Goal: Task Accomplishment & Management: Manage account settings

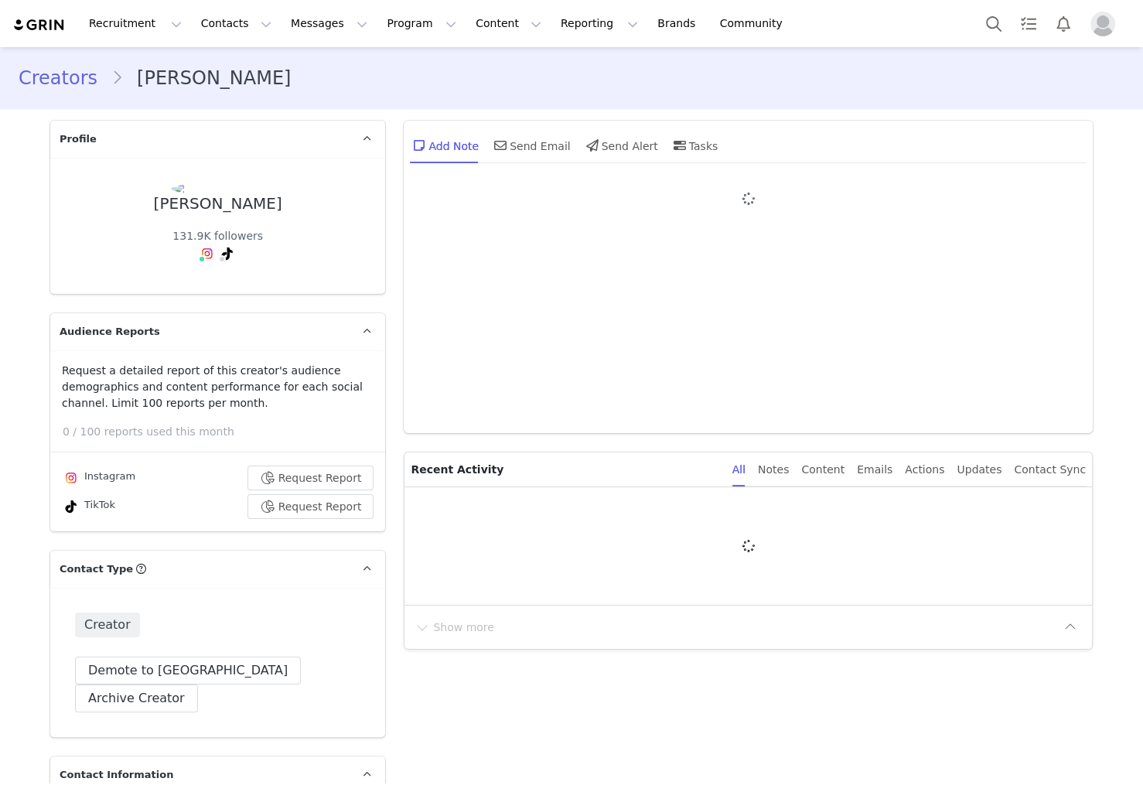
type input "+1 ([GEOGRAPHIC_DATA])"
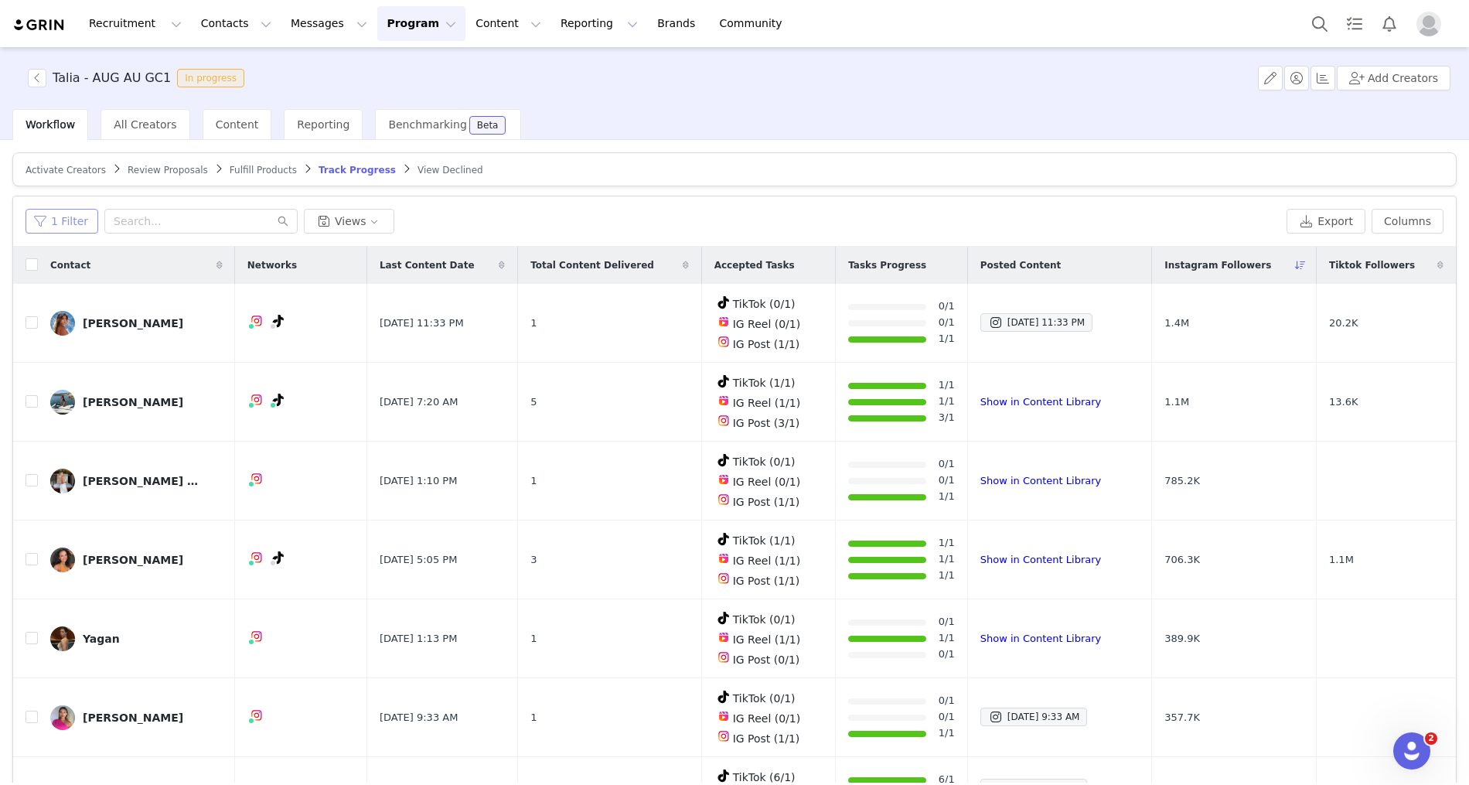
click at [71, 216] on button "1 Filter" at bounding box center [62, 221] width 73 height 25
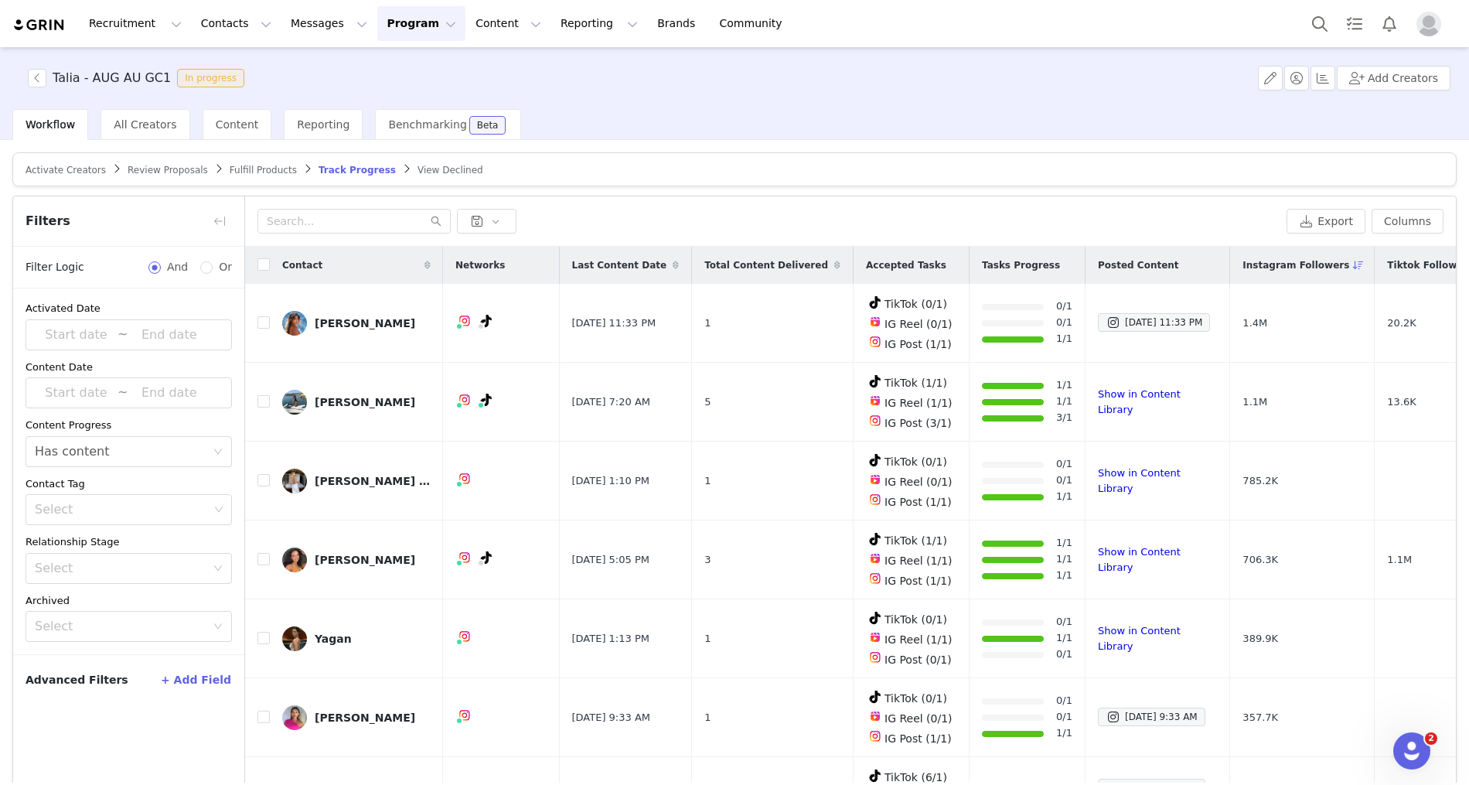
scroll to position [72, 0]
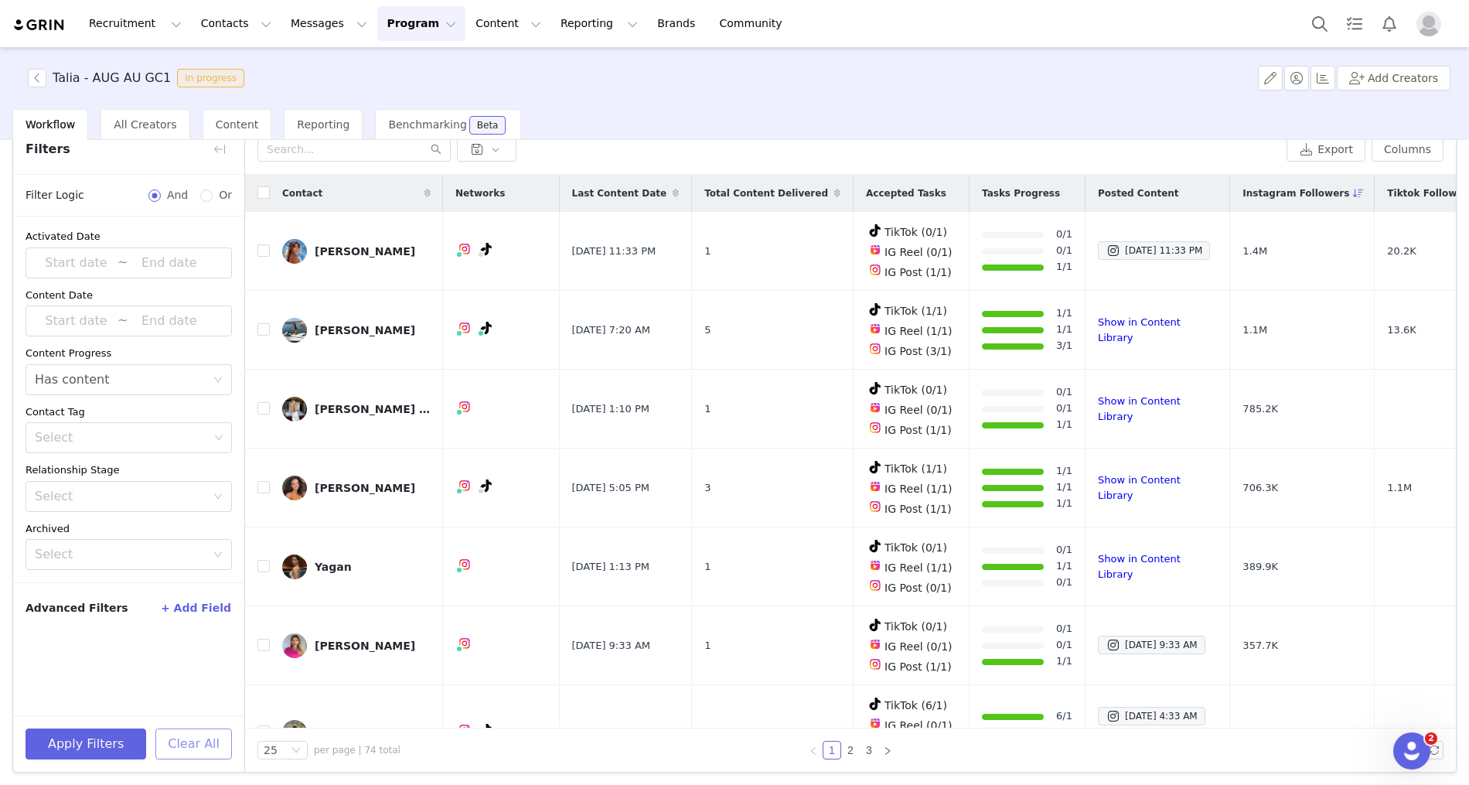
click at [190, 738] on button "Clear All" at bounding box center [193, 743] width 77 height 31
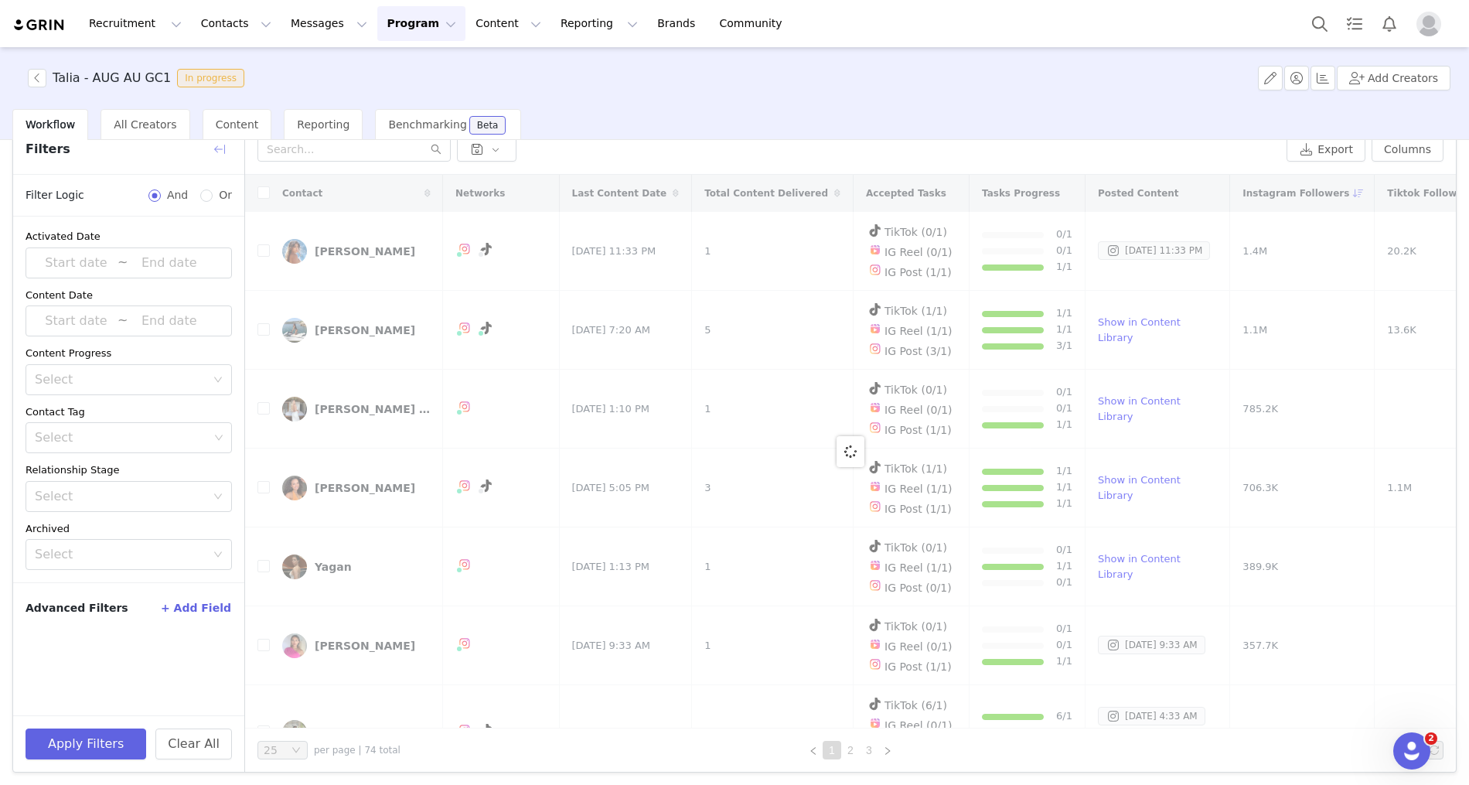
click at [216, 154] on button "button" at bounding box center [219, 149] width 25 height 25
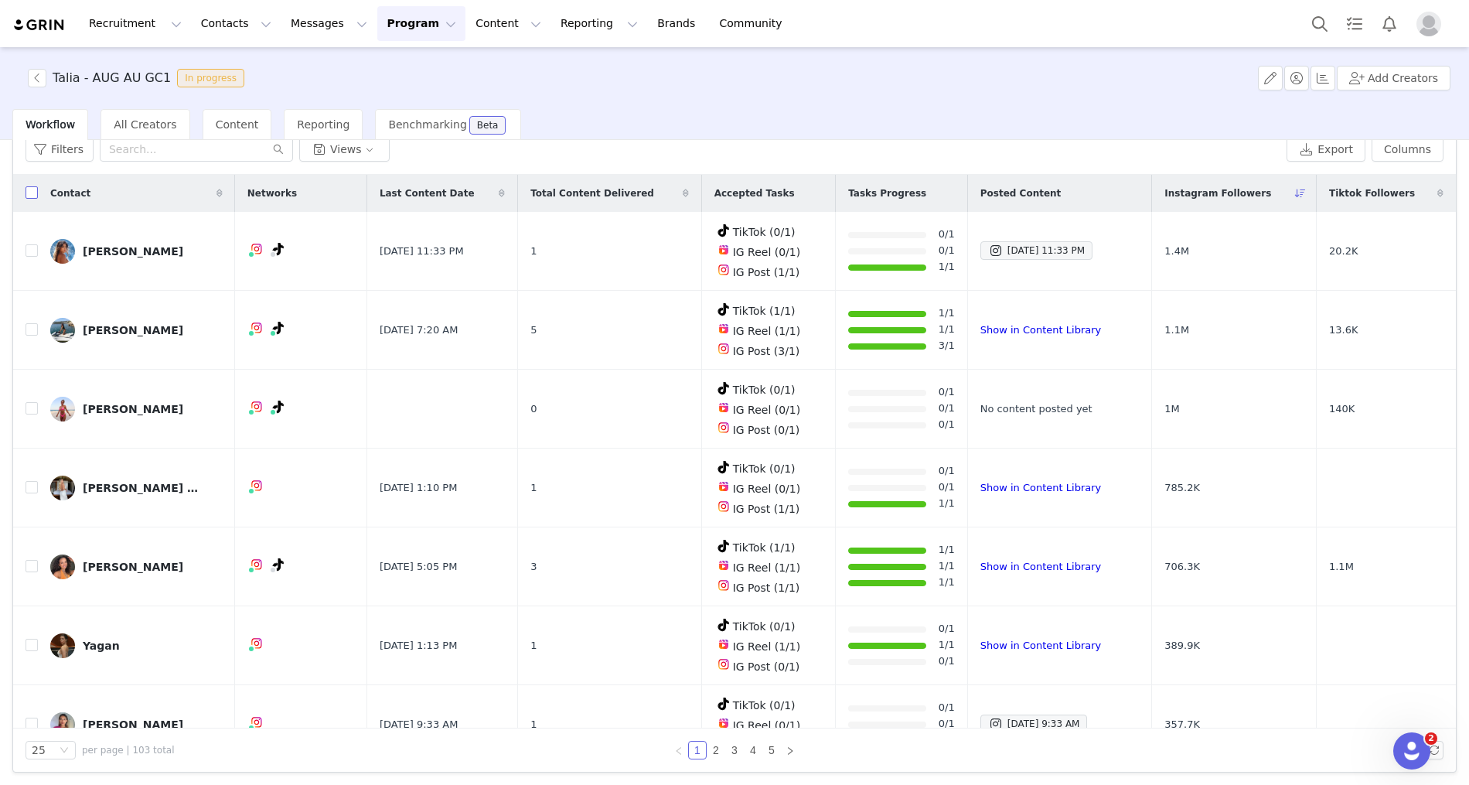
click at [26, 187] on input "checkbox" at bounding box center [32, 192] width 12 height 12
checkbox input "true"
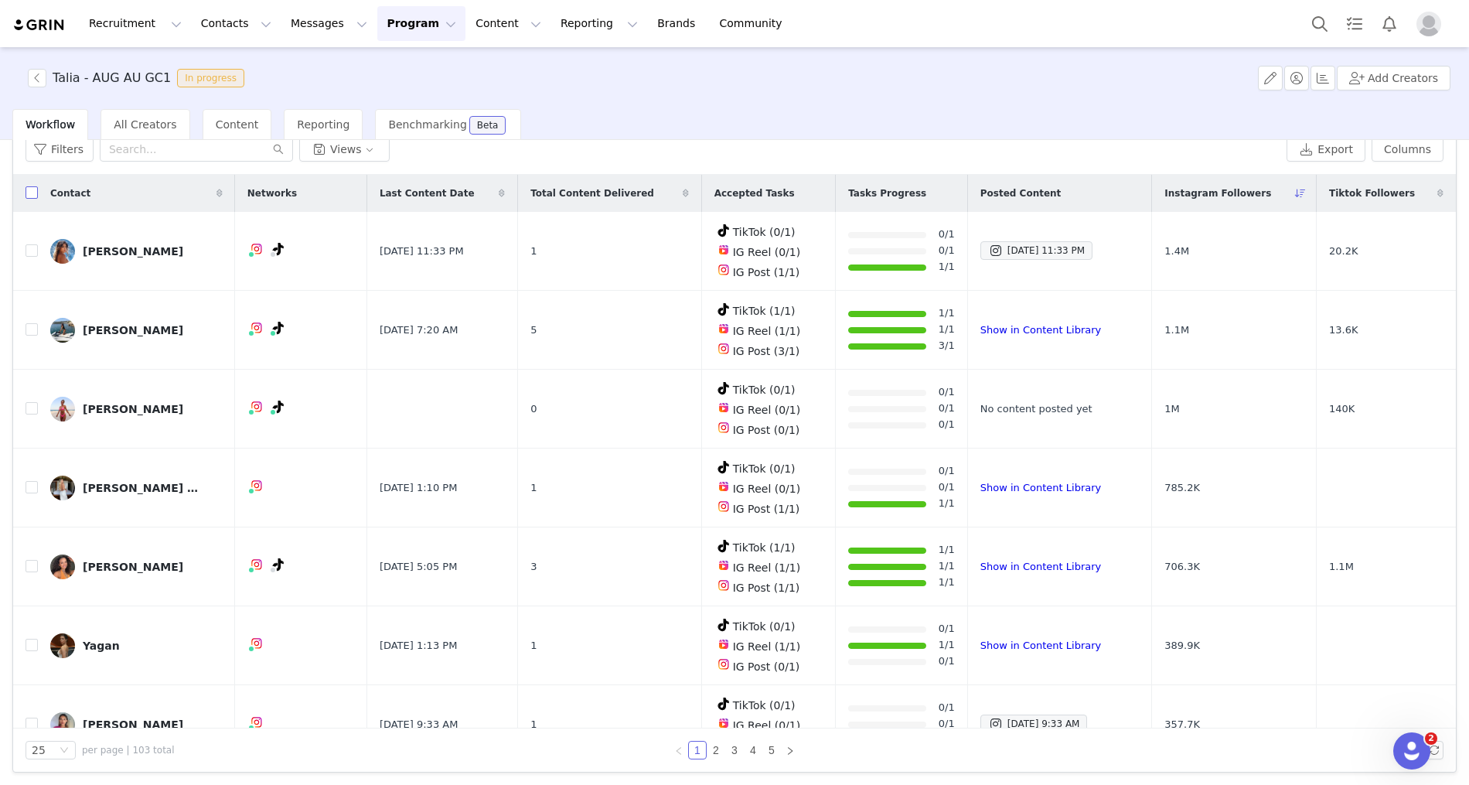
checkbox input "true"
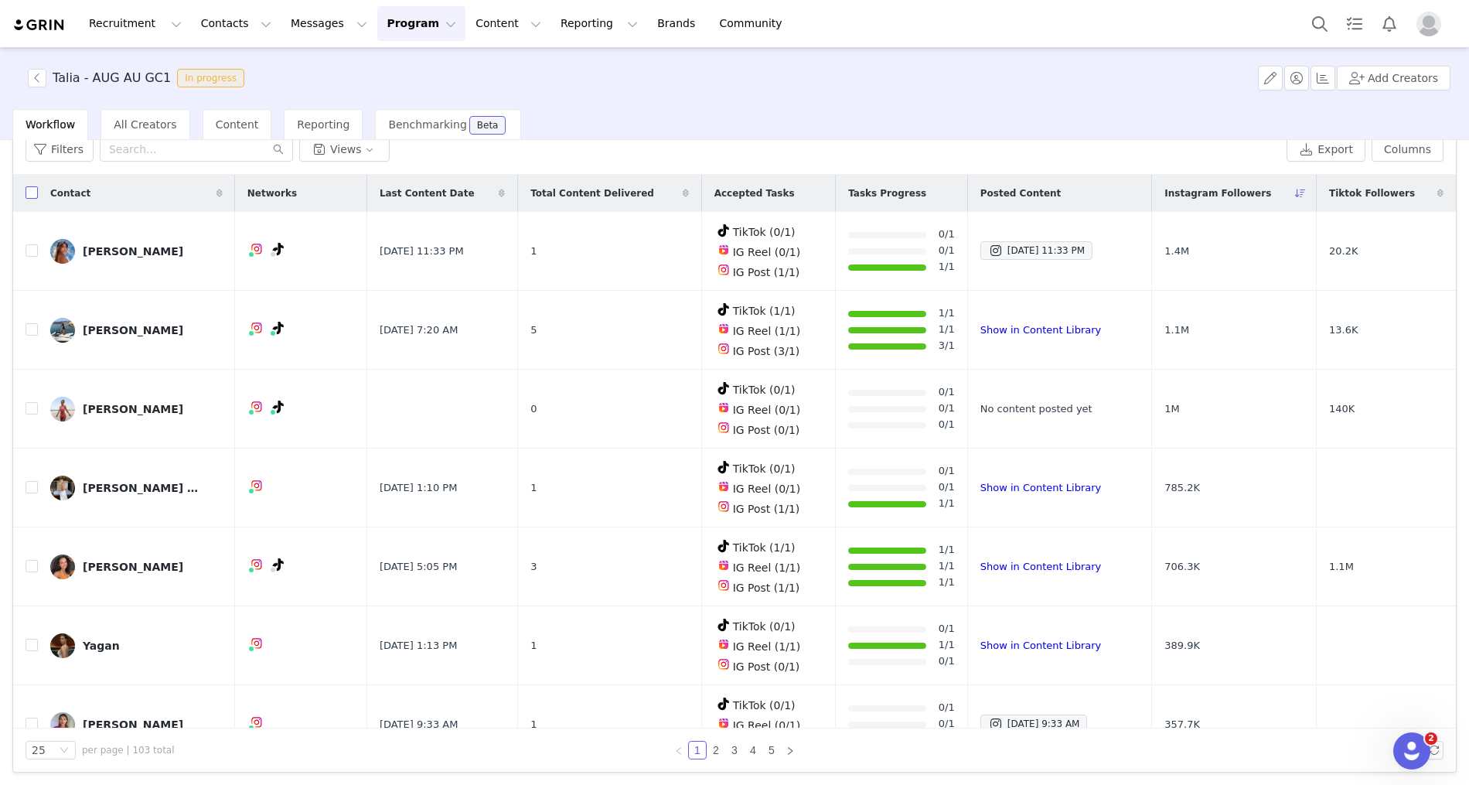
checkbox input "true"
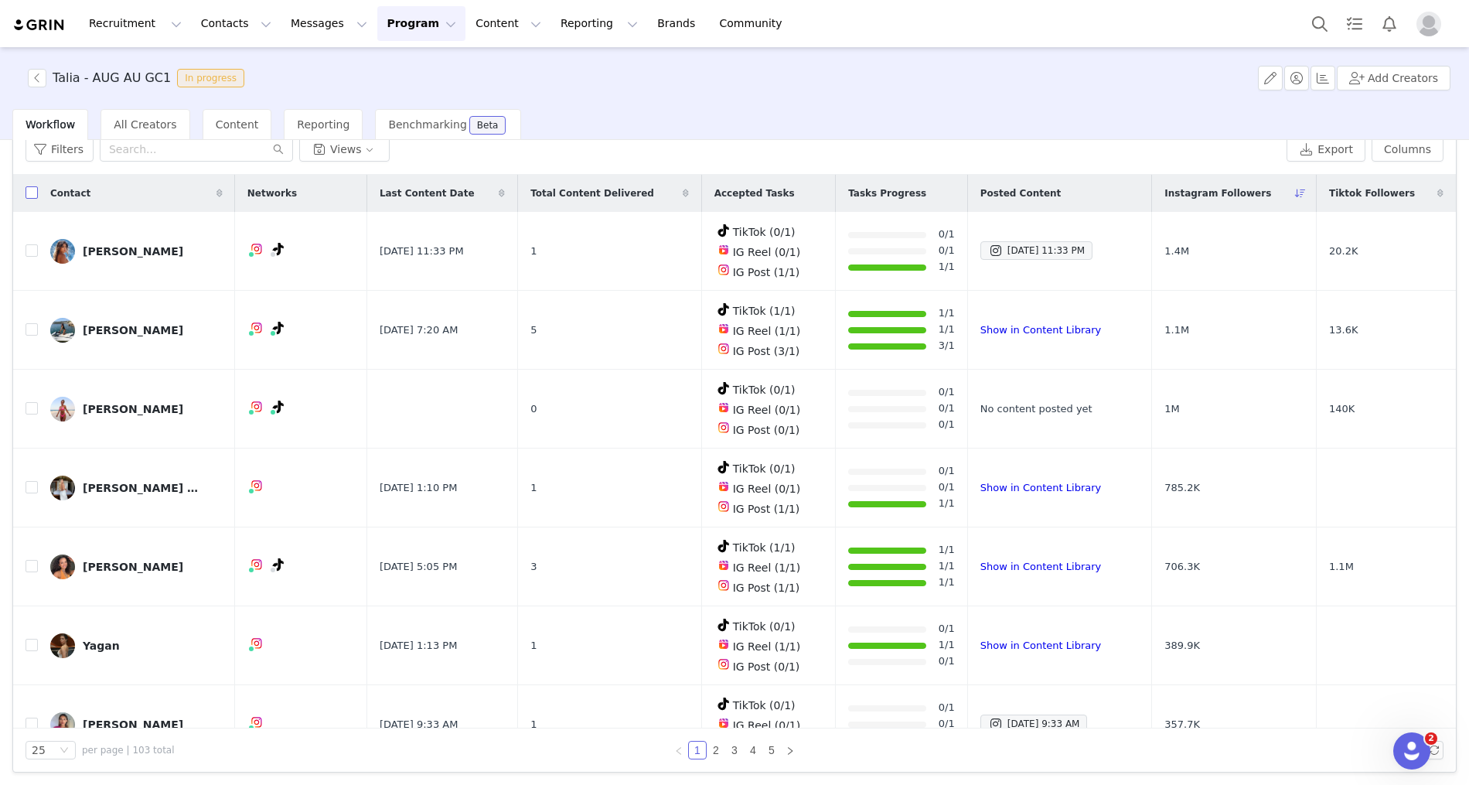
checkbox input "true"
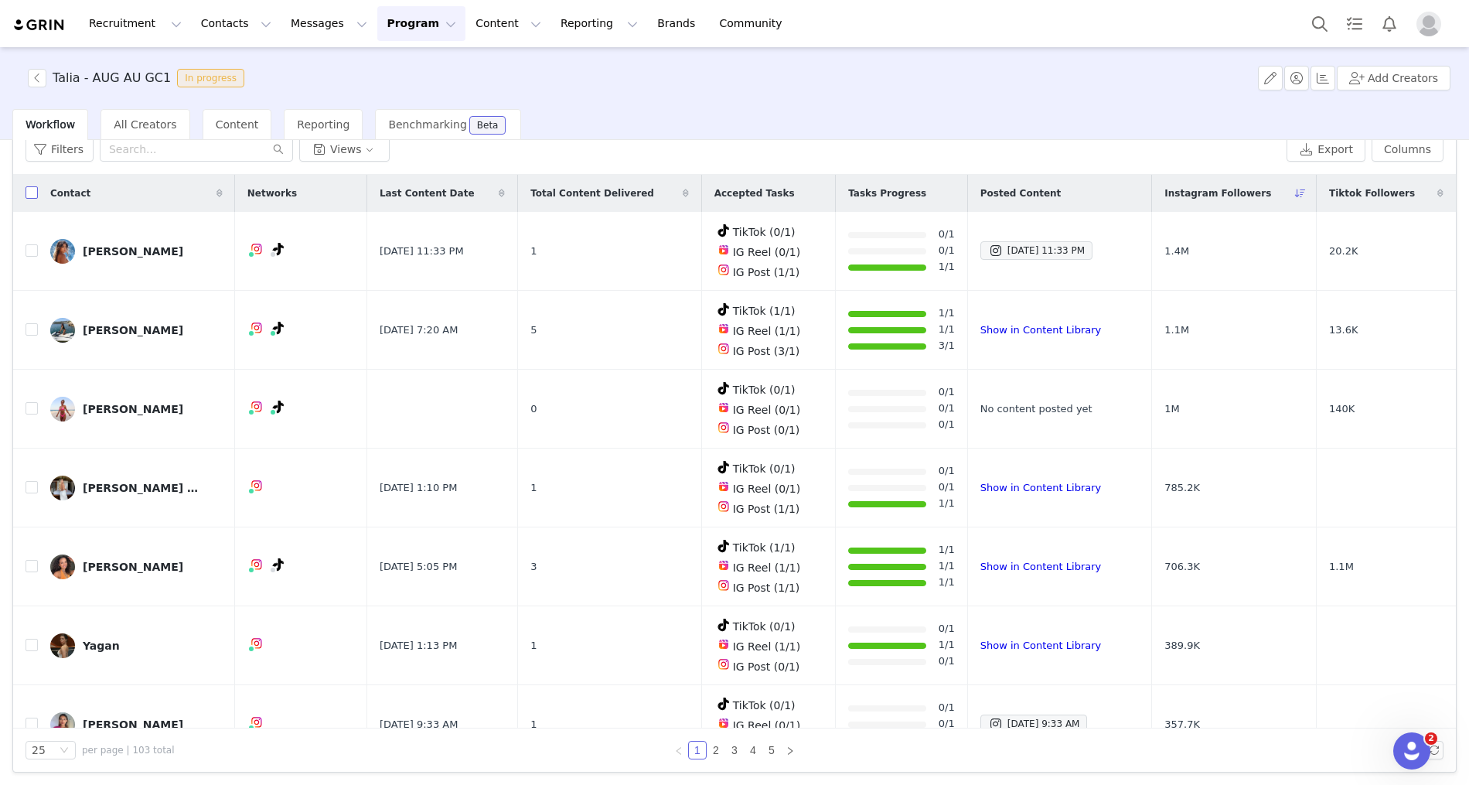
checkbox input "true"
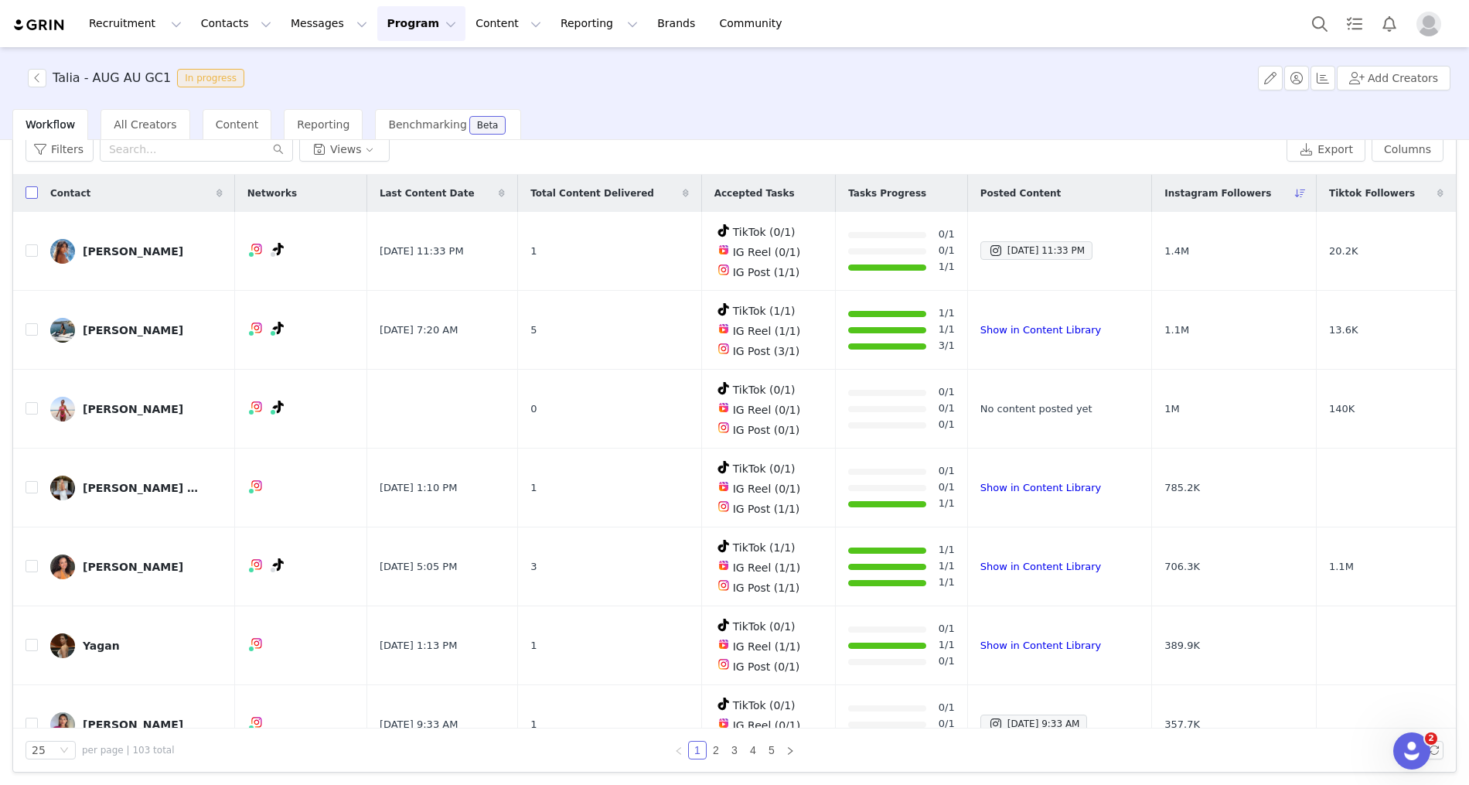
checkbox input "true"
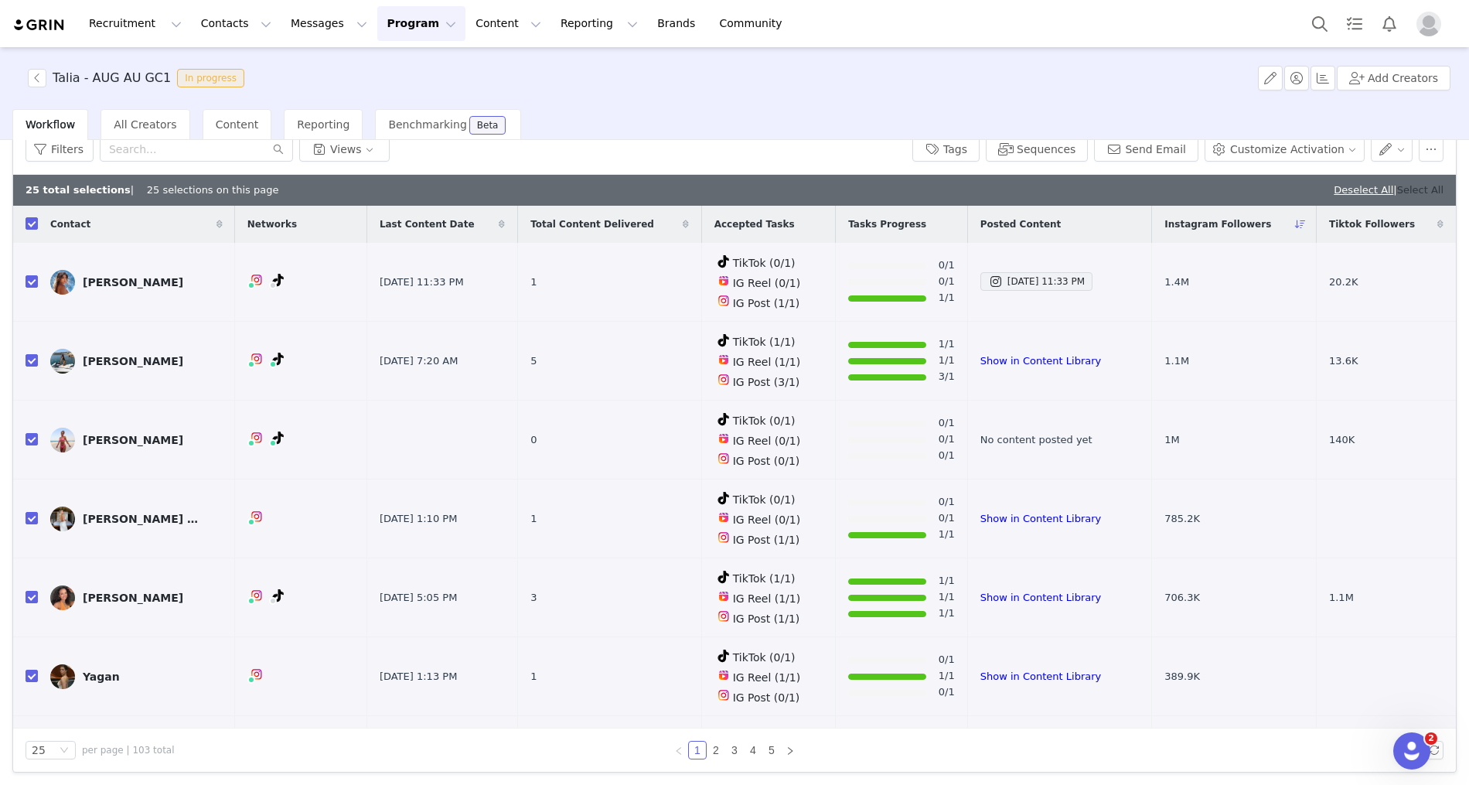
click at [1413, 189] on link "Select All" at bounding box center [1420, 190] width 46 height 12
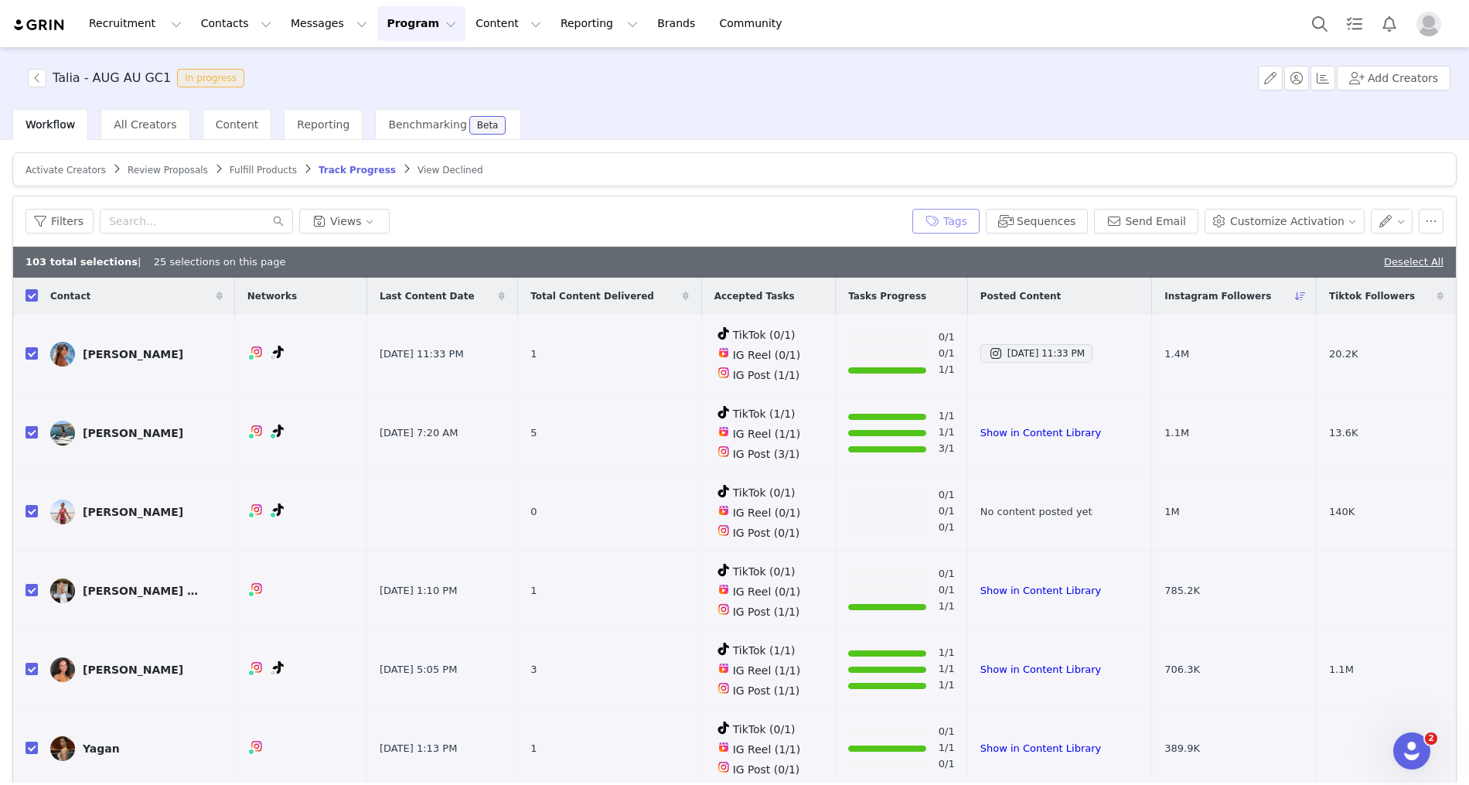
click at [978, 221] on button "Tags" at bounding box center [945, 221] width 67 height 25
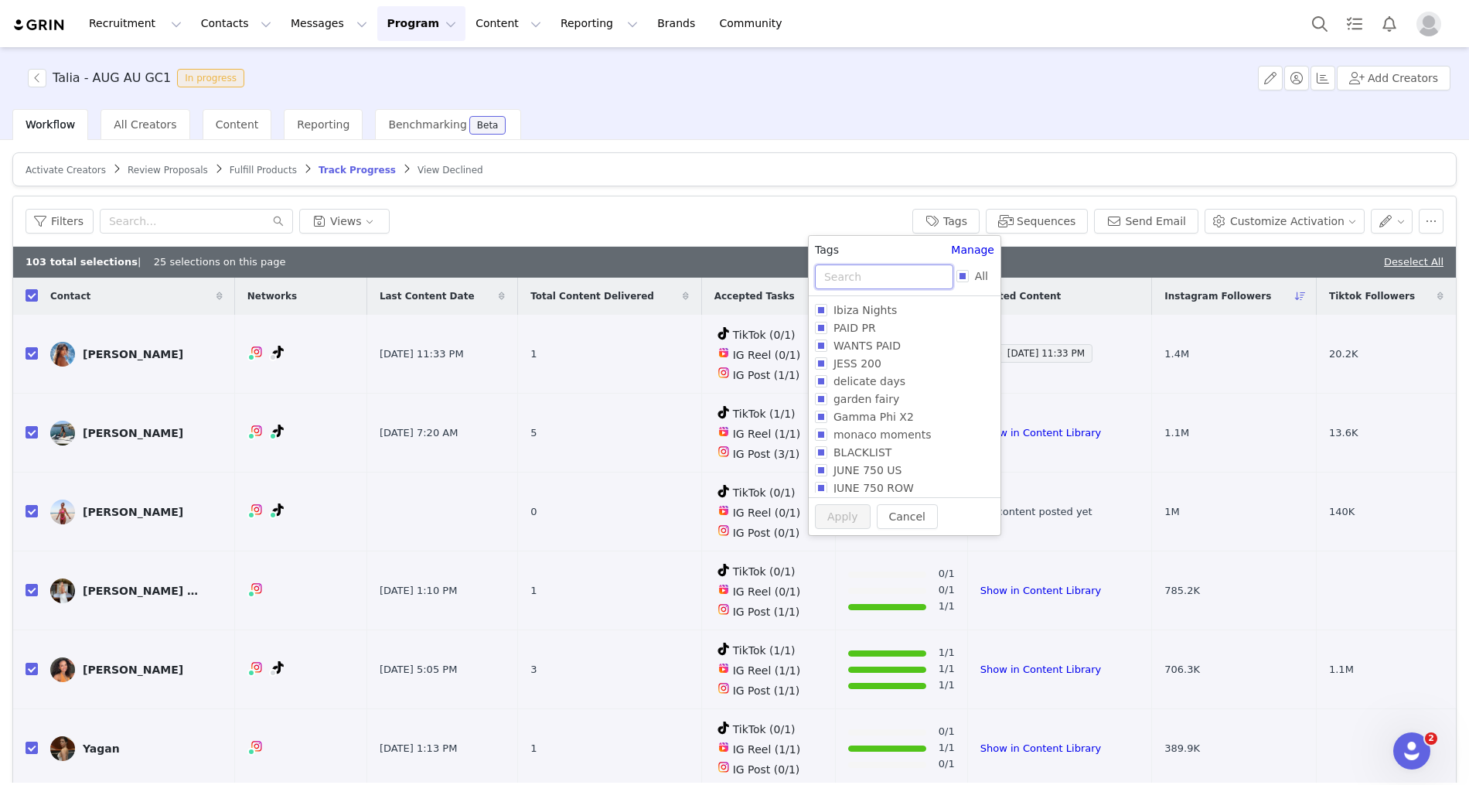
click at [856, 283] on input "text" at bounding box center [884, 276] width 138 height 25
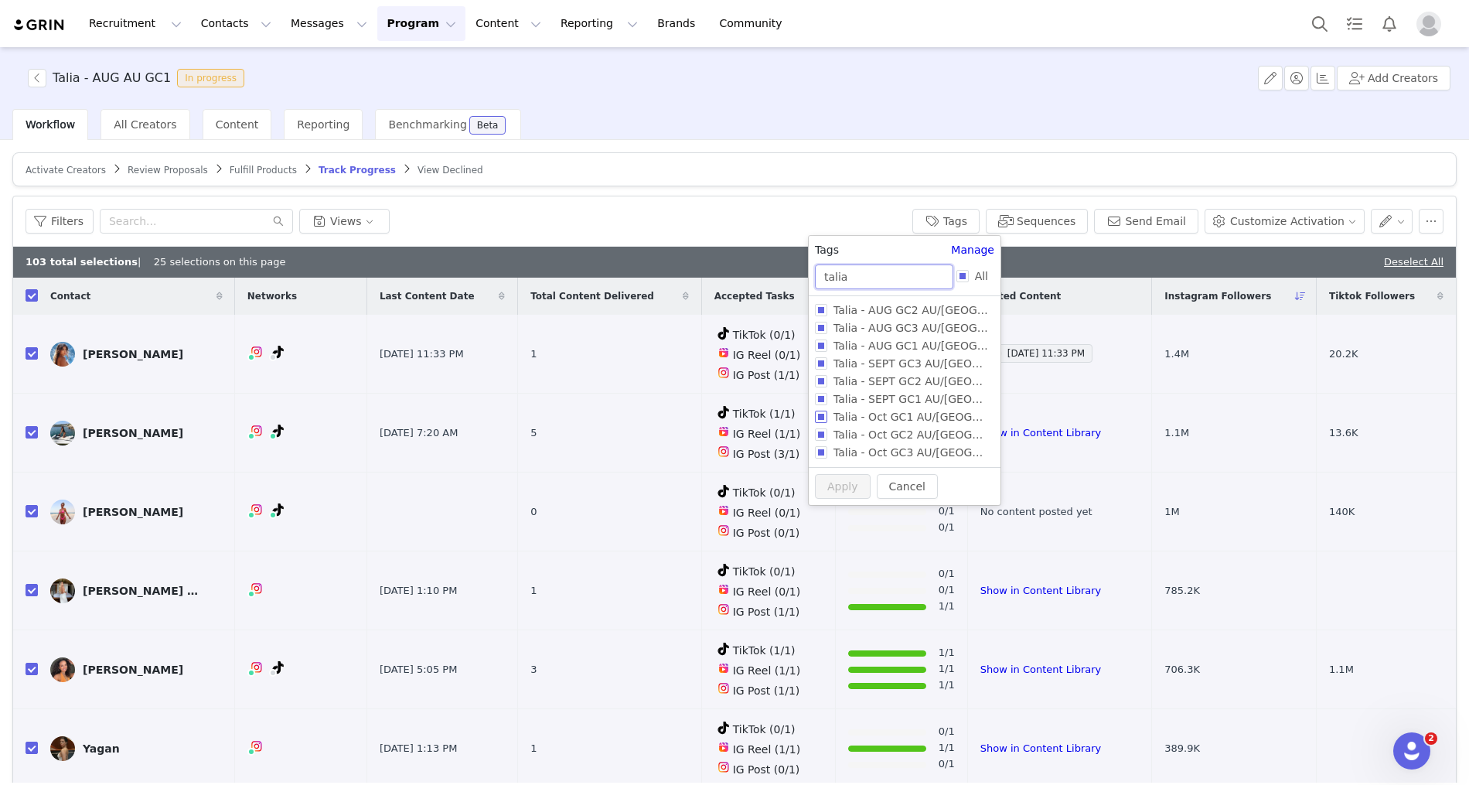
type input "talia"
click at [891, 415] on span "Talia - Oct GC1 AU/[GEOGRAPHIC_DATA]" at bounding box center [941, 417] width 228 height 12
click at [827, 415] on input "Talia - Oct GC1 AU/[GEOGRAPHIC_DATA]" at bounding box center [821, 417] width 12 height 12
checkbox input "true"
click at [837, 510] on button "Apply" at bounding box center [843, 515] width 56 height 25
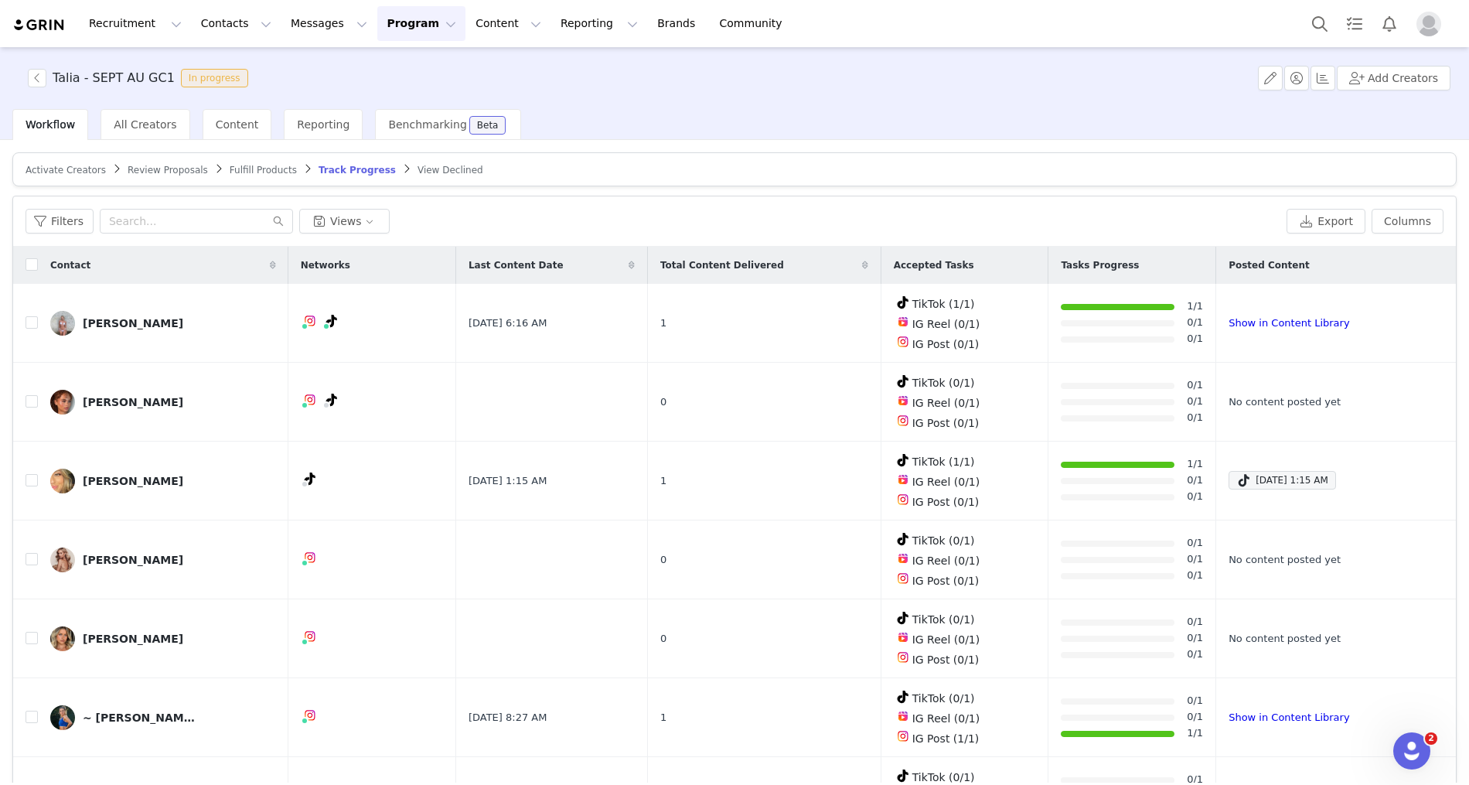
click at [71, 168] on span "Activate Creators" at bounding box center [66, 170] width 80 height 11
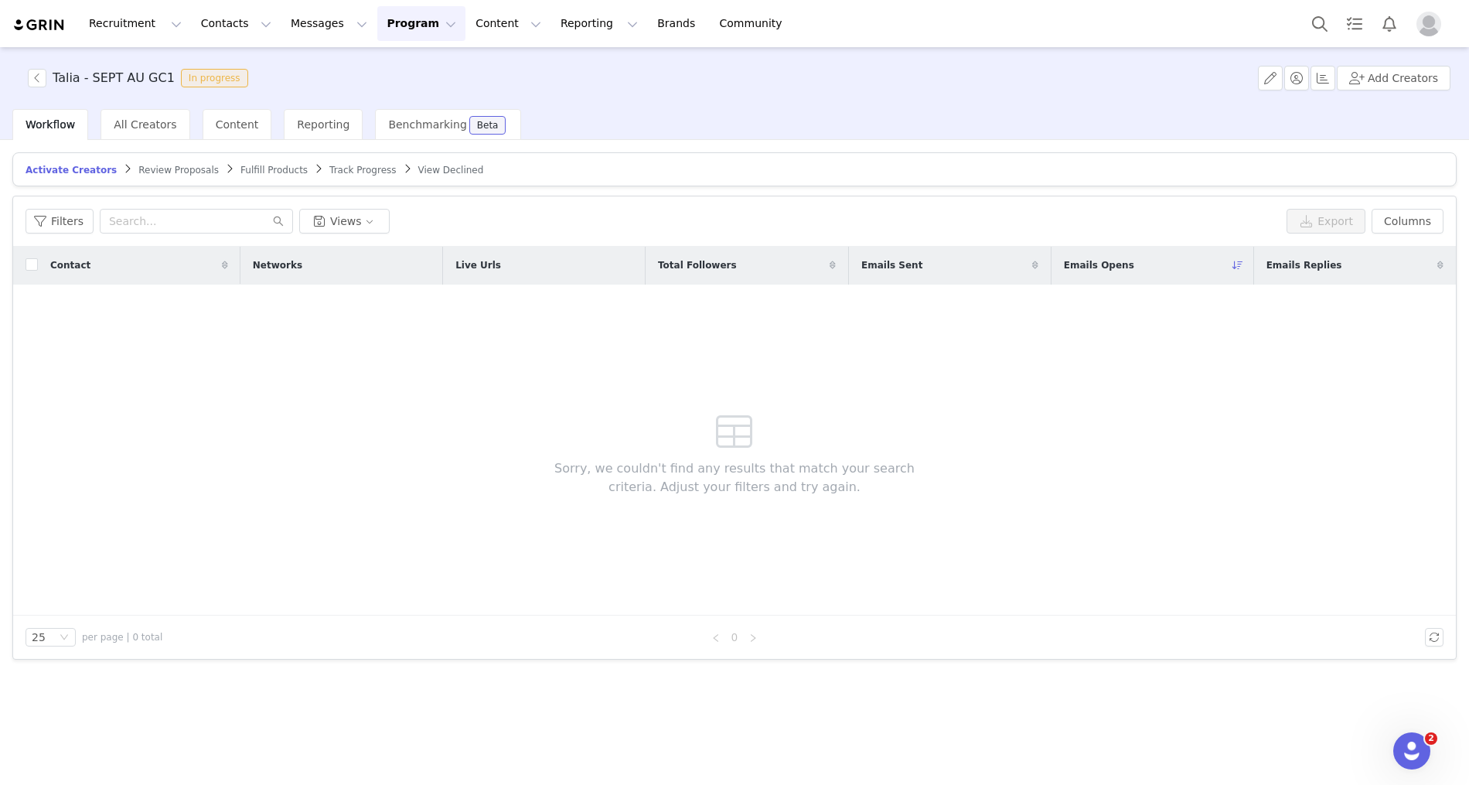
click at [138, 169] on span "Review Proposals" at bounding box center [178, 170] width 80 height 11
click at [260, 169] on span "Fulfill Products" at bounding box center [274, 170] width 67 height 11
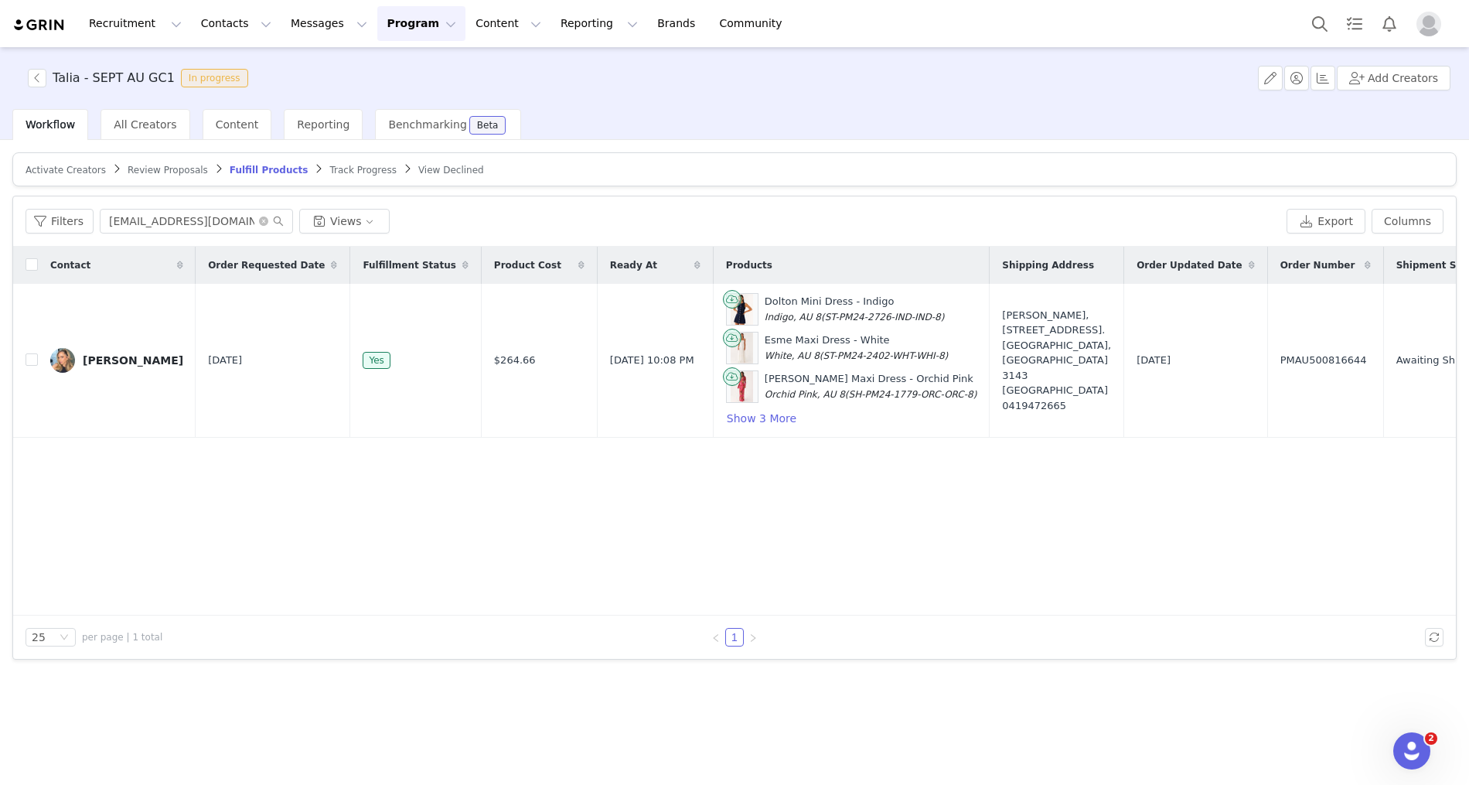
click at [329, 168] on span "Track Progress" at bounding box center [362, 170] width 66 height 11
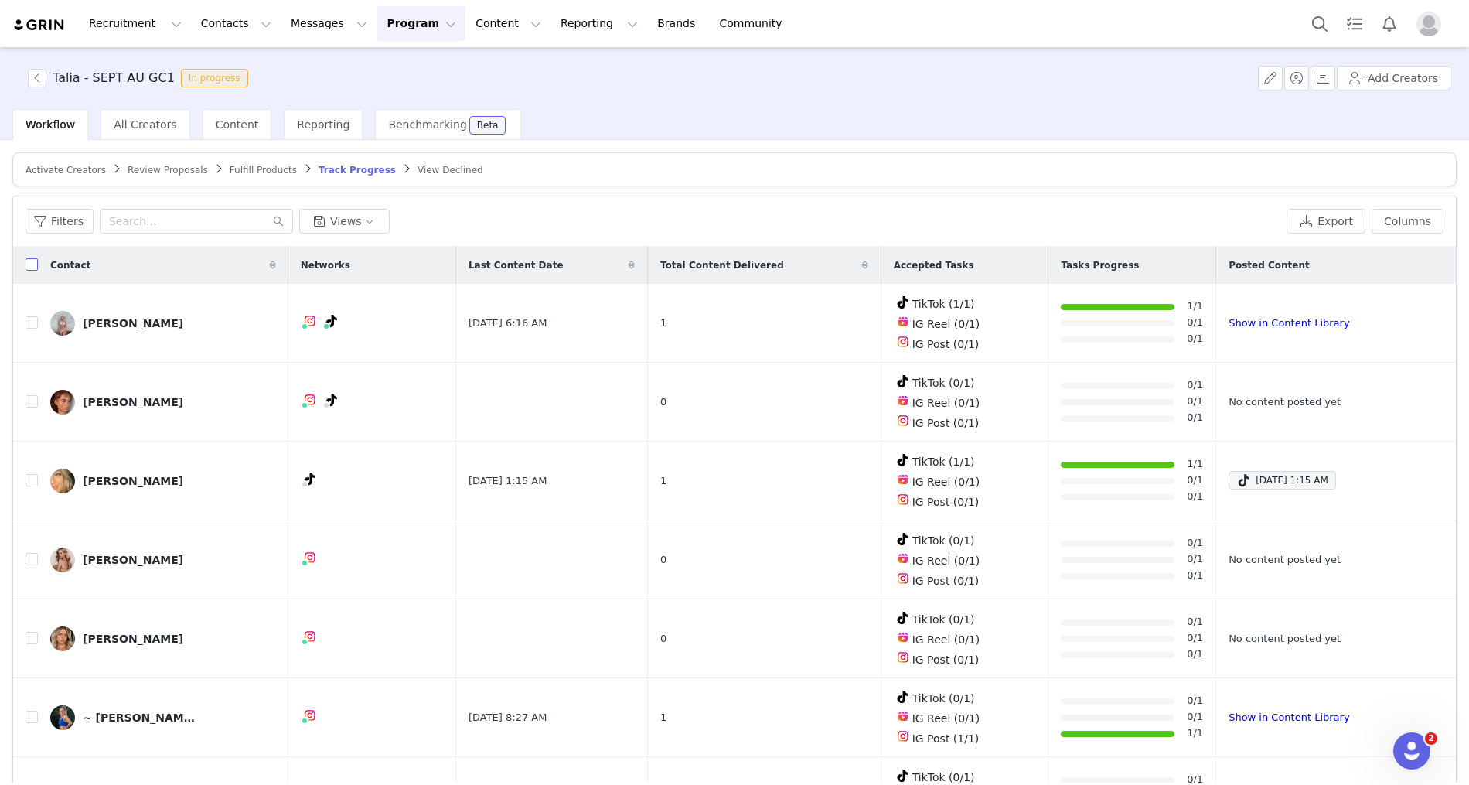
click at [36, 263] on input "checkbox" at bounding box center [32, 264] width 12 height 12
checkbox input "true"
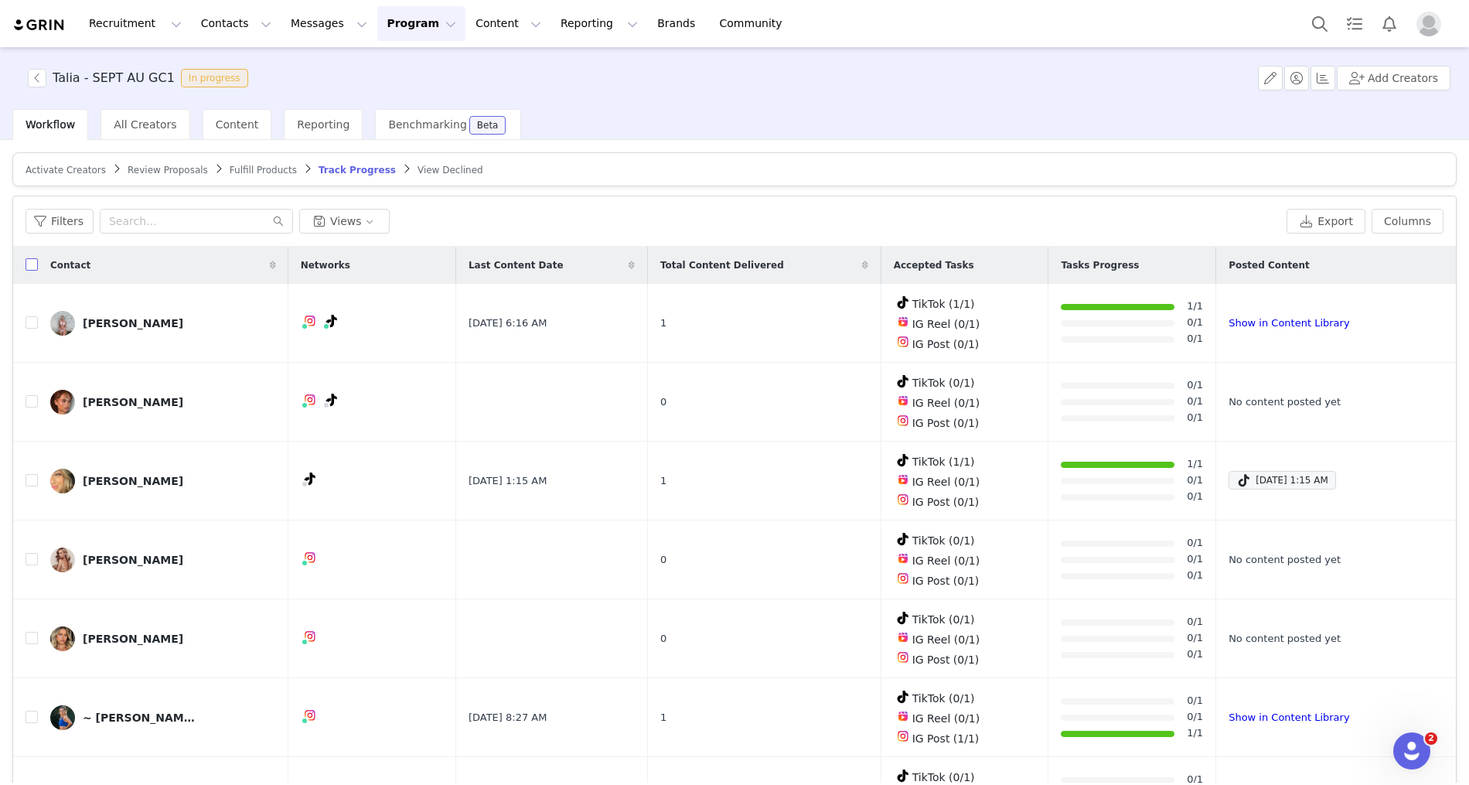
checkbox input "true"
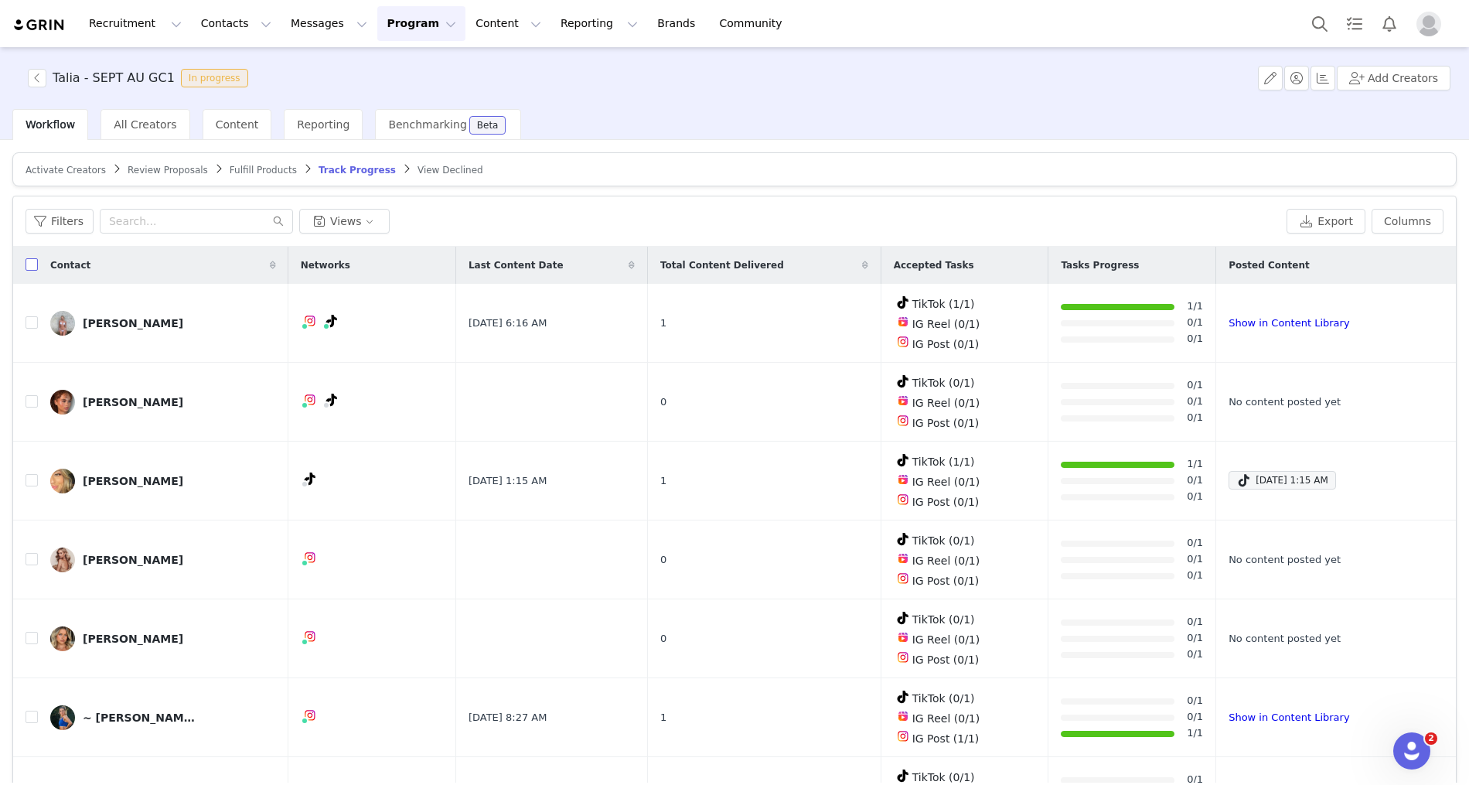
checkbox input "true"
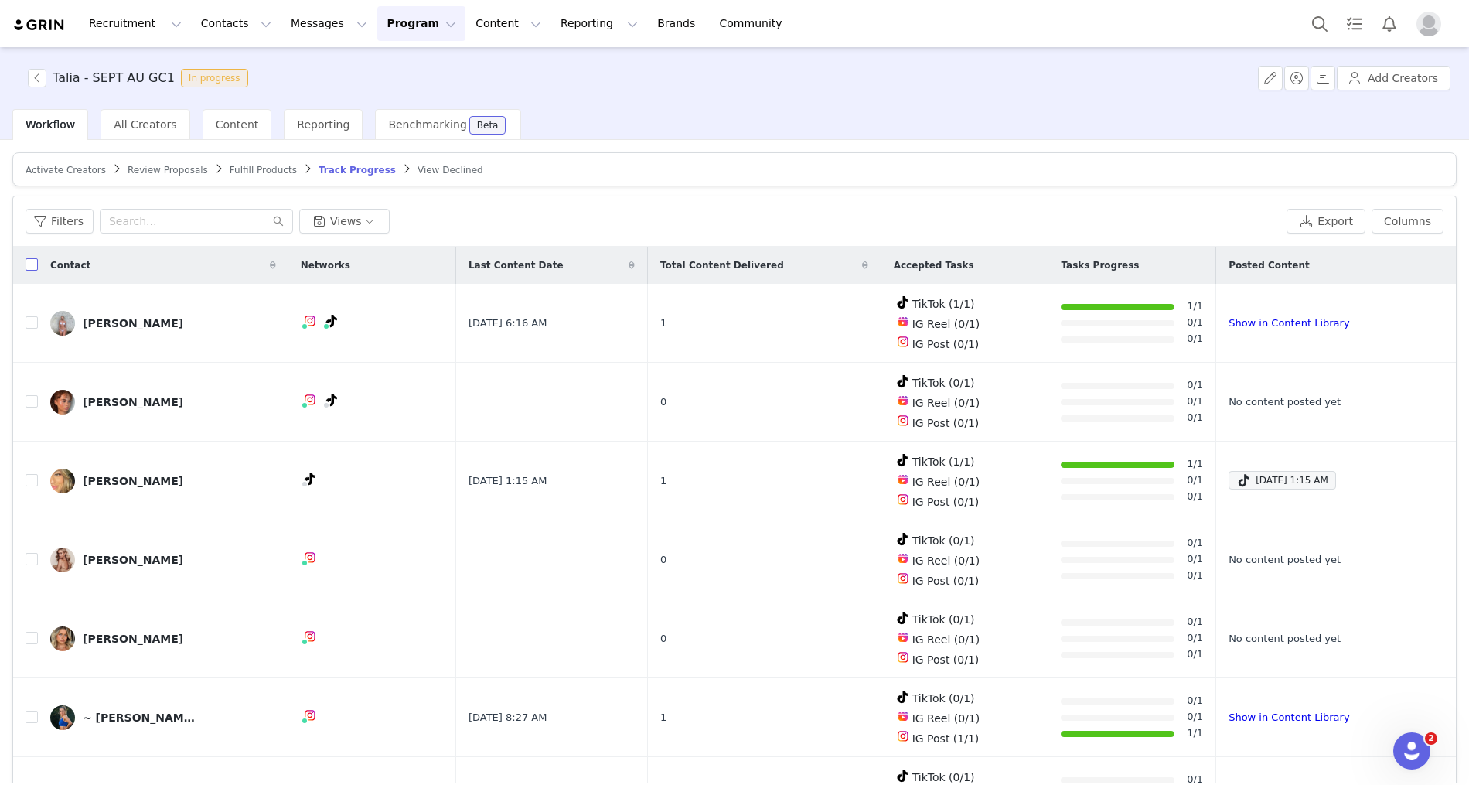
checkbox input "true"
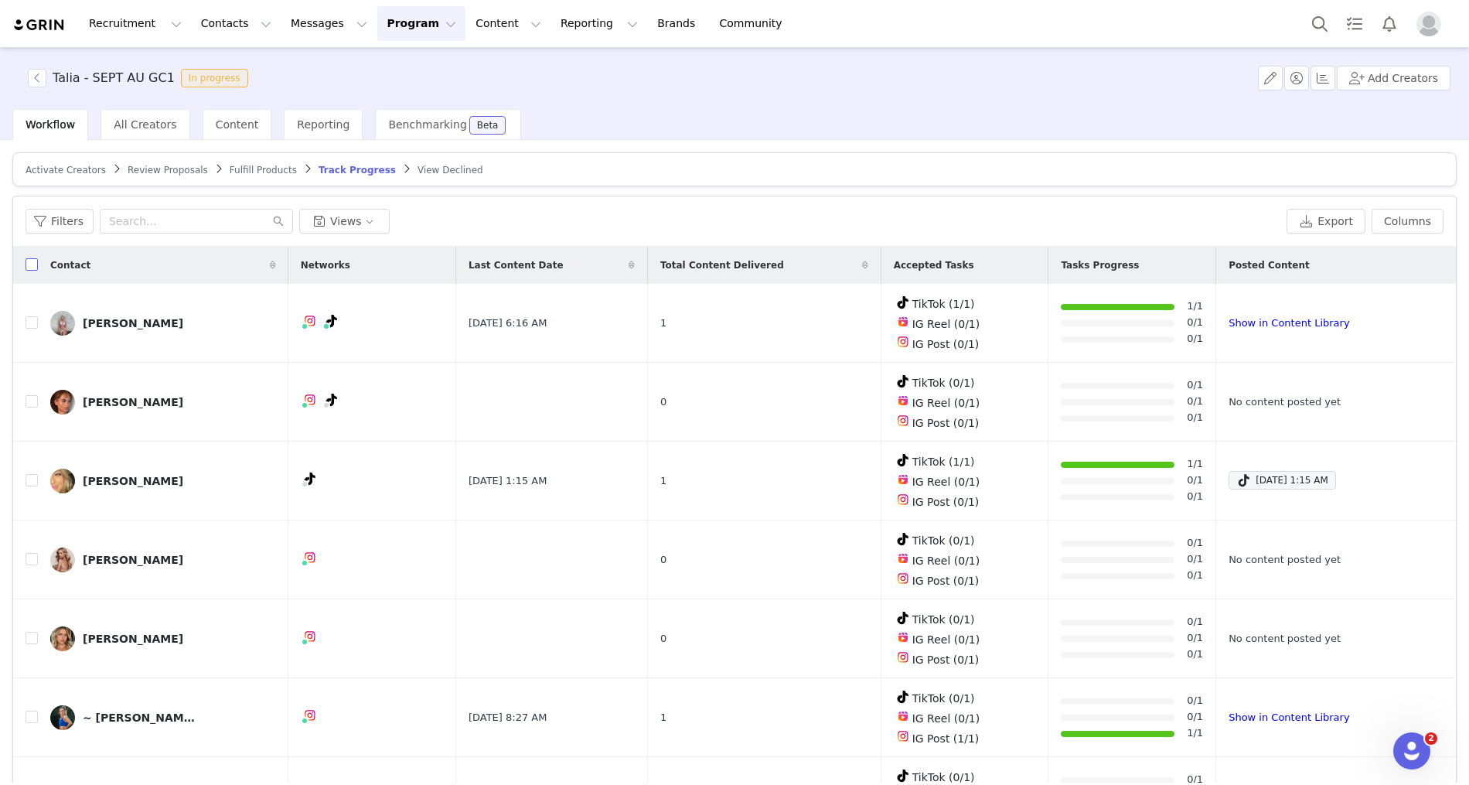
checkbox input "true"
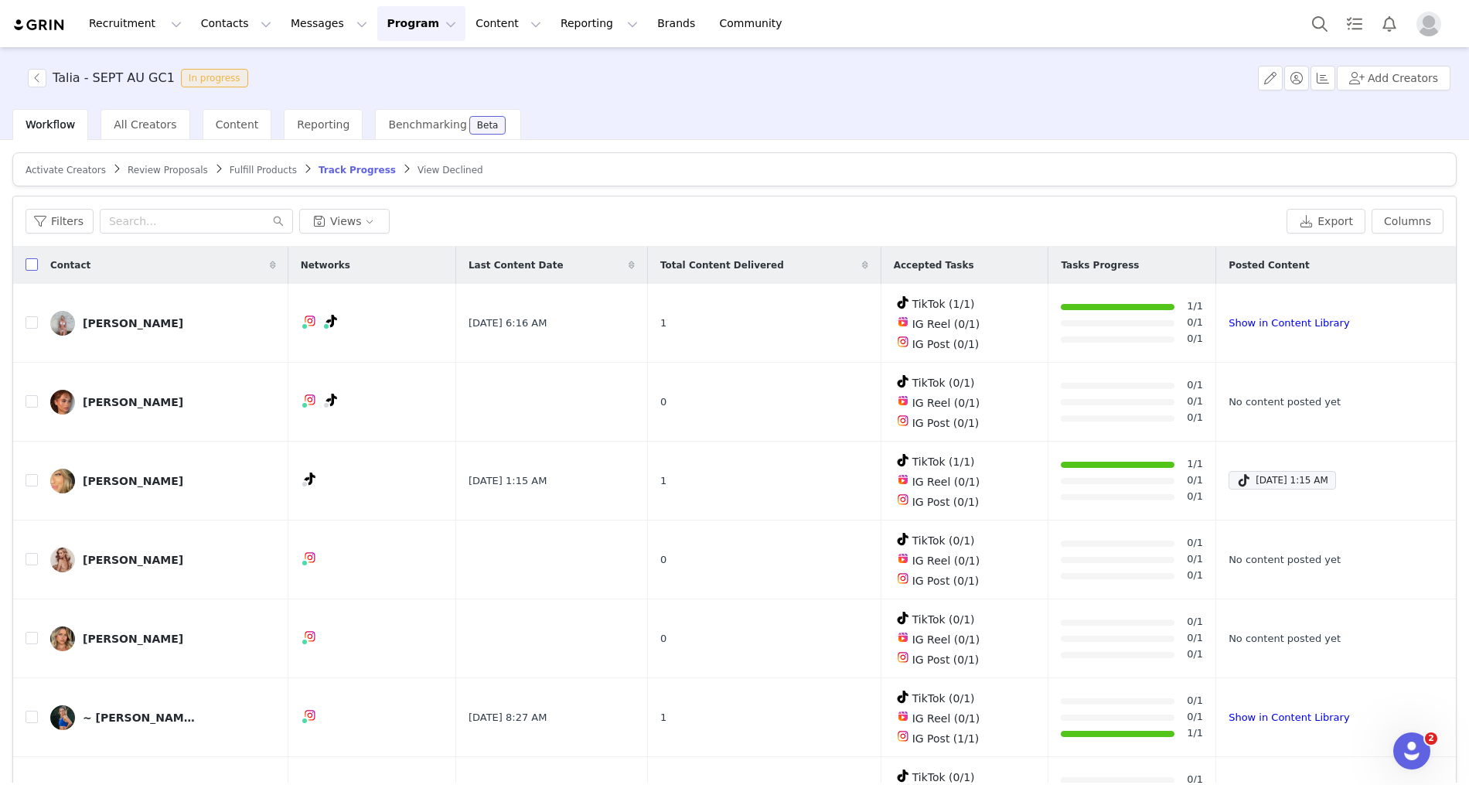
checkbox input "true"
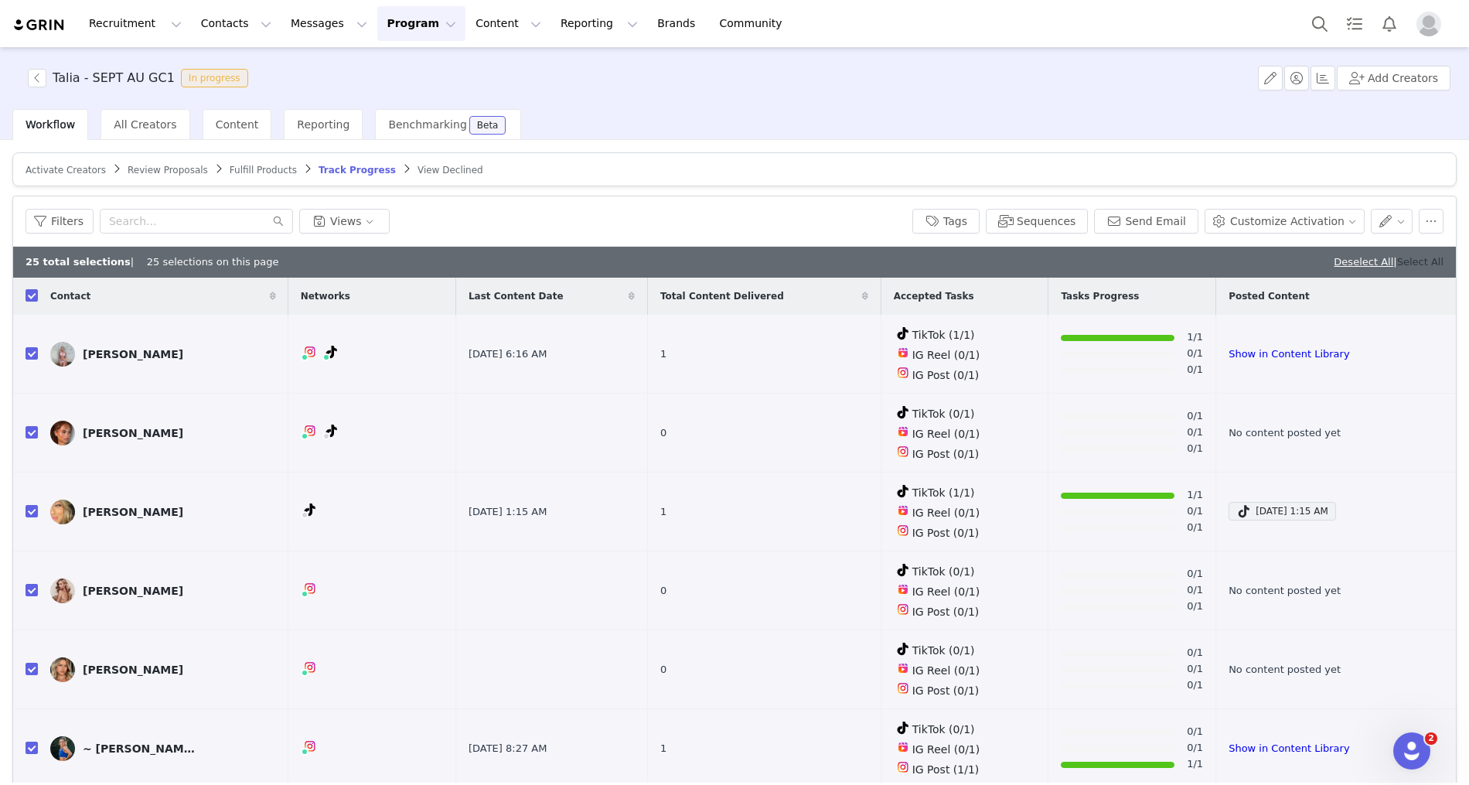
click at [1423, 256] on link "Select All" at bounding box center [1420, 262] width 46 height 12
click at [980, 226] on button "Tags" at bounding box center [945, 221] width 67 height 25
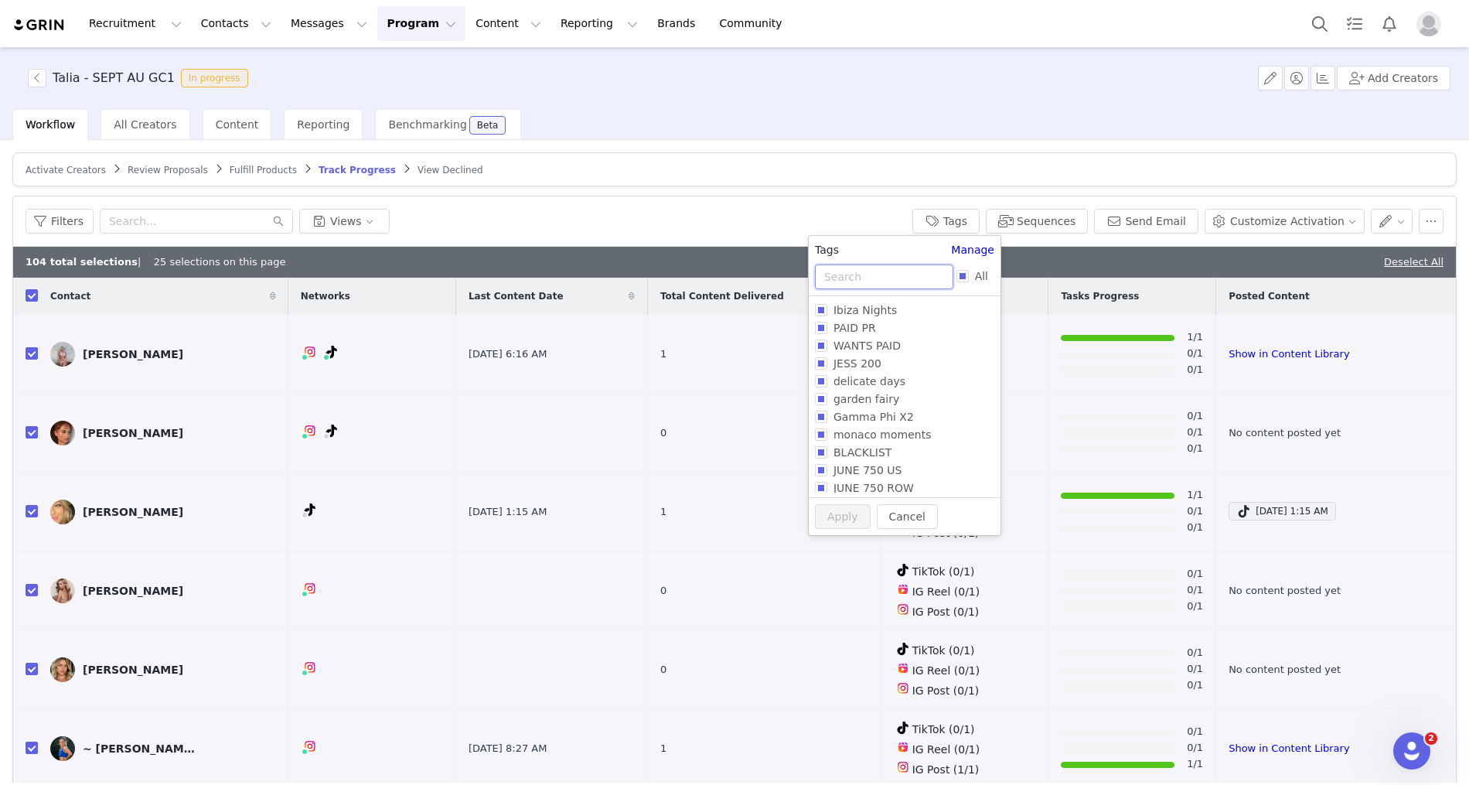
click at [871, 274] on input "text" at bounding box center [884, 276] width 138 height 25
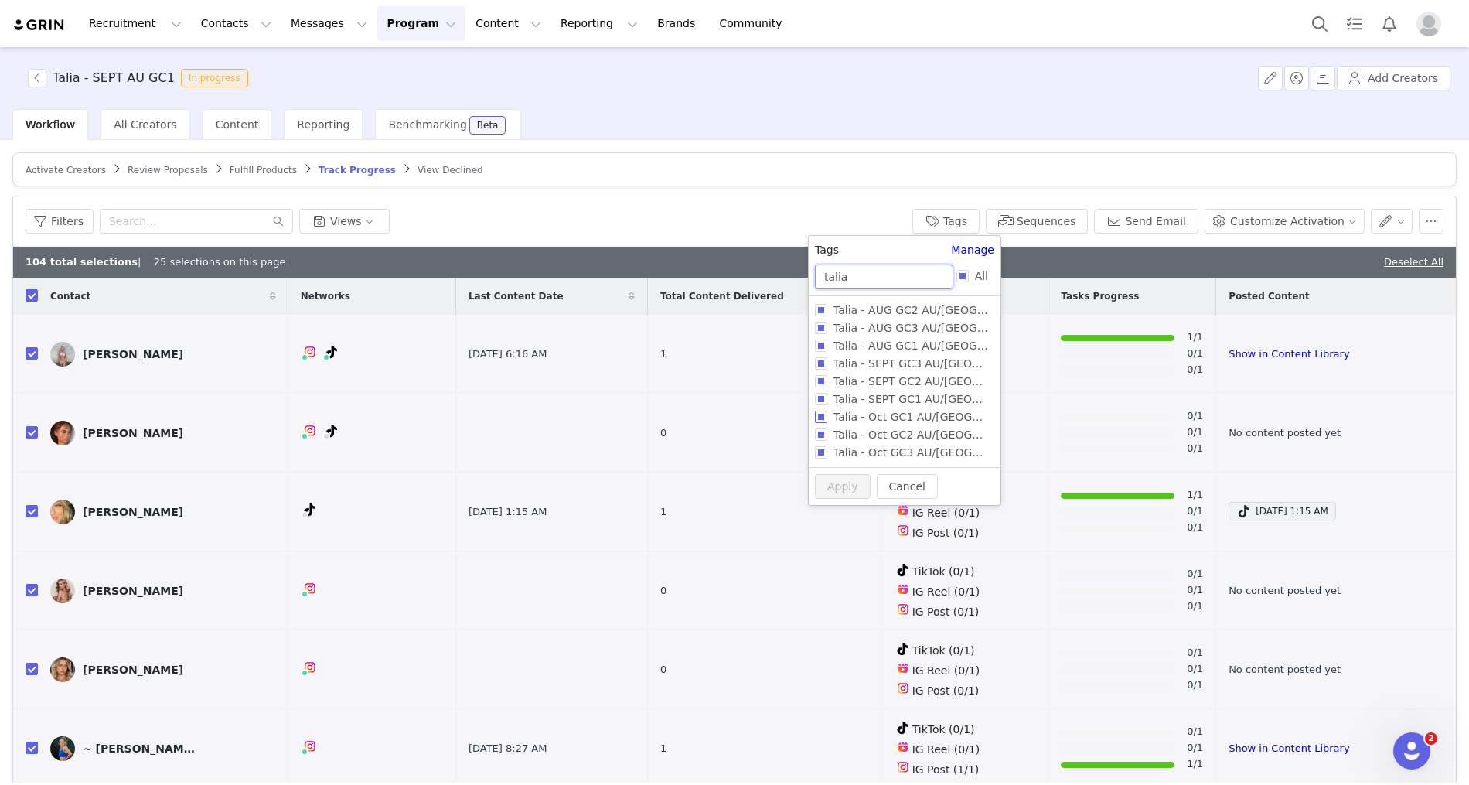
type input "talia"
click at [907, 413] on span "Talia - Oct GC1 AU/[GEOGRAPHIC_DATA]" at bounding box center [941, 417] width 228 height 12
click at [827, 413] on input "Talia - Oct GC1 AU/[GEOGRAPHIC_DATA]" at bounding box center [821, 417] width 12 height 12
checkbox input "true"
click at [836, 511] on button "Apply" at bounding box center [843, 515] width 56 height 25
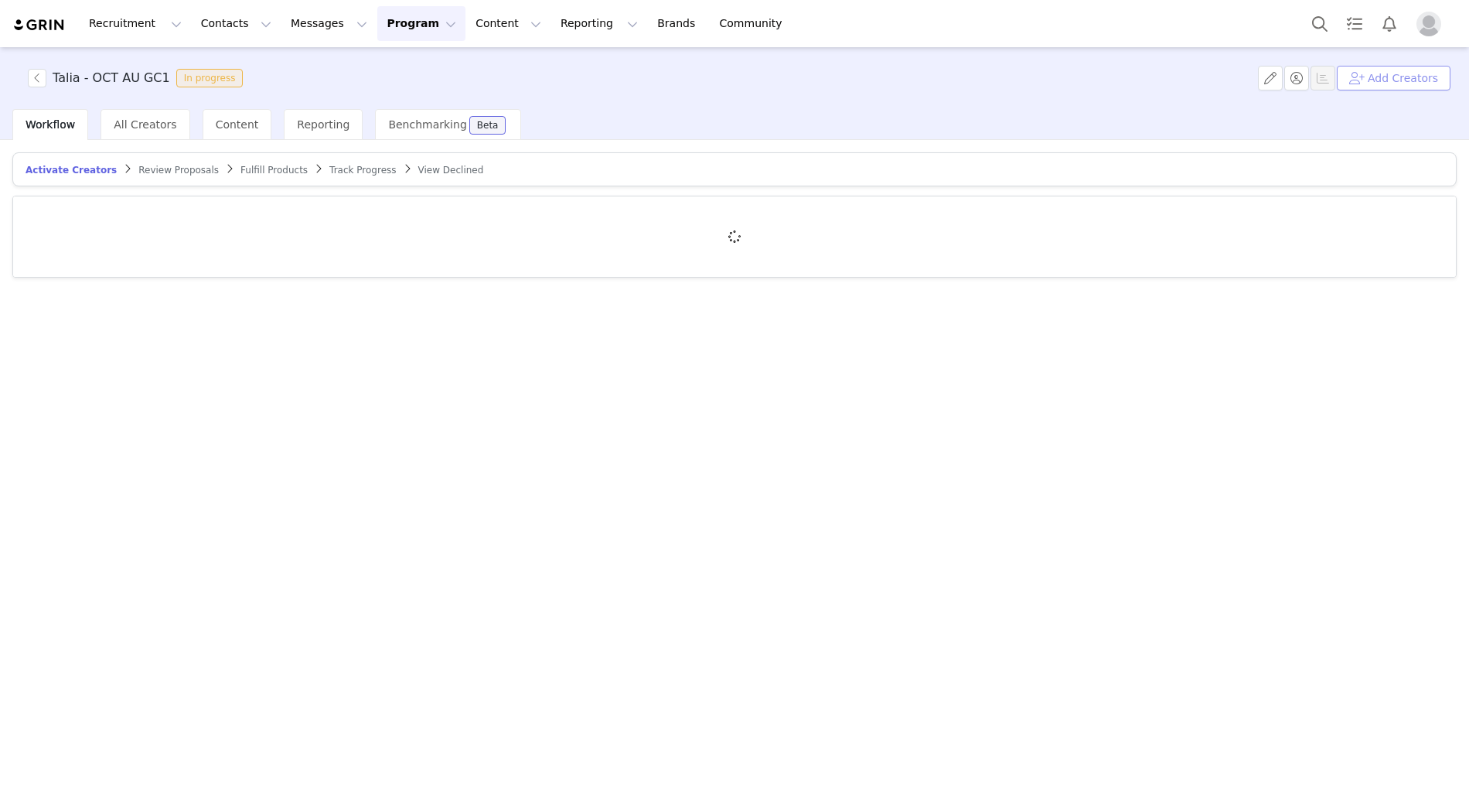
click at [1394, 77] on button "Add Creators" at bounding box center [1394, 78] width 114 height 25
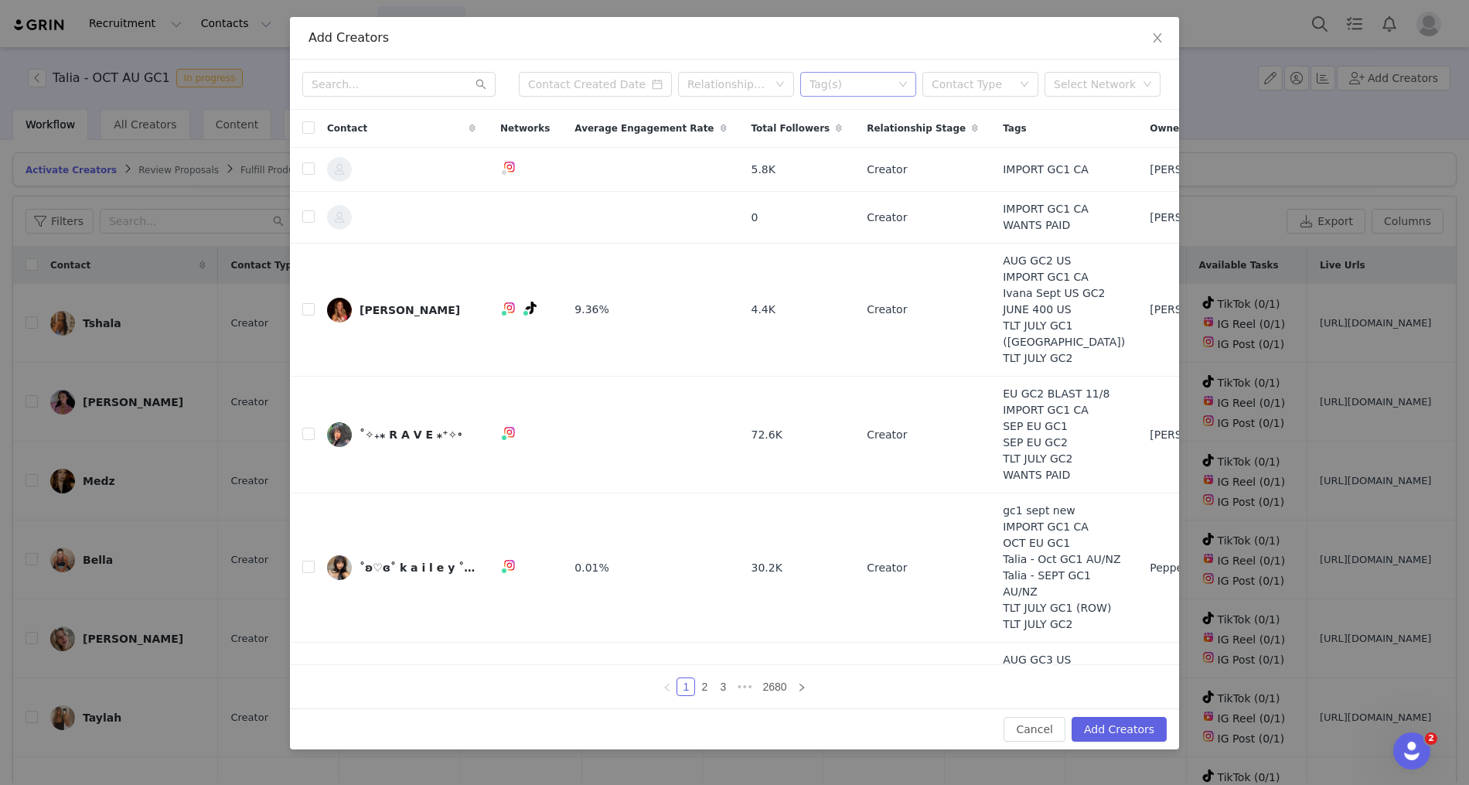
click at [830, 77] on div "Tag(s)" at bounding box center [852, 84] width 84 height 15
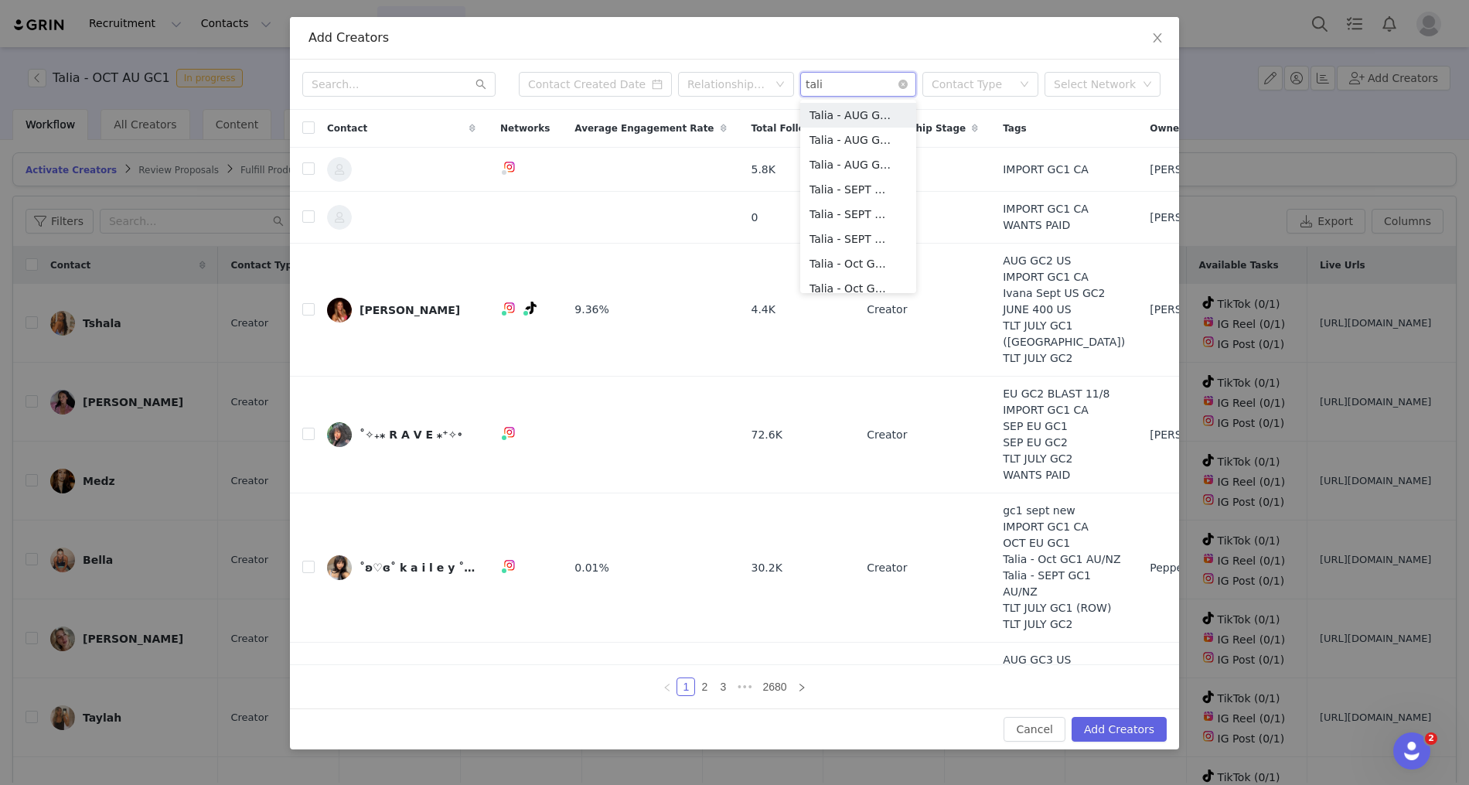
type input "talia"
click at [834, 229] on li "Talia - Oct GC1 AU/[GEOGRAPHIC_DATA]" at bounding box center [858, 228] width 116 height 25
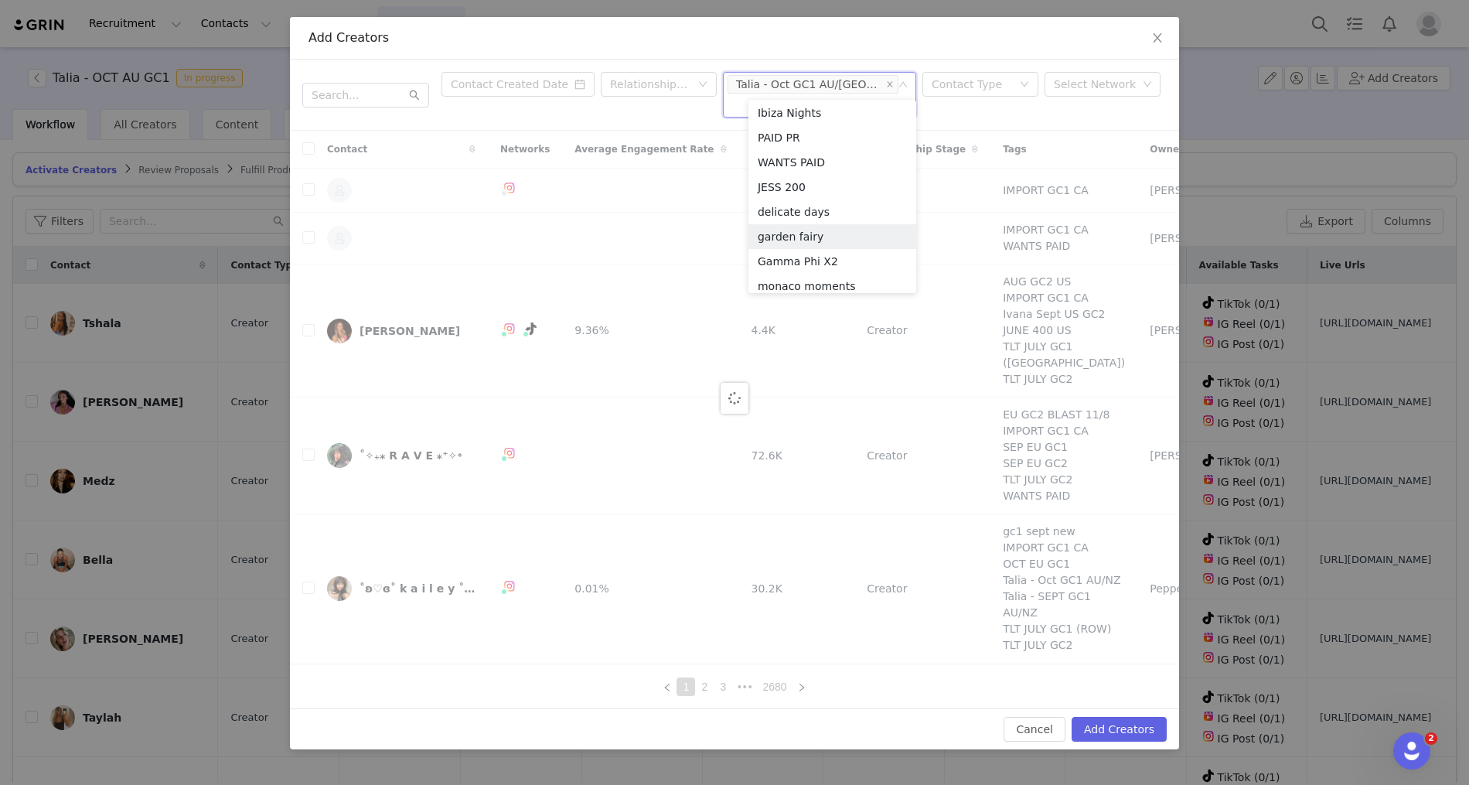
scroll to position [8, 0]
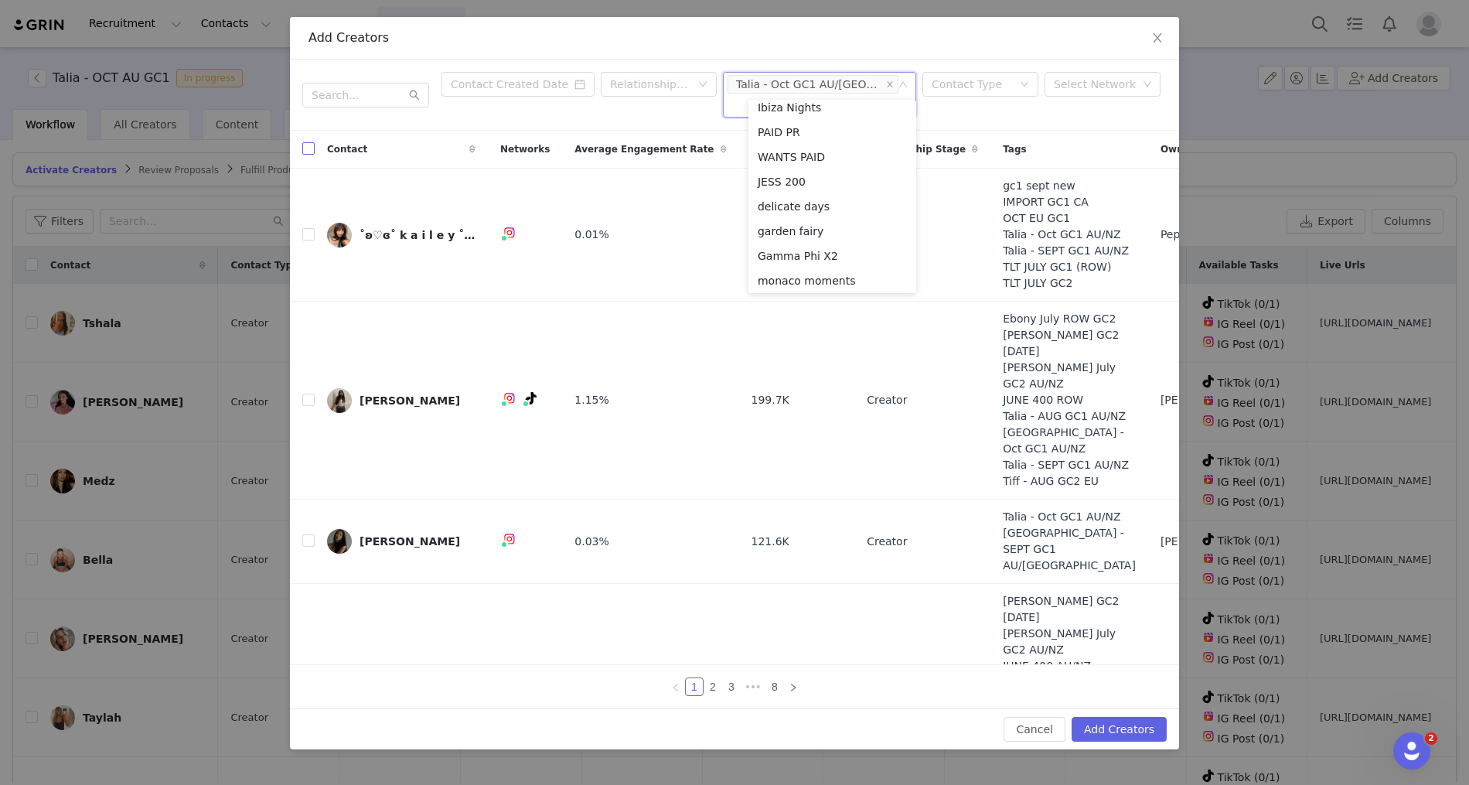
click at [308, 142] on input "checkbox" at bounding box center [308, 148] width 12 height 12
checkbox input "true"
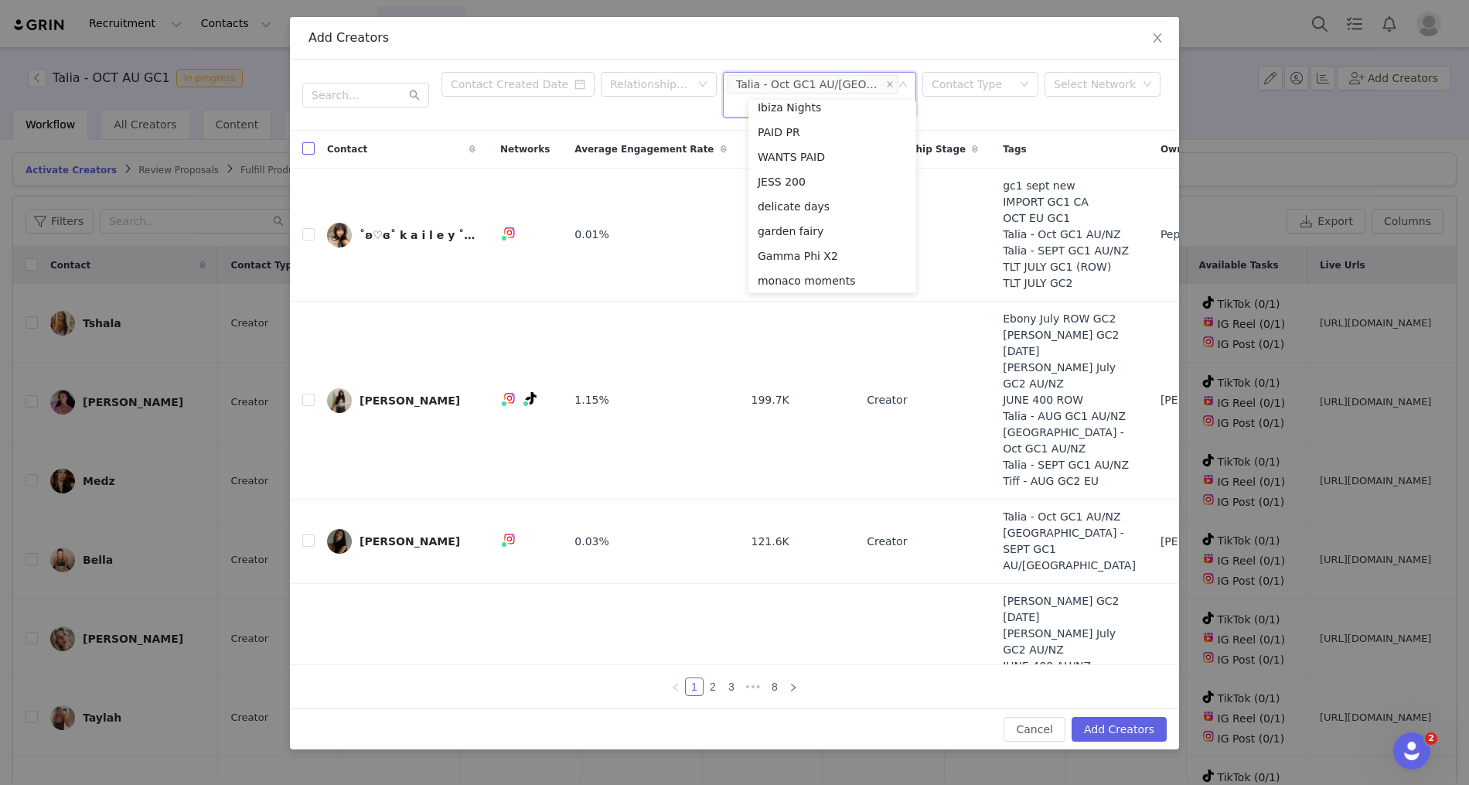
checkbox input "true"
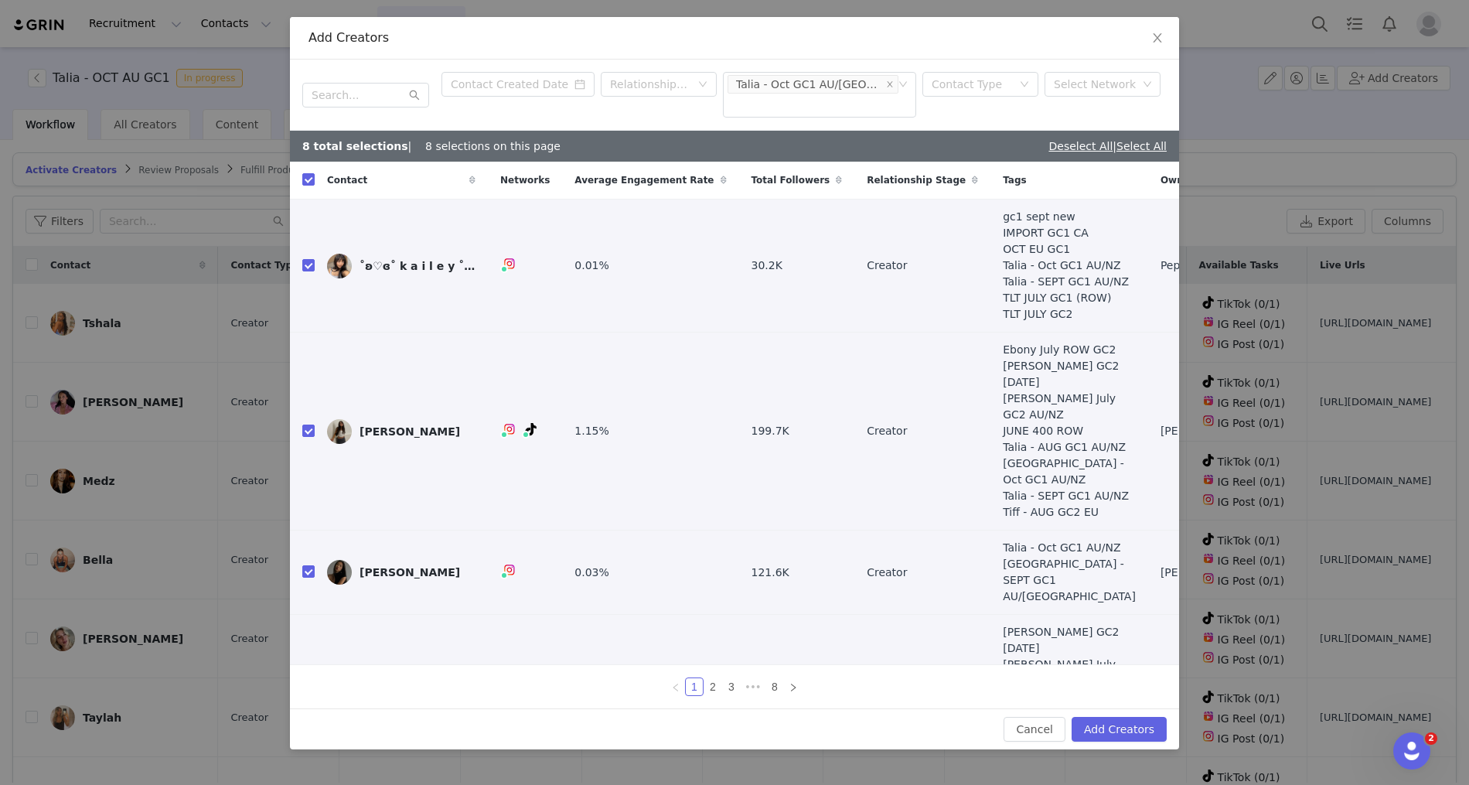
click at [1145, 131] on div "8 total selections | 8 selections on this page Deselect All | Select All" at bounding box center [734, 146] width 889 height 31
click at [1142, 140] on link "Select All" at bounding box center [1141, 146] width 50 height 12
click at [311, 271] on input "checkbox" at bounding box center [308, 265] width 12 height 12
checkbox input "false"
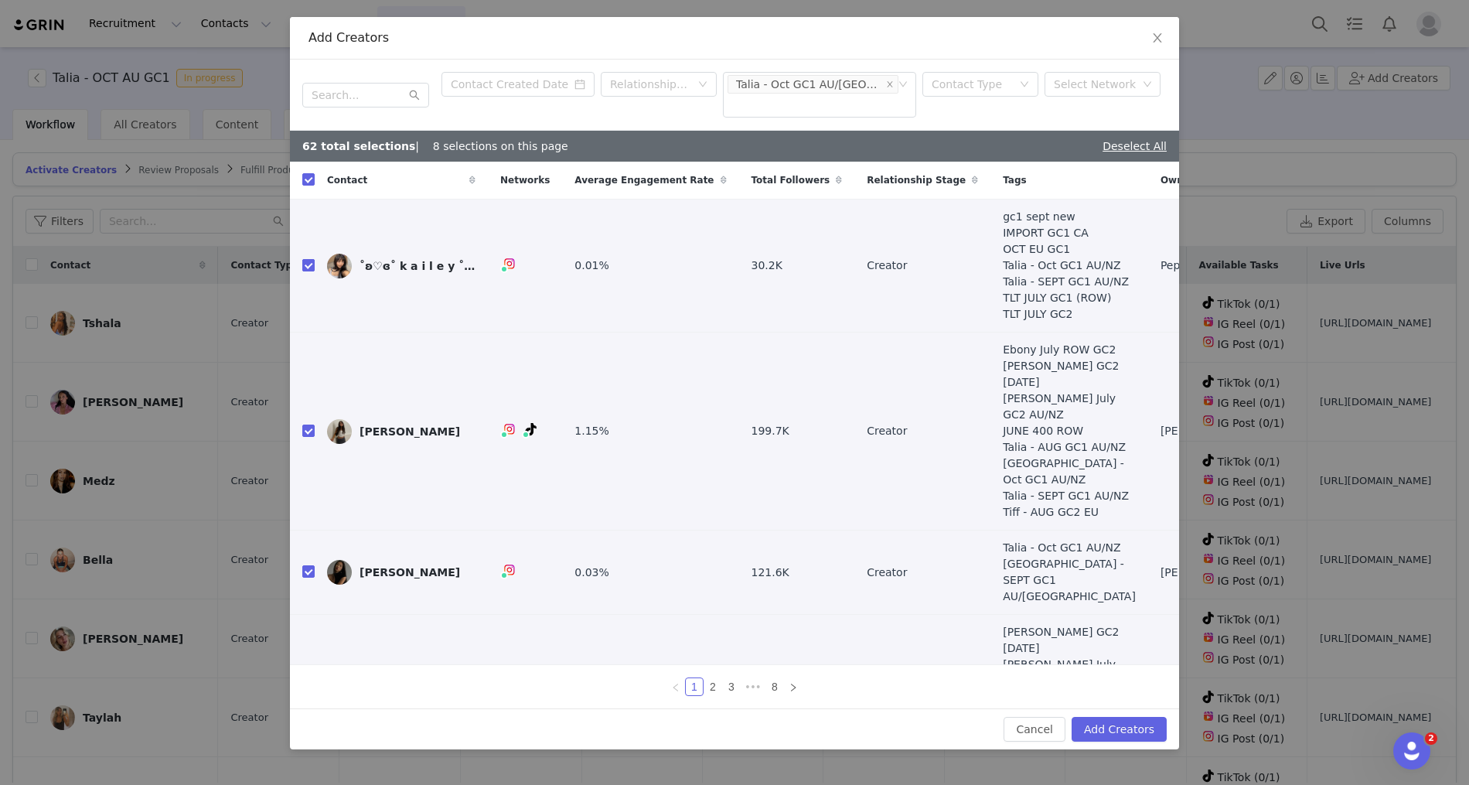
checkbox input "false"
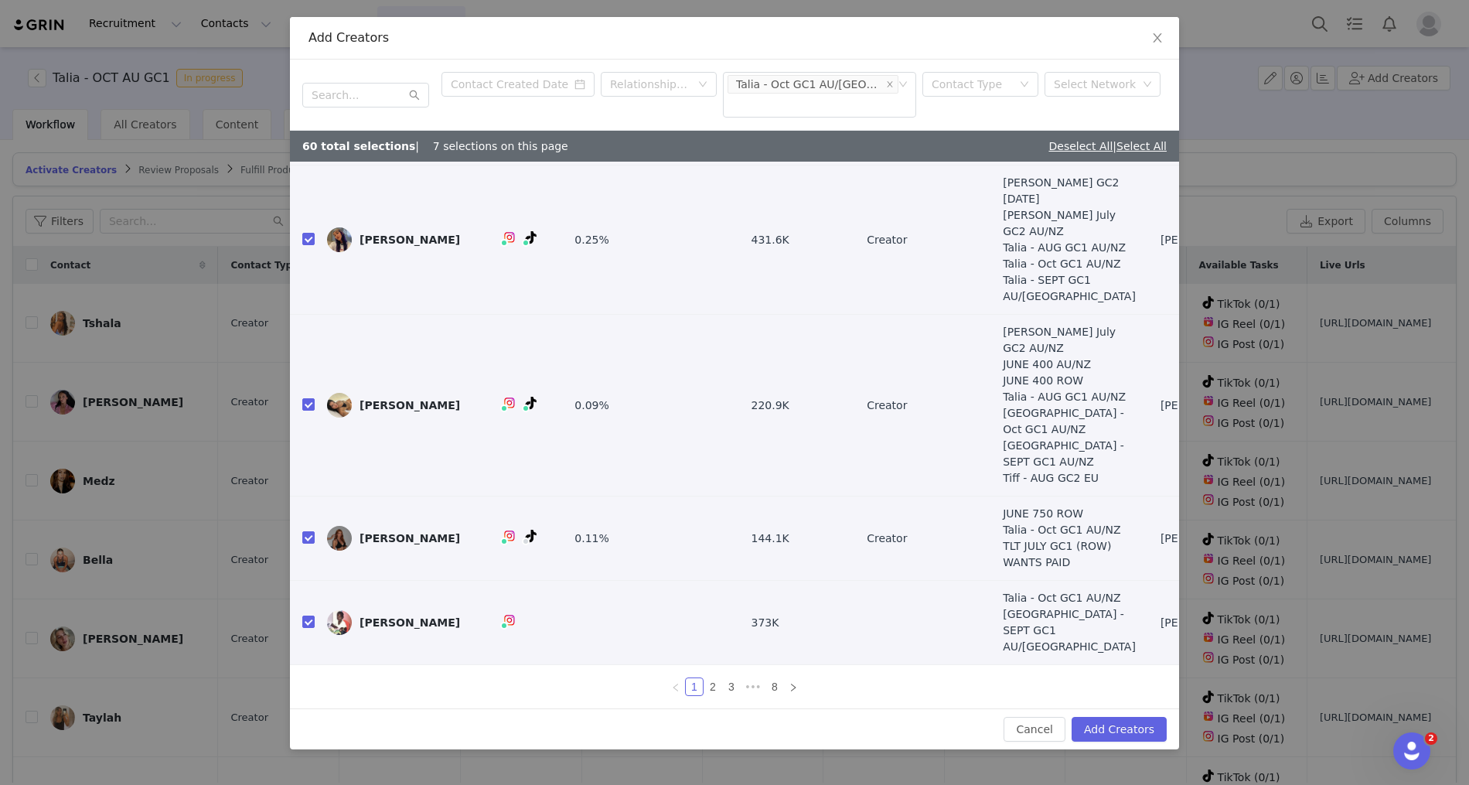
scroll to position [768, 0]
click at [307, 531] on input "checkbox" at bounding box center [308, 537] width 12 height 12
checkbox input "false"
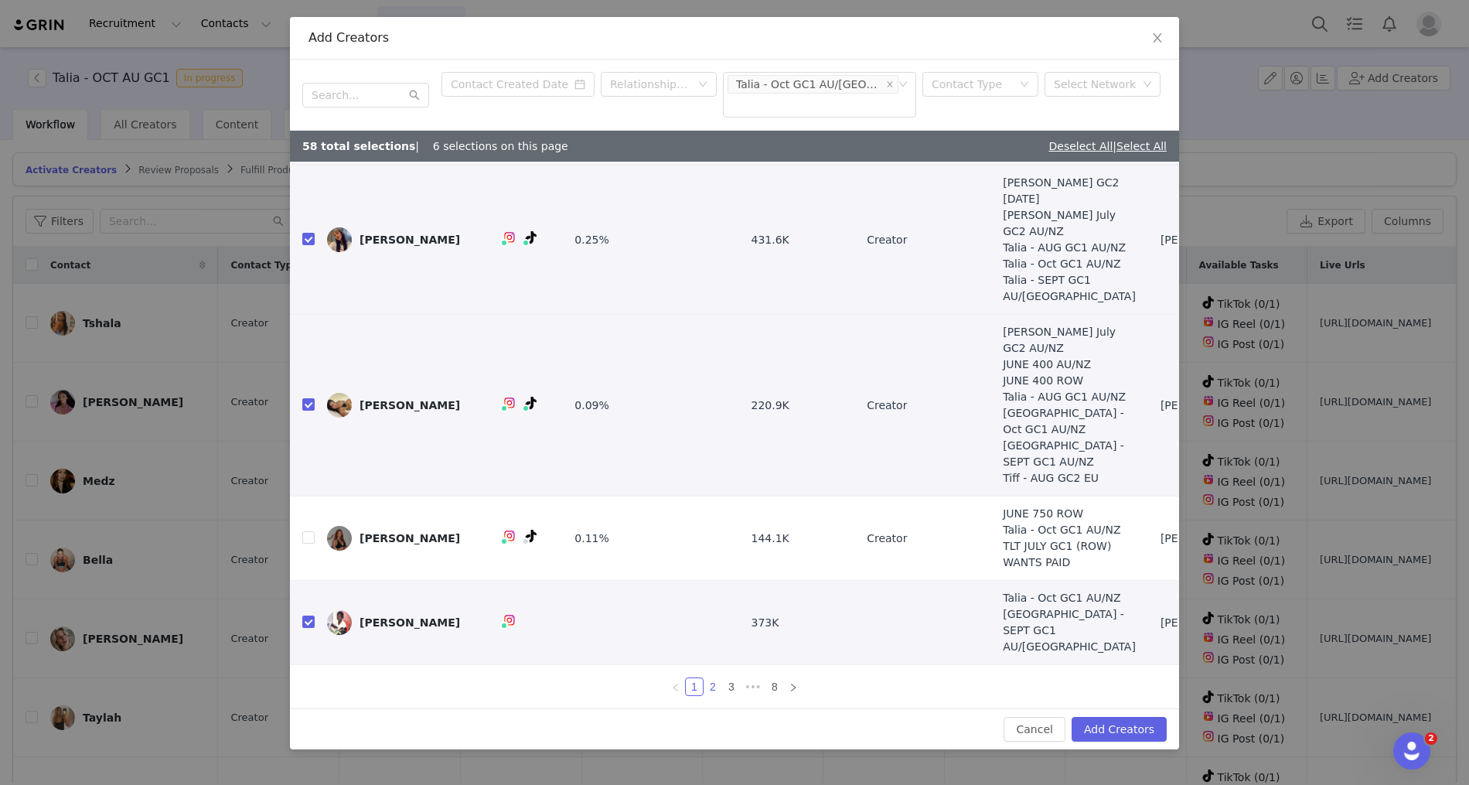
click at [709, 686] on link "2" at bounding box center [712, 686] width 17 height 17
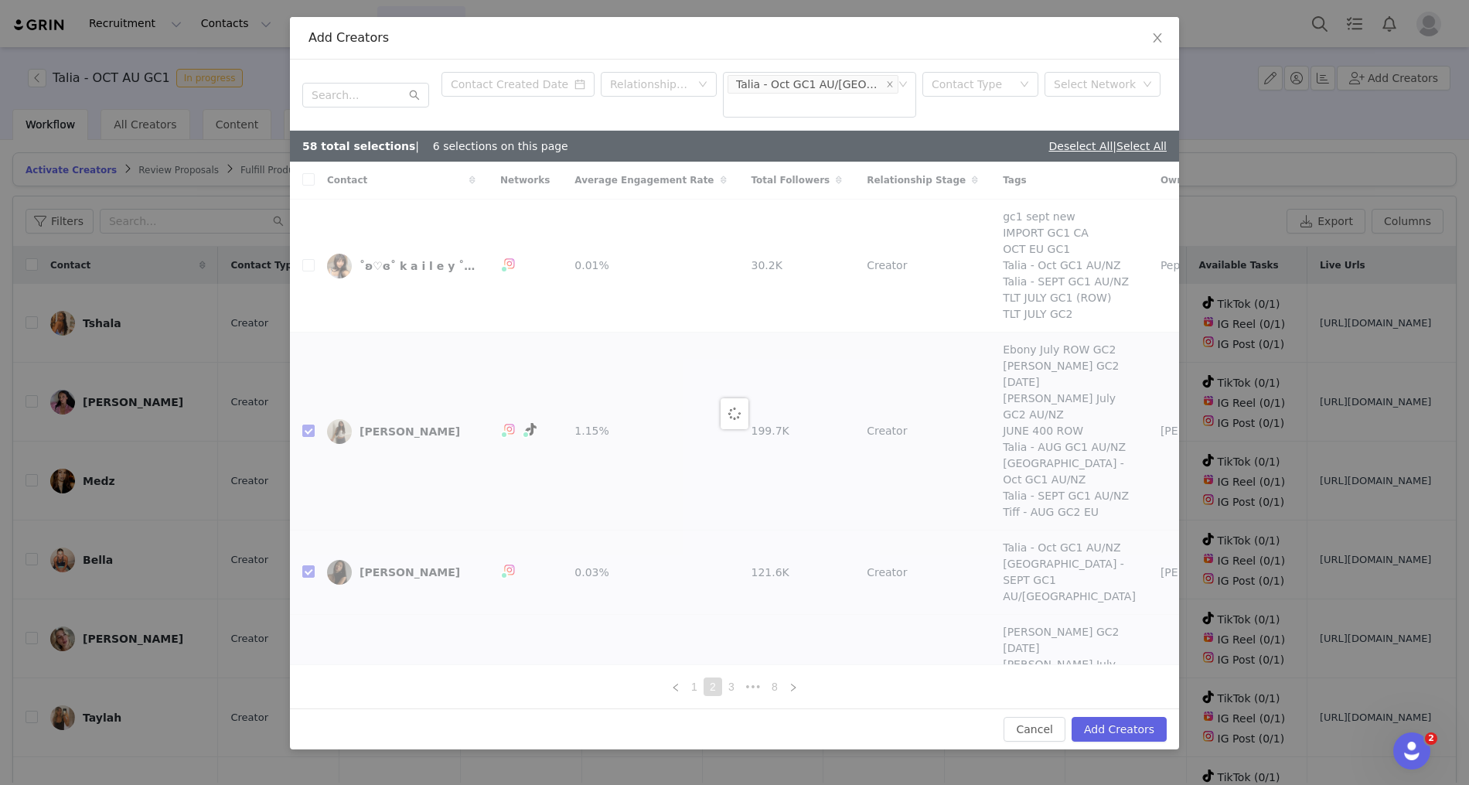
checkbox input "true"
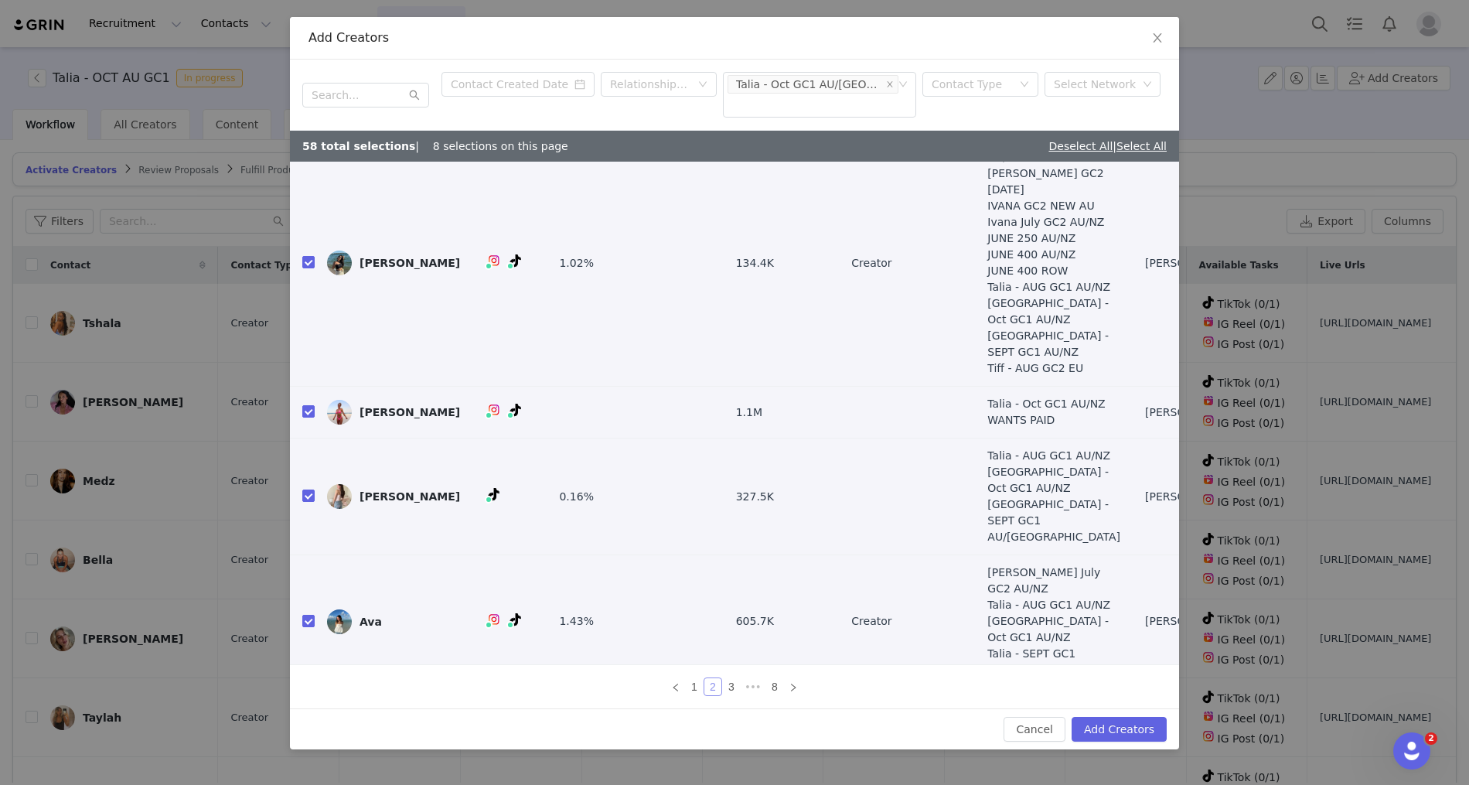
scroll to position [60, 0]
click at [310, 404] on input "checkbox" at bounding box center [308, 410] width 12 height 12
checkbox input "false"
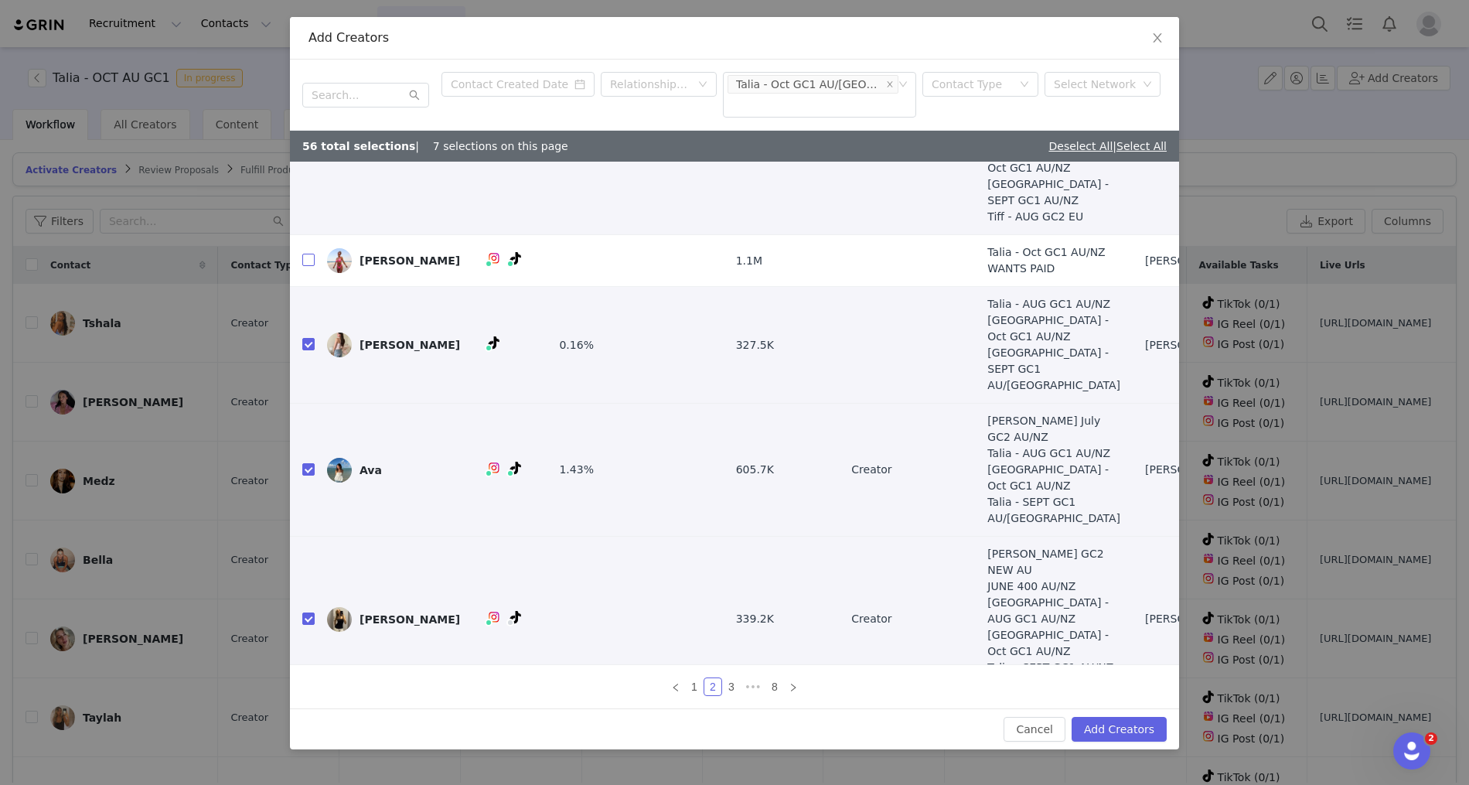
scroll to position [213, 0]
click at [308, 610] on input "checkbox" at bounding box center [308, 616] width 12 height 12
checkbox input "false"
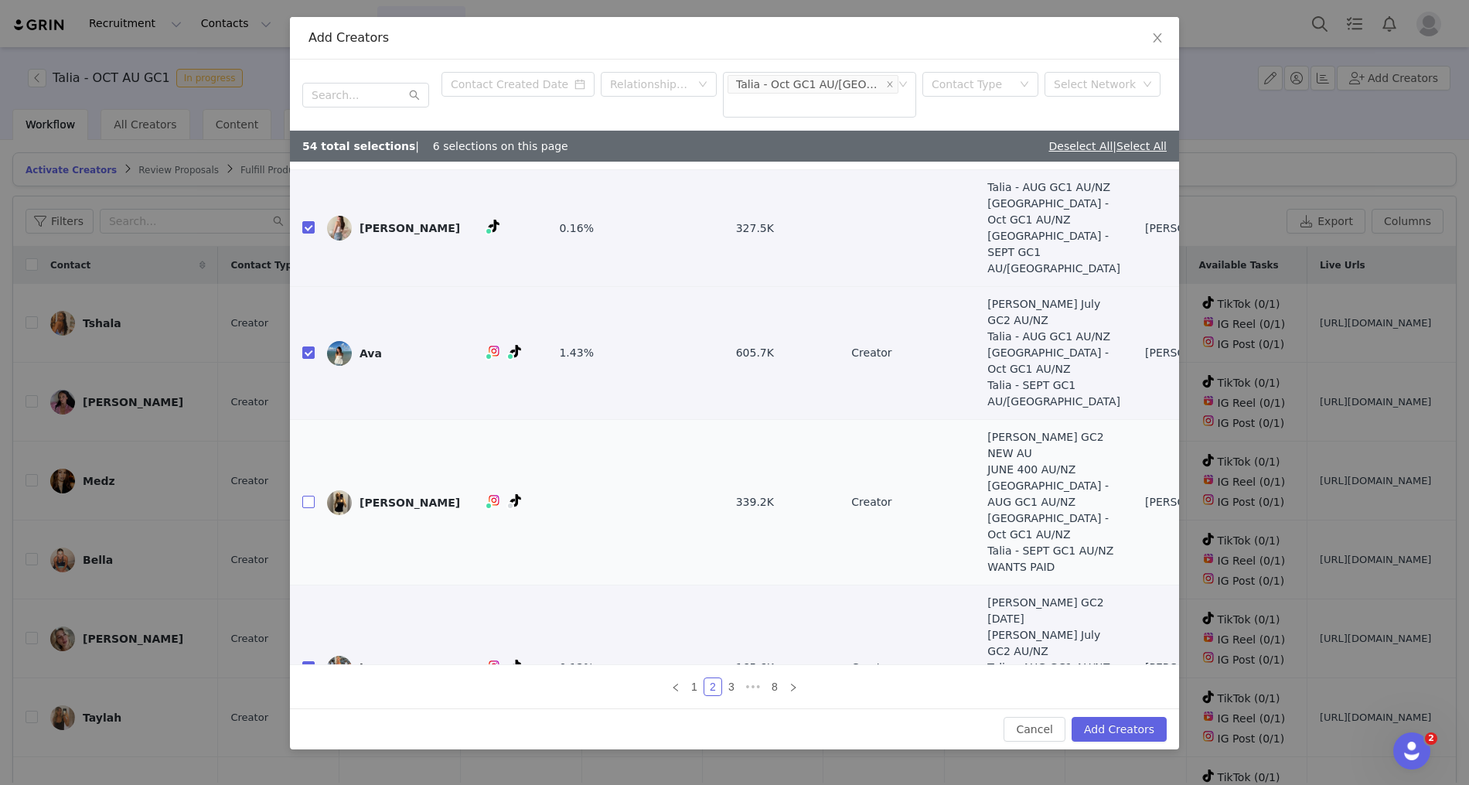
scroll to position [379, 0]
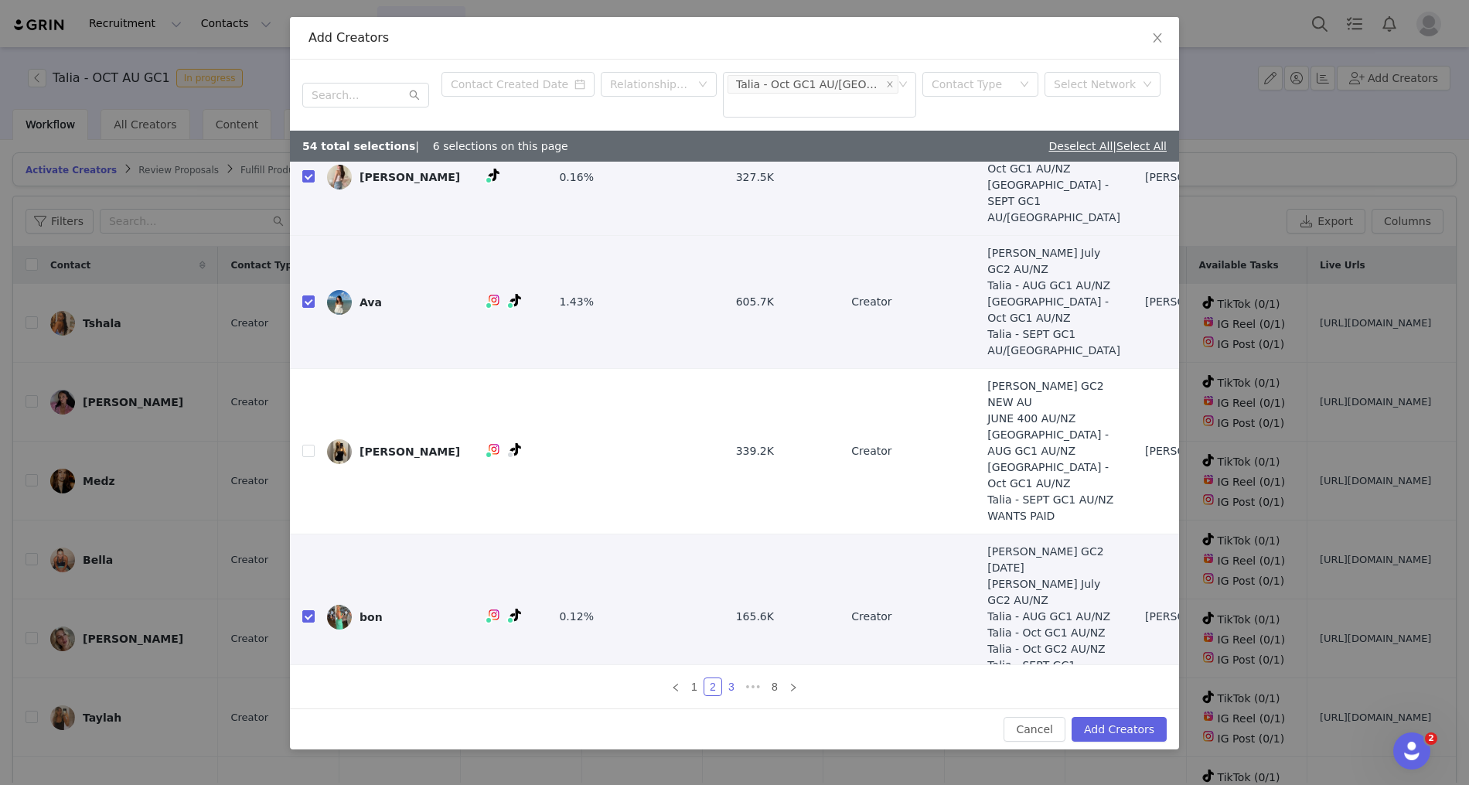
click at [735, 686] on link "3" at bounding box center [731, 686] width 17 height 17
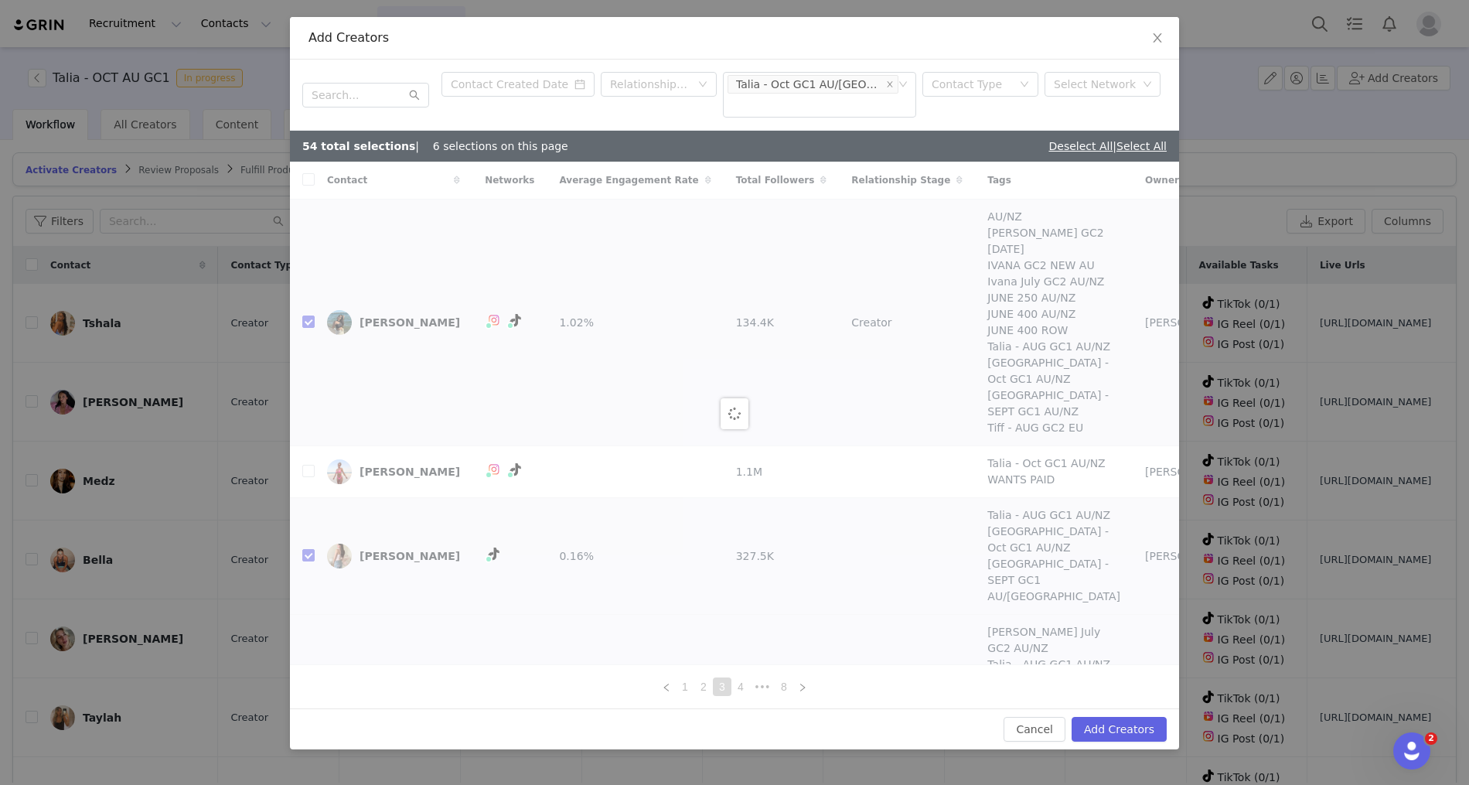
checkbox input "true"
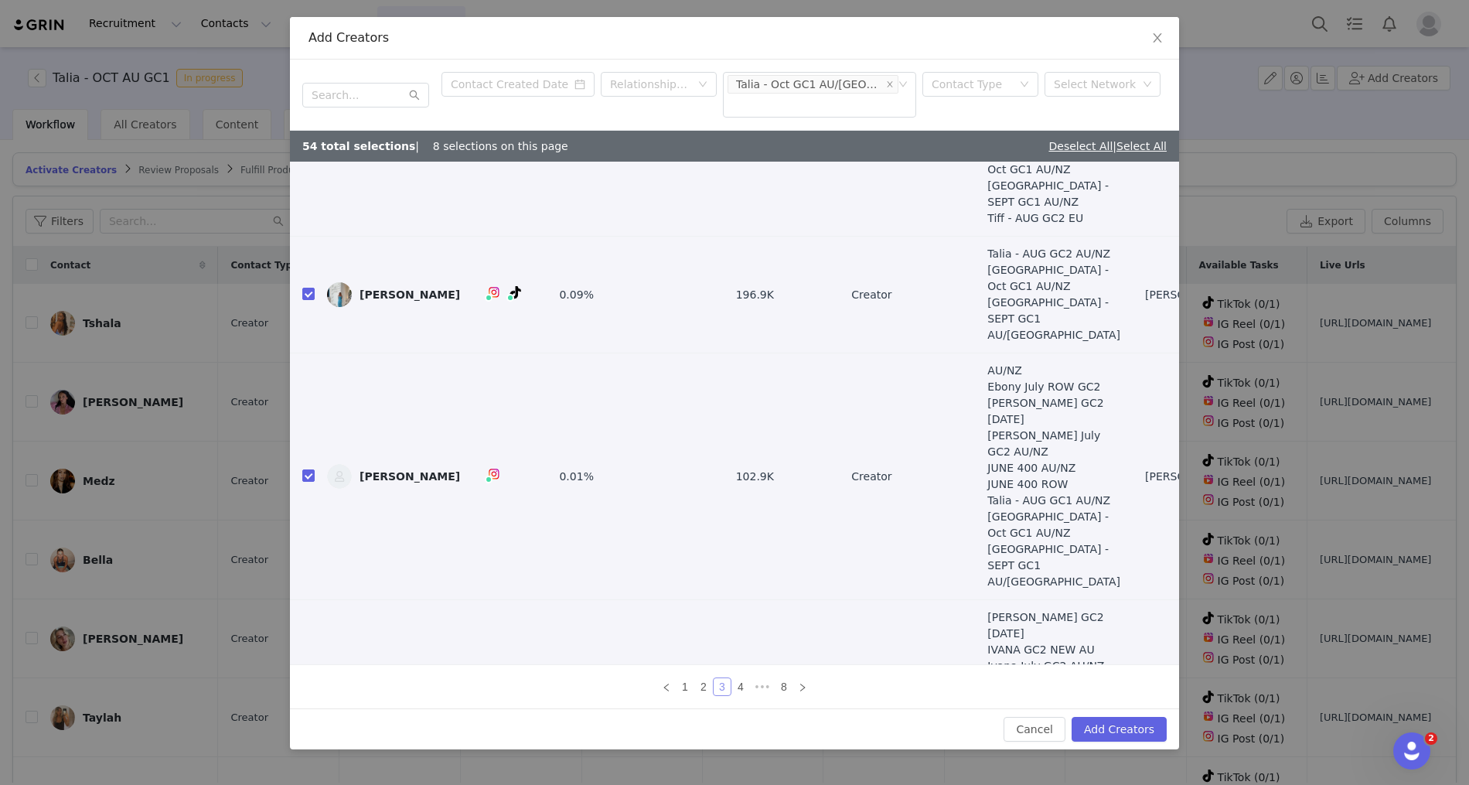
scroll to position [426, 0]
checkbox input "false"
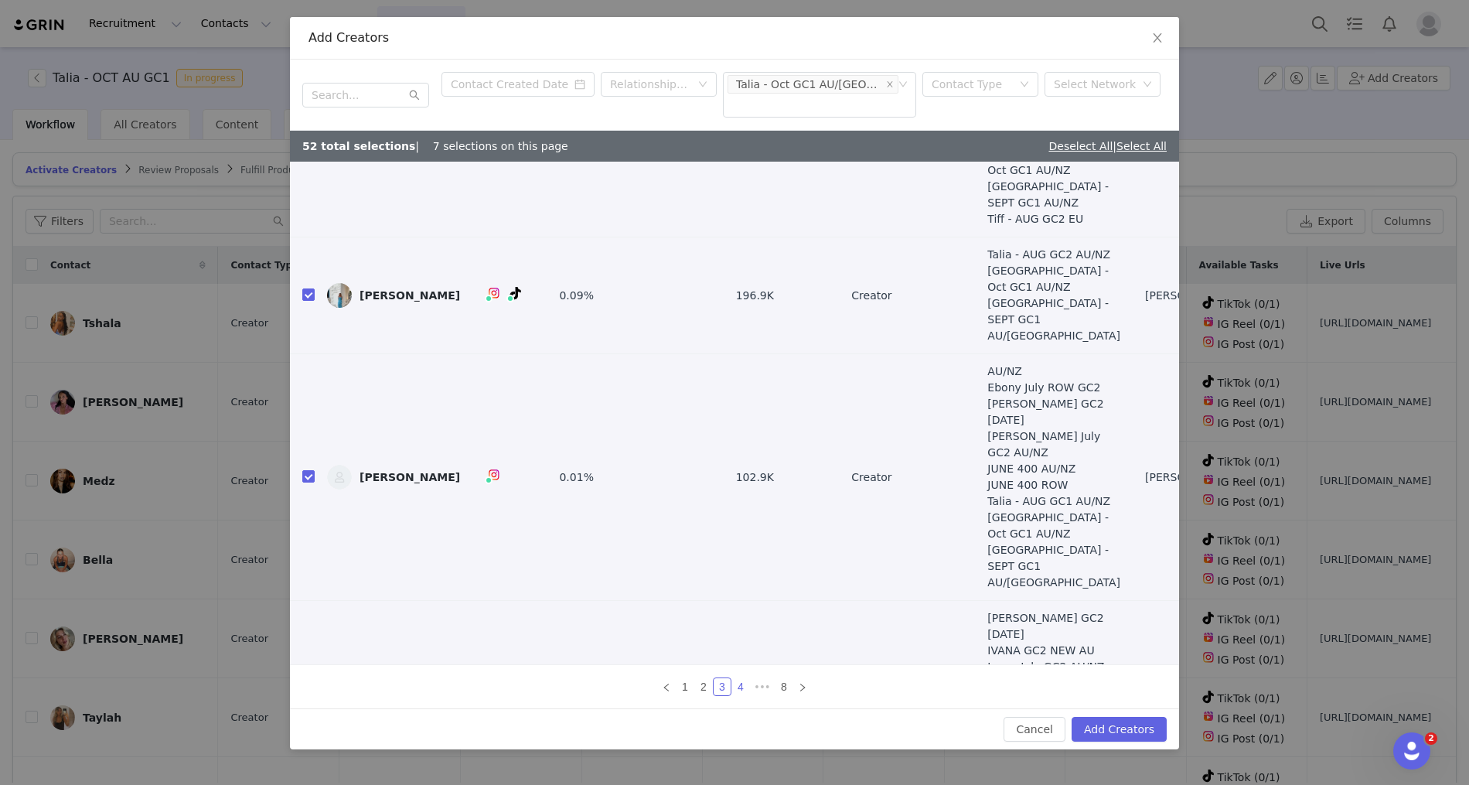
click at [742, 687] on link "4" at bounding box center [740, 686] width 17 height 17
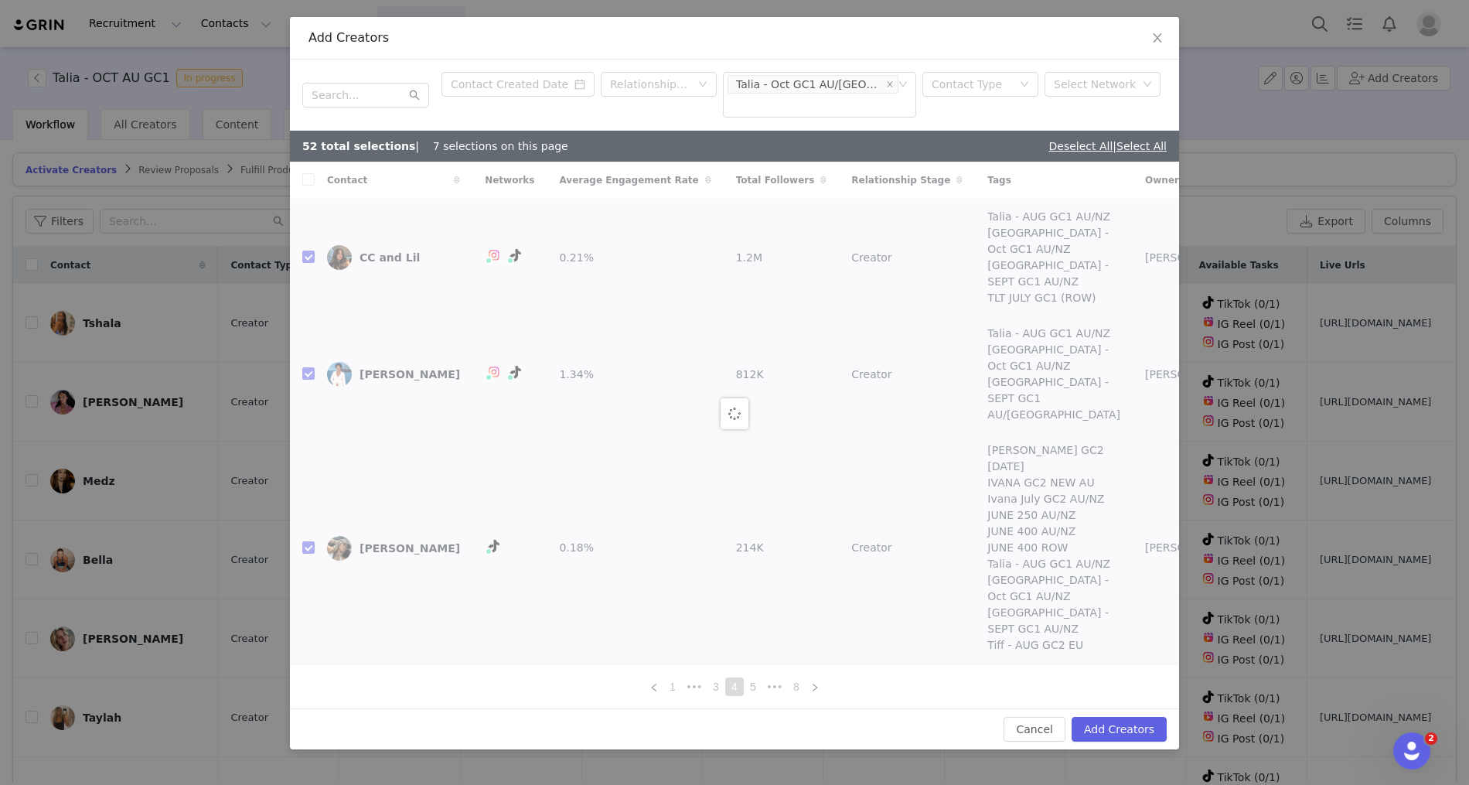
checkbox input "true"
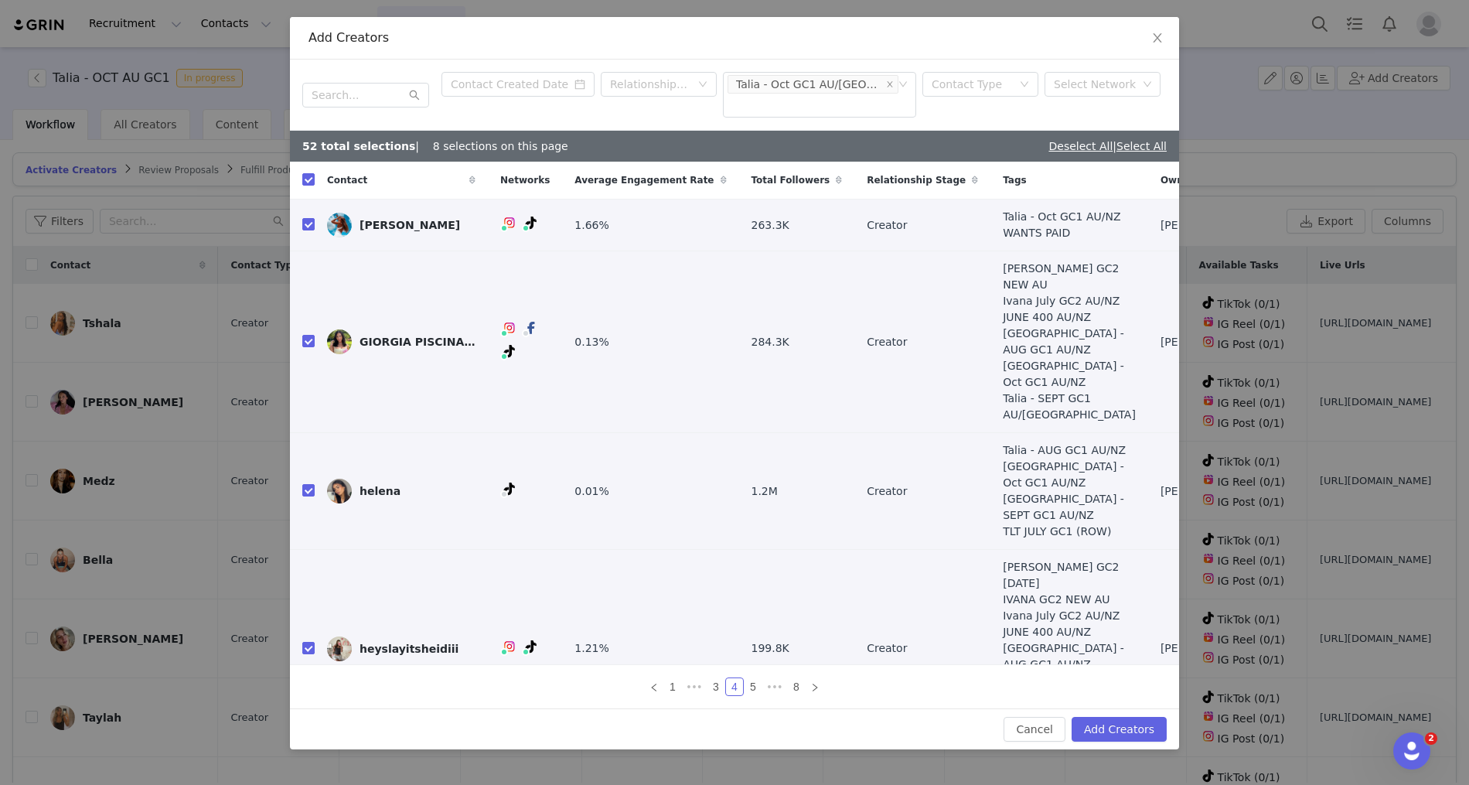
scroll to position [8, 0]
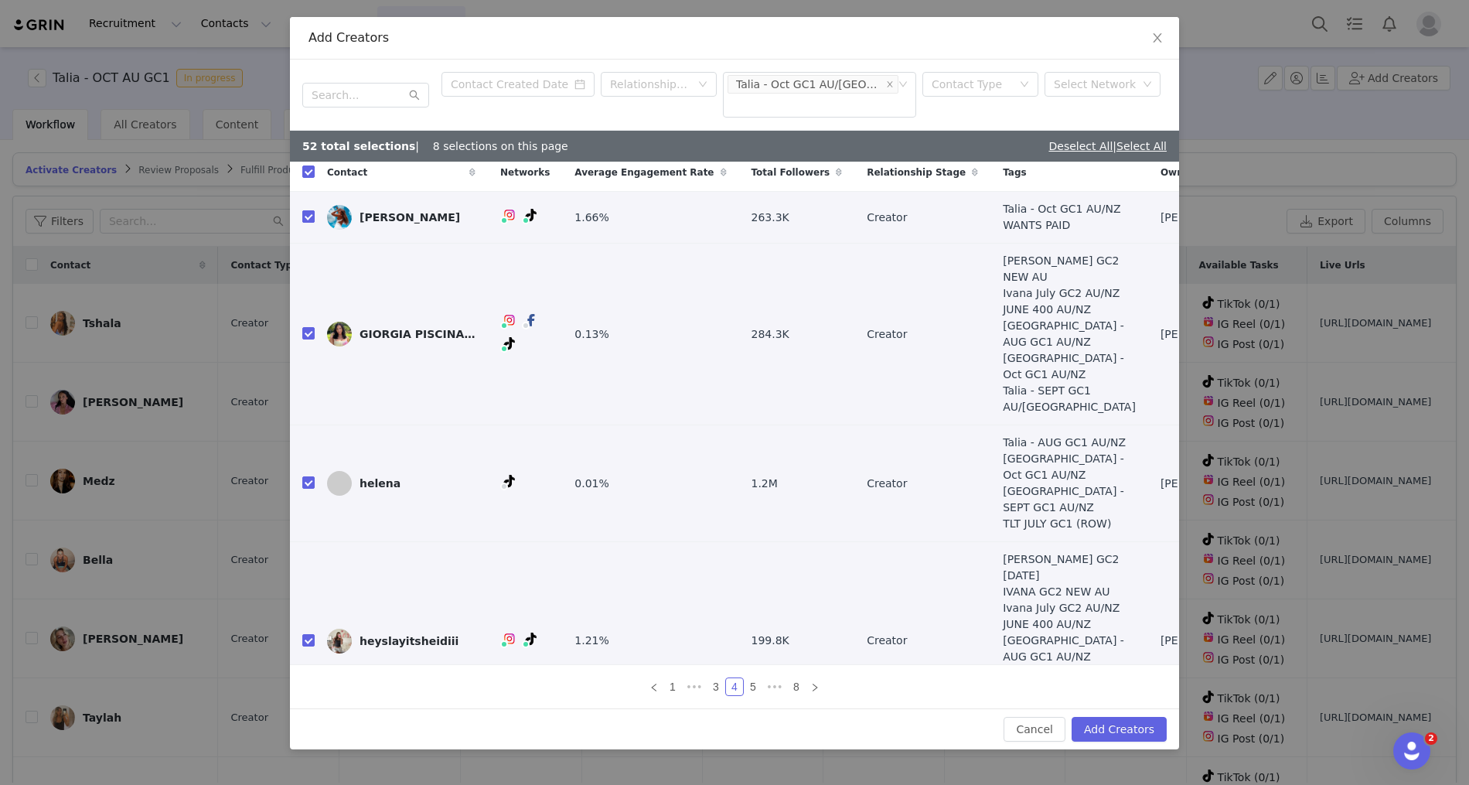
click at [305, 210] on input "checkbox" at bounding box center [308, 216] width 12 height 12
checkbox input "false"
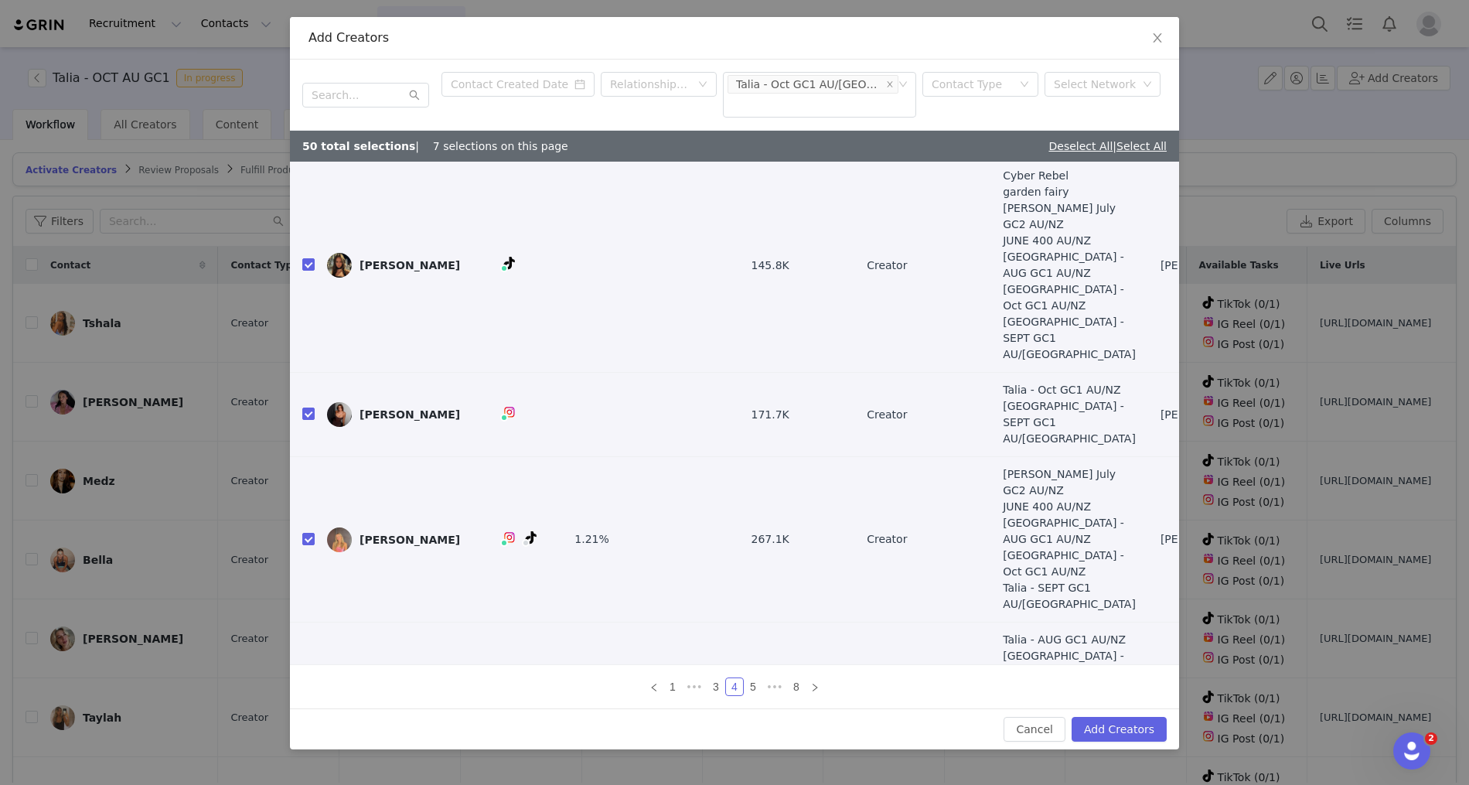
scroll to position [589, 0]
click at [757, 688] on link "5" at bounding box center [753, 686] width 17 height 17
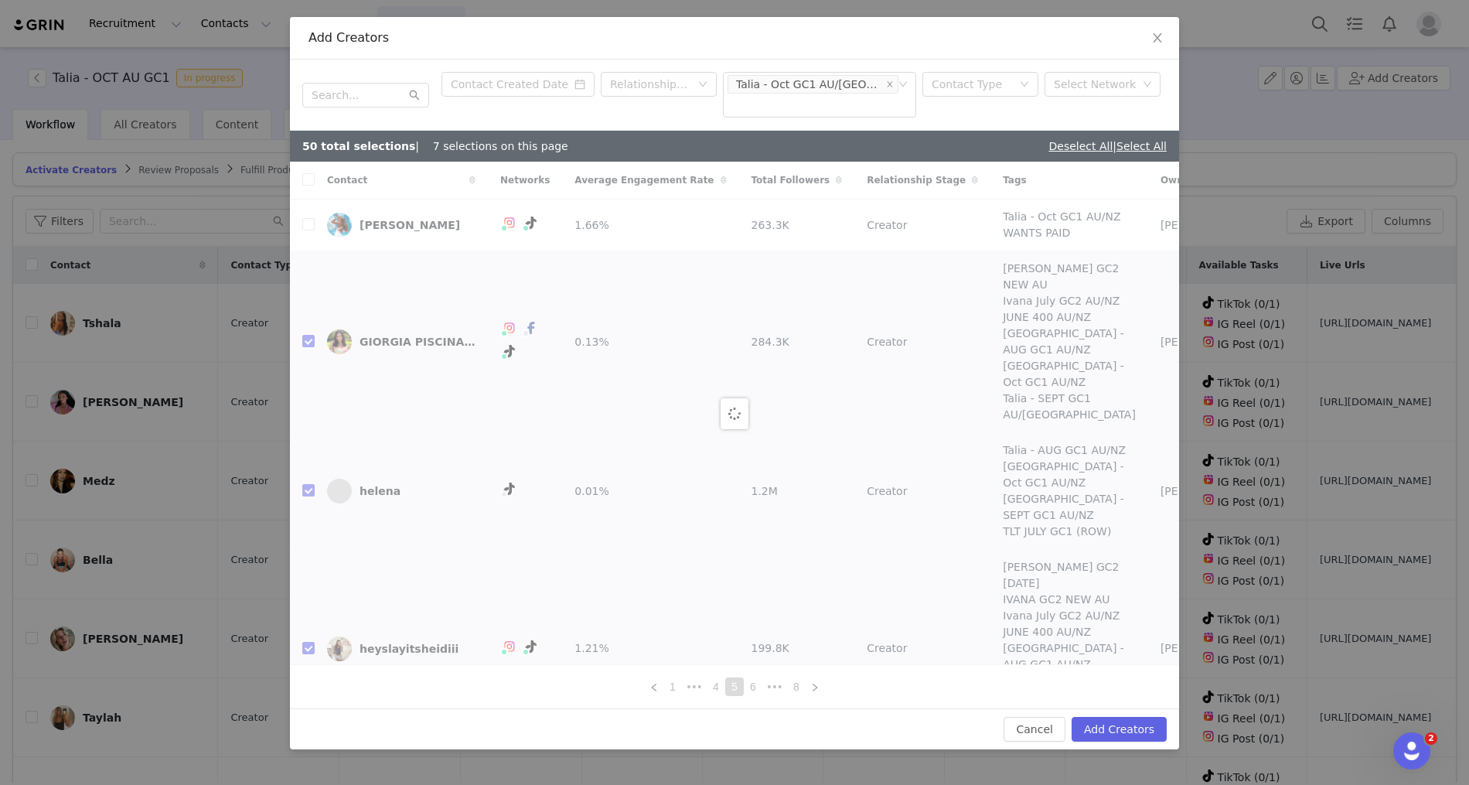
checkbox input "true"
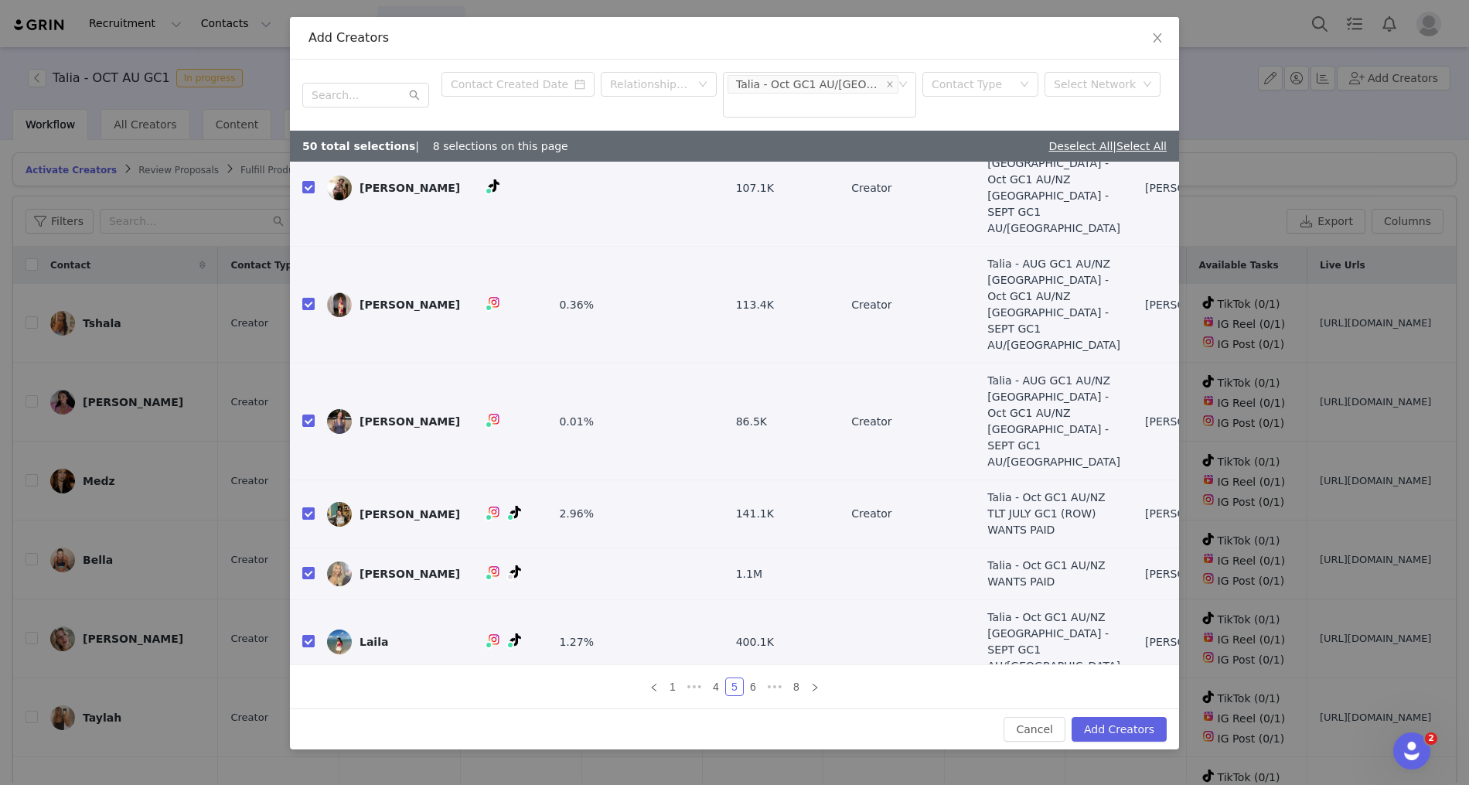
scroll to position [70, 0]
click at [308, 506] on input "checkbox" at bounding box center [308, 512] width 12 height 12
checkbox input "false"
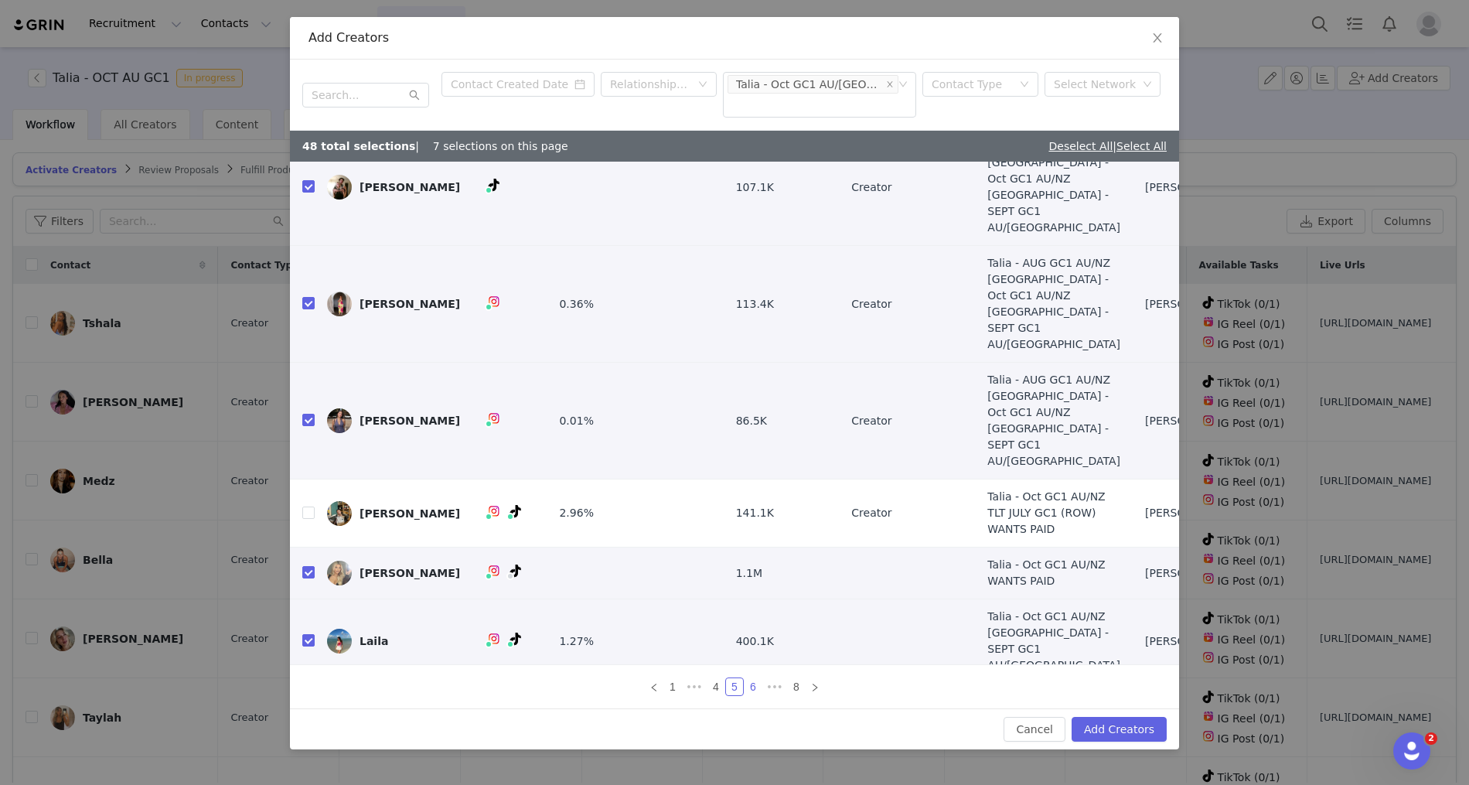
click at [754, 687] on link "6" at bounding box center [753, 686] width 17 height 17
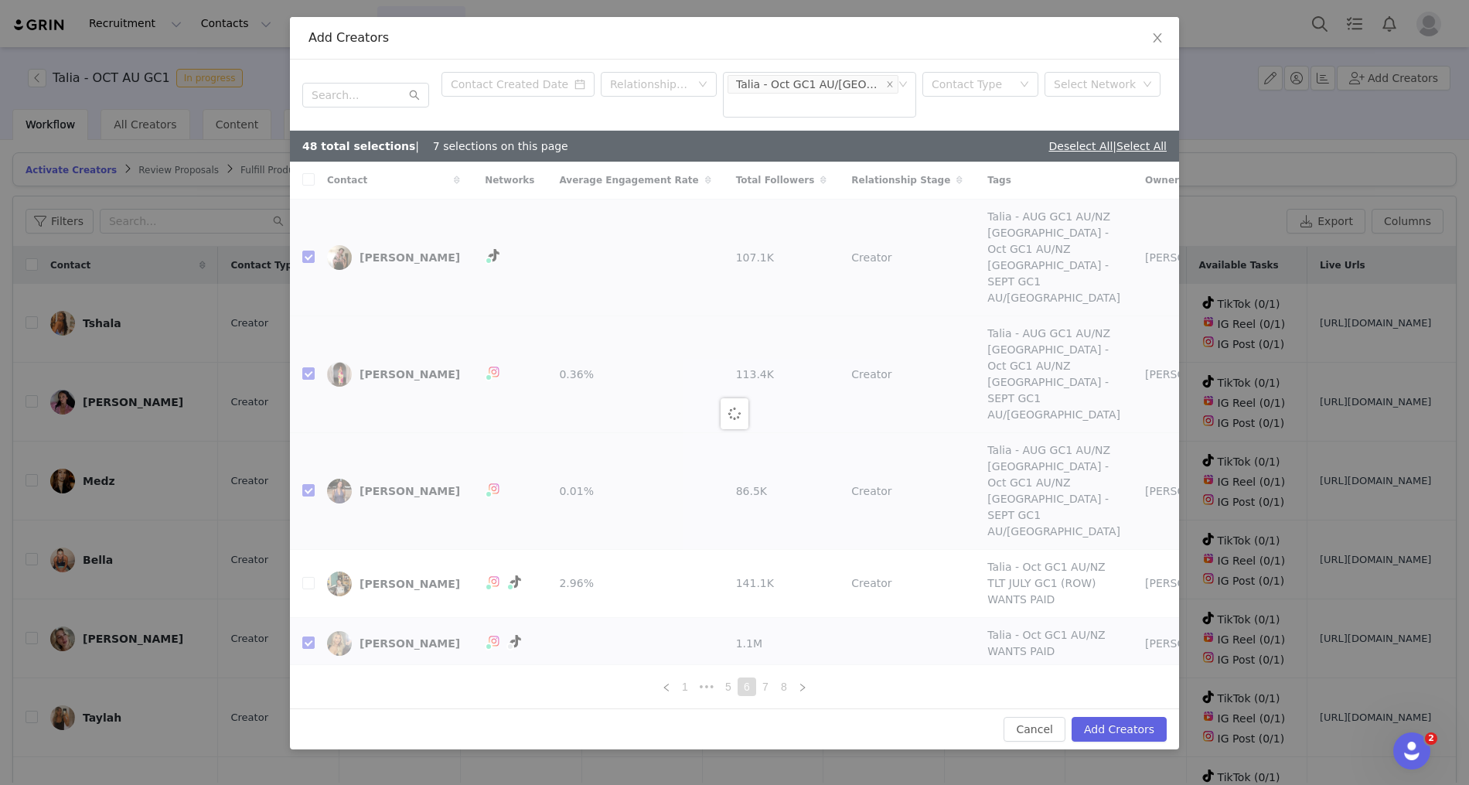
checkbox input "true"
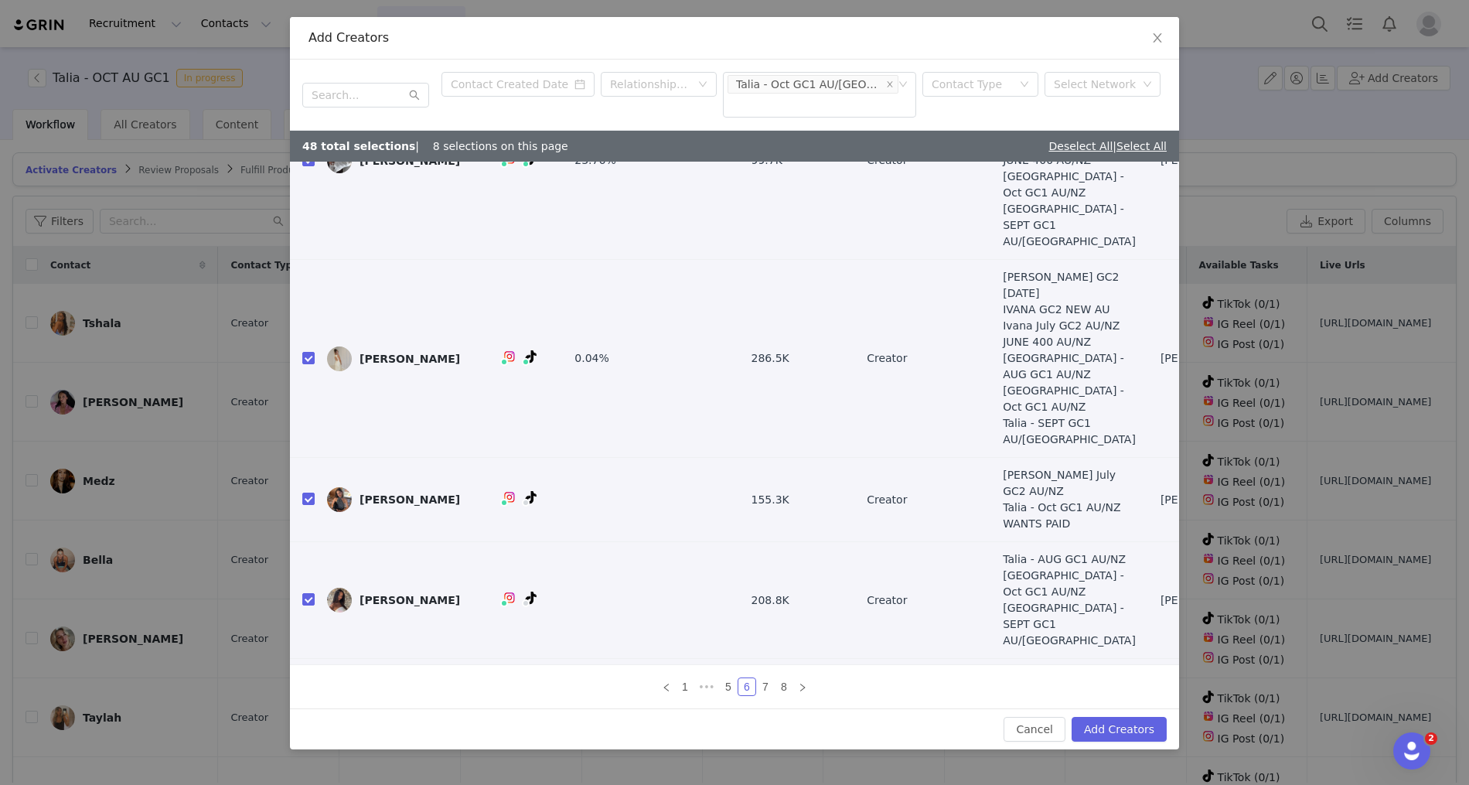
scroll to position [144, 0]
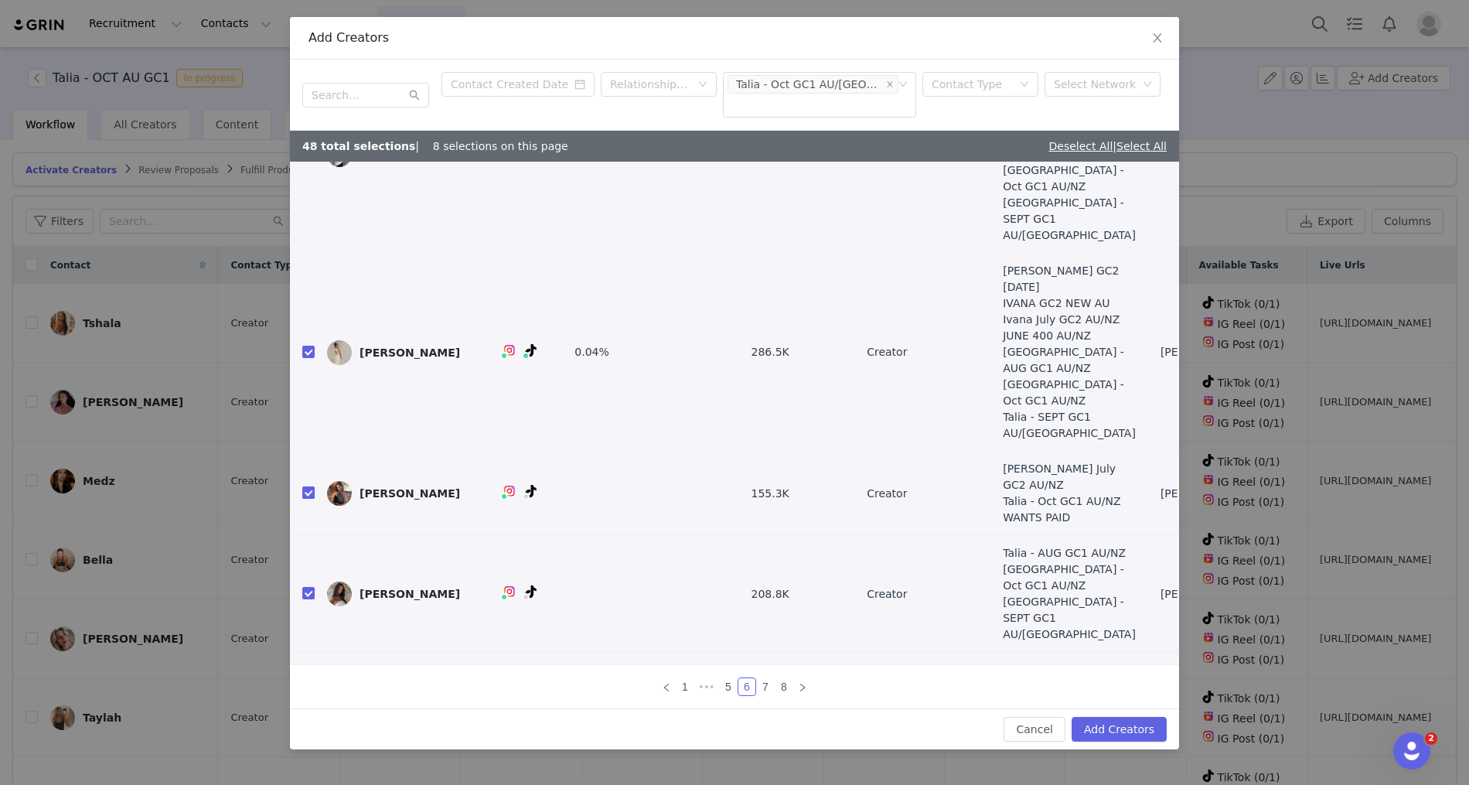
click at [307, 486] on input "checkbox" at bounding box center [308, 492] width 12 height 12
checkbox input "false"
click at [307, 486] on input "checkbox" at bounding box center [308, 492] width 12 height 12
checkbox input "true"
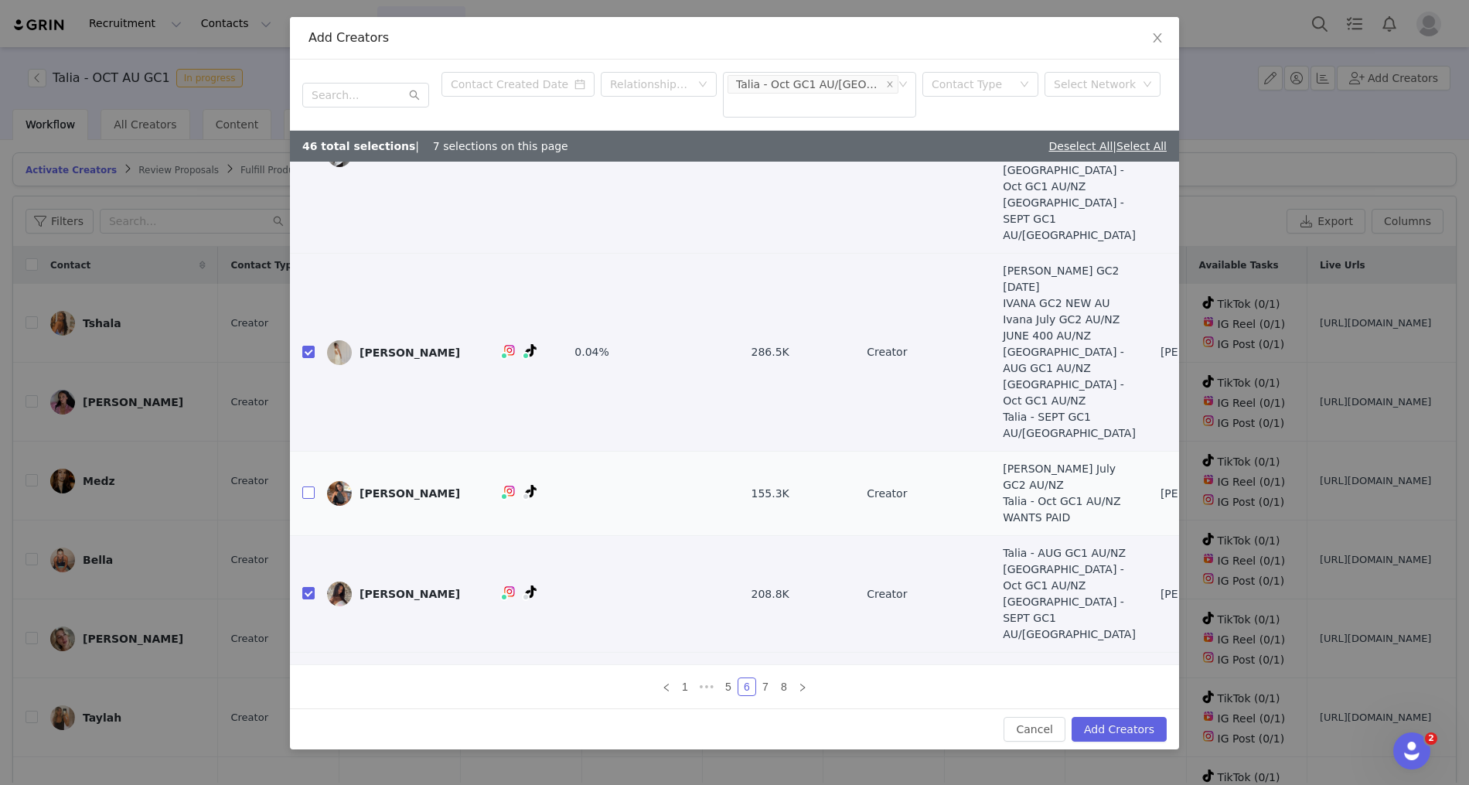
checkbox input "true"
click at [312, 671] on input "checkbox" at bounding box center [308, 677] width 12 height 12
checkbox input "false"
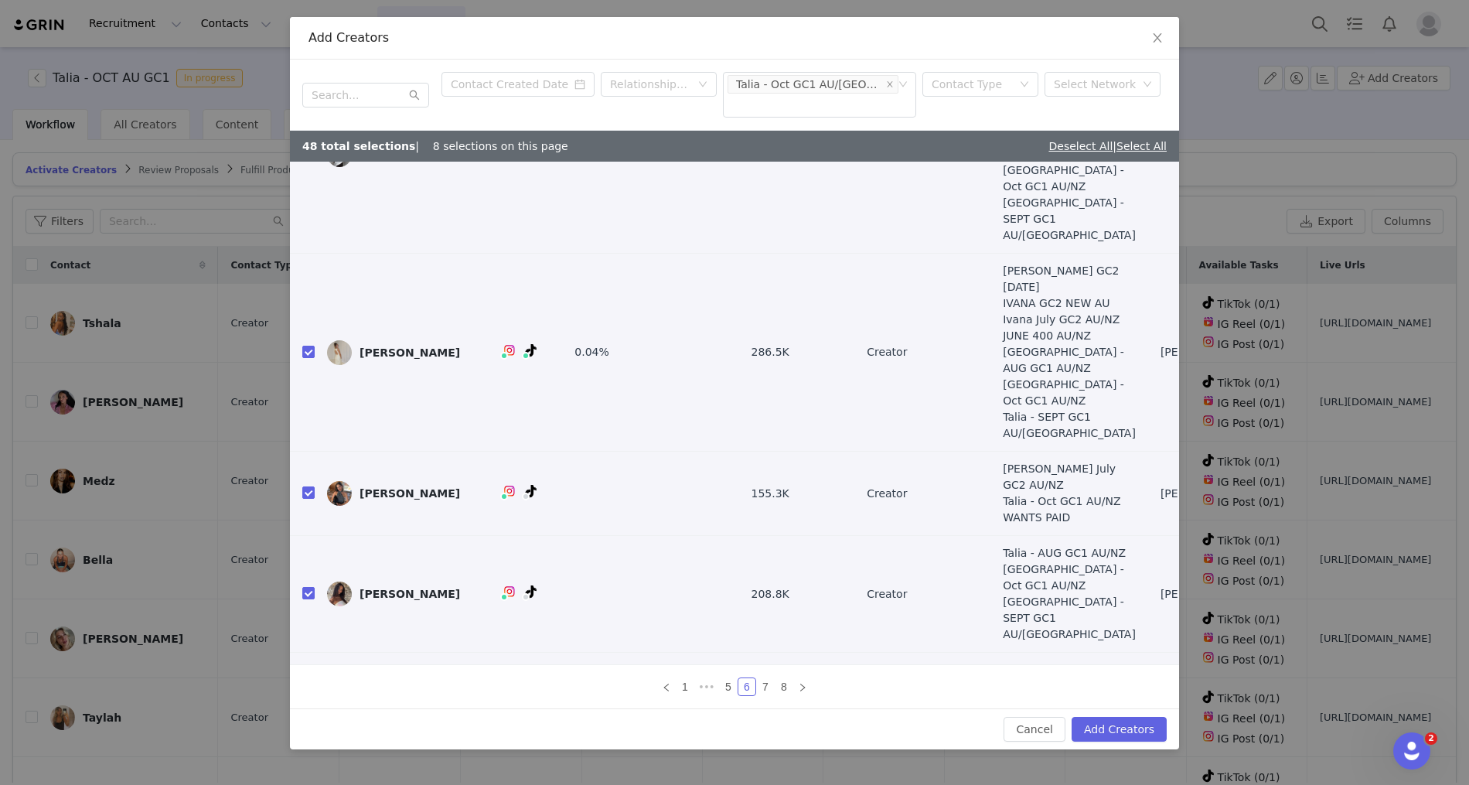
checkbox input "false"
click at [774, 687] on link "7" at bounding box center [765, 686] width 17 height 17
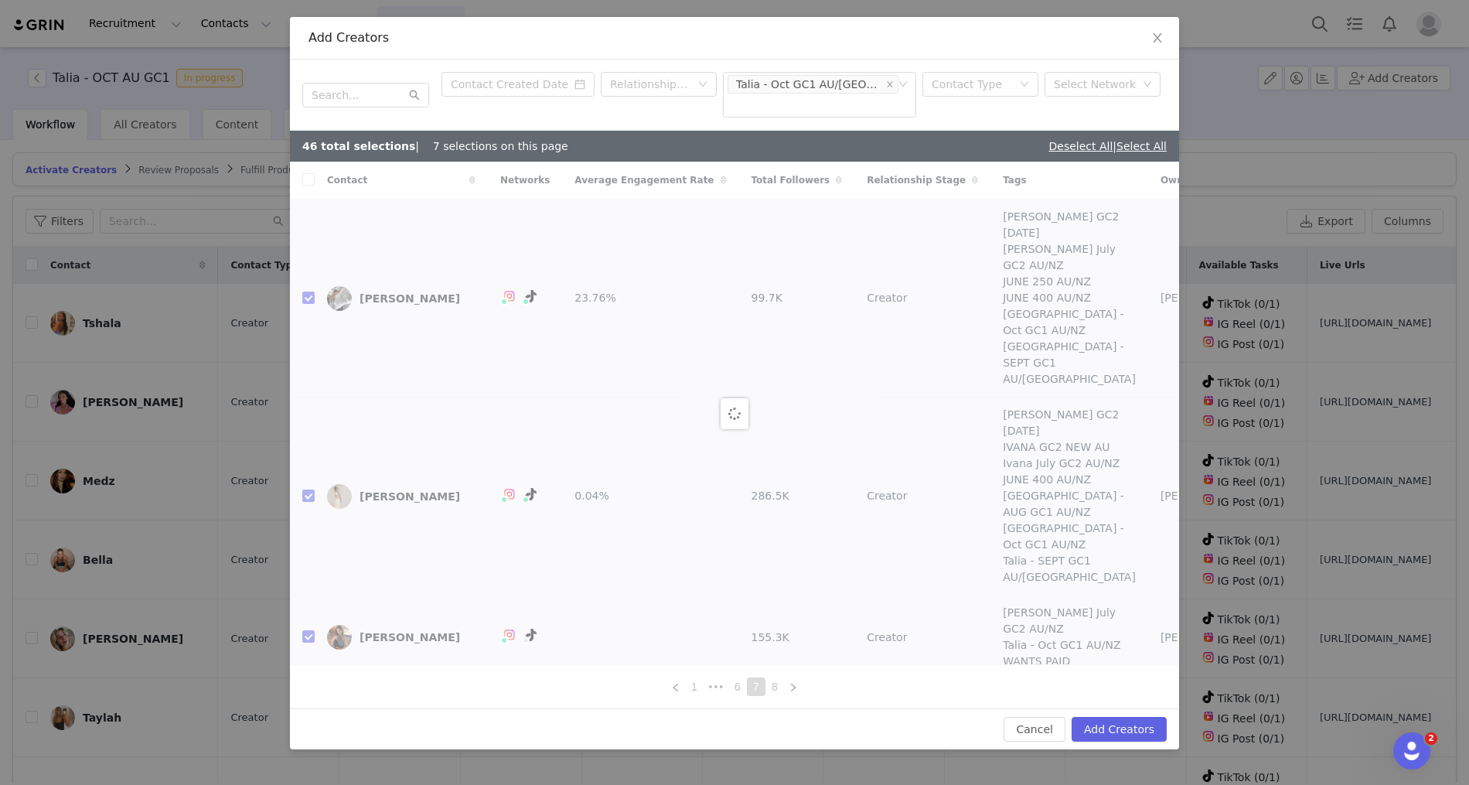
checkbox input "true"
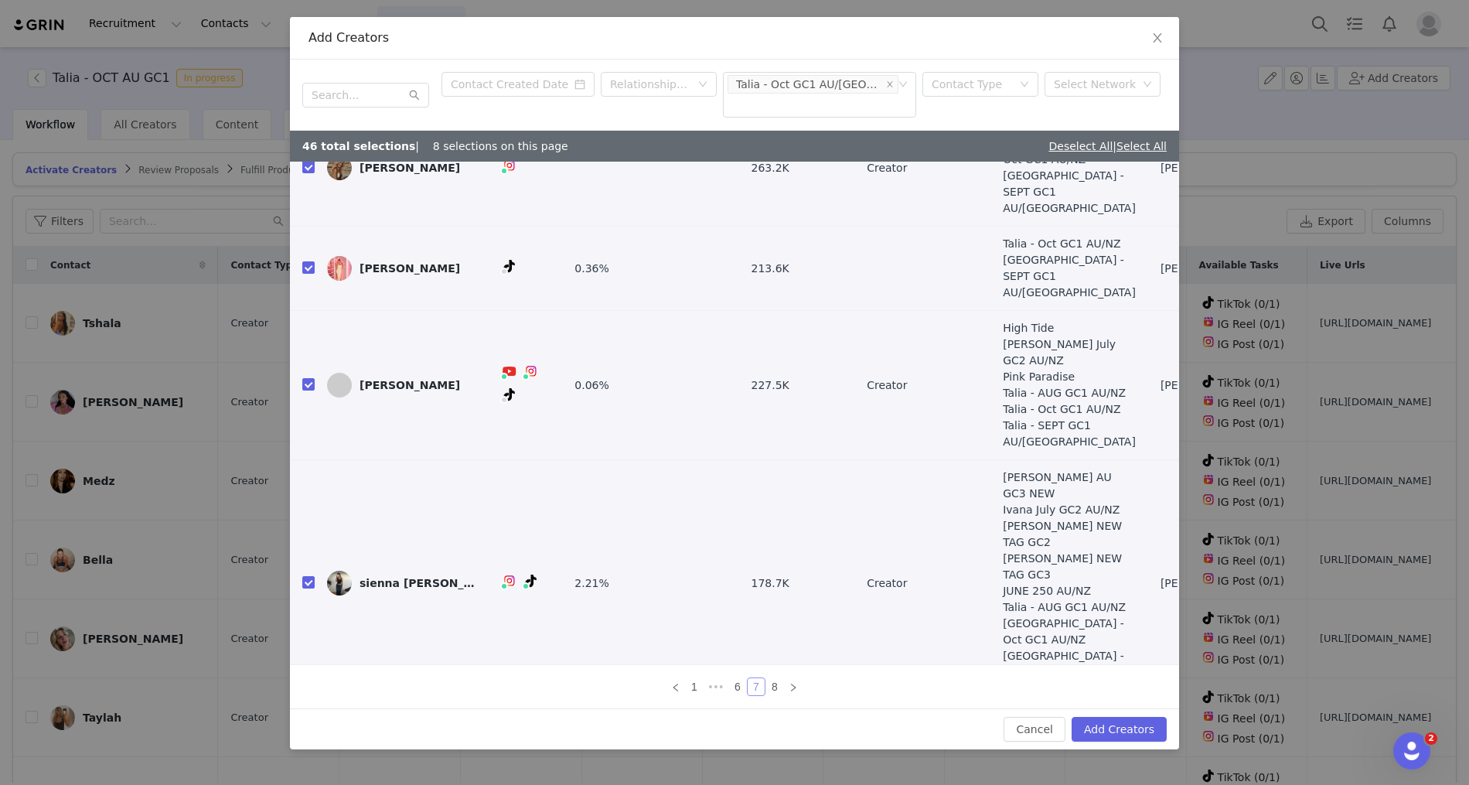
scroll to position [216, 0]
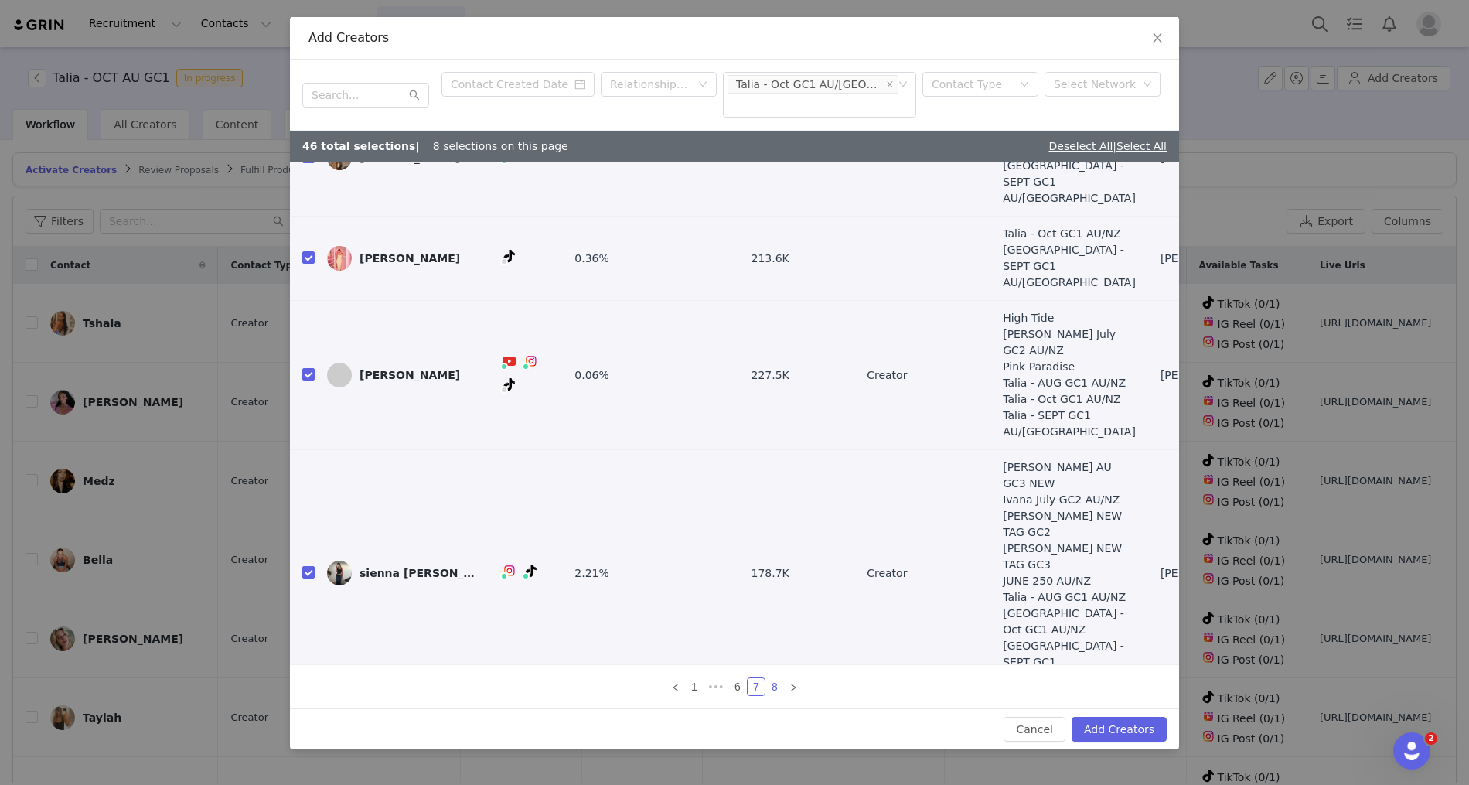
click at [775, 682] on link "8" at bounding box center [774, 686] width 17 height 17
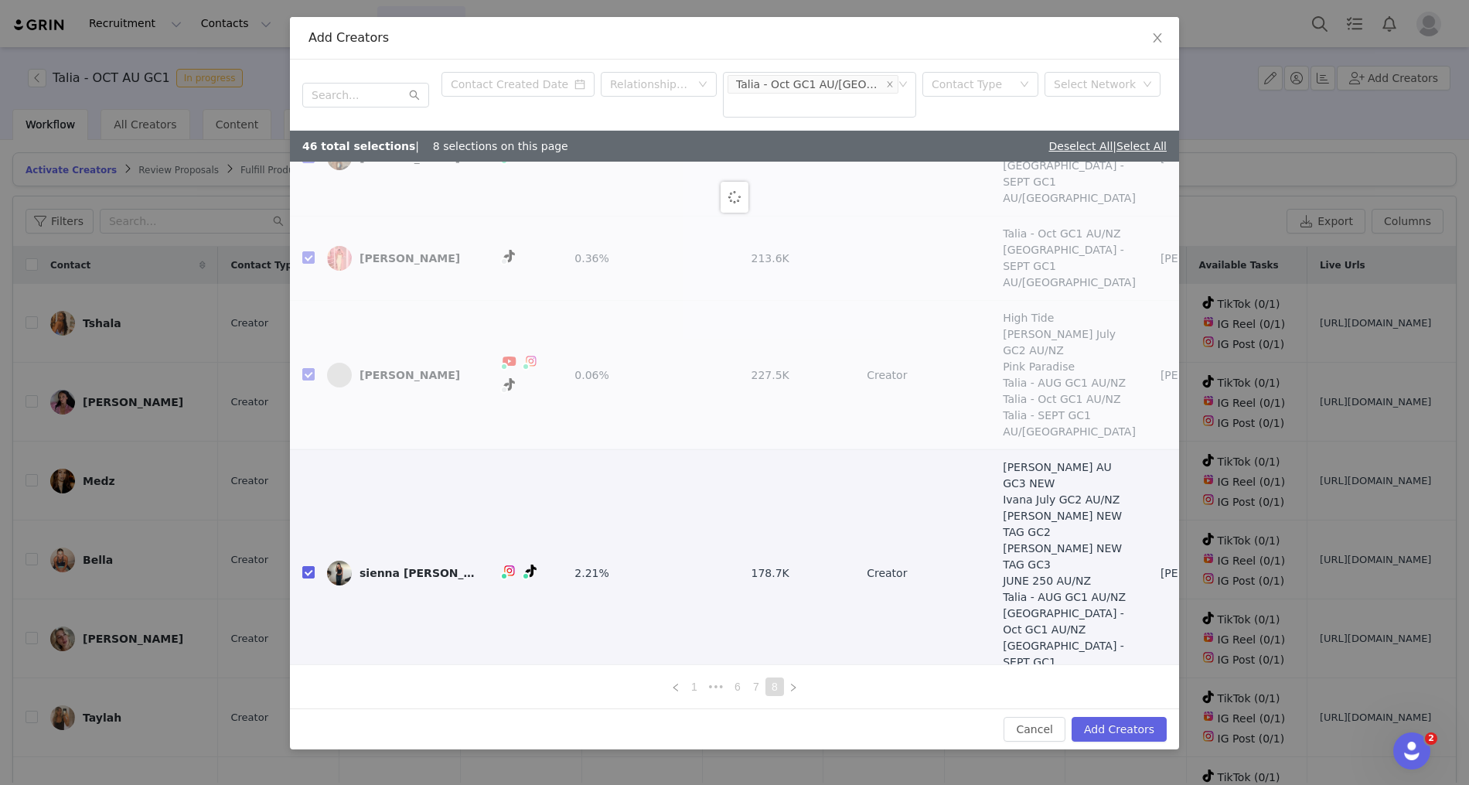
scroll to position [0, 0]
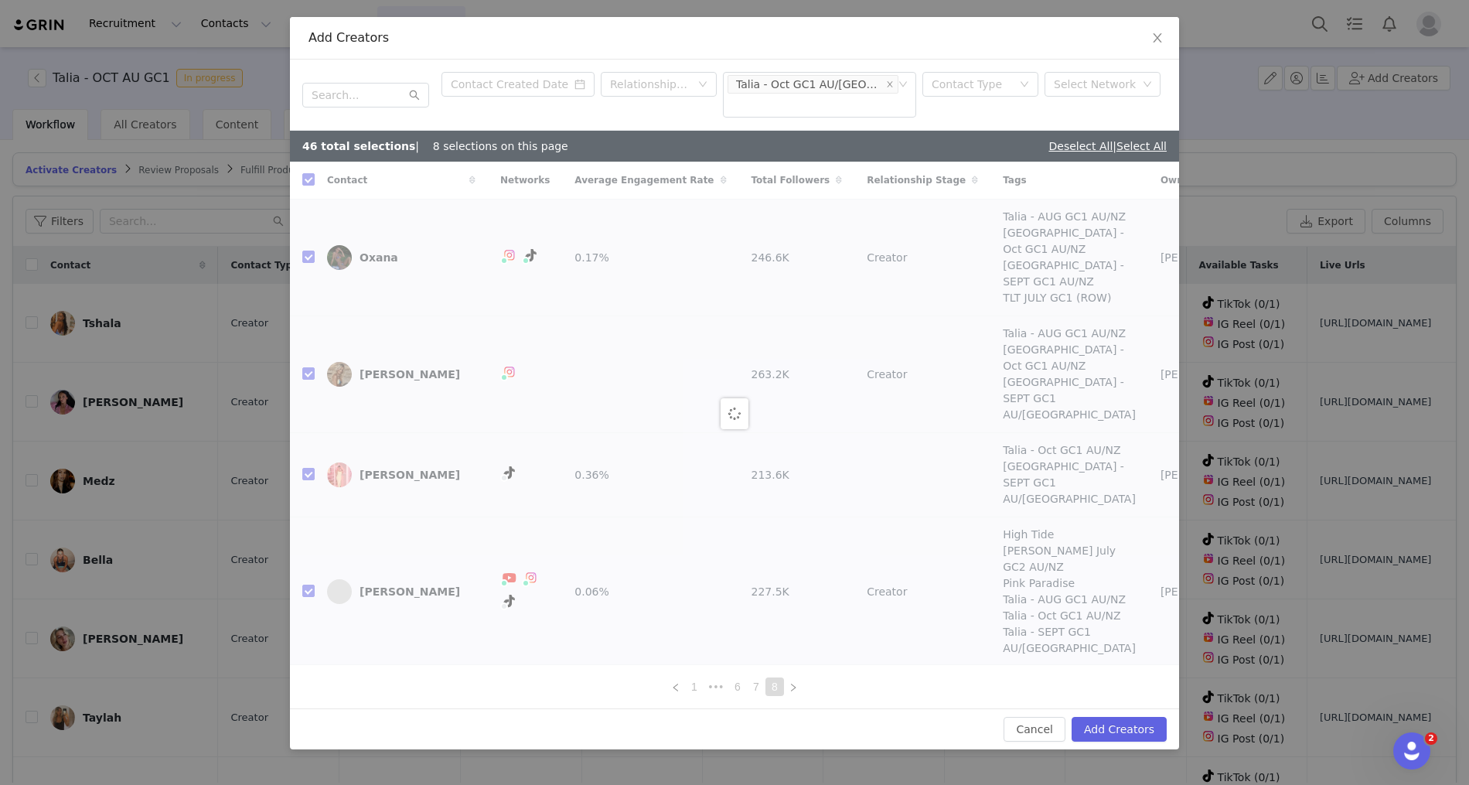
checkbox input "false"
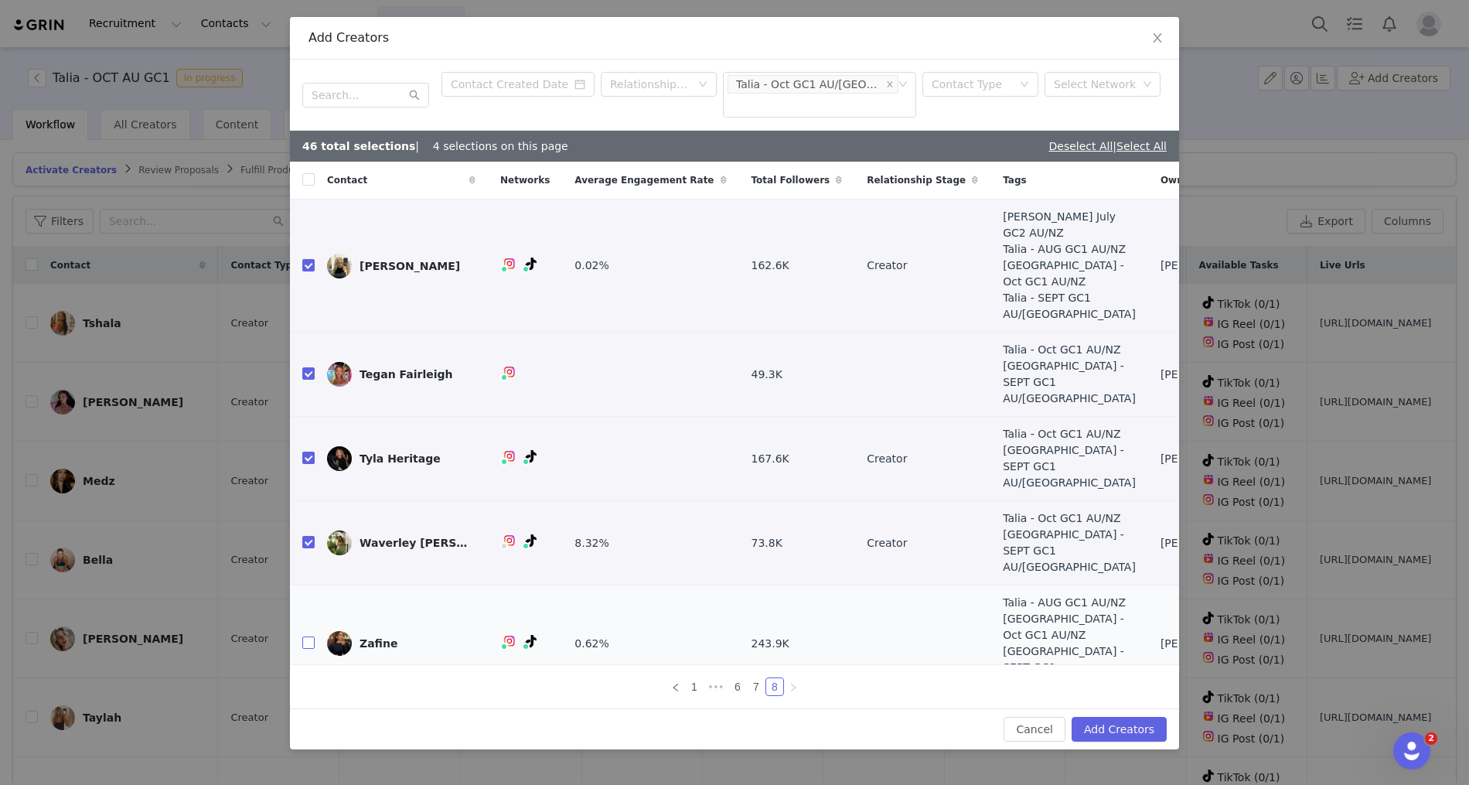
click at [305, 636] on label at bounding box center [308, 644] width 12 height 16
click at [305, 636] on input "checkbox" at bounding box center [308, 642] width 12 height 12
checkbox input "true"
click at [309, 737] on input "checkbox" at bounding box center [308, 743] width 12 height 12
checkbox input "true"
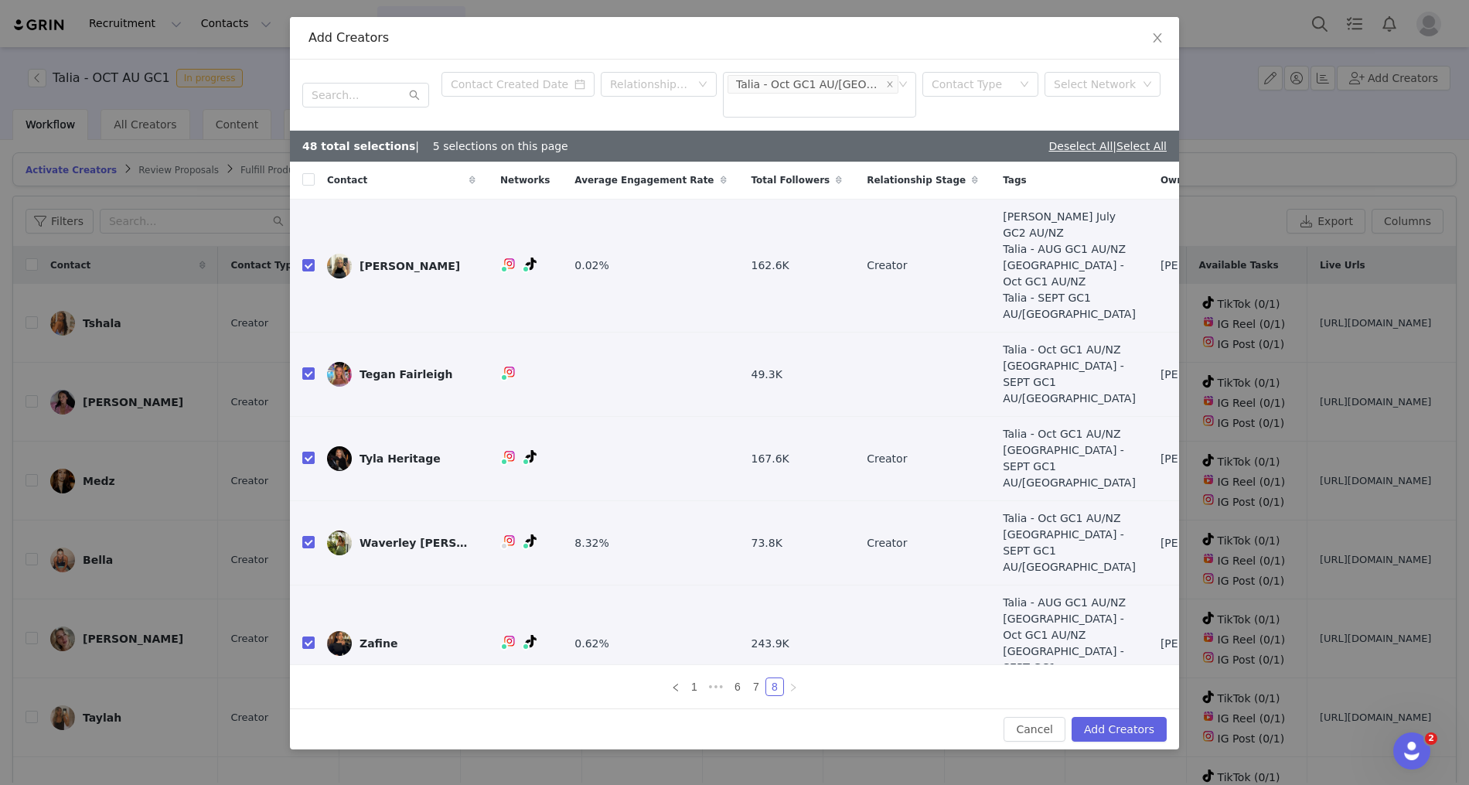
checkbox input "true"
click at [1118, 717] on button "Add Creators" at bounding box center [1119, 729] width 95 height 25
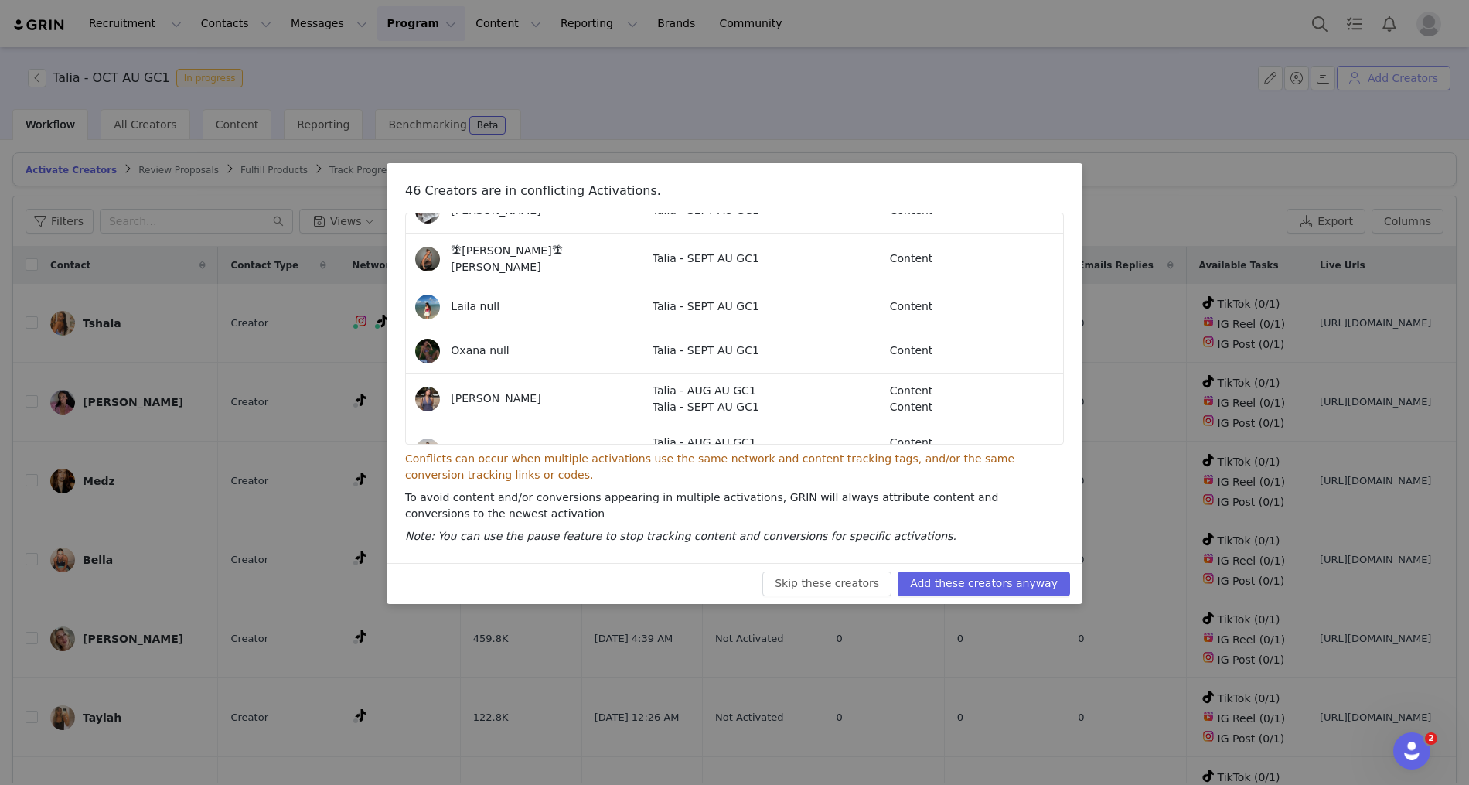
scroll to position [1056, 0]
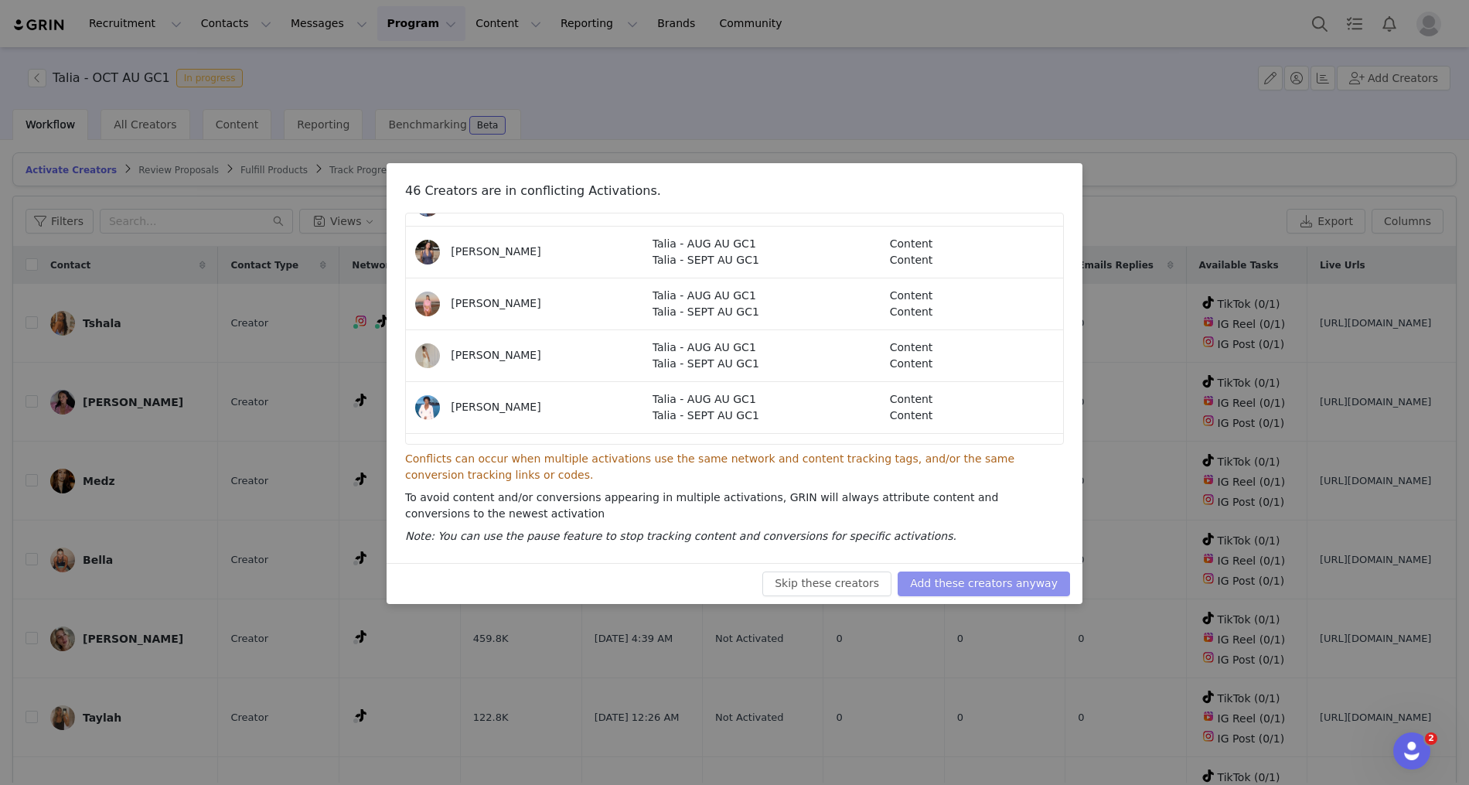
click at [974, 586] on button "Add these creators anyway" at bounding box center [984, 583] width 172 height 25
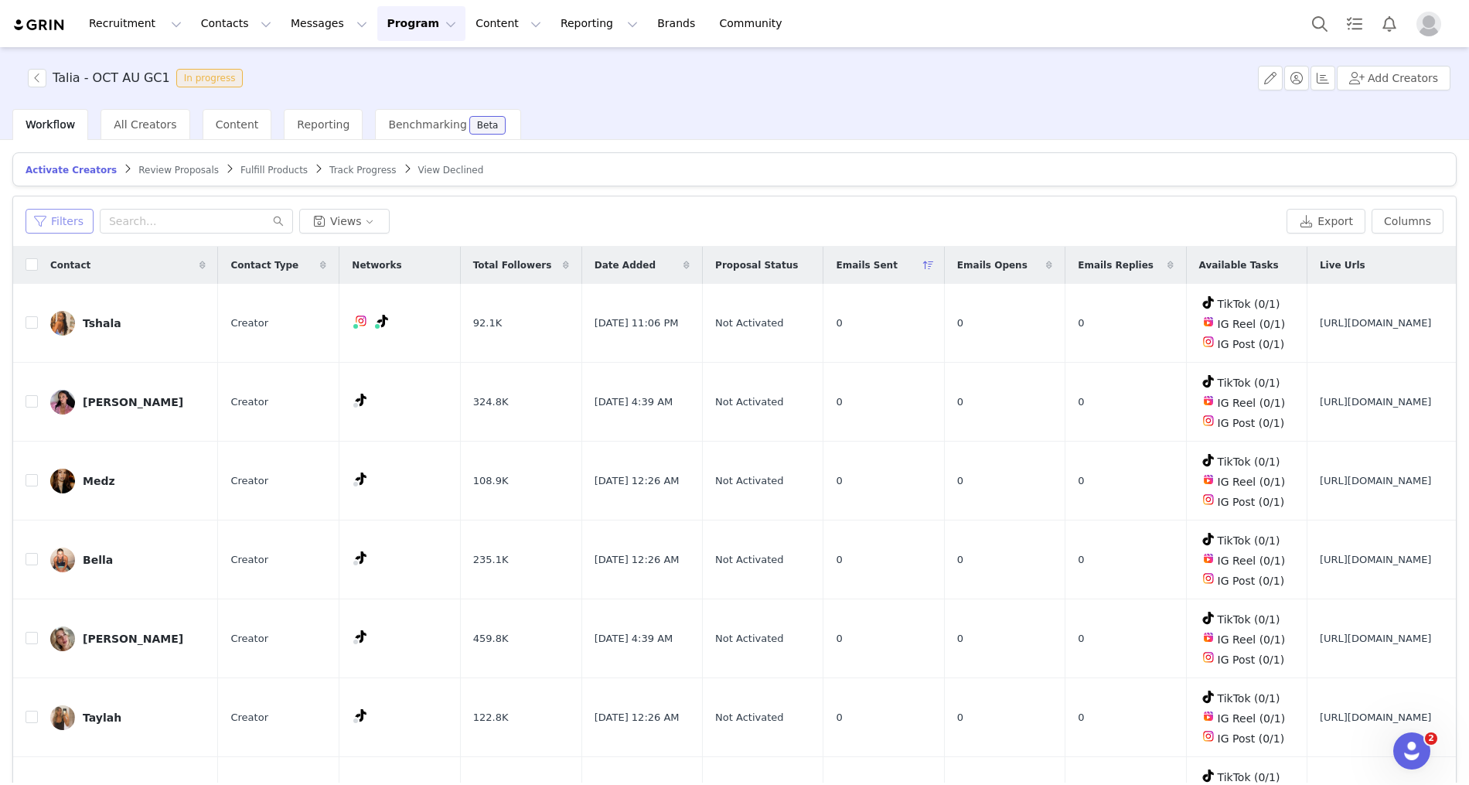
click at [64, 214] on button "Filters" at bounding box center [60, 221] width 68 height 25
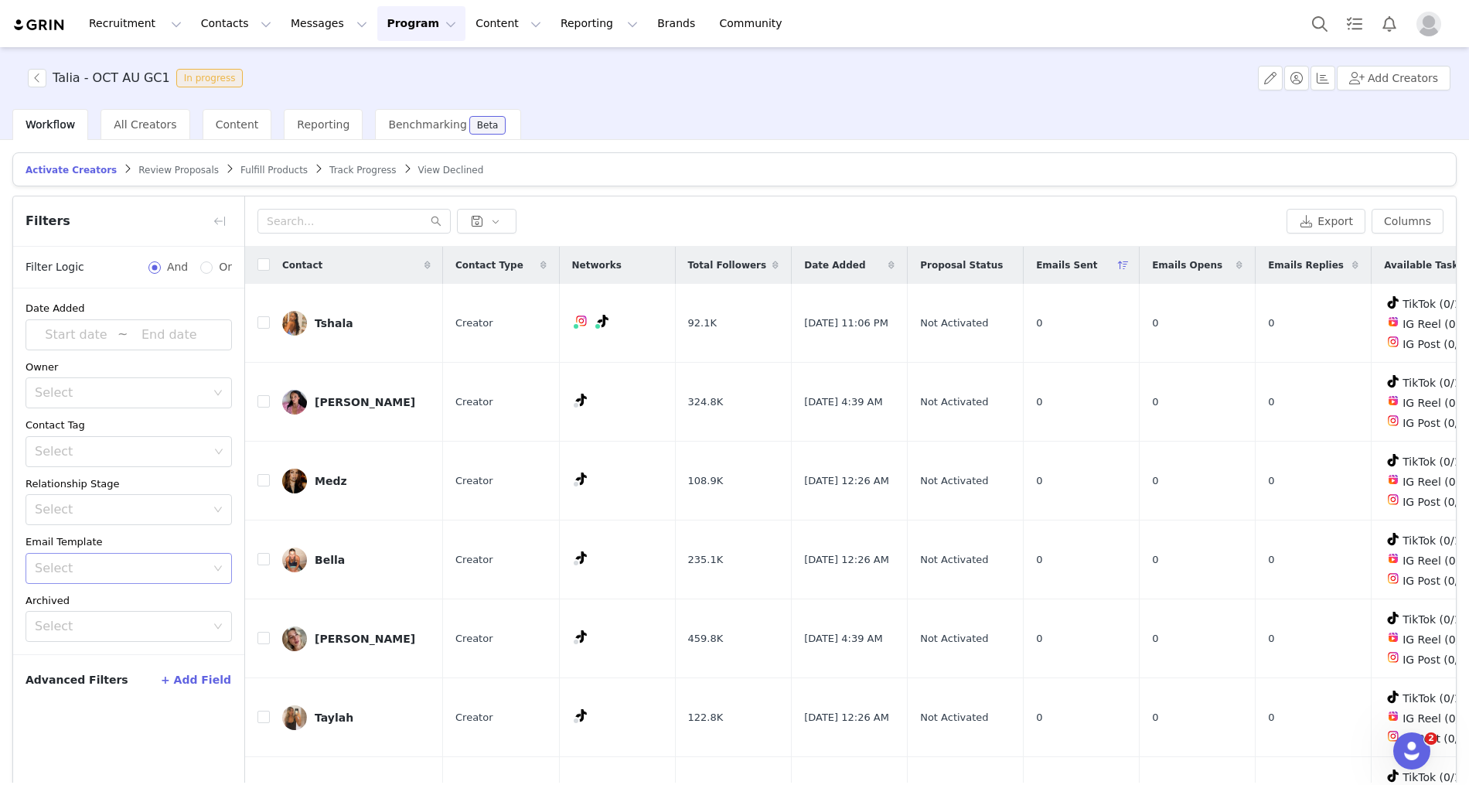
click at [84, 572] on div "Select" at bounding box center [120, 568] width 171 height 15
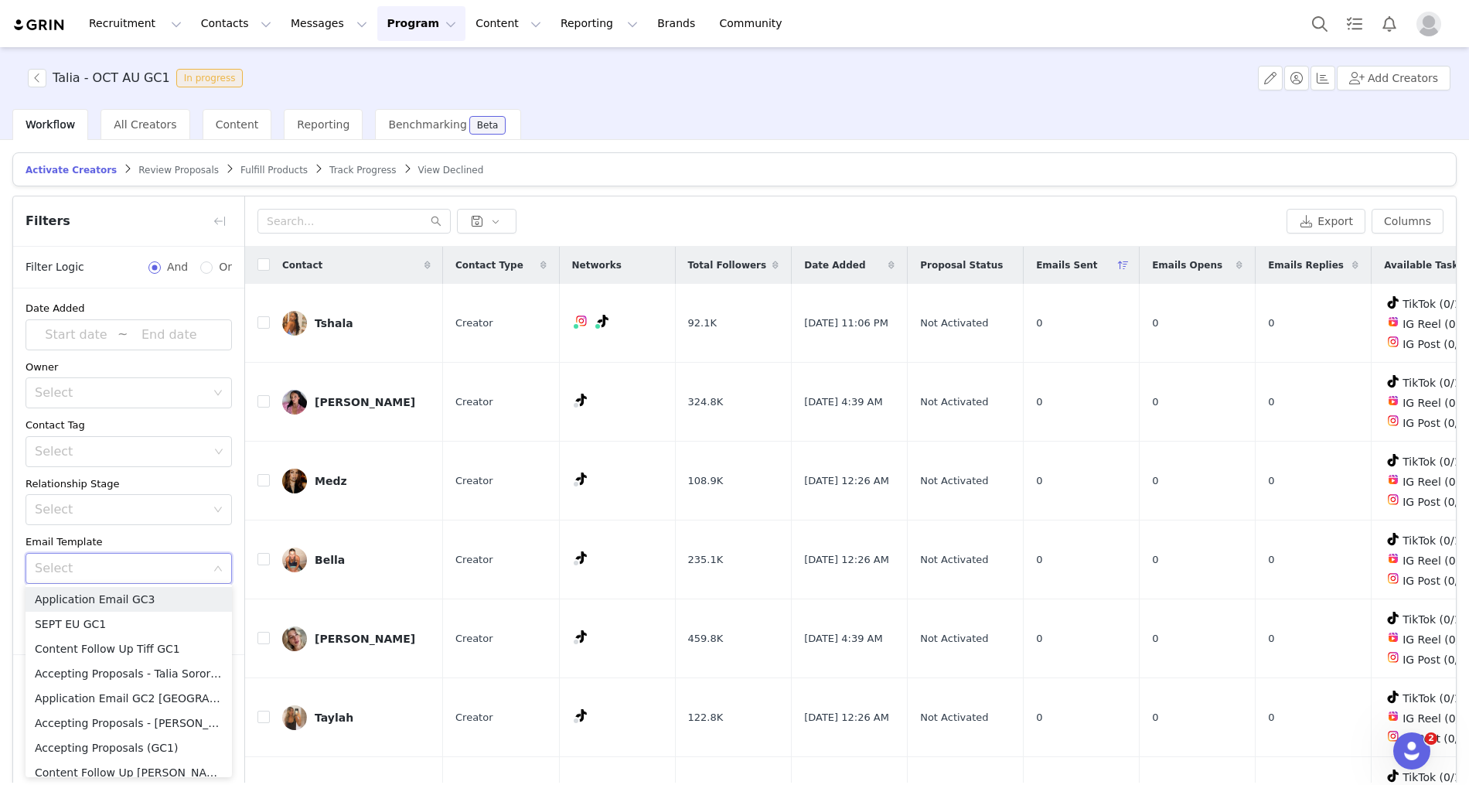
click at [84, 572] on div "Select" at bounding box center [120, 568] width 171 height 15
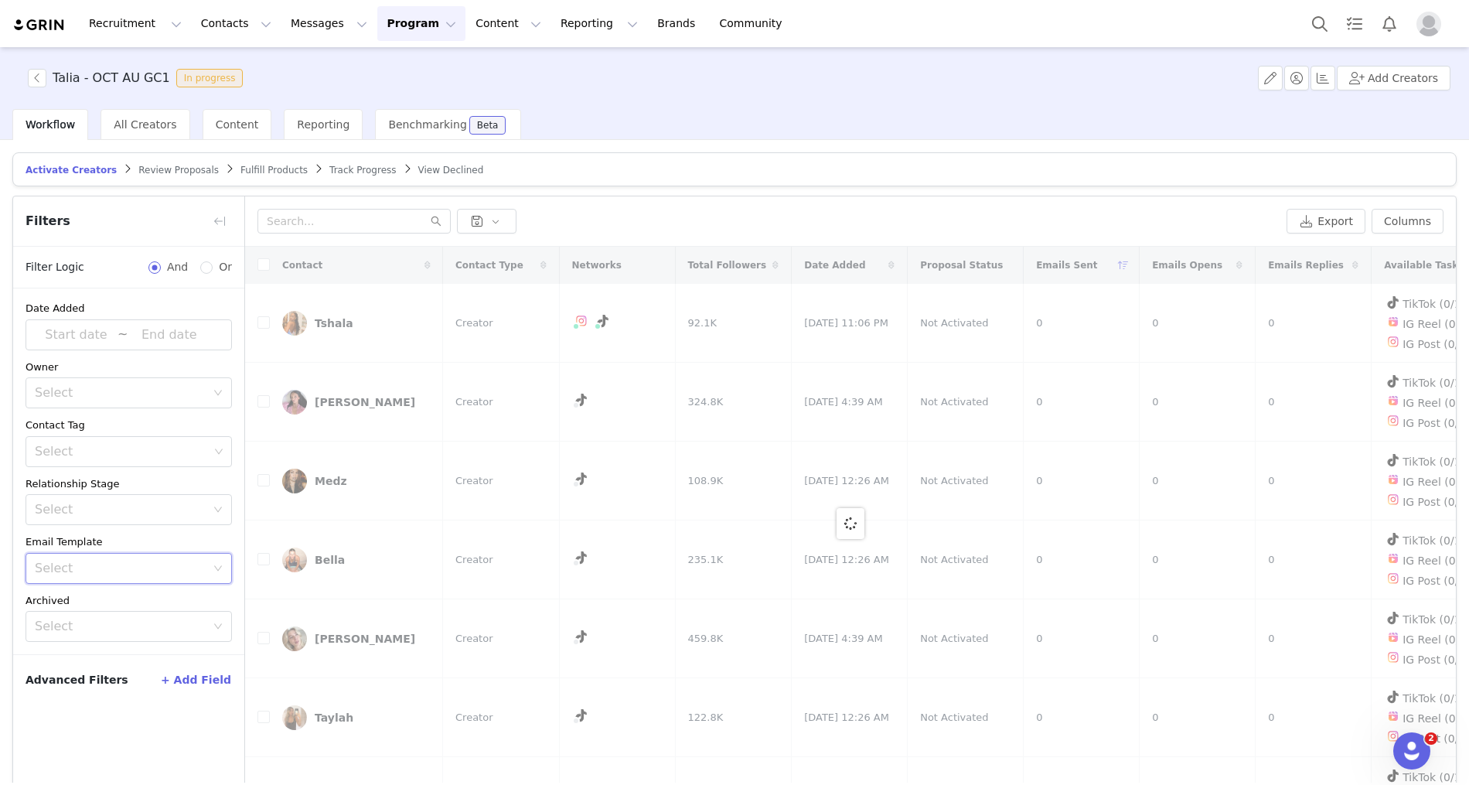
click at [191, 681] on button "+ Add Field" at bounding box center [196, 679] width 72 height 25
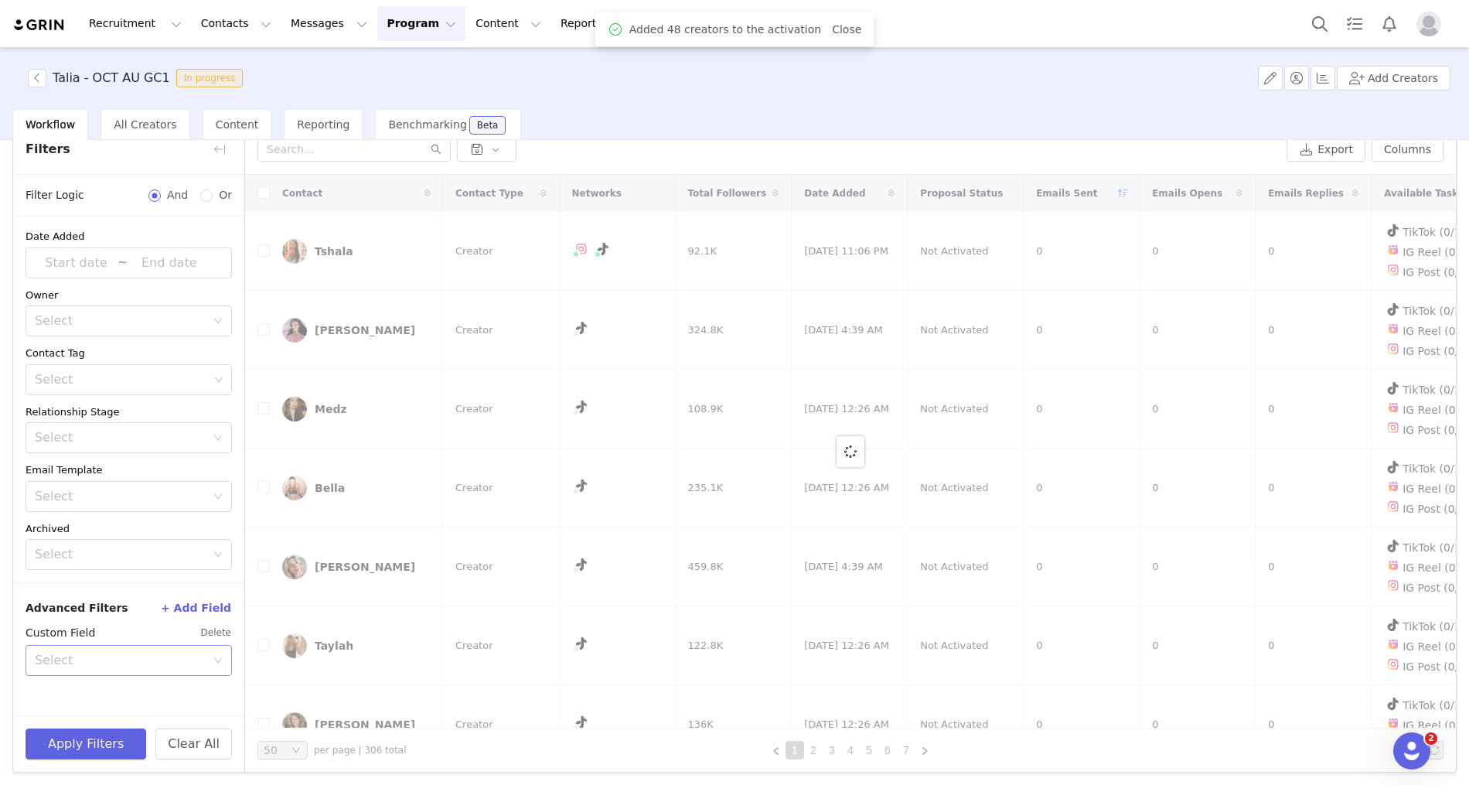
click at [141, 658] on div "Select" at bounding box center [120, 660] width 171 height 15
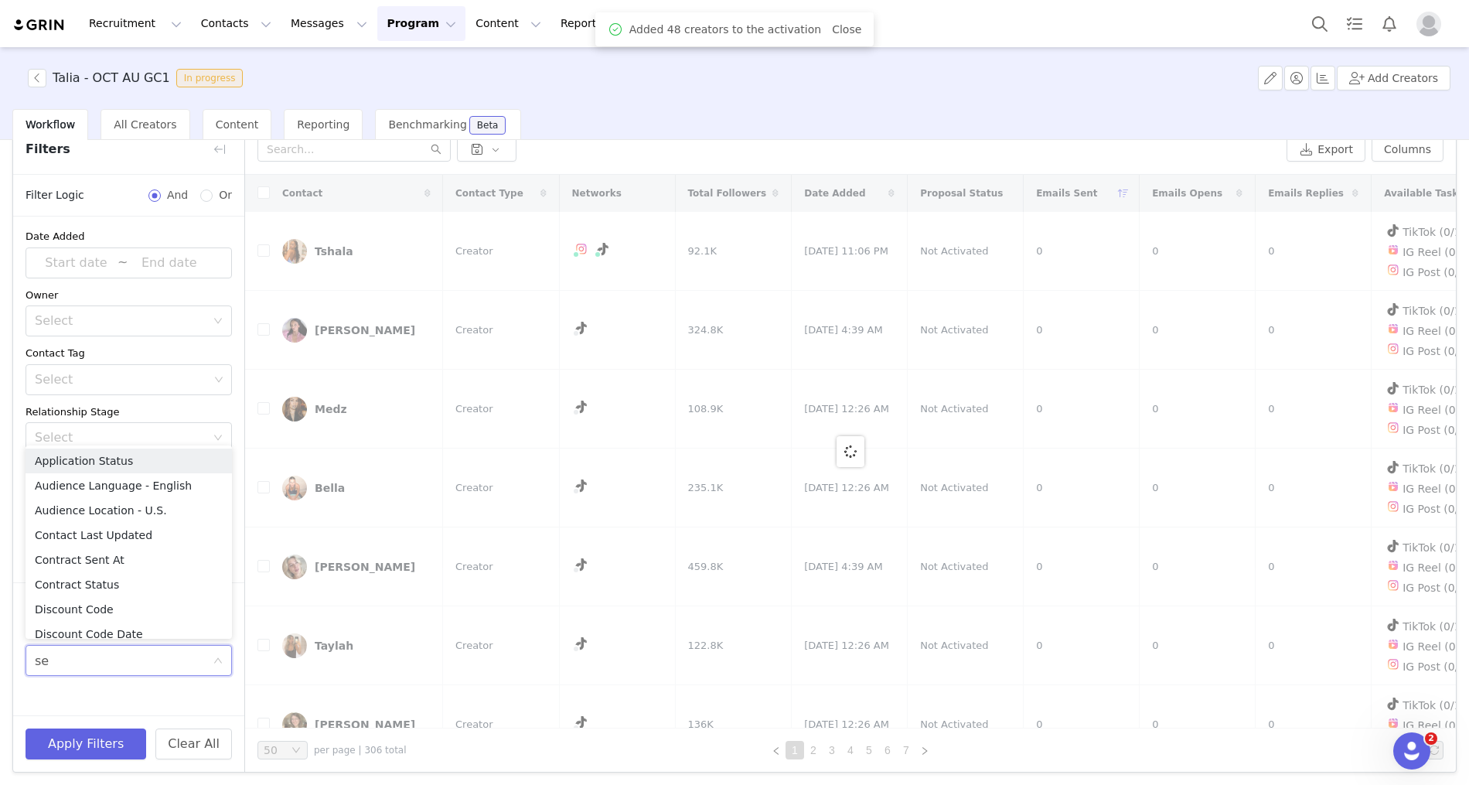
type input "sen"
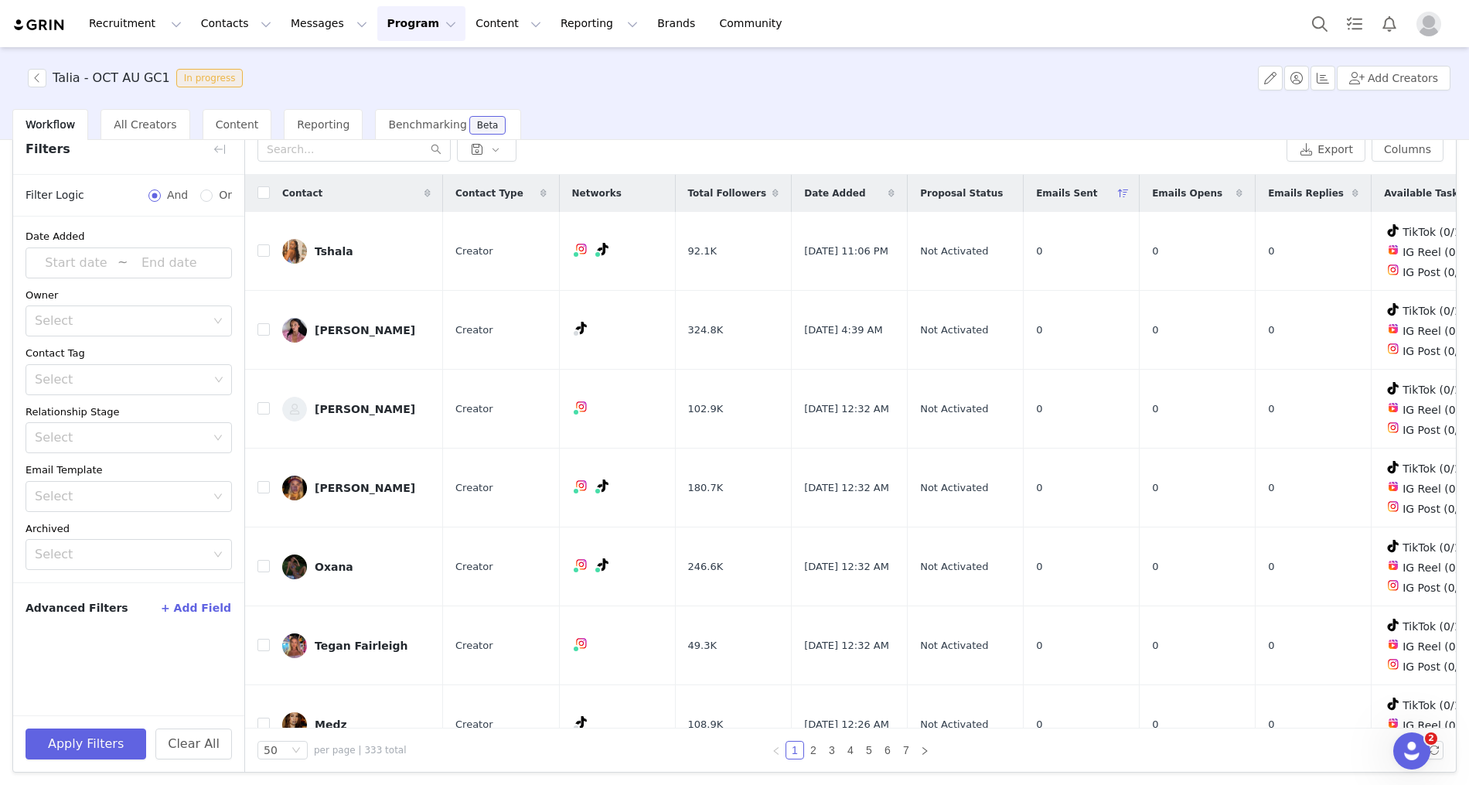
click at [213, 602] on button "+ Add Field" at bounding box center [196, 607] width 72 height 25
click at [131, 654] on div "Select" at bounding box center [120, 660] width 171 height 15
type input "sen"
click at [106, 706] on li "Emails Sent" at bounding box center [129, 716] width 206 height 25
click at [93, 690] on div "Select" at bounding box center [120, 697] width 171 height 15
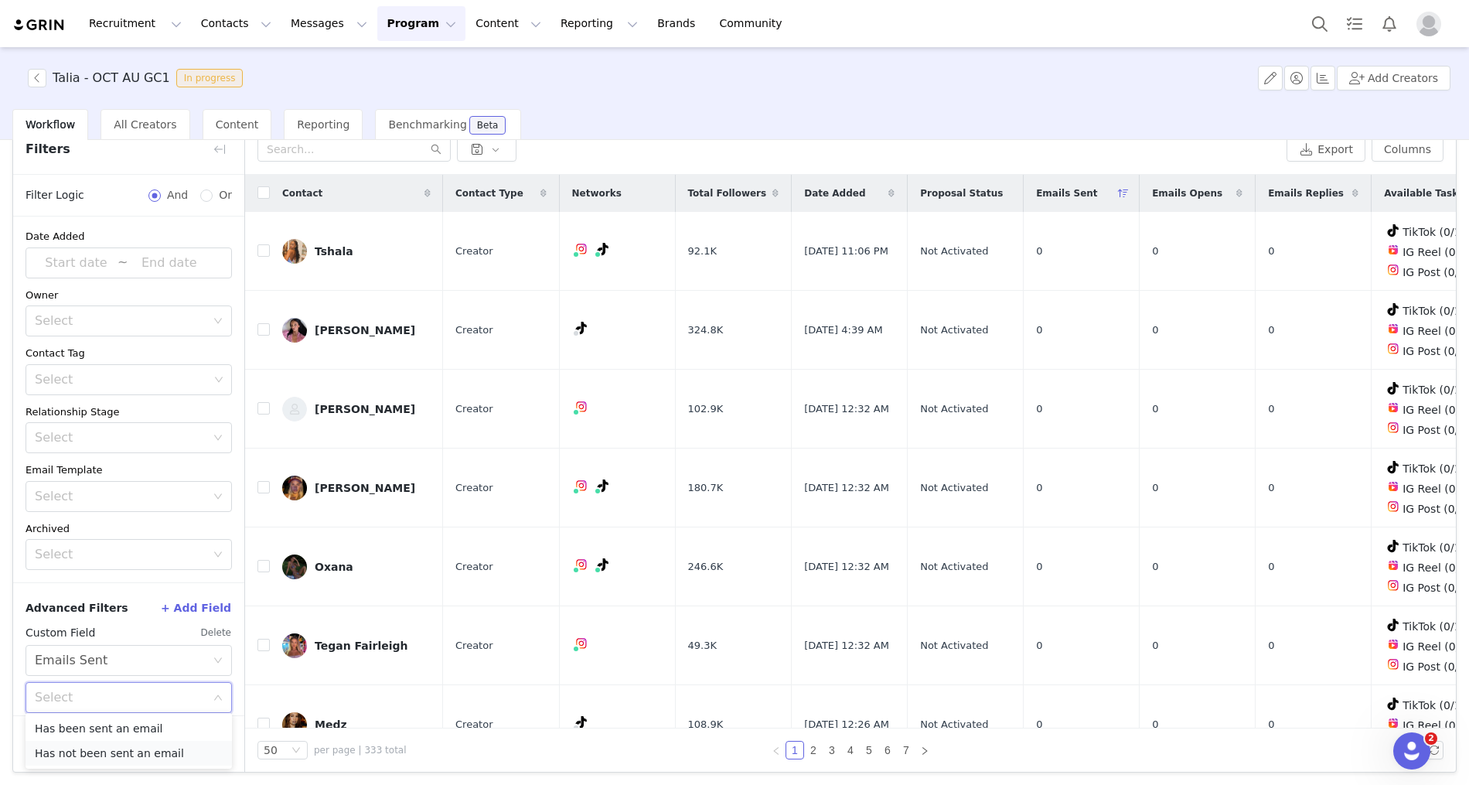
click at [84, 750] on li "Has not been sent an email" at bounding box center [129, 753] width 206 height 25
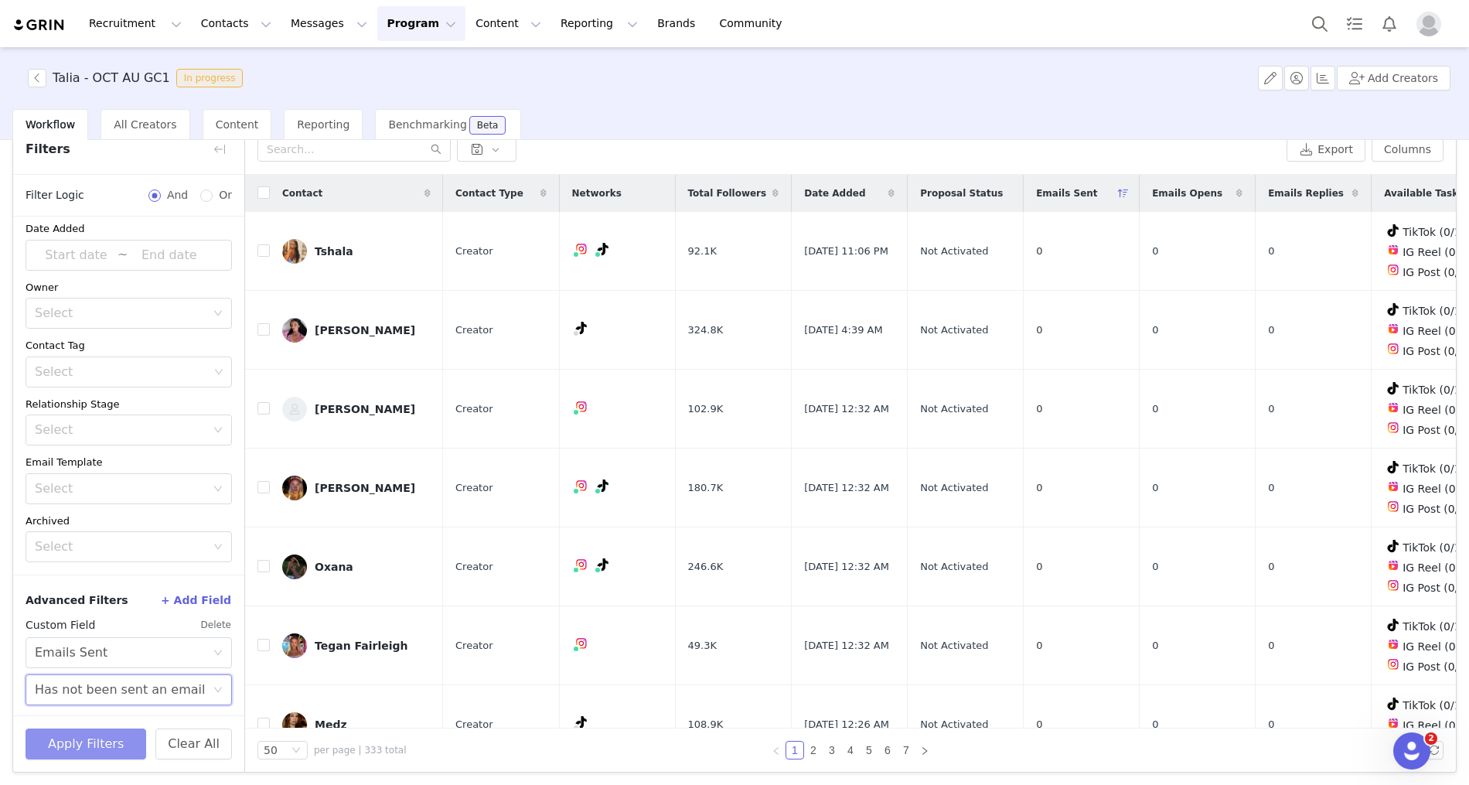
click at [81, 748] on button "Apply Filters" at bounding box center [86, 743] width 121 height 31
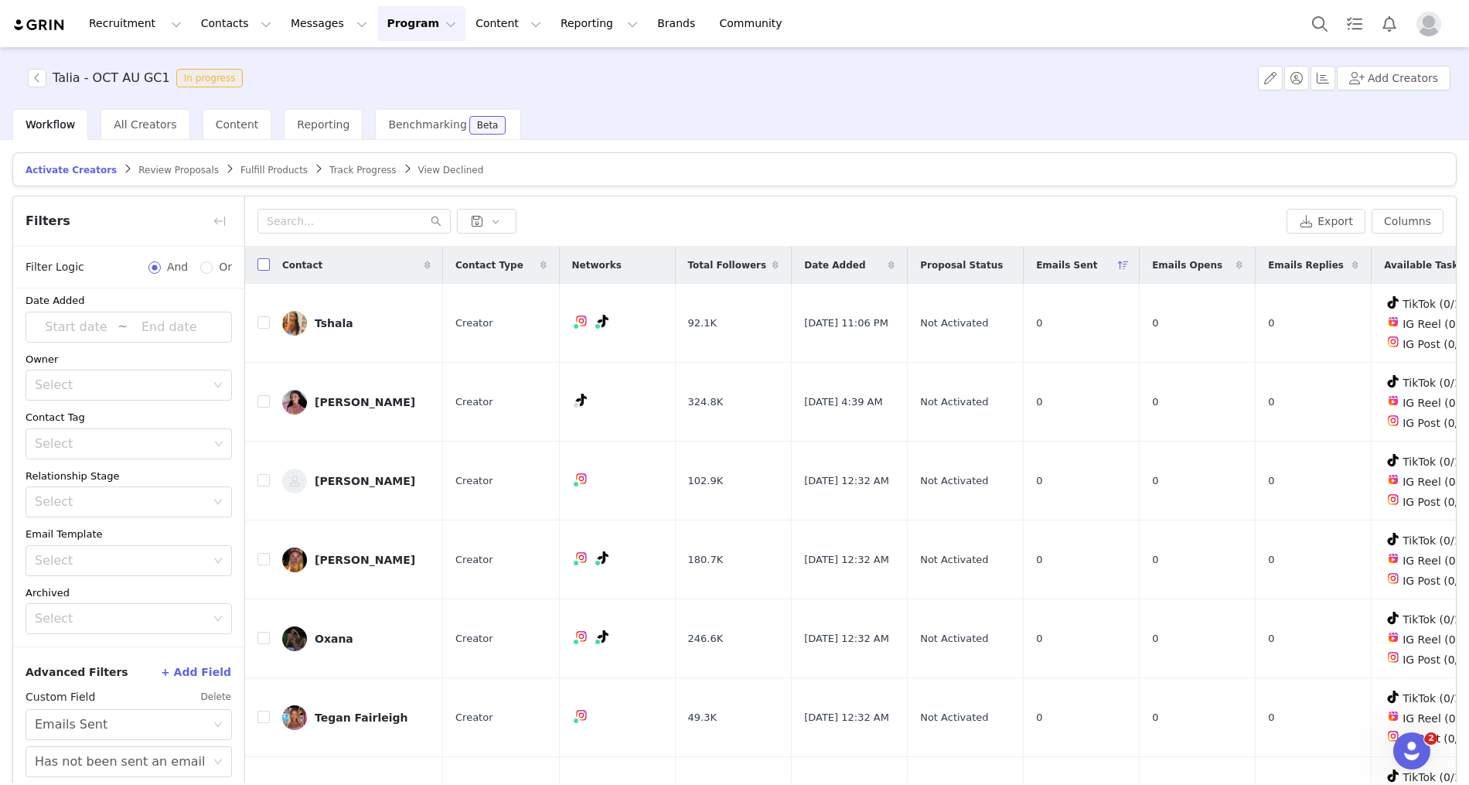
click at [257, 259] on th at bounding box center [257, 265] width 25 height 37
drag, startPoint x: 267, startPoint y: 267, endPoint x: 843, endPoint y: 284, distance: 576.3
click at [268, 267] on input "checkbox" at bounding box center [263, 264] width 12 height 12
checkbox input "true"
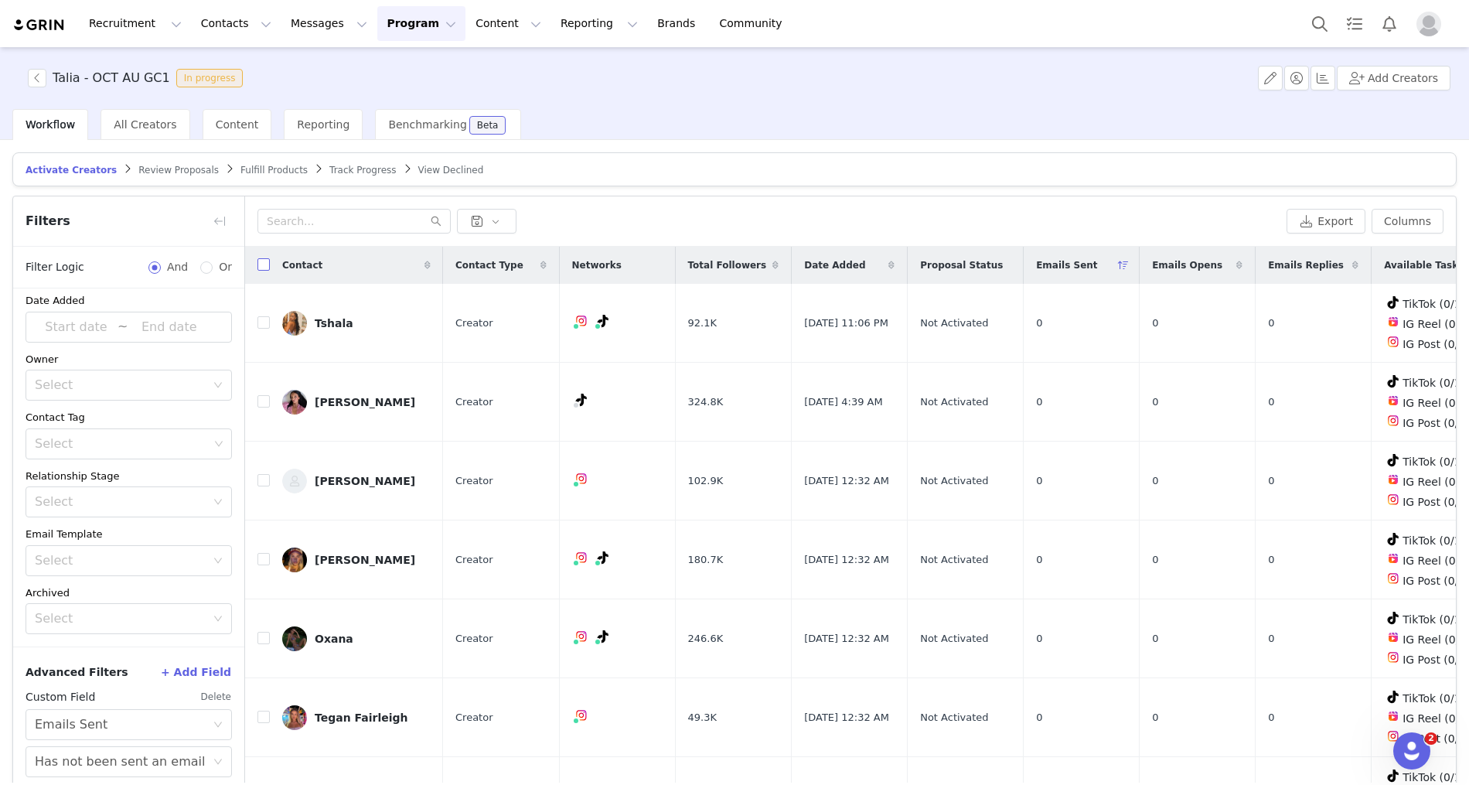
checkbox input "true"
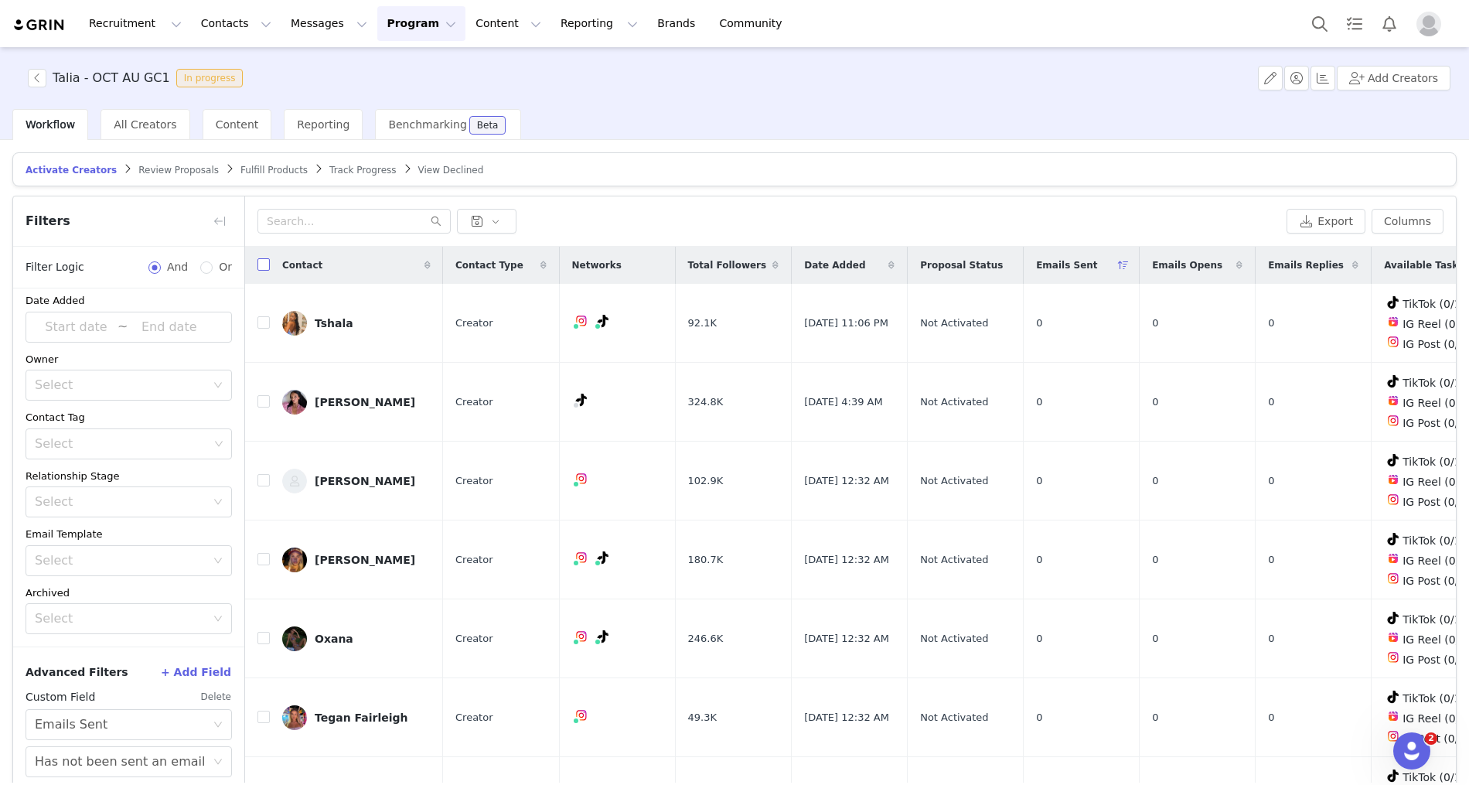
checkbox input "true"
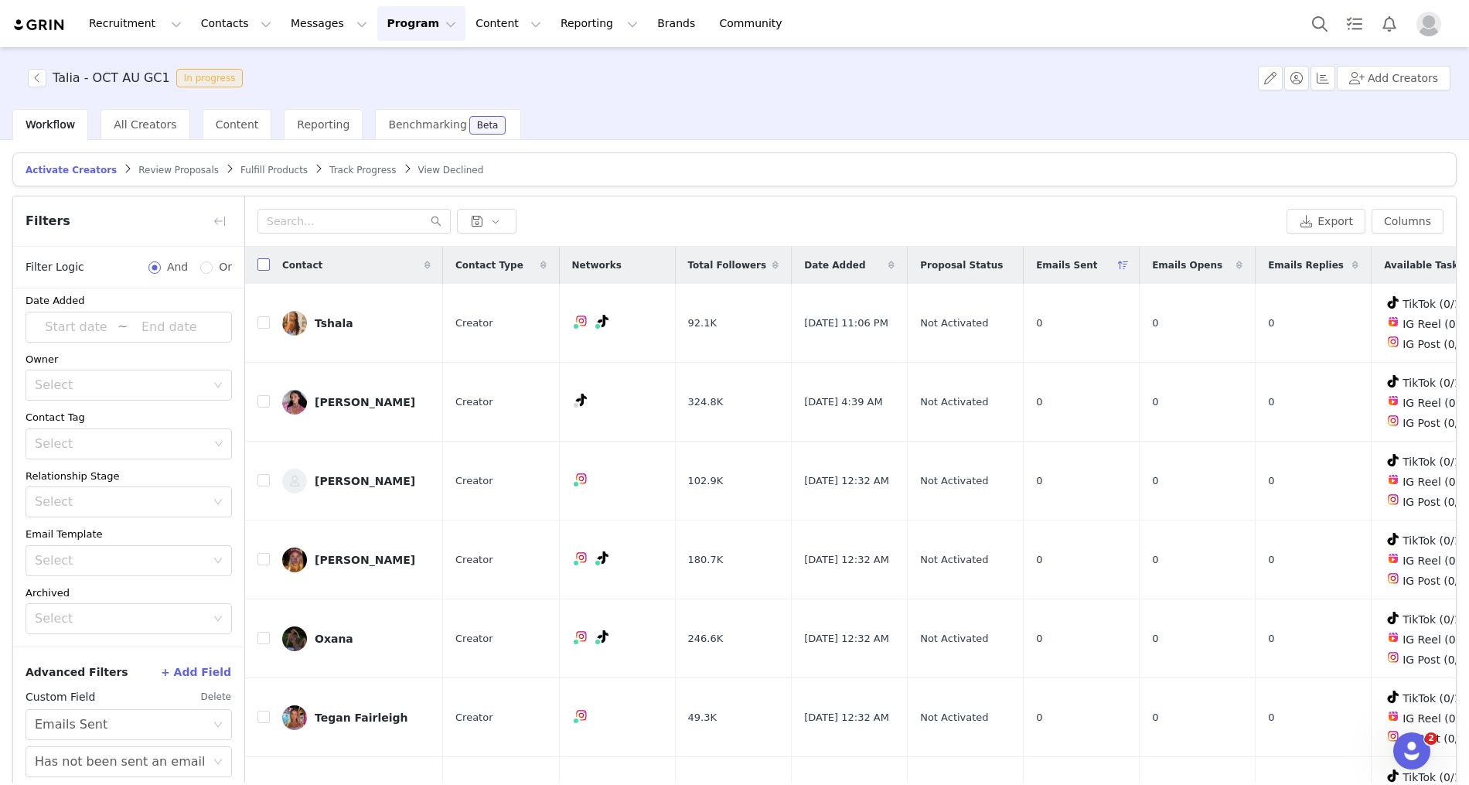
checkbox input "true"
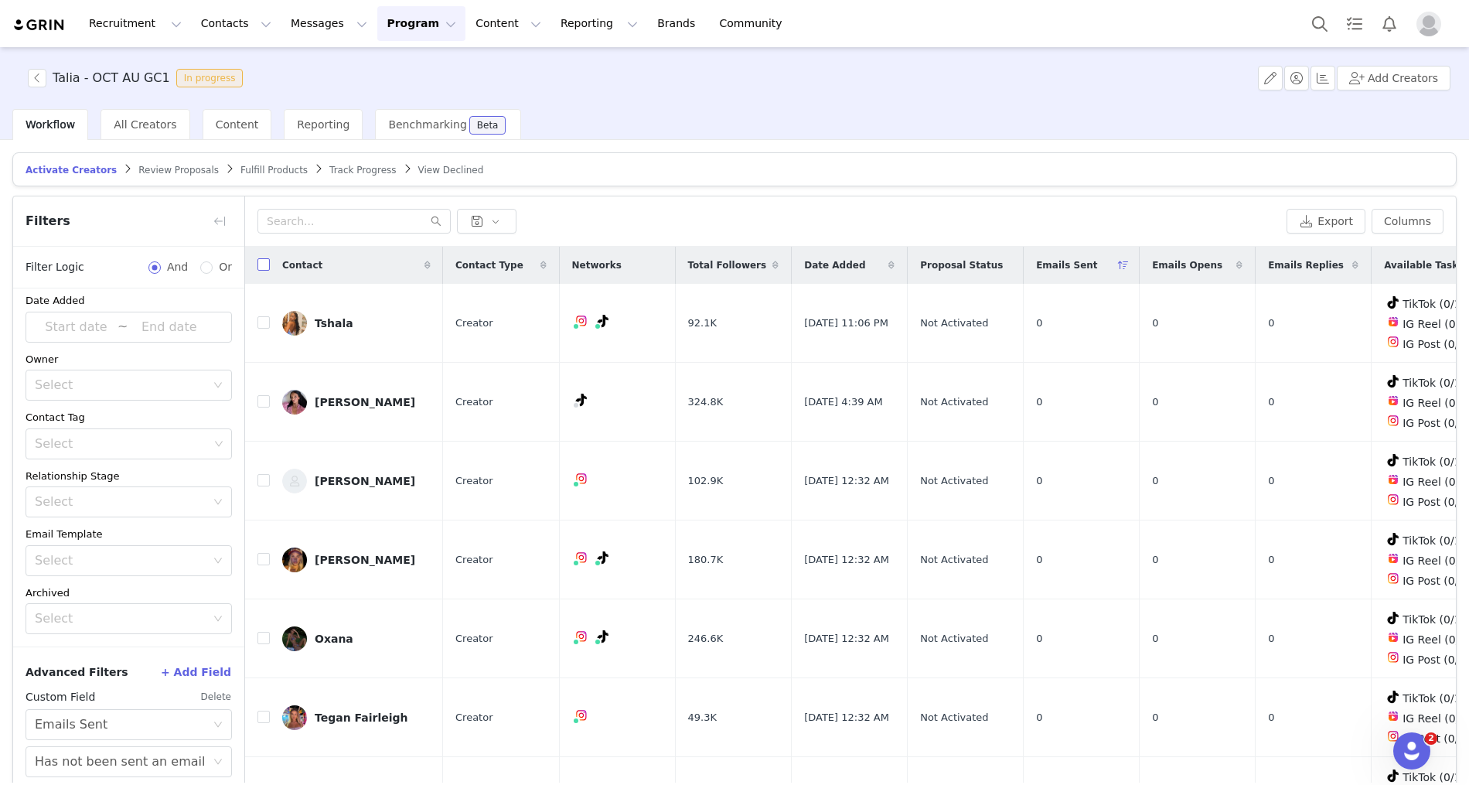
checkbox input "true"
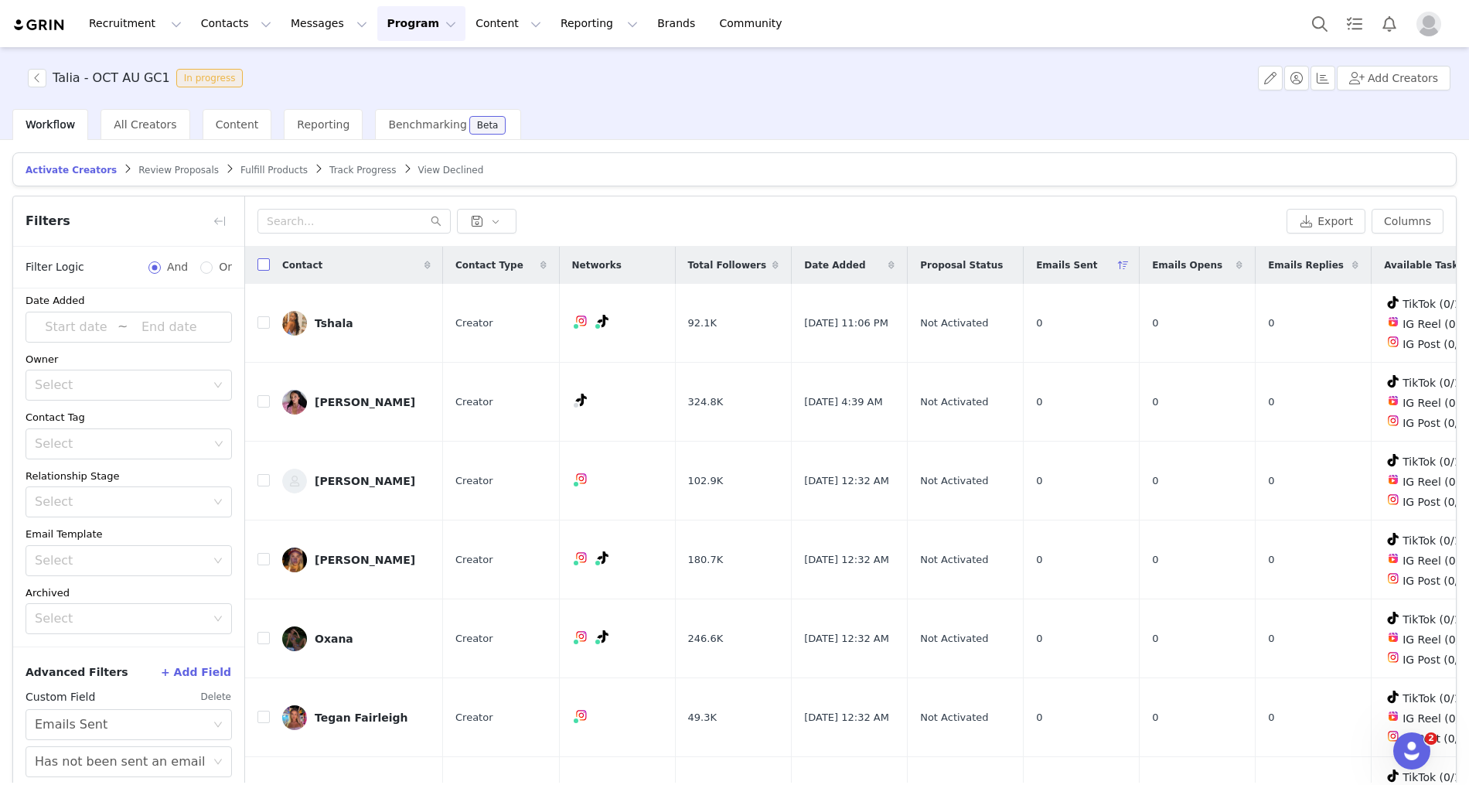
checkbox input "true"
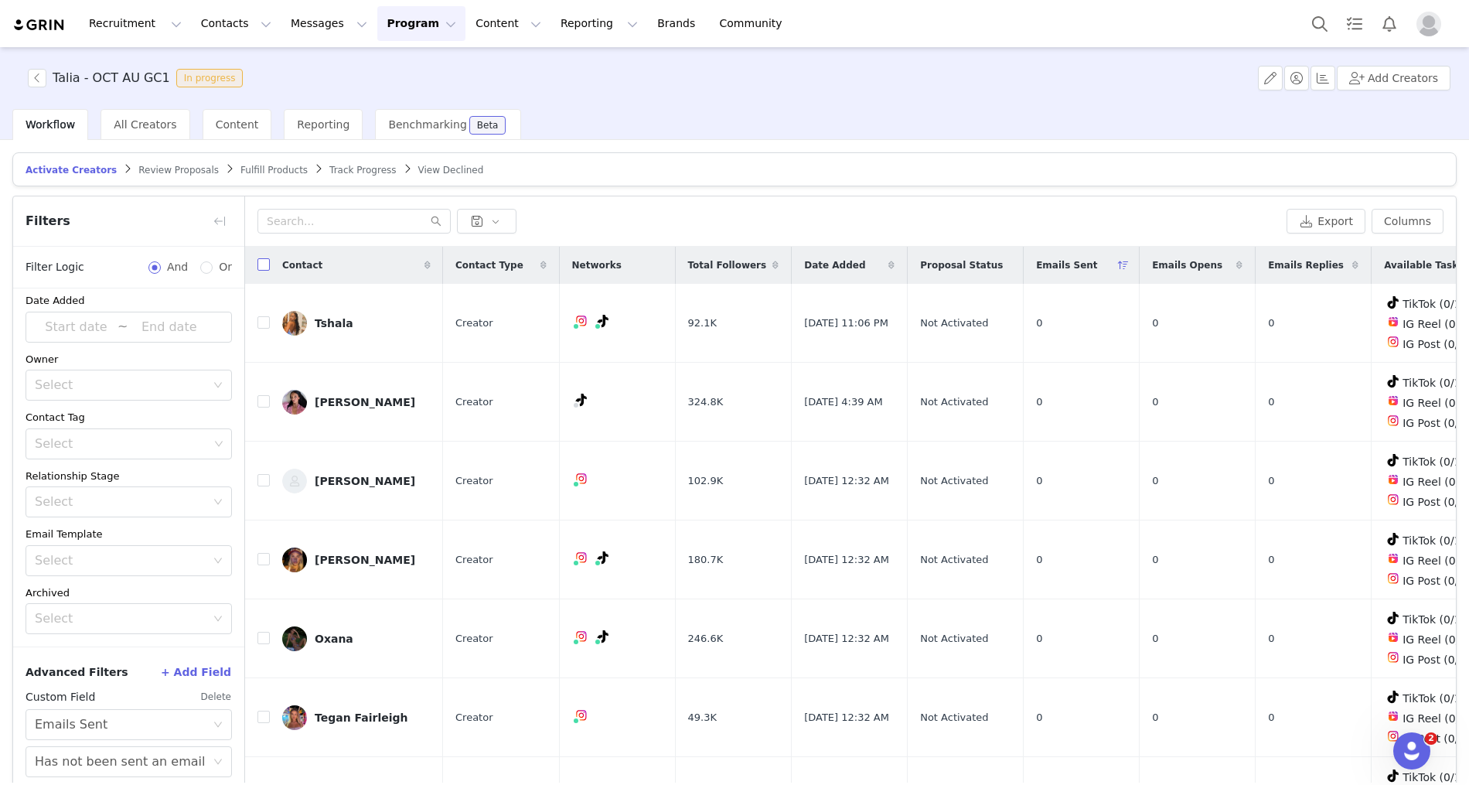
checkbox input "true"
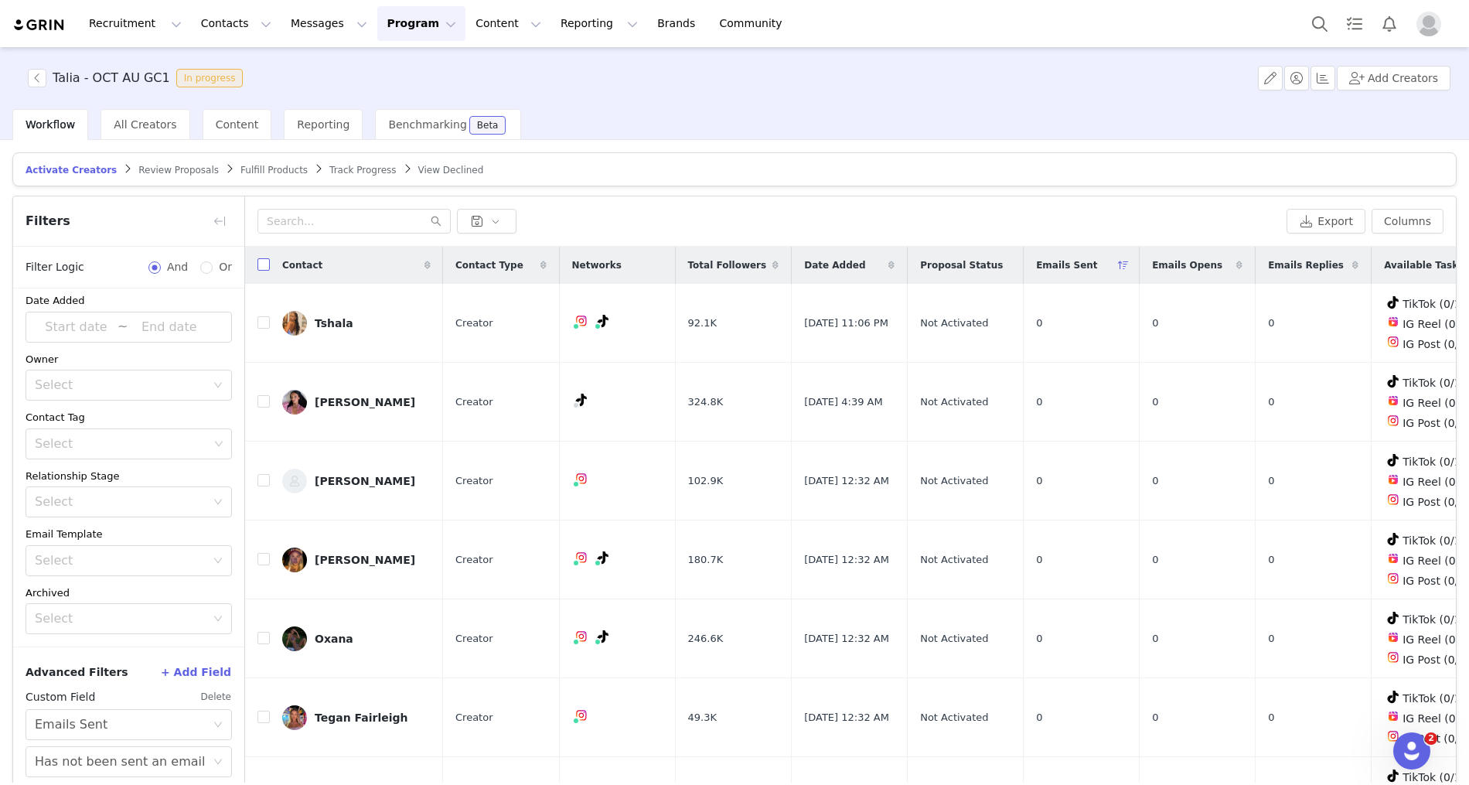
checkbox input "true"
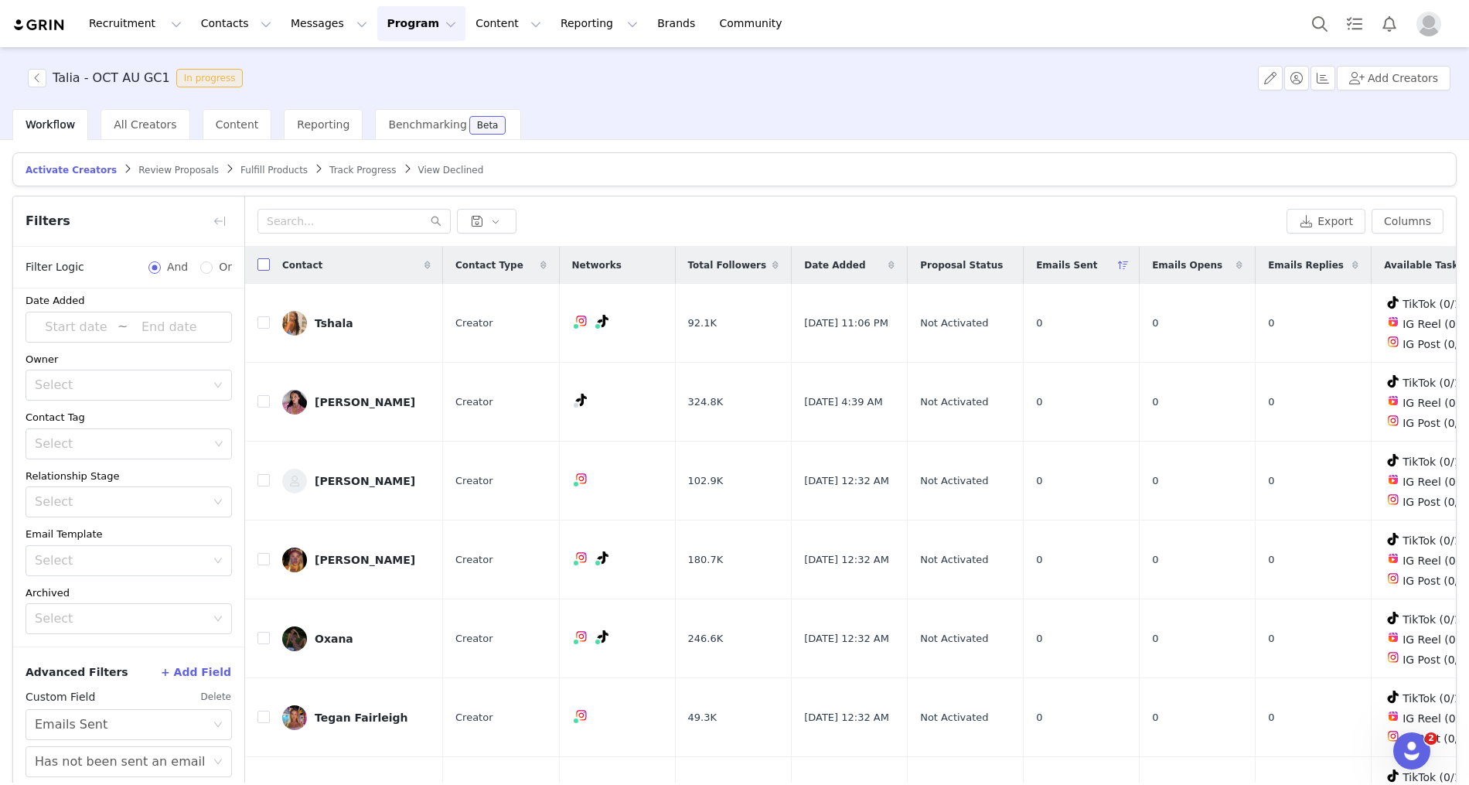
checkbox input "true"
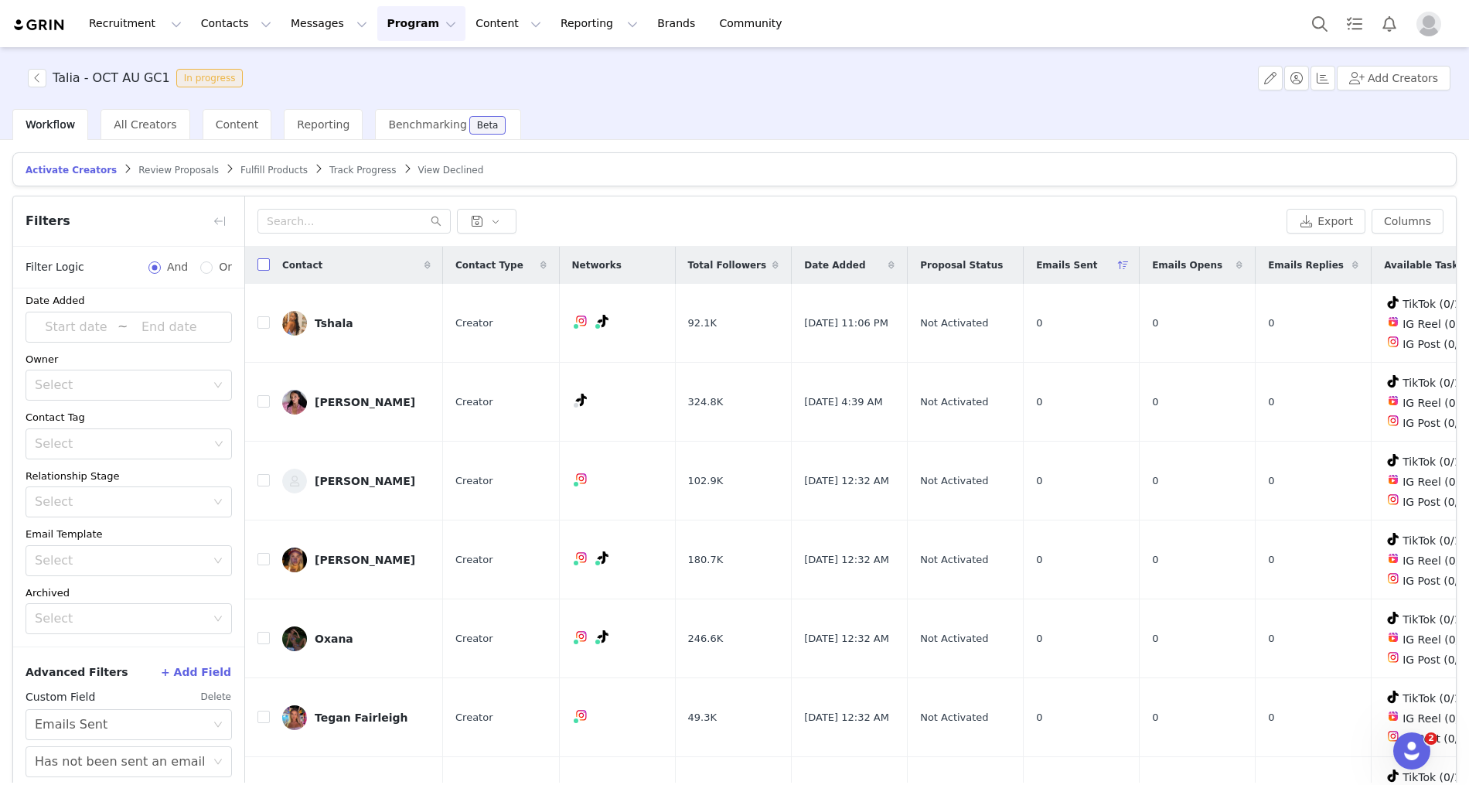
checkbox input "true"
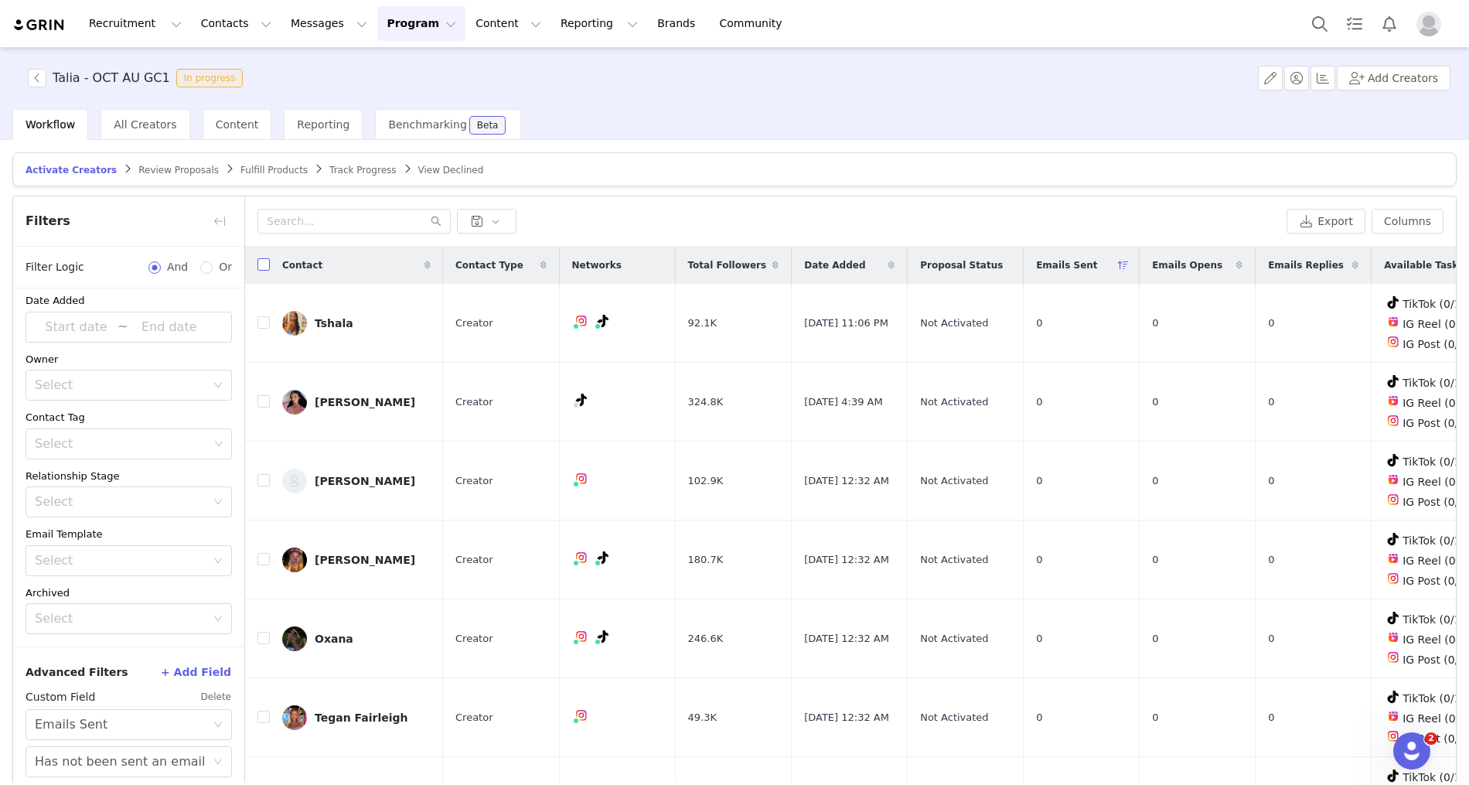
checkbox input "true"
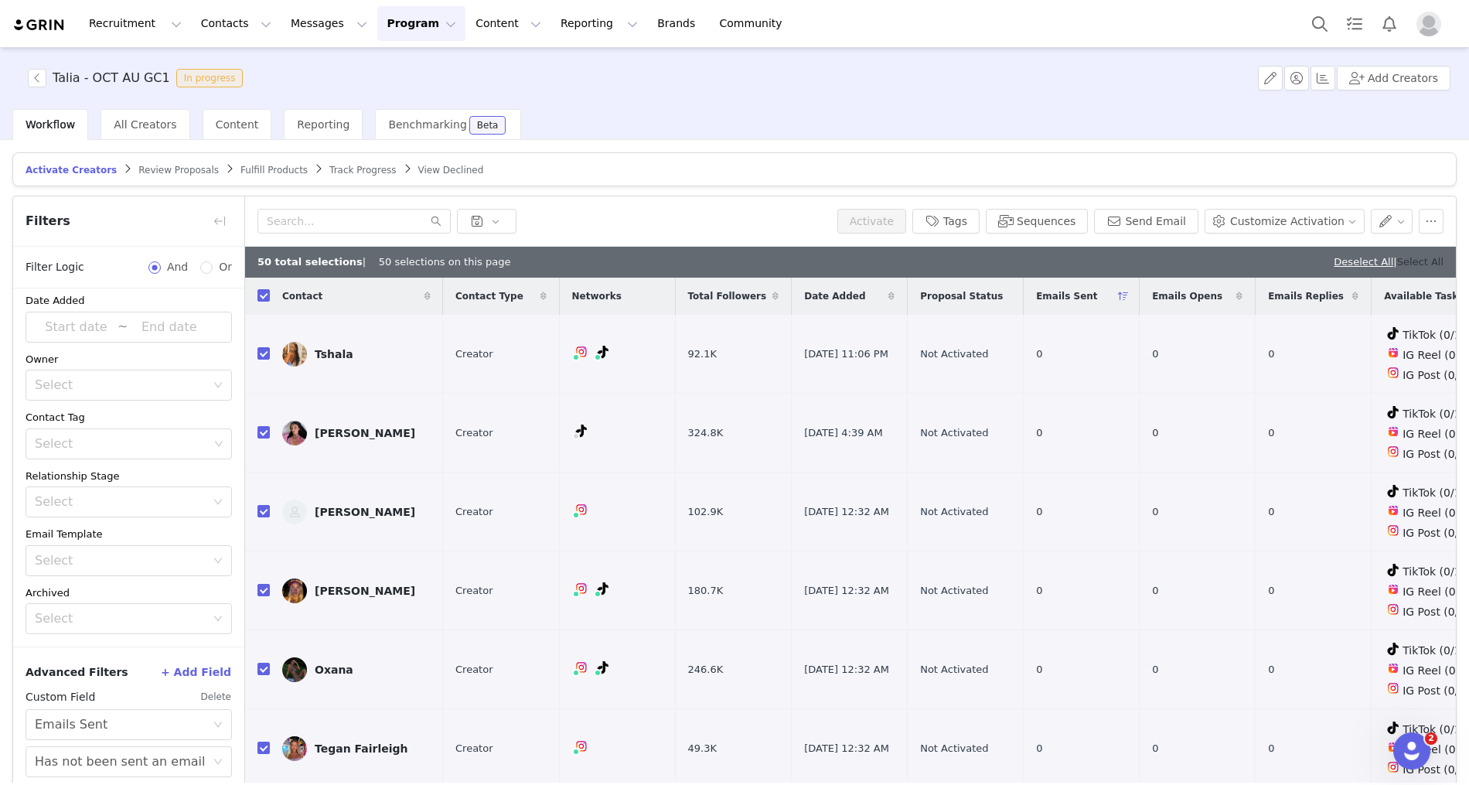
click at [1410, 261] on link "Select All" at bounding box center [1420, 262] width 46 height 12
click at [261, 348] on input "checkbox" at bounding box center [263, 353] width 12 height 12
checkbox input "false"
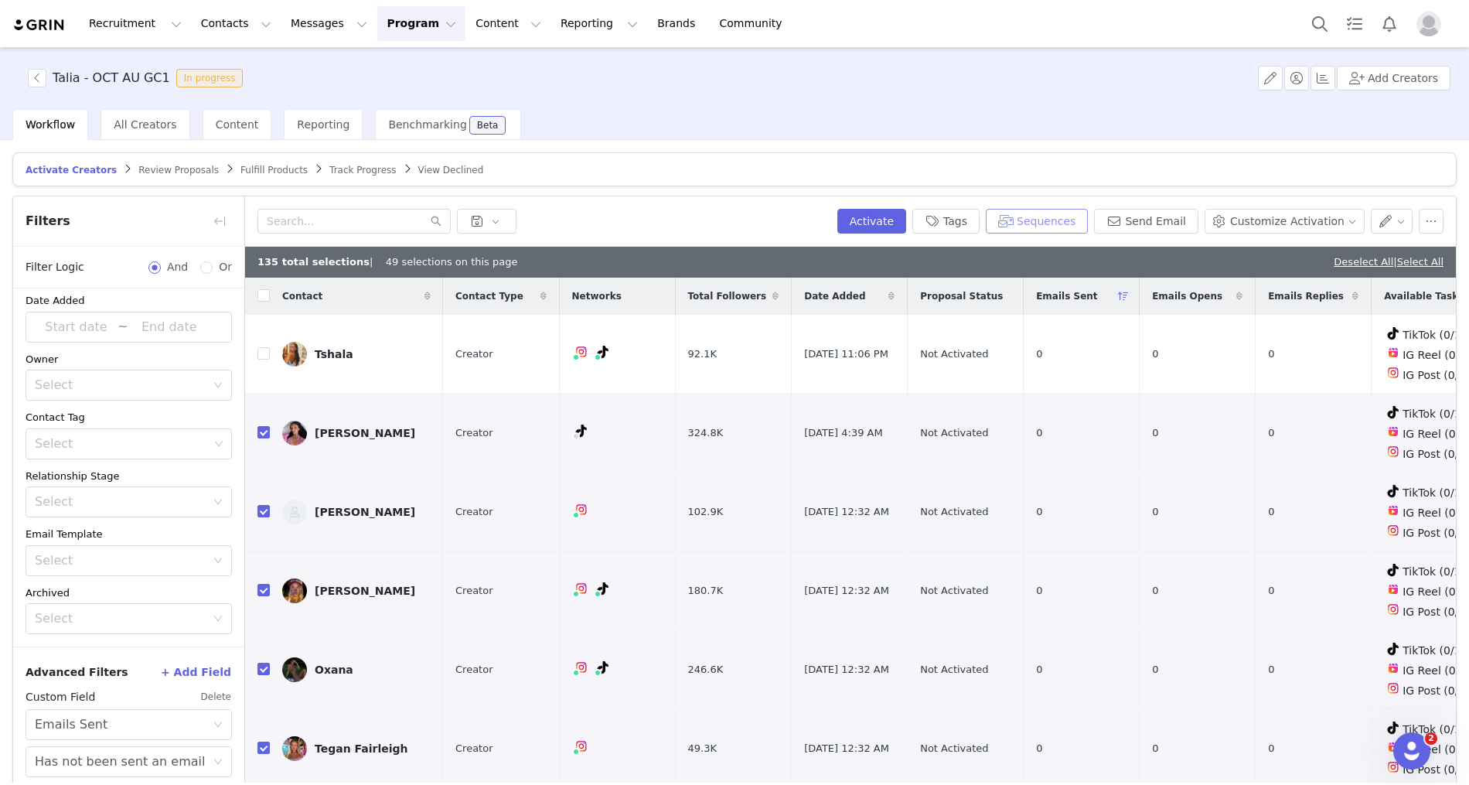
click at [1088, 216] on button "Sequences" at bounding box center [1037, 221] width 102 height 25
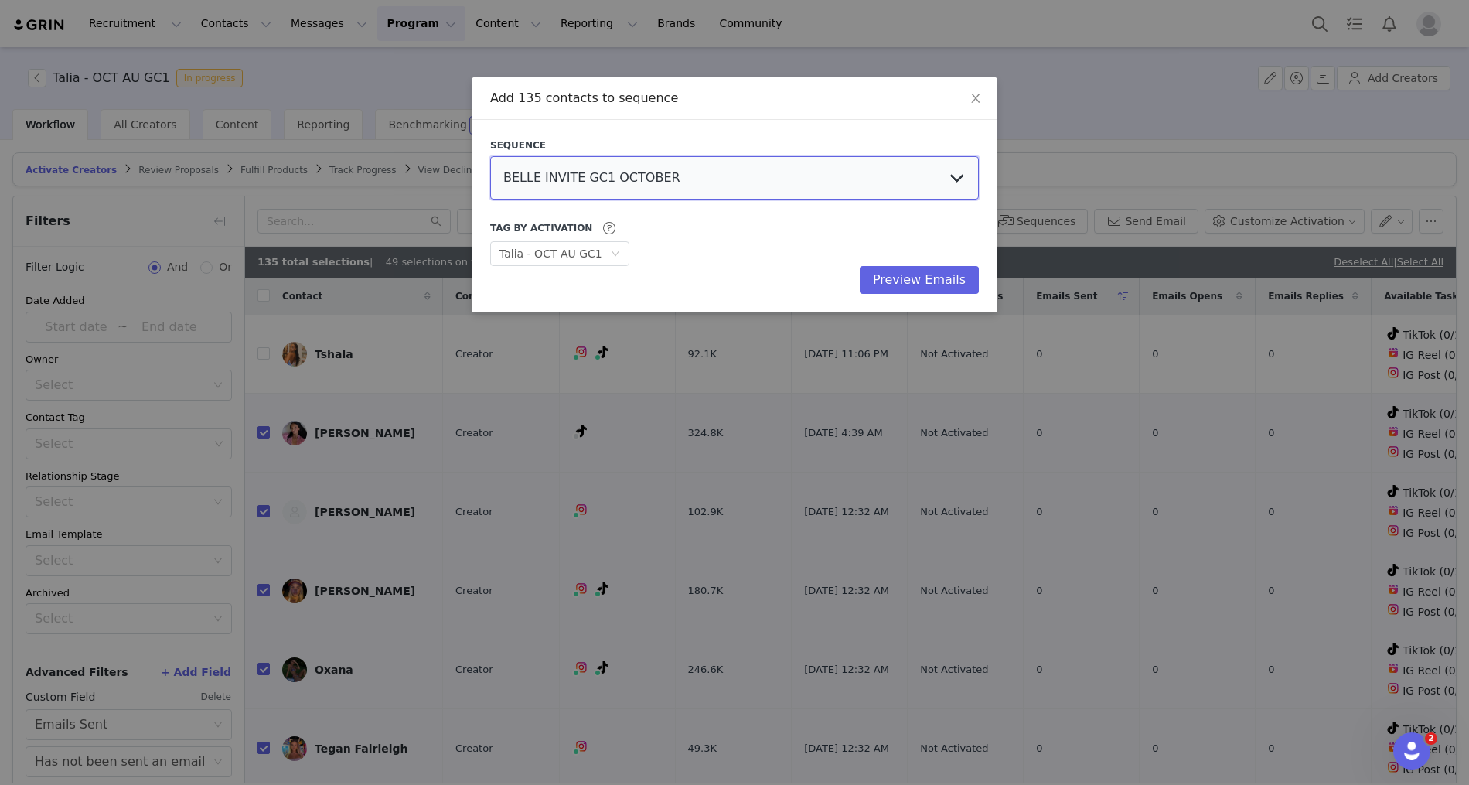
click at [599, 179] on select "BELLE INVITE GC1 OCTOBER BELLE INVITE GC2 OCTOBER BELLE INVITE GC3 OCTOBER Tiff…" at bounding box center [734, 177] width 489 height 43
select select "828bfa6f-9815-41f5-9c7b-685b4e5a0bb8"
click at [490, 156] on select "BELLE INVITE GC1 OCTOBER BELLE INVITE GC2 OCTOBER BELLE INVITE GC3 OCTOBER Tiff…" at bounding box center [734, 177] width 489 height 43
click at [931, 286] on button "Preview Emails" at bounding box center [919, 280] width 119 height 28
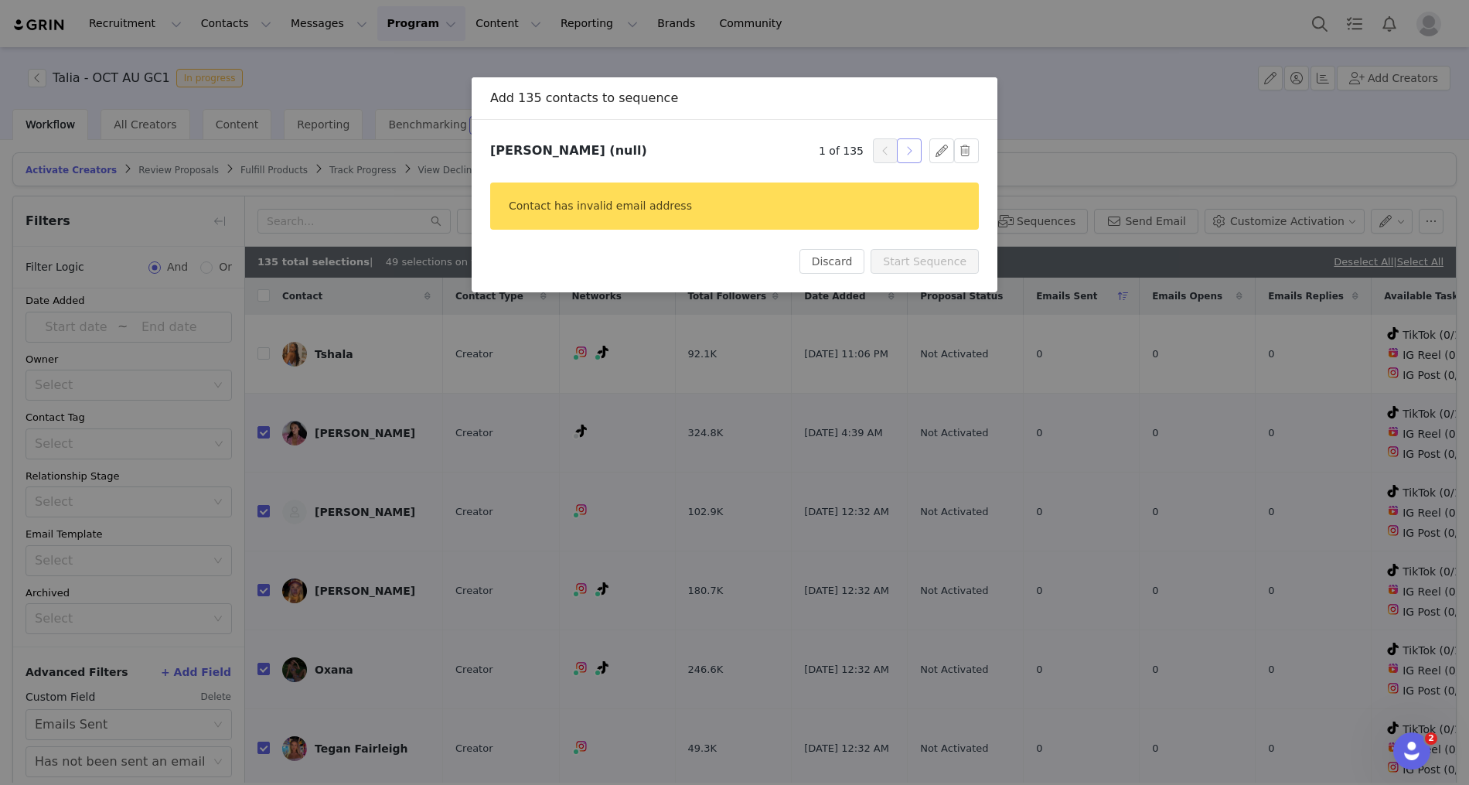
click at [909, 150] on button "button" at bounding box center [909, 150] width 25 height 25
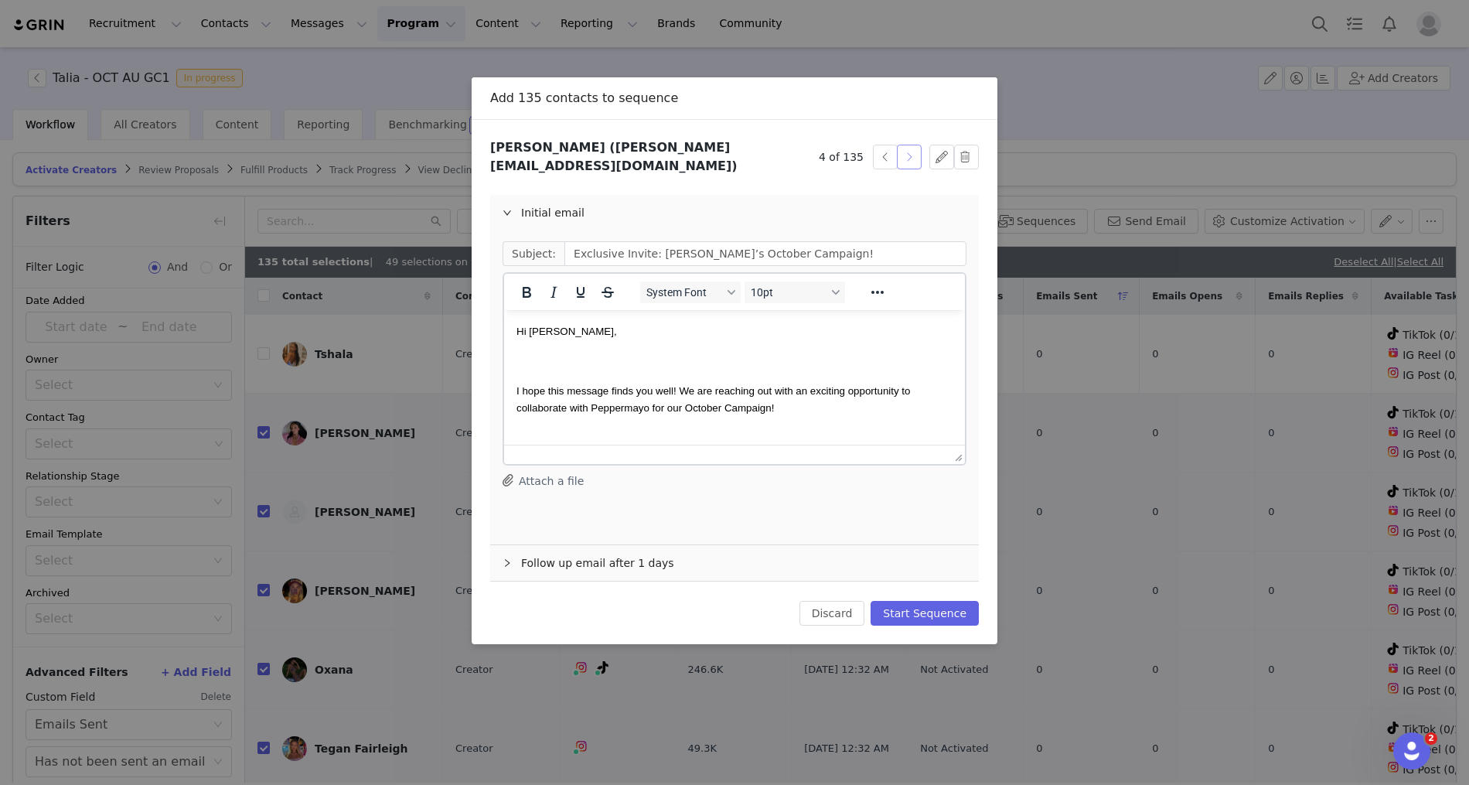
drag, startPoint x: 1413, startPoint y: 460, endPoint x: 711, endPoint y: 423, distance: 703.0
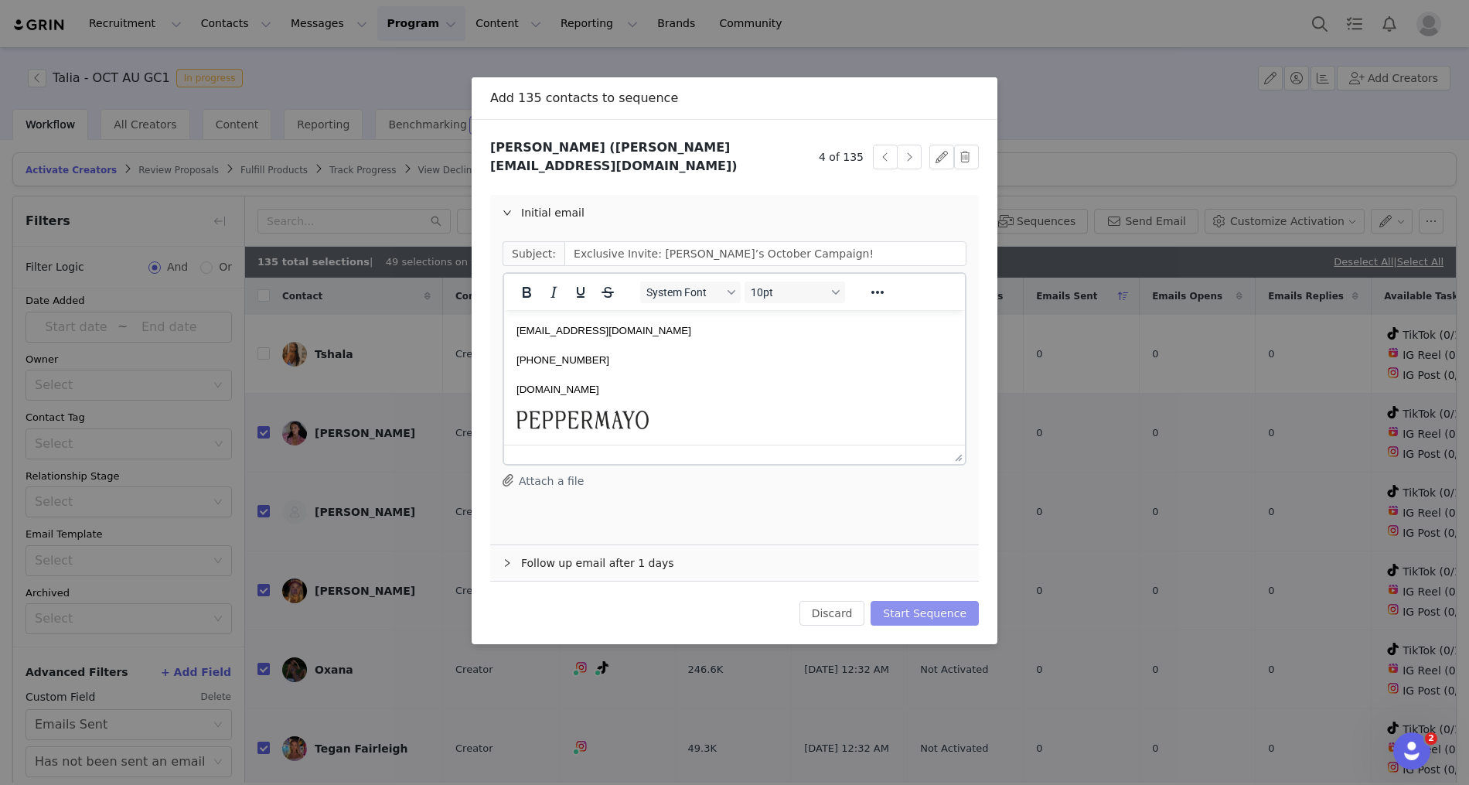
click at [918, 602] on button "Start Sequence" at bounding box center [925, 613] width 108 height 25
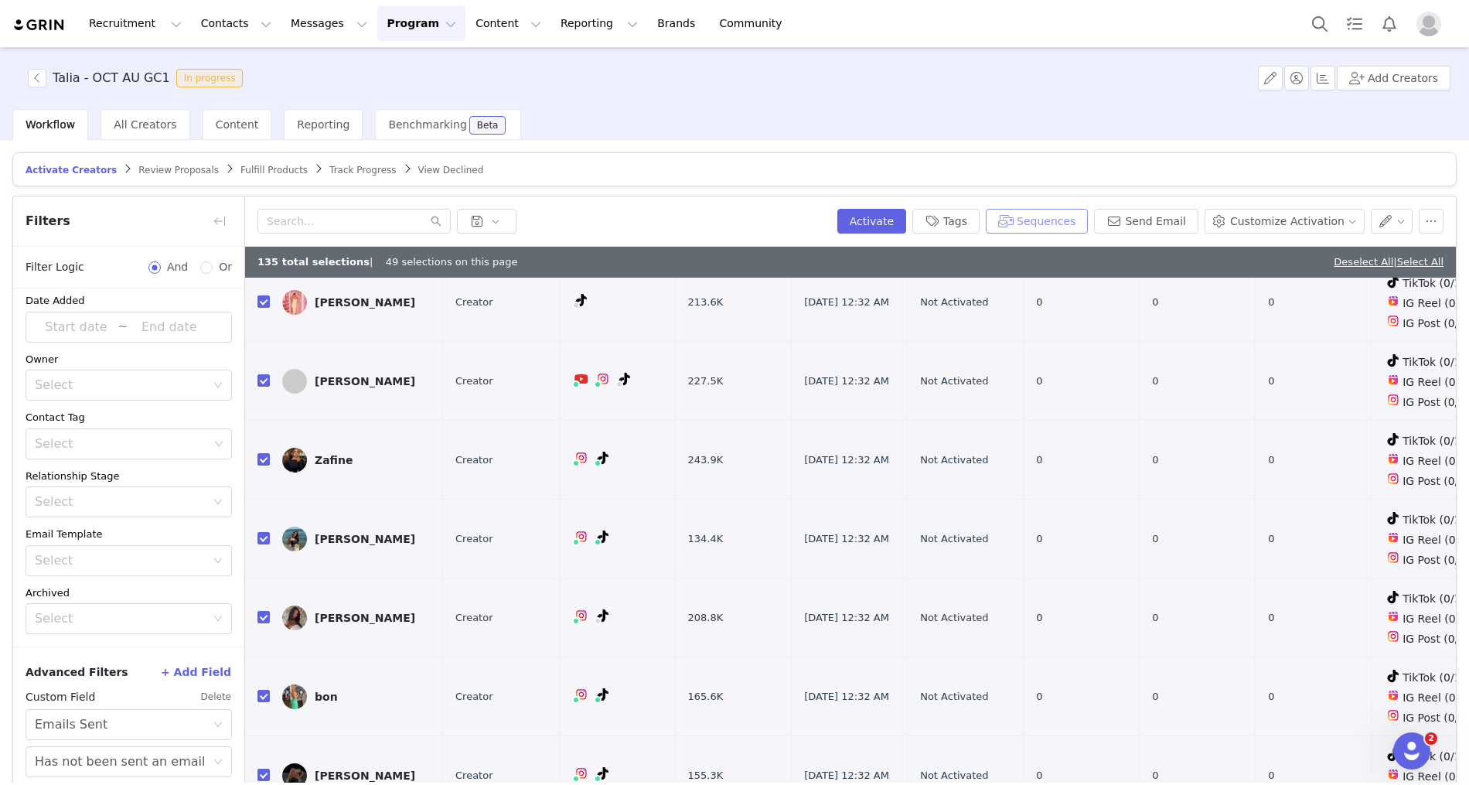
scroll to position [1649, 0]
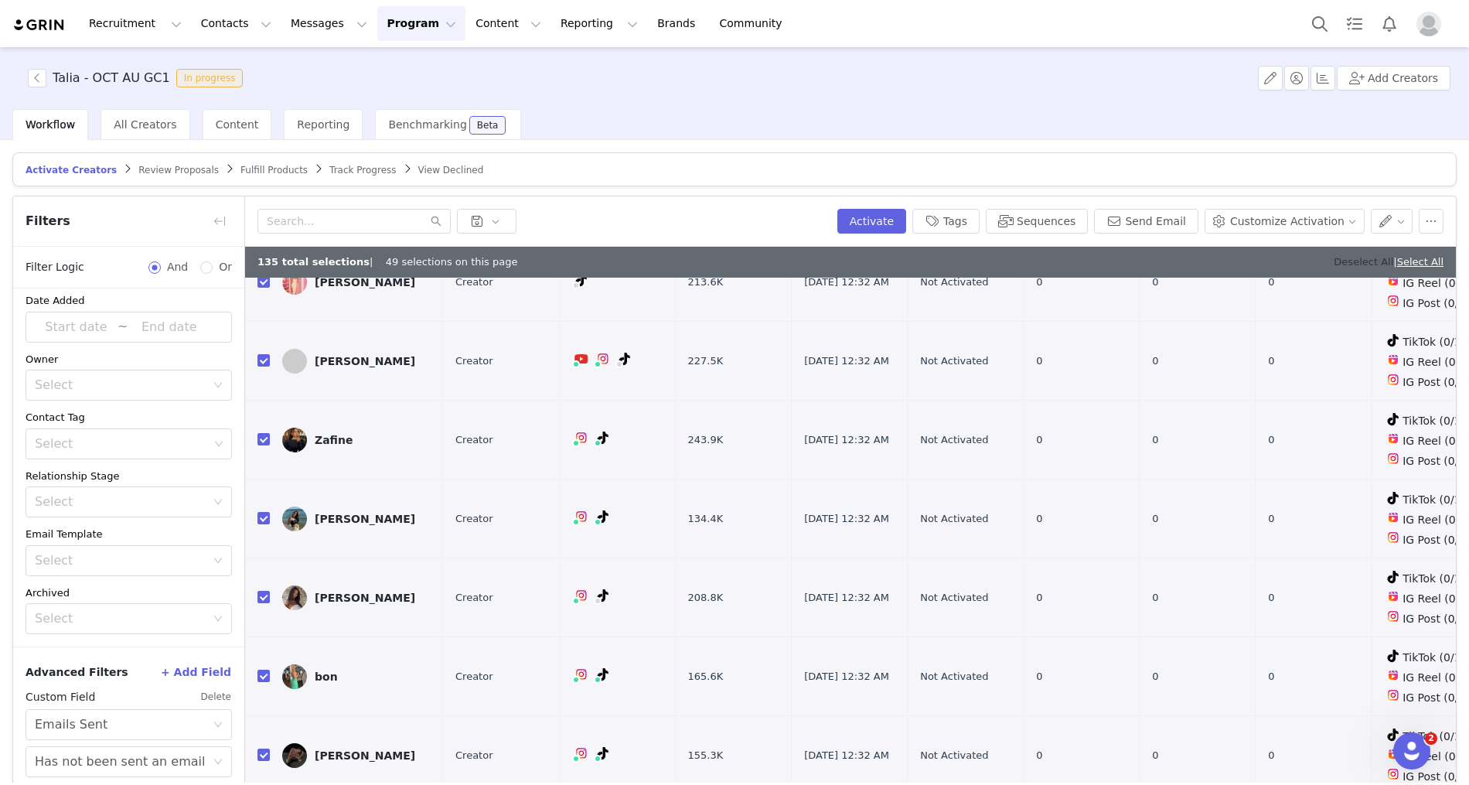
click at [1353, 261] on link "Deselect All" at bounding box center [1364, 262] width 60 height 12
checkbox input "false"
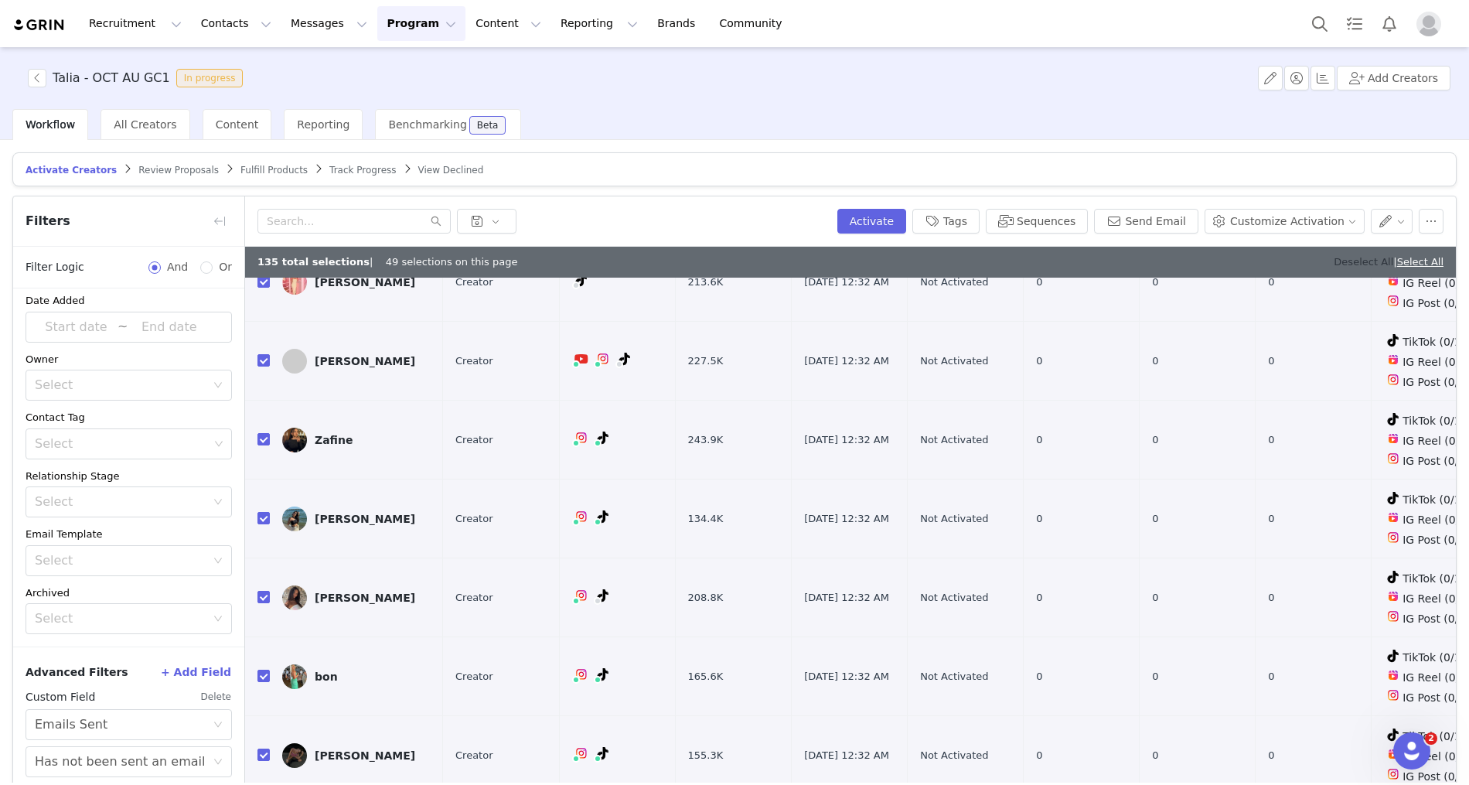
checkbox input "false"
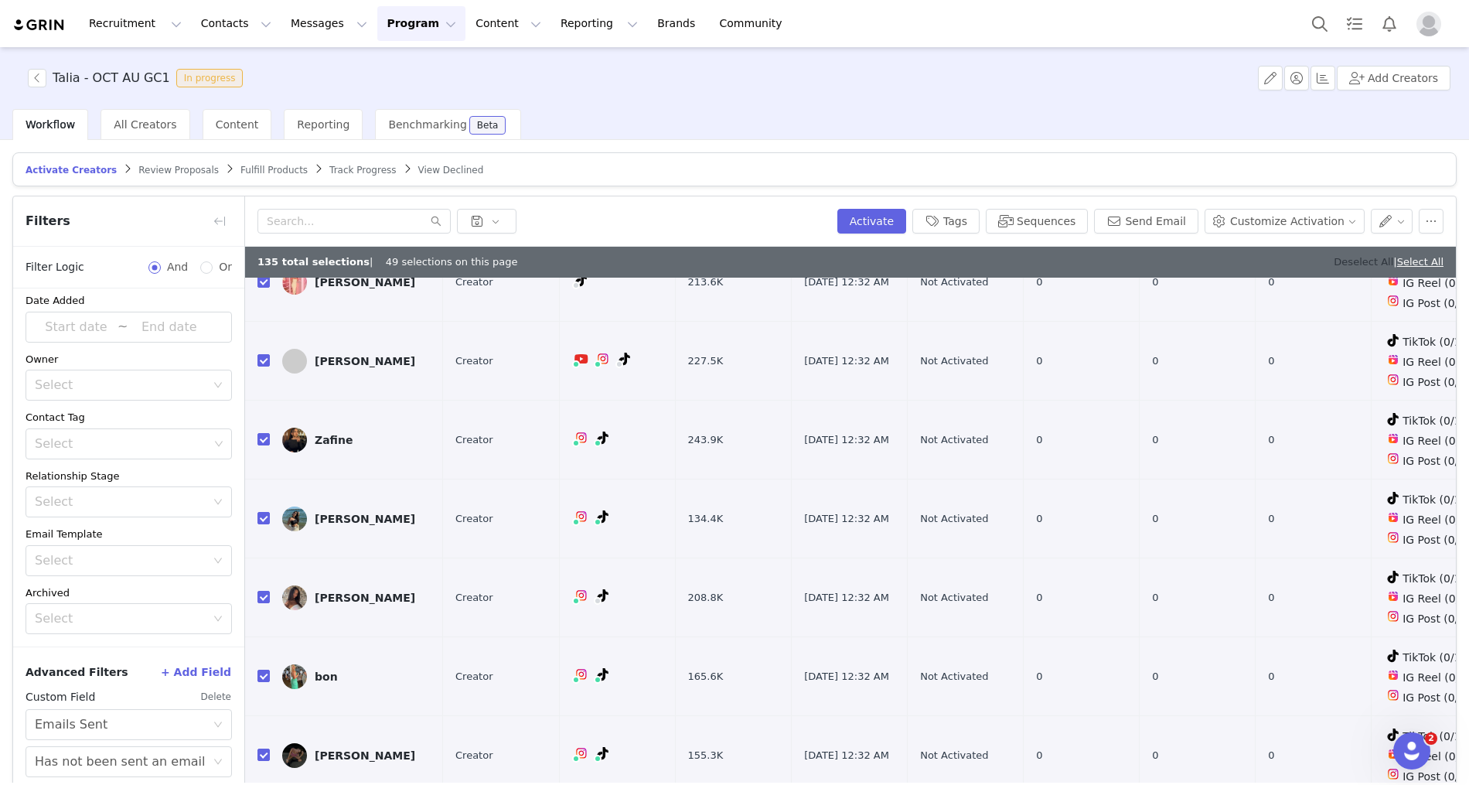
checkbox input "false"
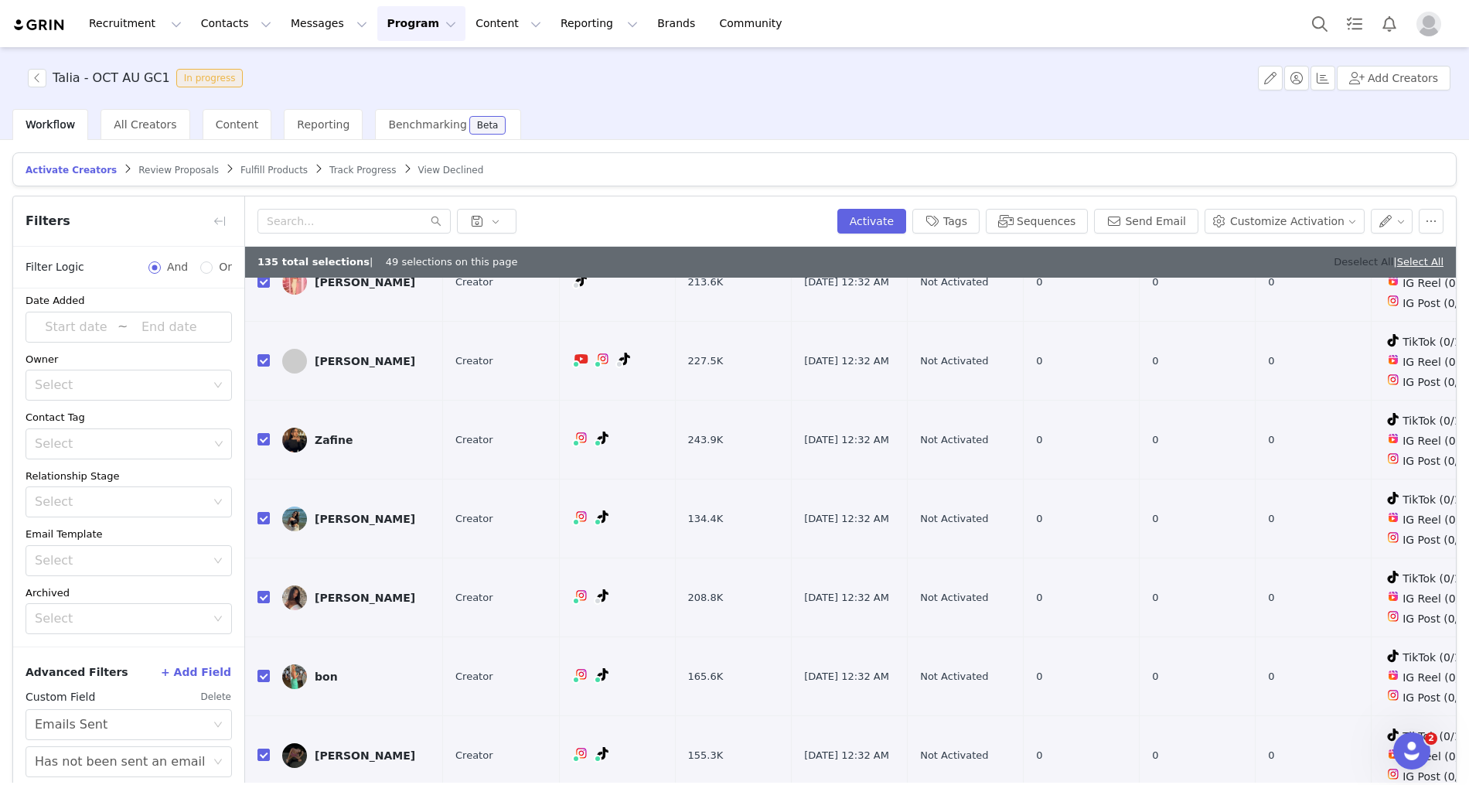
checkbox input "false"
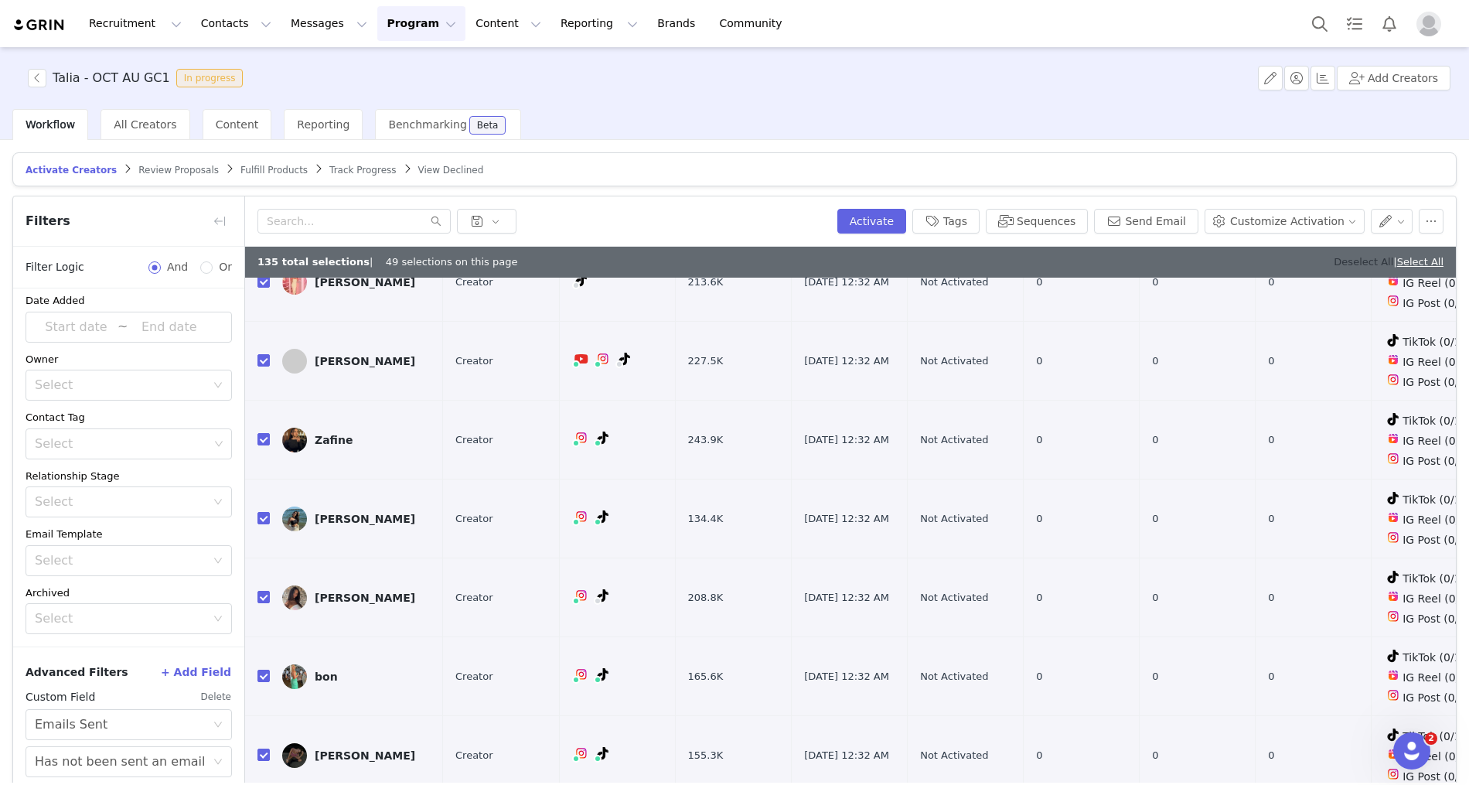
checkbox input "false"
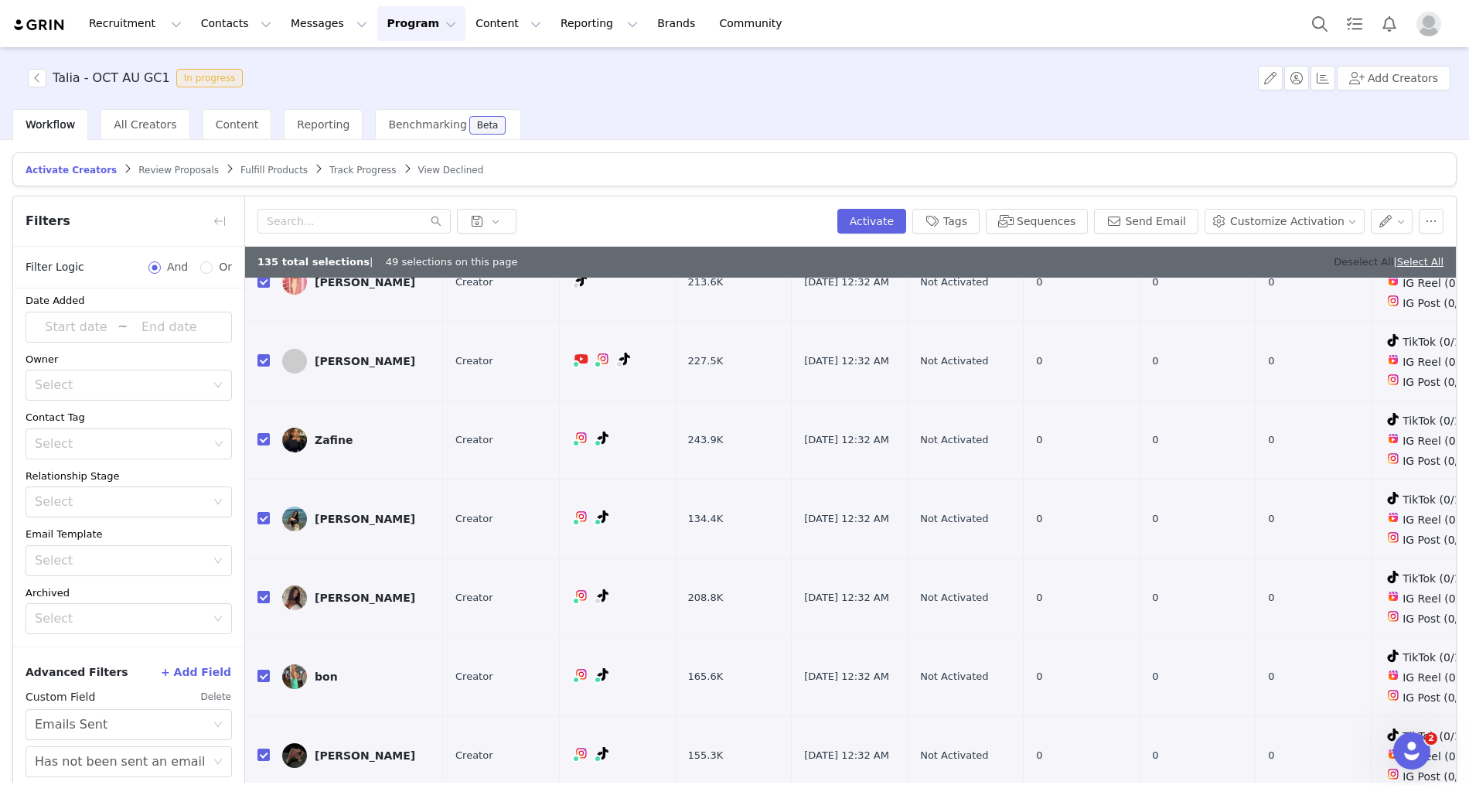
checkbox input "false"
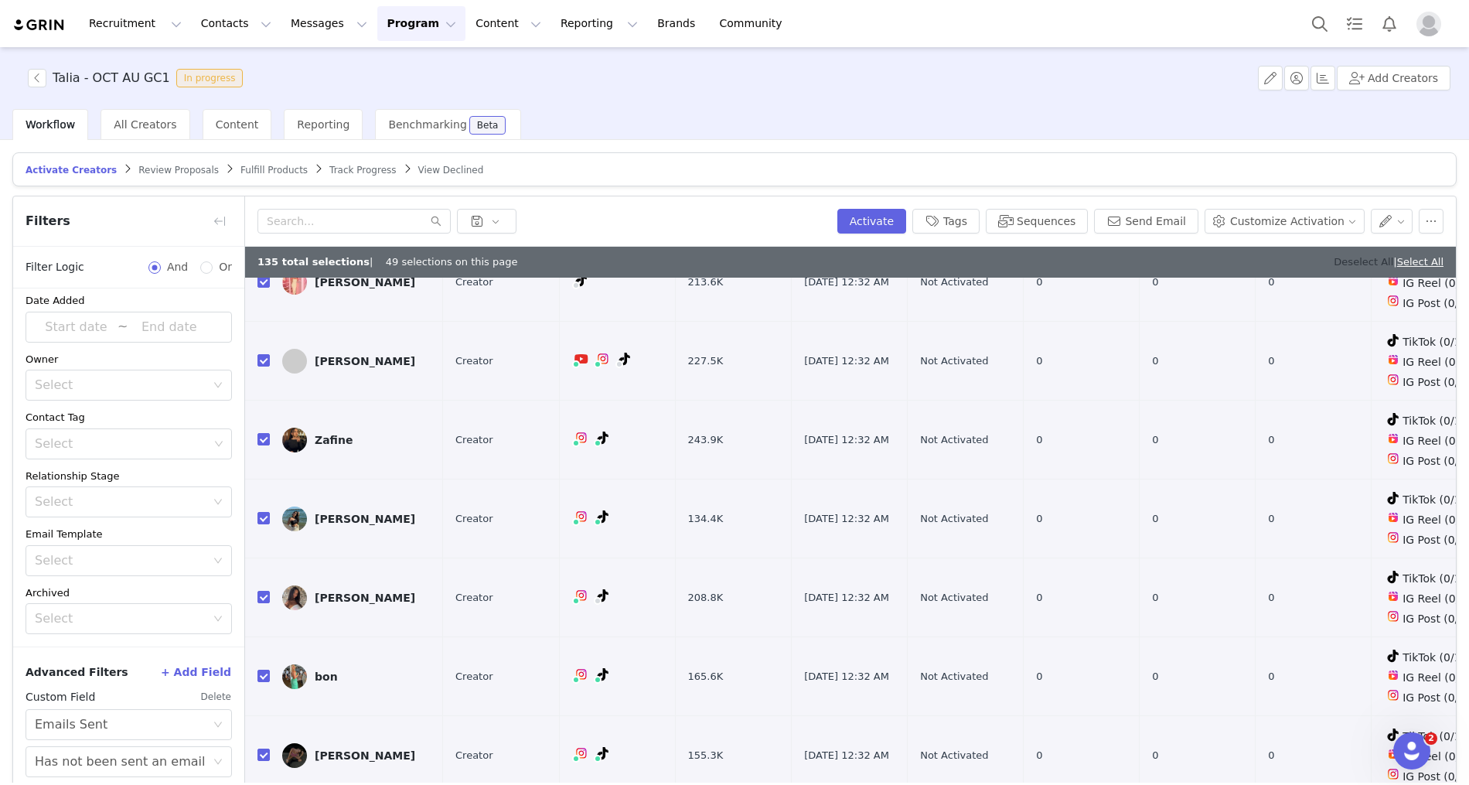
checkbox input "false"
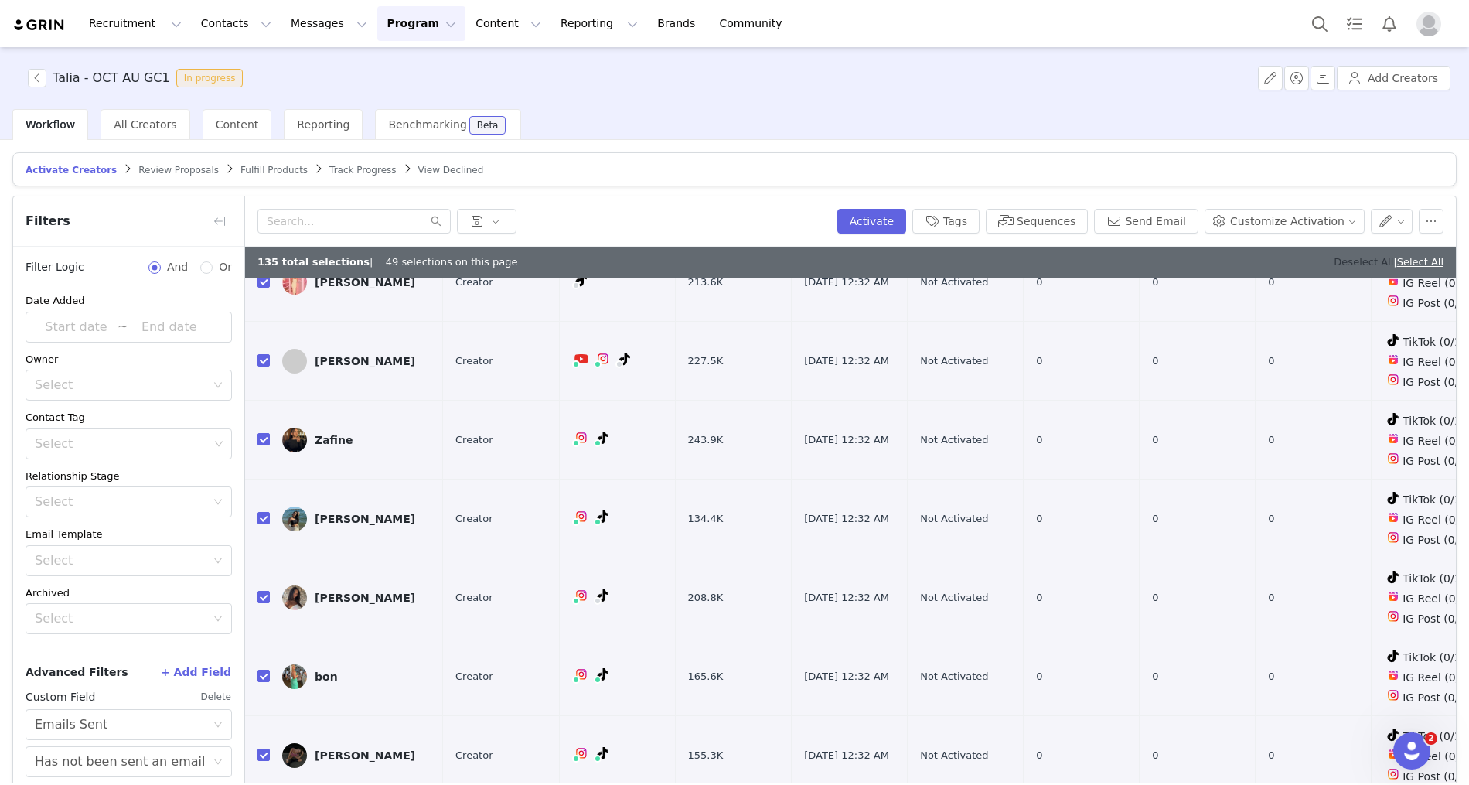
checkbox input "false"
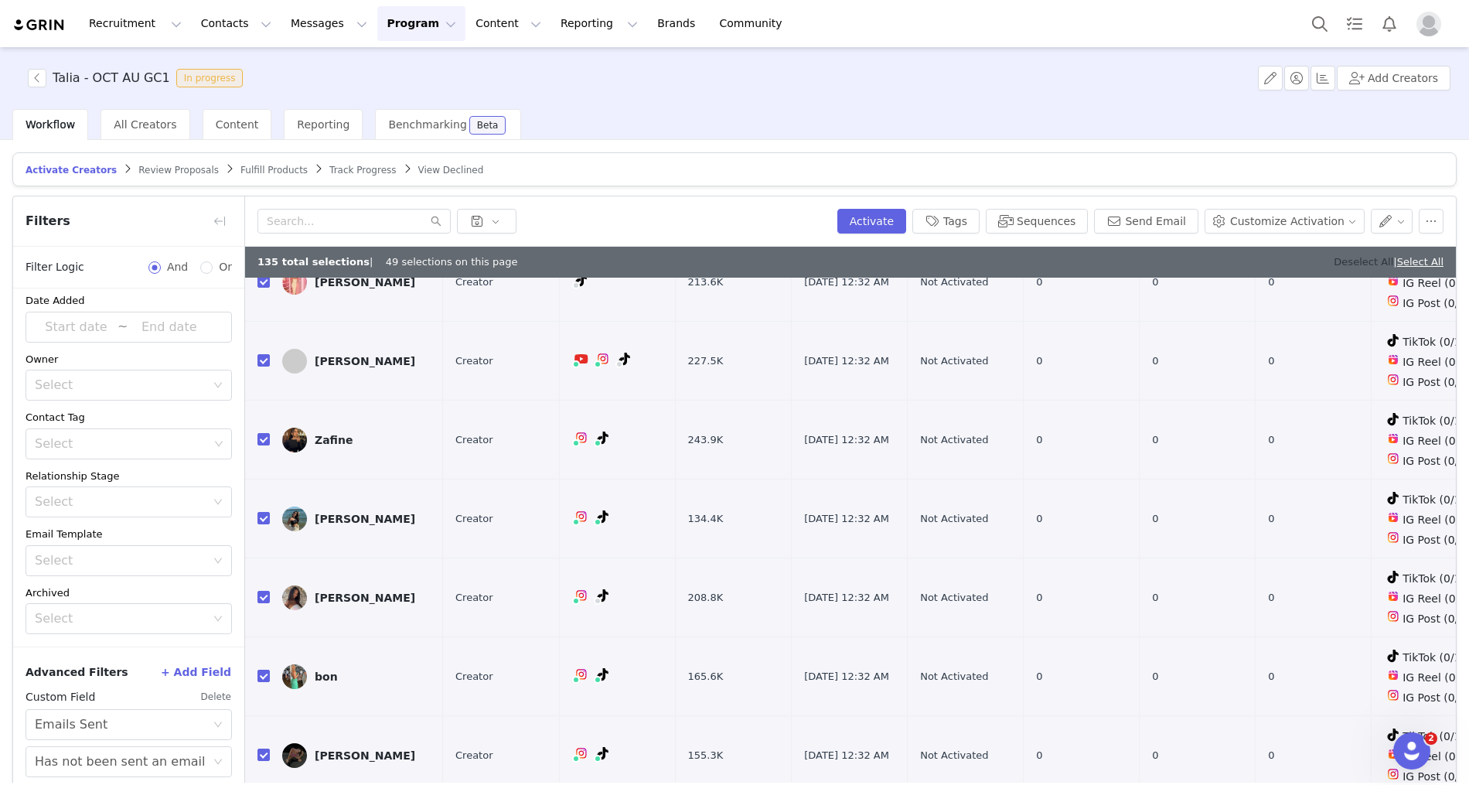
checkbox input "false"
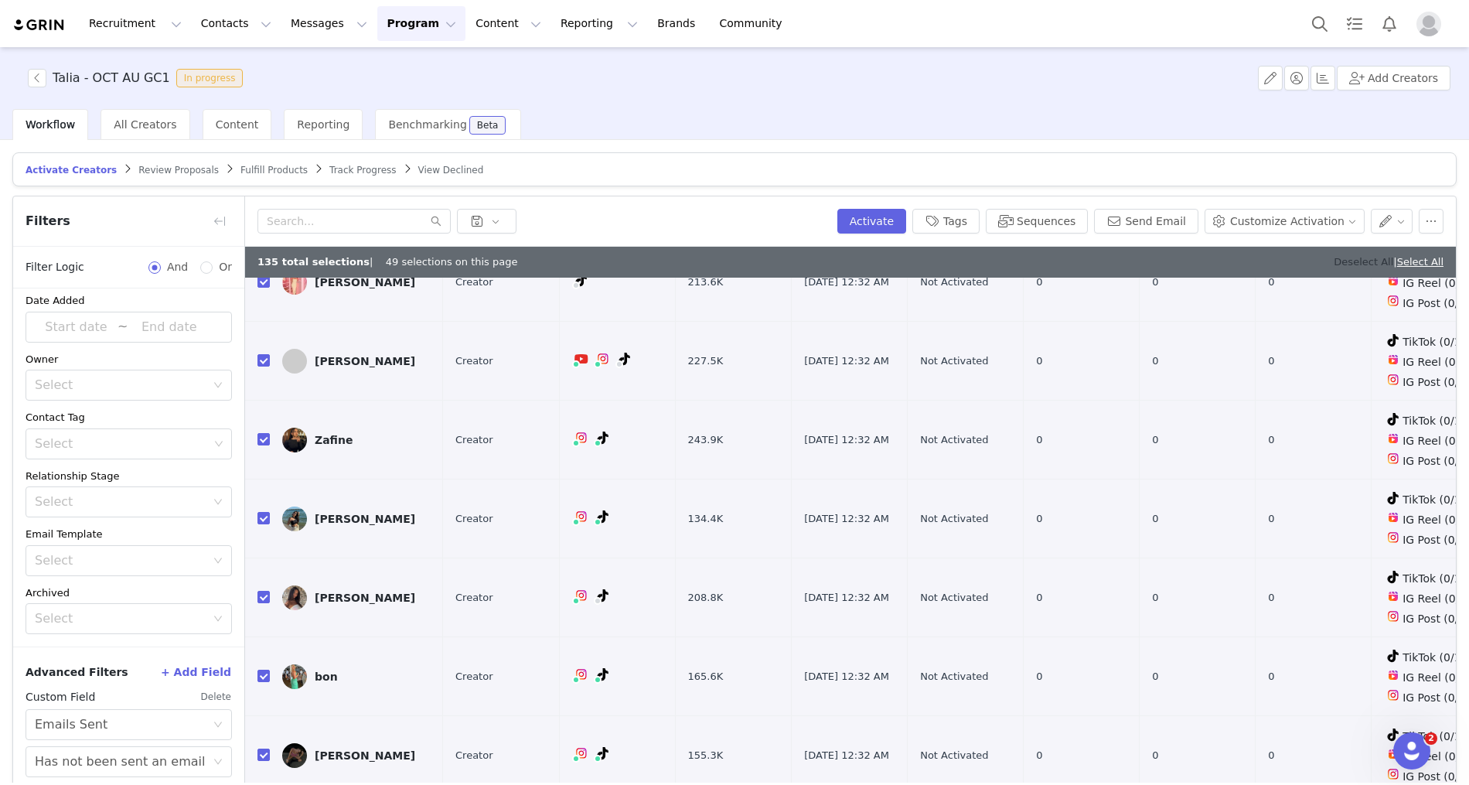
checkbox input "false"
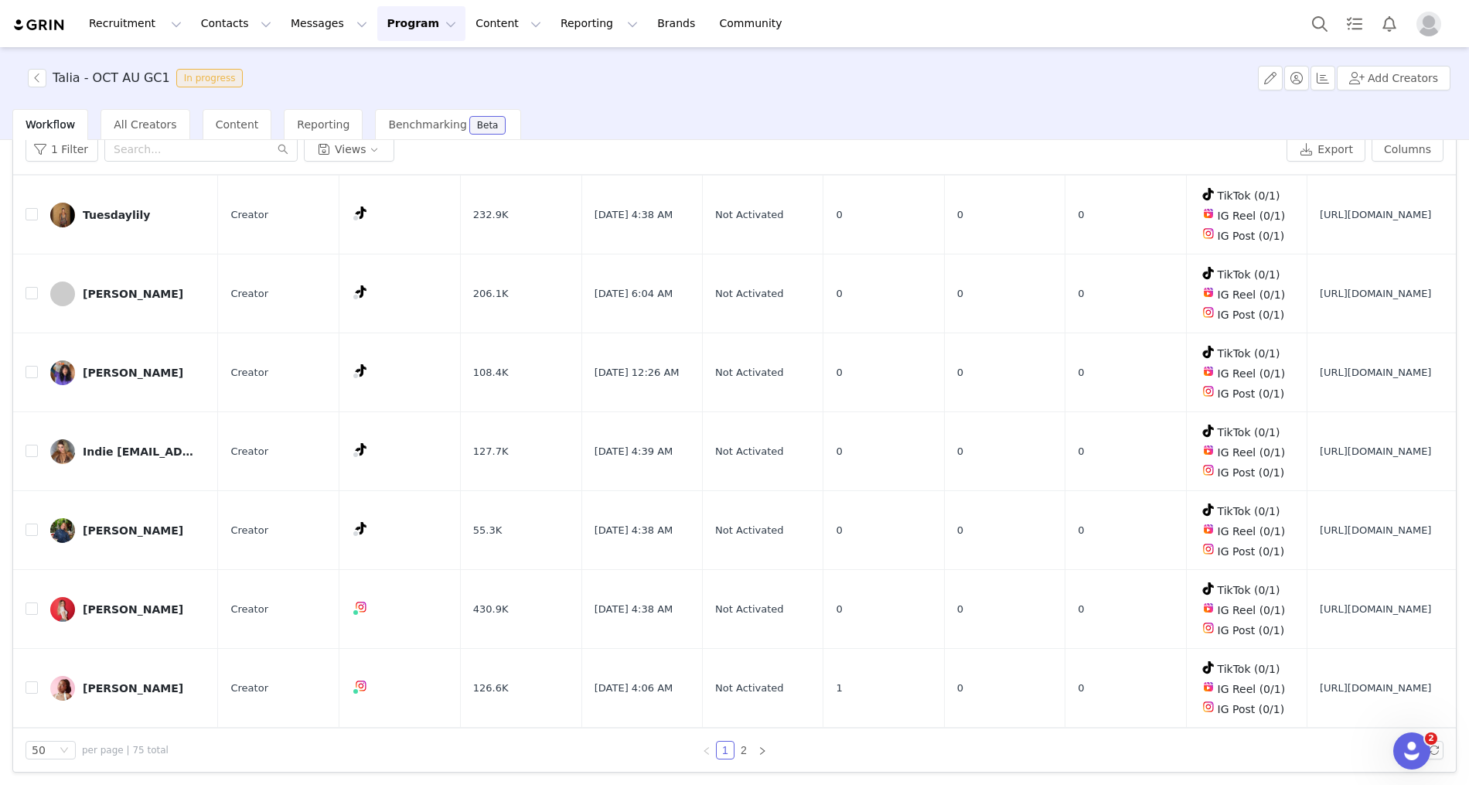
scroll to position [635, 0]
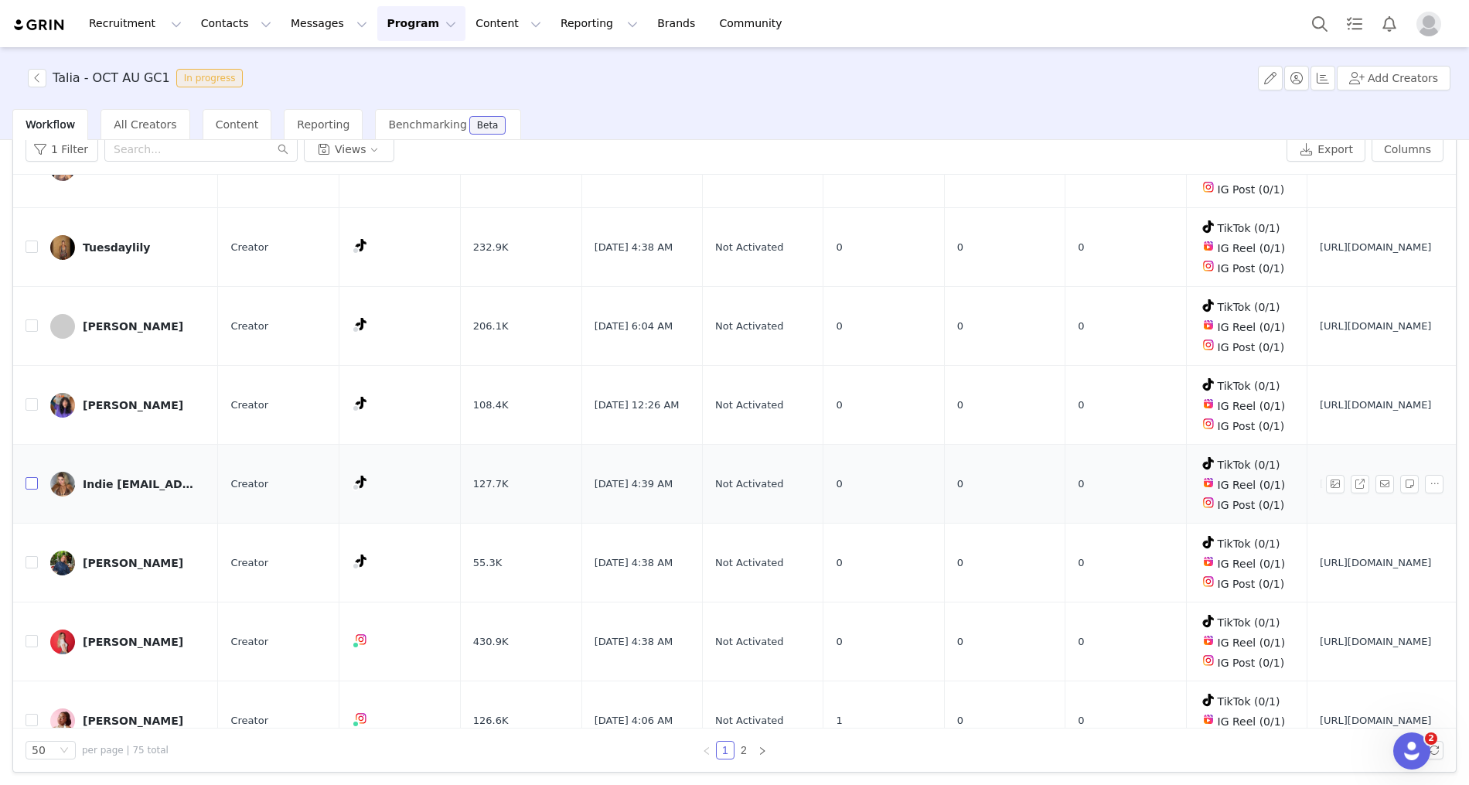
click at [27, 477] on input "checkbox" at bounding box center [32, 483] width 12 height 12
checkbox input "true"
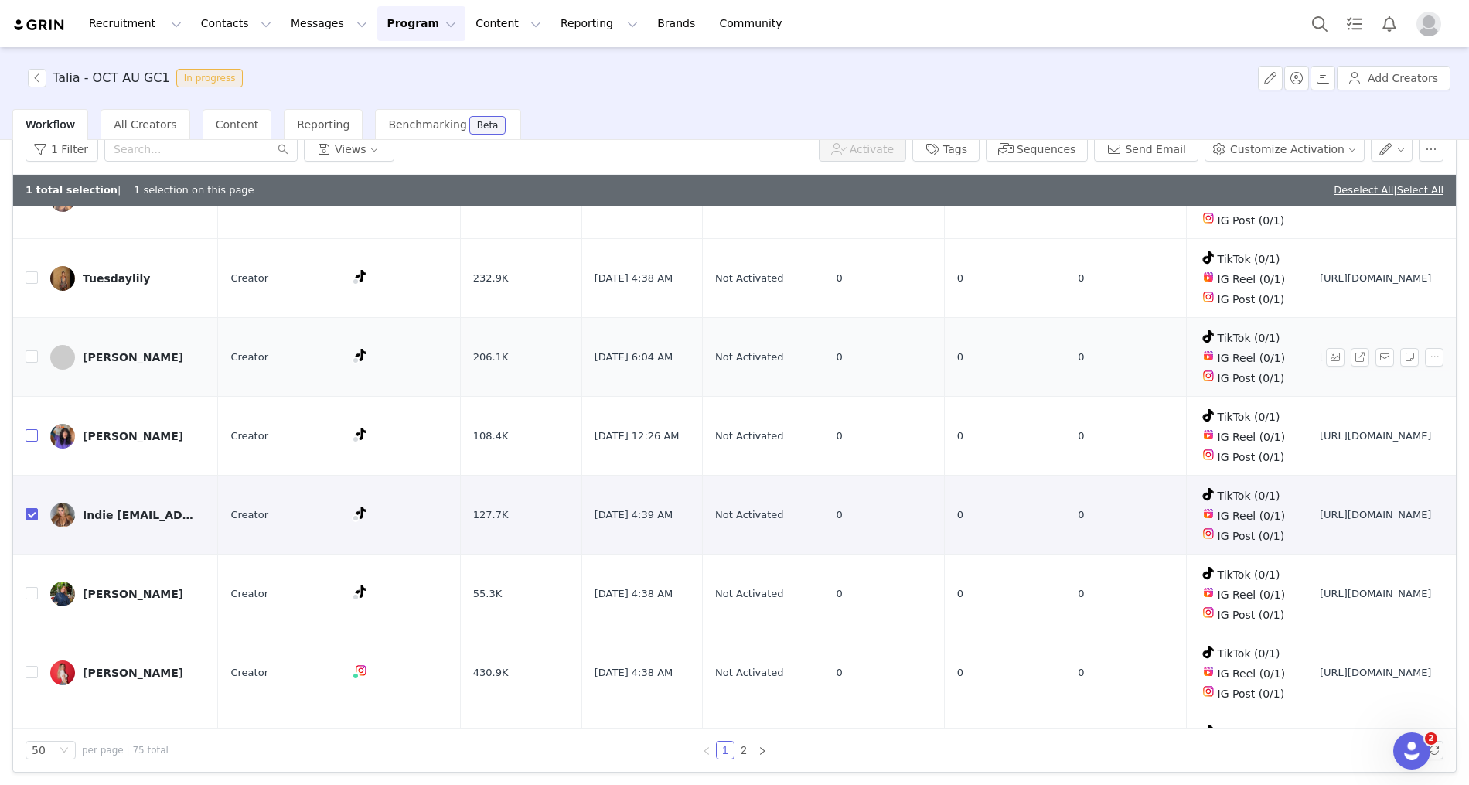
click at [29, 429] on input "checkbox" at bounding box center [32, 435] width 12 height 12
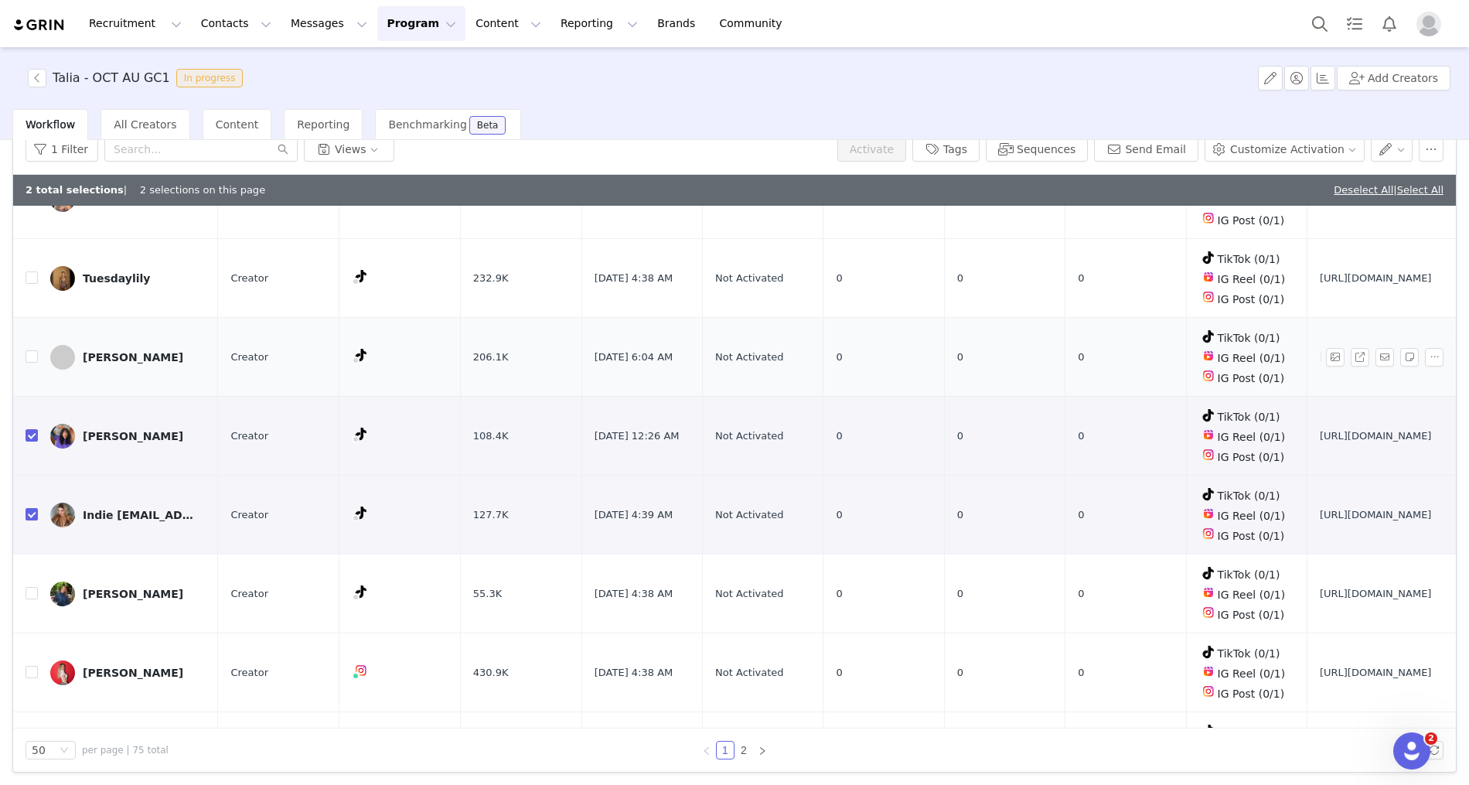
checkbox input "true"
drag, startPoint x: 36, startPoint y: 332, endPoint x: 31, endPoint y: 272, distance: 59.8
click at [36, 350] on input "checkbox" at bounding box center [32, 356] width 12 height 12
checkbox input "true"
click at [39, 258] on td "Tuesdaylily" at bounding box center [128, 278] width 180 height 79
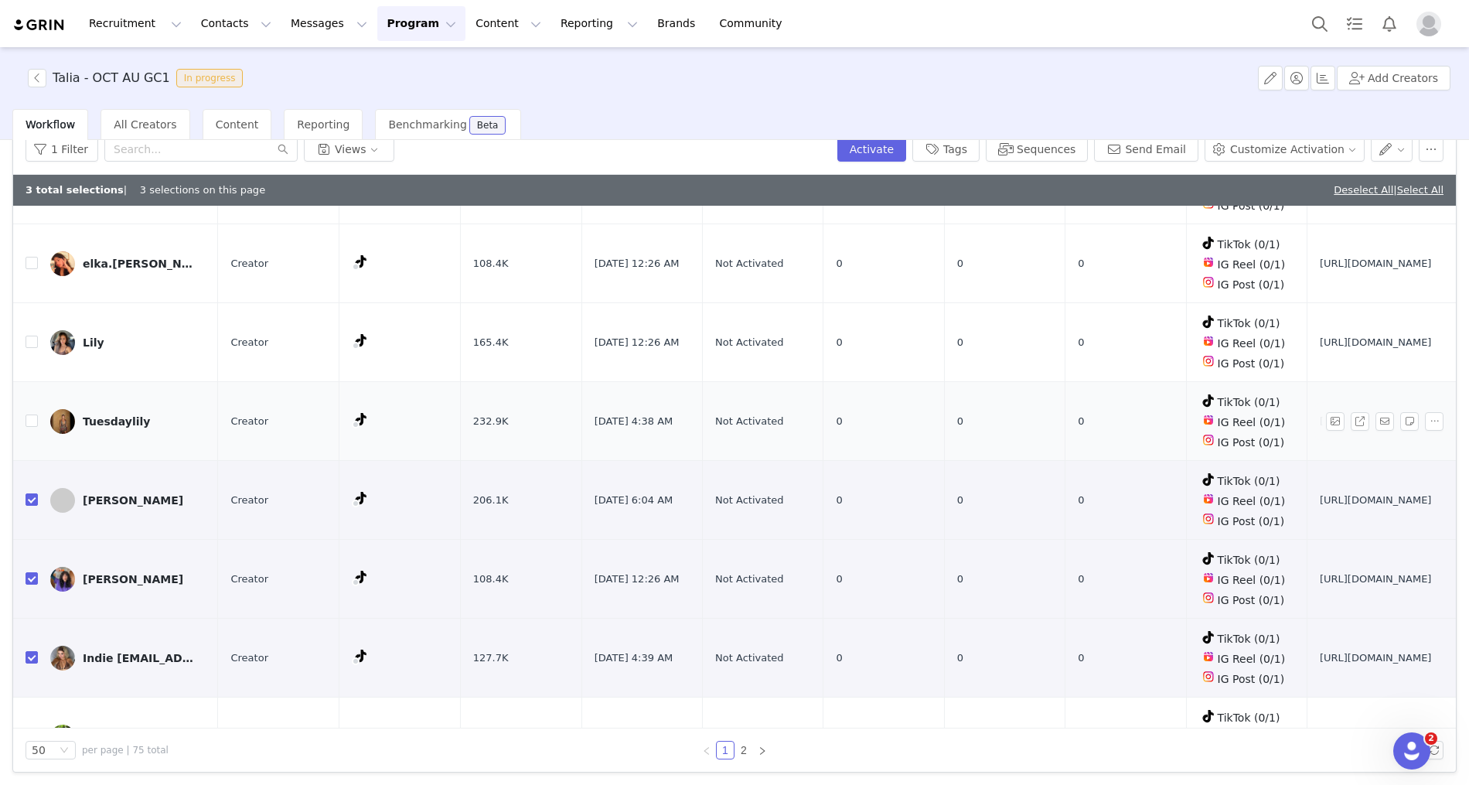
scroll to position [406, 0]
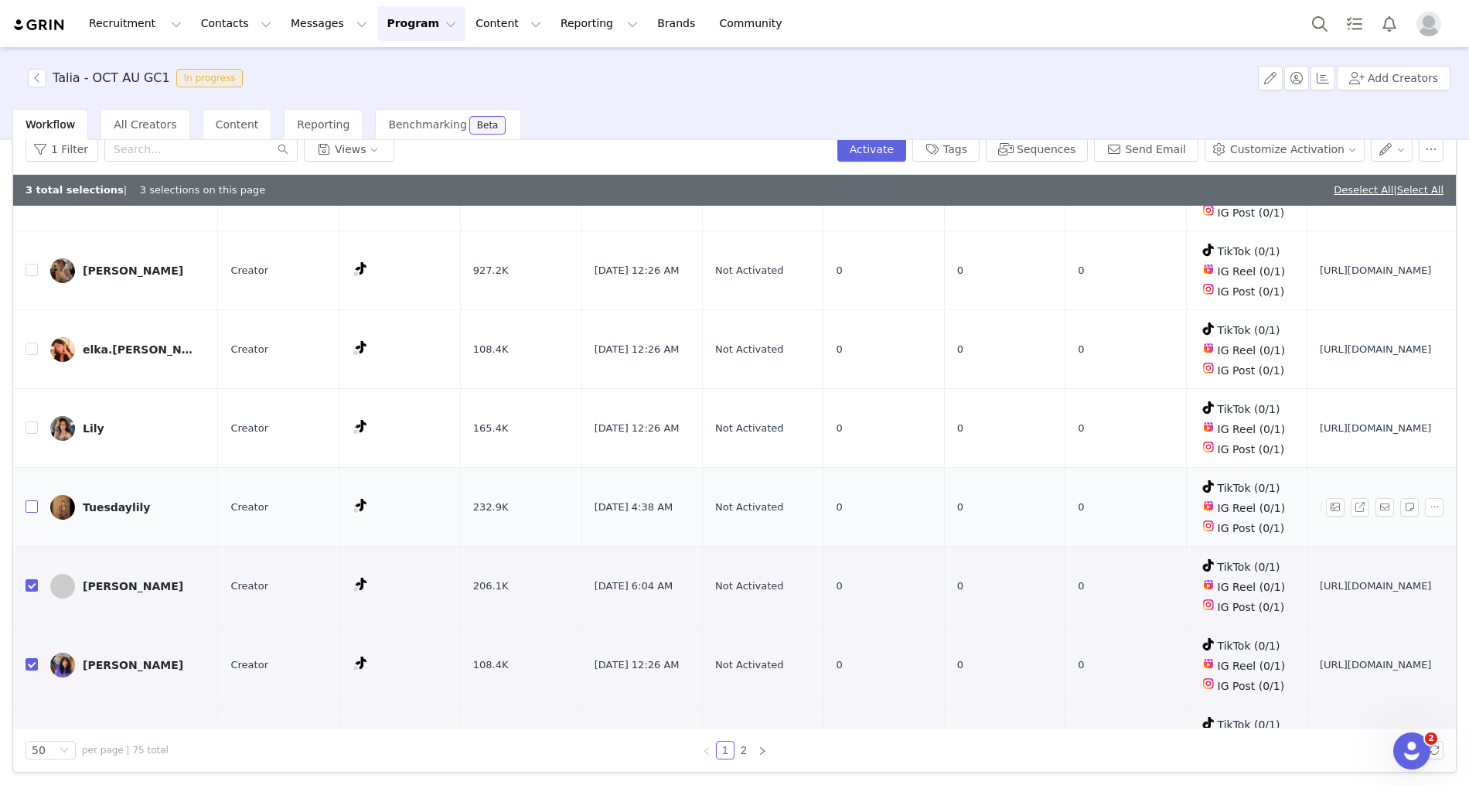
click at [32, 500] on input "checkbox" at bounding box center [32, 506] width 12 height 12
checkbox input "true"
click at [32, 421] on input "checkbox" at bounding box center [32, 427] width 12 height 12
checkbox input "true"
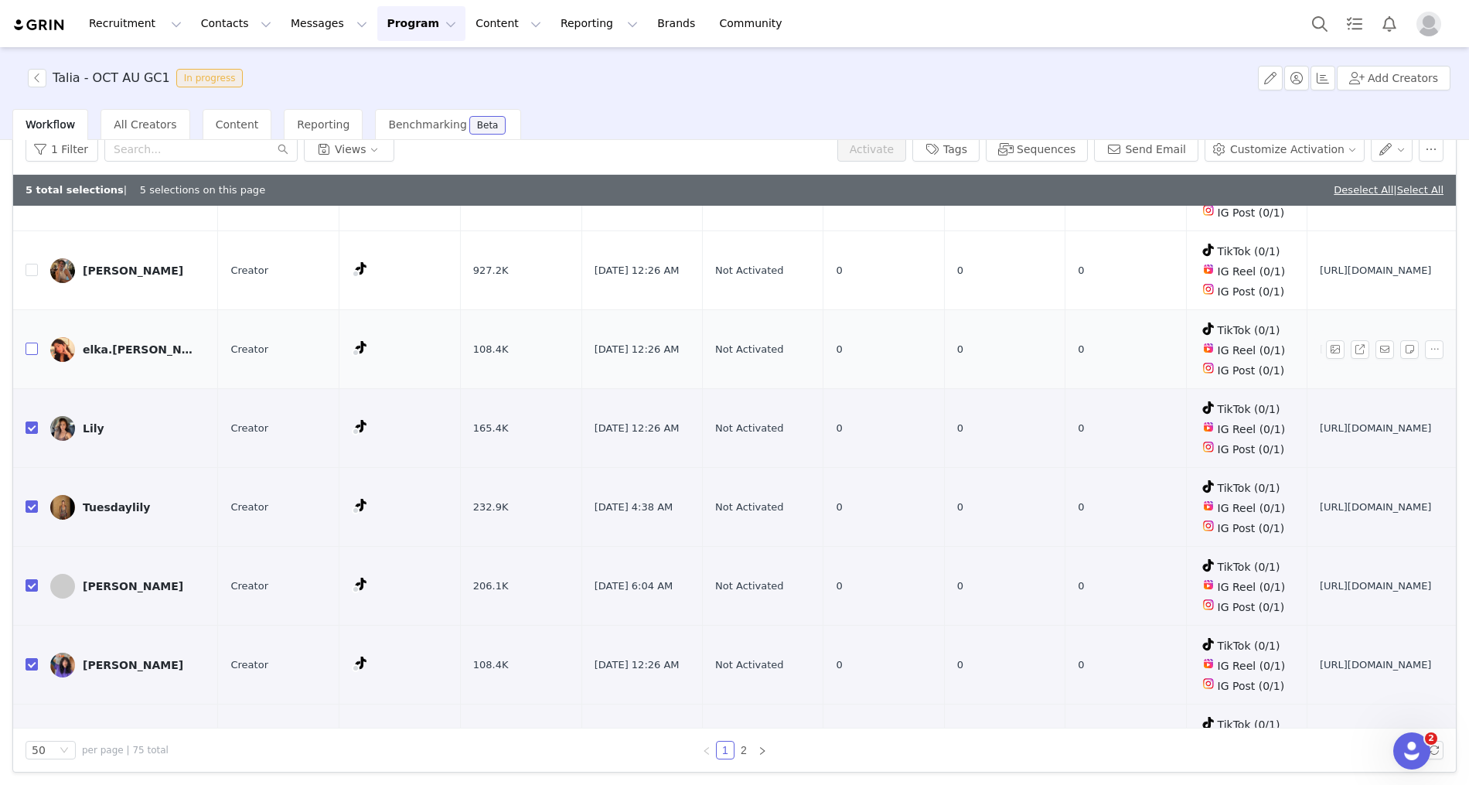
click at [29, 343] on input "checkbox" at bounding box center [32, 349] width 12 height 12
checkbox input "true"
click at [30, 264] on input "checkbox" at bounding box center [32, 270] width 12 height 12
checkbox input "true"
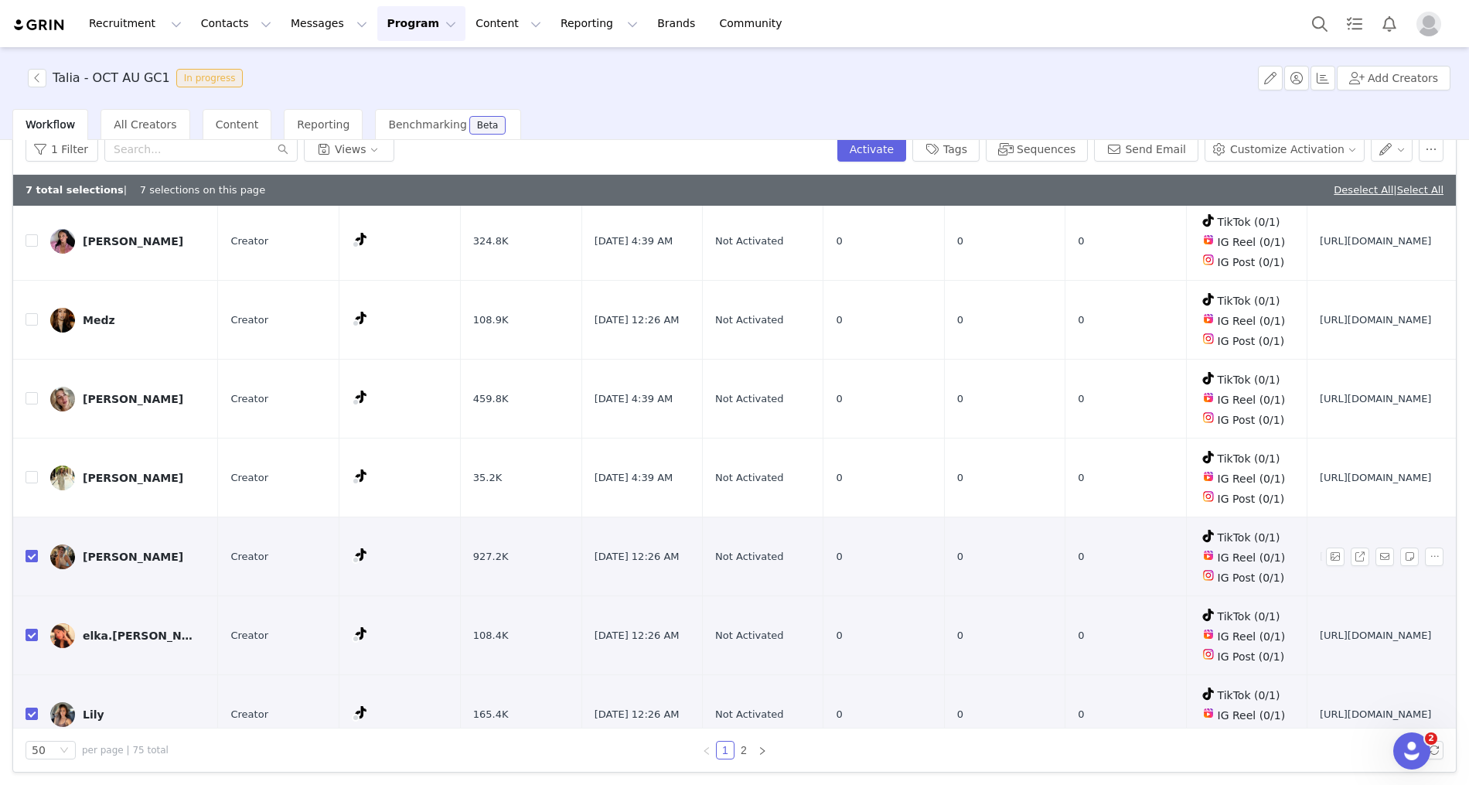
scroll to position [0, 0]
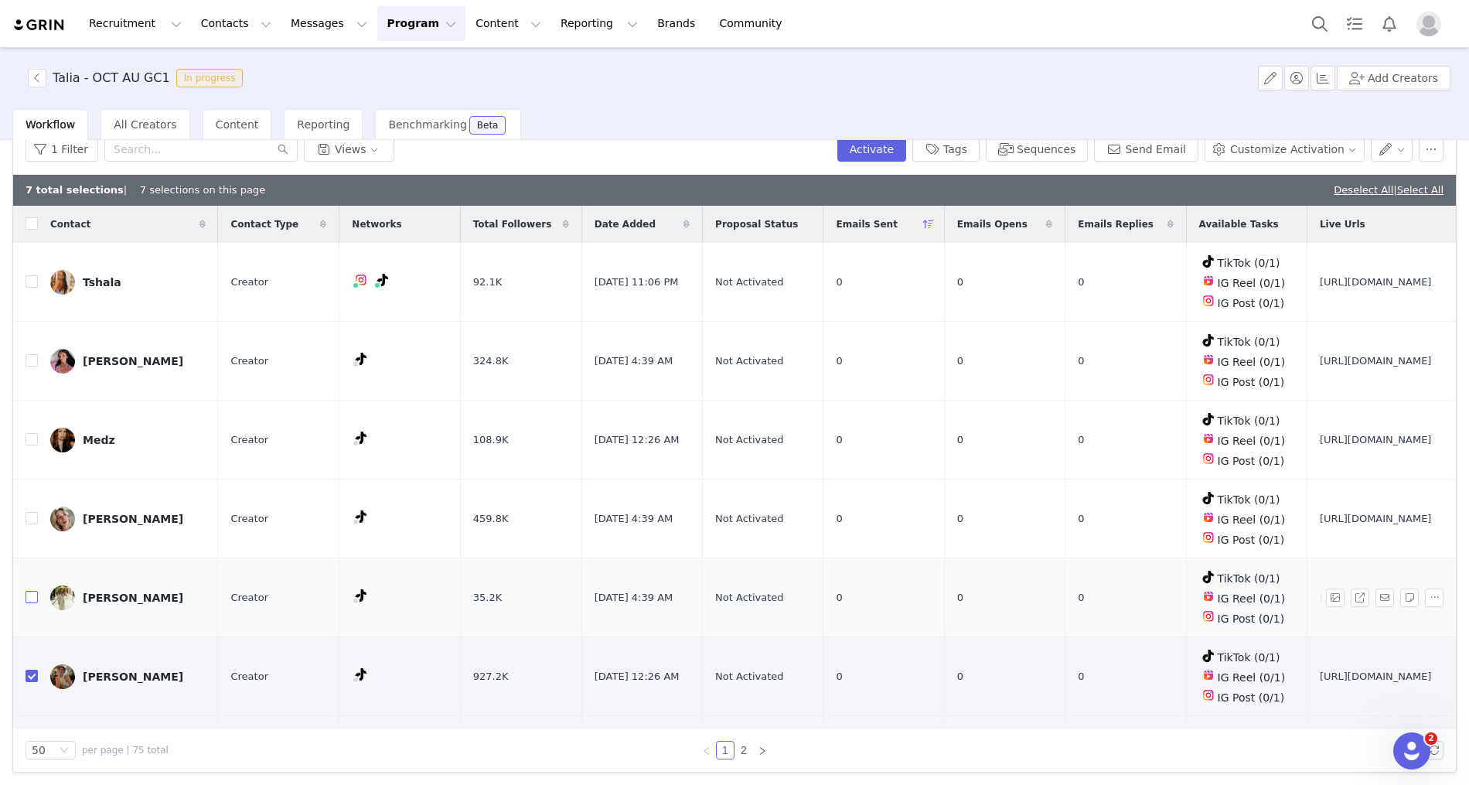
click at [32, 591] on input "checkbox" at bounding box center [32, 597] width 12 height 12
checkbox input "true"
click at [30, 512] on input "checkbox" at bounding box center [32, 518] width 12 height 12
checkbox input "true"
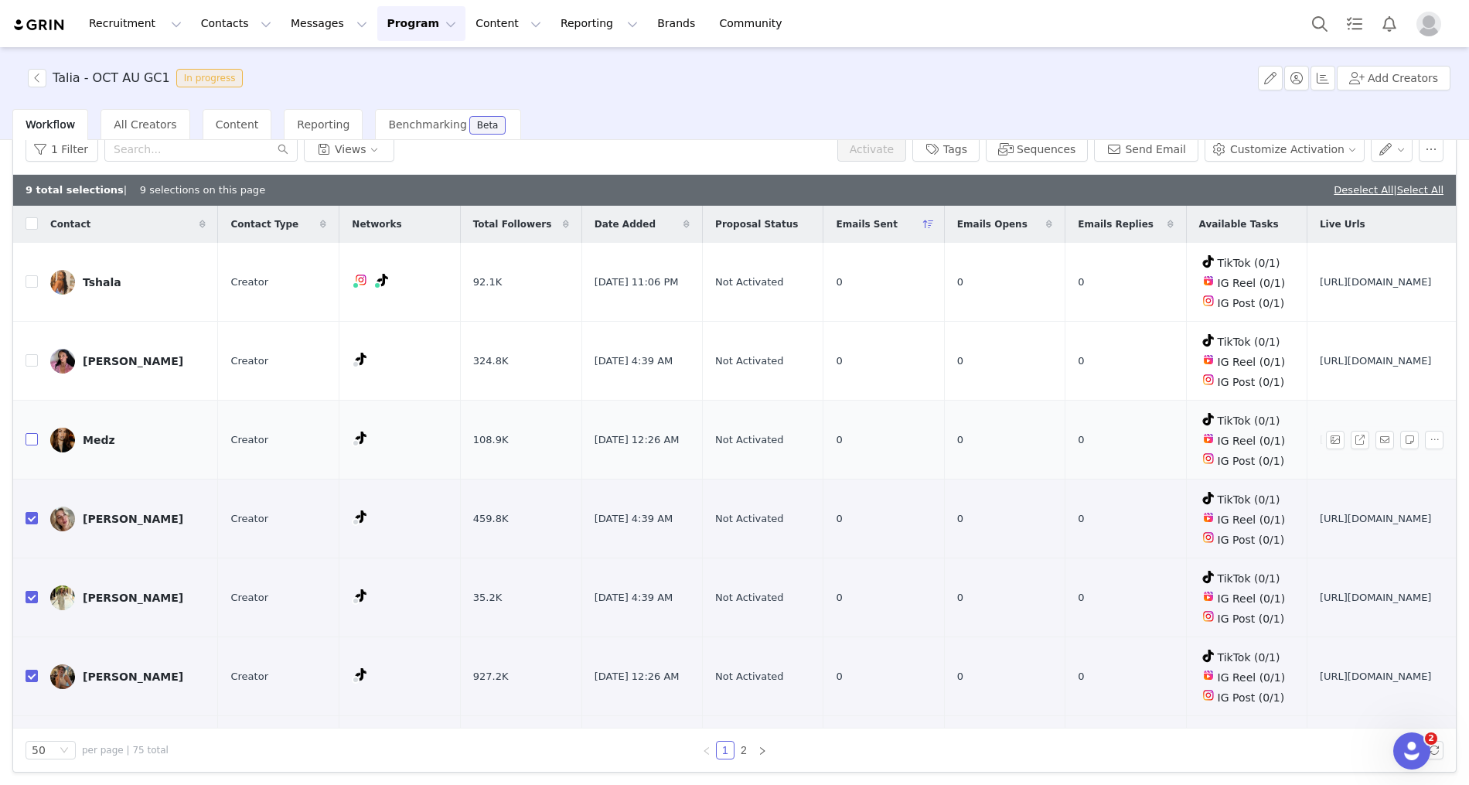
click at [31, 433] on input "checkbox" at bounding box center [32, 439] width 12 height 12
checkbox input "true"
click at [36, 360] on input "checkbox" at bounding box center [32, 360] width 12 height 12
checkbox input "true"
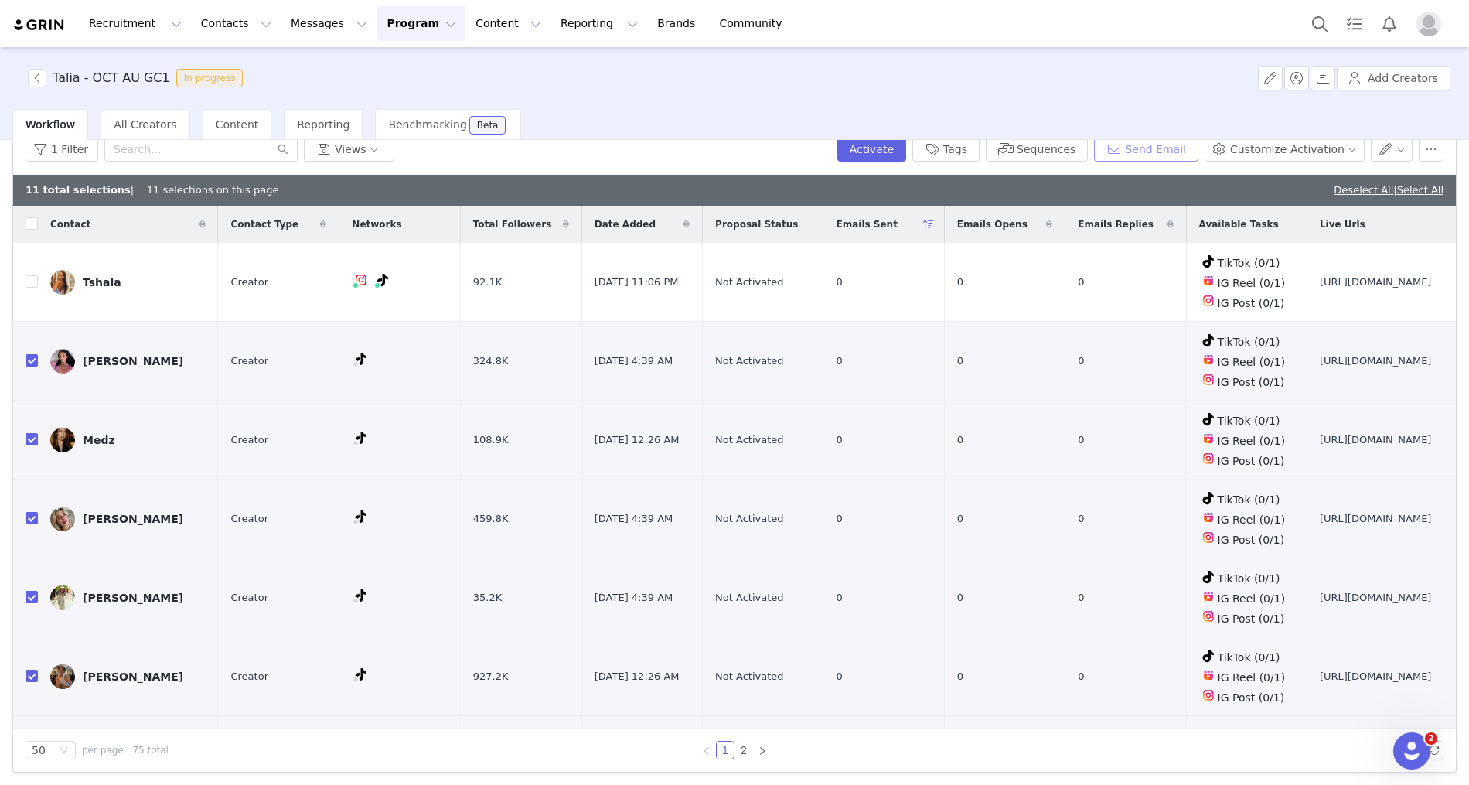
click at [1164, 147] on button "Send Email" at bounding box center [1146, 149] width 104 height 25
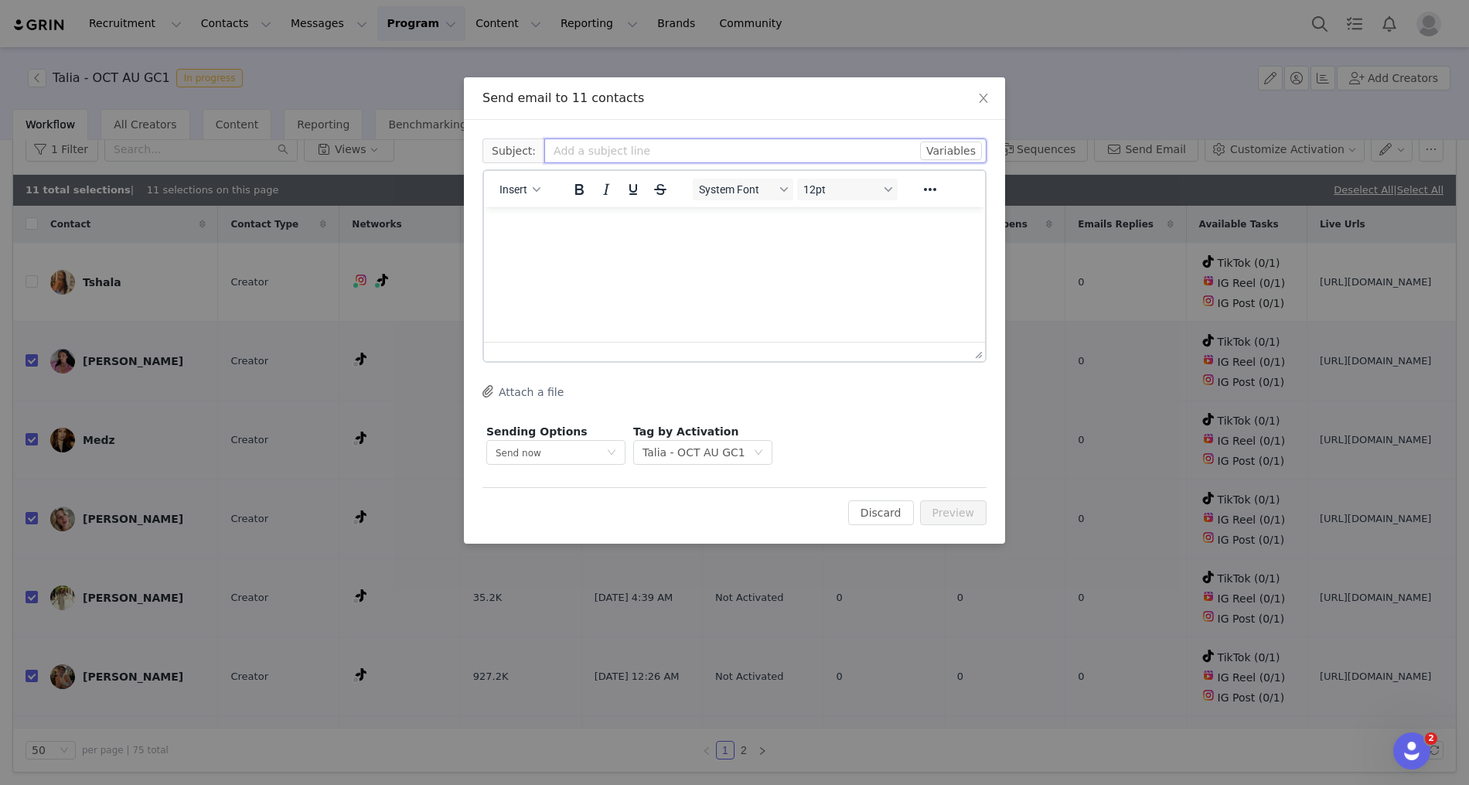
click at [579, 152] on input "text" at bounding box center [765, 150] width 442 height 25
paste input "Exclusive Invite: Join Peppermayo’s October Campaign!"
type input "Exclusive Invite: Join Peppermayo’s October Campaign!"
click at [649, 247] on html at bounding box center [734, 228] width 501 height 42
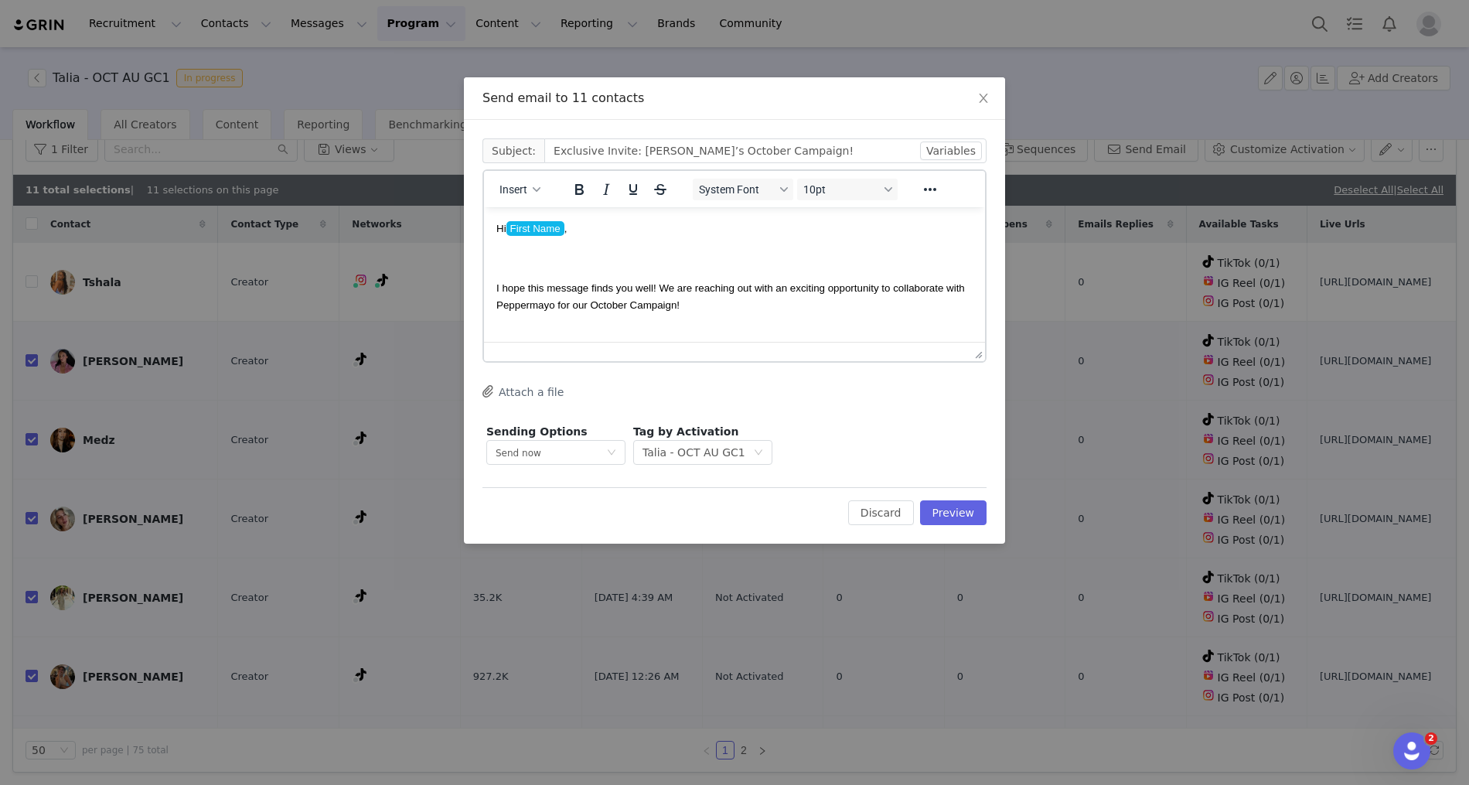
scroll to position [687, 0]
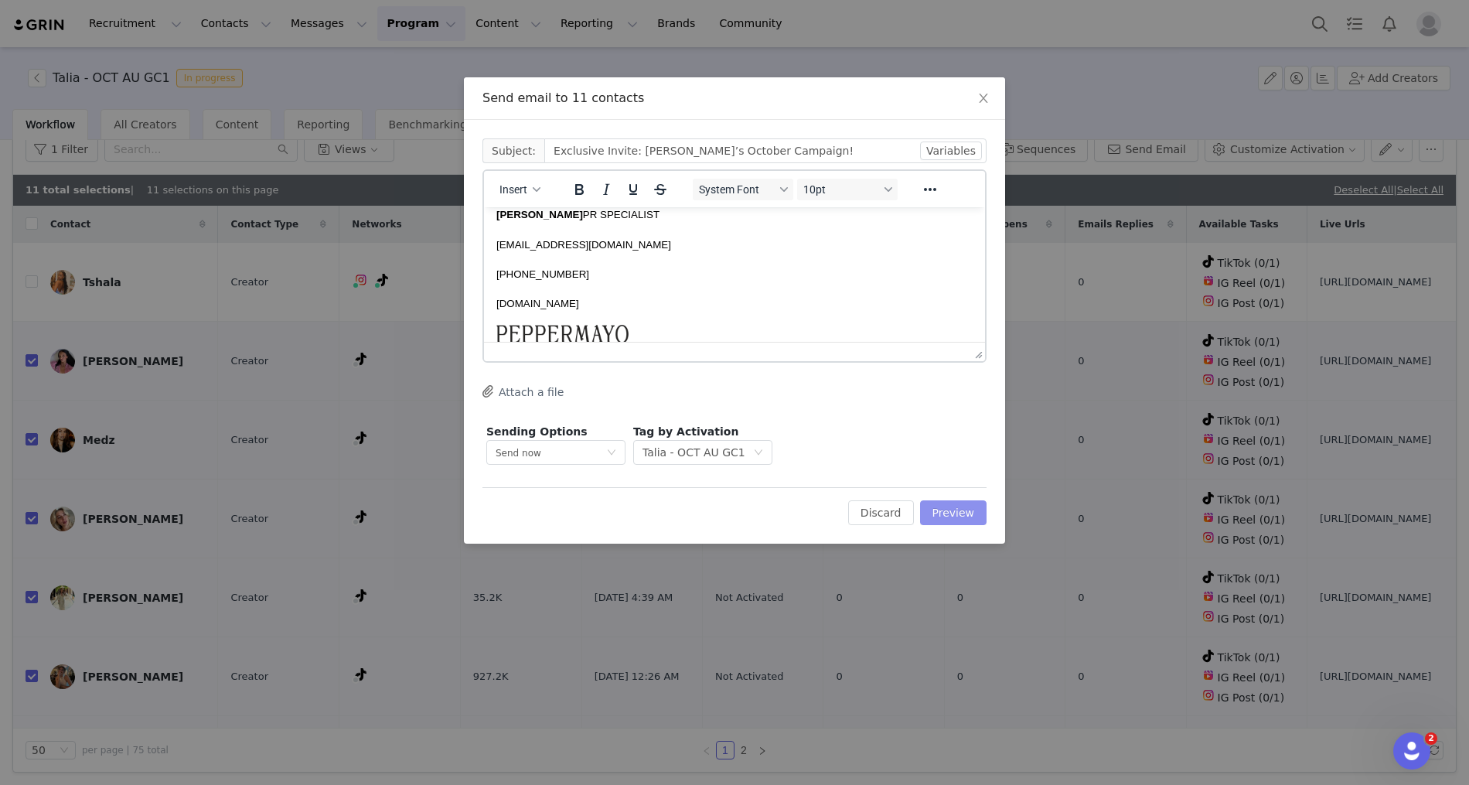
click at [968, 512] on button "Preview" at bounding box center [953, 512] width 67 height 25
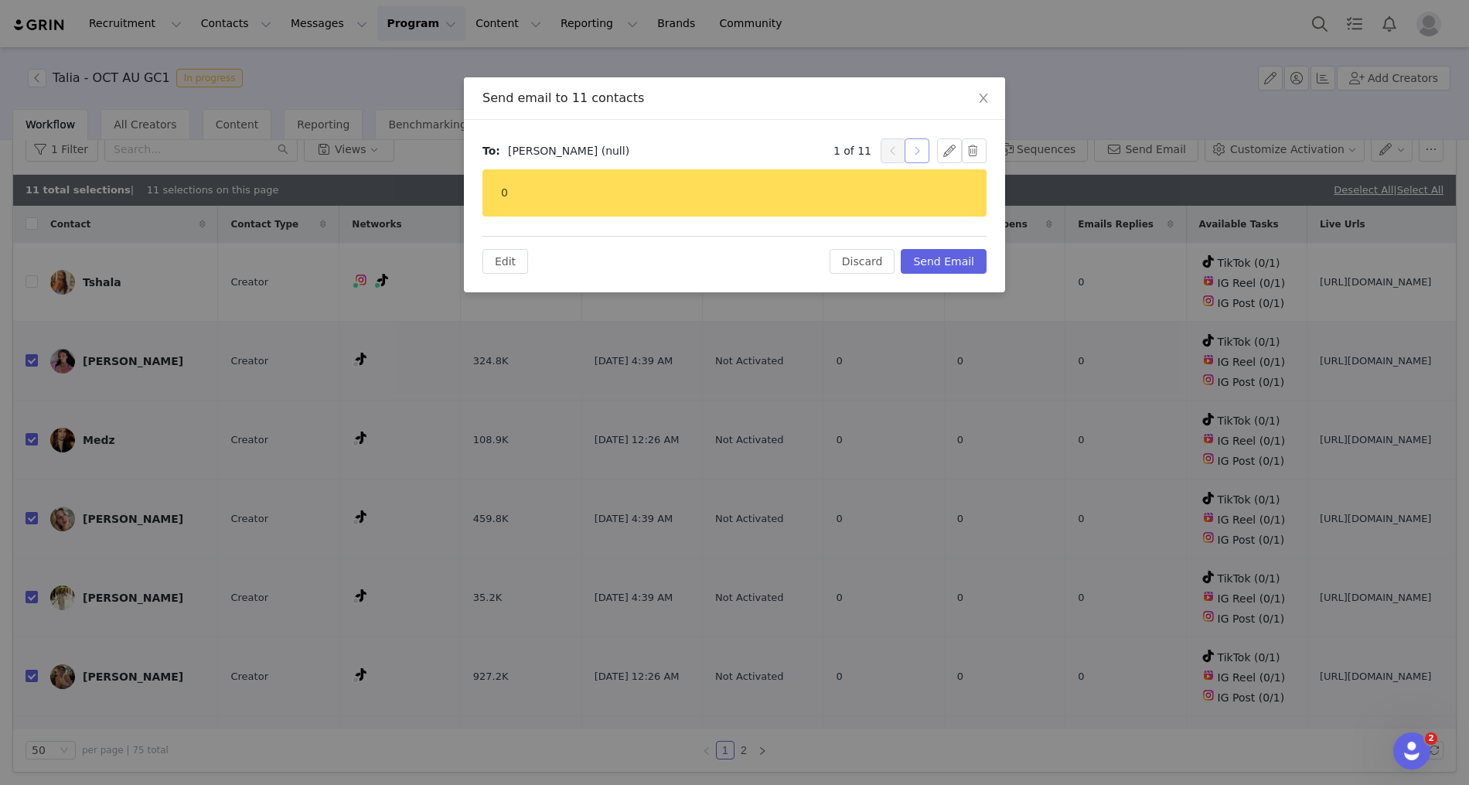
click at [919, 152] on button "button" at bounding box center [917, 150] width 25 height 25
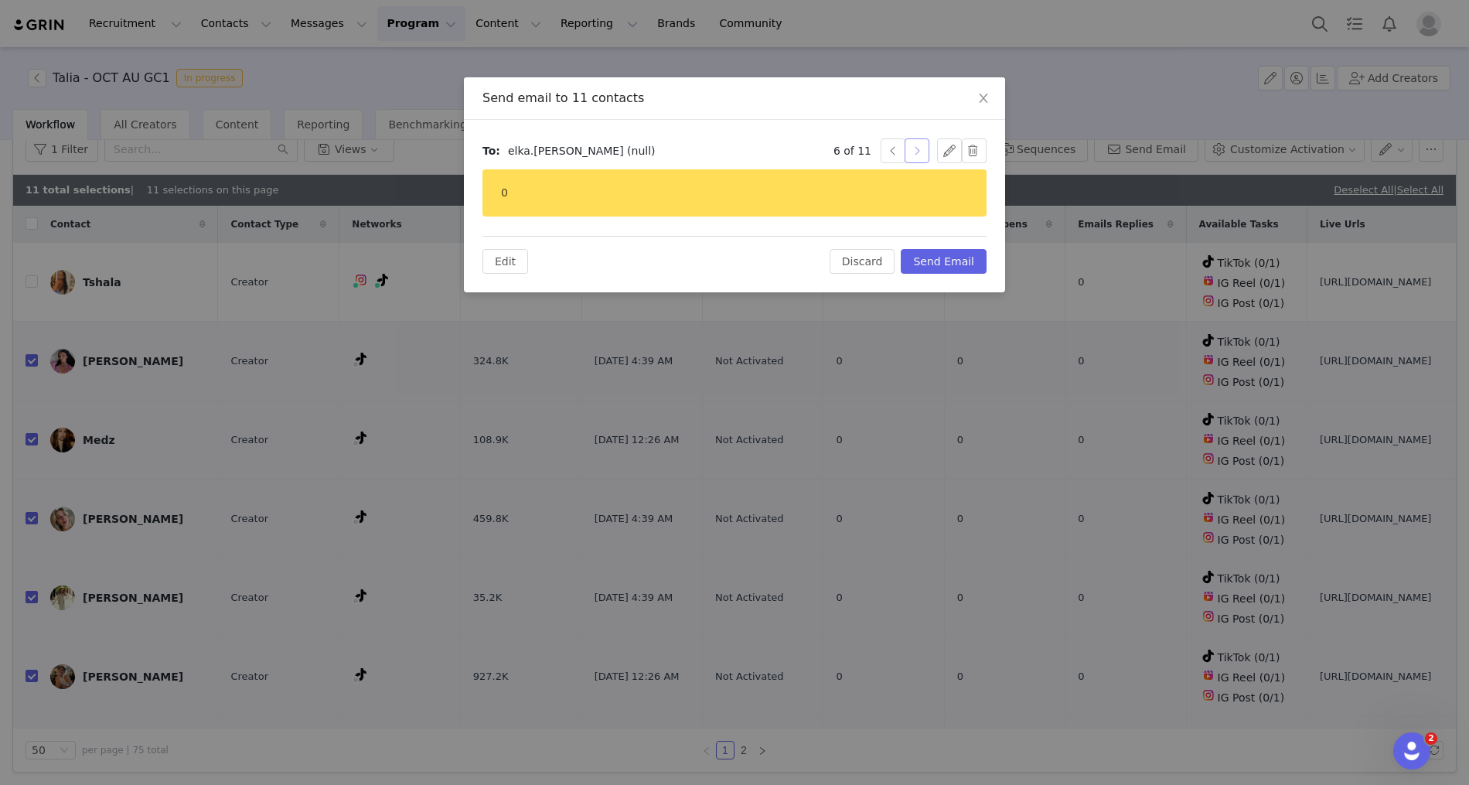
click at [919, 152] on button "button" at bounding box center [917, 150] width 25 height 25
click at [918, 152] on button "button" at bounding box center [917, 150] width 25 height 25
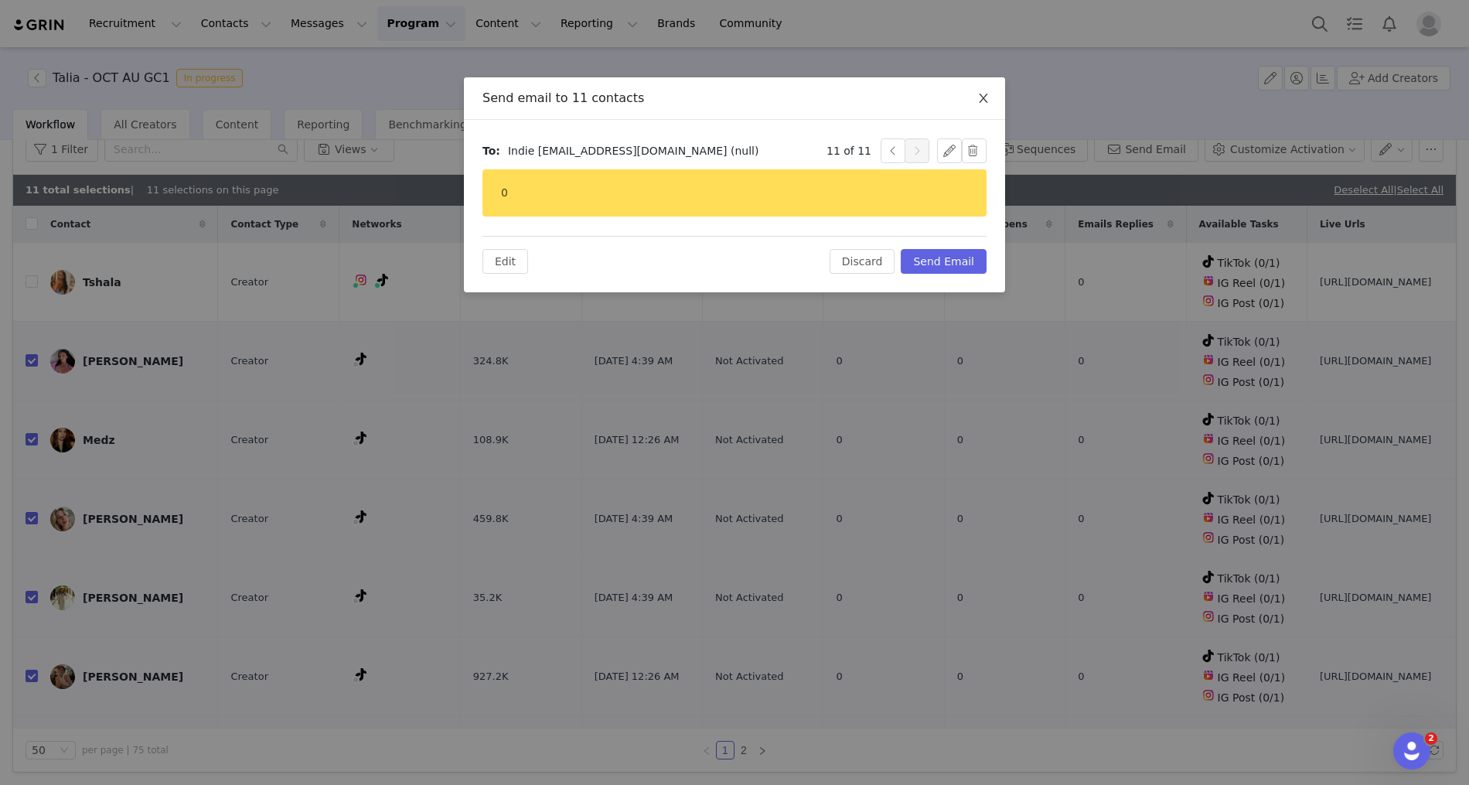
click at [981, 97] on icon "icon: close" at bounding box center [983, 98] width 12 height 12
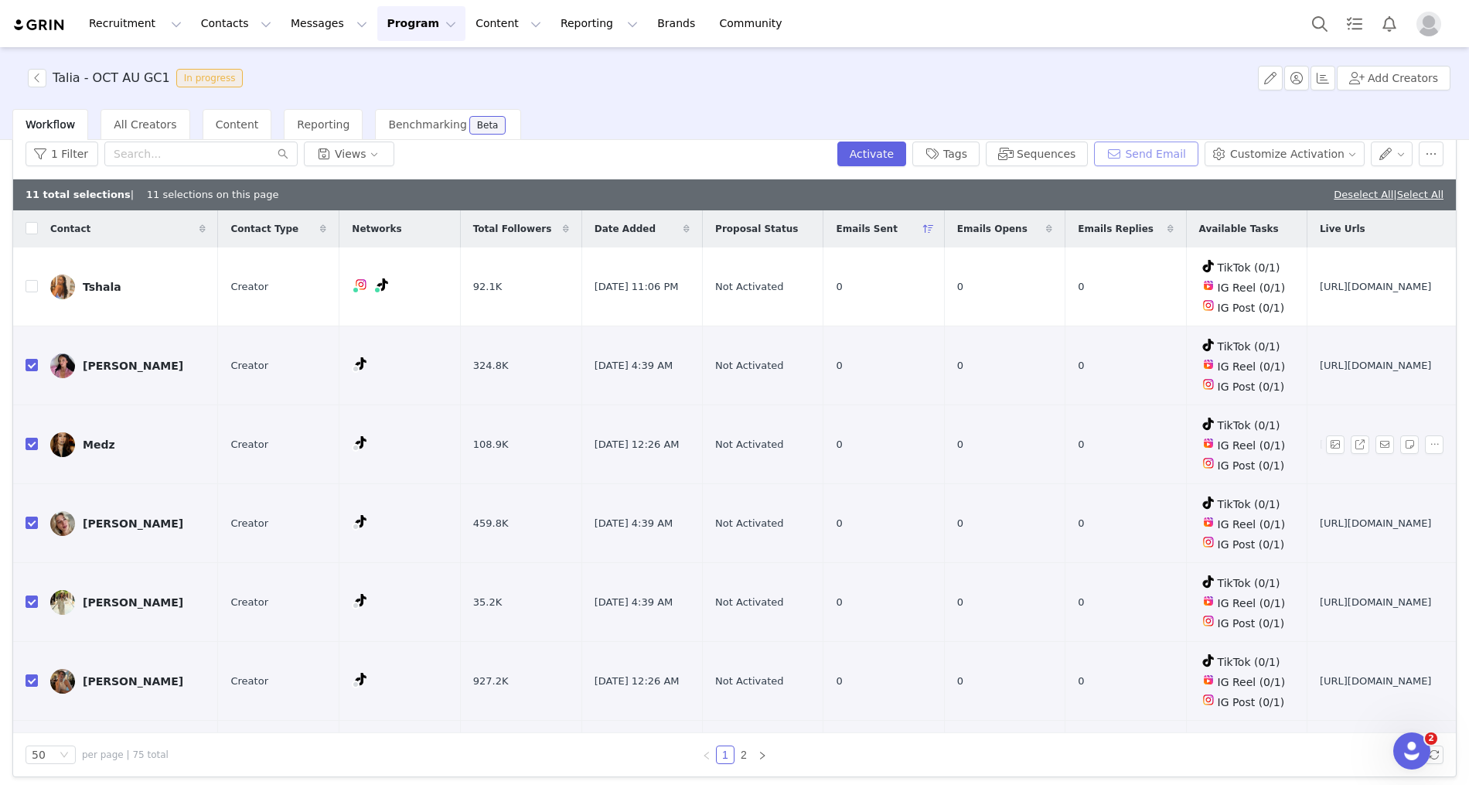
scroll to position [0, 0]
click at [1345, 193] on link "Deselect All" at bounding box center [1364, 195] width 60 height 12
checkbox input "false"
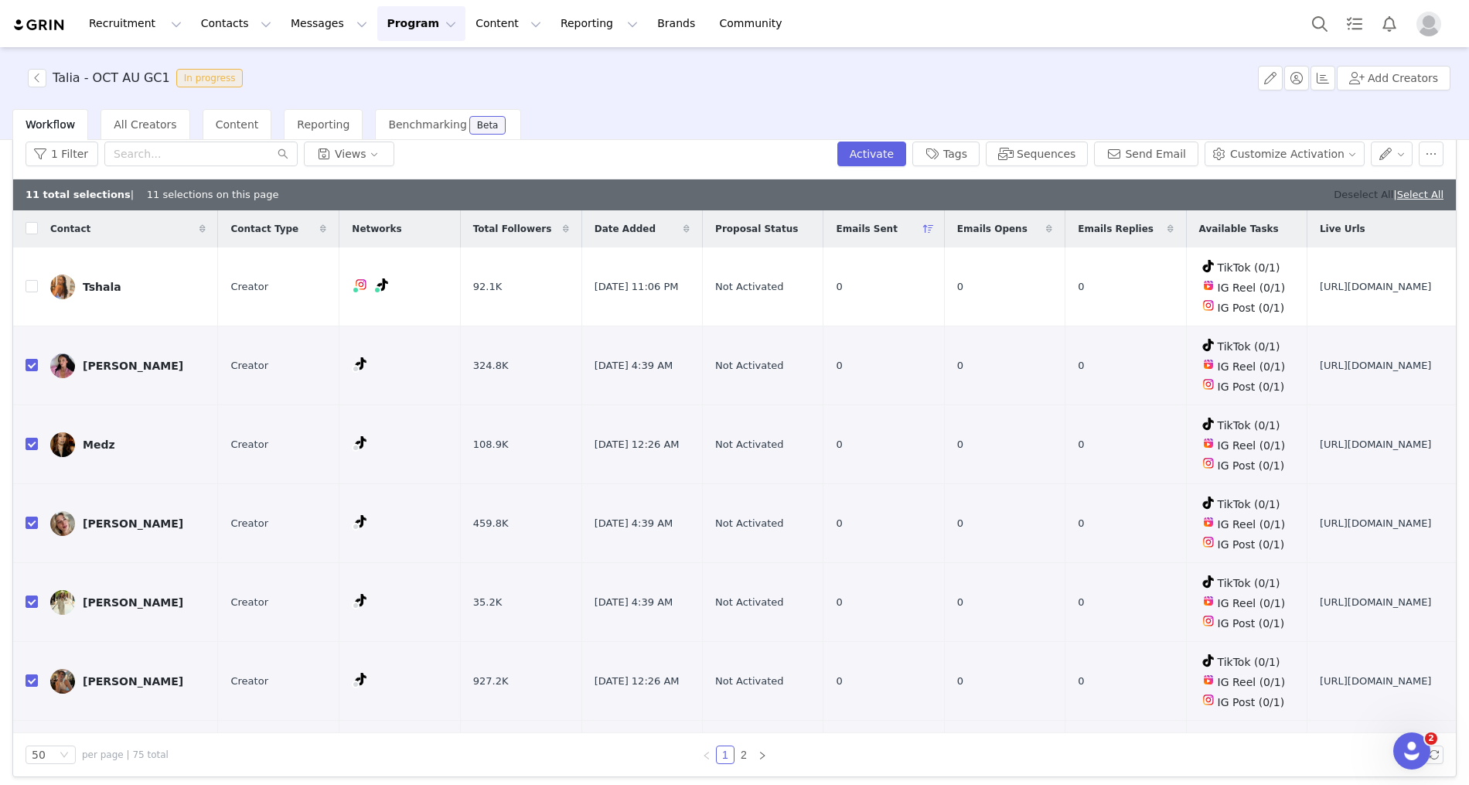
checkbox input "false"
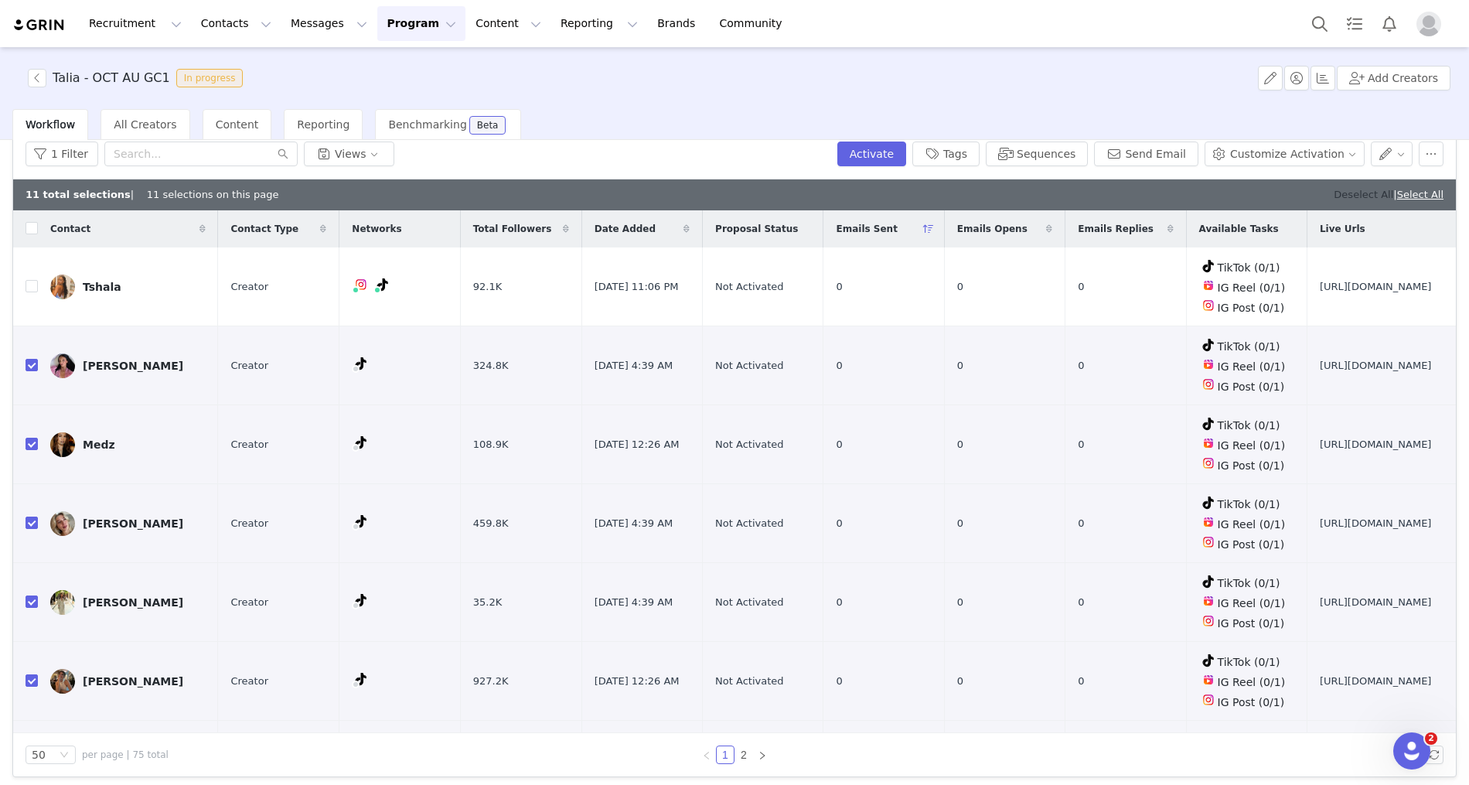
checkbox input "false"
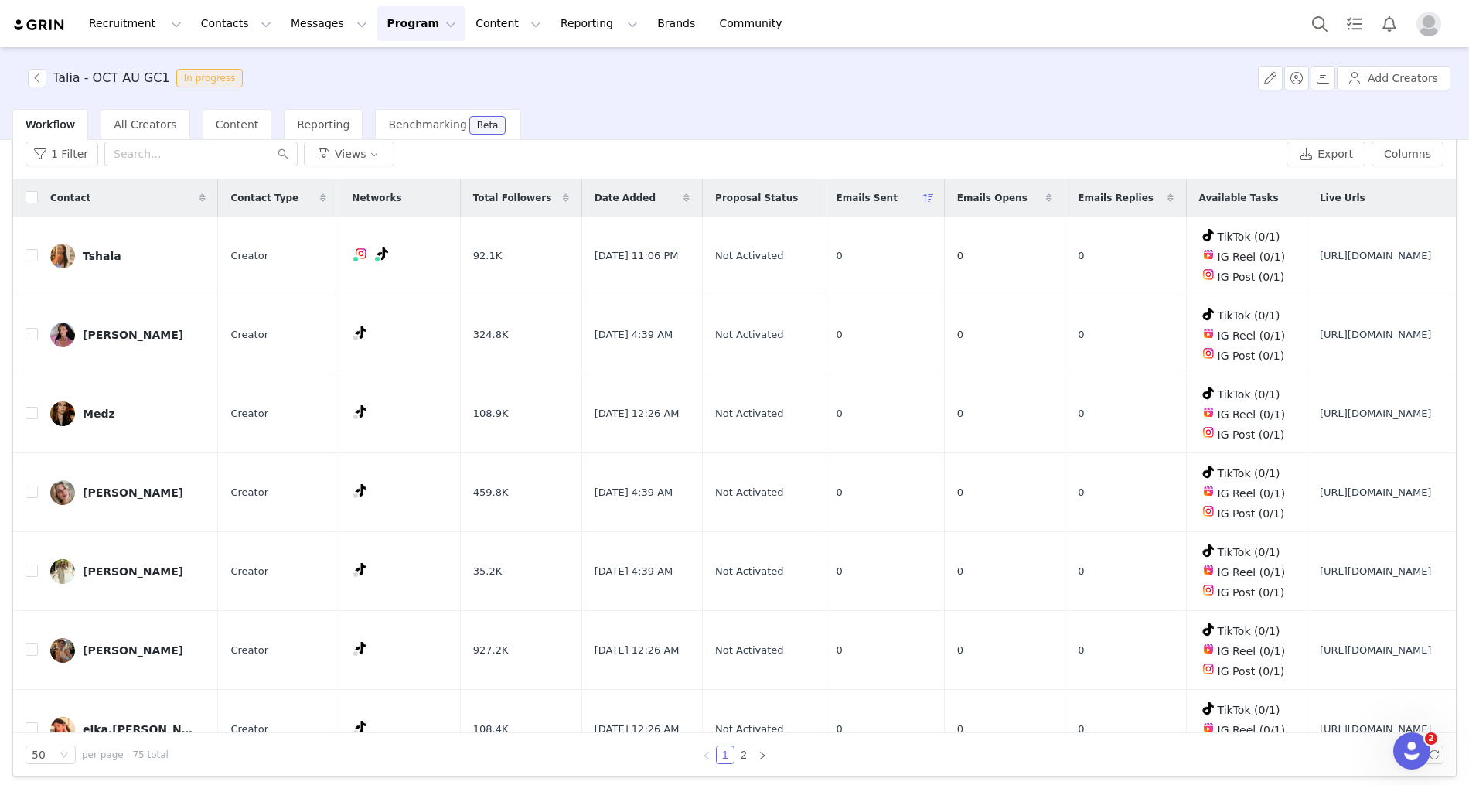
click at [396, 26] on button "Program Program" at bounding box center [421, 23] width 88 height 35
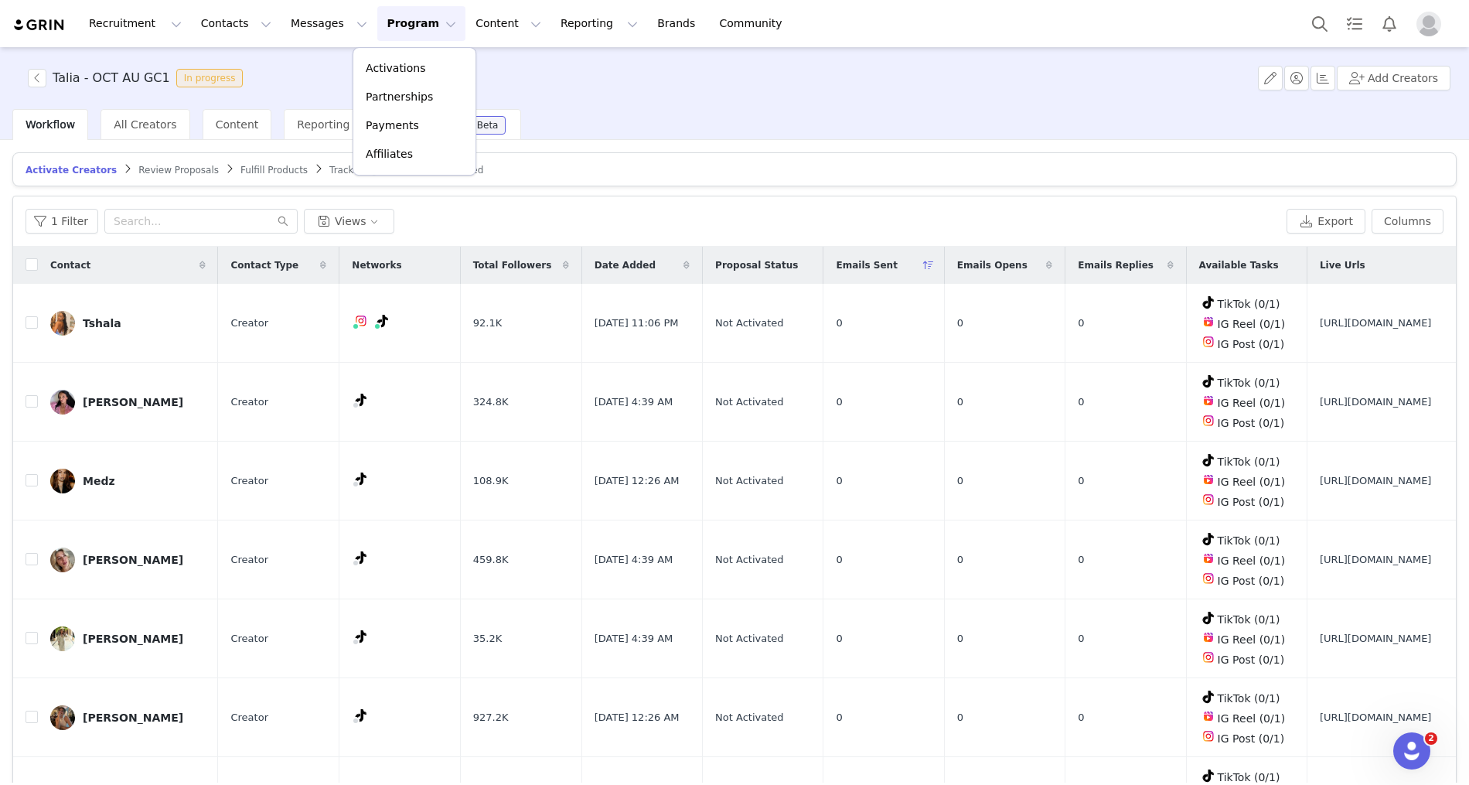
click at [131, 197] on div "1 Filter Views Export Columns" at bounding box center [734, 221] width 1443 height 50
click at [129, 212] on input "text" at bounding box center [200, 221] width 193 height 25
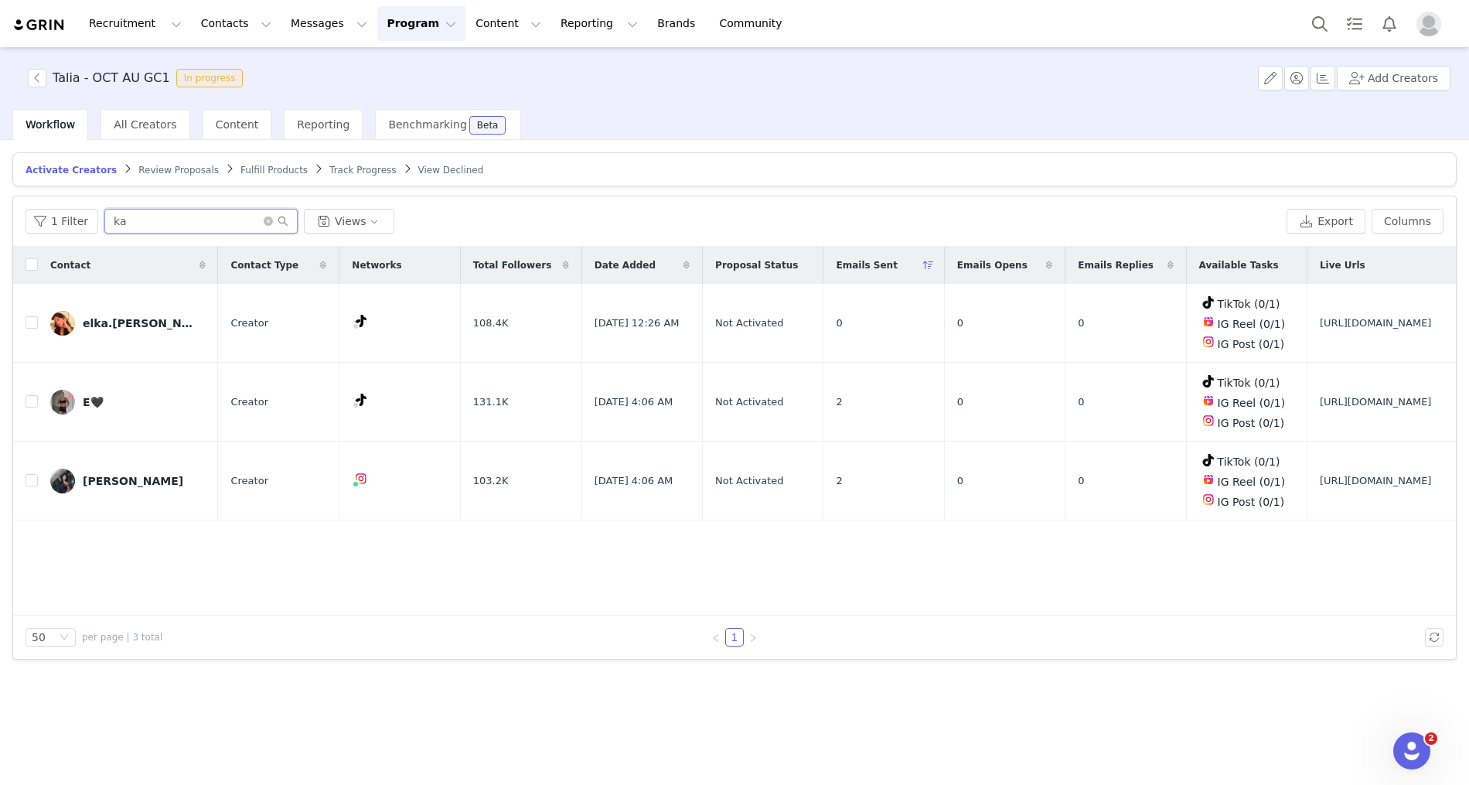
type input "k"
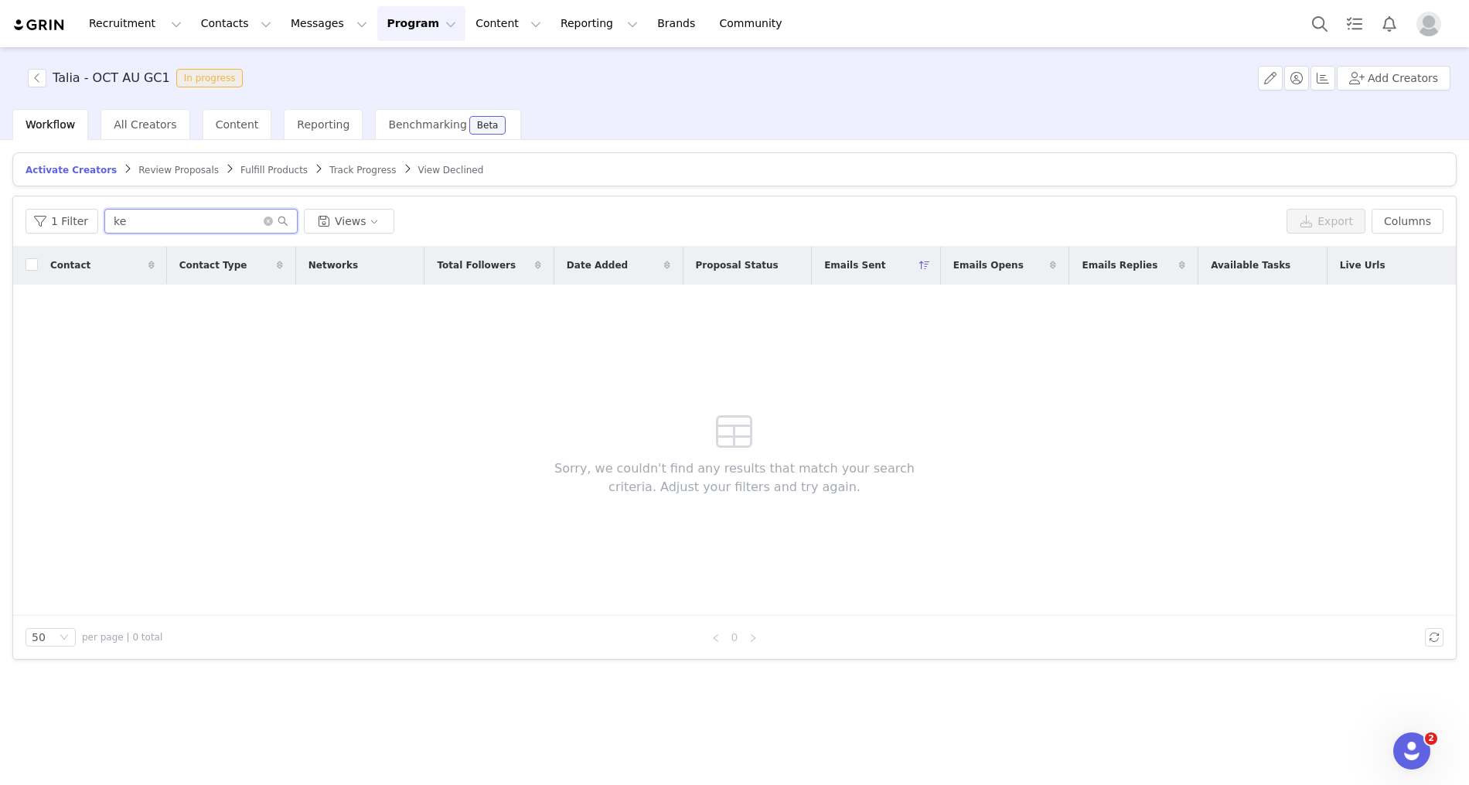
type input "k"
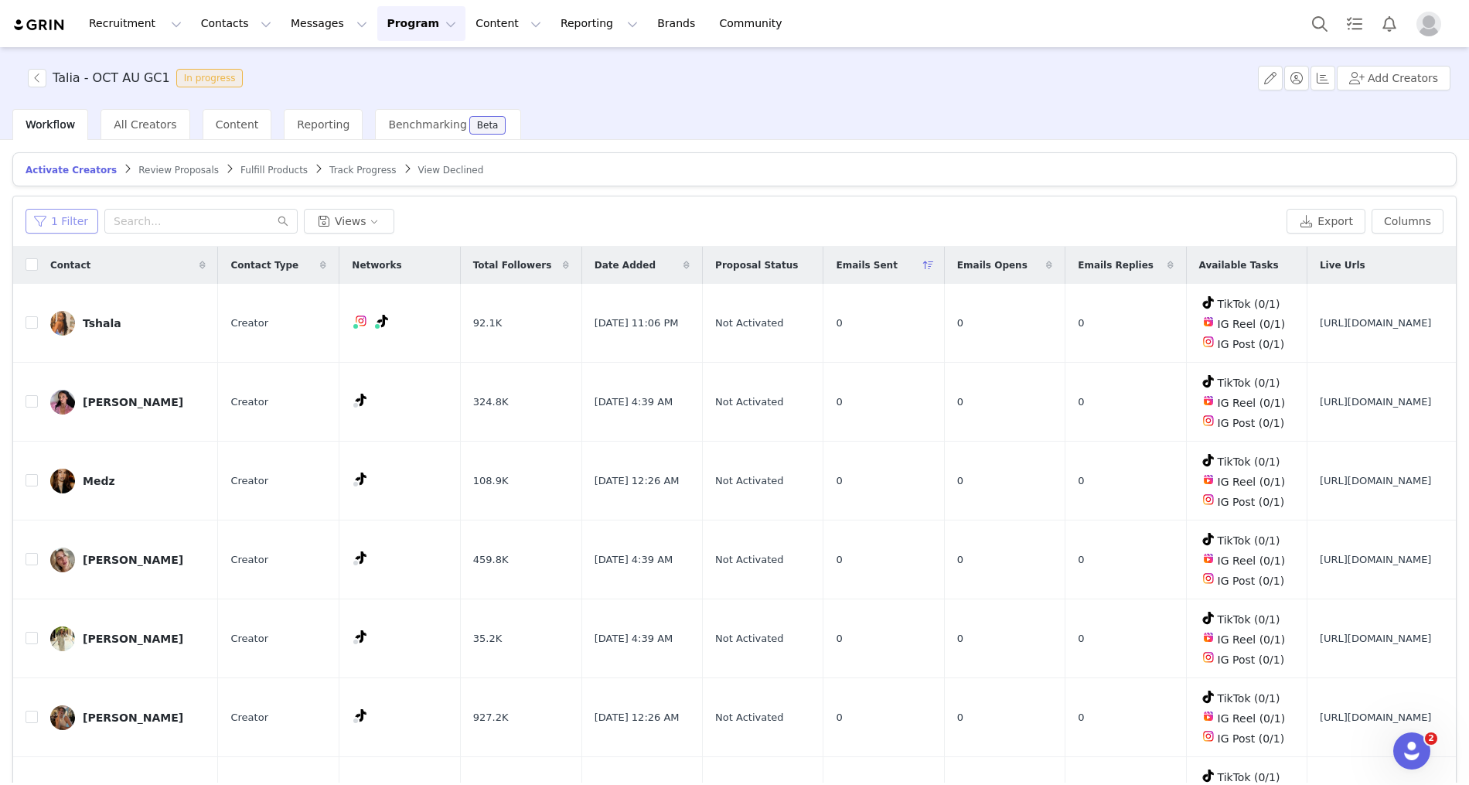
click at [56, 223] on button "1 Filter" at bounding box center [62, 221] width 73 height 25
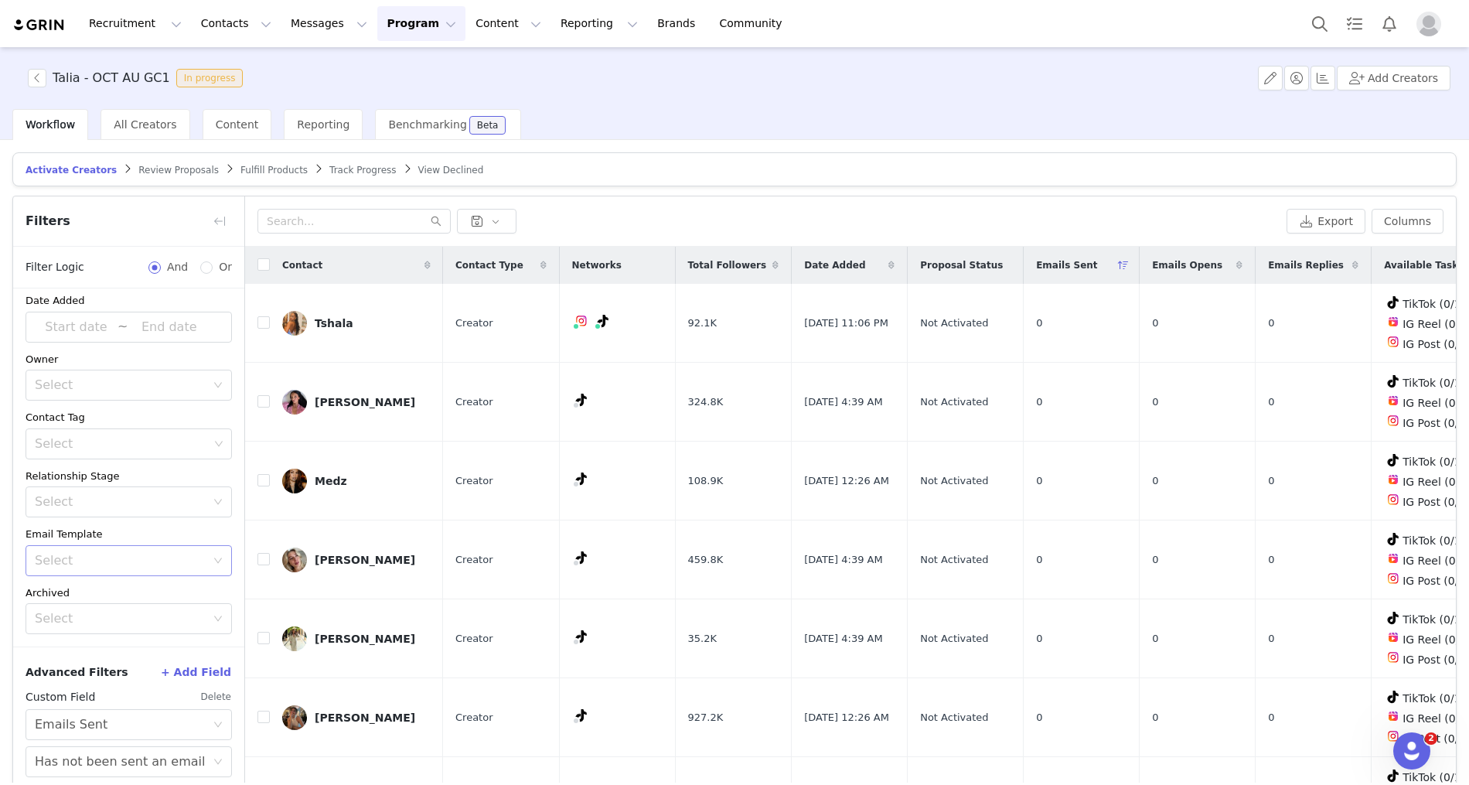
scroll to position [72, 0]
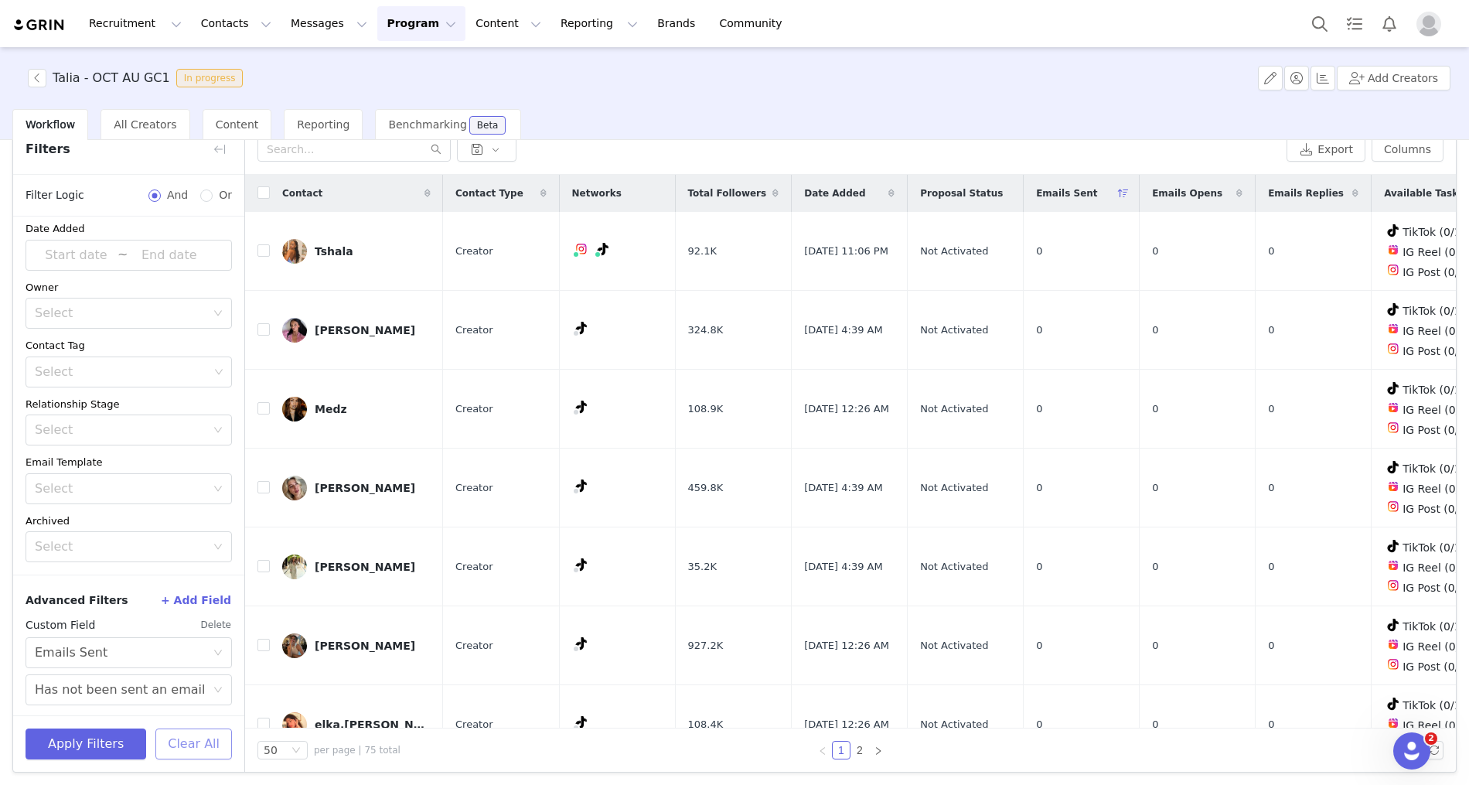
click at [193, 745] on button "Clear All" at bounding box center [193, 743] width 77 height 31
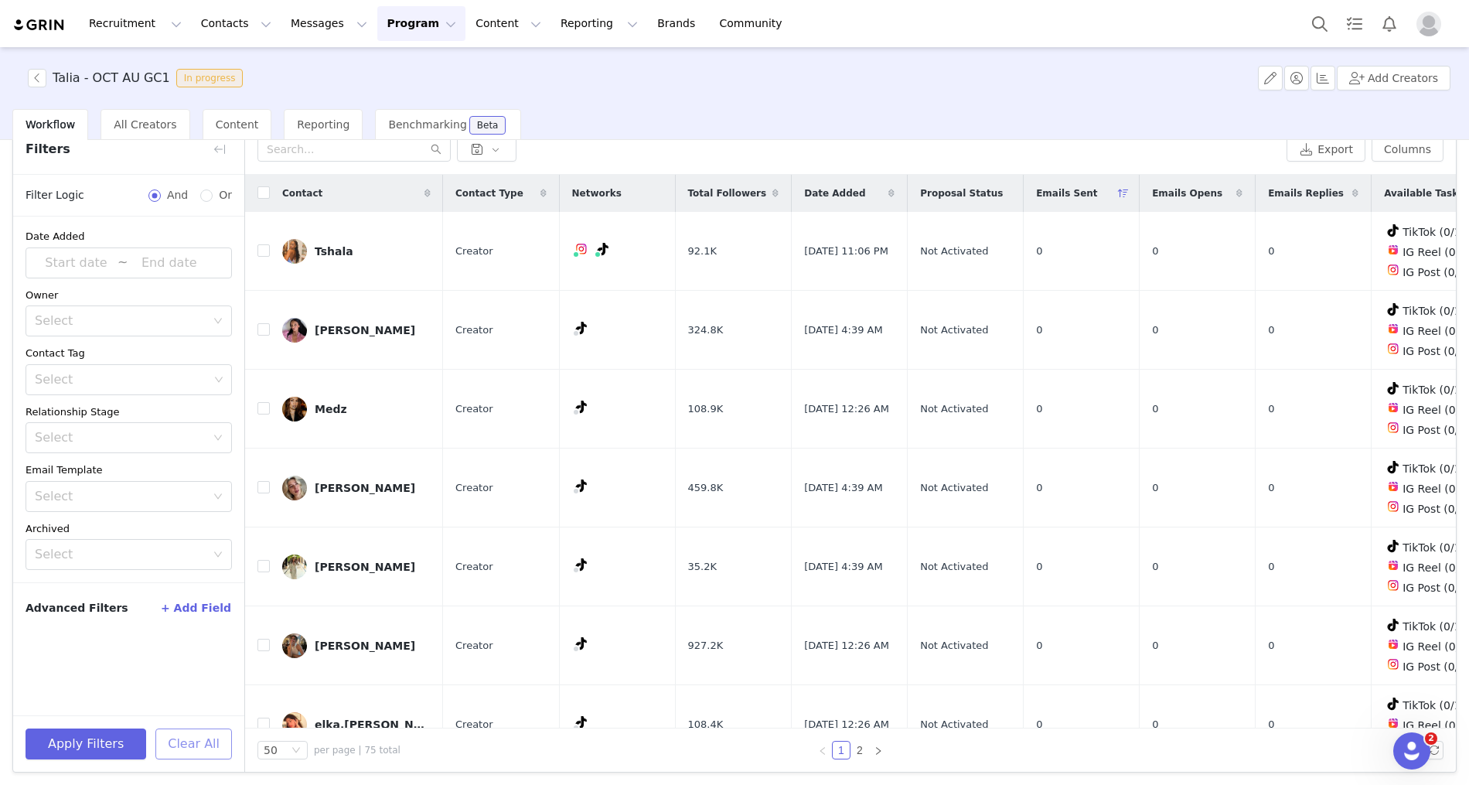
scroll to position [0, 0]
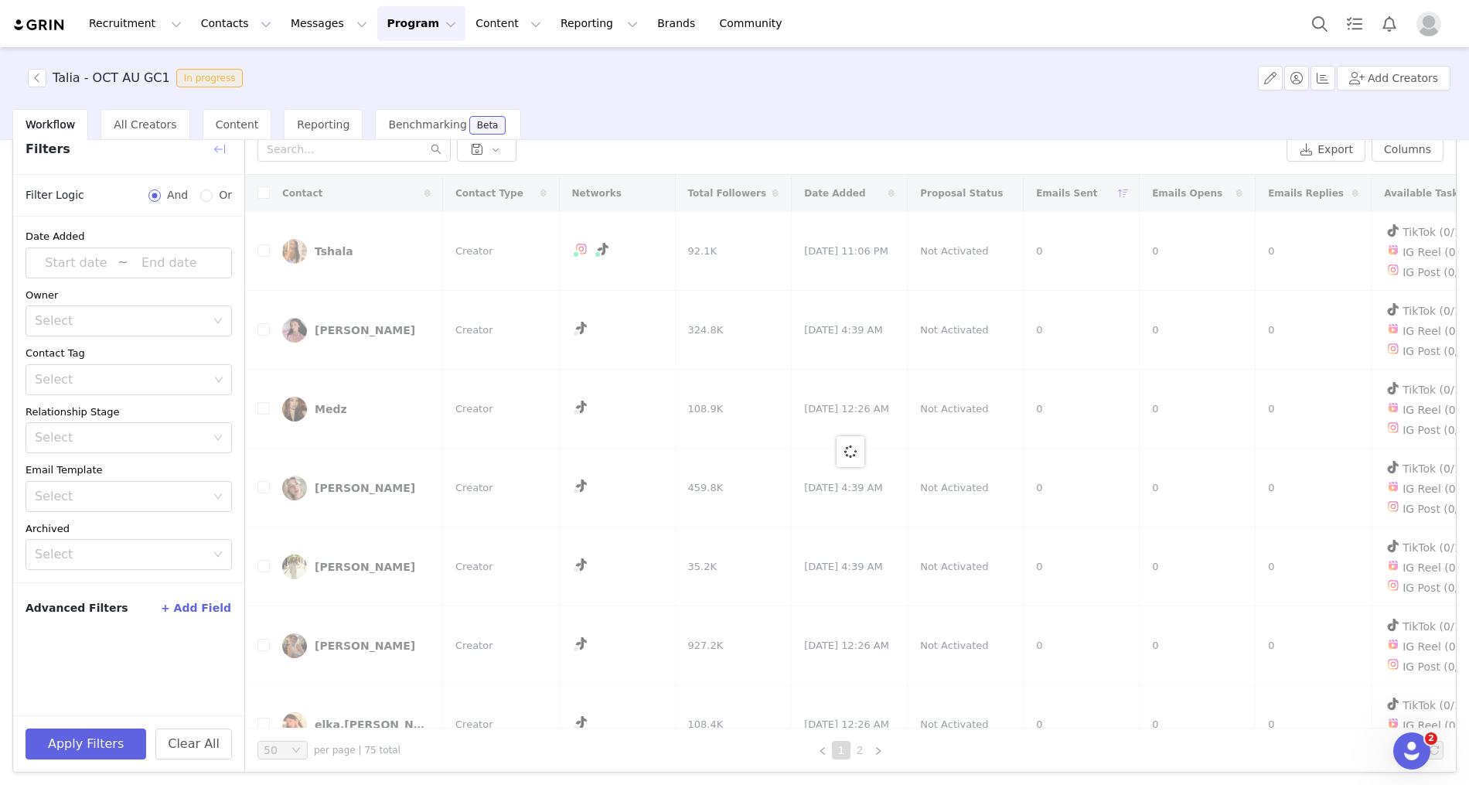
click at [221, 146] on button "button" at bounding box center [219, 149] width 25 height 25
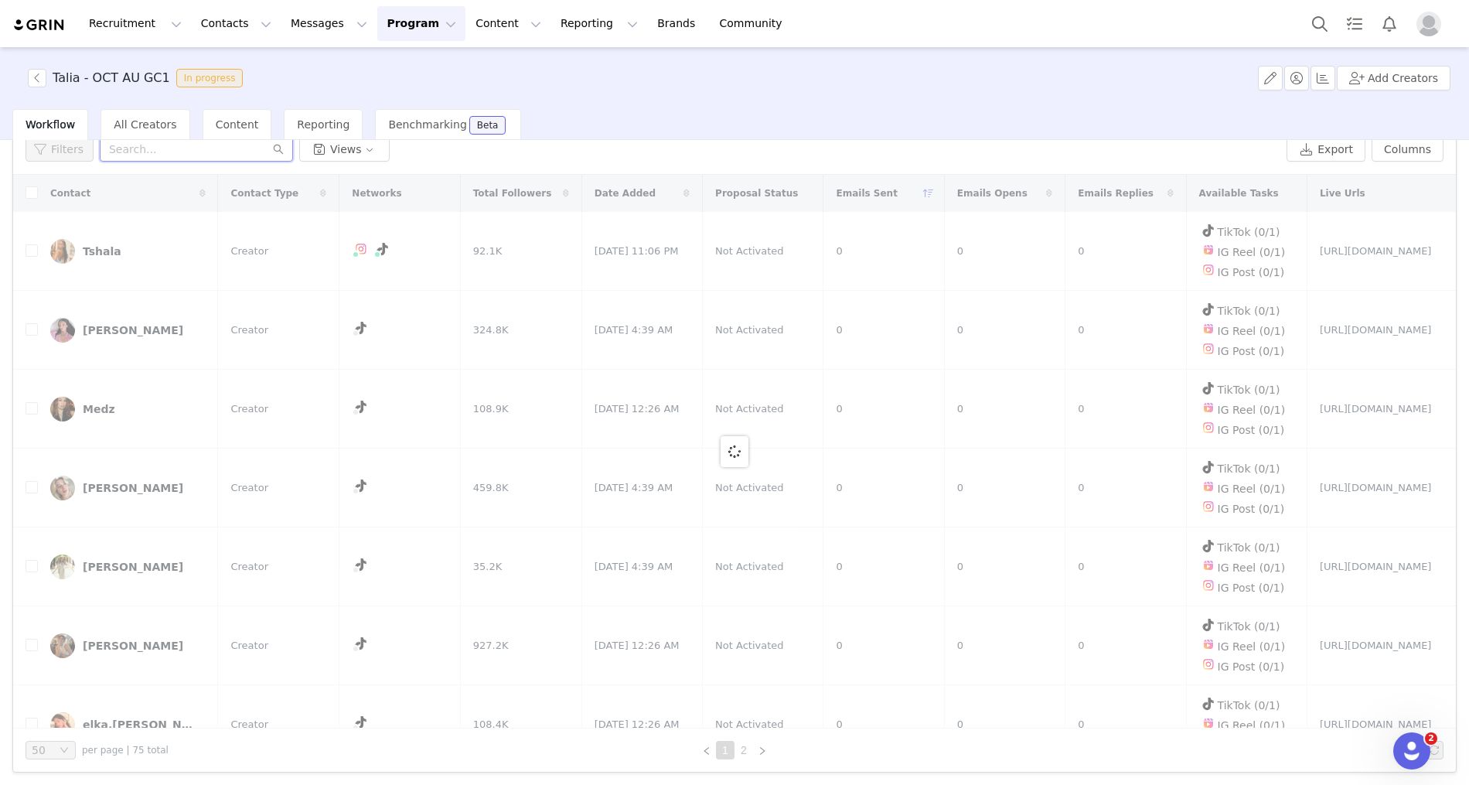
click at [169, 140] on input "text" at bounding box center [196, 149] width 193 height 25
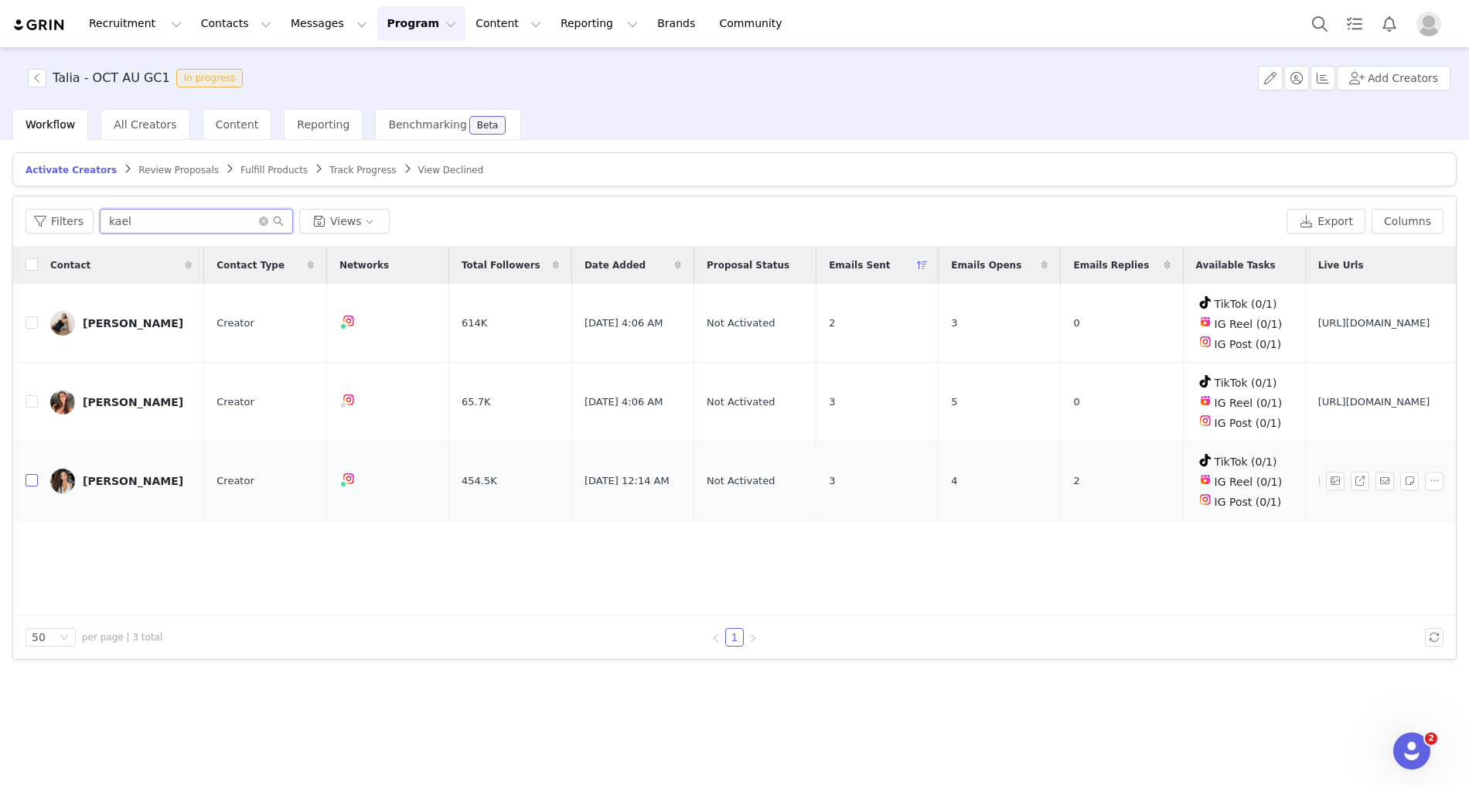
type input "kael"
click at [31, 474] on input "checkbox" at bounding box center [32, 480] width 12 height 12
checkbox input "true"
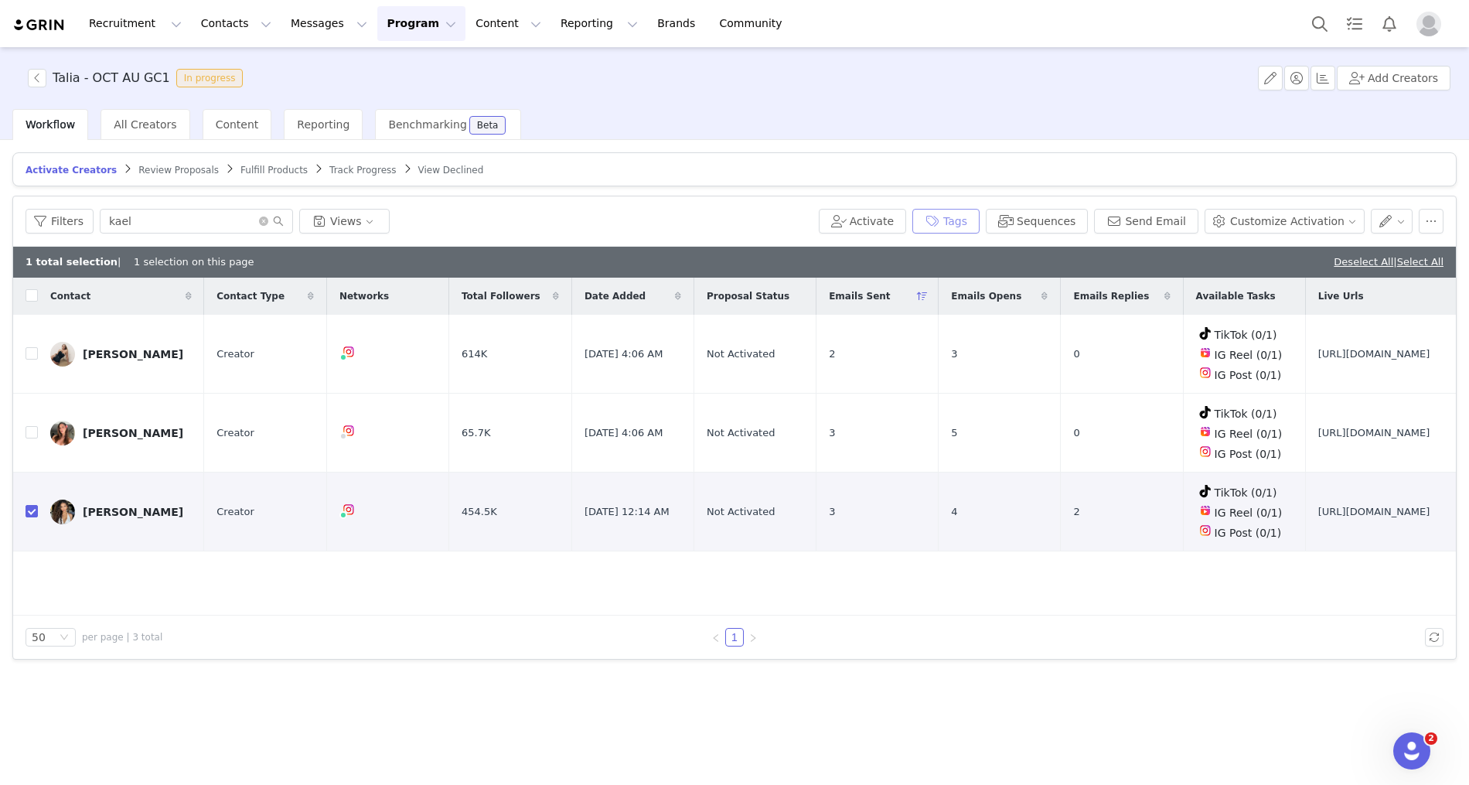
click at [961, 220] on button "Tags" at bounding box center [945, 221] width 67 height 25
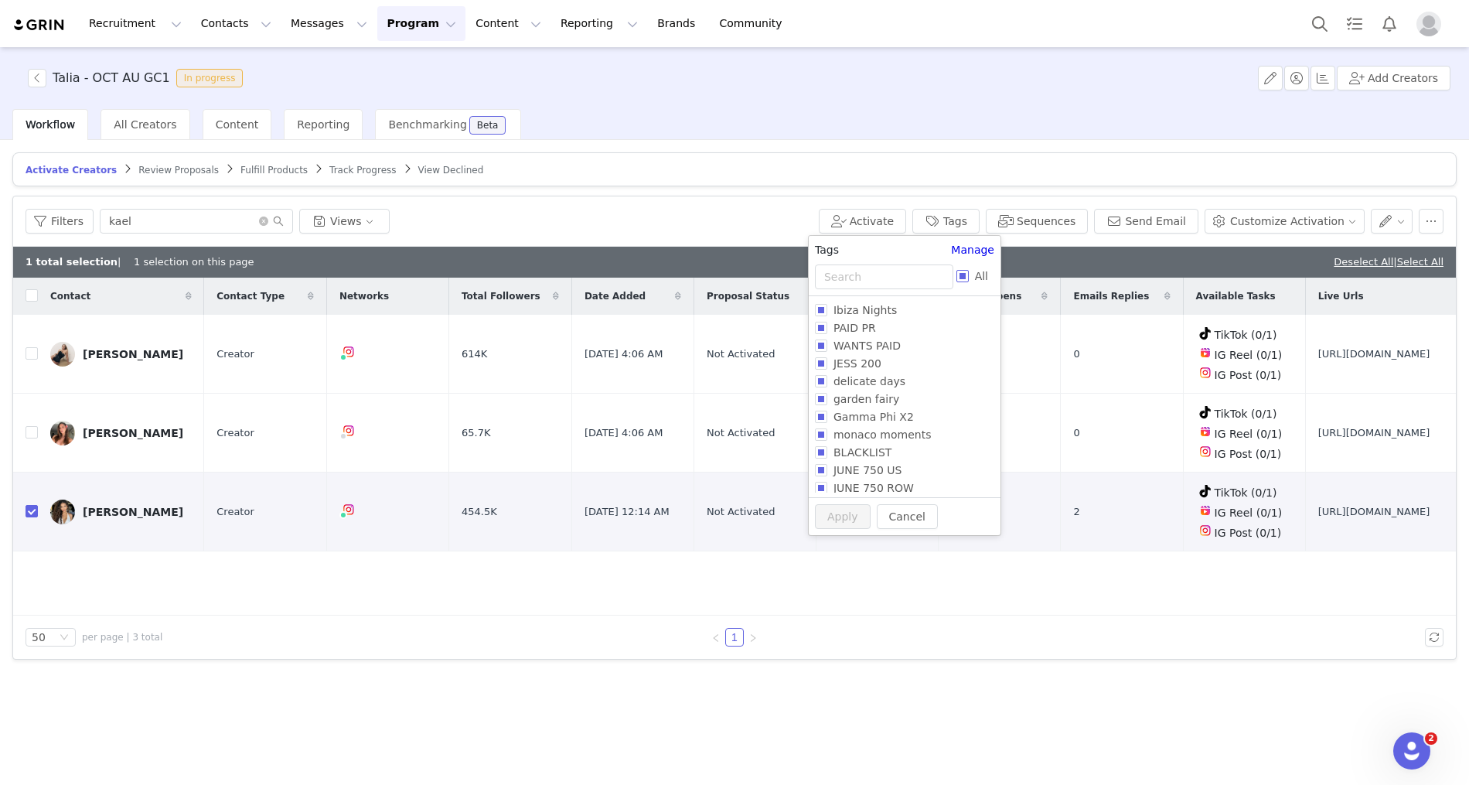
click at [960, 277] on input "All" at bounding box center [962, 276] width 12 height 12
checkbox input "true"
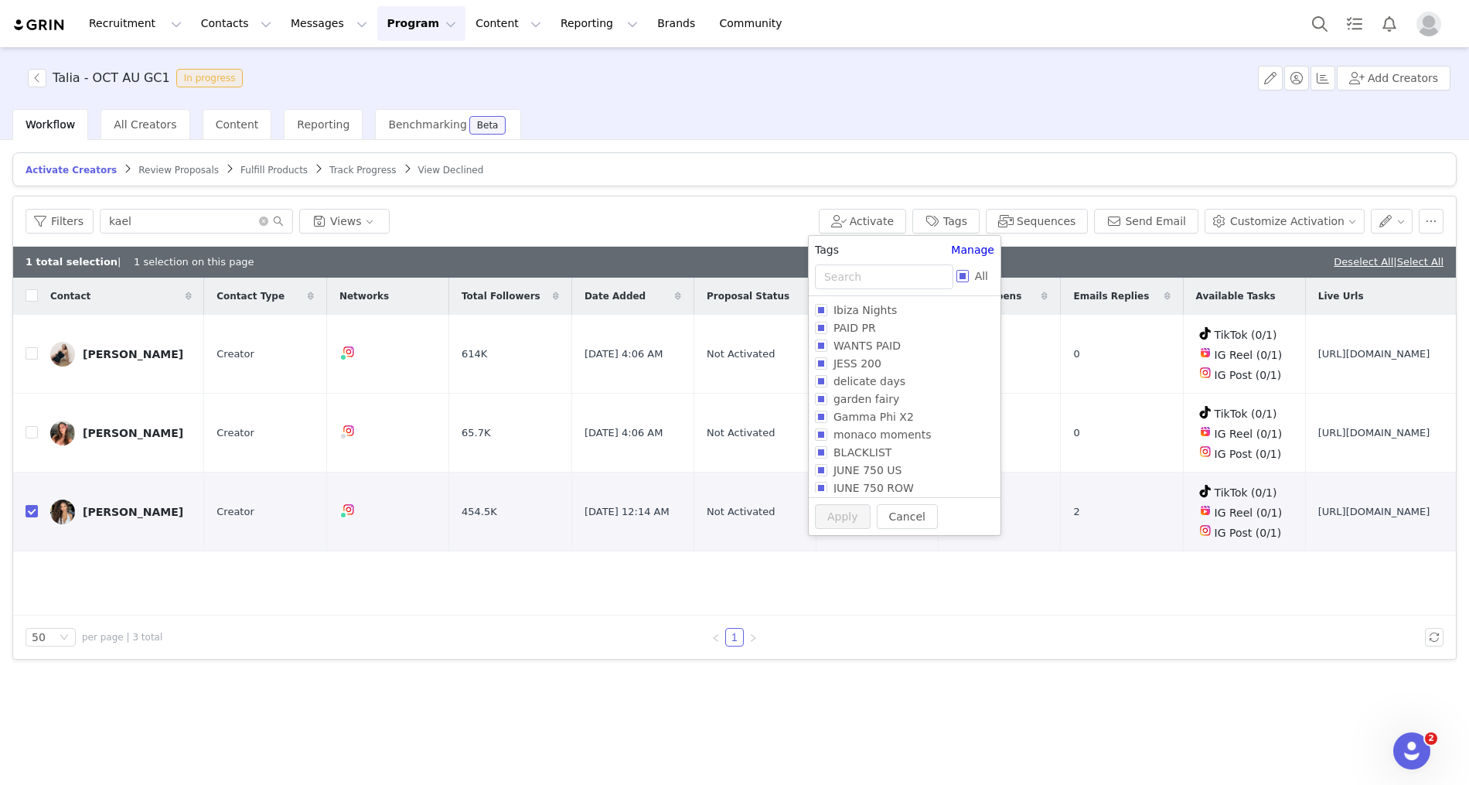
checkbox input "true"
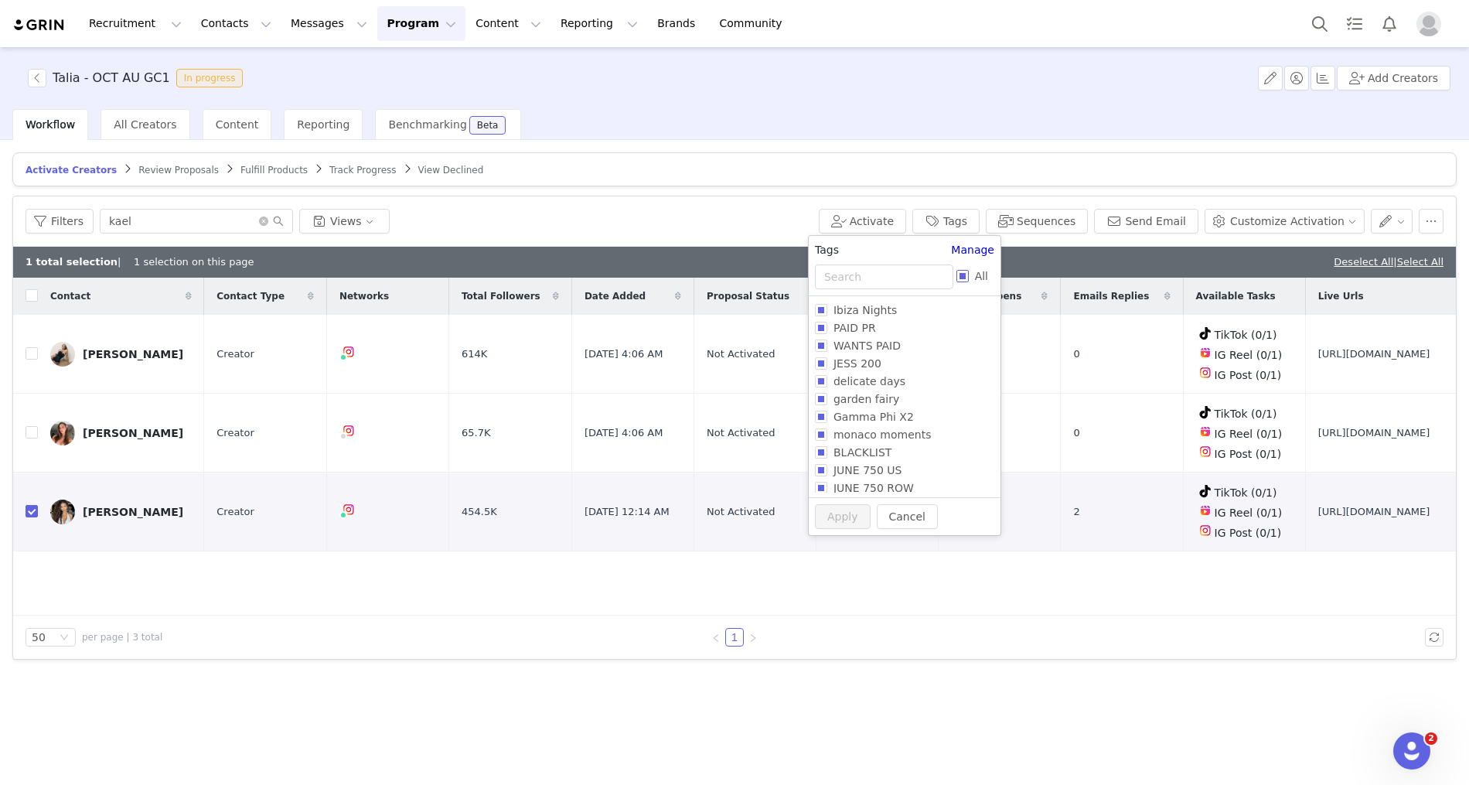
checkbox input "true"
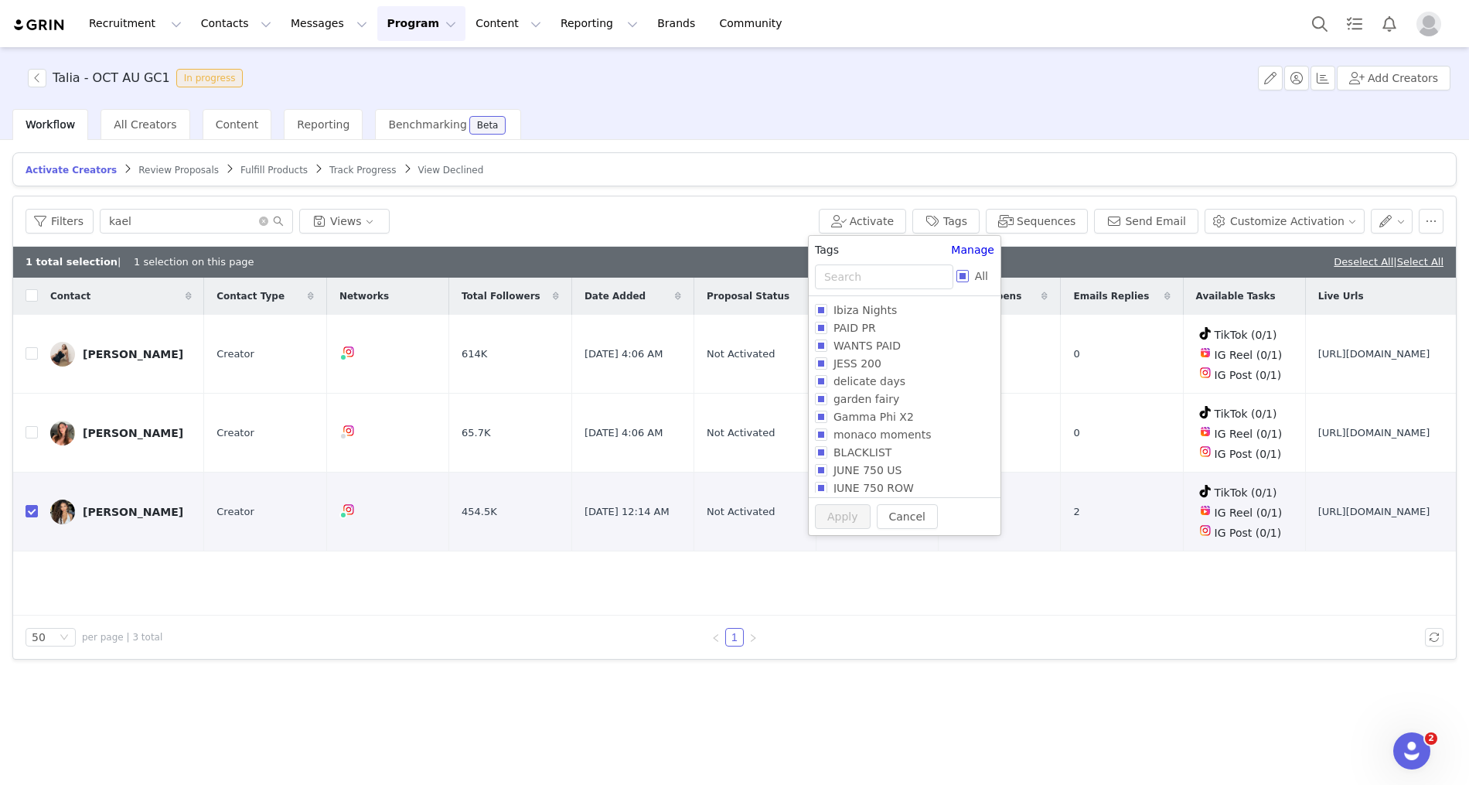
checkbox input "true"
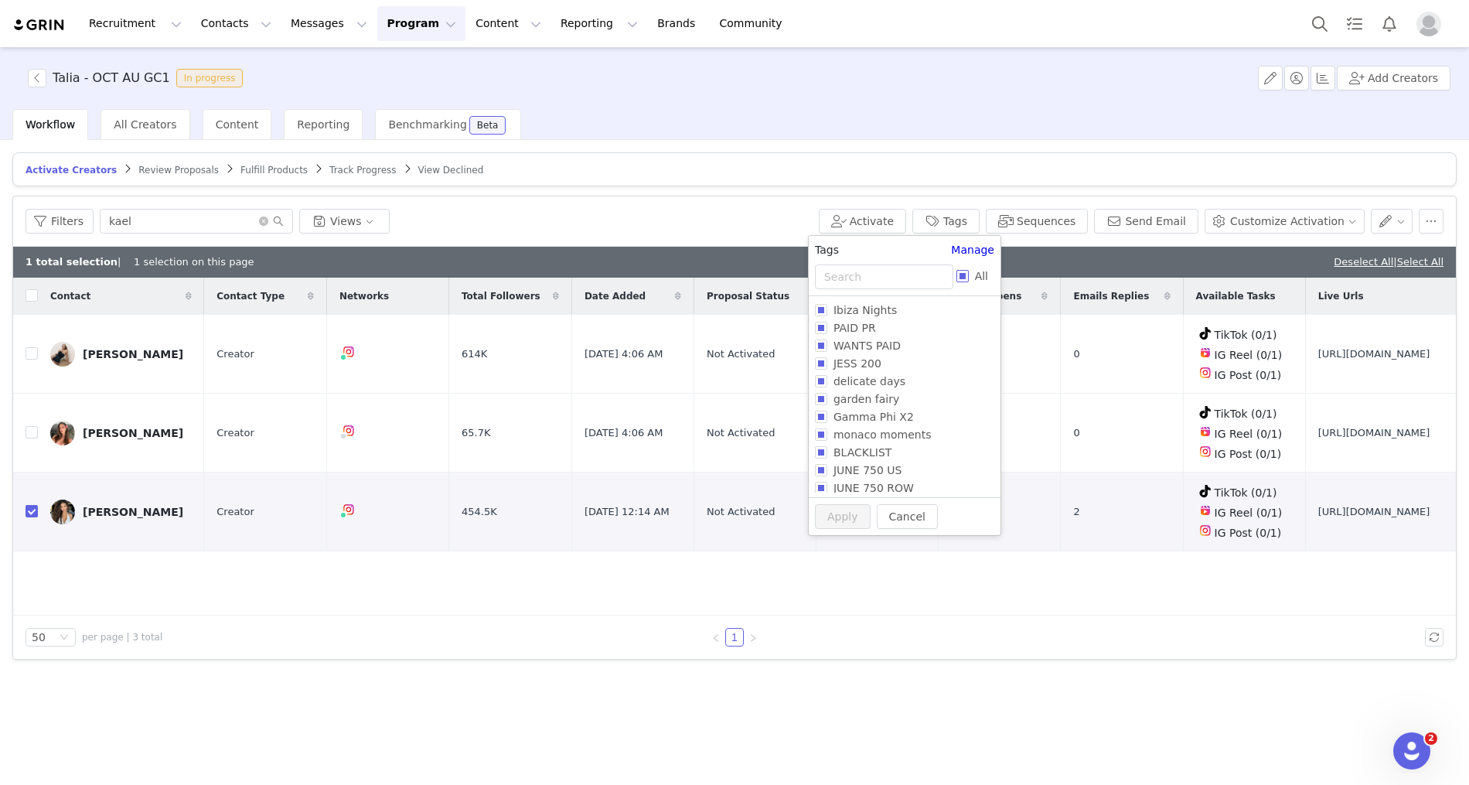
checkbox input "true"
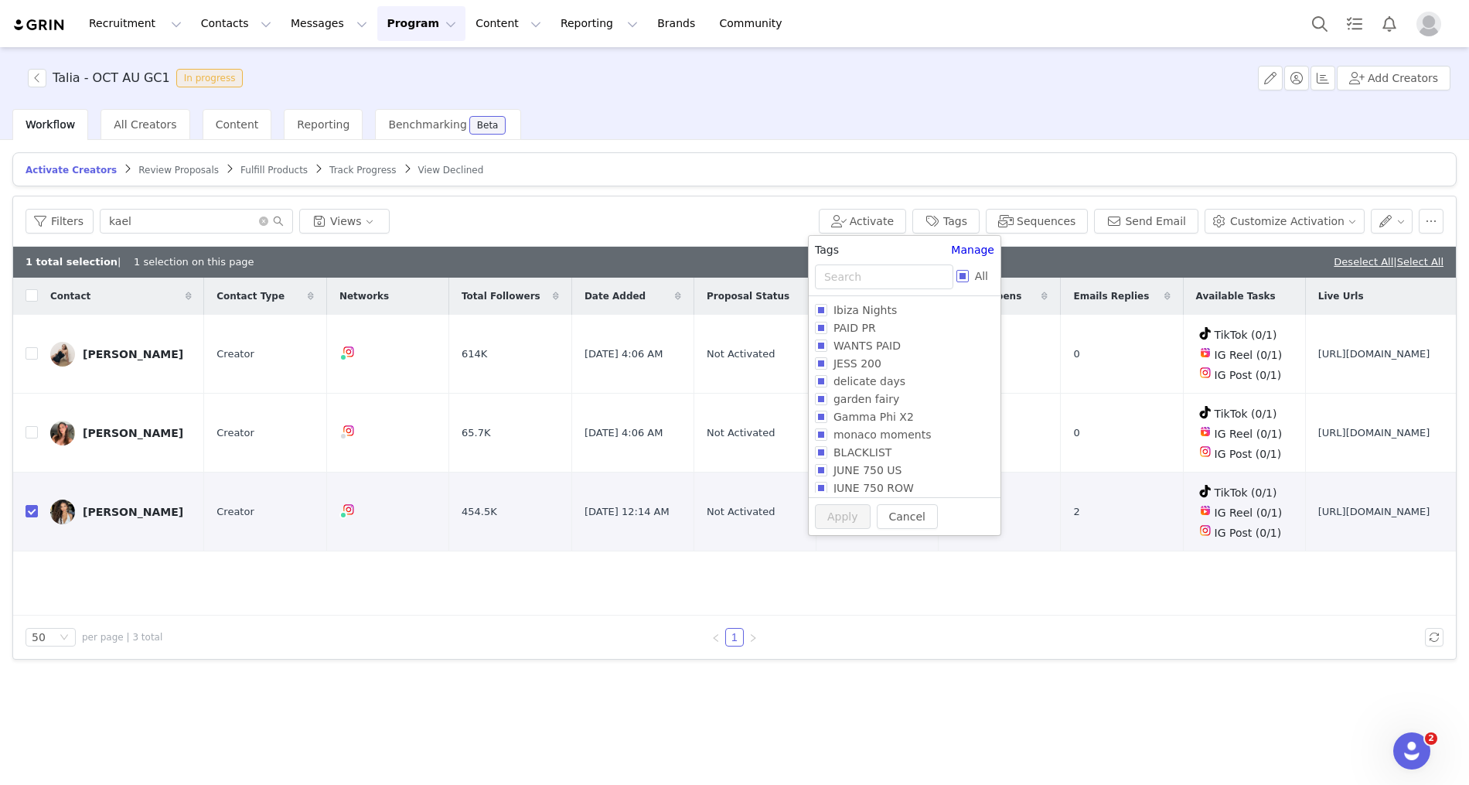
checkbox input "true"
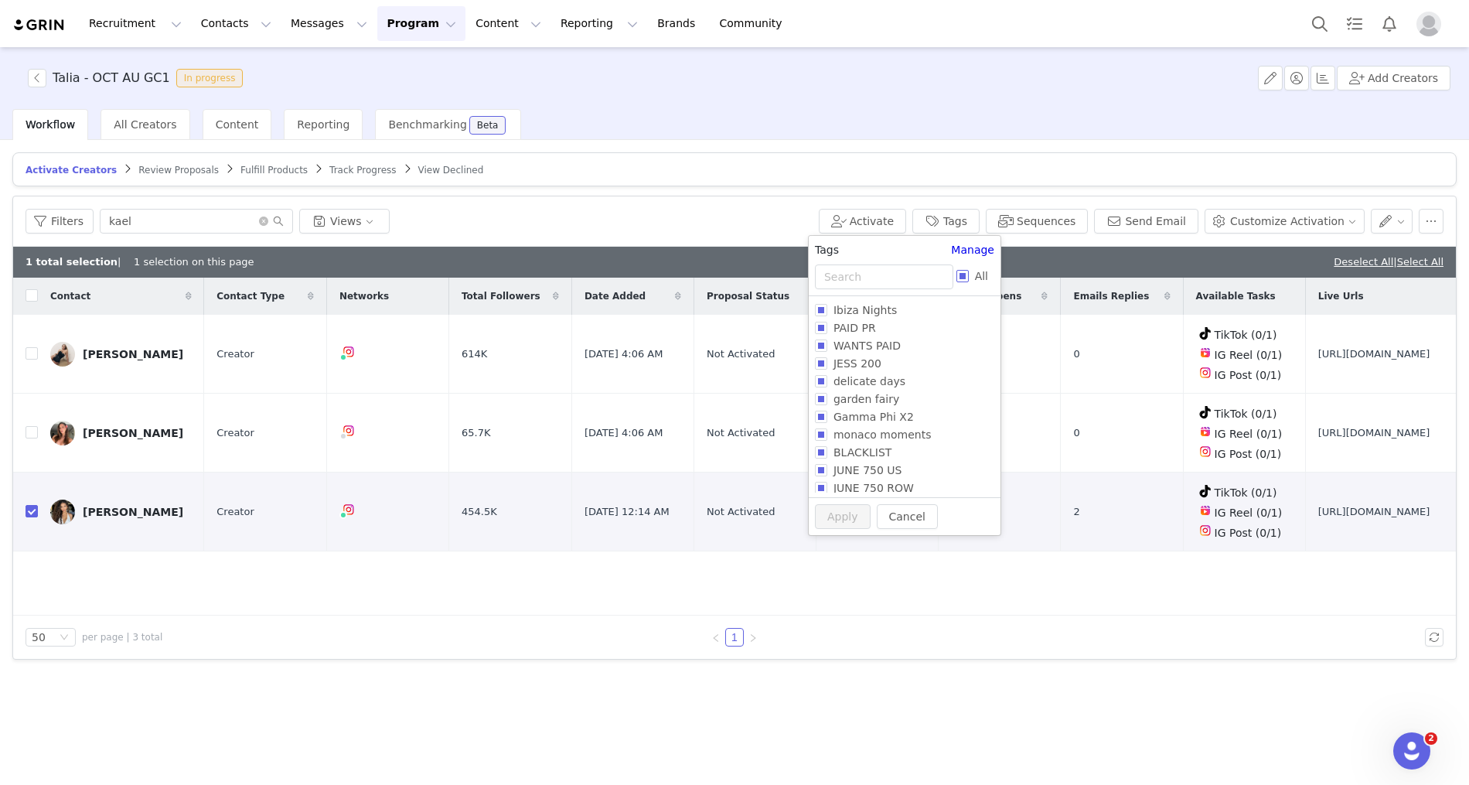
checkbox input "true"
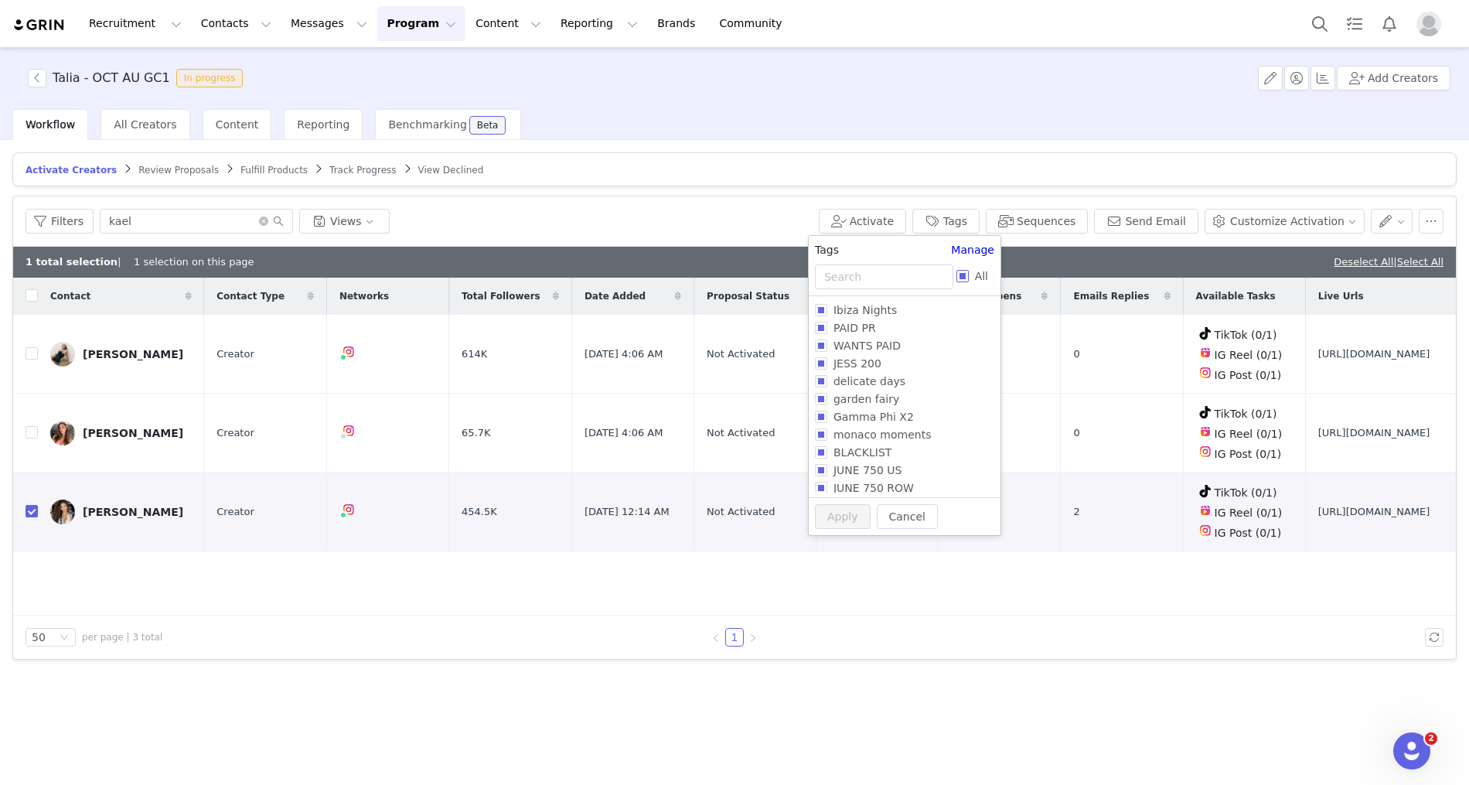
checkbox input "true"
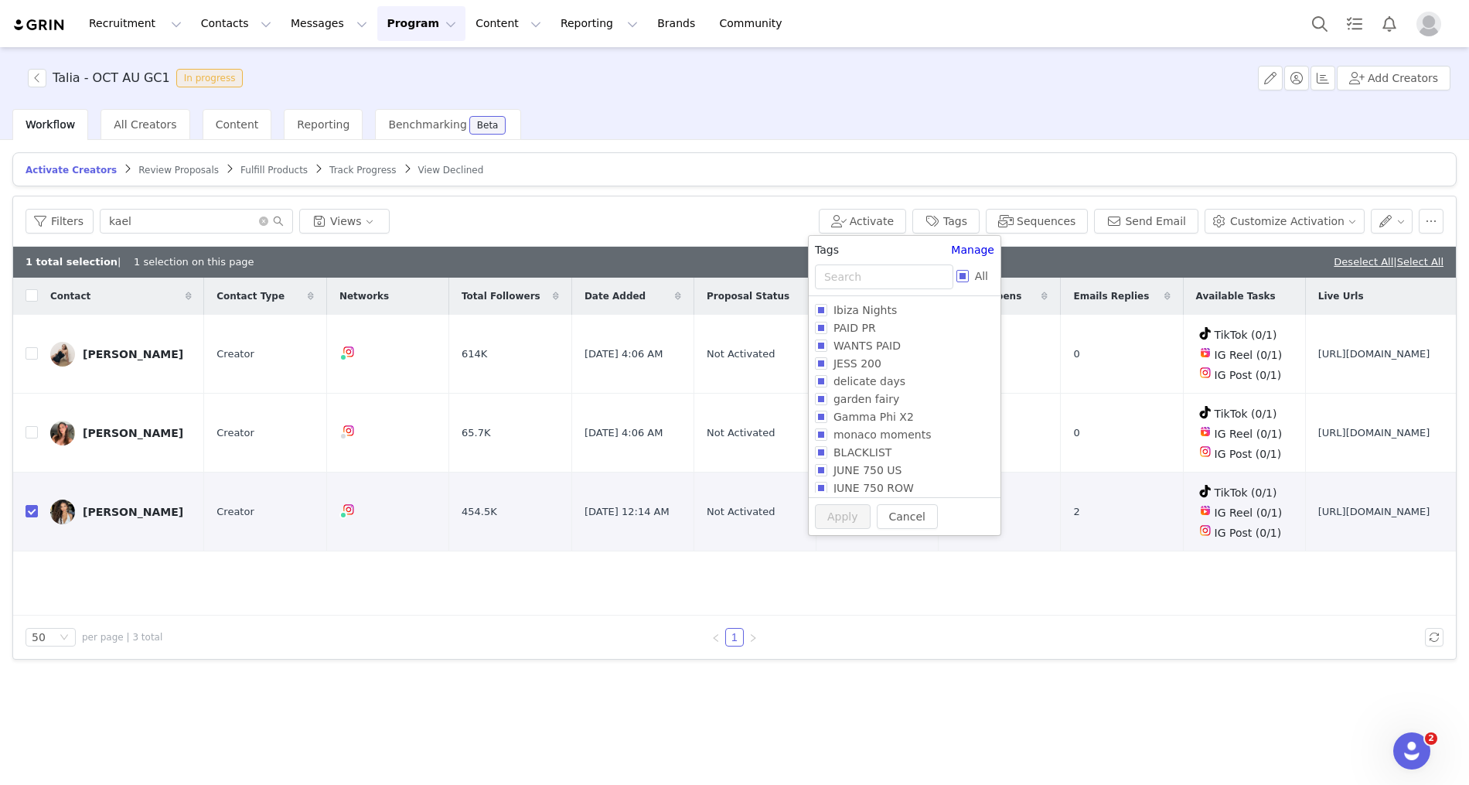
checkbox input "true"
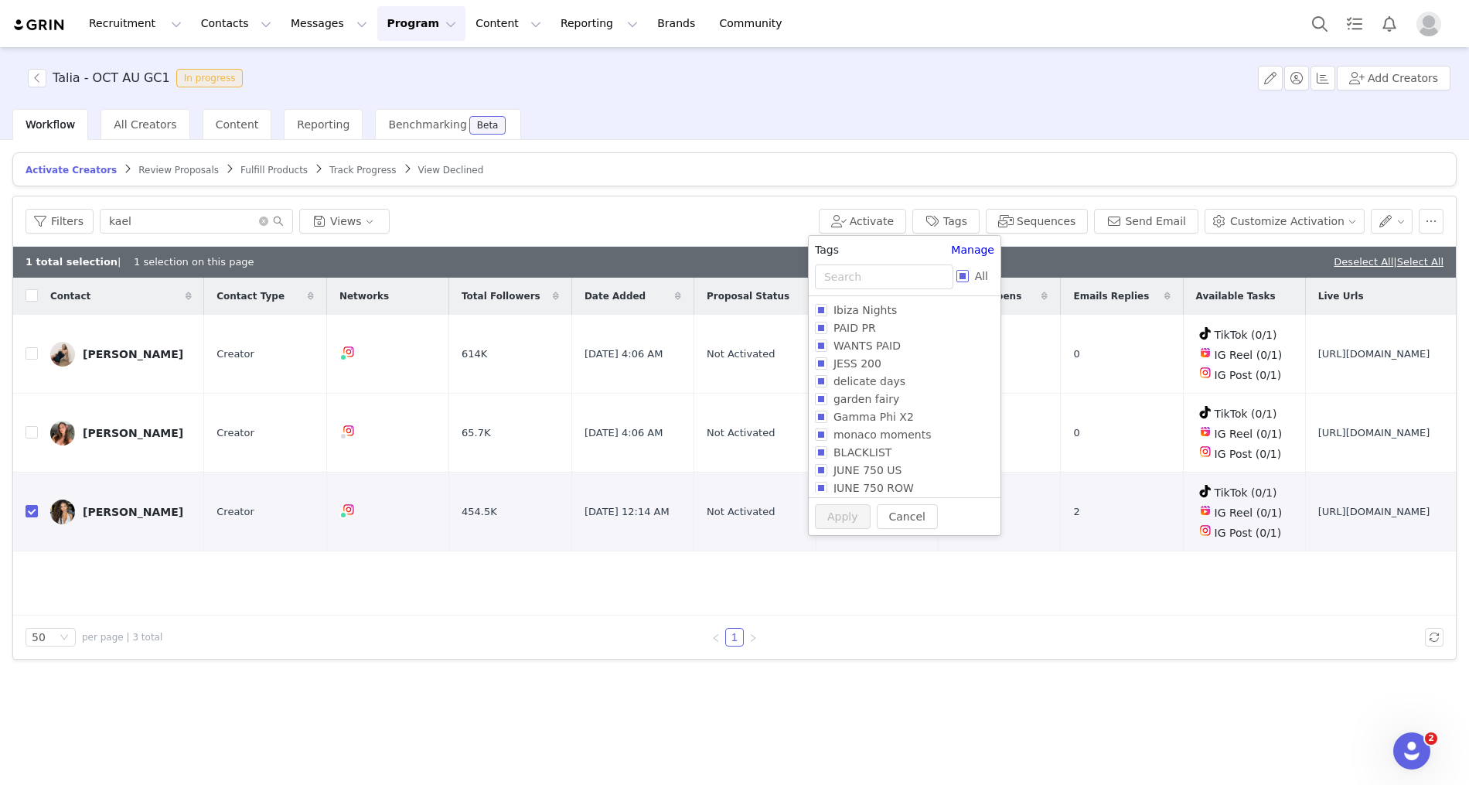
checkbox input "true"
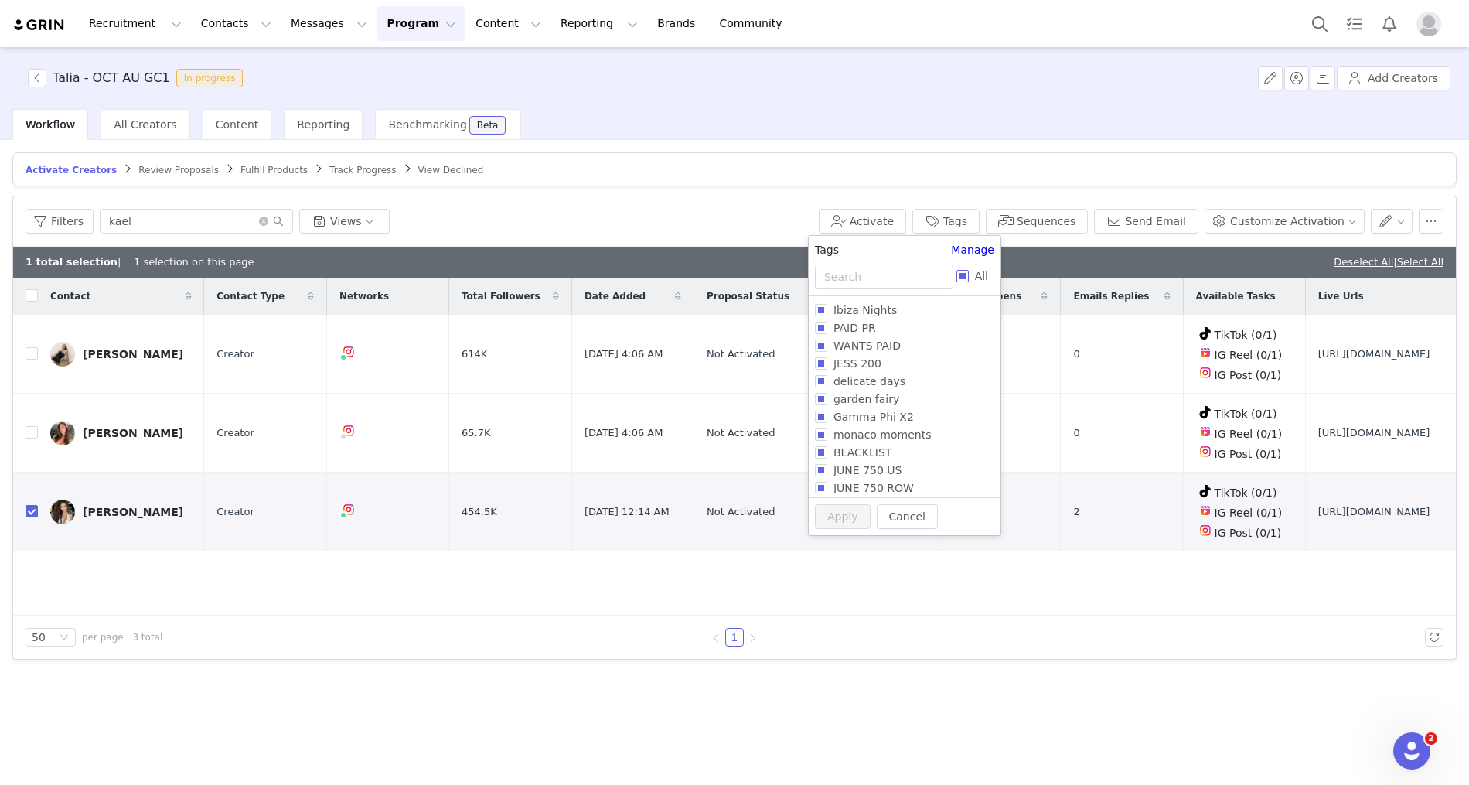
checkbox input "true"
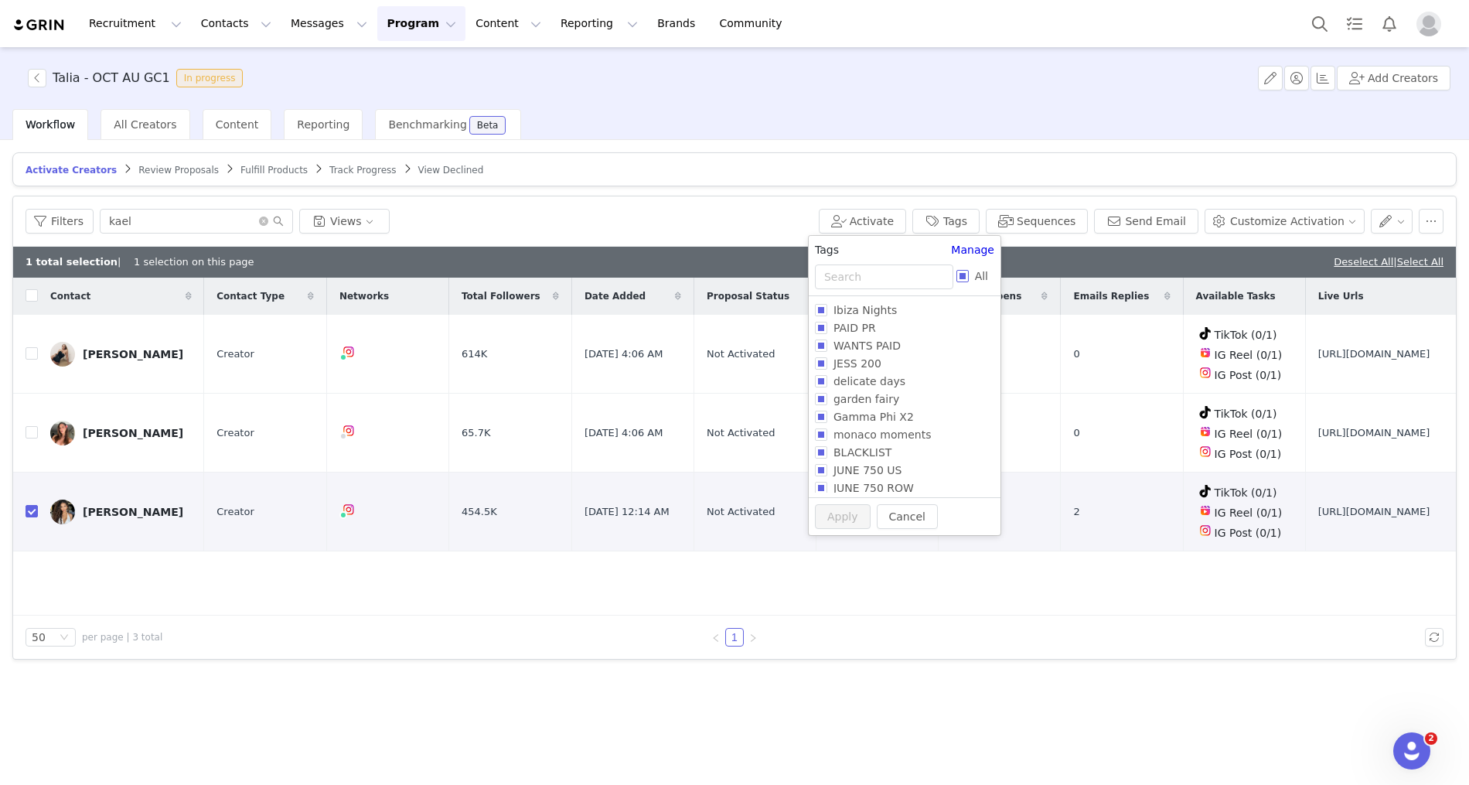
checkbox input "true"
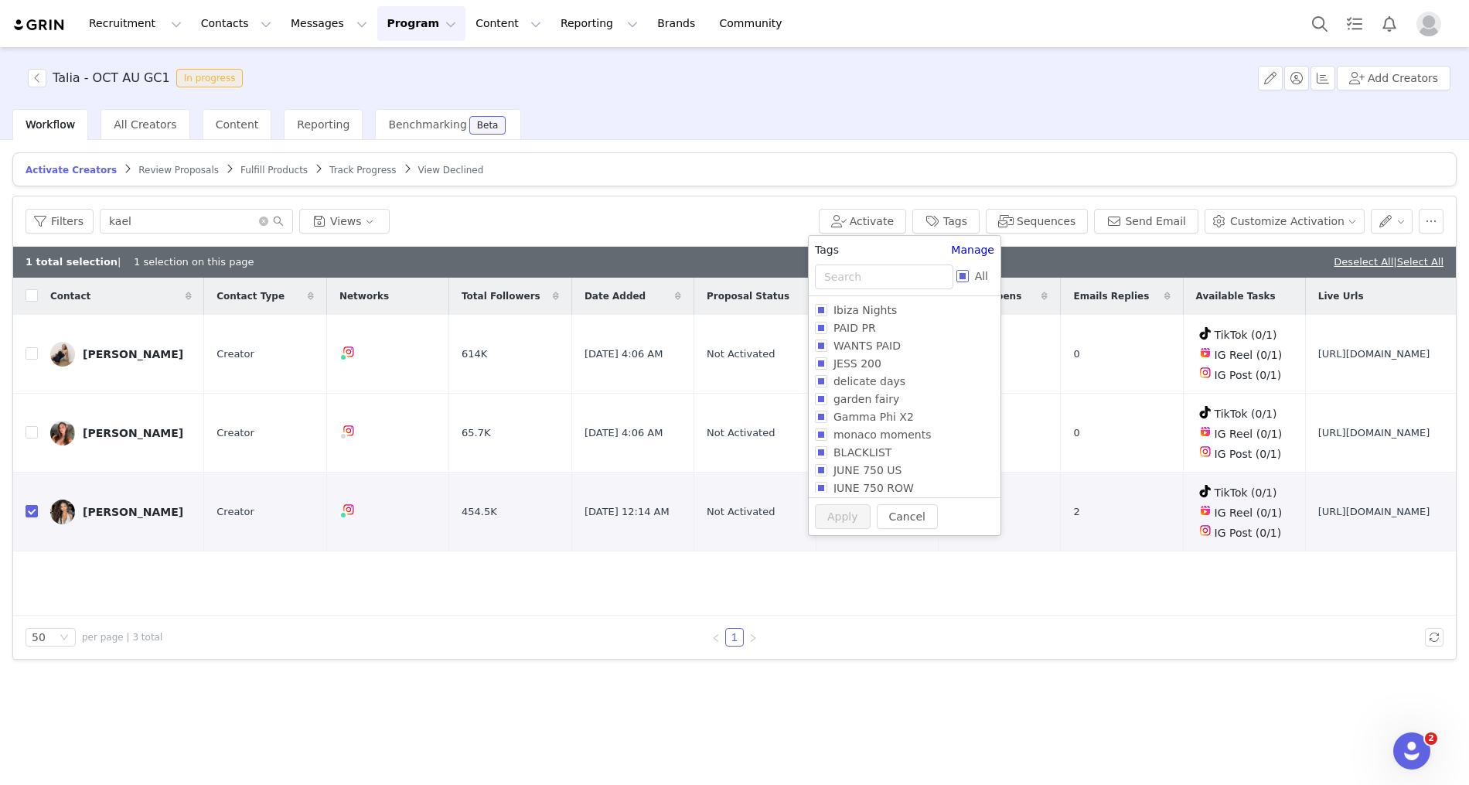
checkbox input "true"
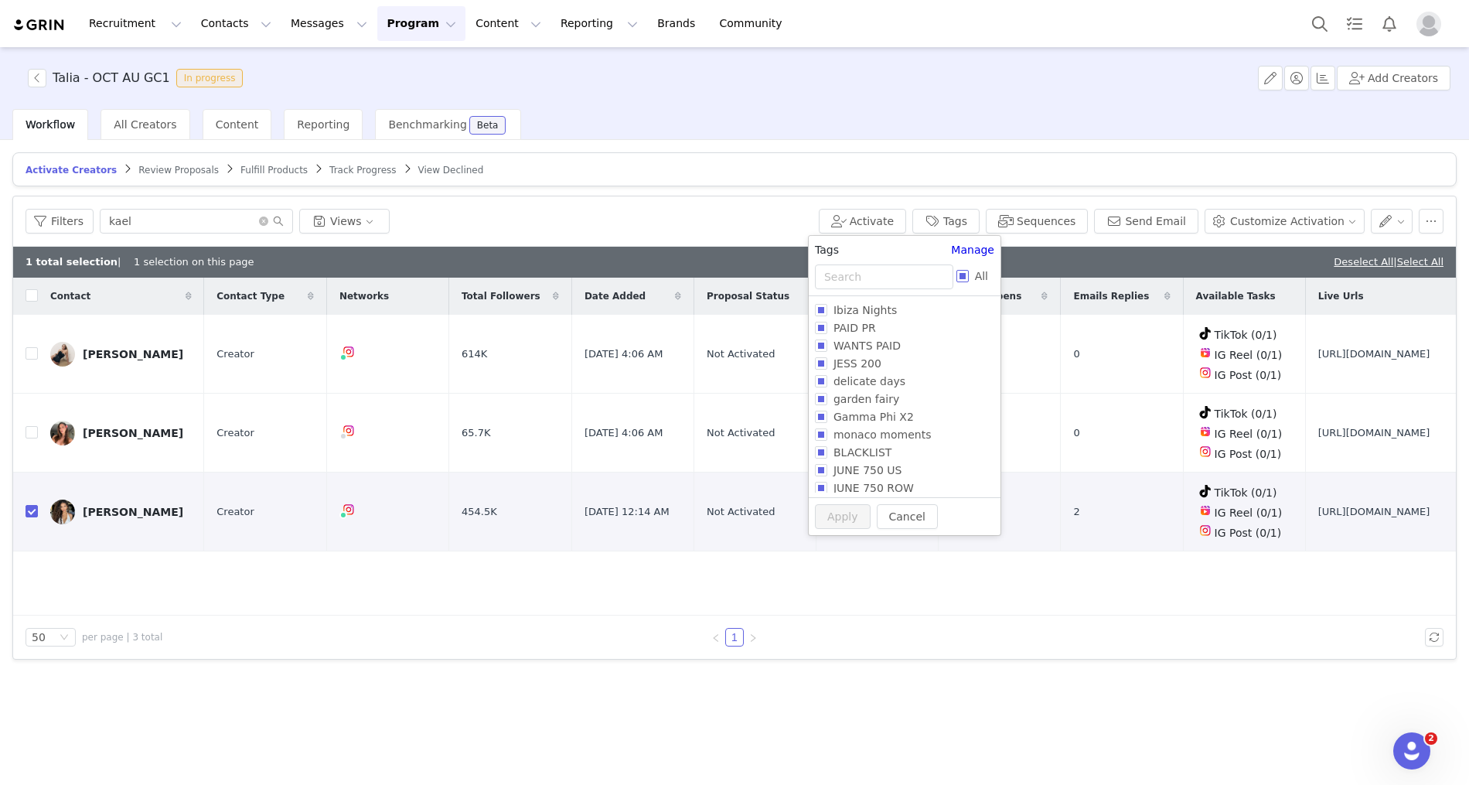
checkbox input "true"
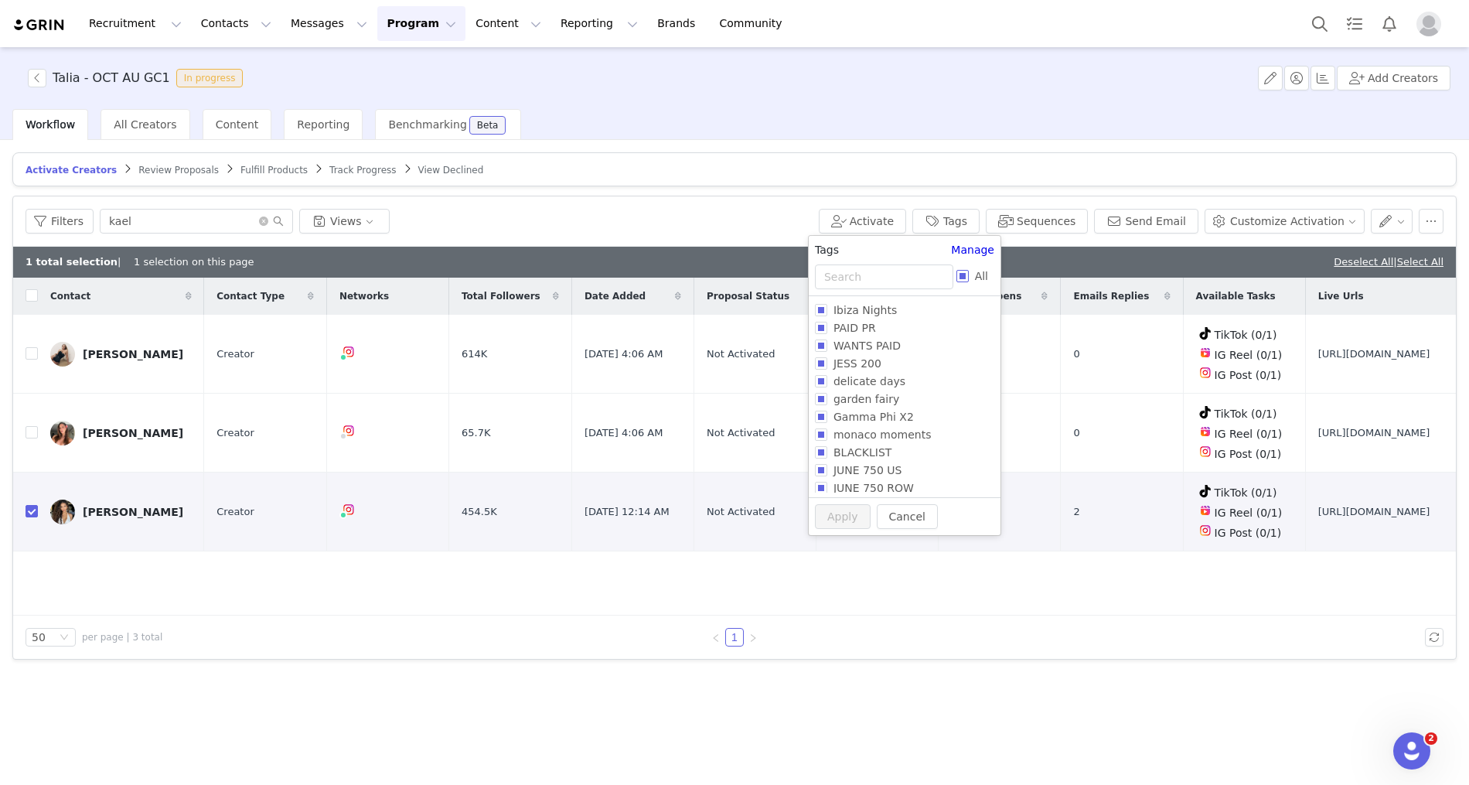
checkbox input "true"
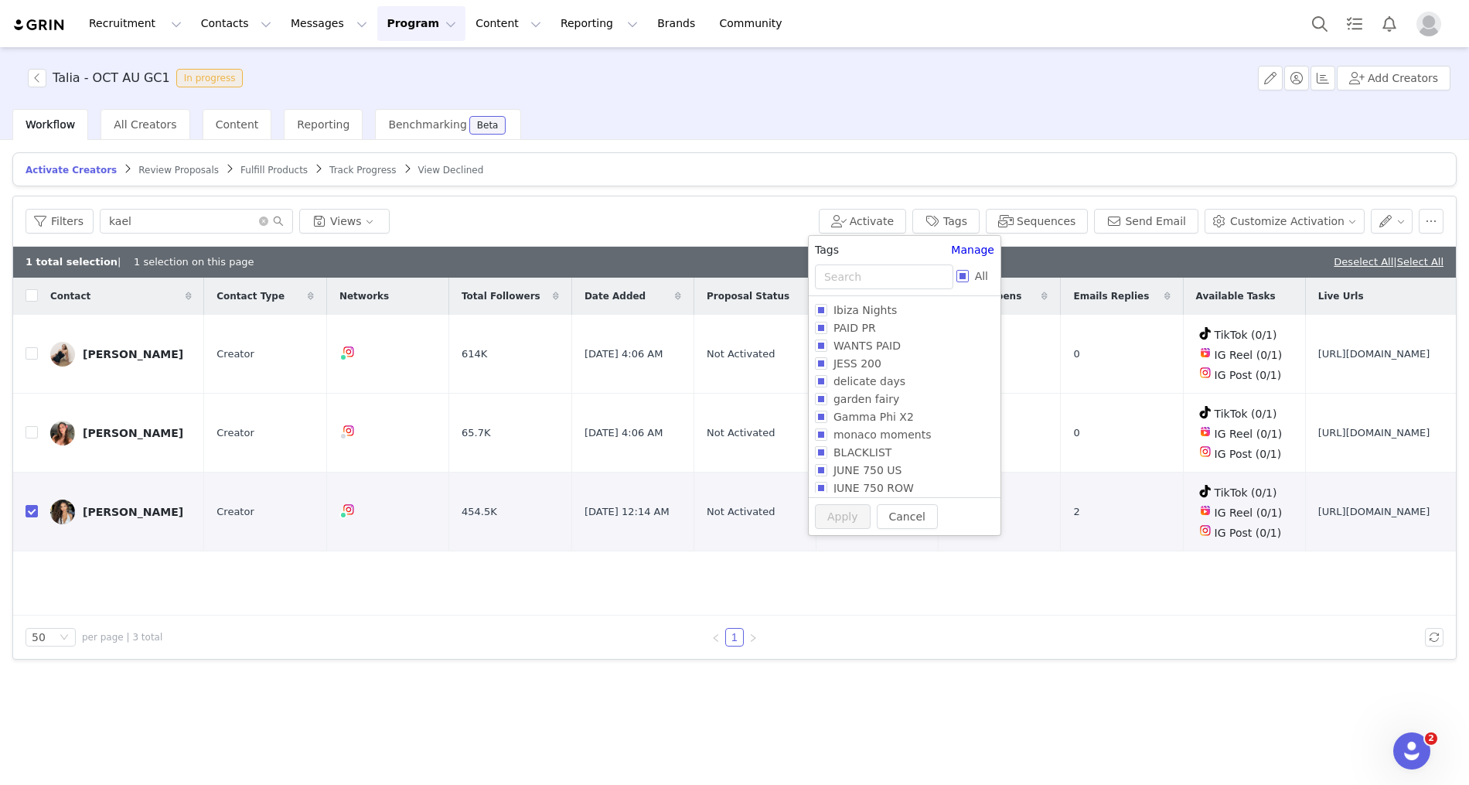
checkbox input "true"
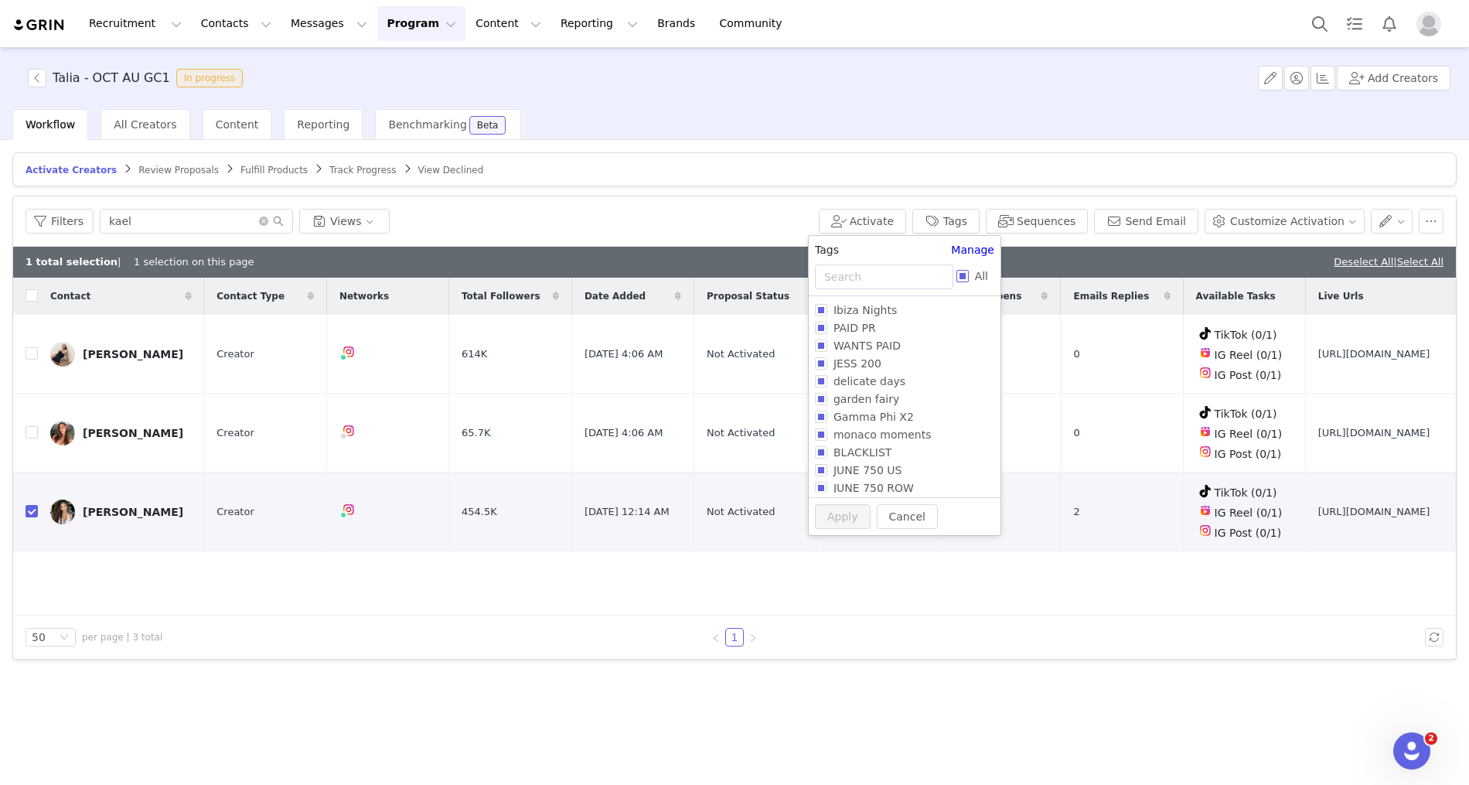
checkbox input "true"
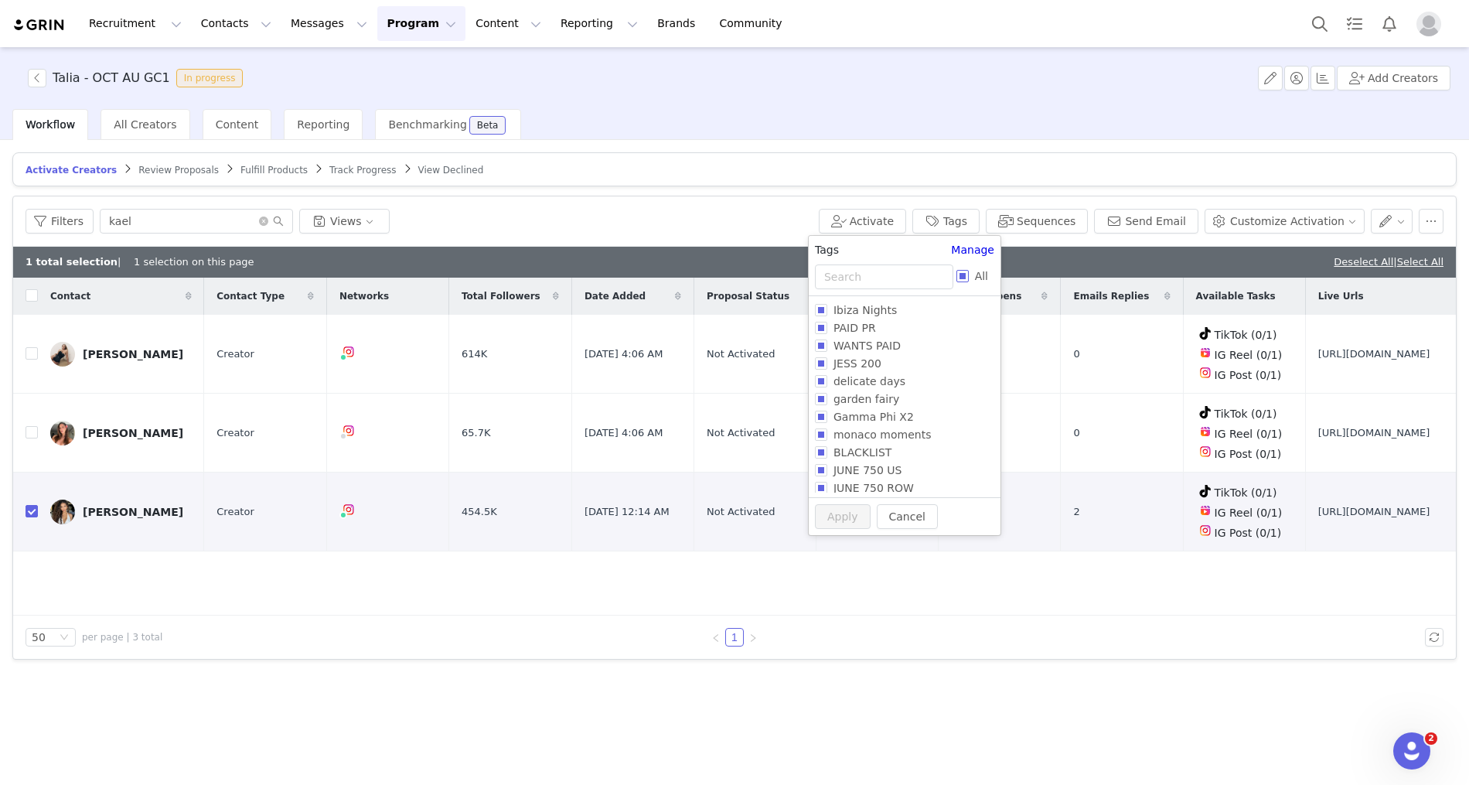
checkbox input "true"
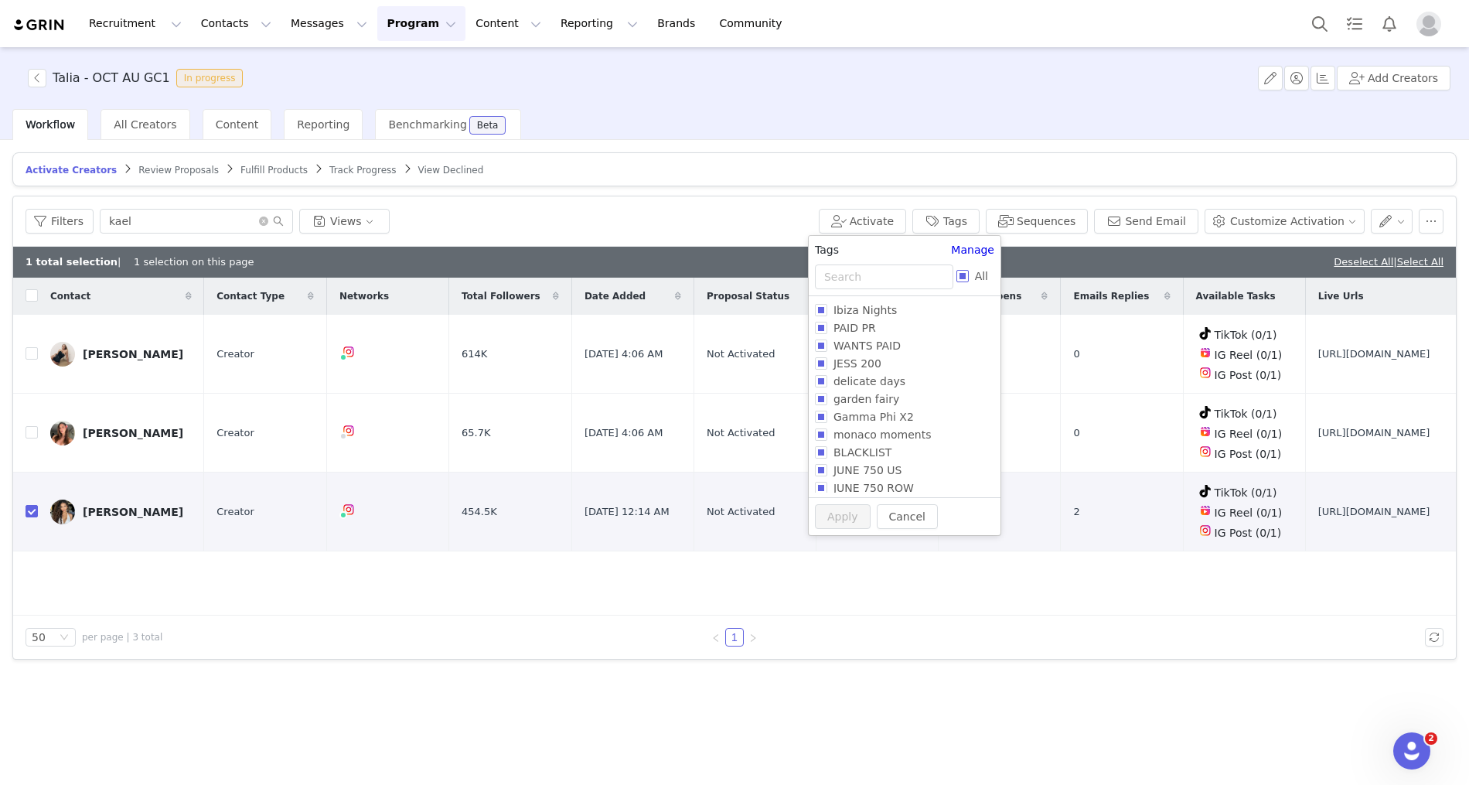
checkbox input "true"
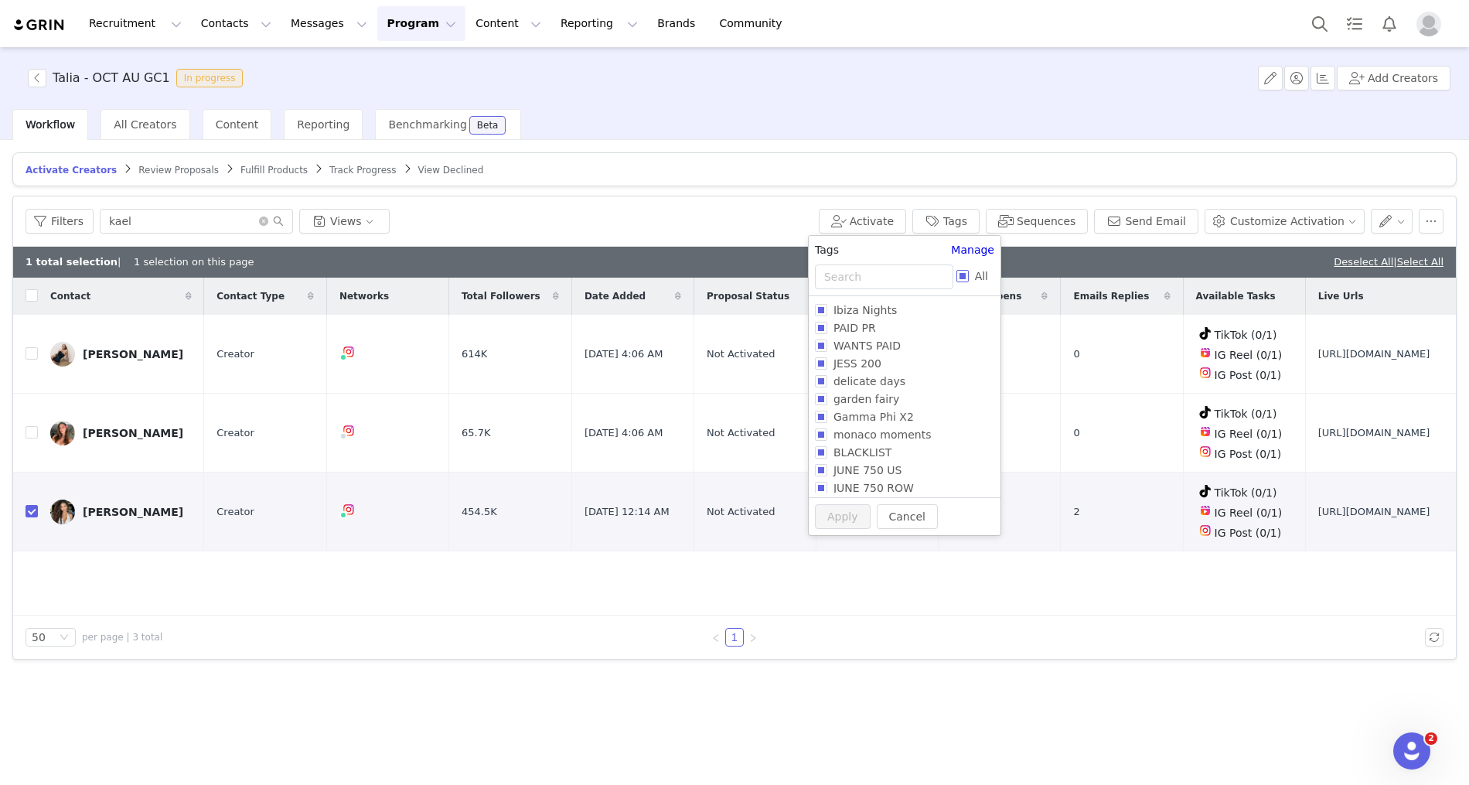
checkbox input "true"
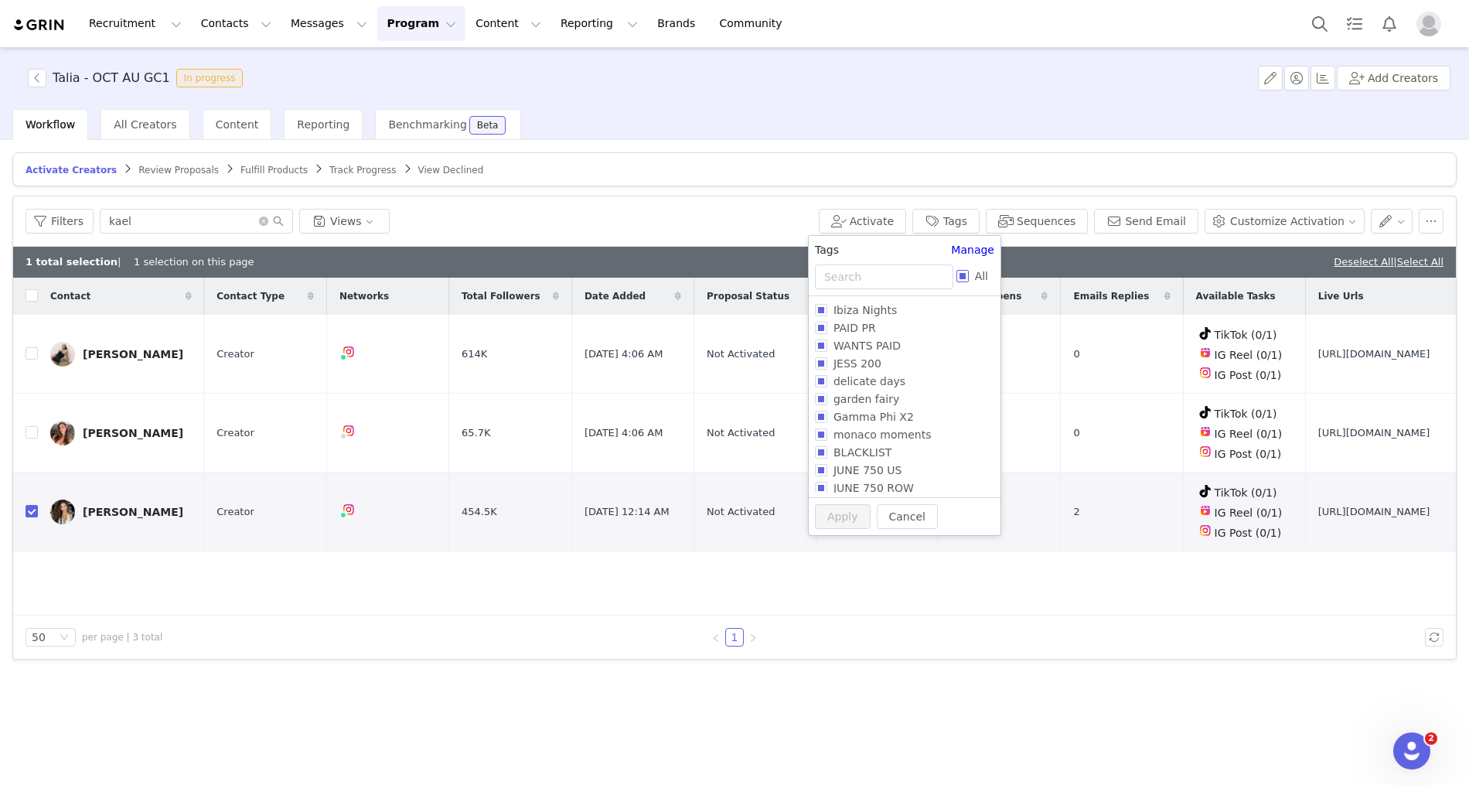
checkbox input "true"
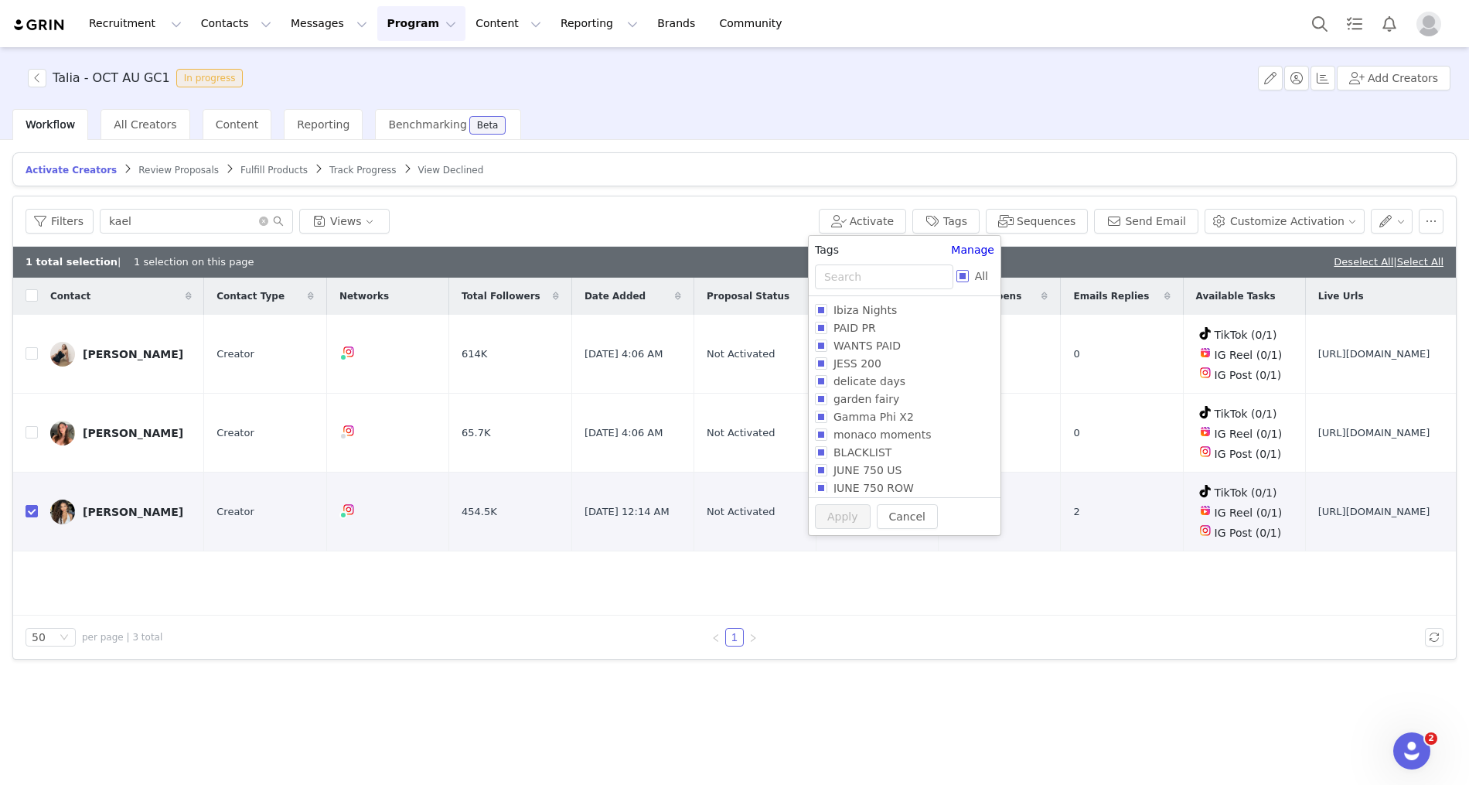
checkbox input "true"
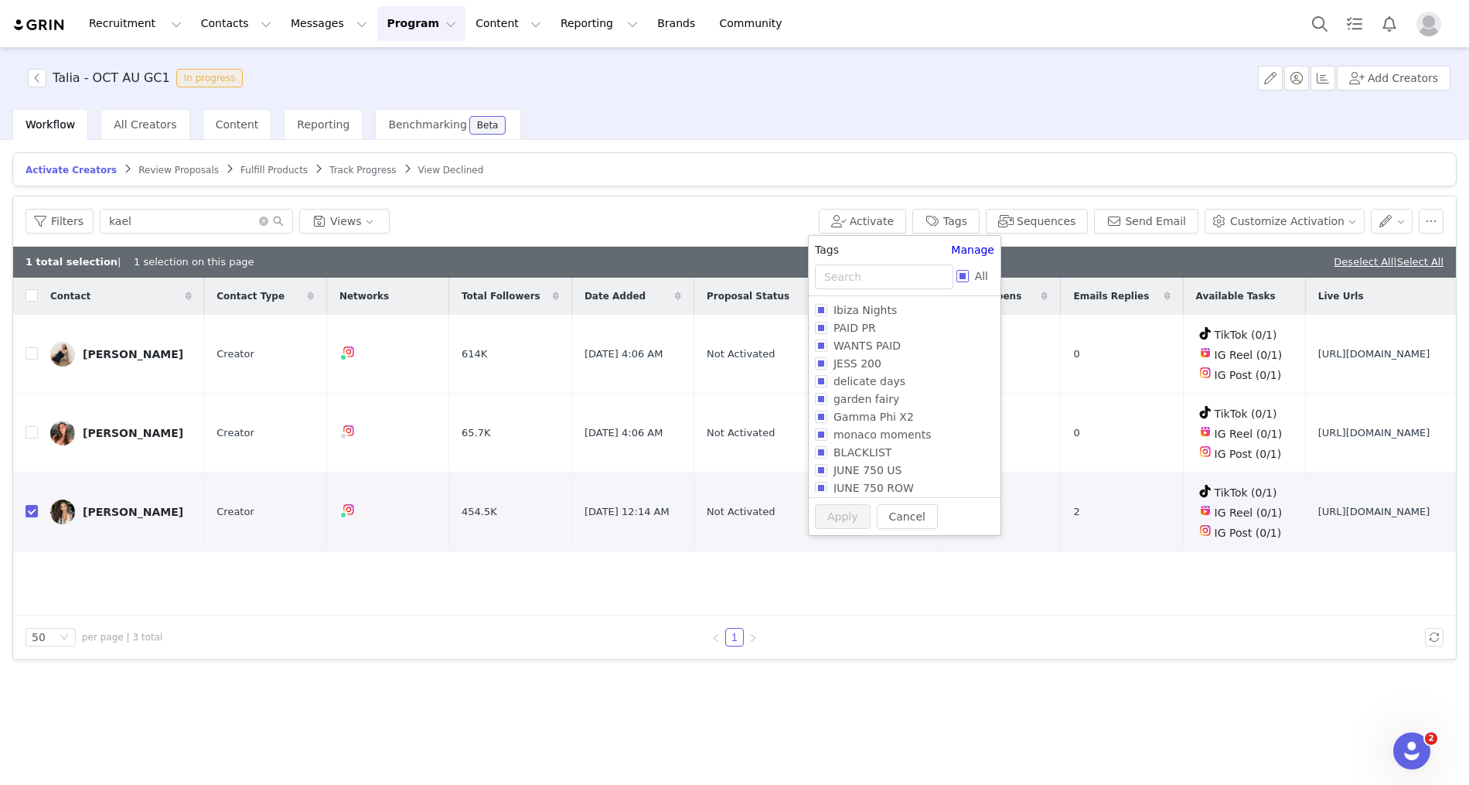
checkbox input "true"
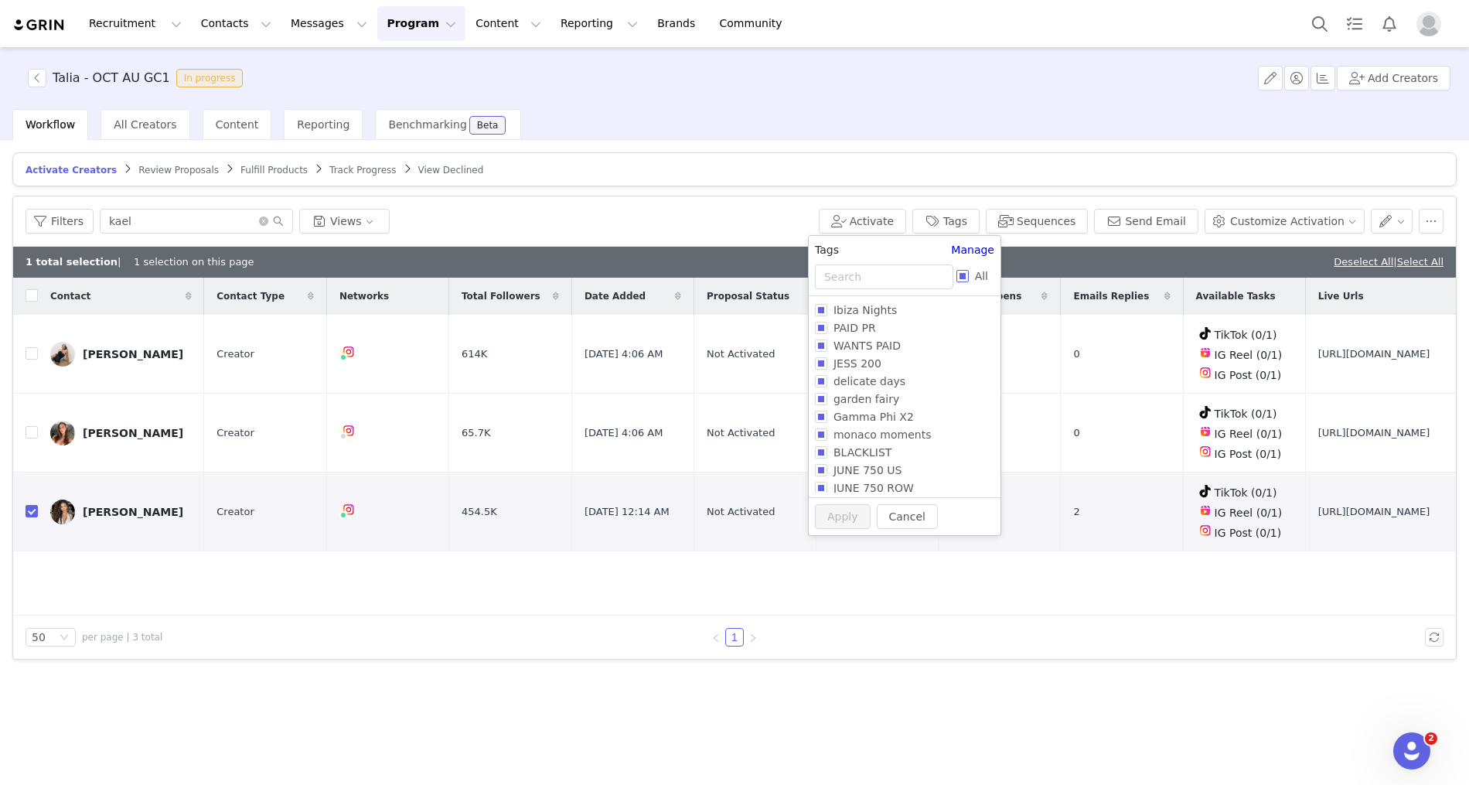
checkbox input "true"
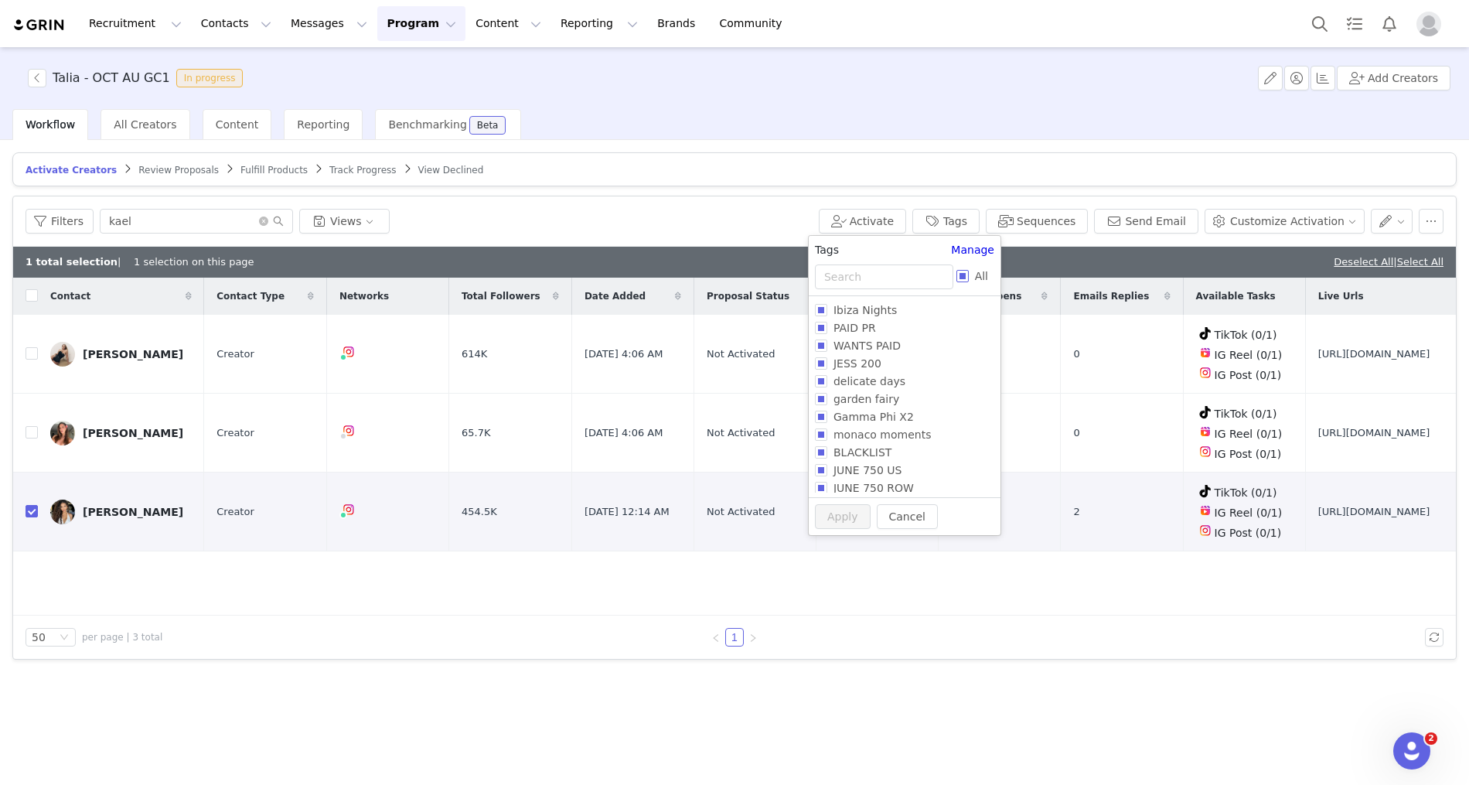
checkbox input "true"
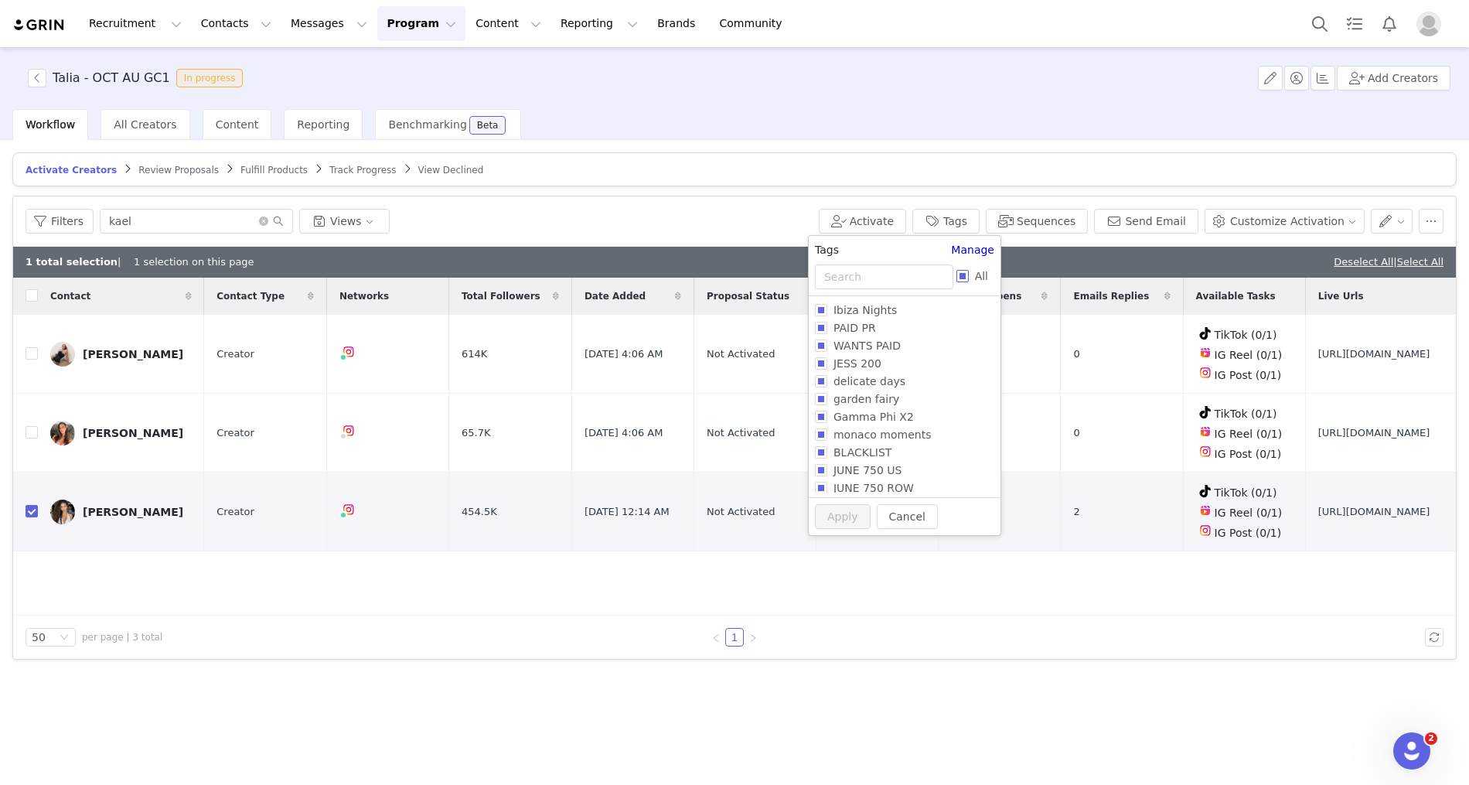
checkbox input "true"
click at [960, 277] on input "All" at bounding box center [962, 276] width 12 height 12
checkbox input "false"
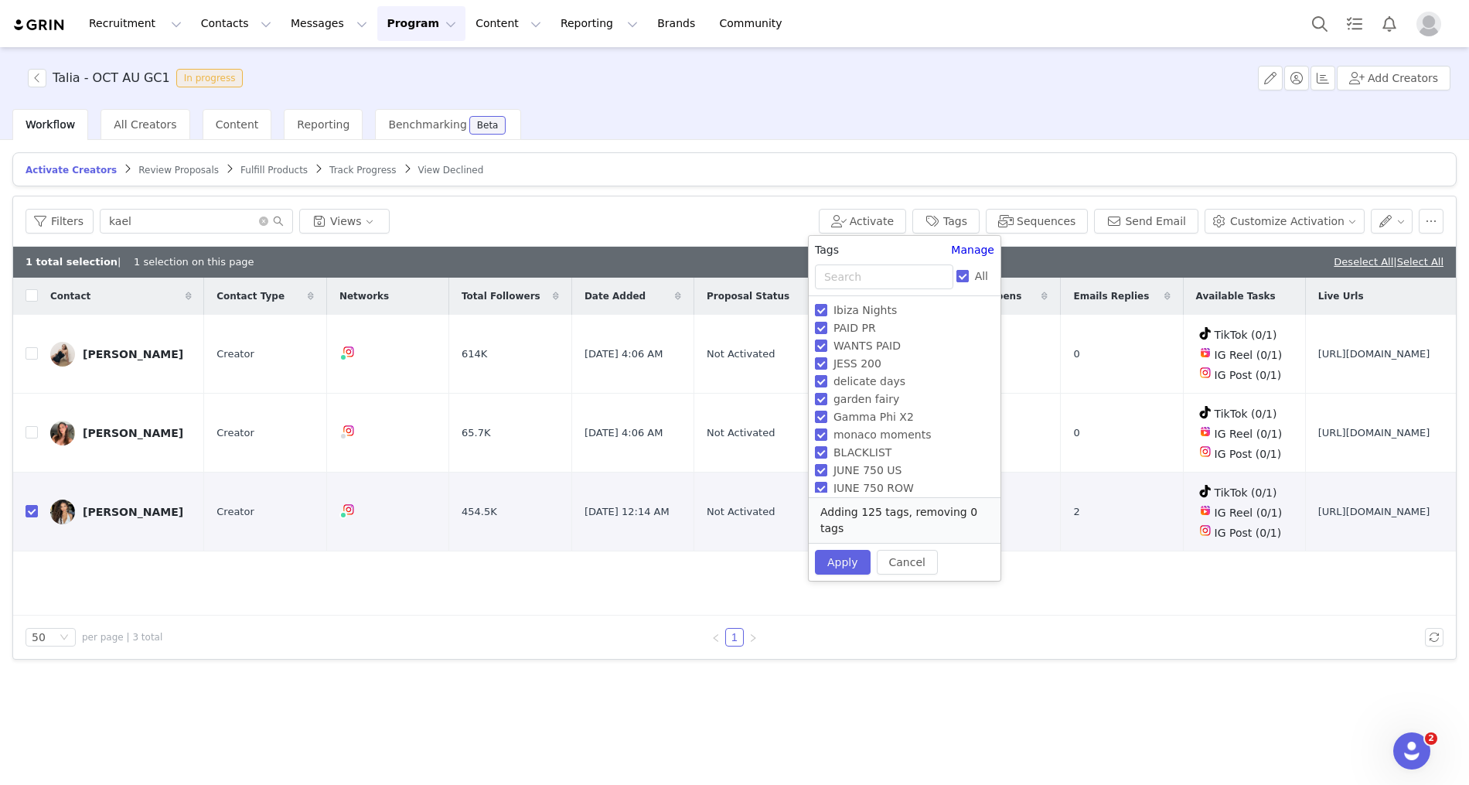
checkbox input "false"
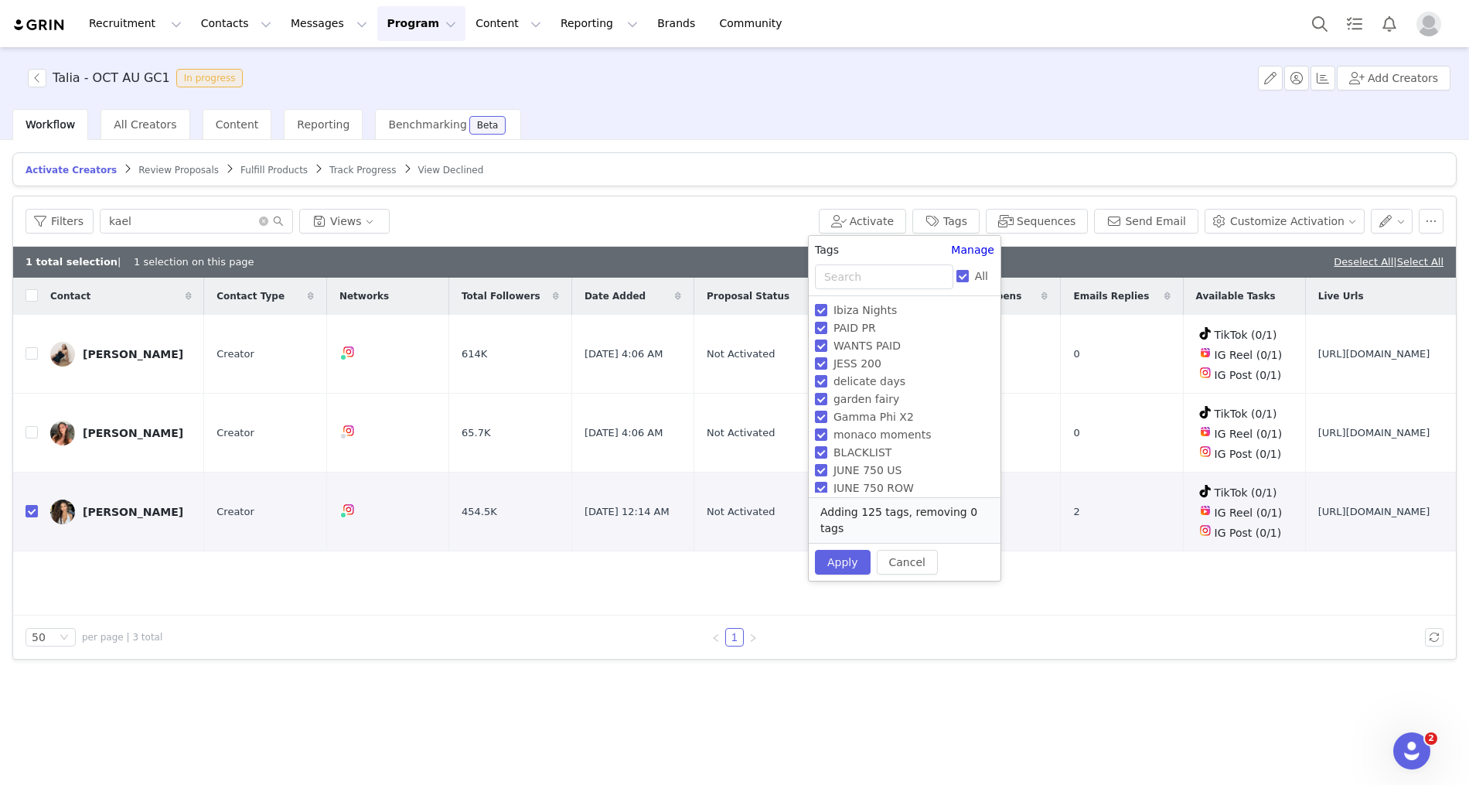
checkbox input "false"
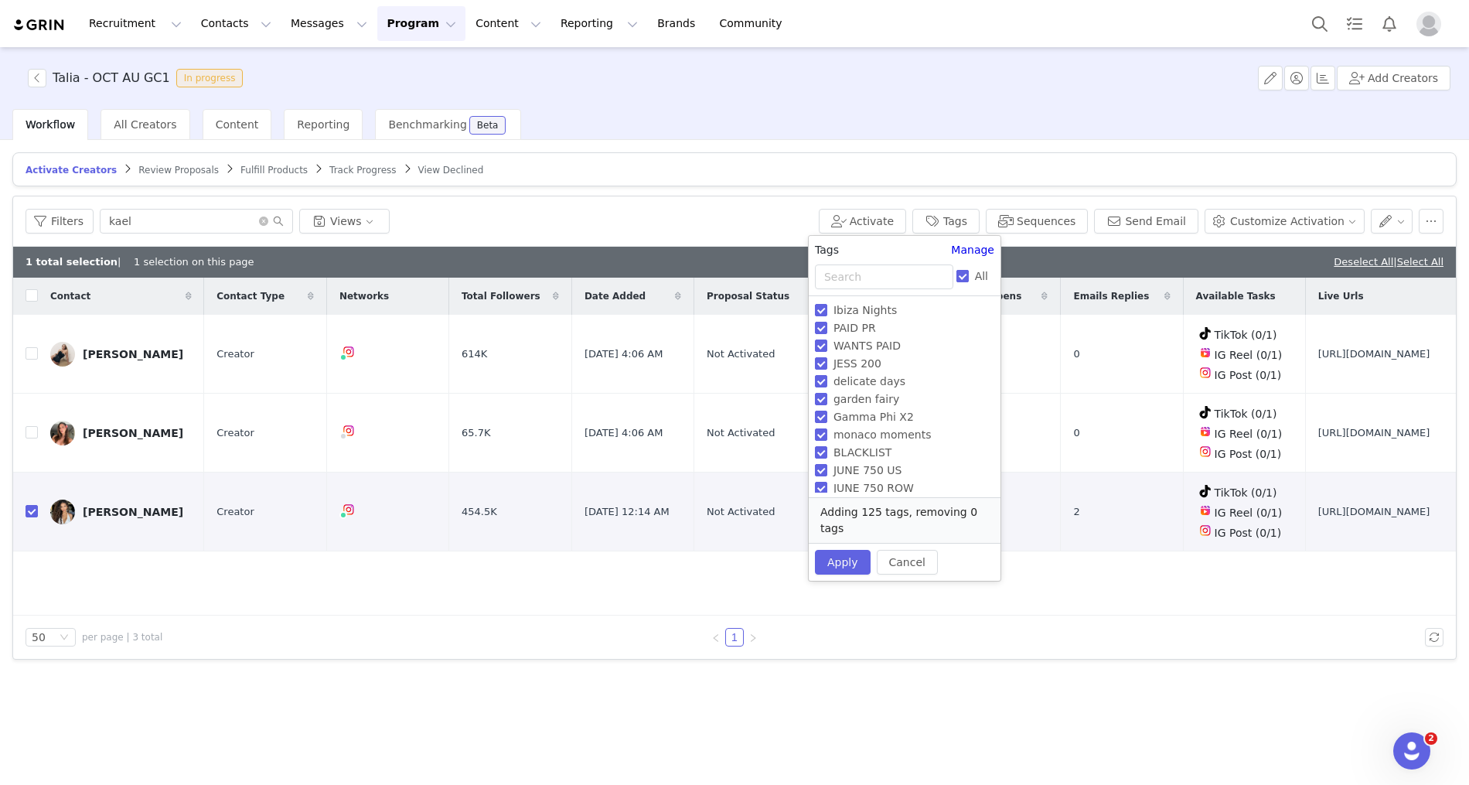
checkbox input "false"
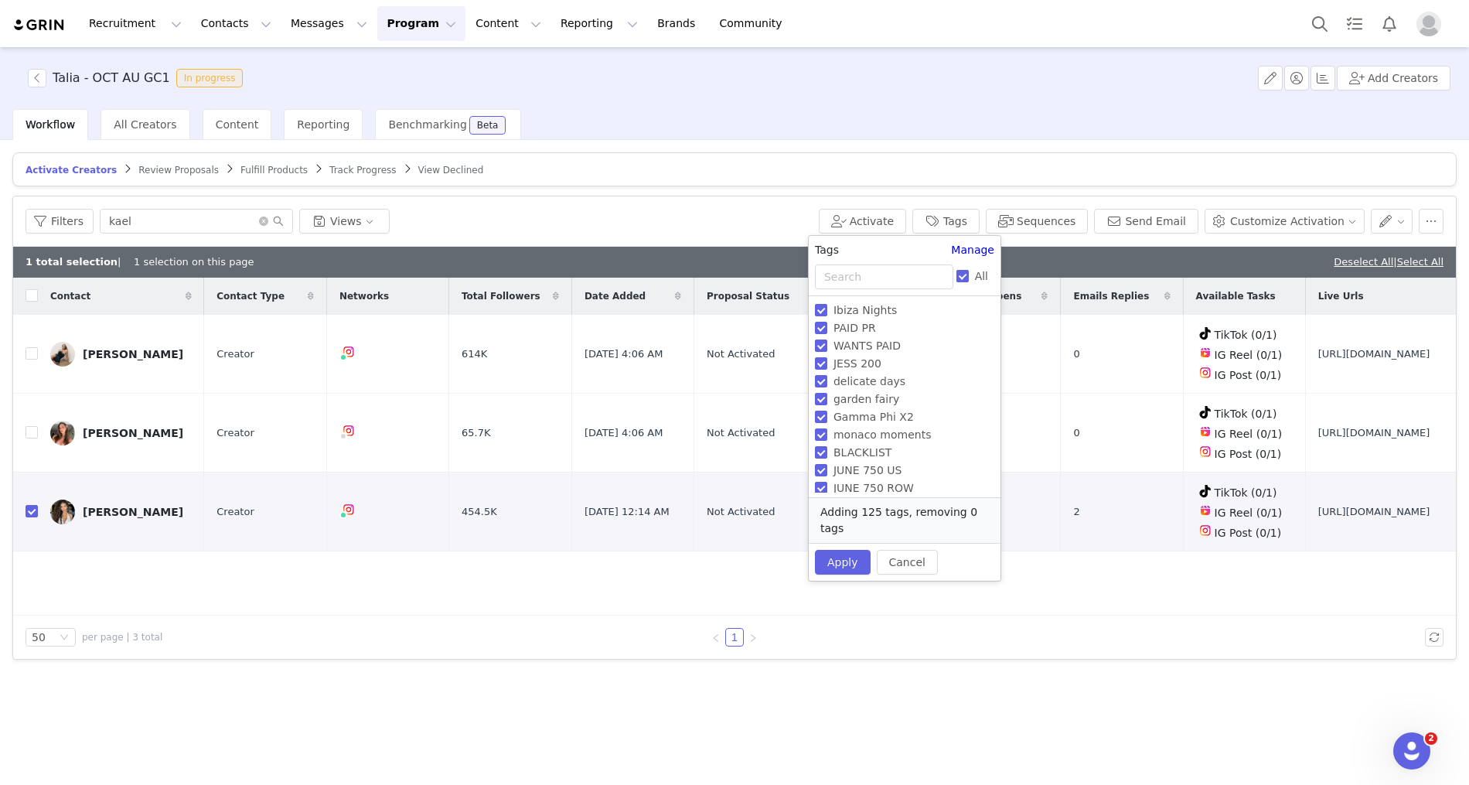
checkbox input "false"
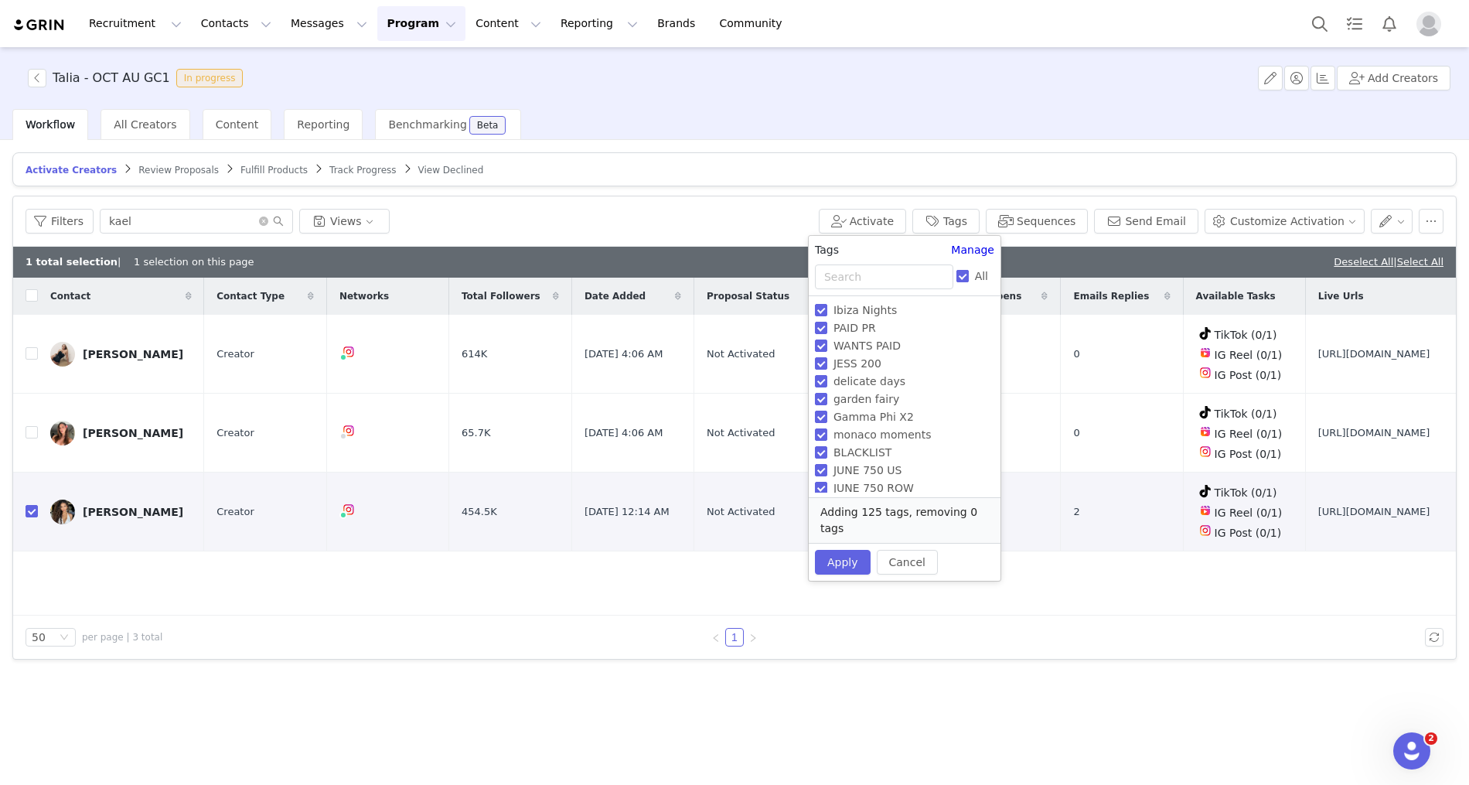
checkbox input "false"
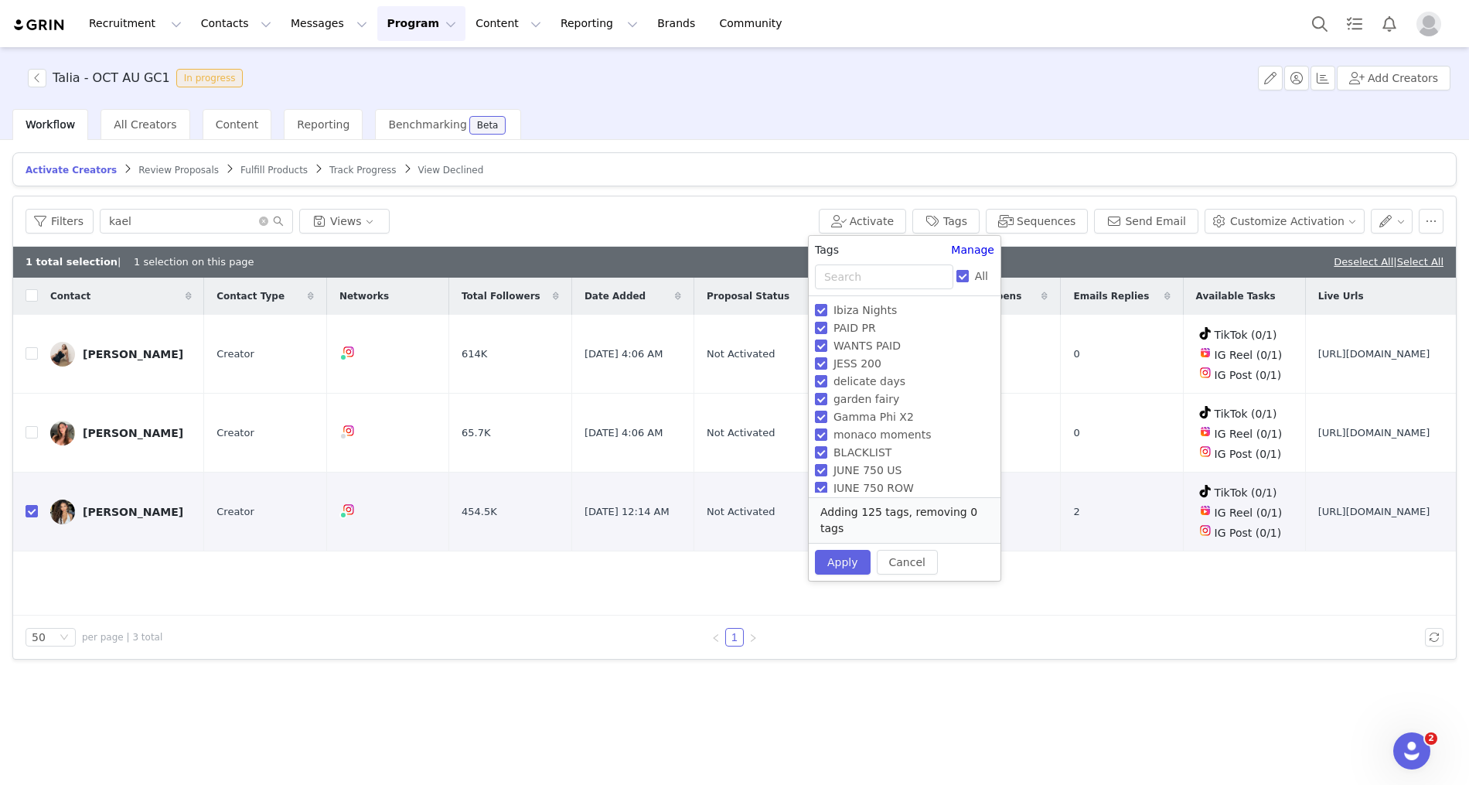
checkbox input "false"
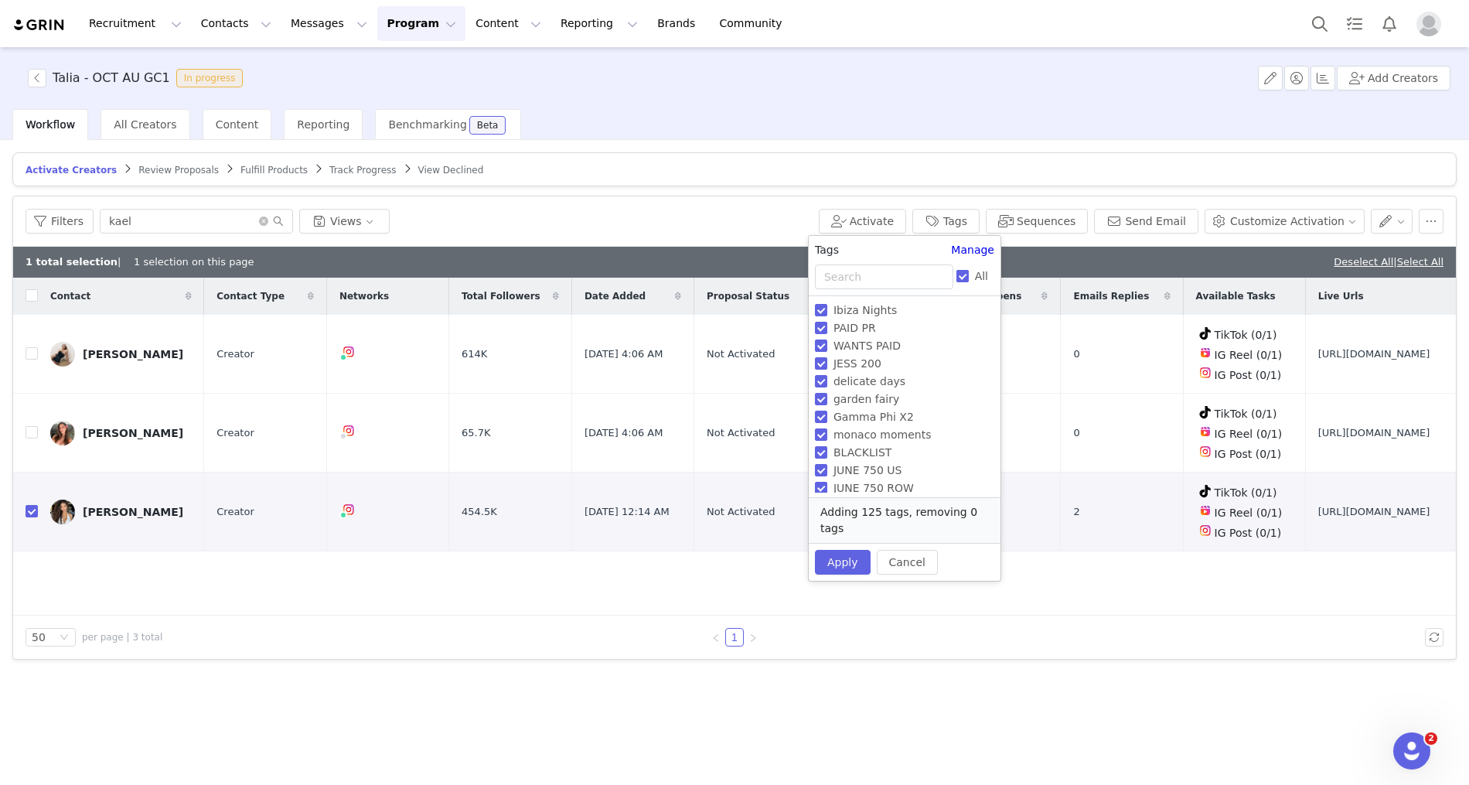
checkbox input "false"
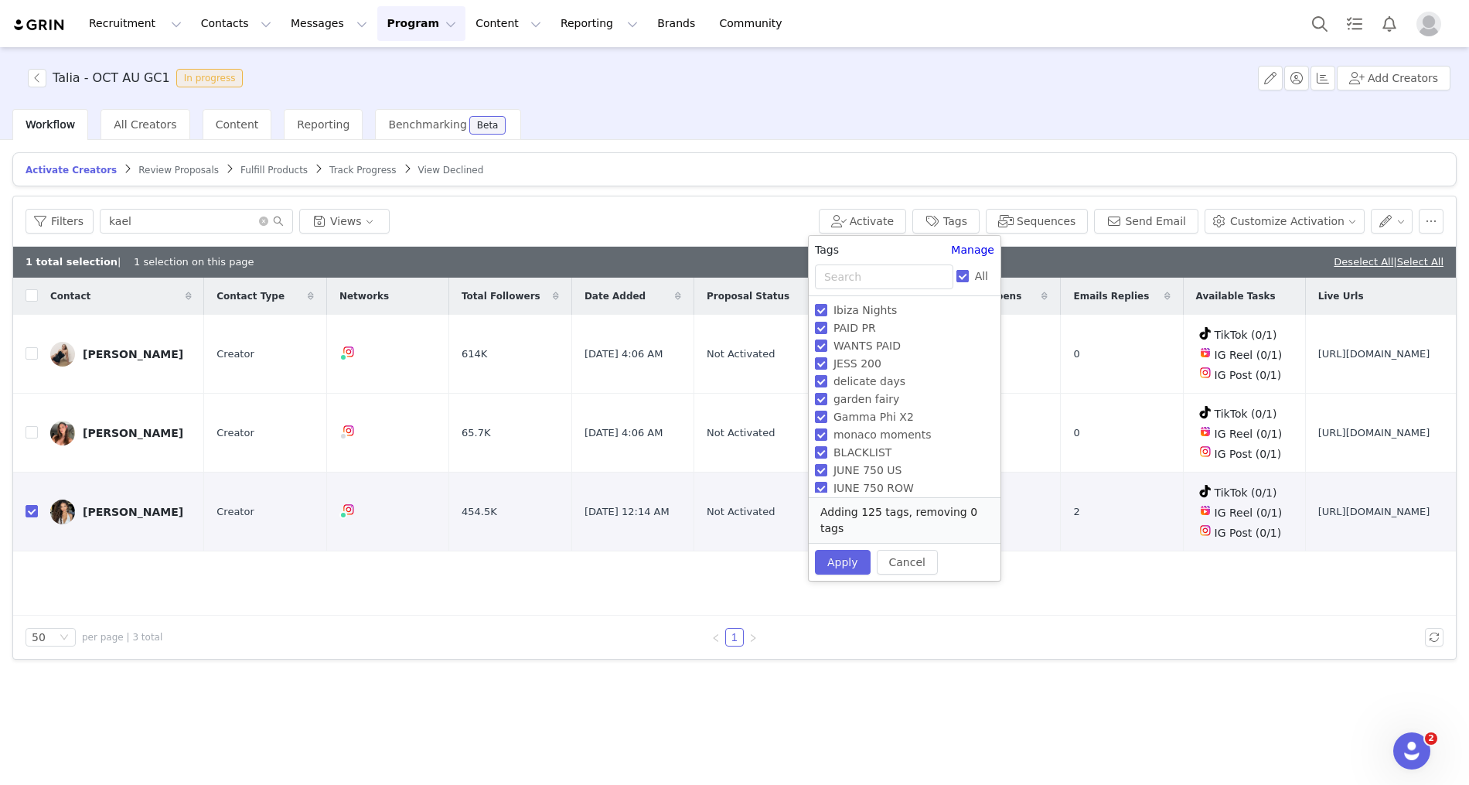
checkbox input "false"
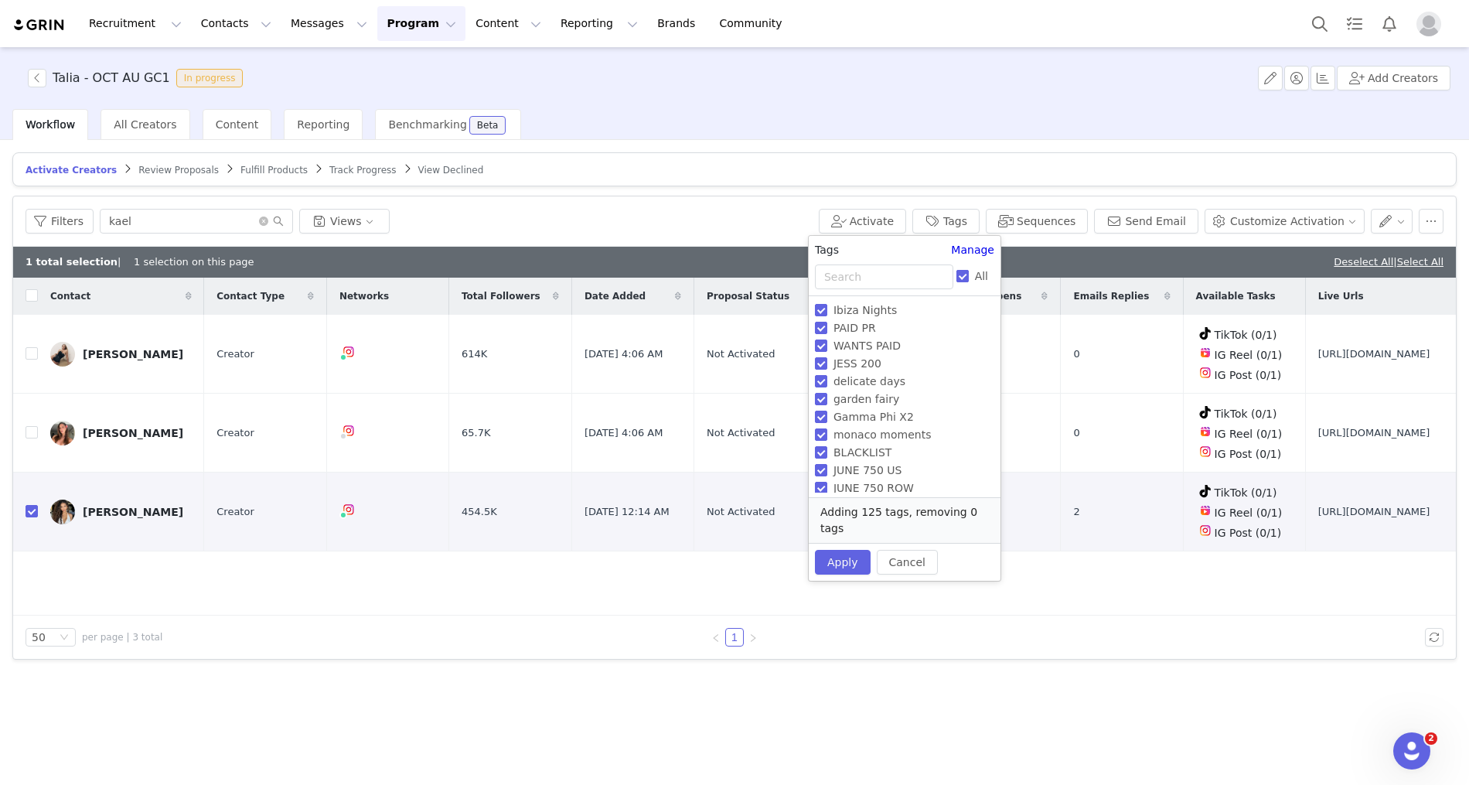
checkbox input "false"
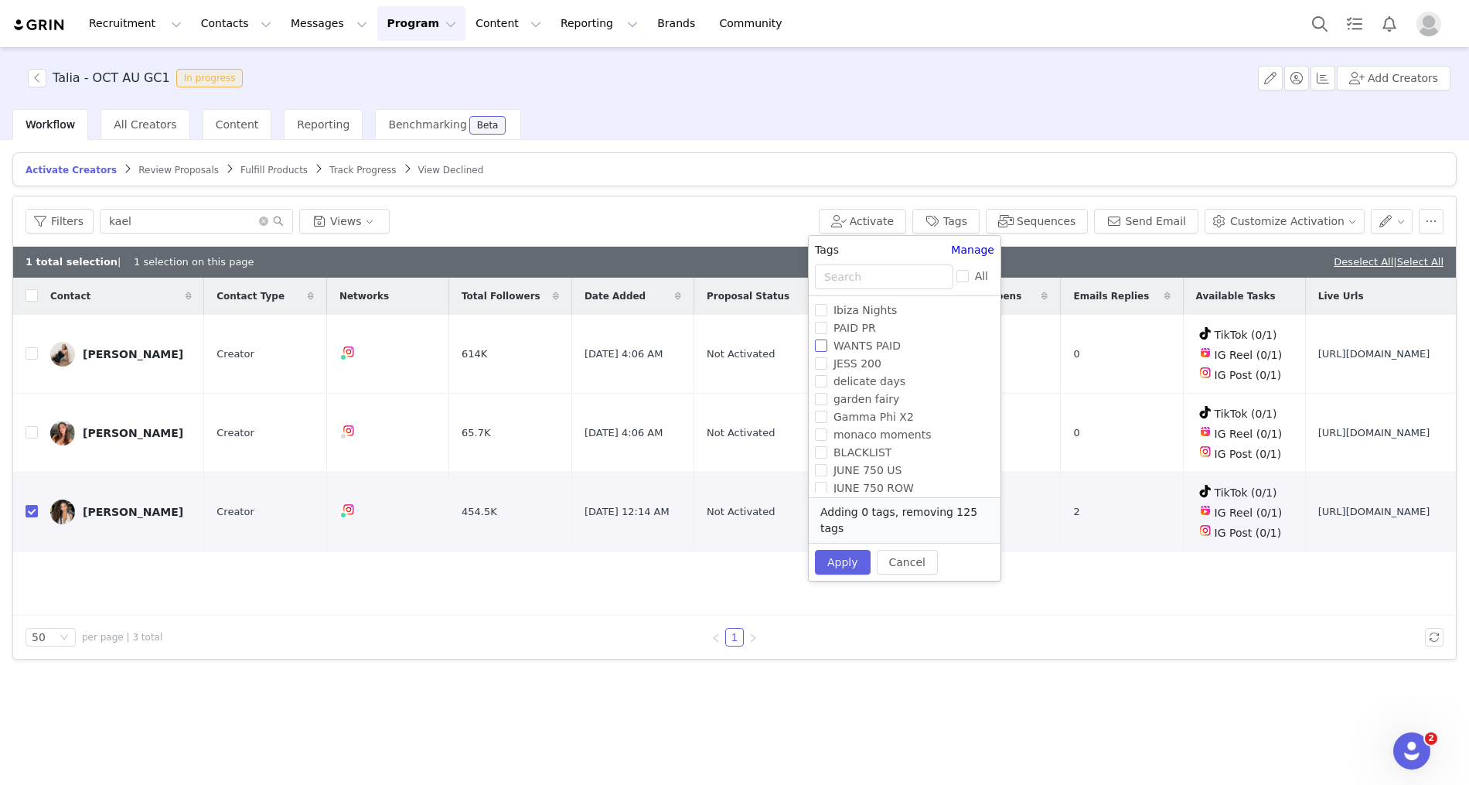
click at [821, 344] on input "WANTS PAID" at bounding box center [821, 345] width 12 height 12
click at [833, 554] on button "Apply" at bounding box center [843, 562] width 56 height 25
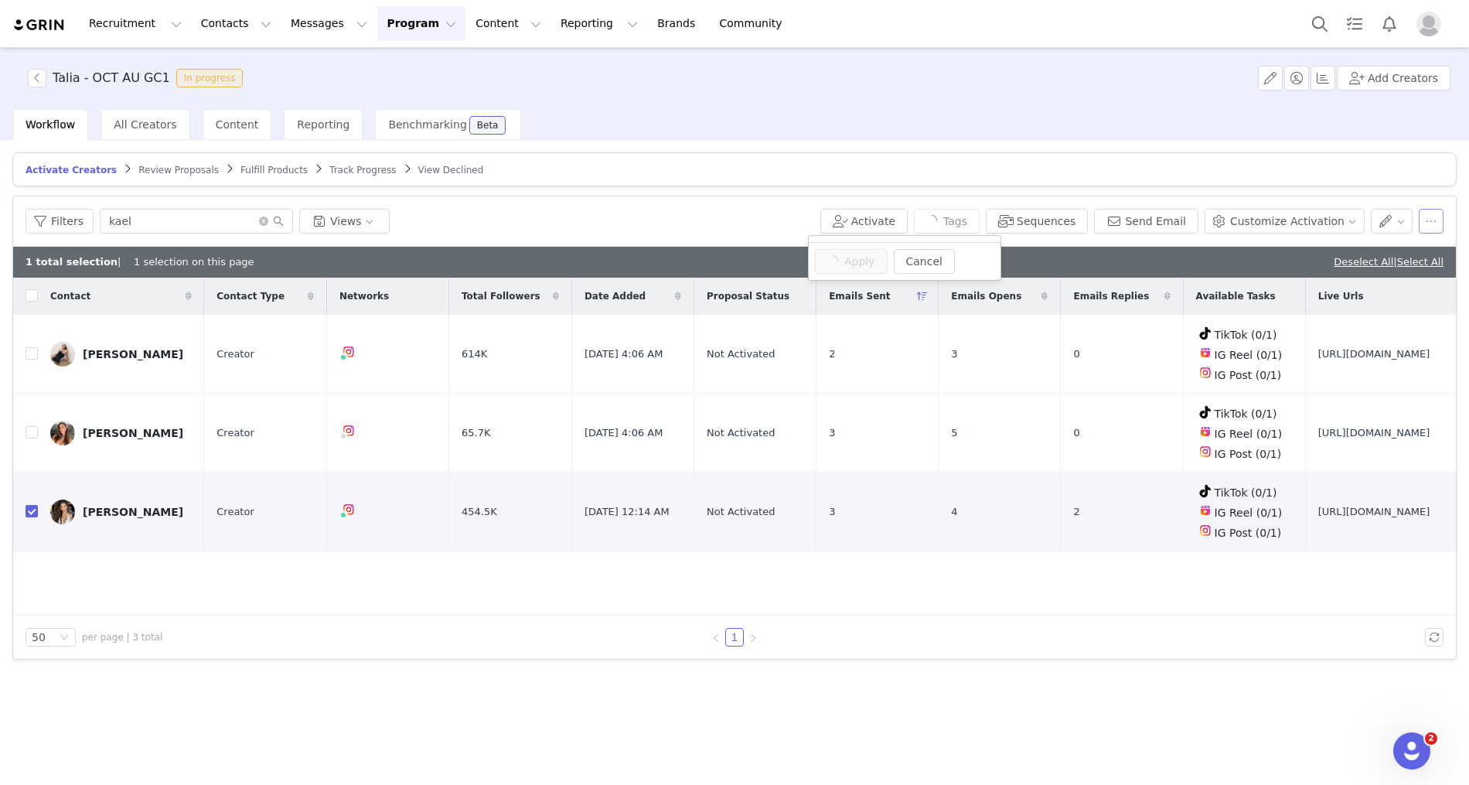
click at [1435, 223] on button "button" at bounding box center [1431, 221] width 25 height 25
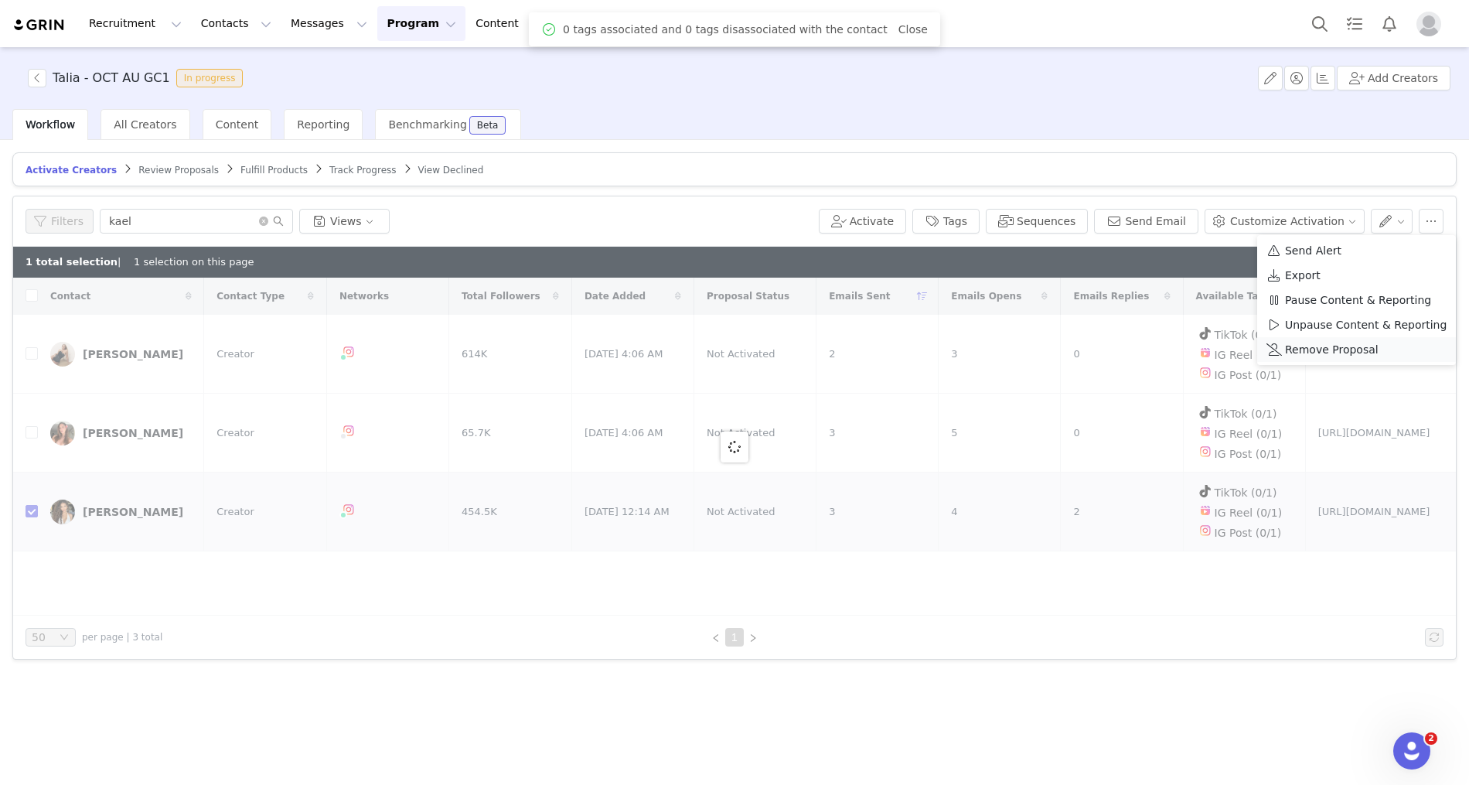
click at [1338, 347] on span "Remove Proposal" at bounding box center [1332, 349] width 94 height 17
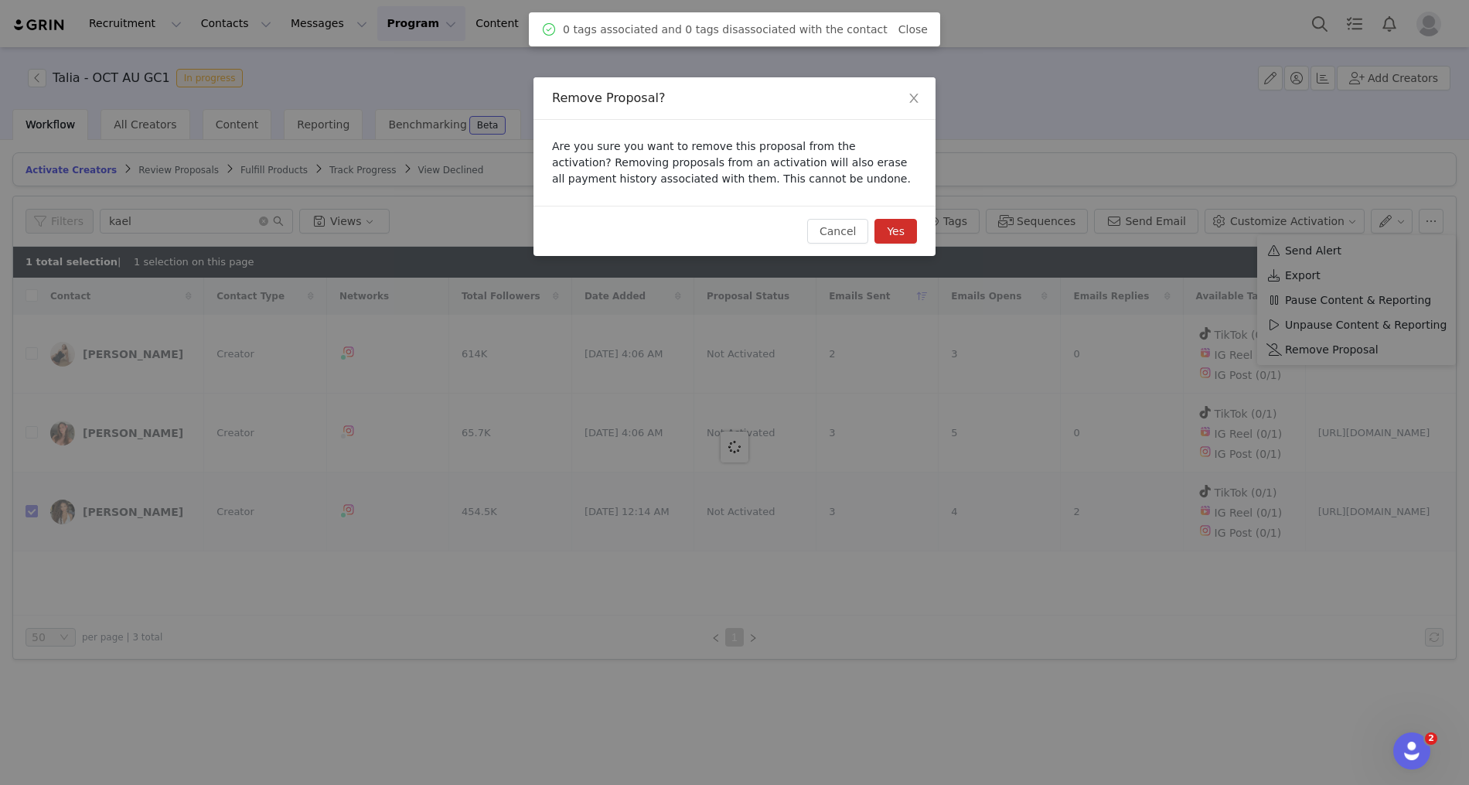
click at [908, 233] on button "Yes" at bounding box center [895, 231] width 43 height 25
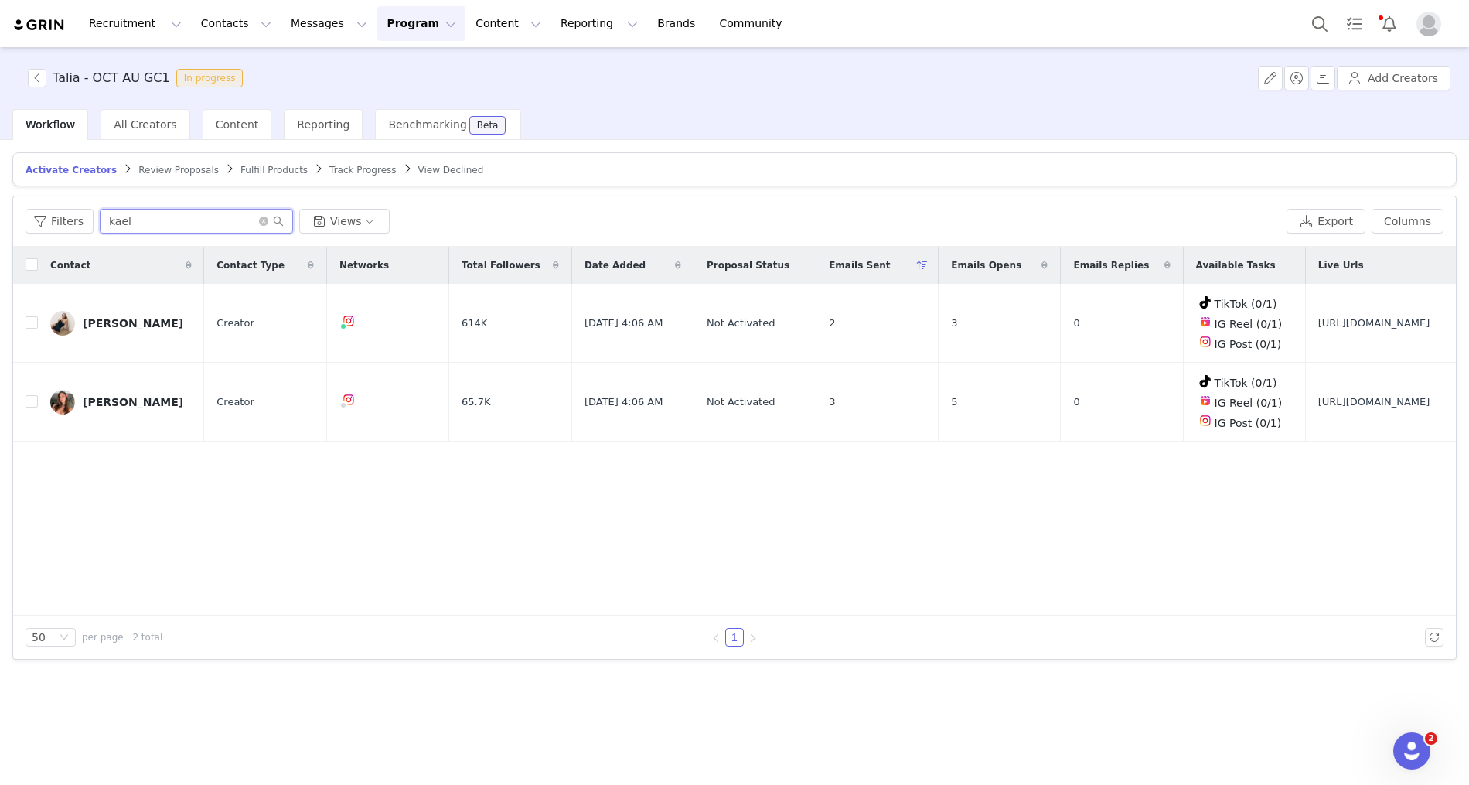
click at [134, 213] on input "kael" at bounding box center [196, 221] width 193 height 25
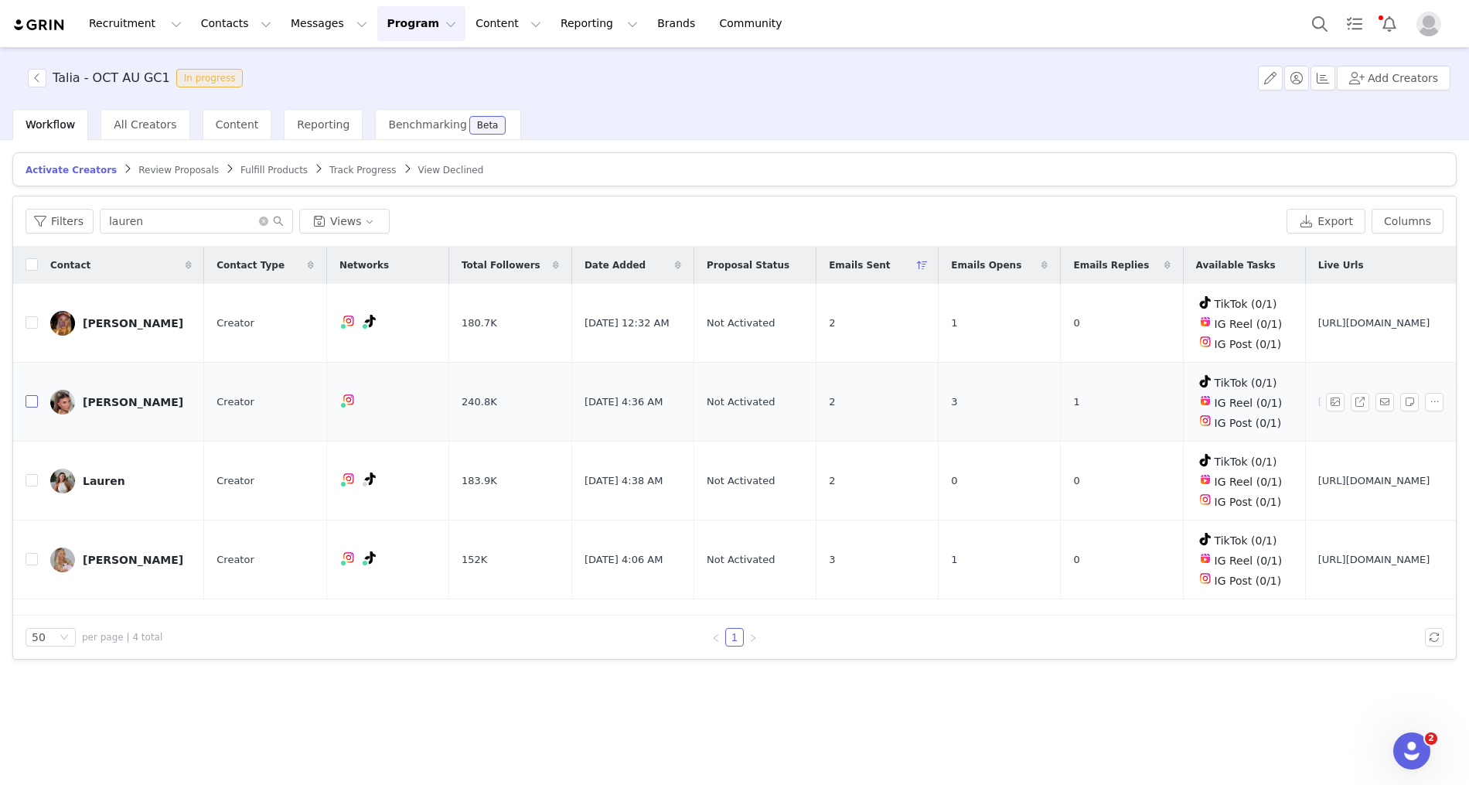
click at [32, 400] on input "checkbox" at bounding box center [32, 401] width 12 height 12
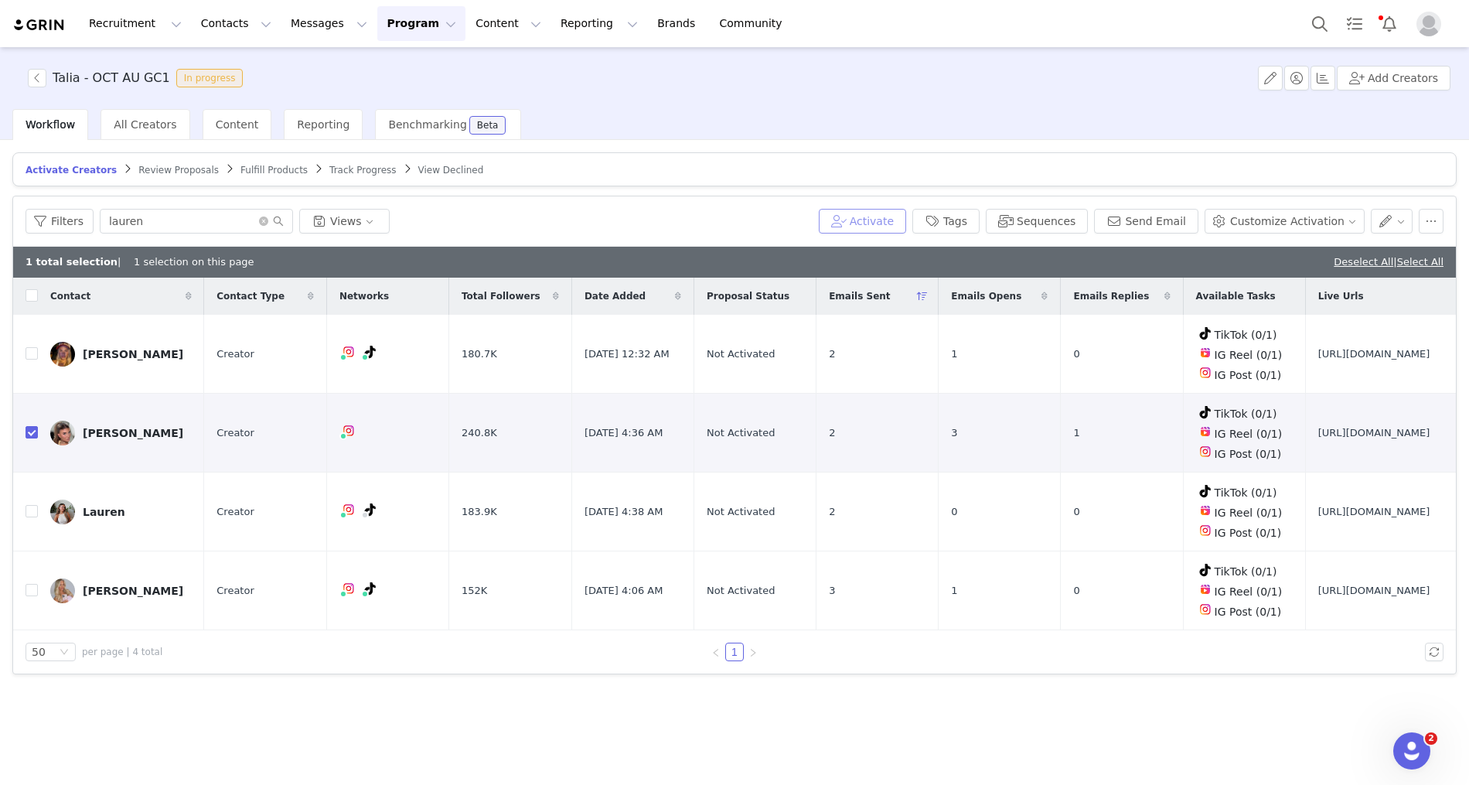
click at [891, 216] on button "Activate" at bounding box center [862, 221] width 87 height 25
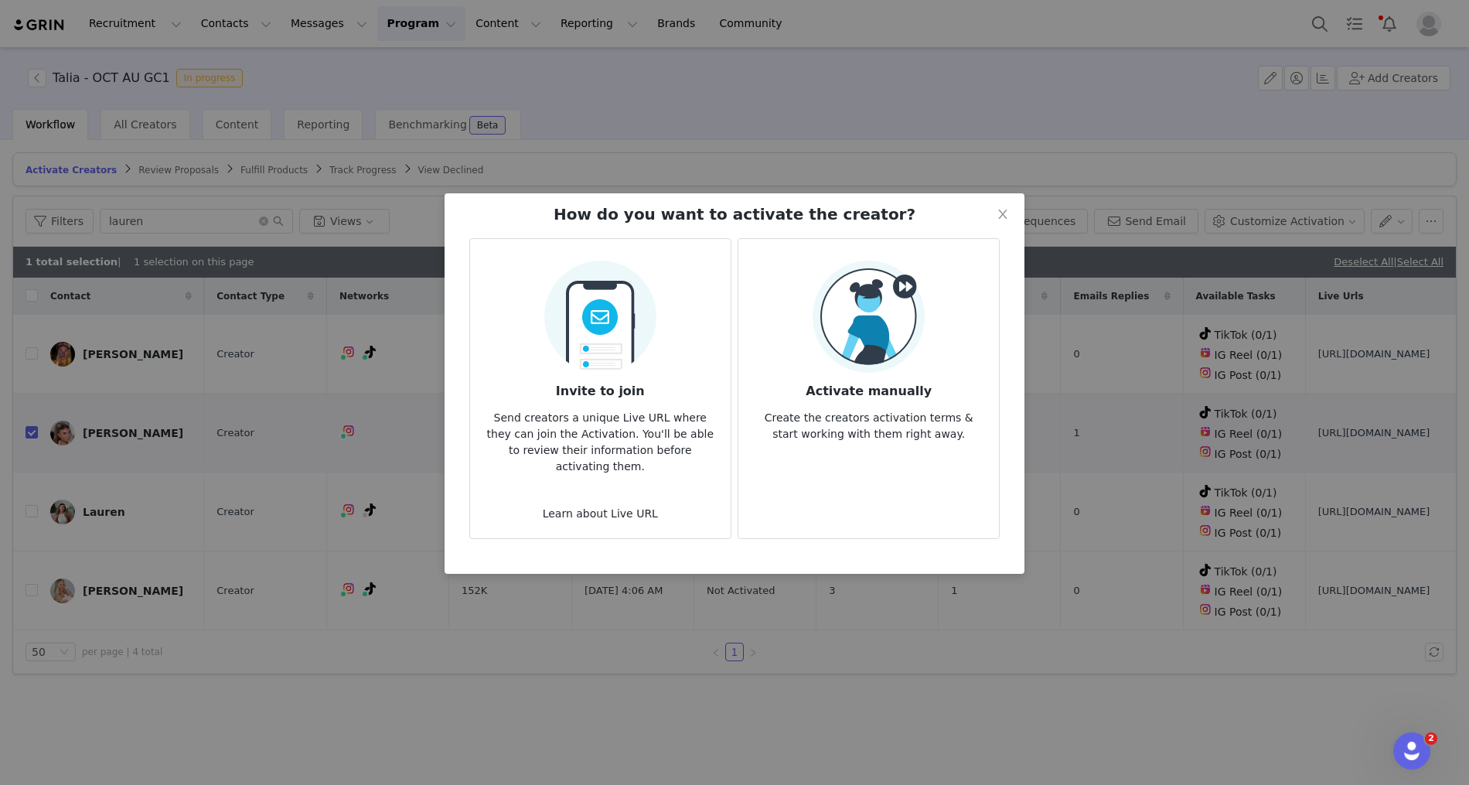
click at [894, 315] on img at bounding box center [869, 317] width 112 height 112
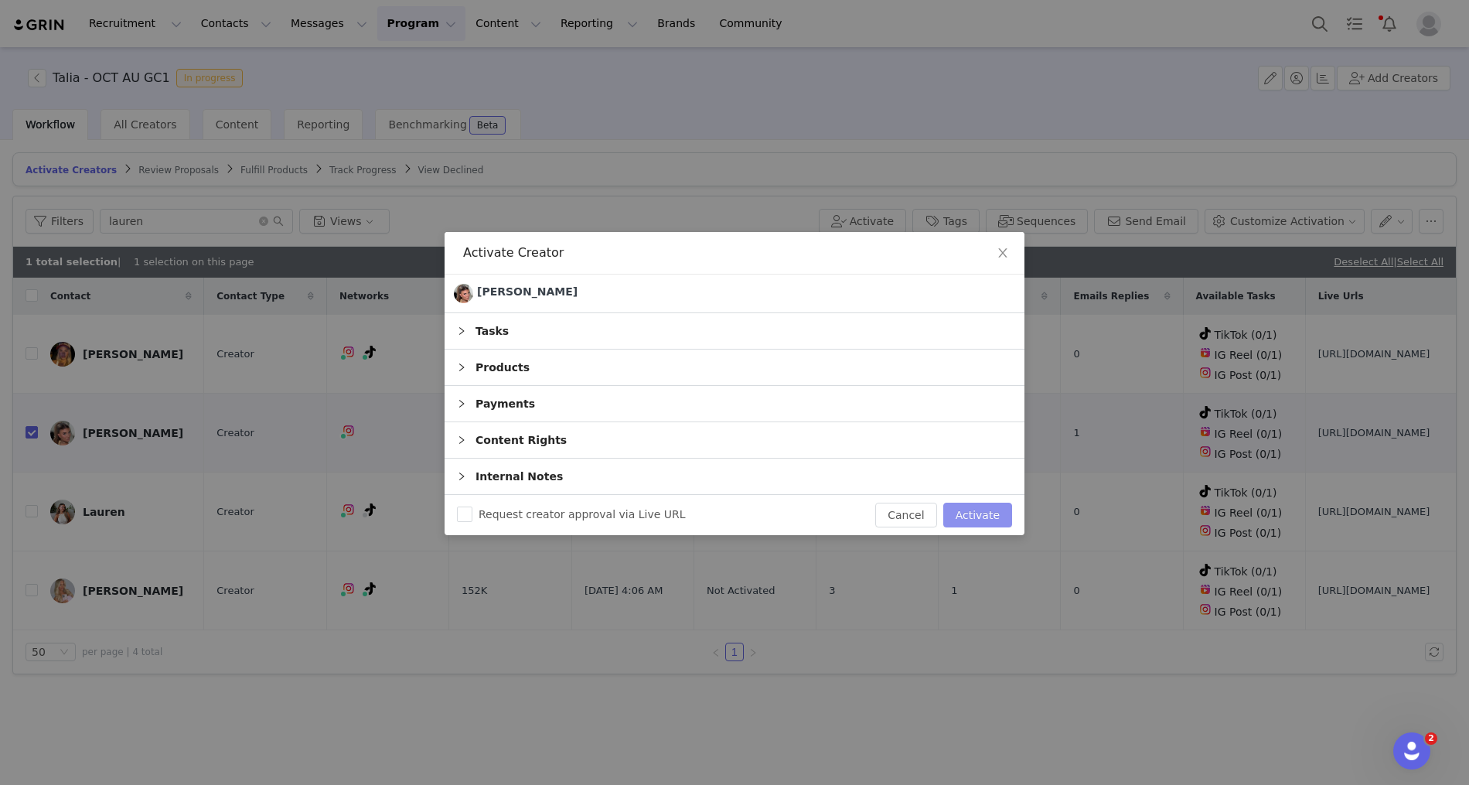
click at [1000, 514] on button "Activate" at bounding box center [977, 515] width 69 height 25
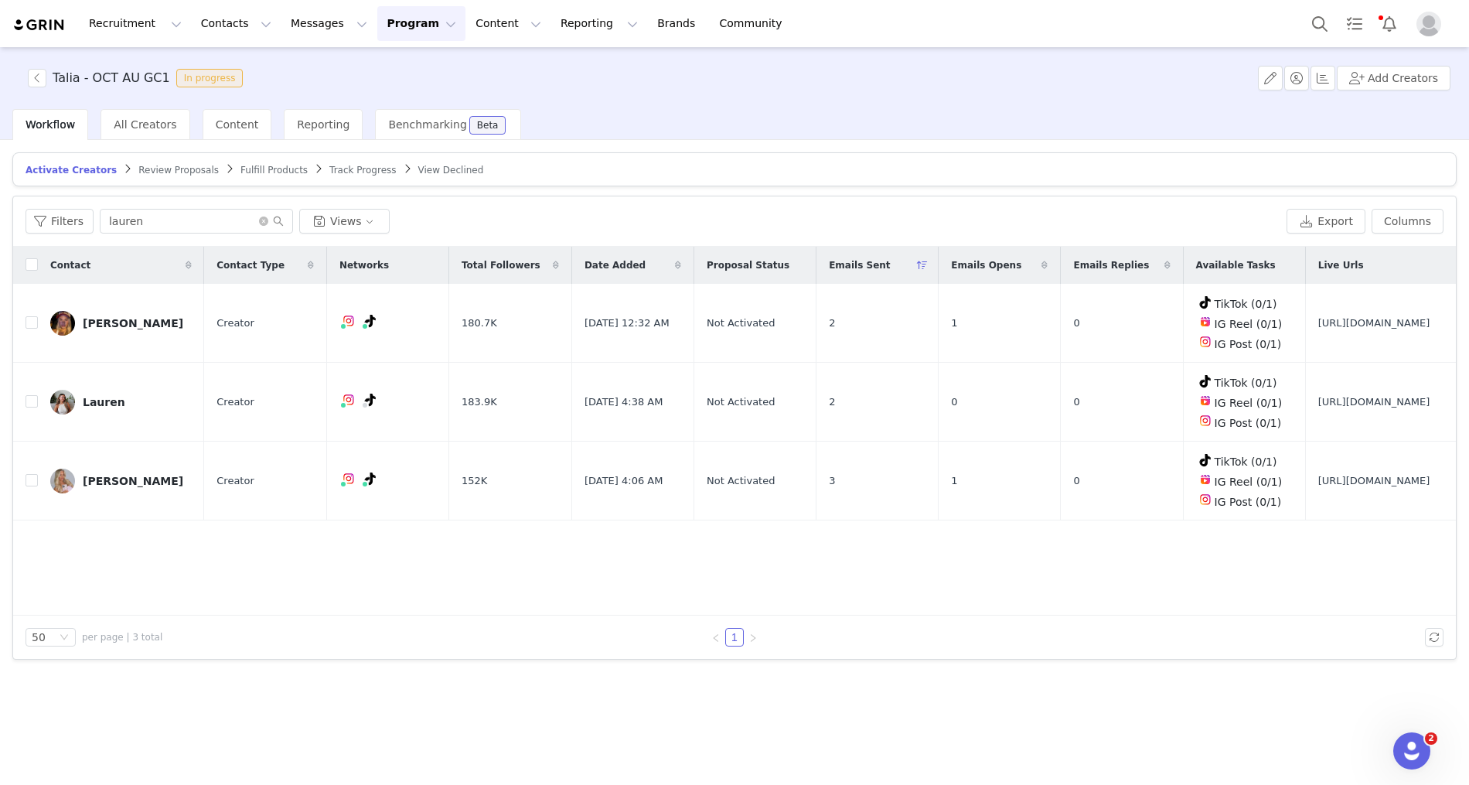
click at [332, 171] on span "Track Progress" at bounding box center [362, 170] width 66 height 11
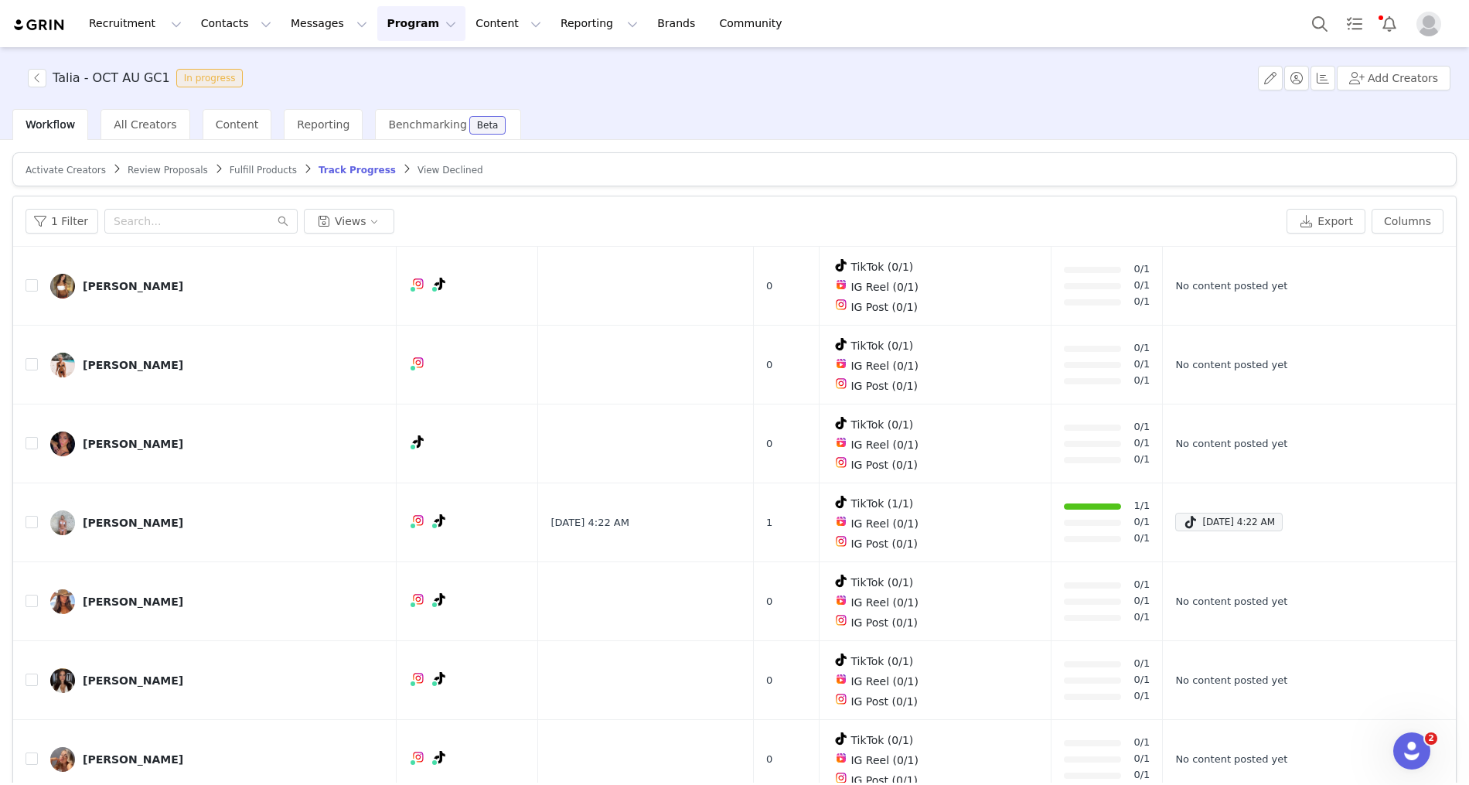
click at [71, 162] on article "Activate Creators Review Proposals Fulfill Products Track Progress View Declined" at bounding box center [734, 169] width 1444 height 34
click at [71, 164] on link "Activate Creators" at bounding box center [66, 170] width 80 height 12
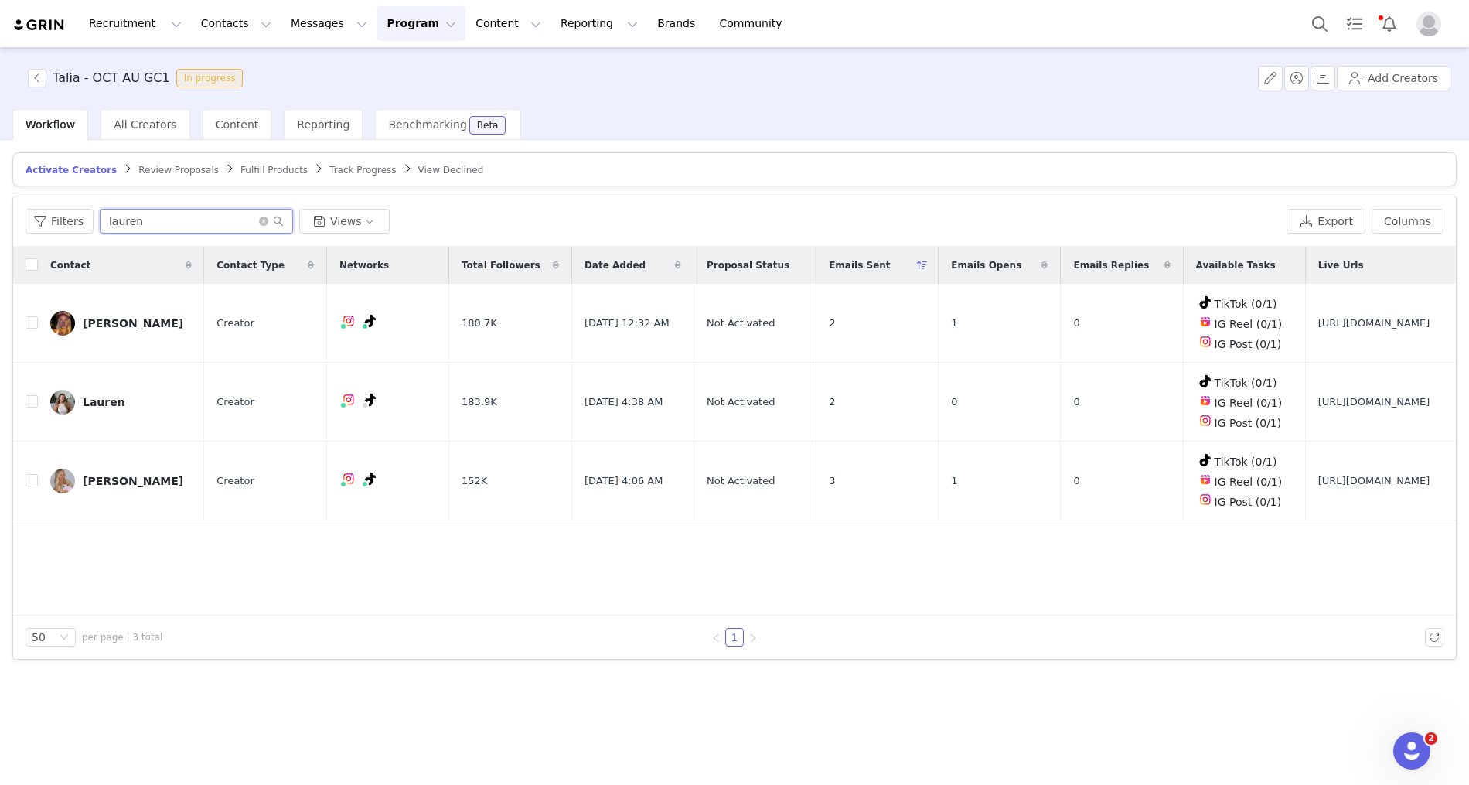
click at [147, 225] on input "lauren" at bounding box center [196, 221] width 193 height 25
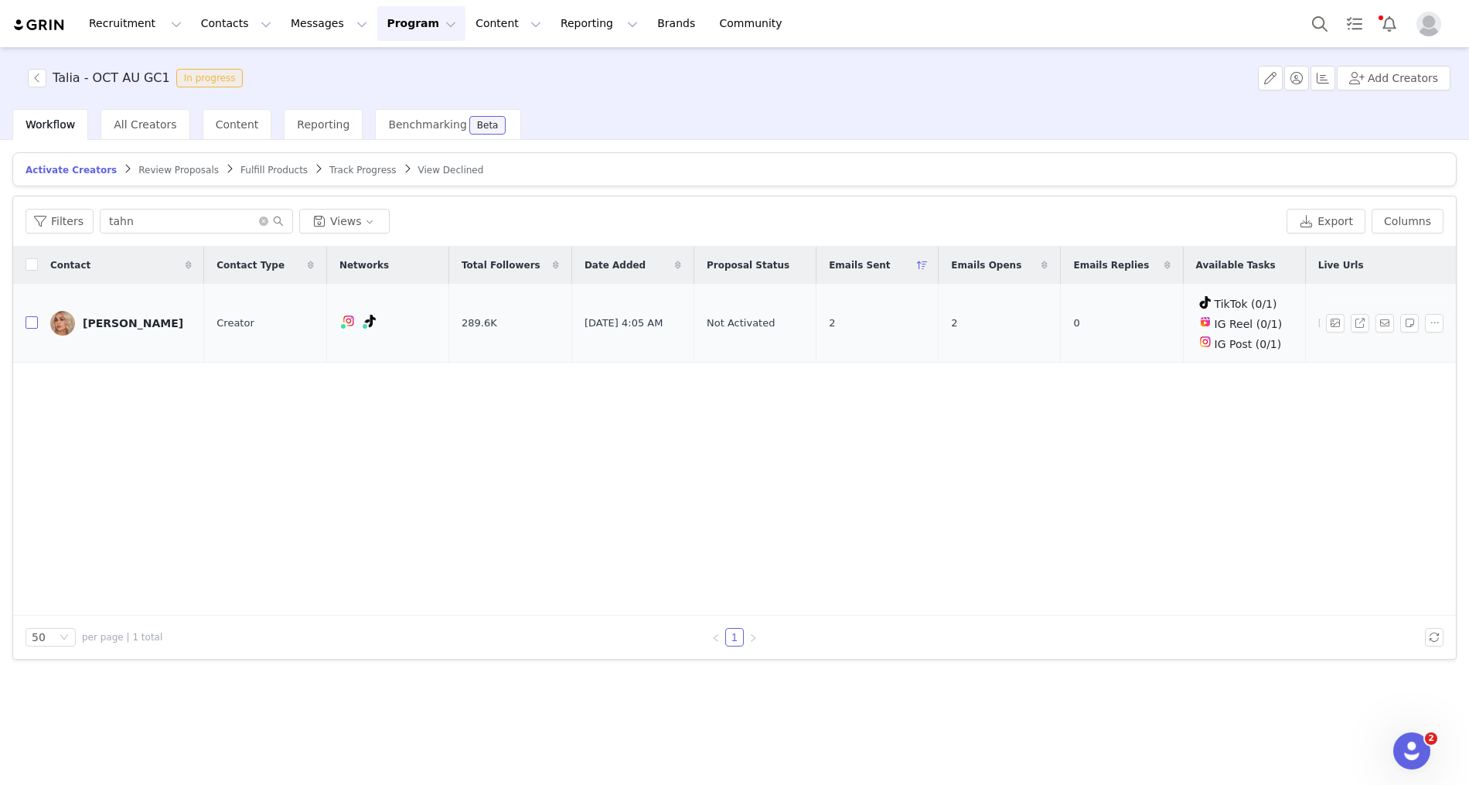
click at [31, 324] on input "checkbox" at bounding box center [32, 322] width 12 height 12
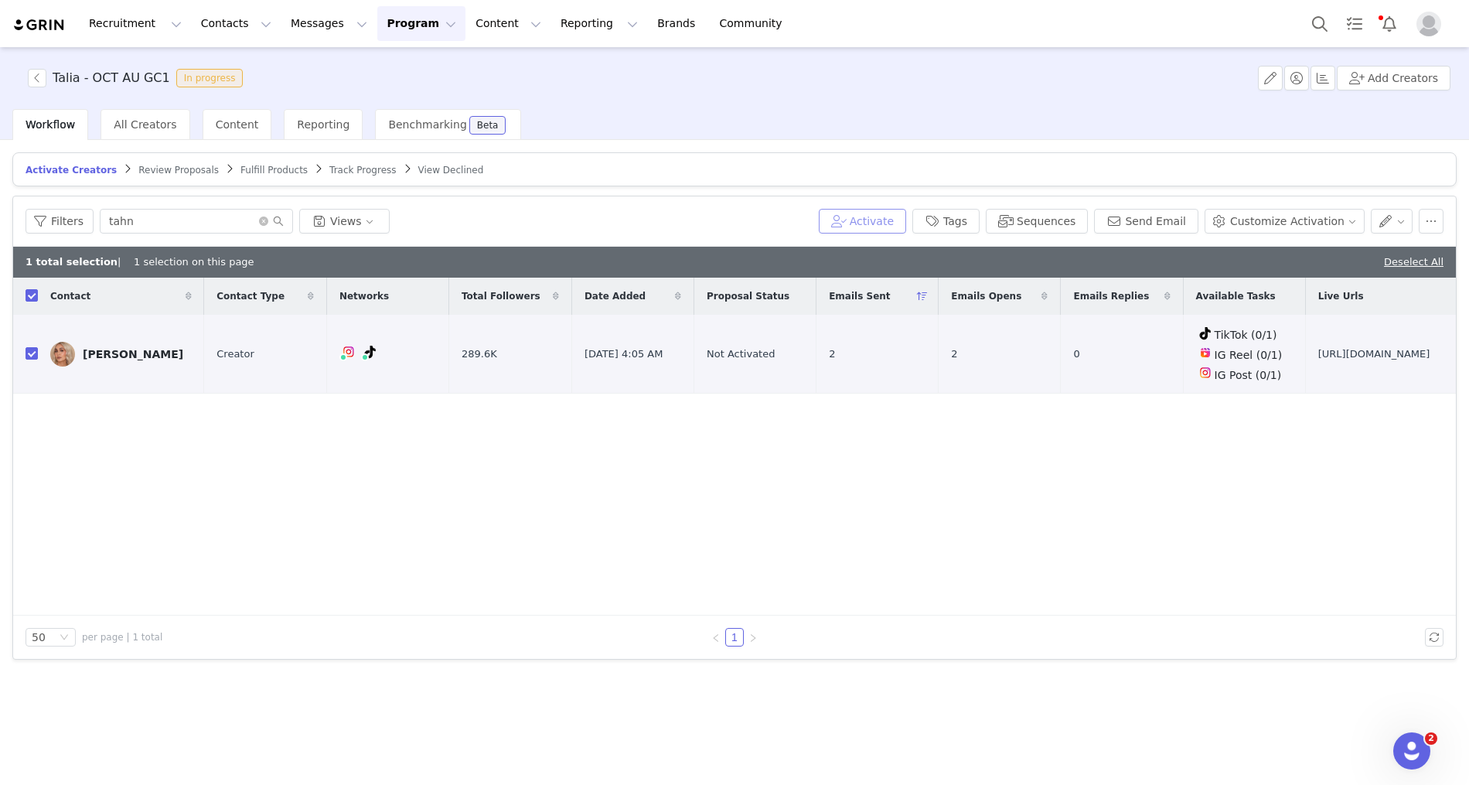
click at [888, 222] on button "Activate" at bounding box center [862, 221] width 87 height 25
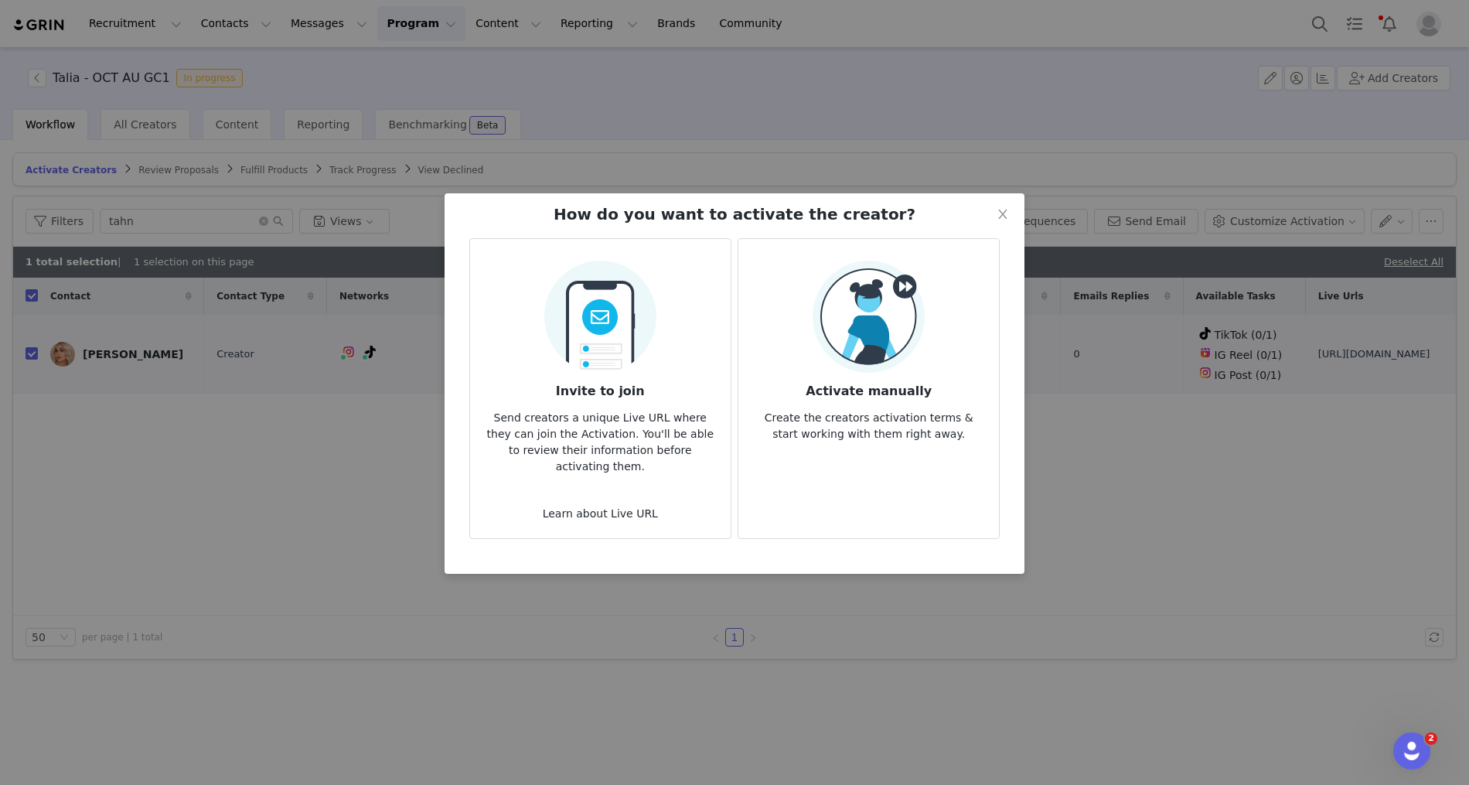
click at [891, 387] on h3 "Activate manually" at bounding box center [869, 387] width 236 height 28
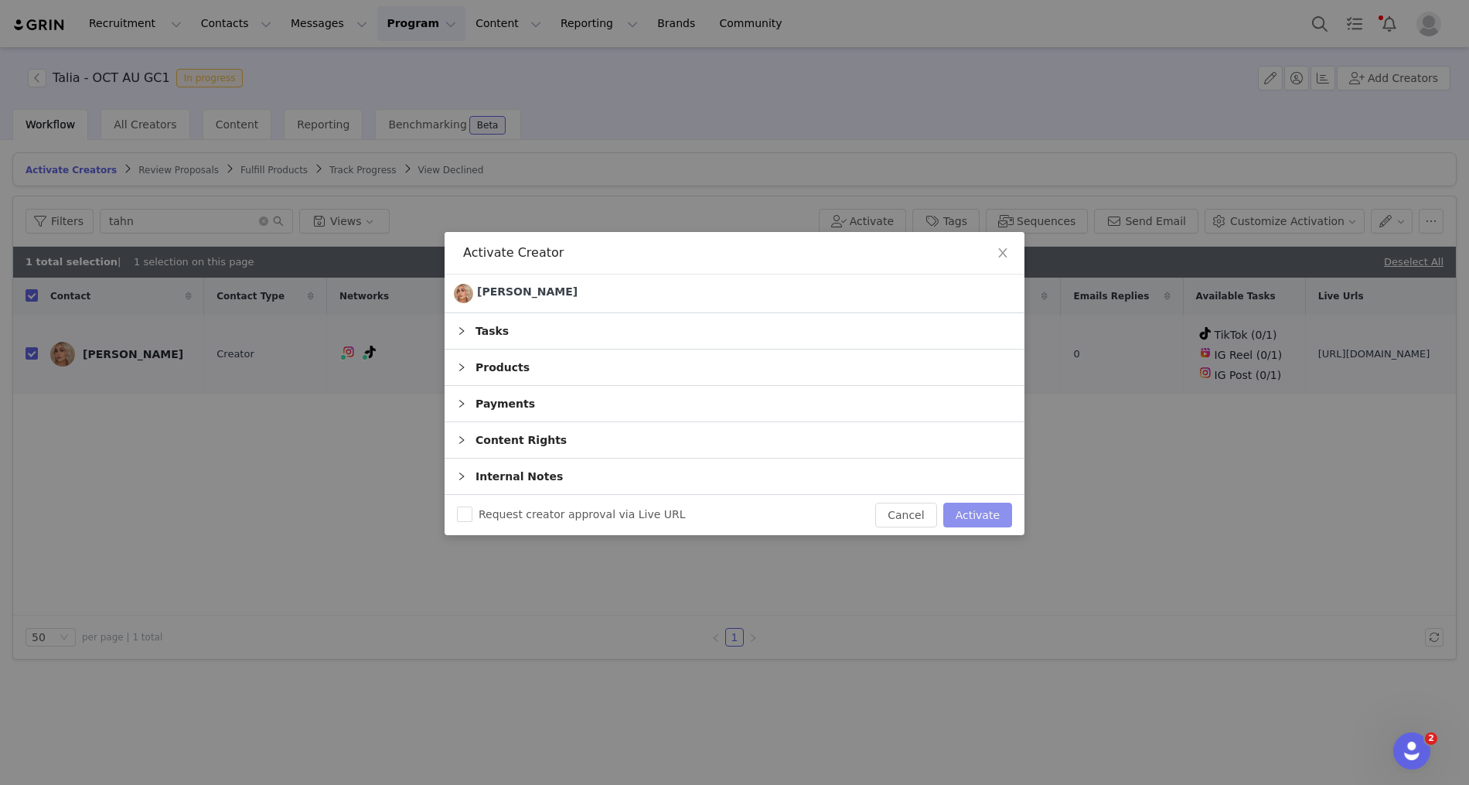
click at [973, 506] on button "Activate" at bounding box center [977, 515] width 69 height 25
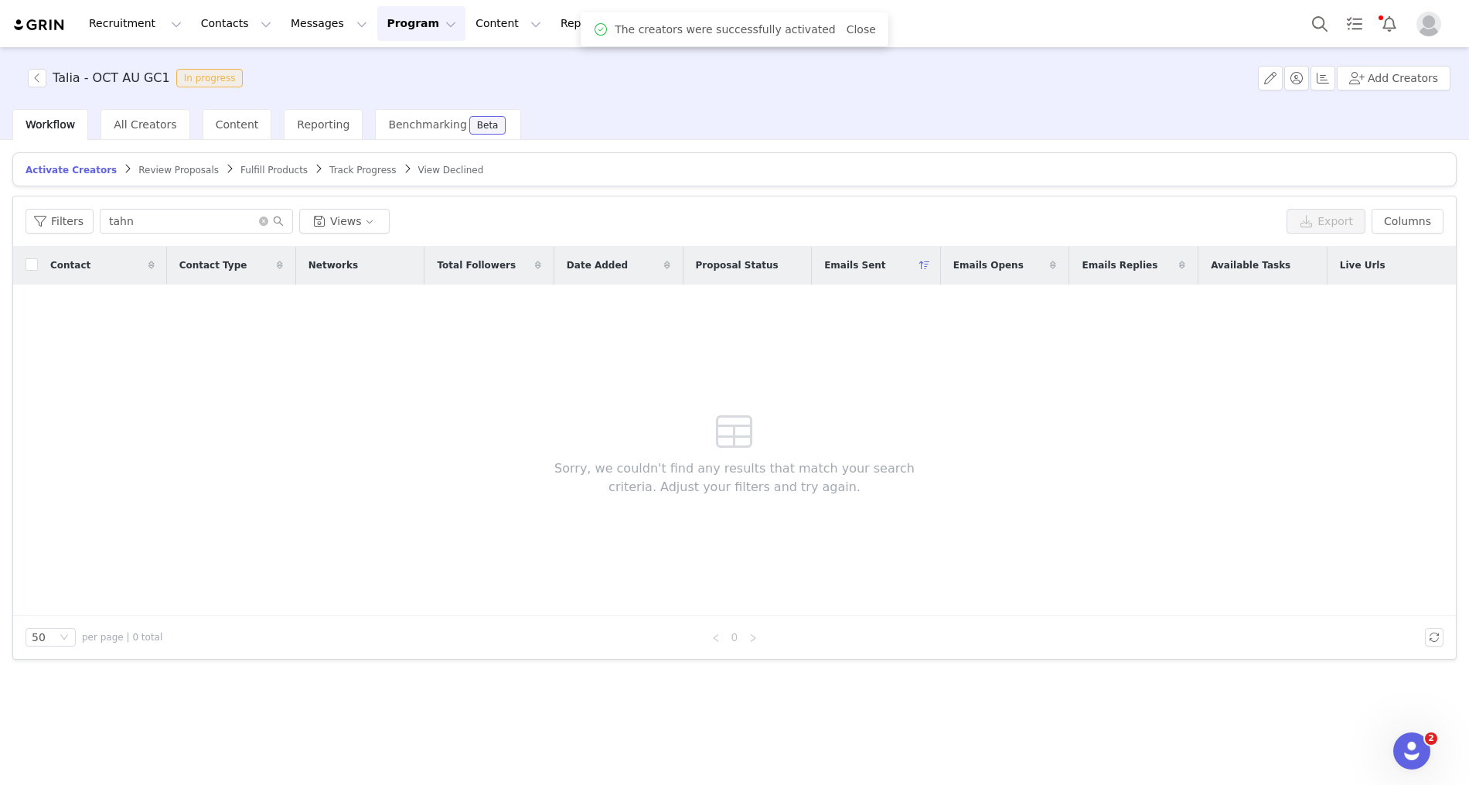
click at [383, 461] on div "Contact Contact Type Networks Total Followers Date Added Proposal Status Emails…" at bounding box center [734, 431] width 1443 height 369
click at [189, 176] on article "Activate Creators Review Proposals Fulfill Products Track Progress View Declined" at bounding box center [734, 169] width 1444 height 34
click at [170, 176] on article "Activate Creators Review Proposals Fulfill Products Track Progress View Declined" at bounding box center [734, 169] width 1444 height 34
click at [141, 166] on span "Review Proposals" at bounding box center [178, 170] width 80 height 11
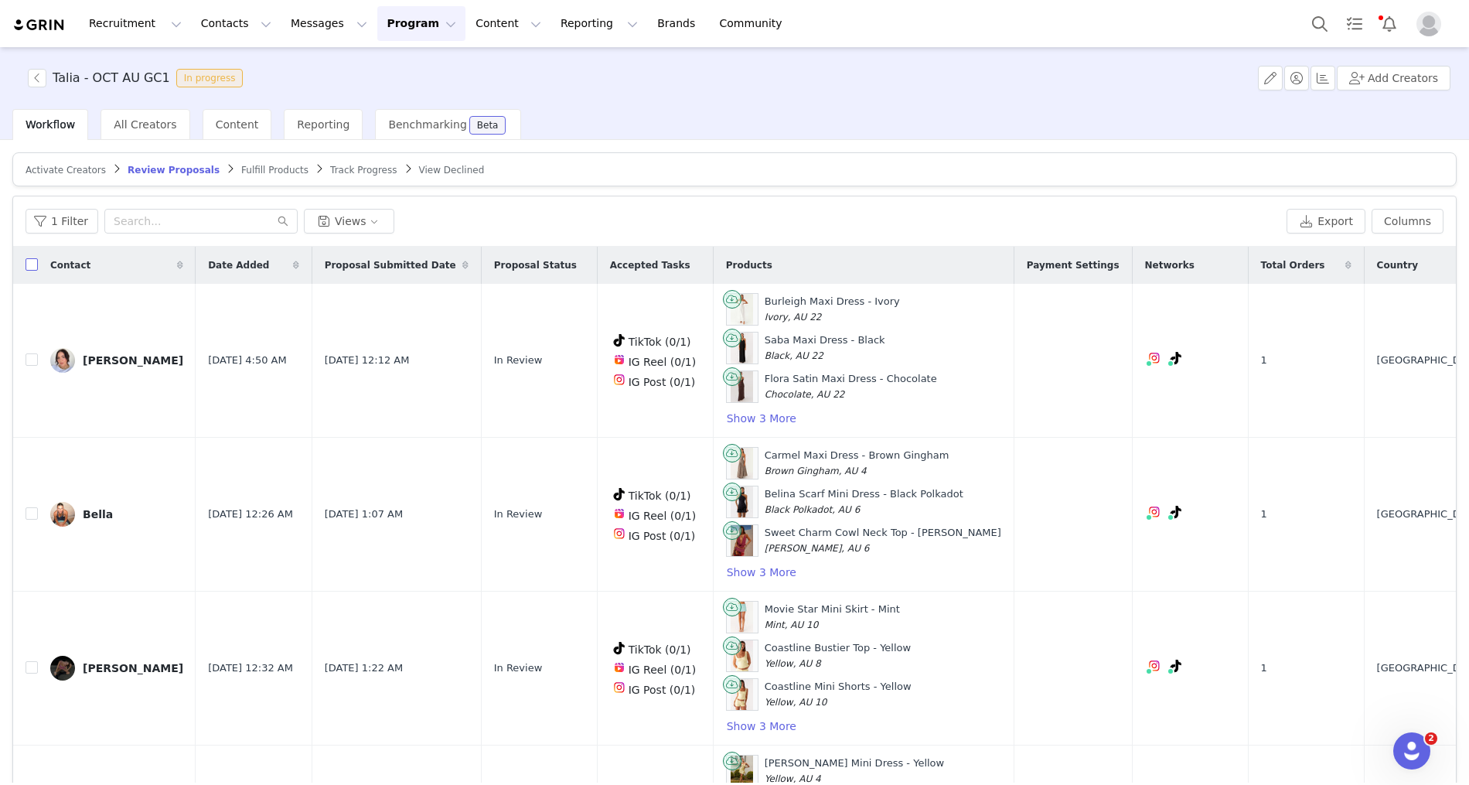
click at [28, 264] on input "checkbox" at bounding box center [32, 264] width 12 height 12
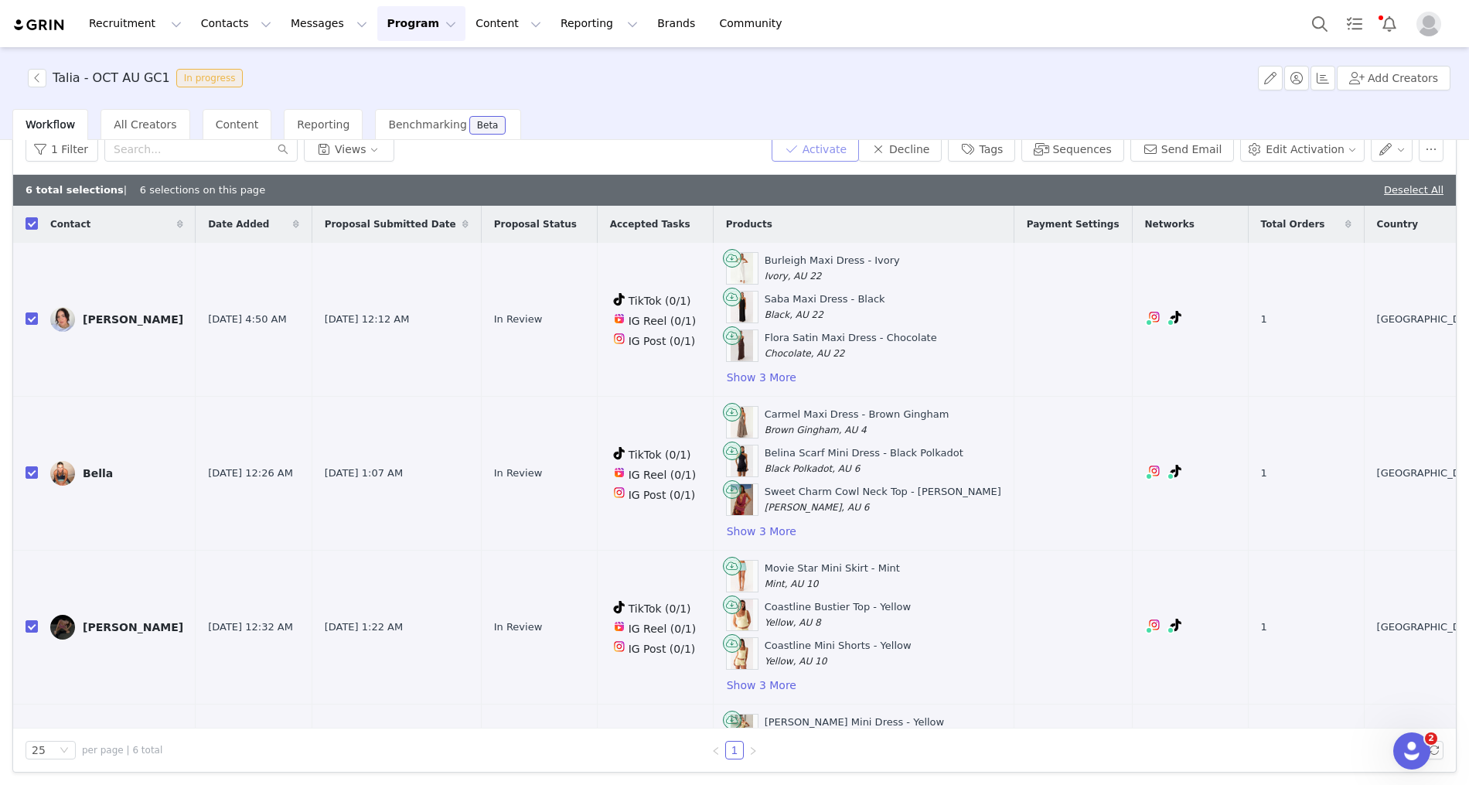
click at [823, 155] on button "Activate" at bounding box center [815, 149] width 87 height 25
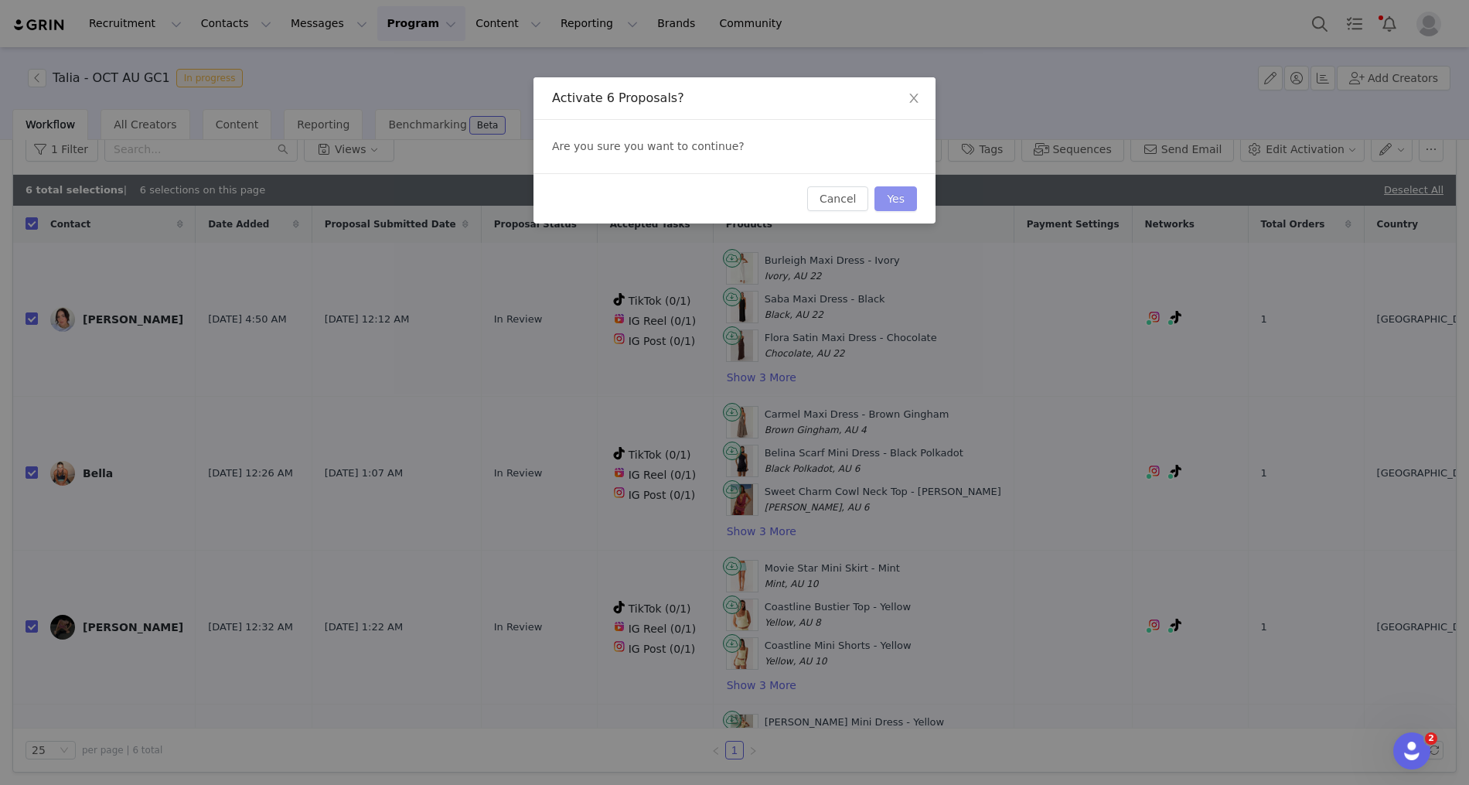
click at [894, 197] on button "Yes" at bounding box center [895, 198] width 43 height 25
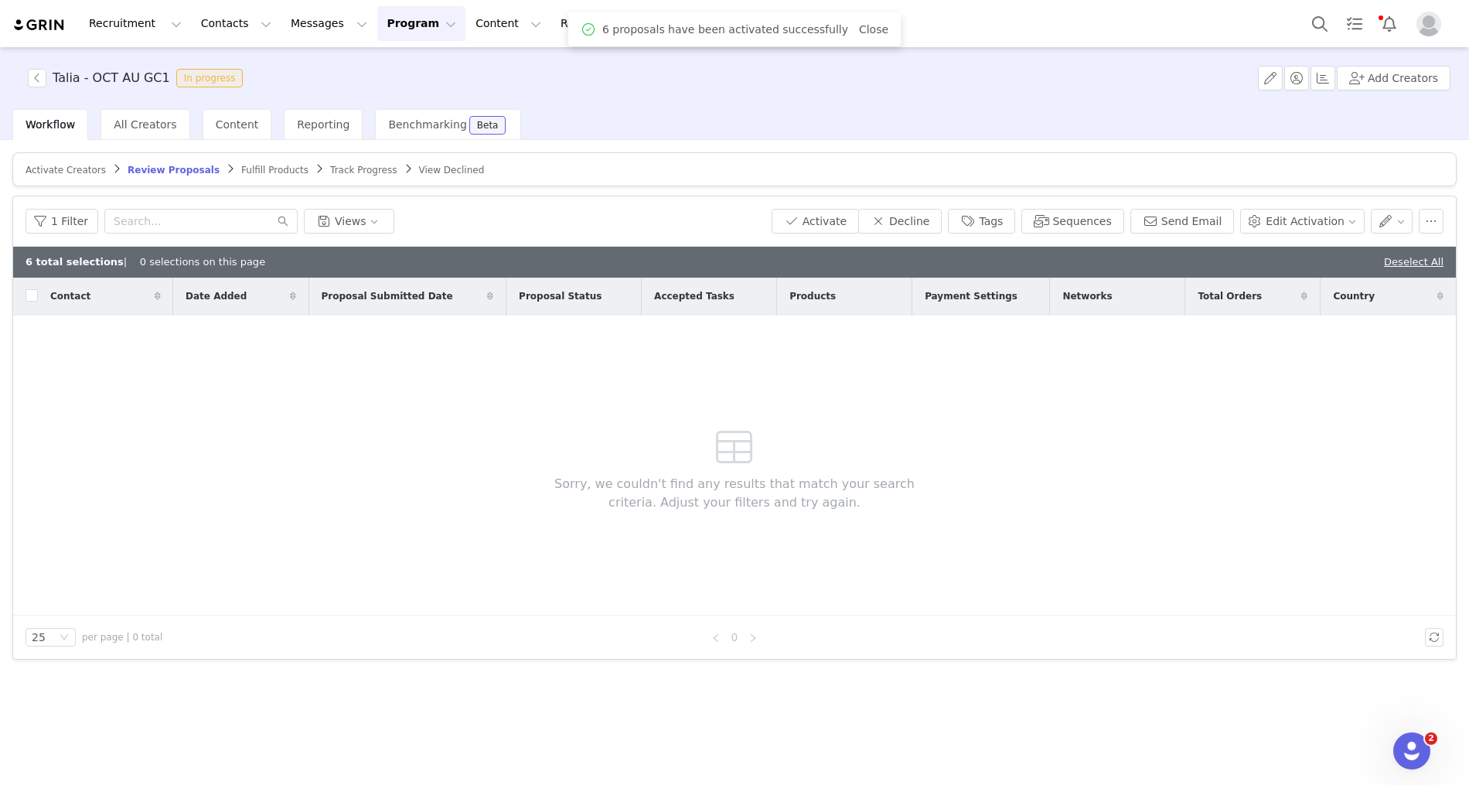
click at [252, 169] on span "Fulfill Products" at bounding box center [274, 170] width 67 height 11
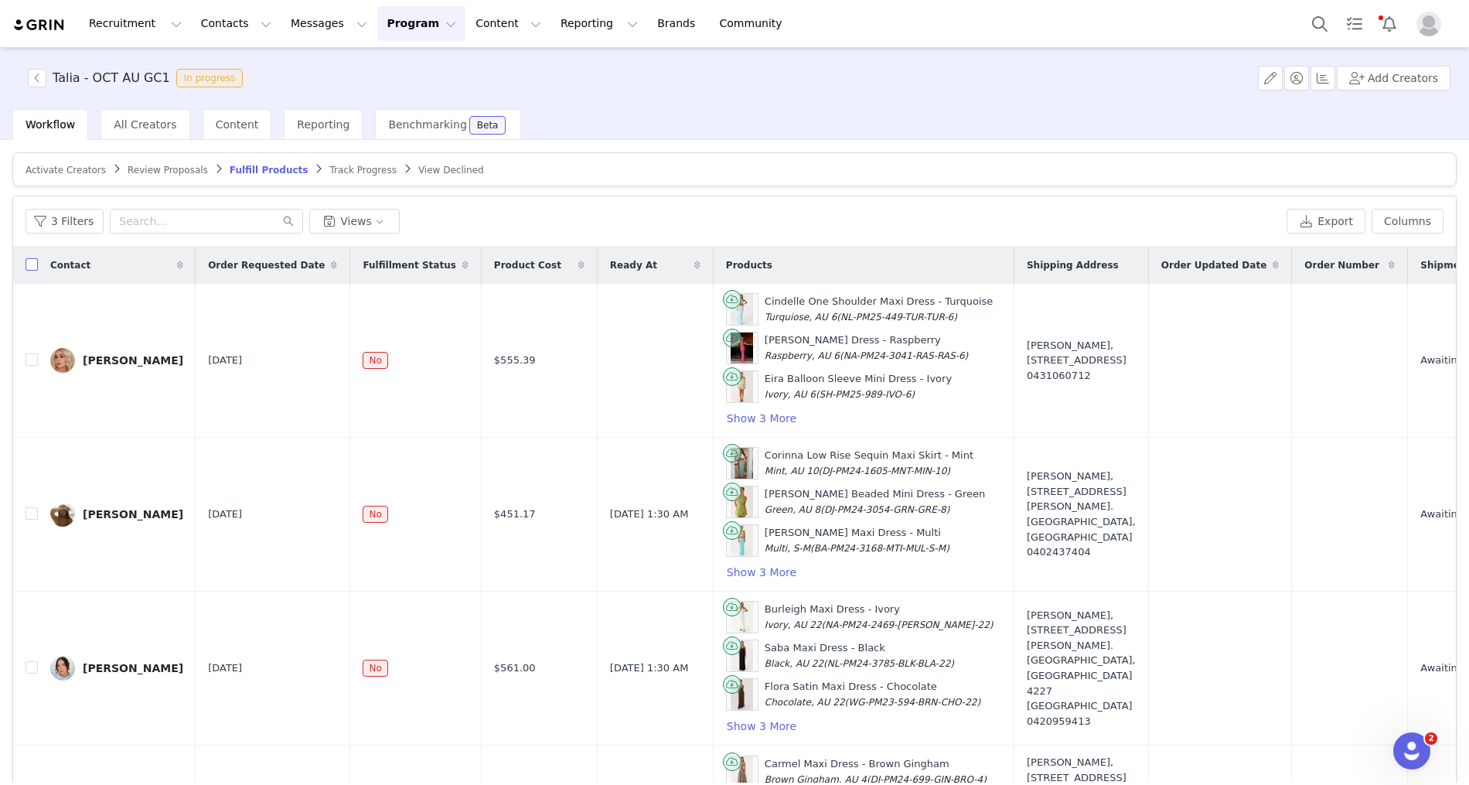
click at [29, 261] on input "checkbox" at bounding box center [32, 264] width 12 height 12
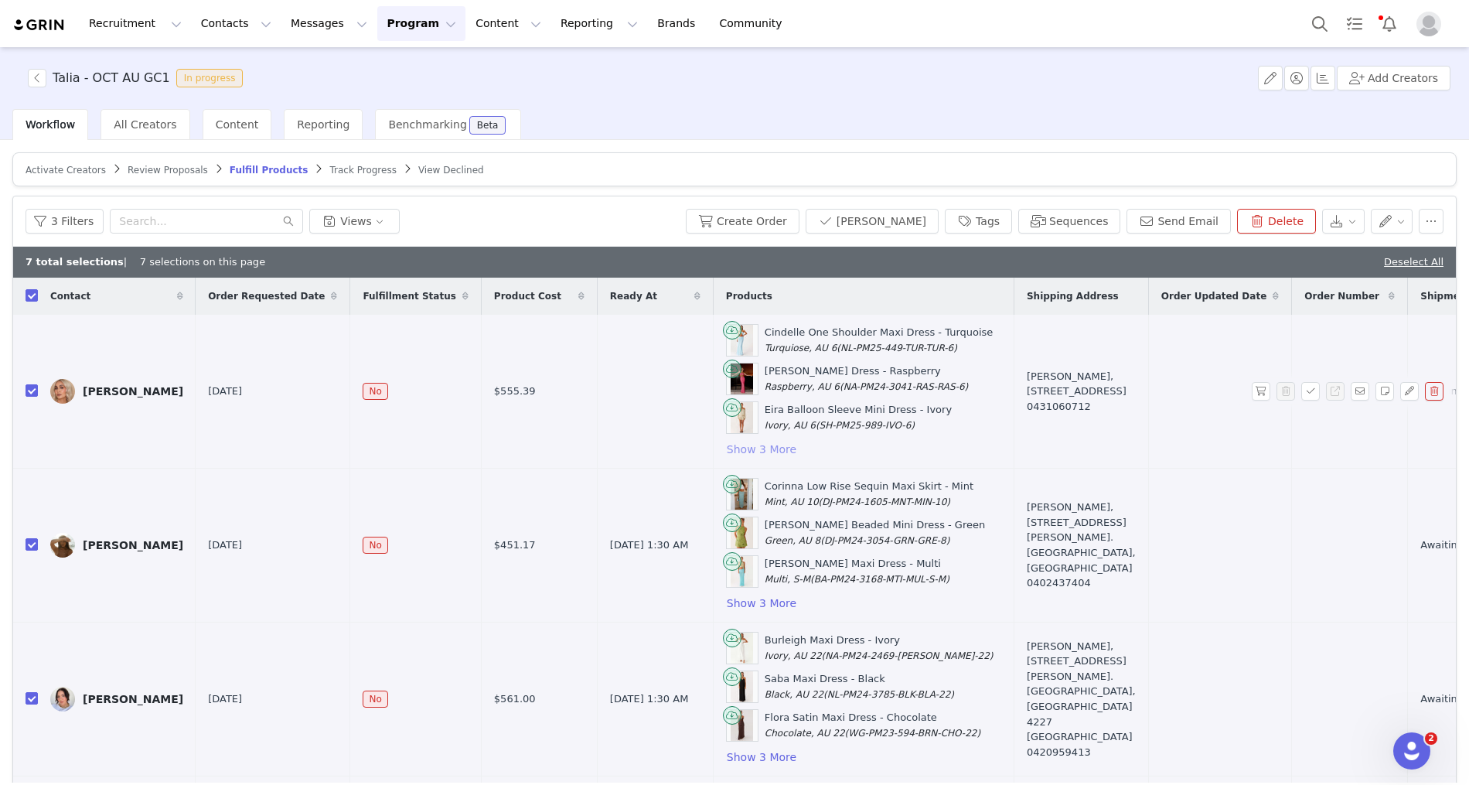
click at [731, 450] on button "Show 3 More" at bounding box center [761, 449] width 71 height 19
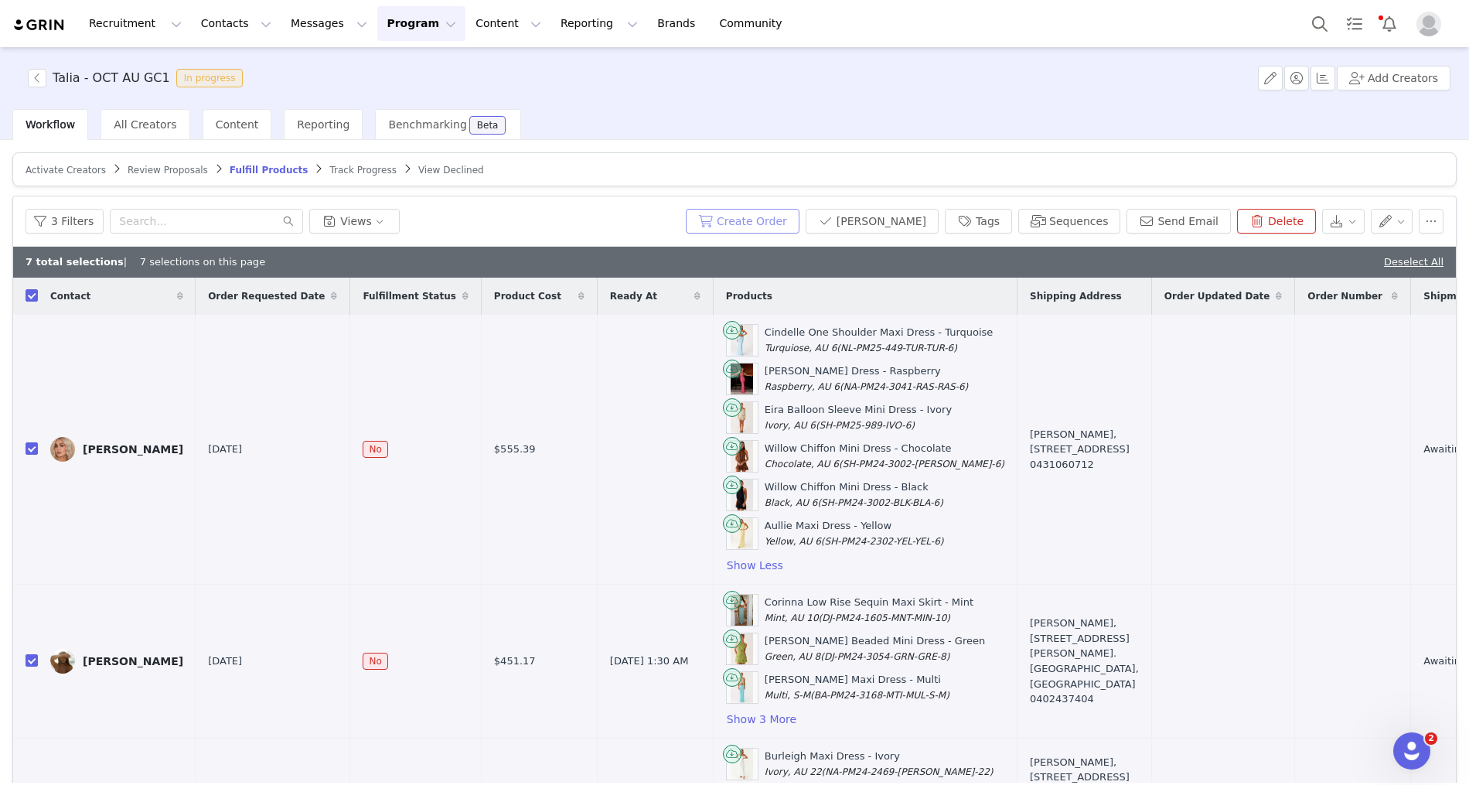
click at [783, 217] on button "Create Order" at bounding box center [743, 221] width 114 height 25
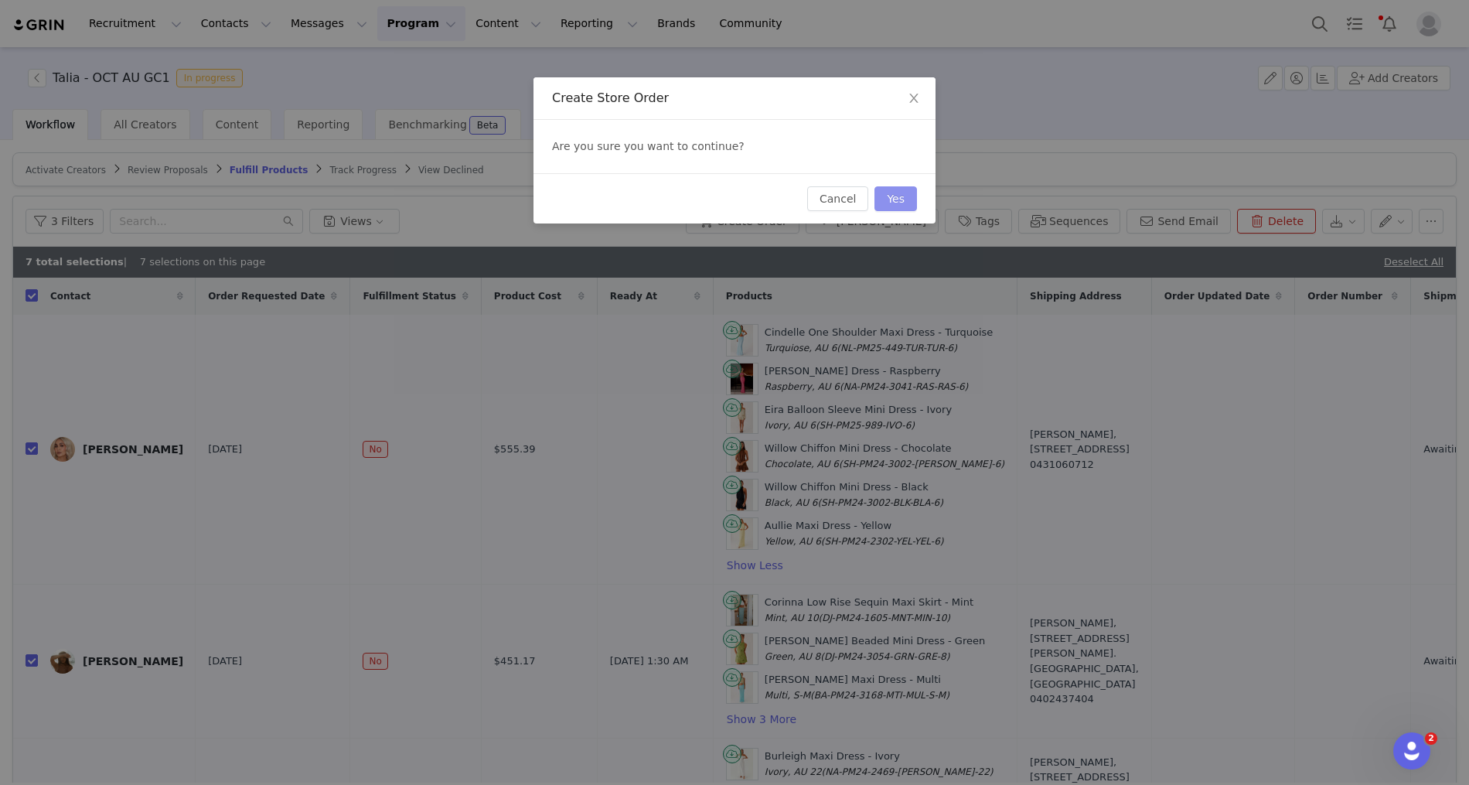
click at [878, 198] on button "Yes" at bounding box center [895, 198] width 43 height 25
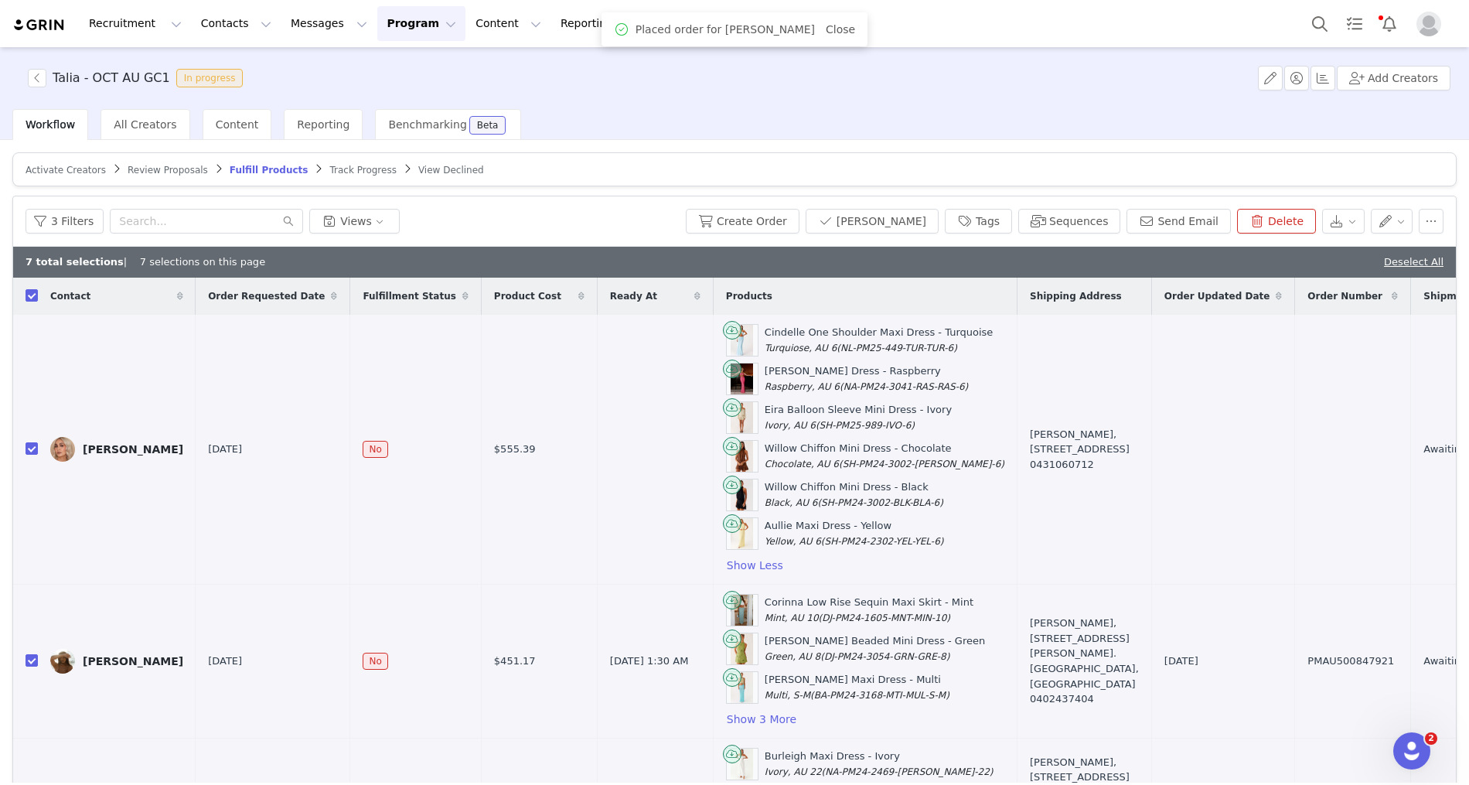
click at [360, 165] on span "Track Progress" at bounding box center [362, 170] width 66 height 11
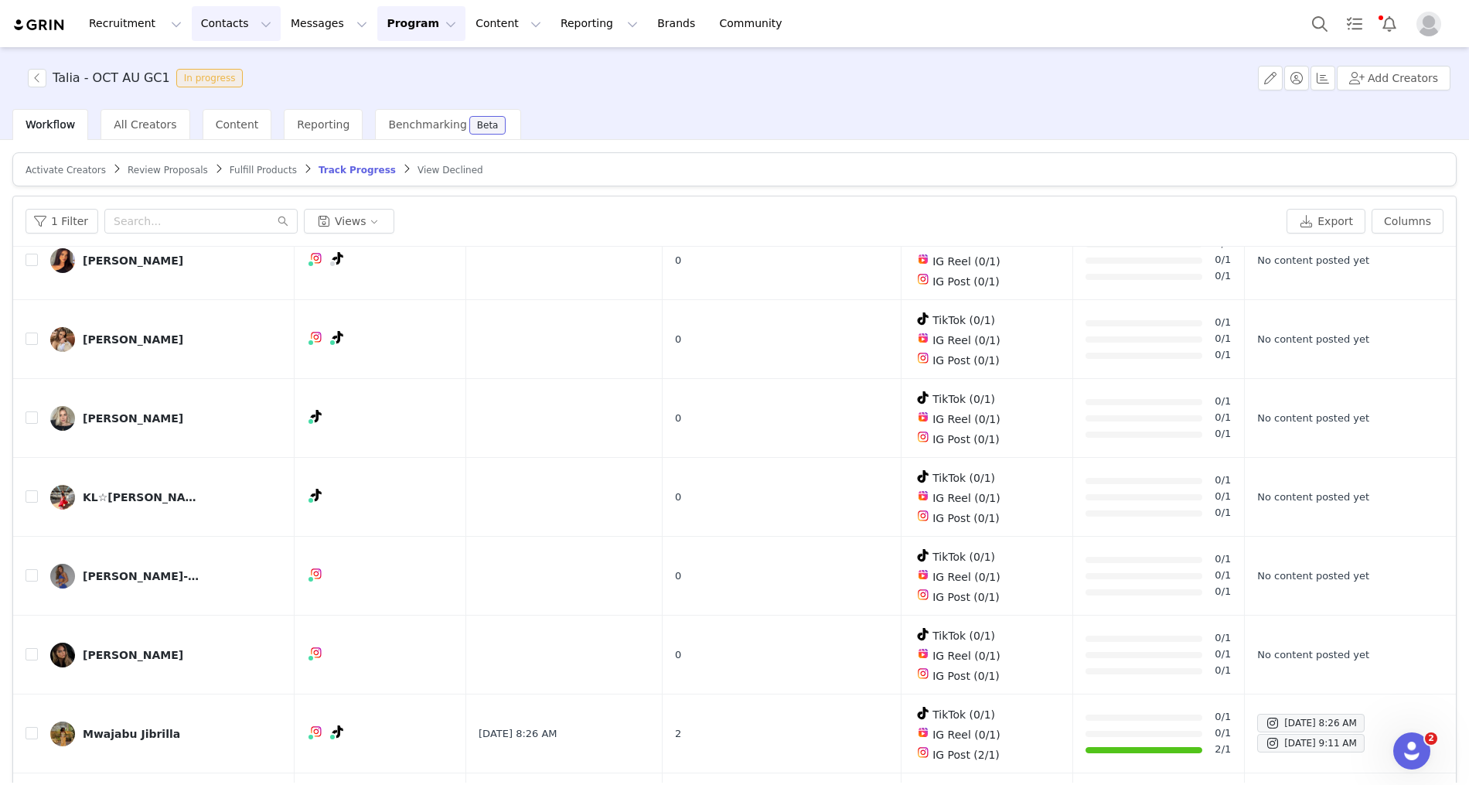
scroll to position [72, 0]
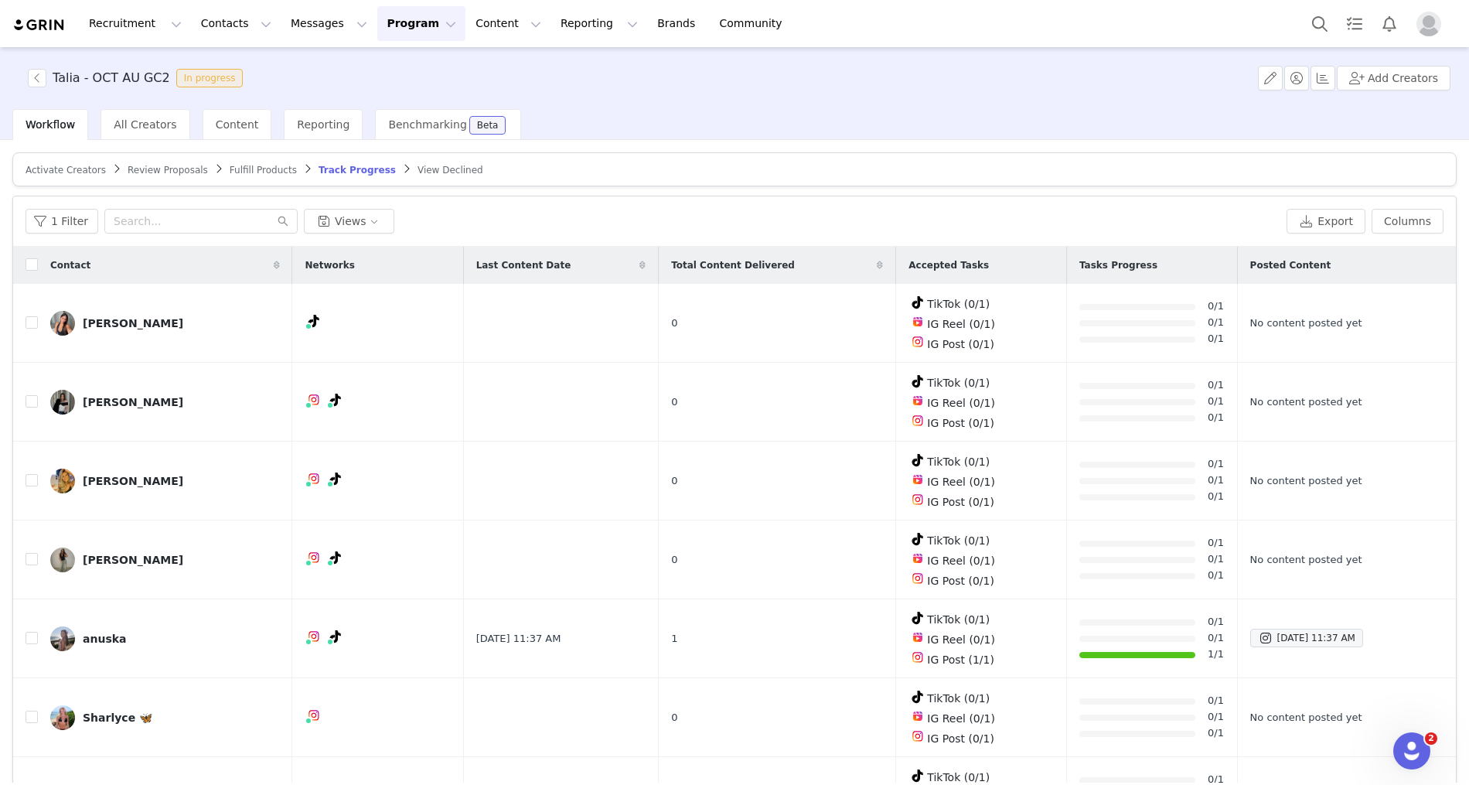
click at [77, 165] on span "Activate Creators" at bounding box center [66, 170] width 80 height 11
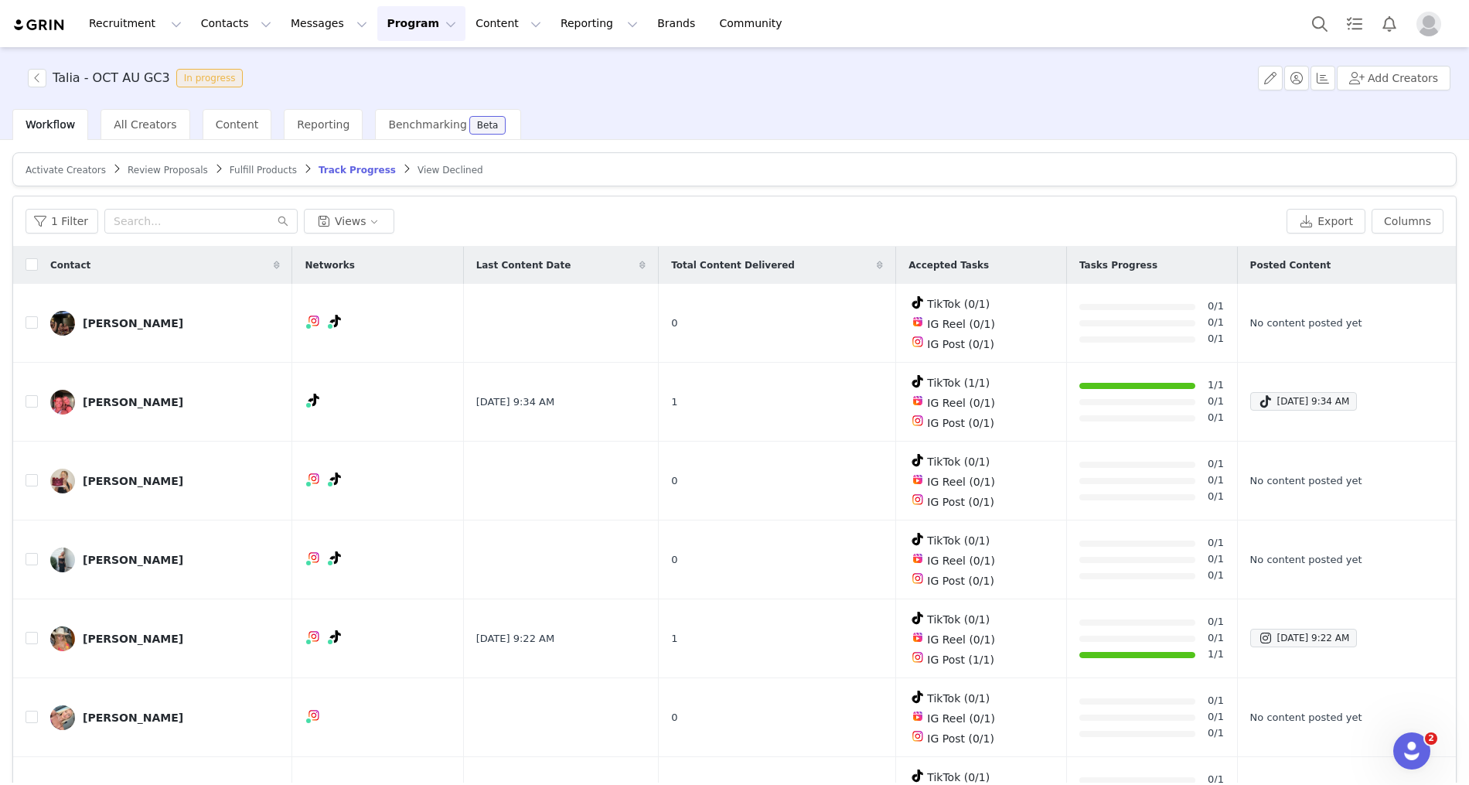
click at [43, 172] on span "Activate Creators" at bounding box center [66, 170] width 80 height 11
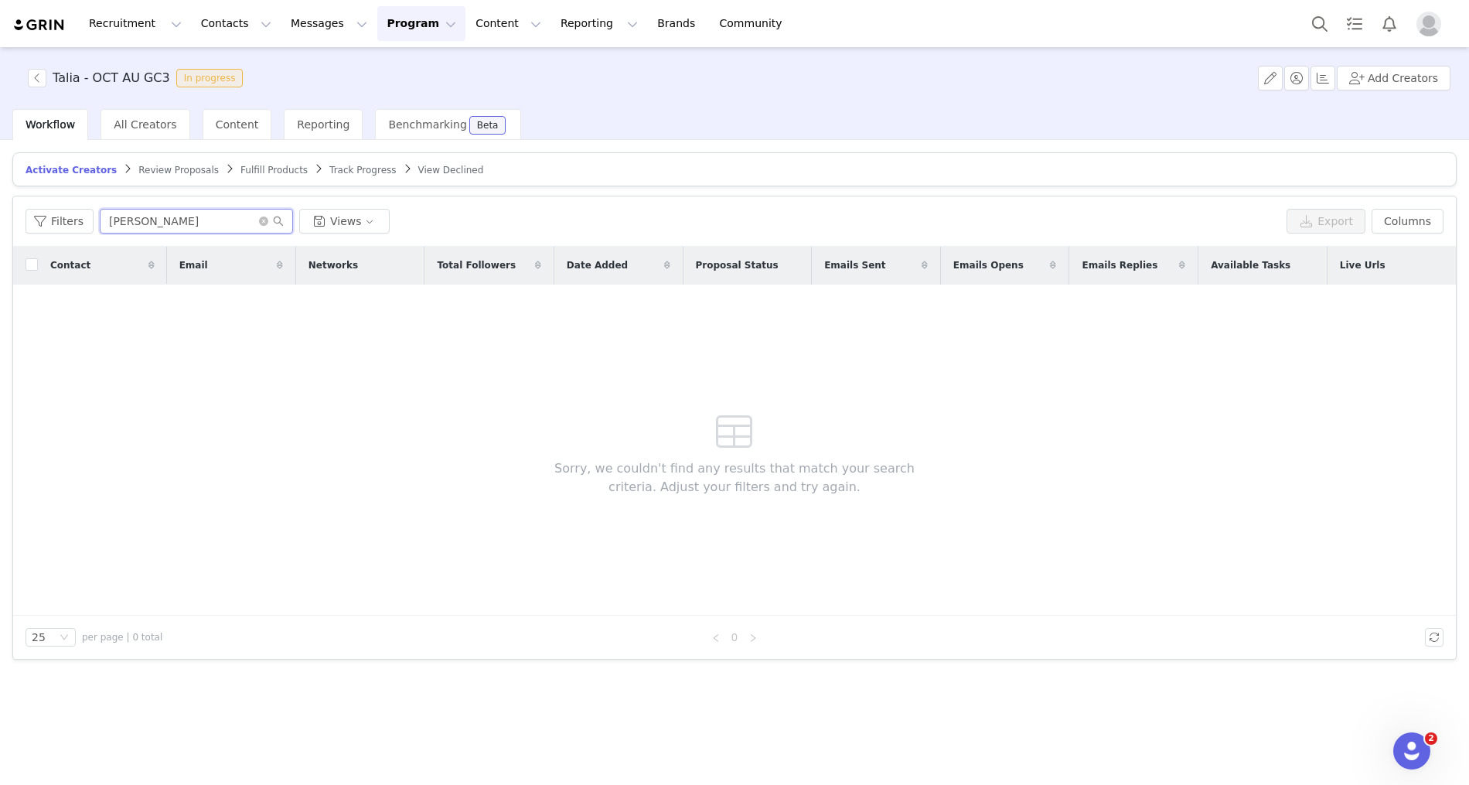
click at [215, 221] on input "[PERSON_NAME]" at bounding box center [196, 221] width 193 height 25
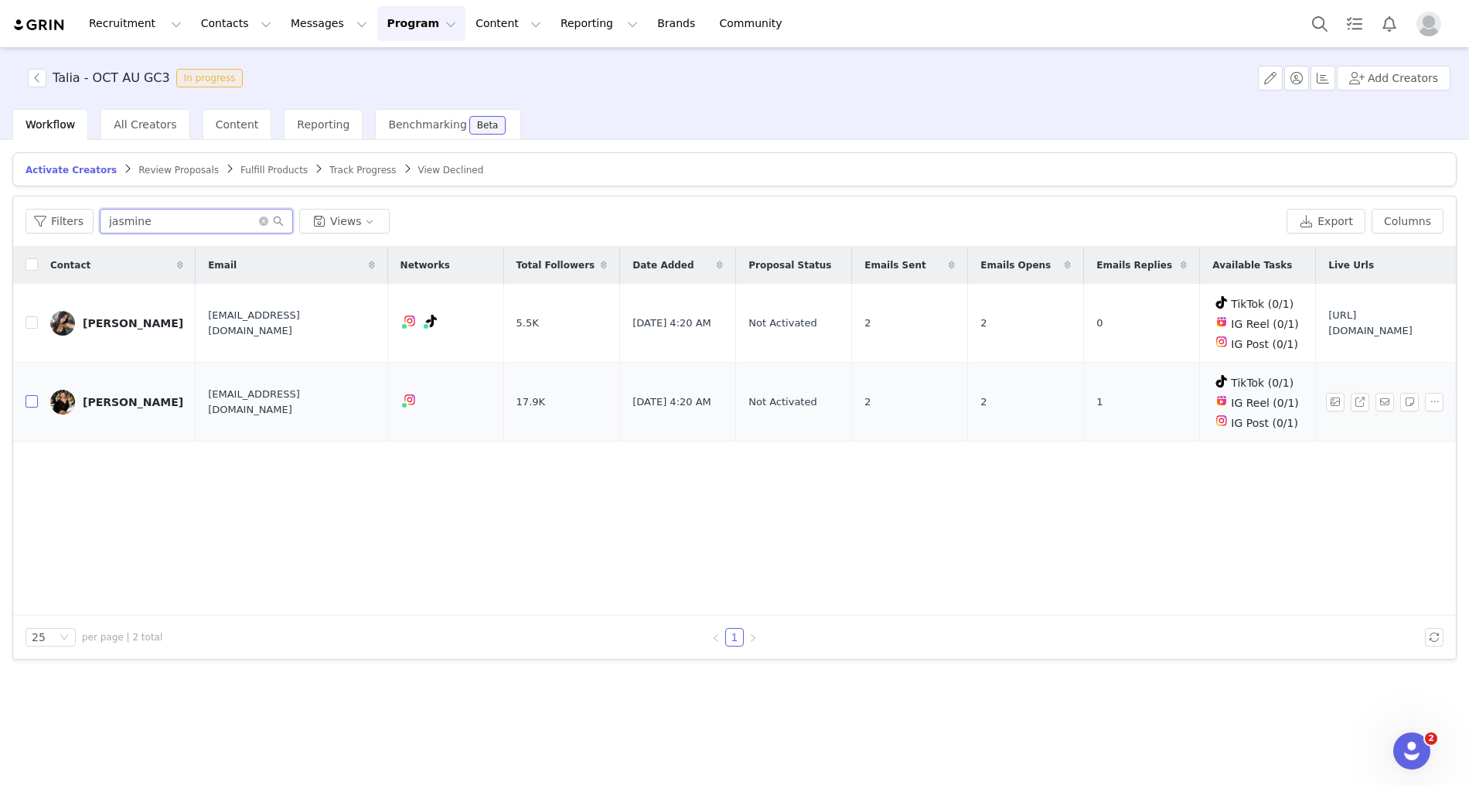
type input "jasmine"
click at [31, 395] on input "checkbox" at bounding box center [32, 401] width 12 height 12
checkbox input "true"
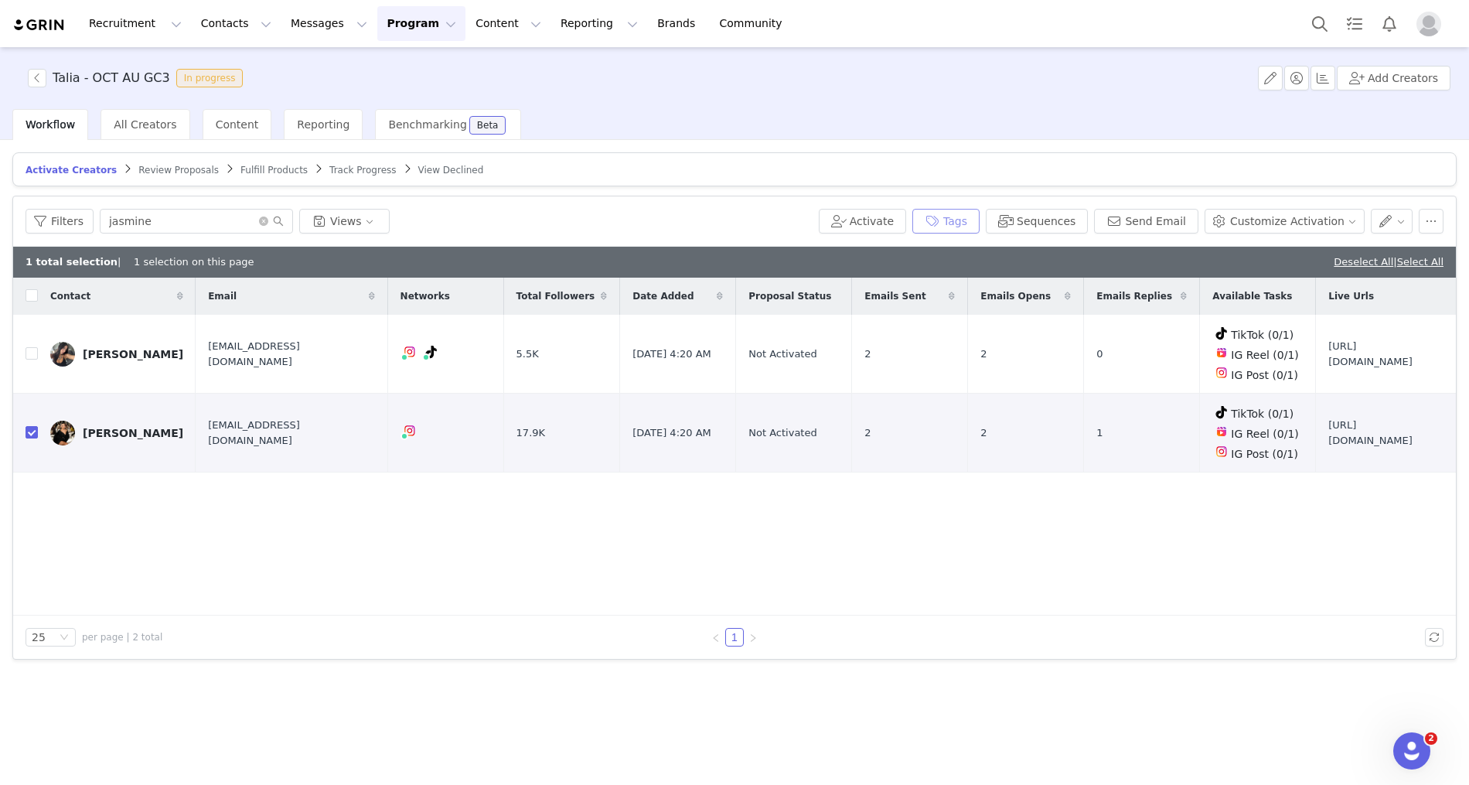
click at [968, 221] on button "Tags" at bounding box center [945, 221] width 67 height 25
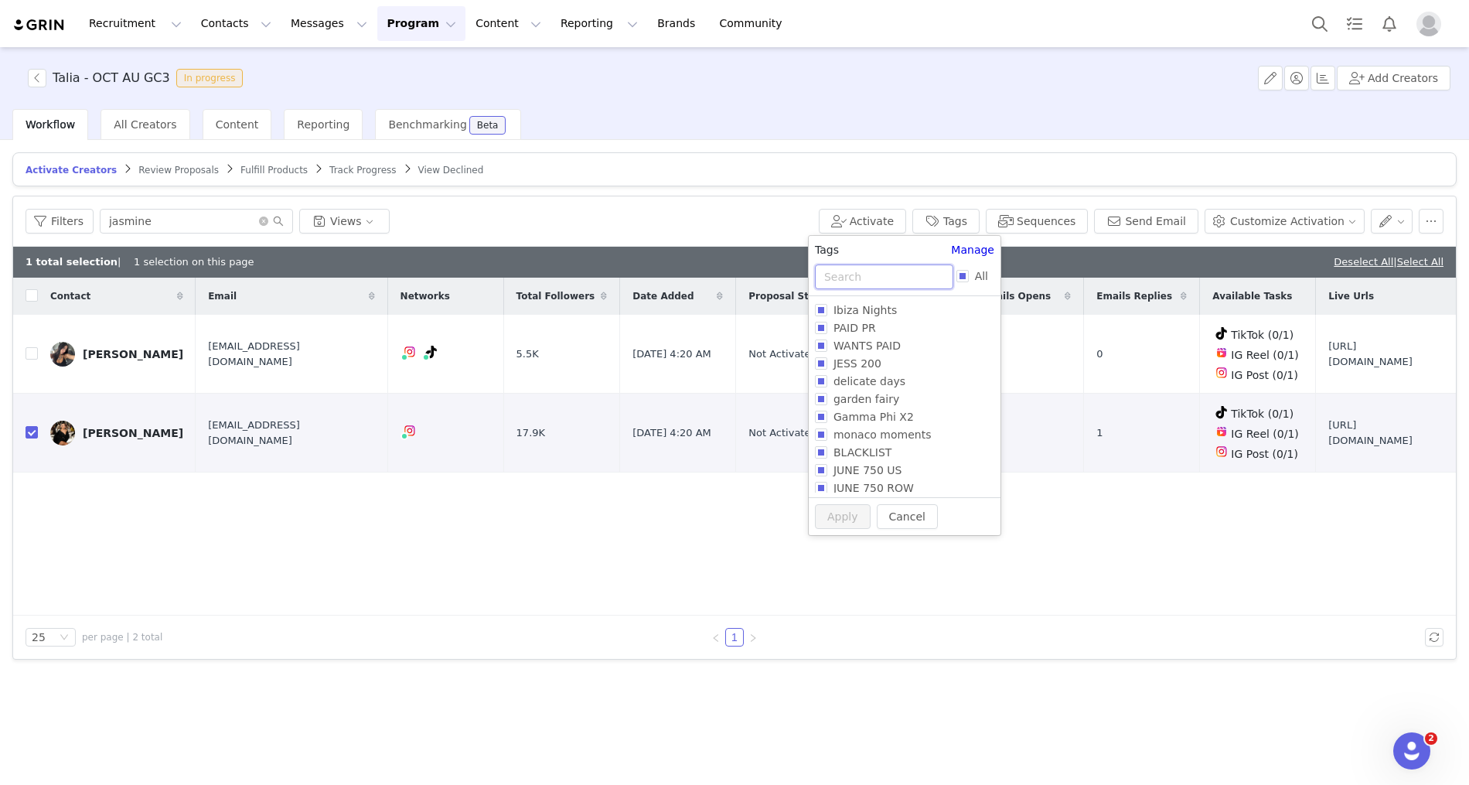
click at [949, 277] on input "text" at bounding box center [884, 276] width 138 height 25
click at [957, 277] on input "All" at bounding box center [962, 276] width 12 height 12
checkbox input "true"
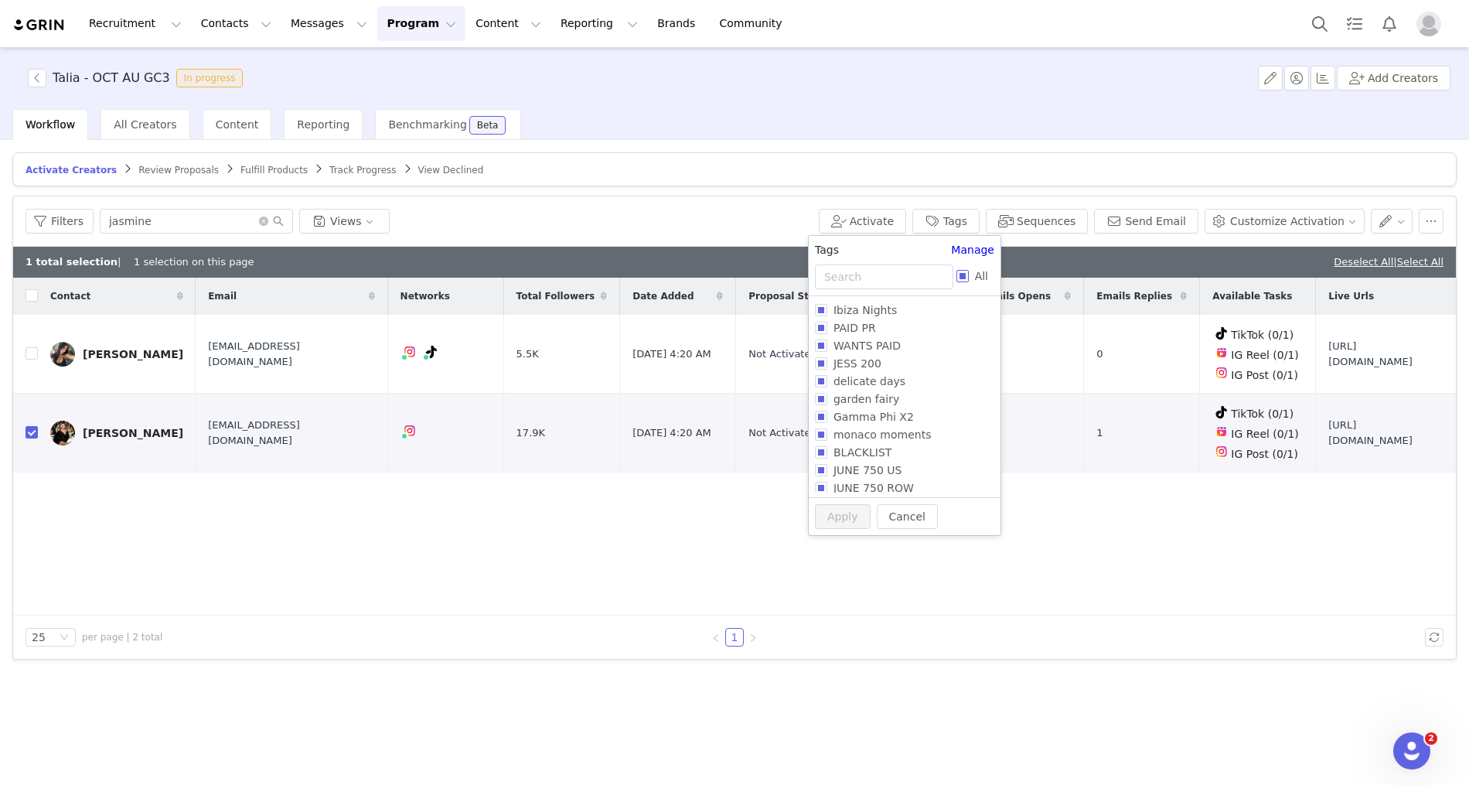
checkbox input "true"
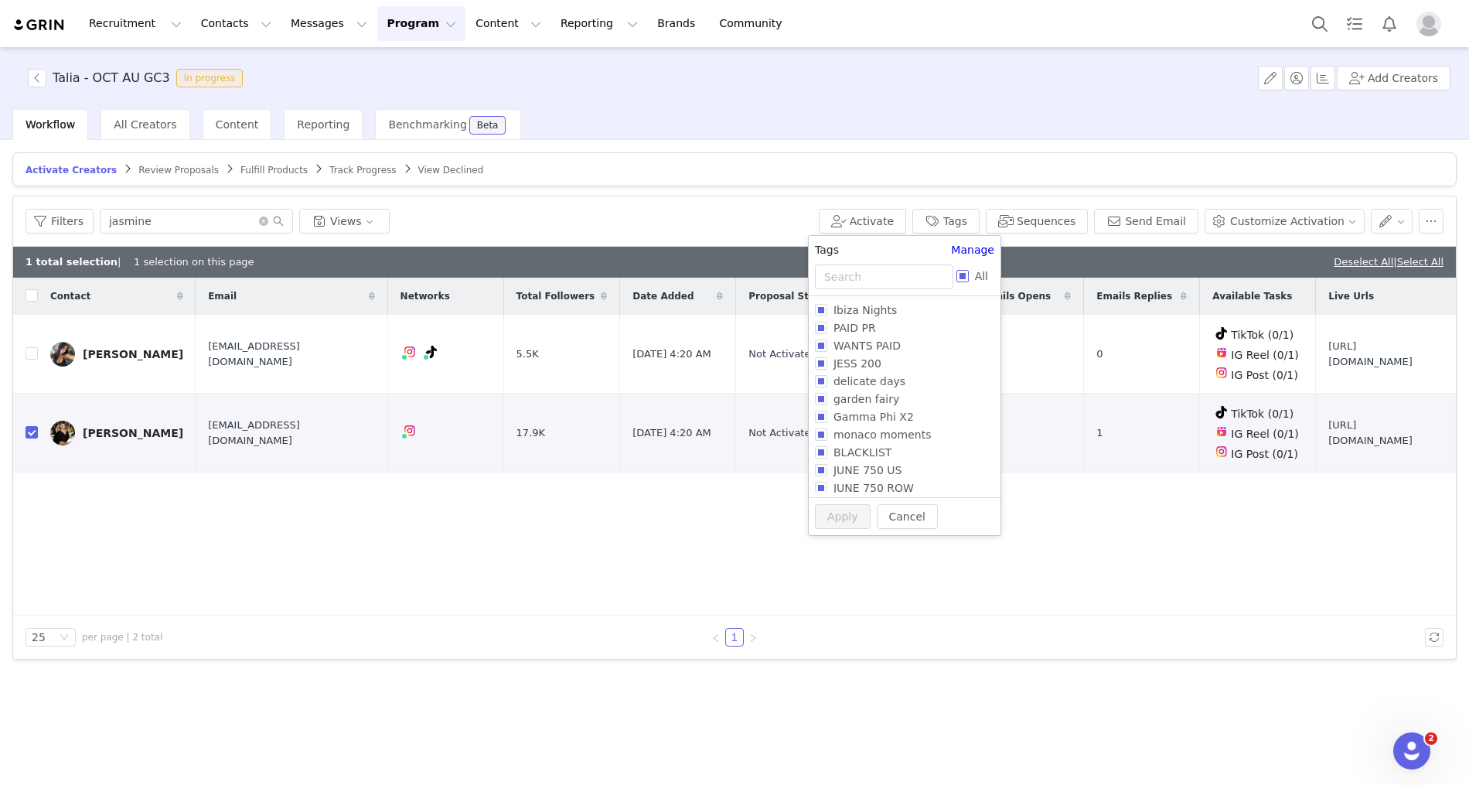
checkbox input "true"
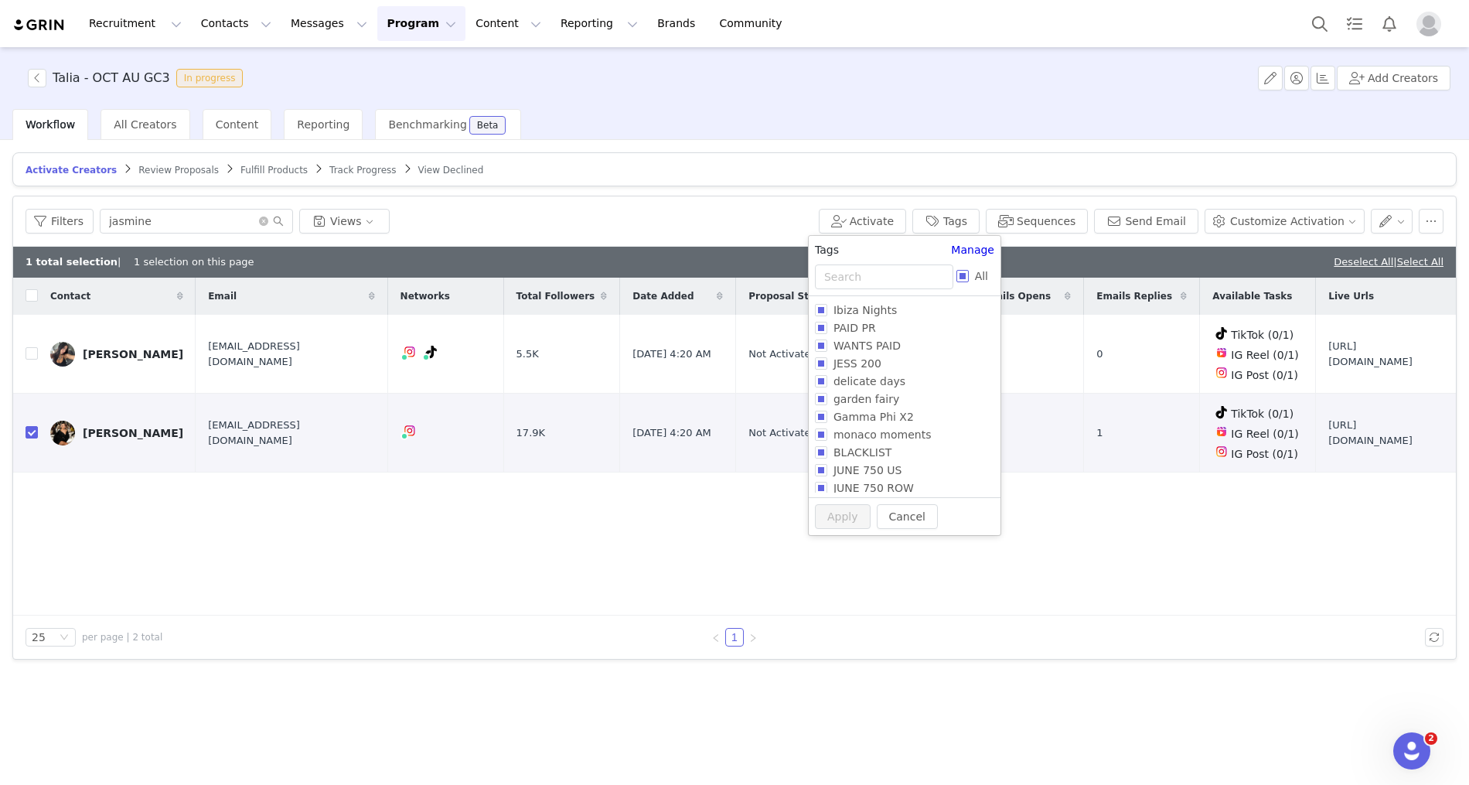
checkbox input "true"
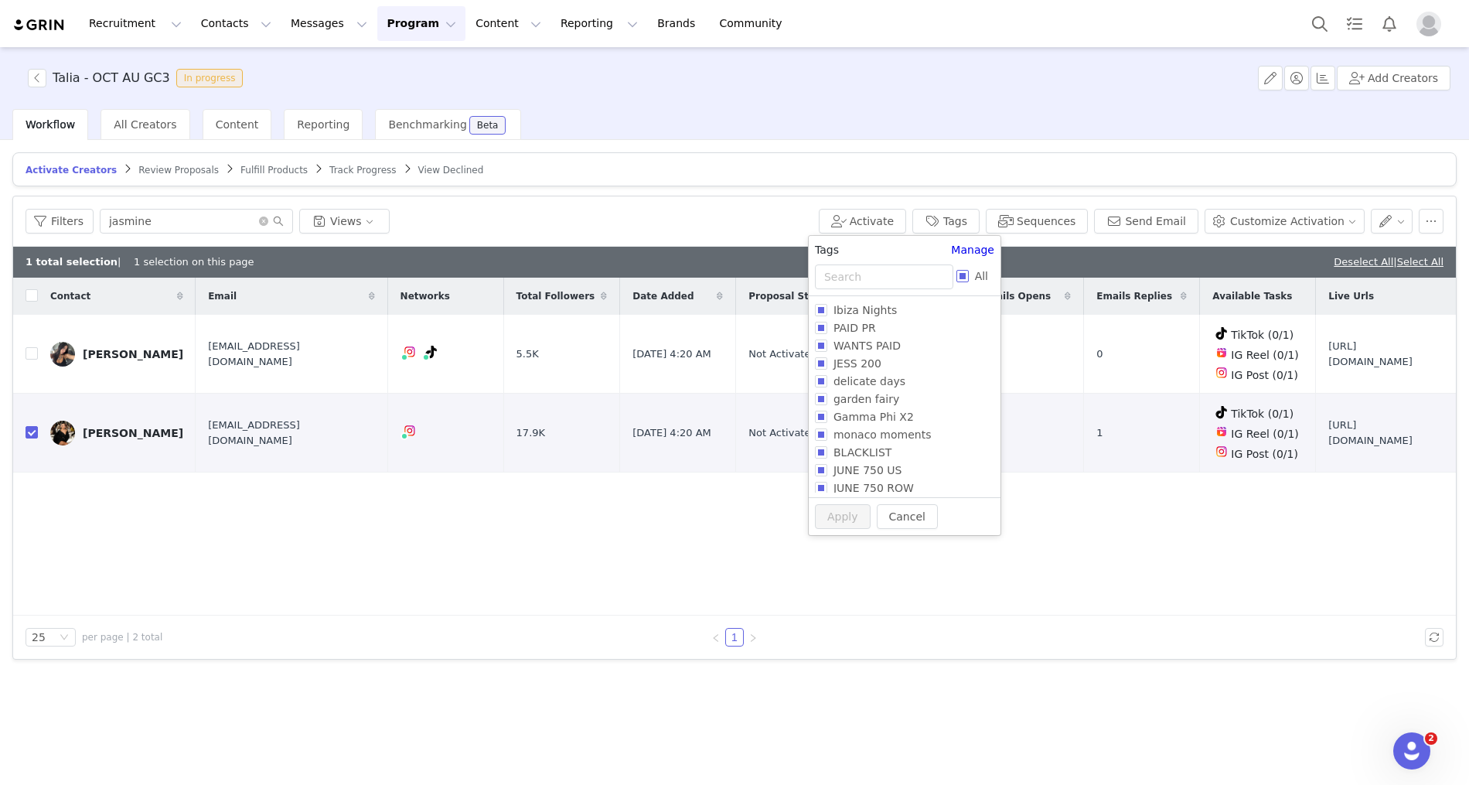
checkbox input "true"
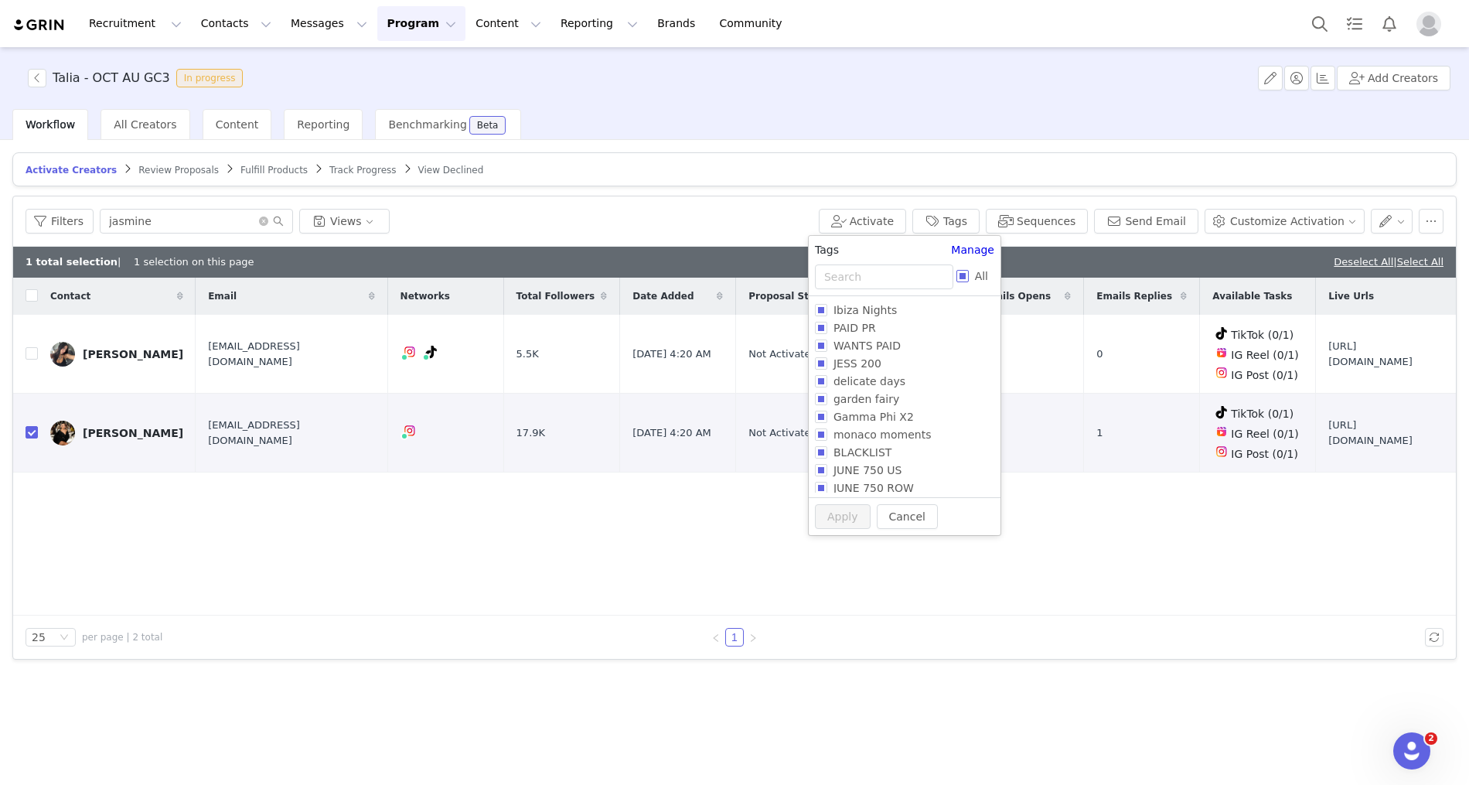
checkbox input "true"
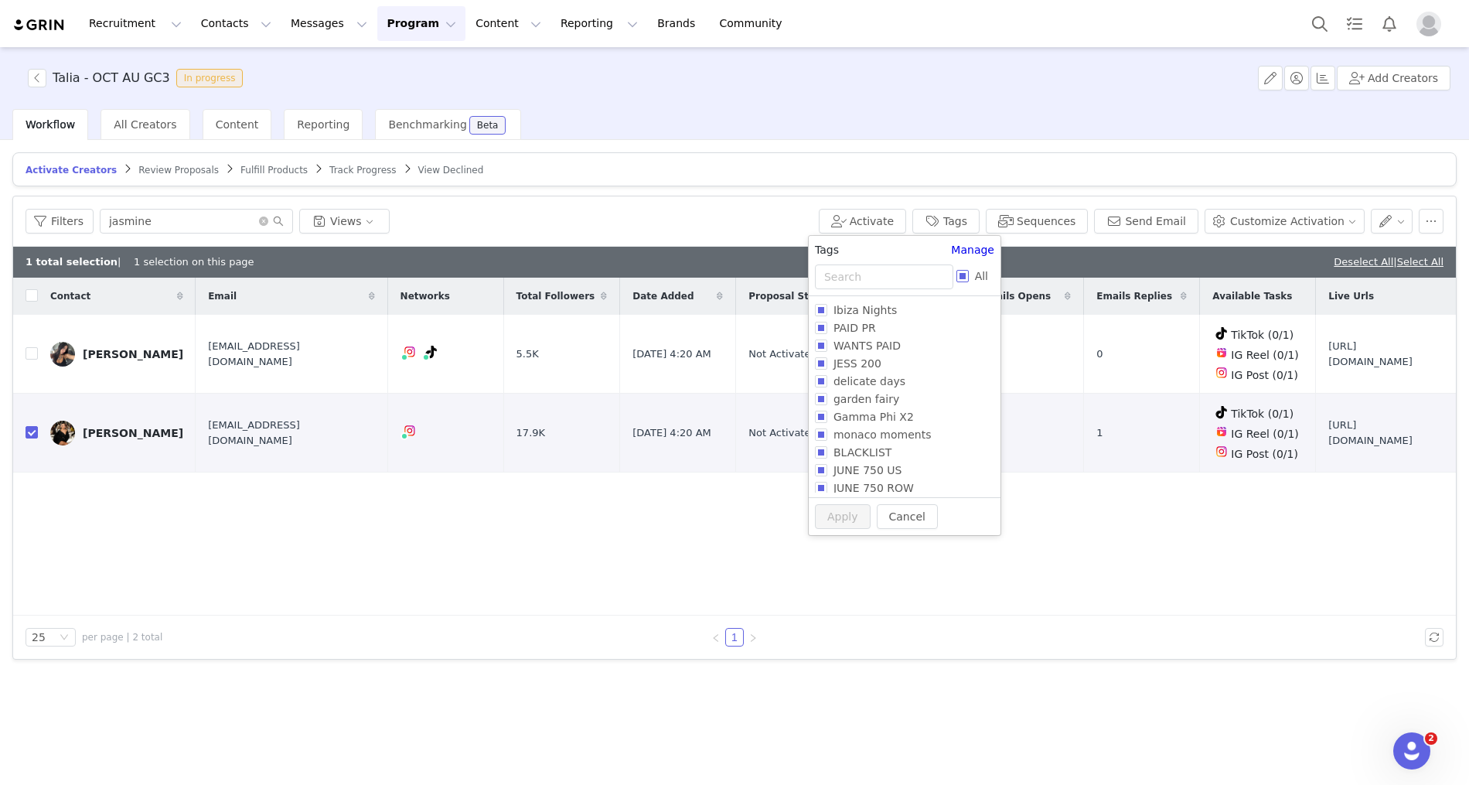
checkbox input "true"
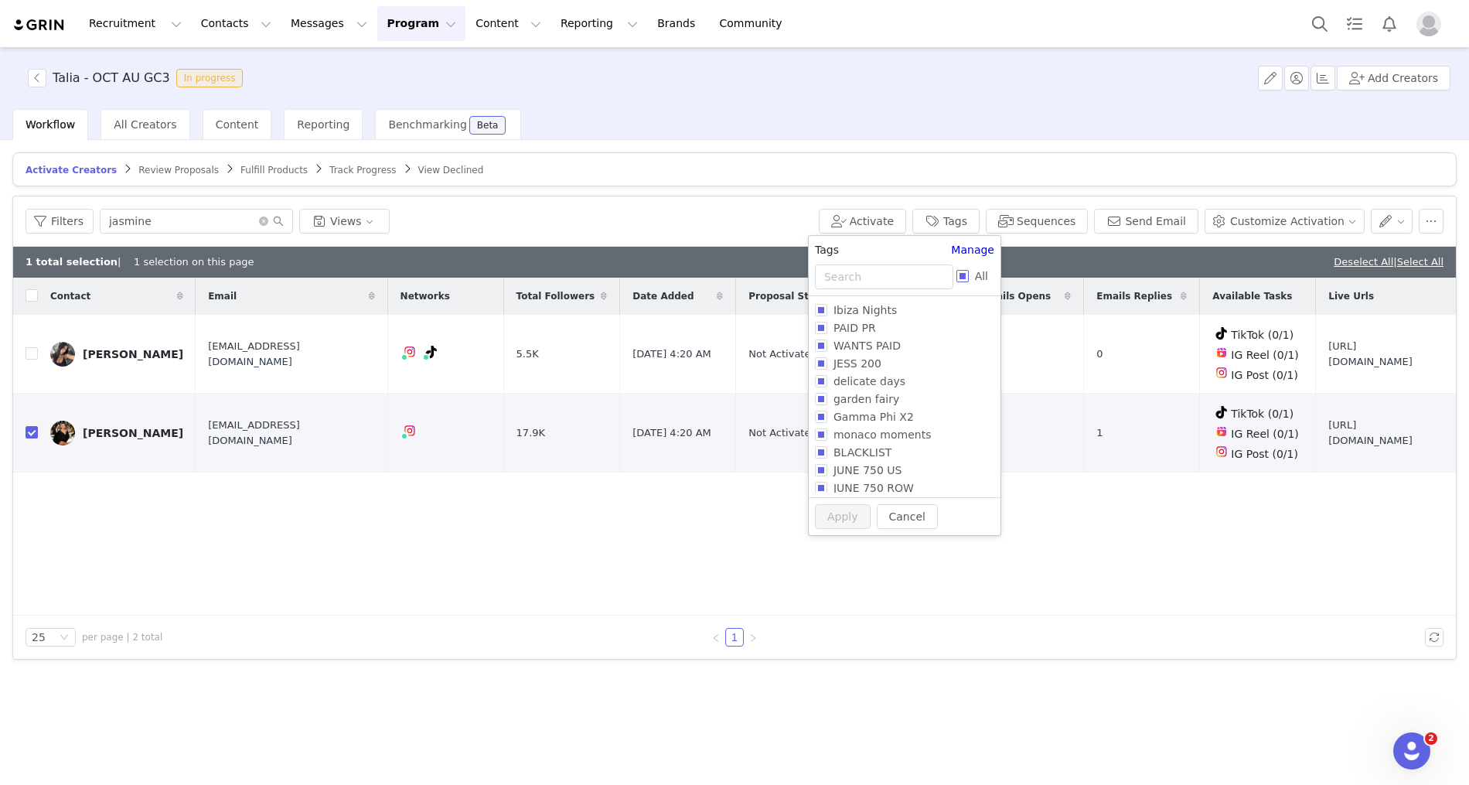
checkbox input "true"
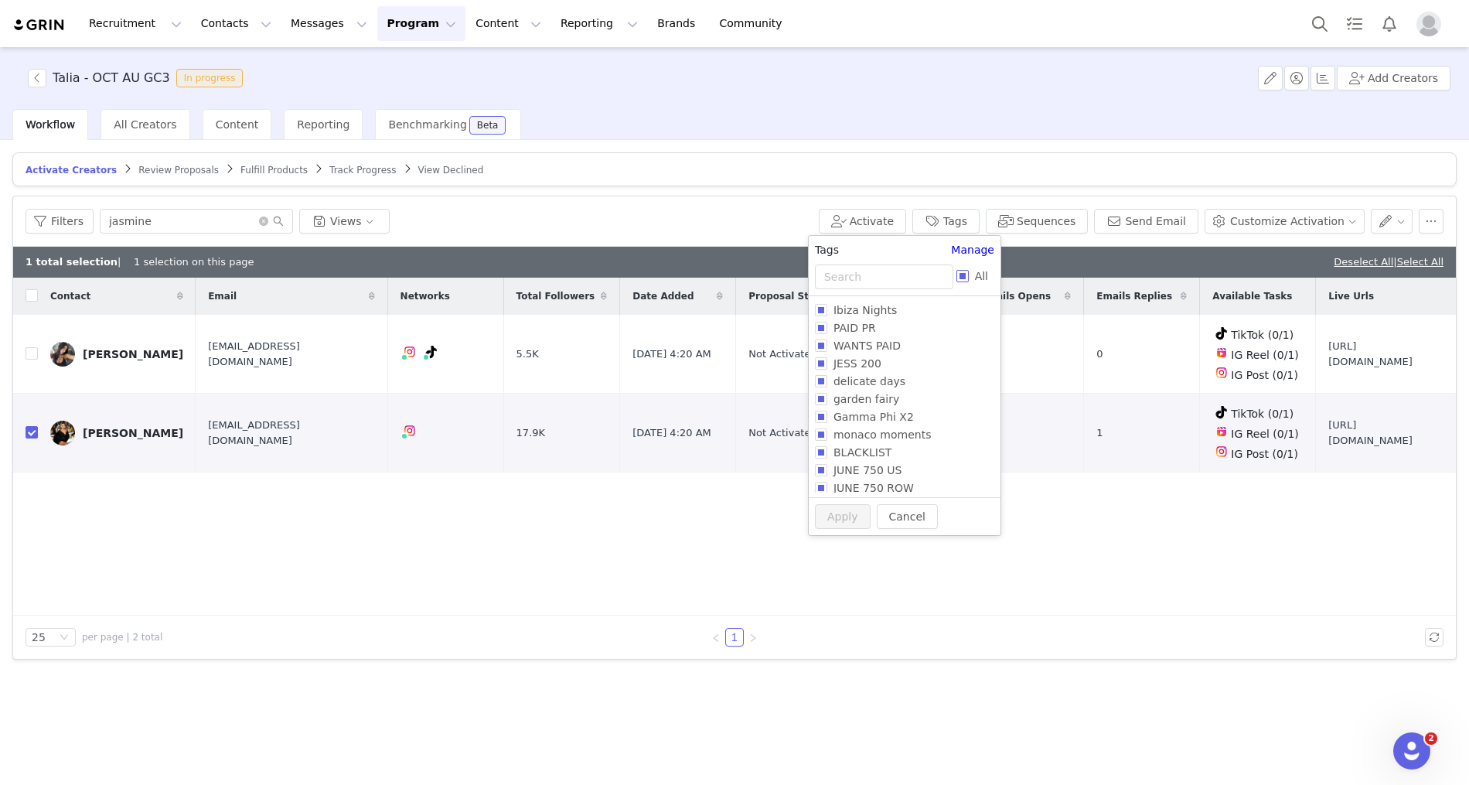
checkbox input "true"
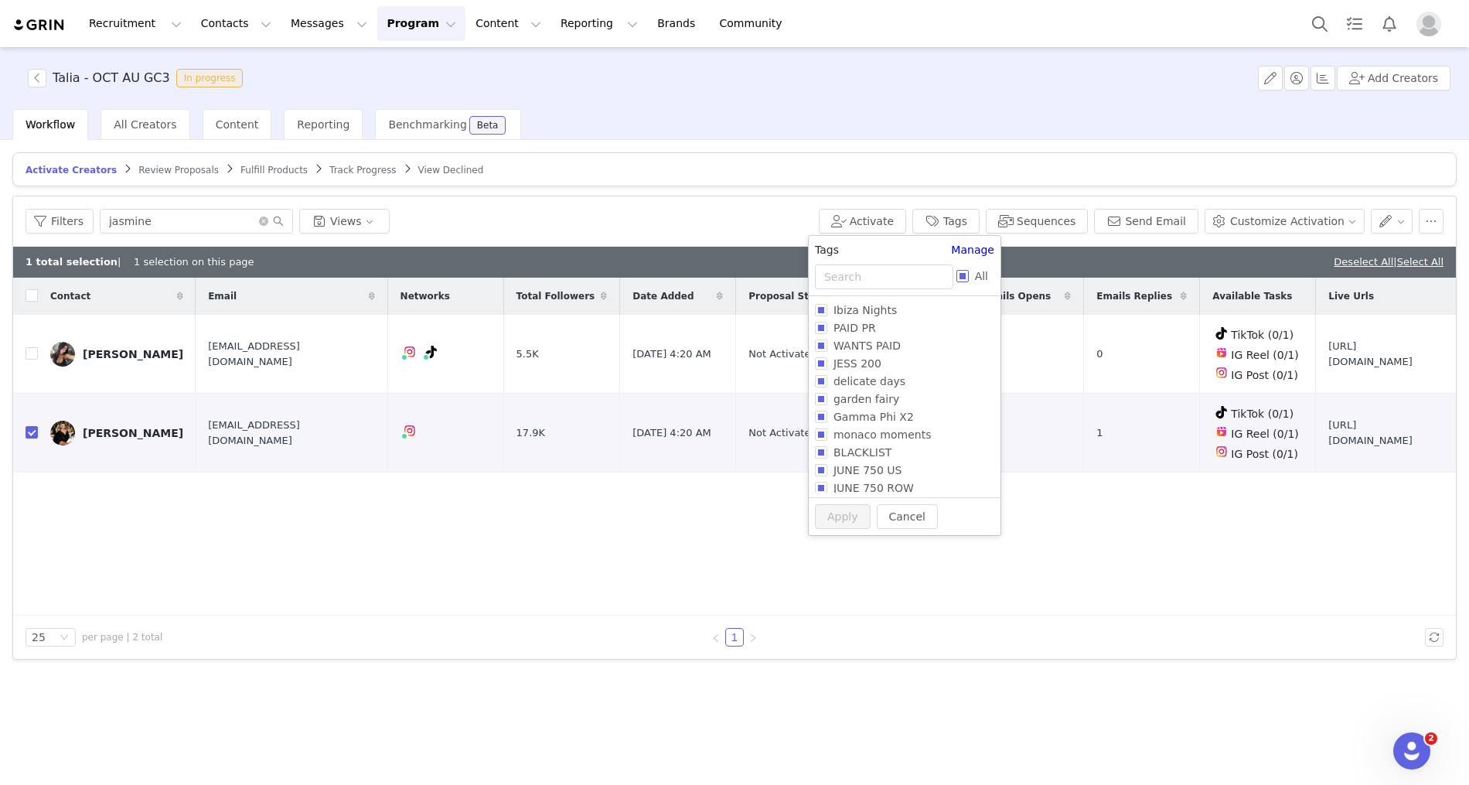
checkbox input "true"
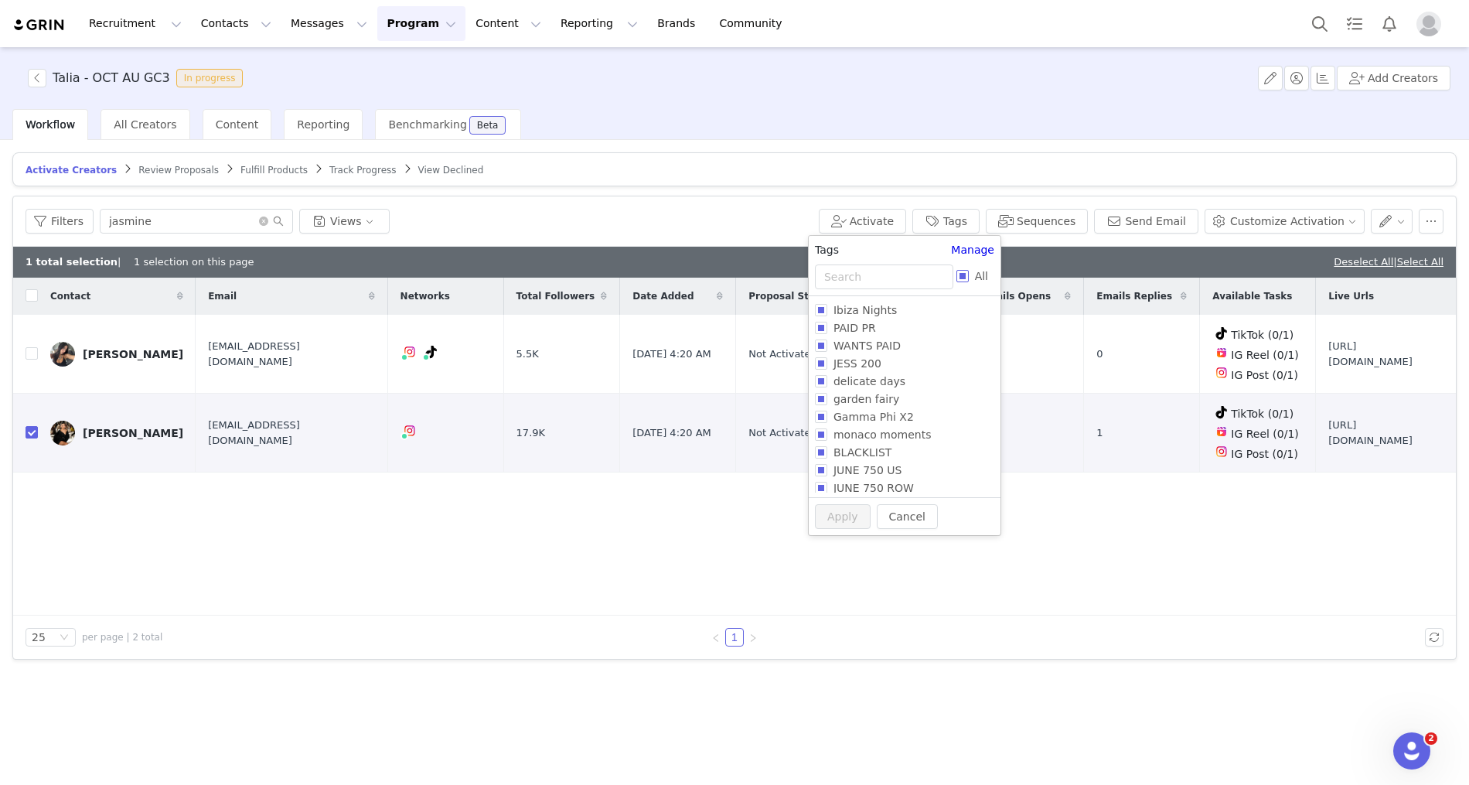
checkbox input "true"
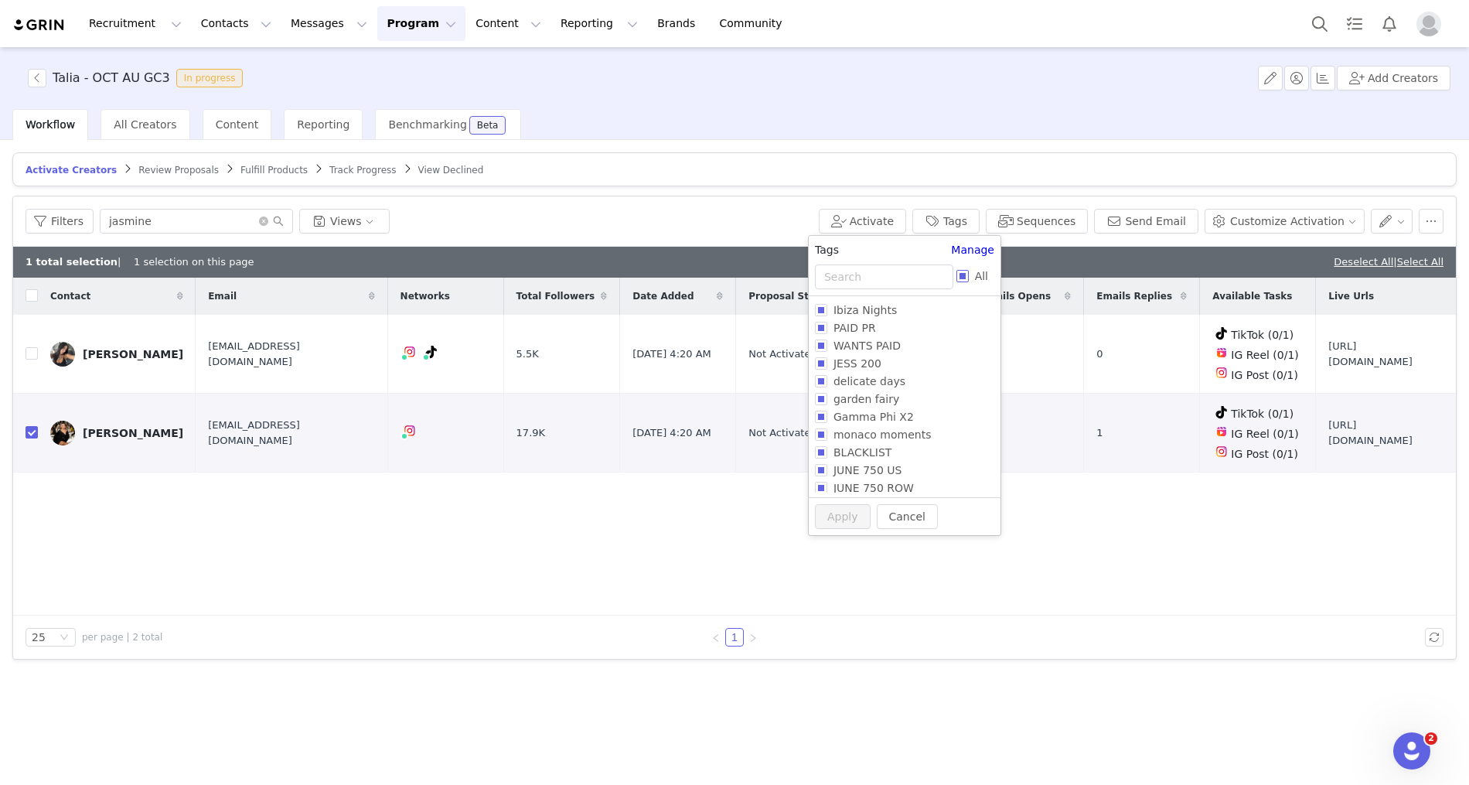
checkbox input "true"
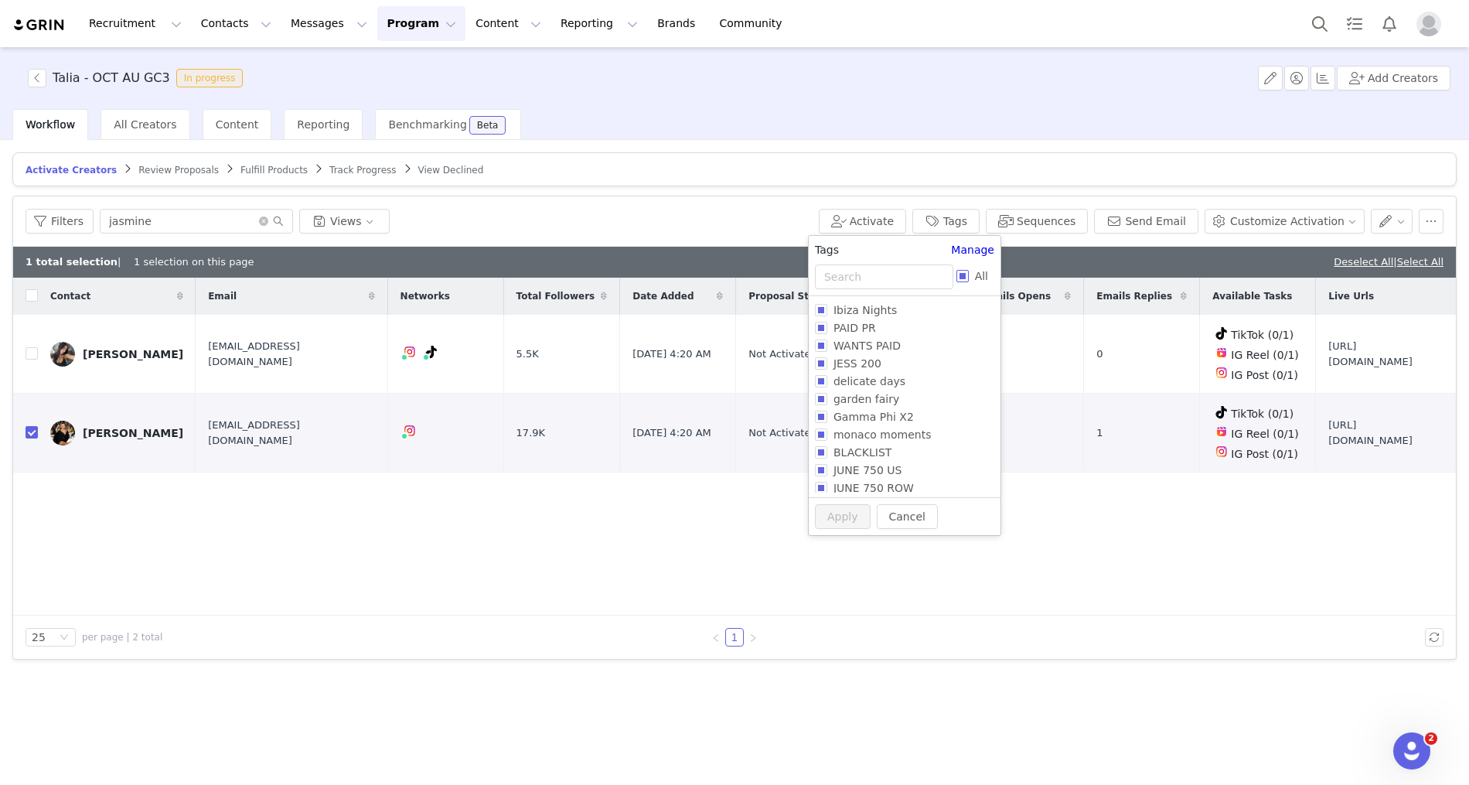
checkbox input "true"
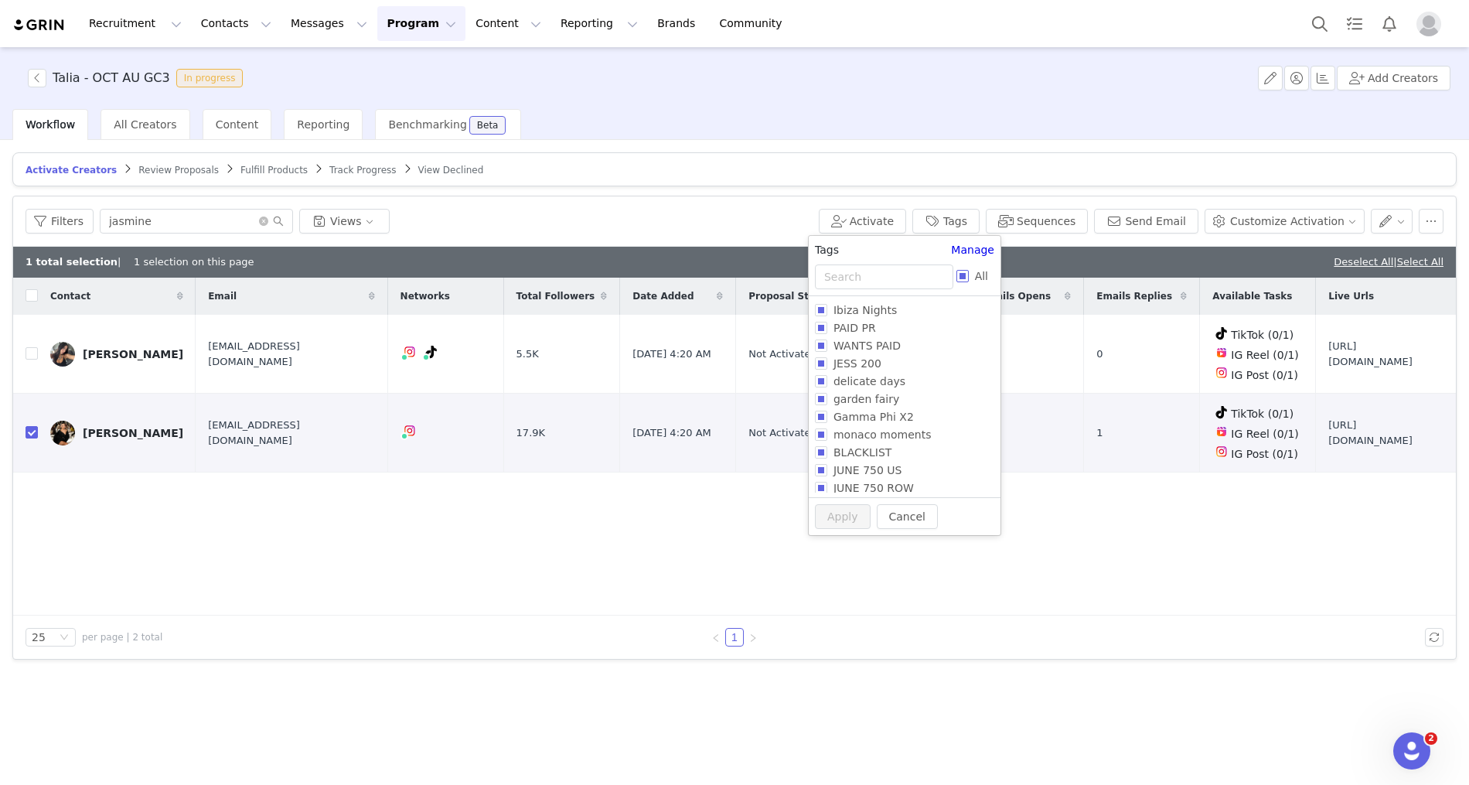
checkbox input "true"
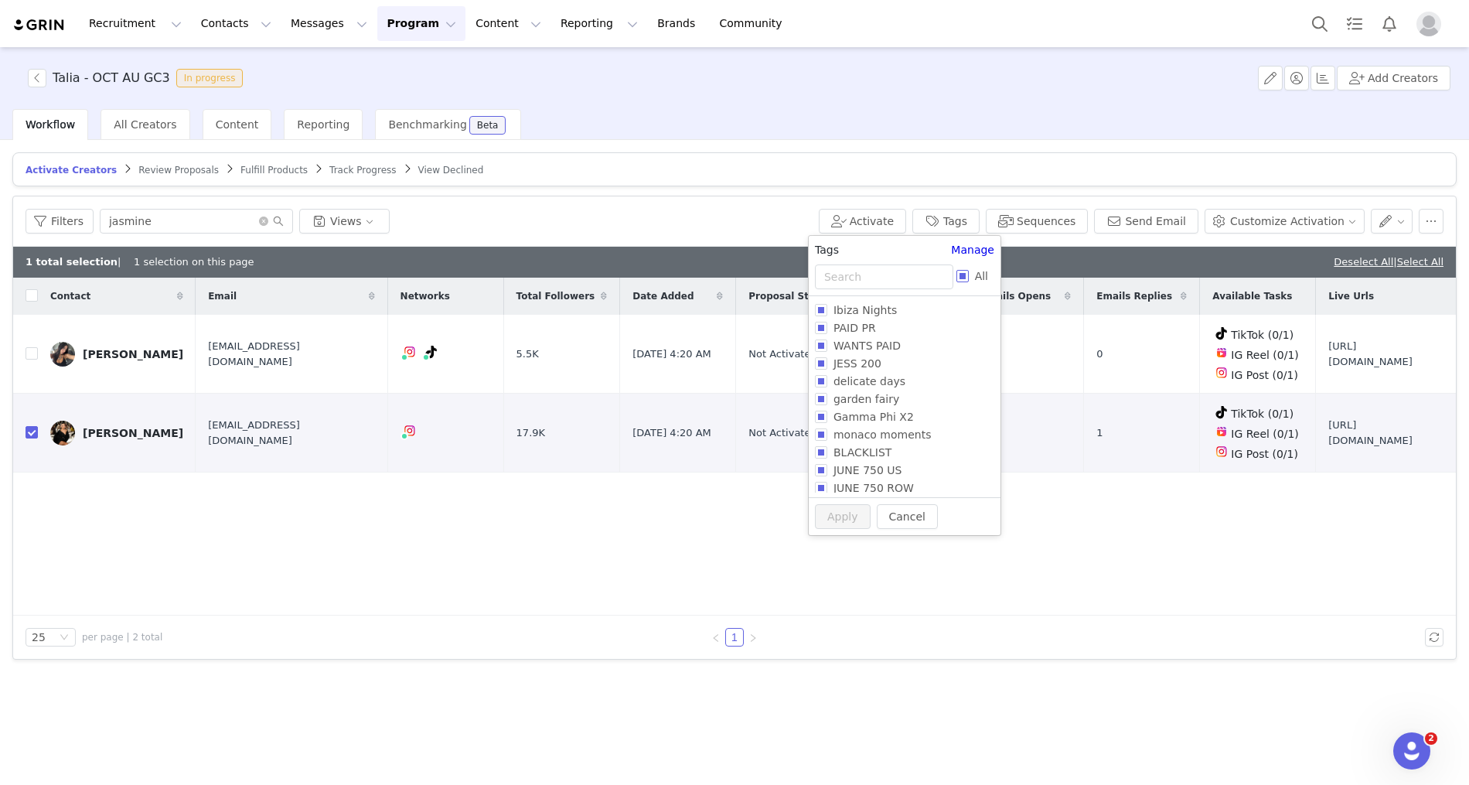
checkbox input "true"
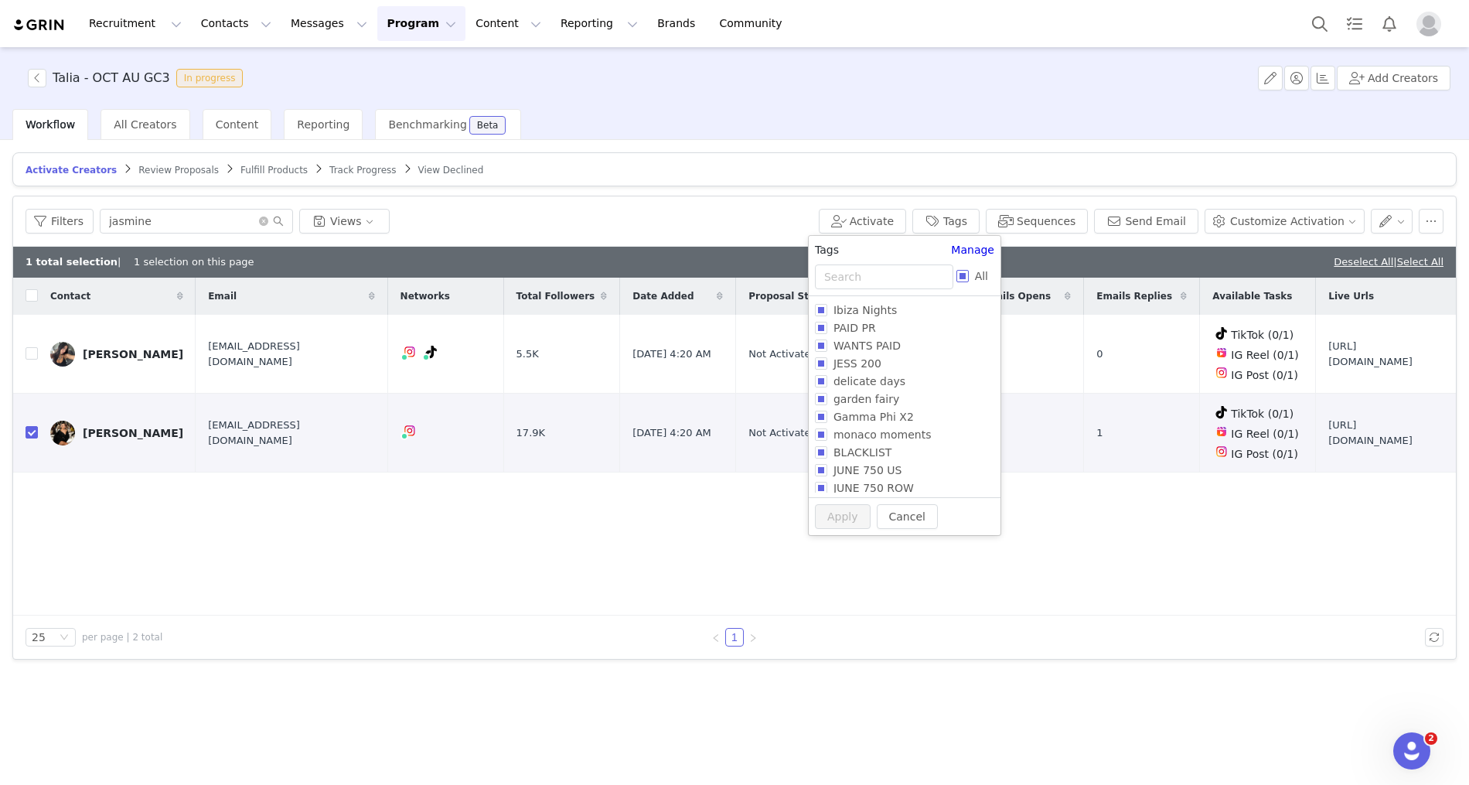
checkbox input "true"
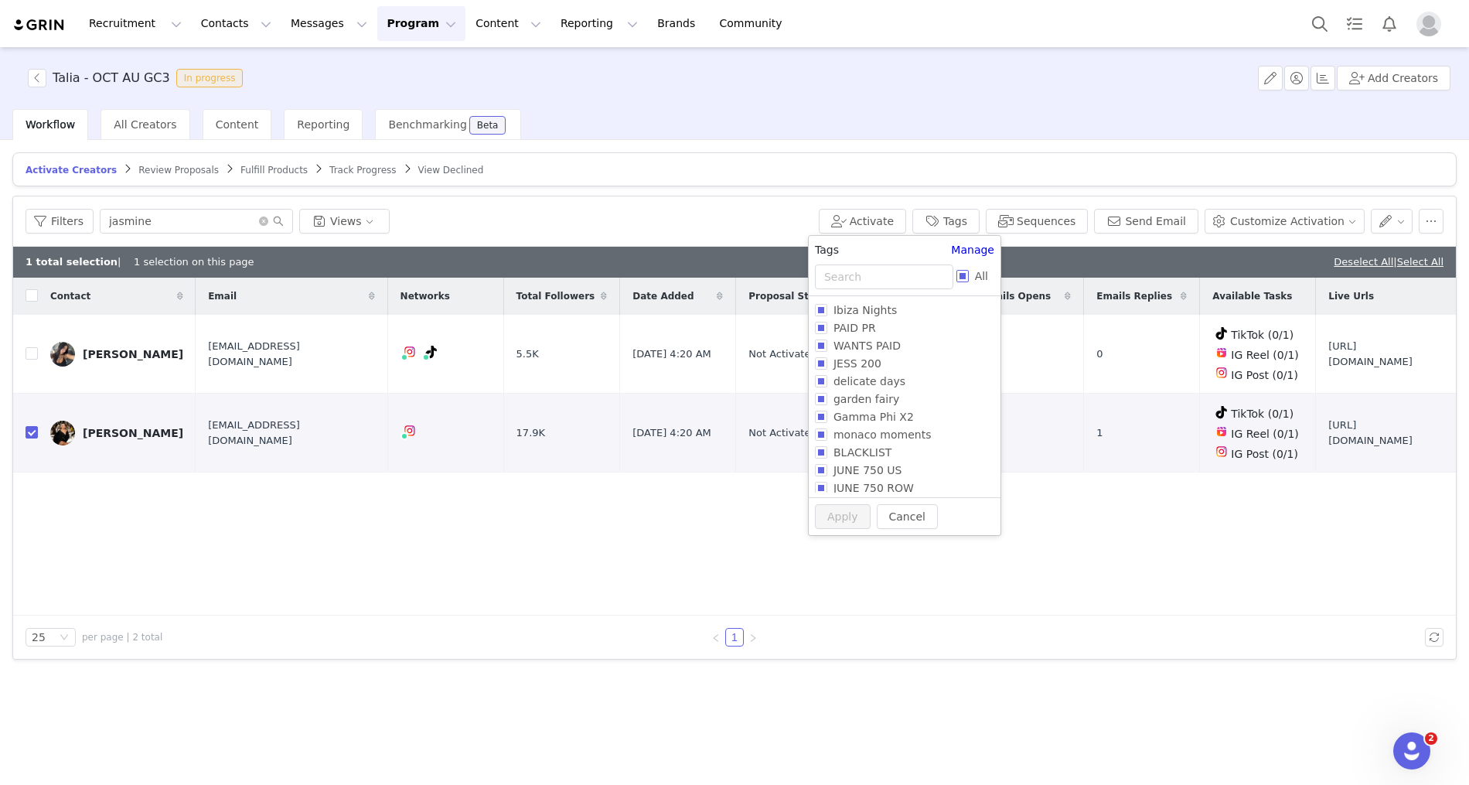
checkbox input "true"
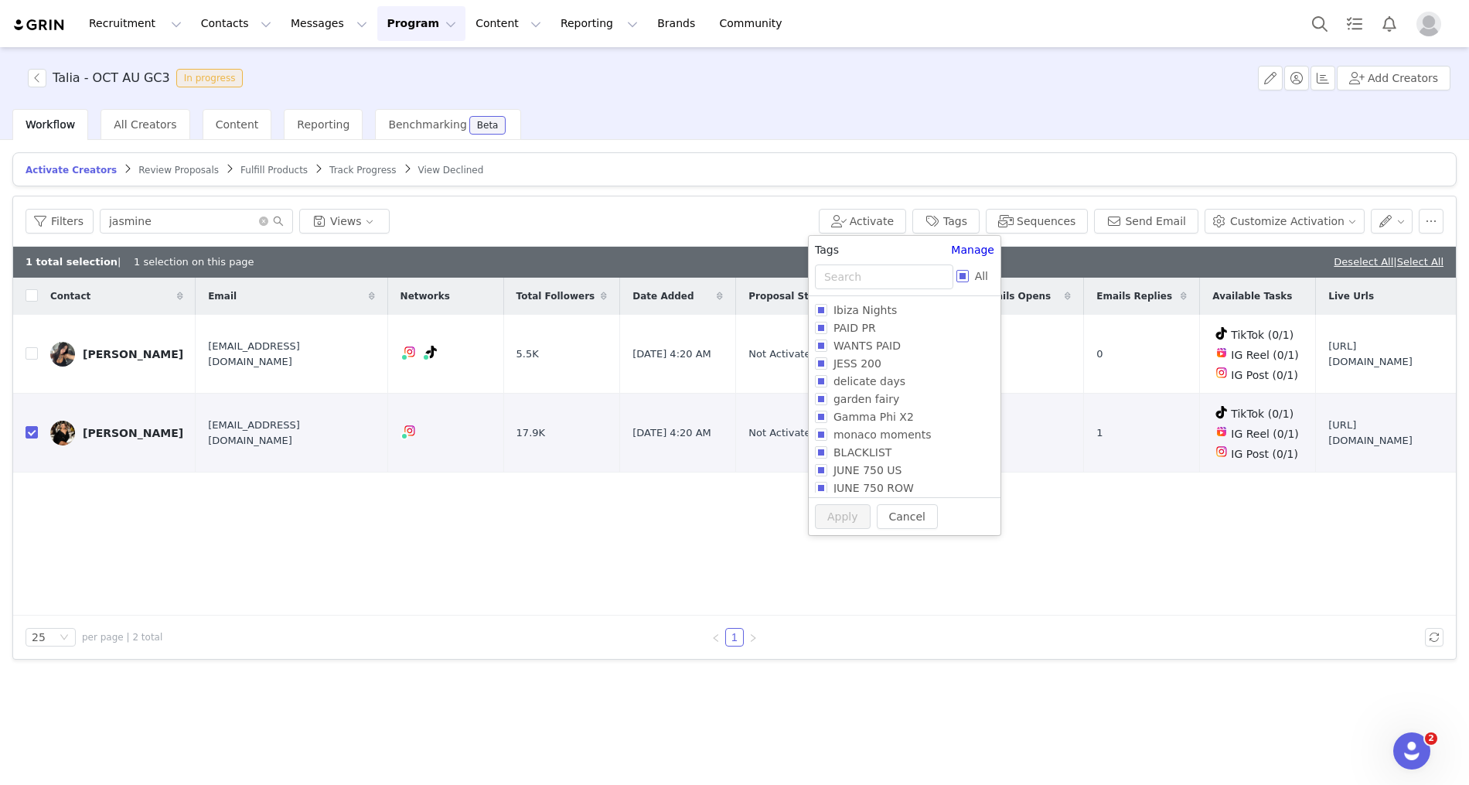
checkbox input "true"
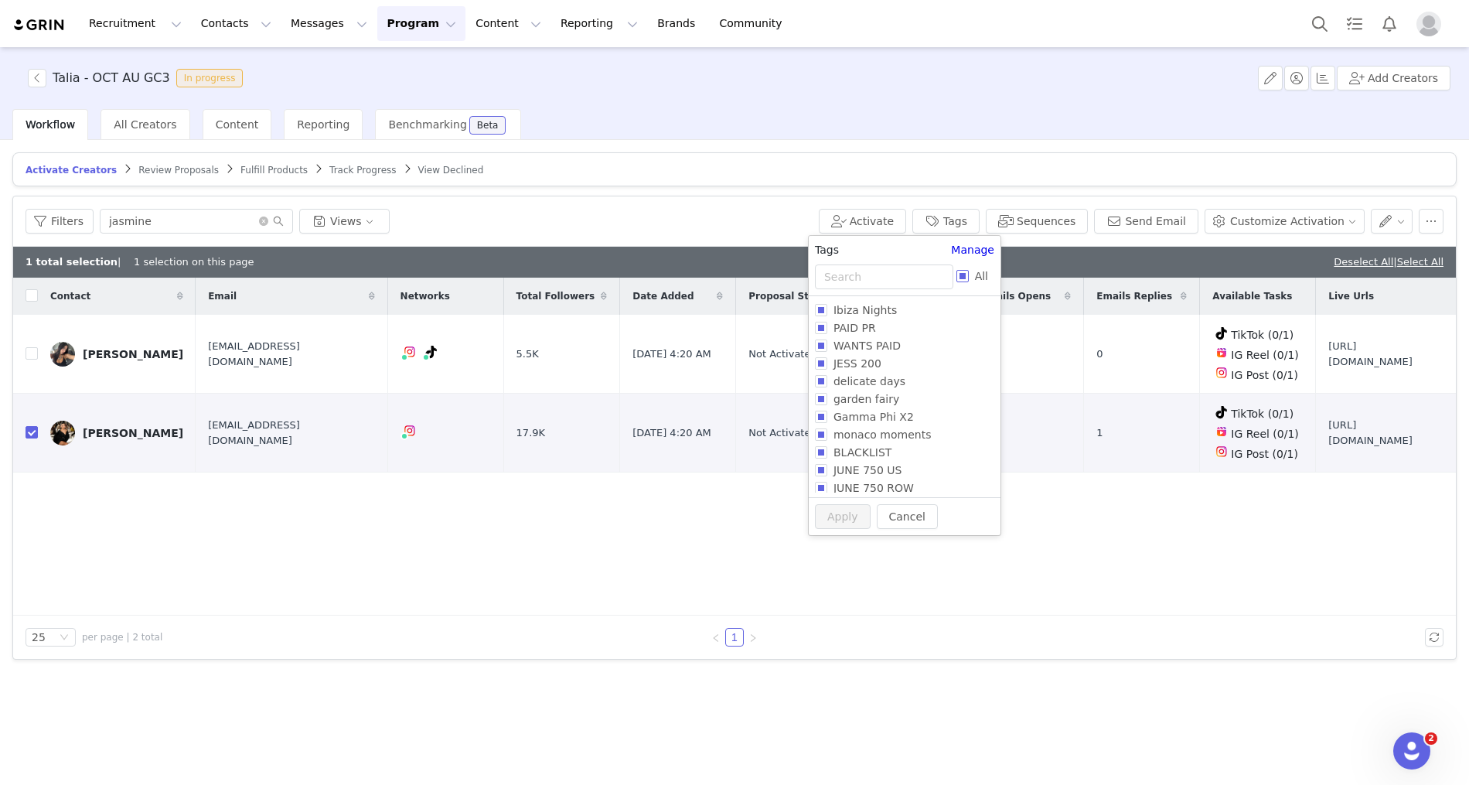
checkbox input "true"
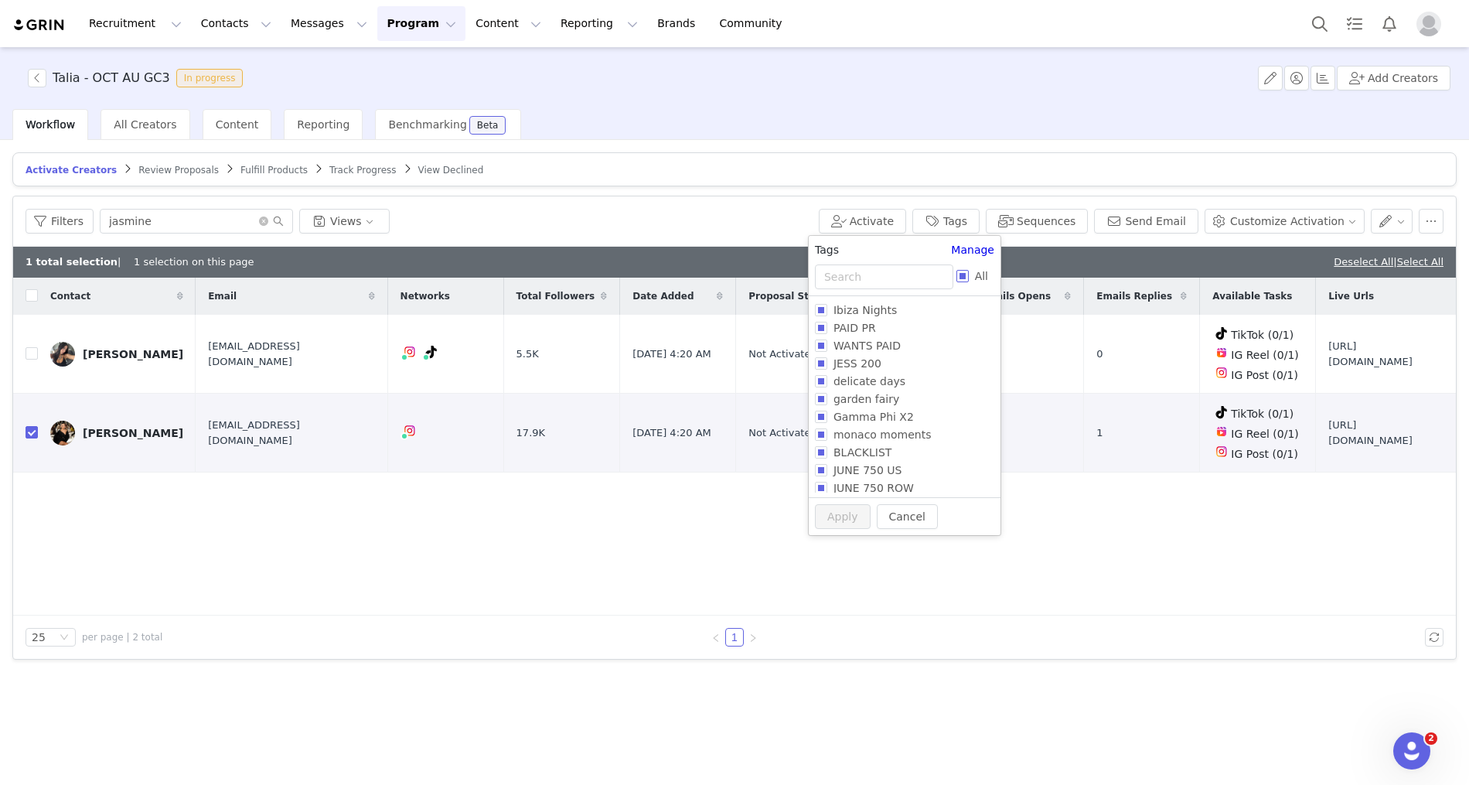
checkbox input "true"
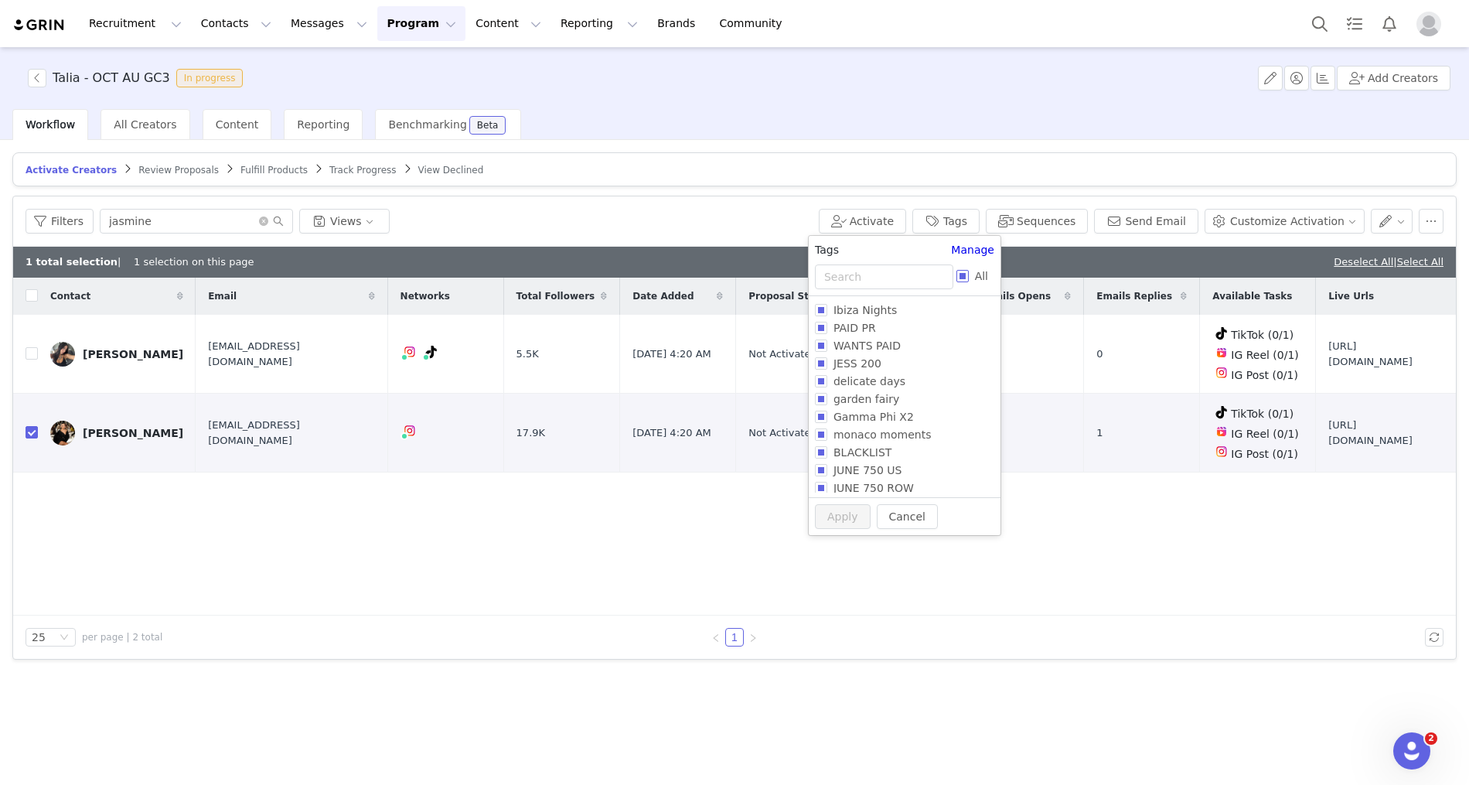
checkbox input "true"
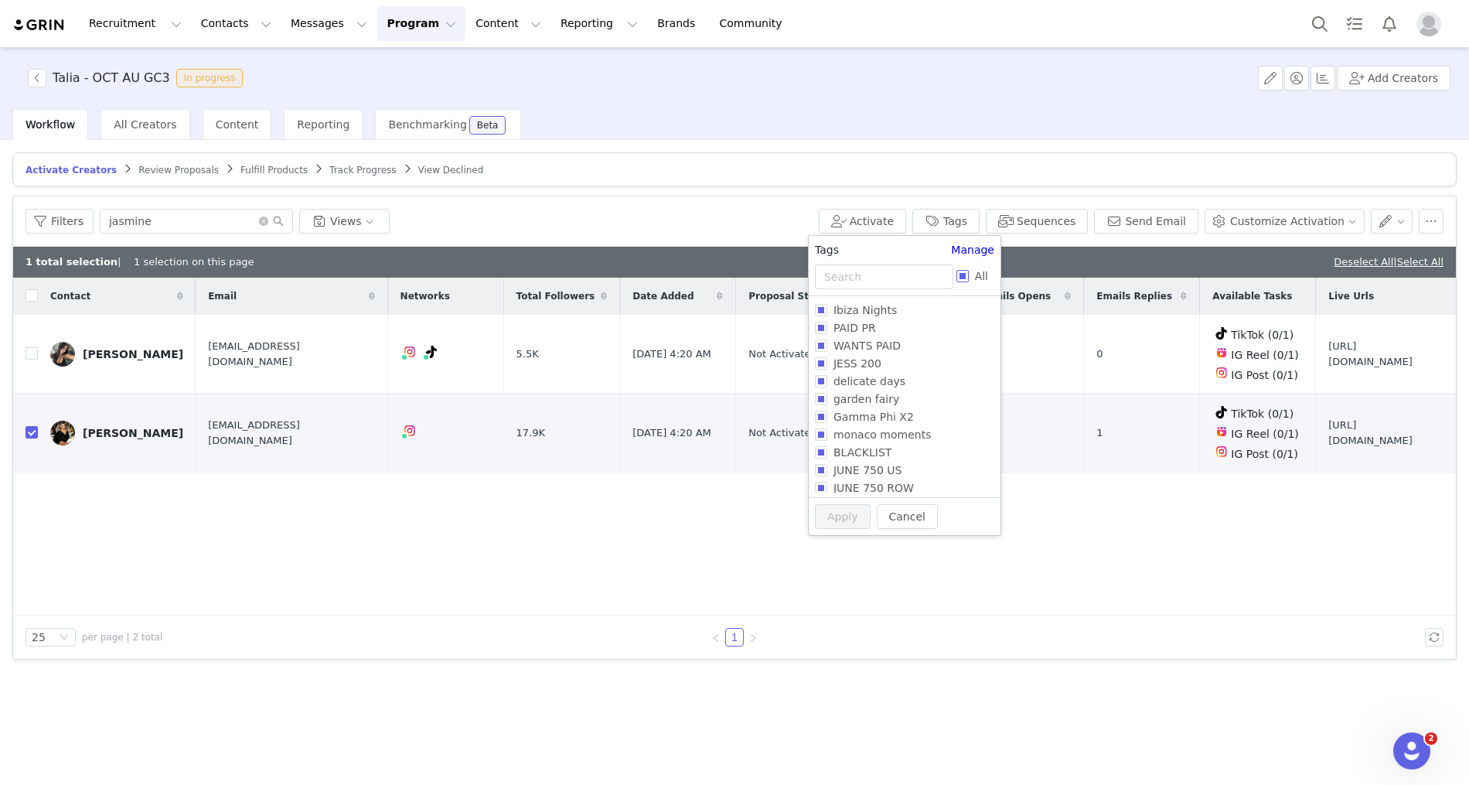
checkbox input "true"
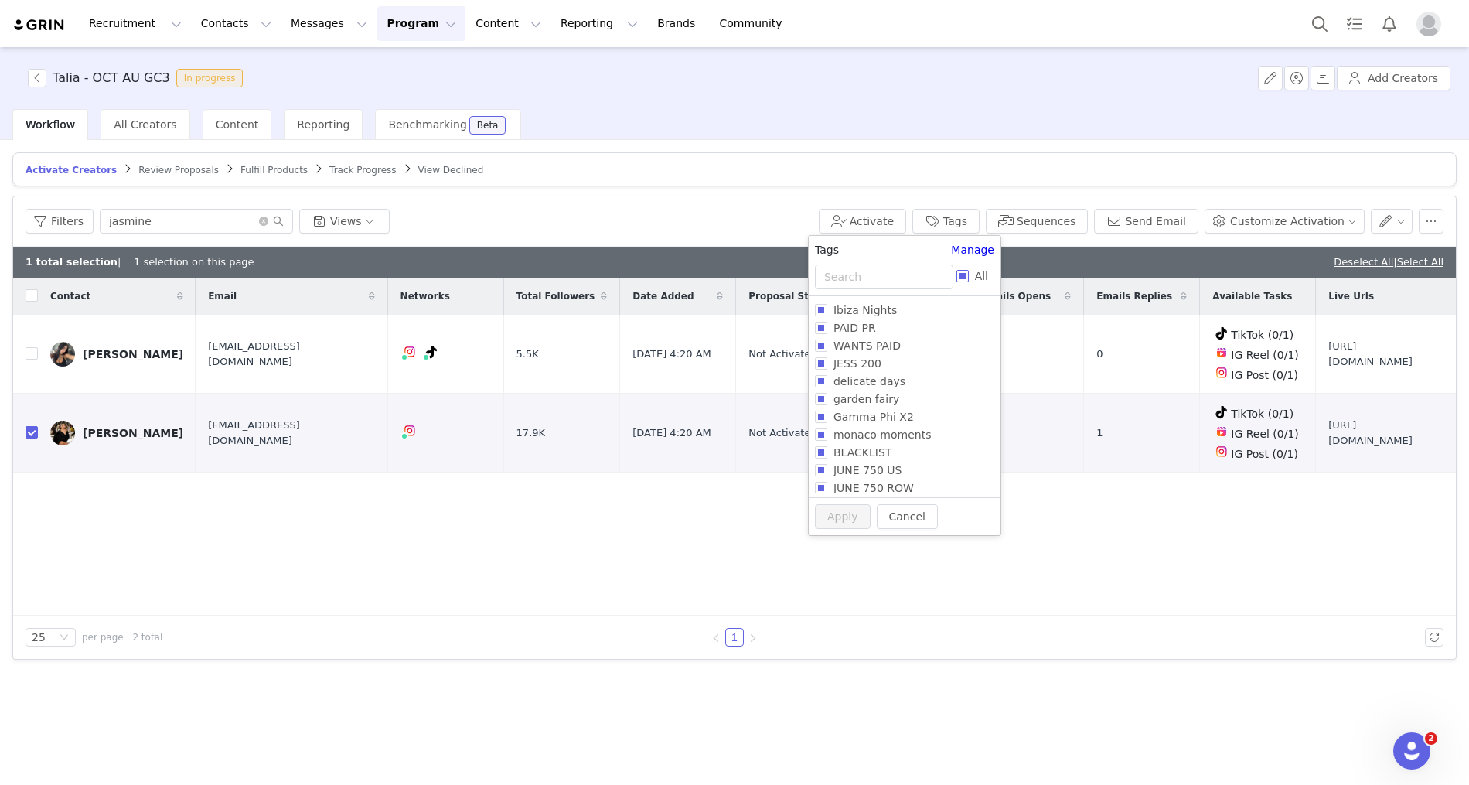
checkbox input "true"
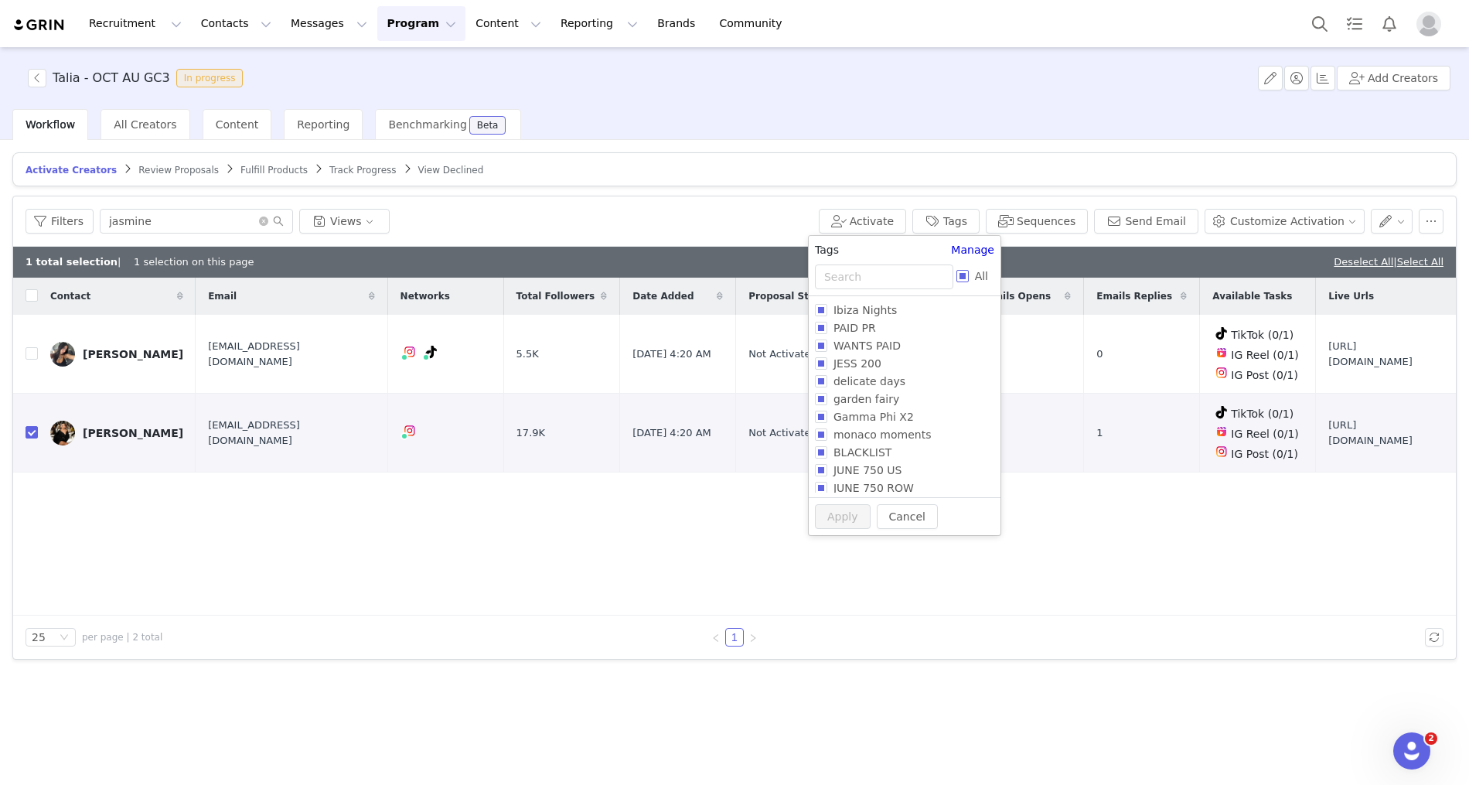
checkbox input "true"
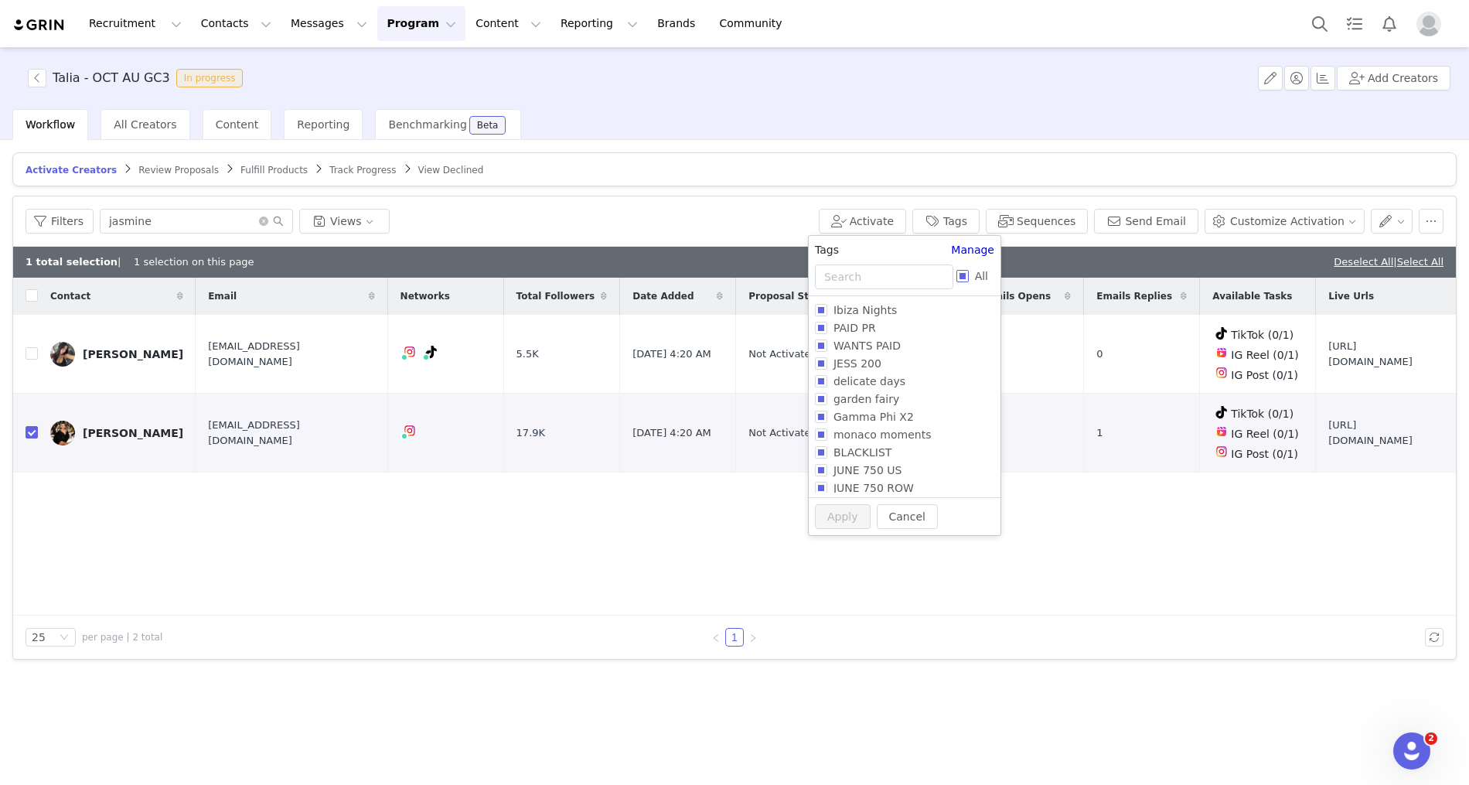
checkbox input "true"
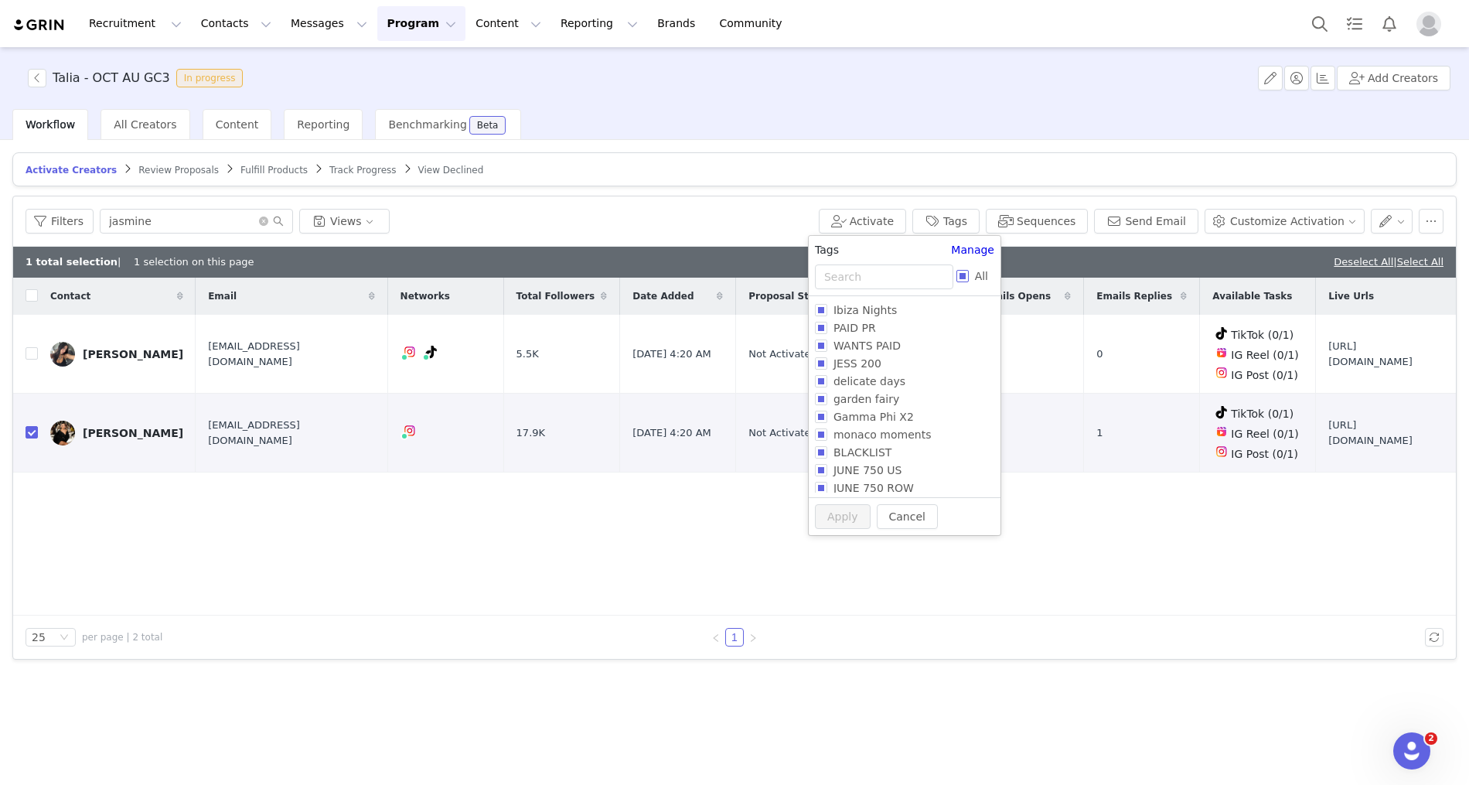
checkbox input "true"
click at [957, 277] on input "All" at bounding box center [962, 276] width 12 height 12
checkbox input "false"
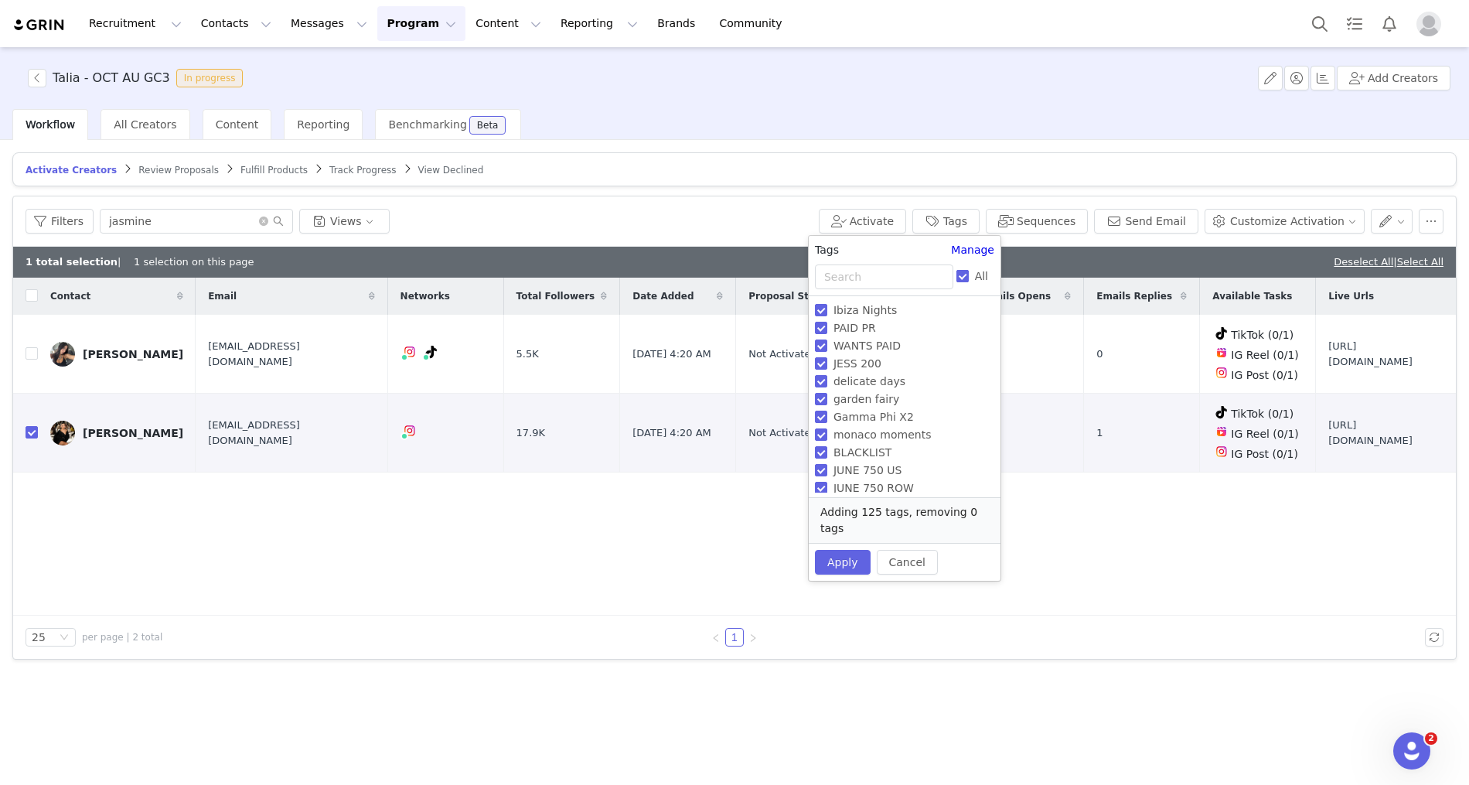
checkbox input "false"
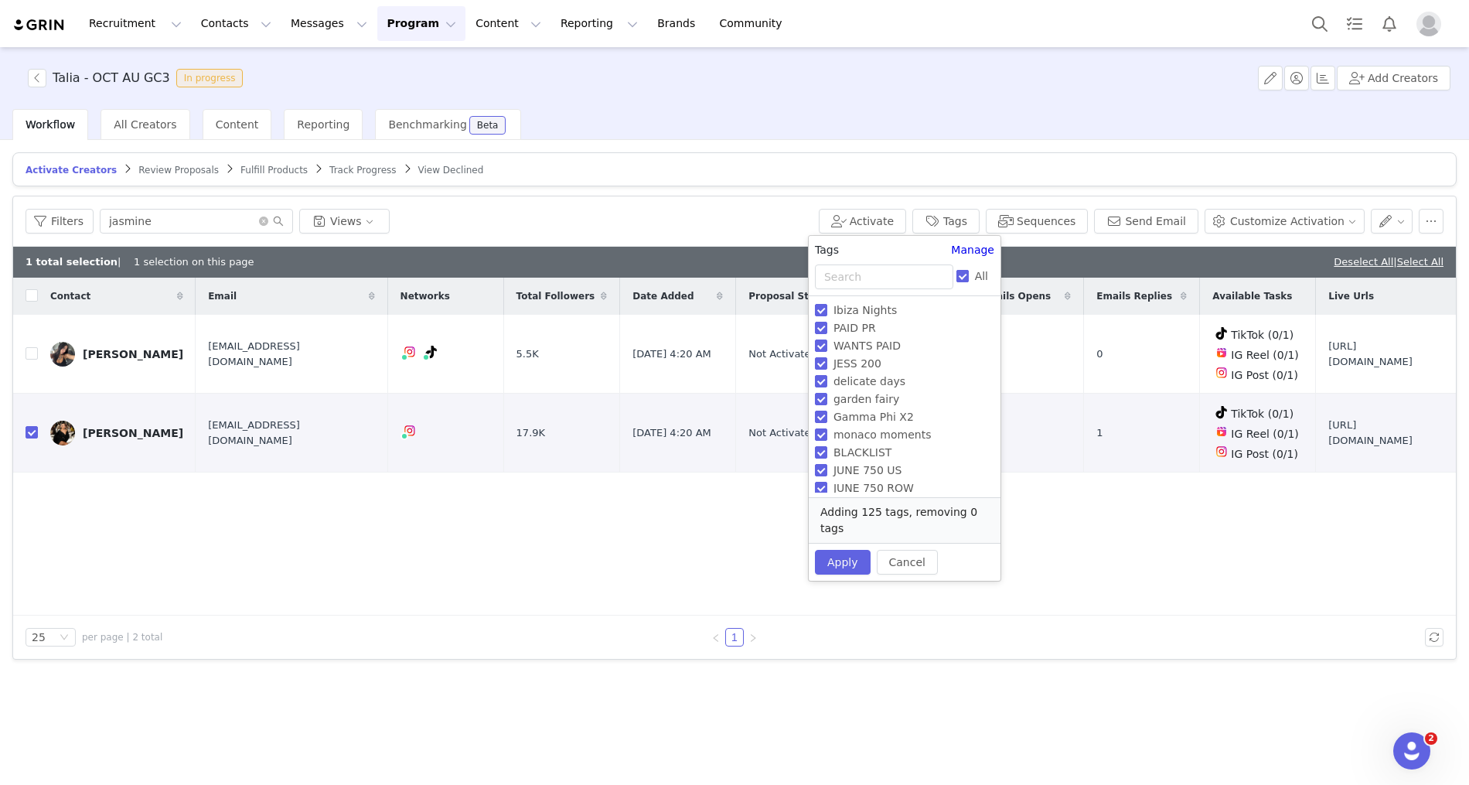
checkbox input "false"
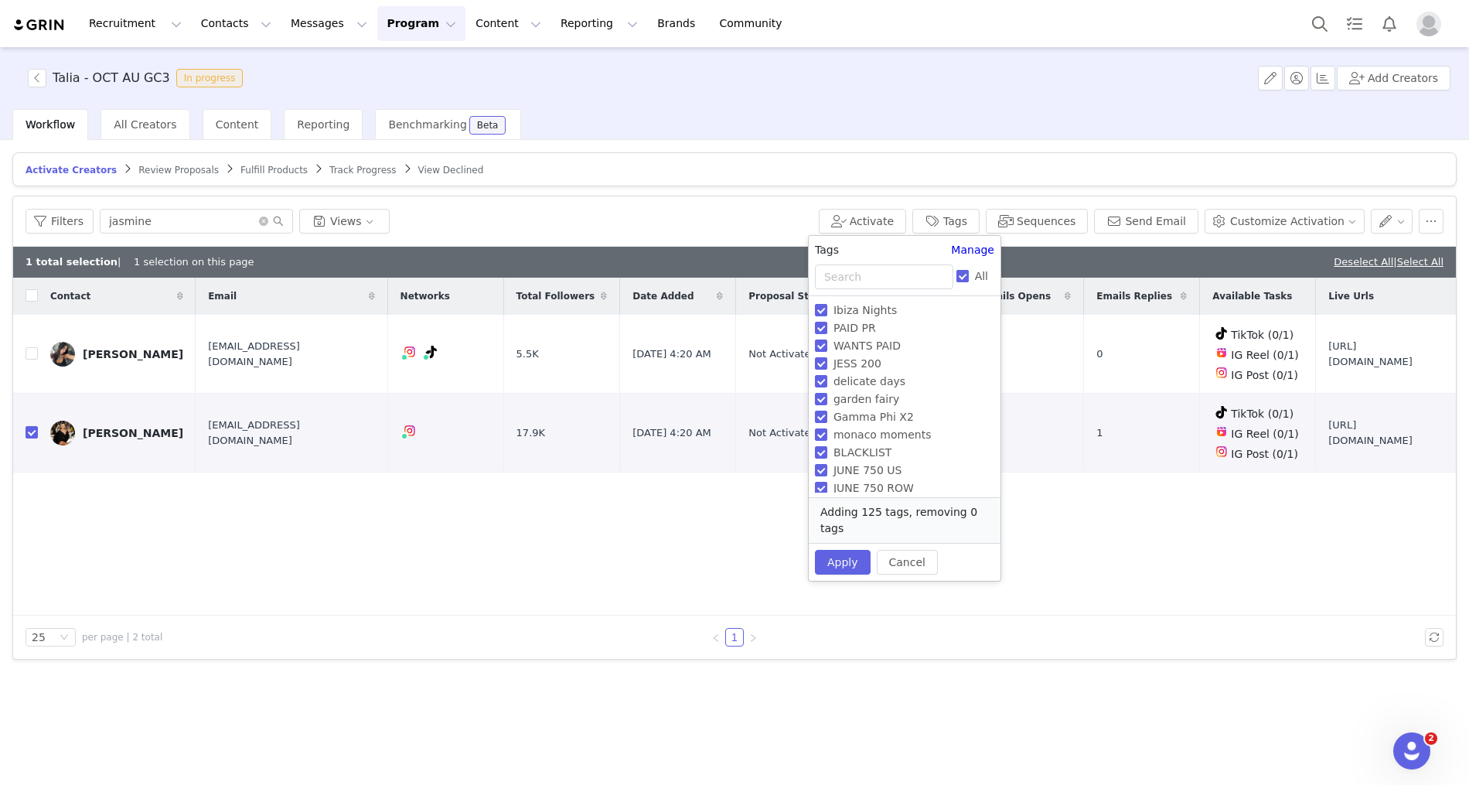
checkbox input "false"
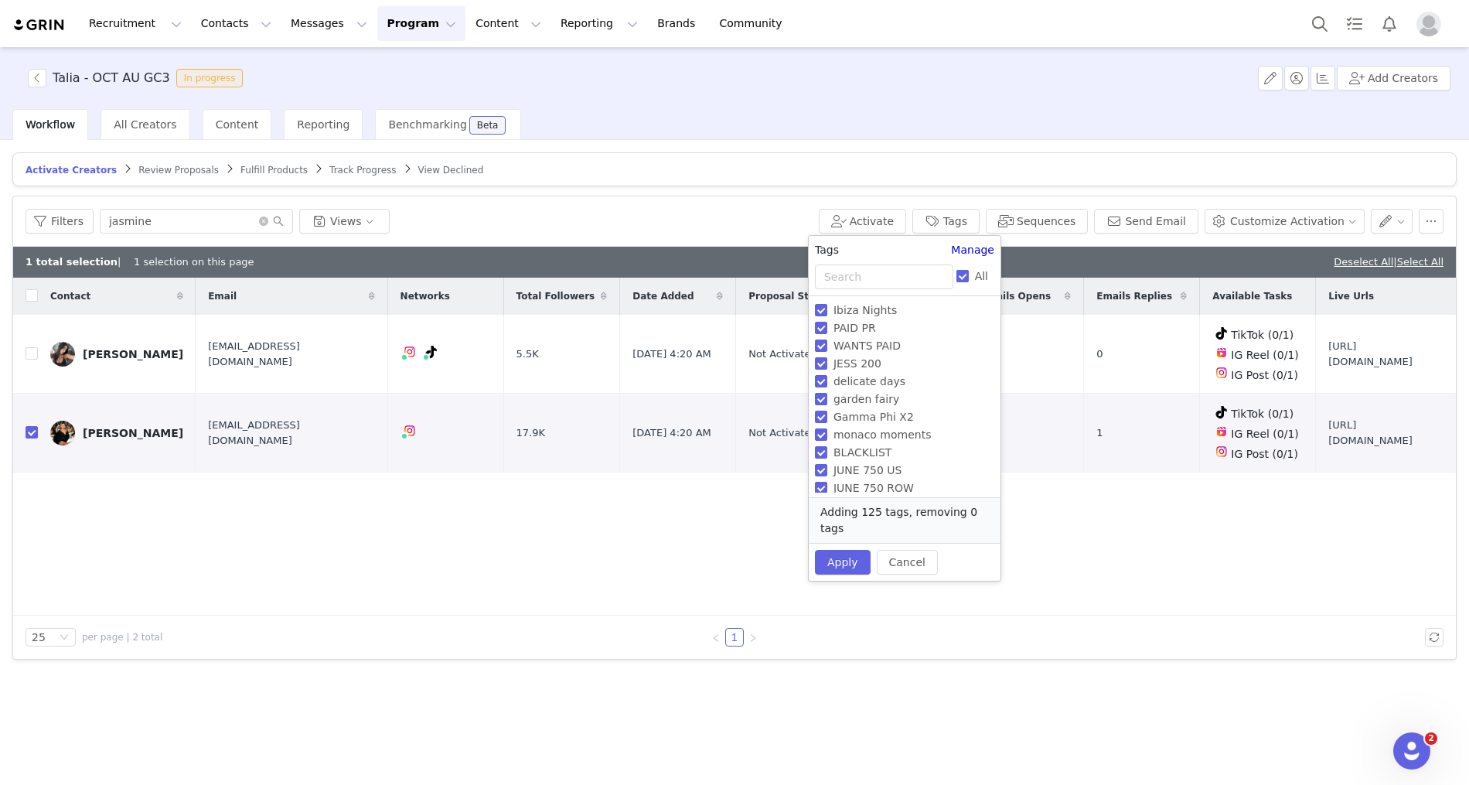
checkbox input "false"
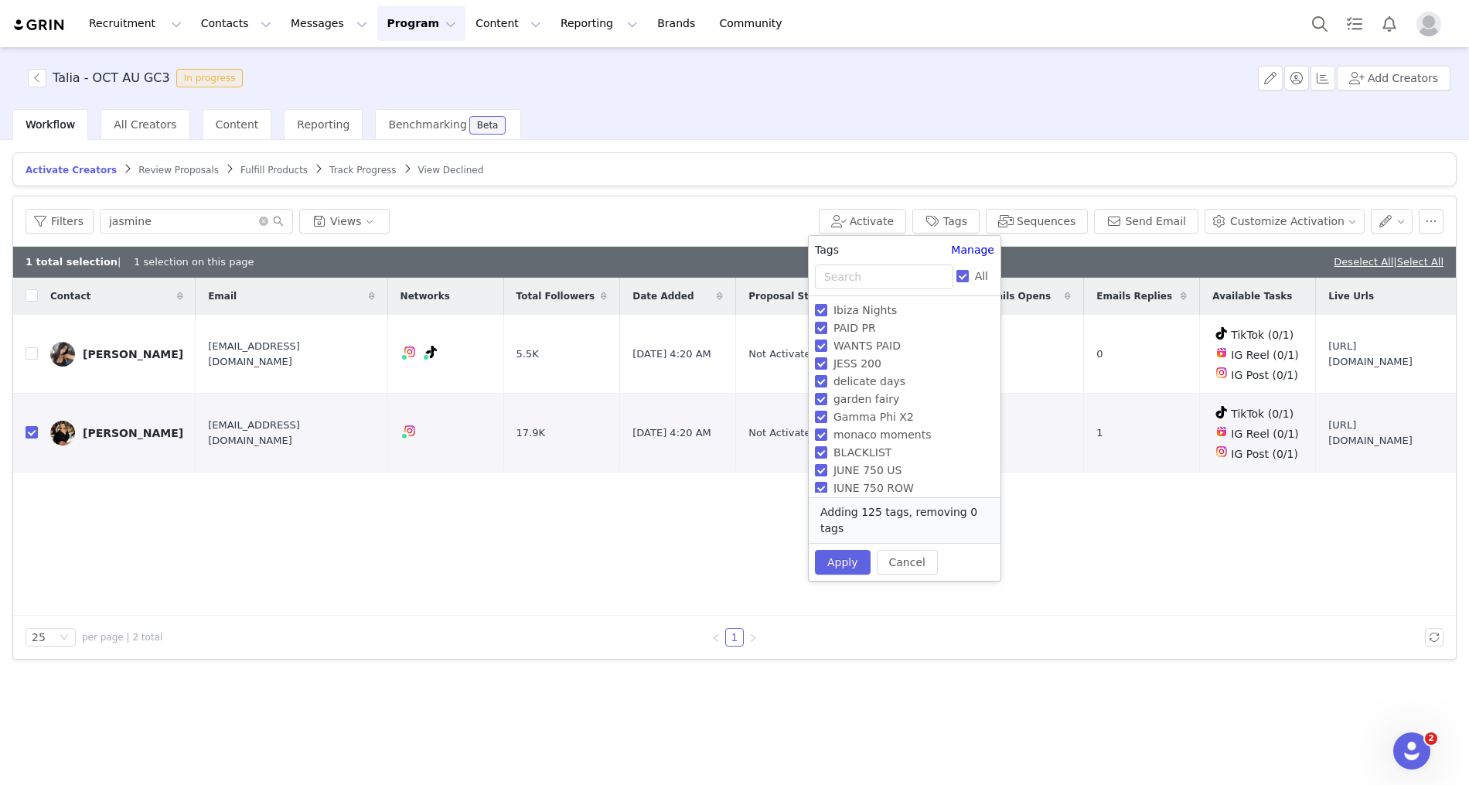
checkbox input "false"
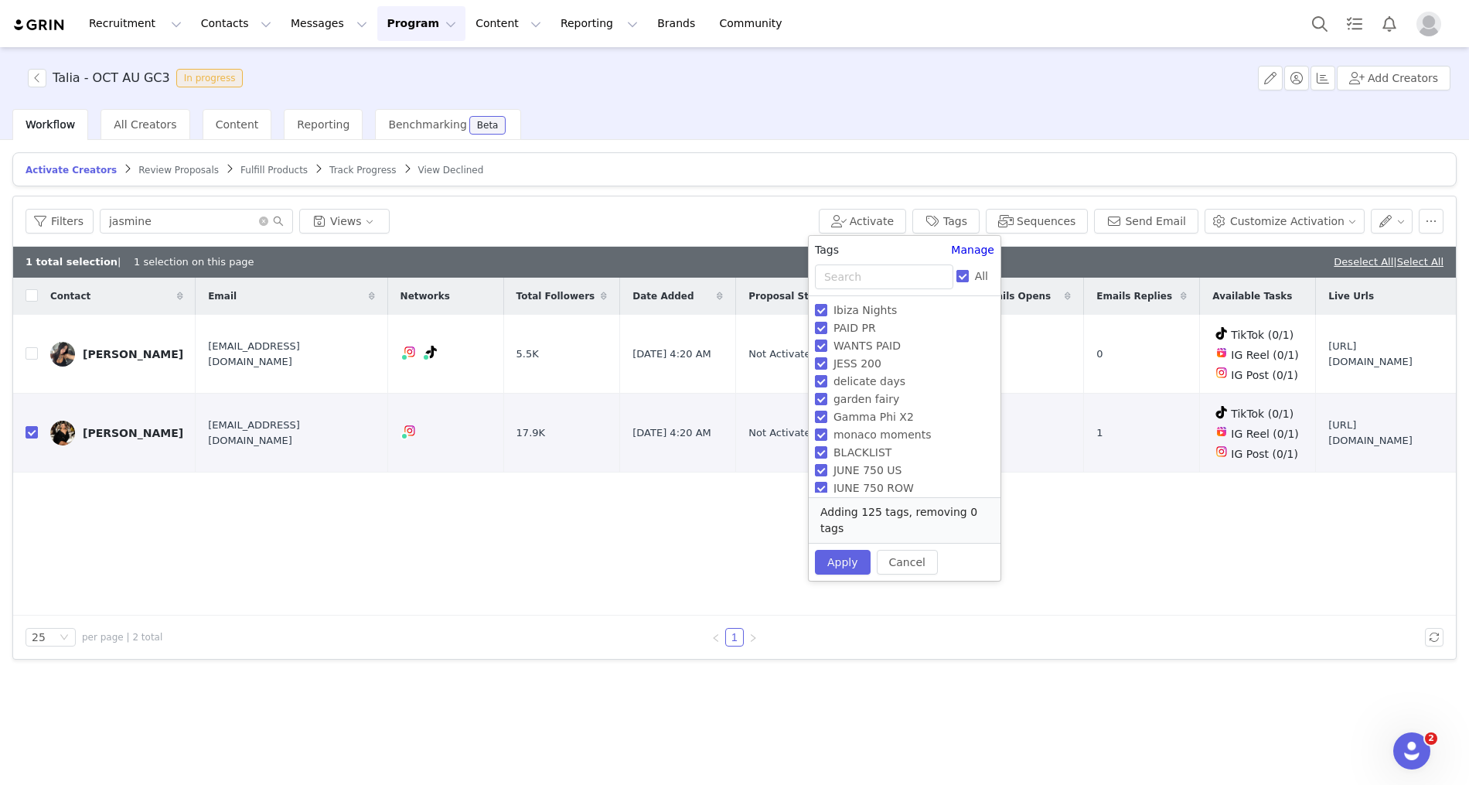
checkbox input "false"
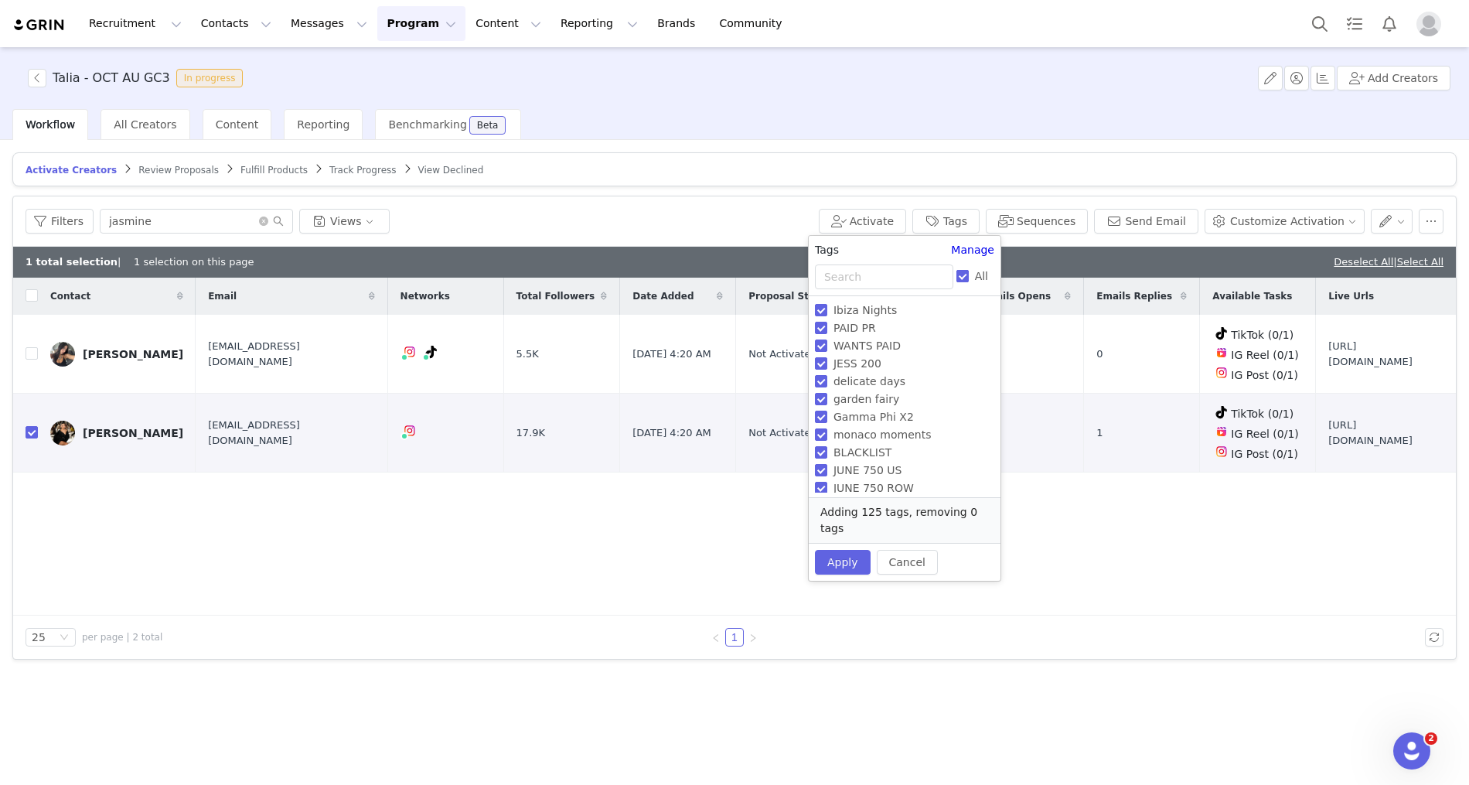
checkbox input "false"
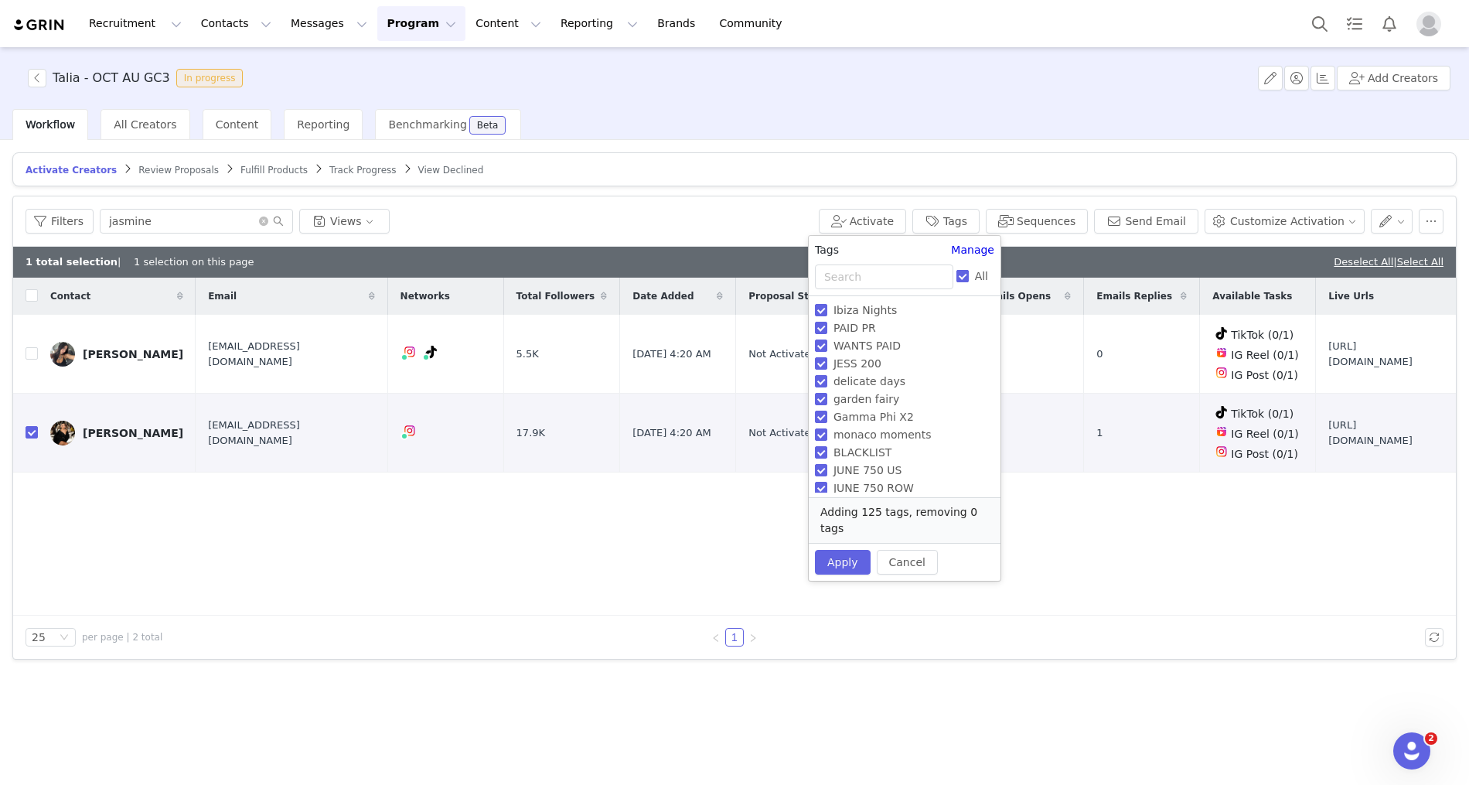
checkbox input "false"
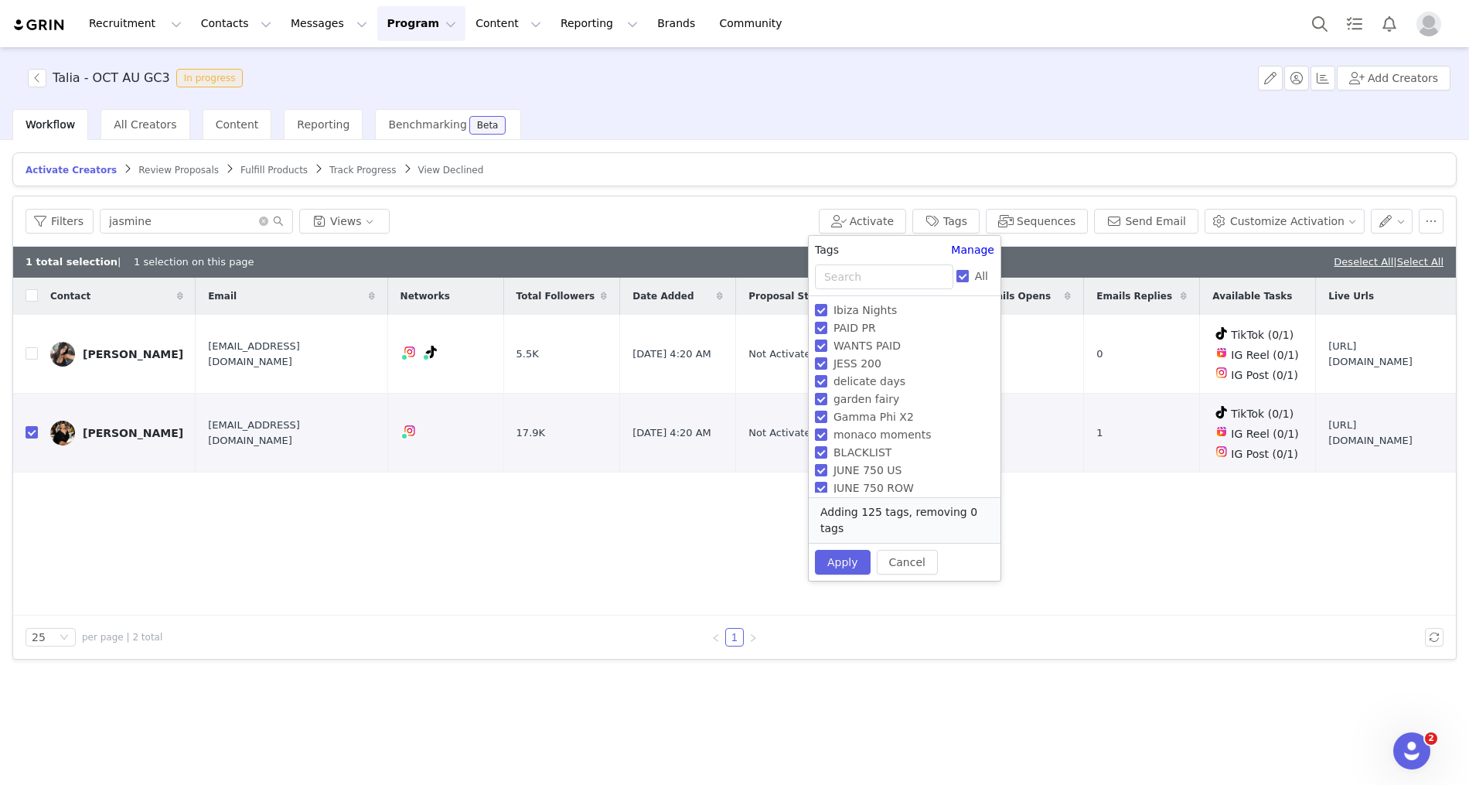
checkbox input "false"
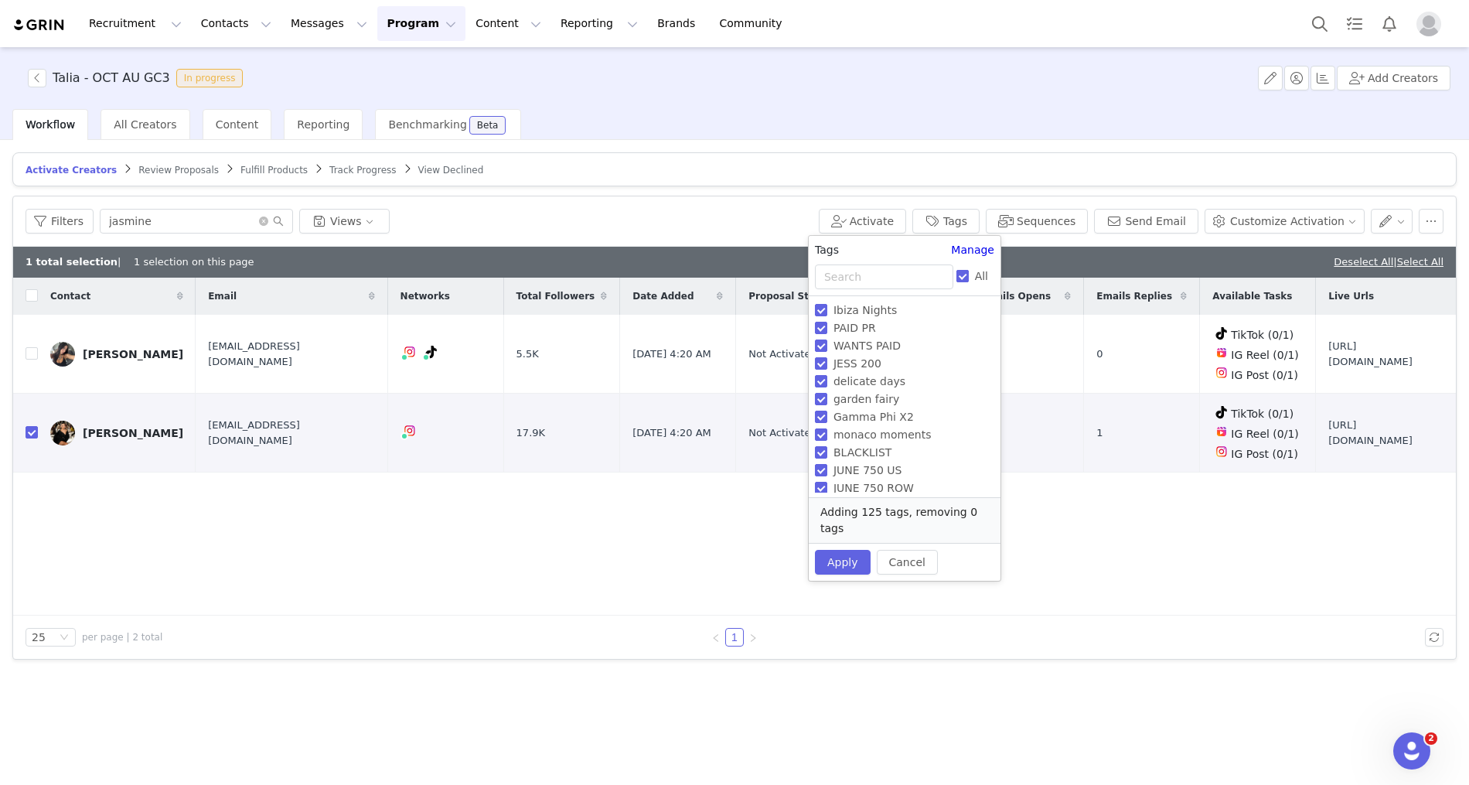
checkbox input "false"
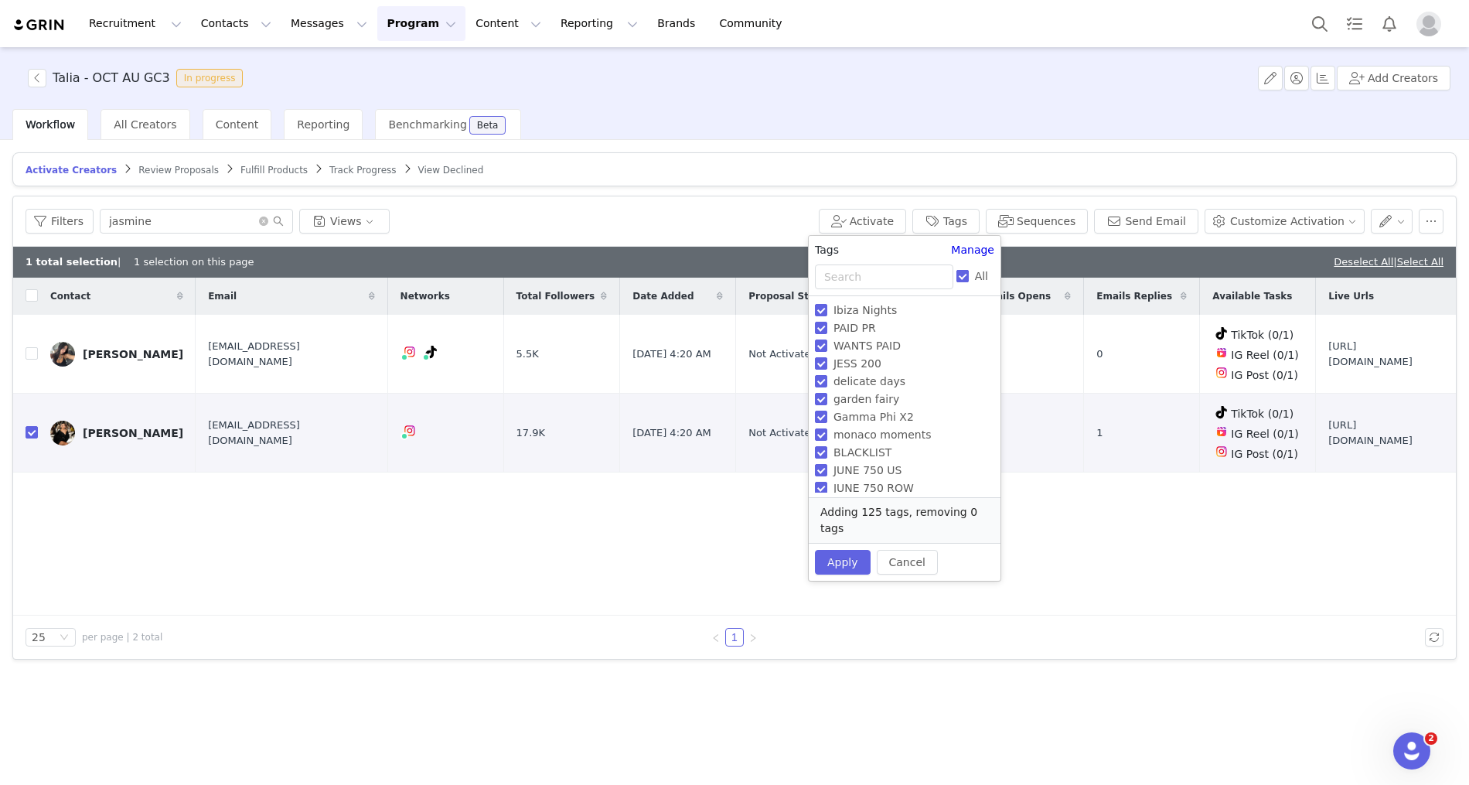
checkbox input "false"
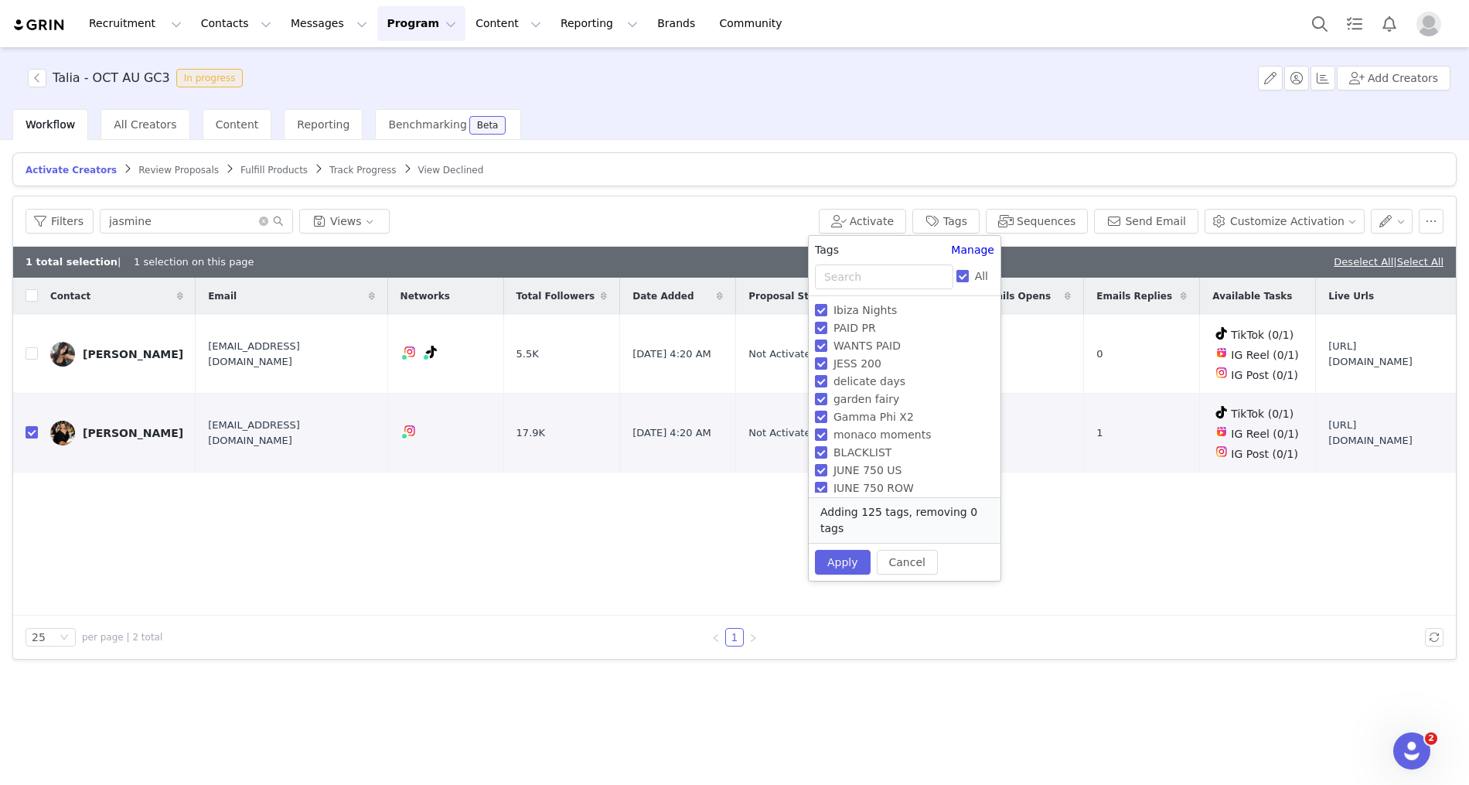
checkbox input "false"
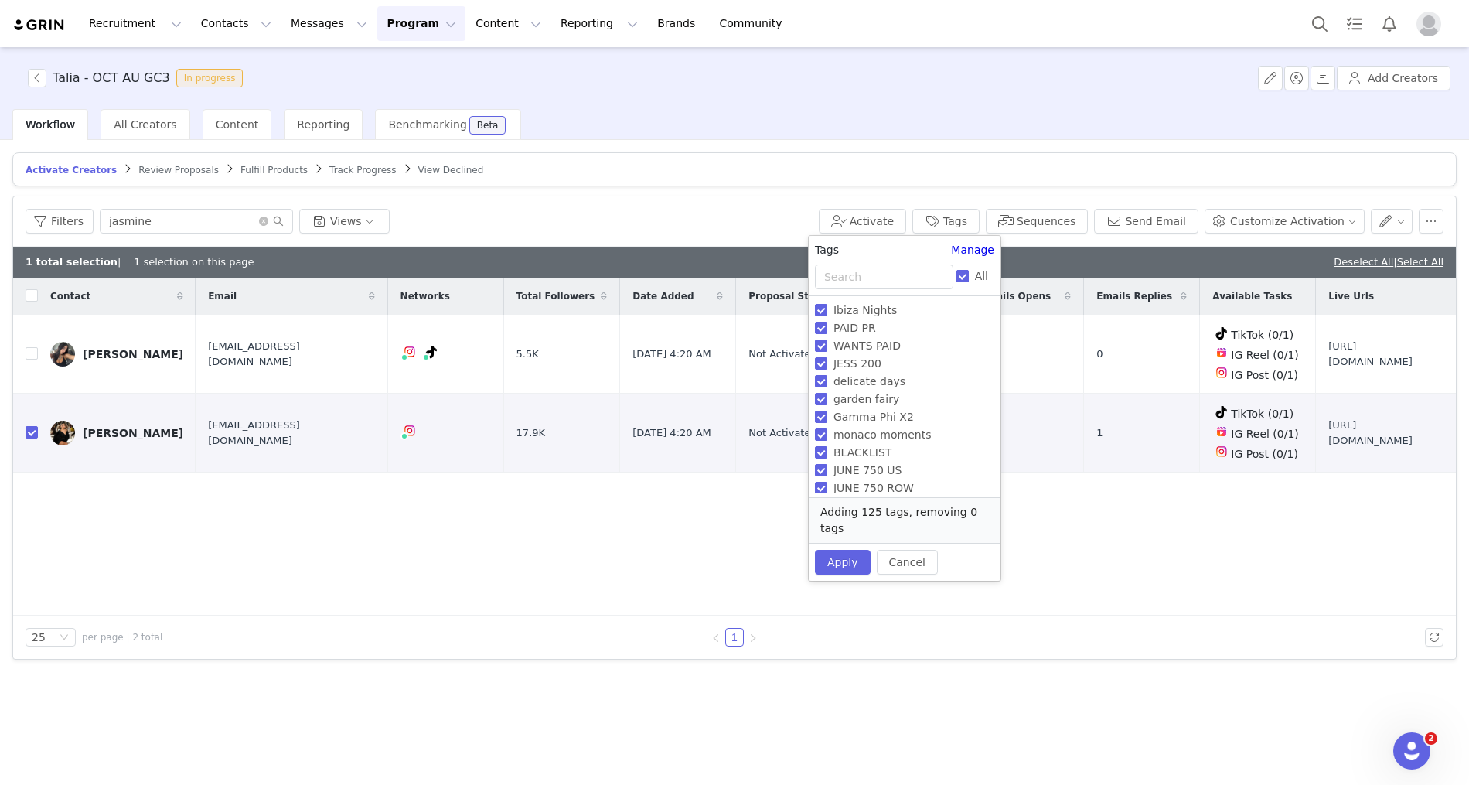
checkbox input "false"
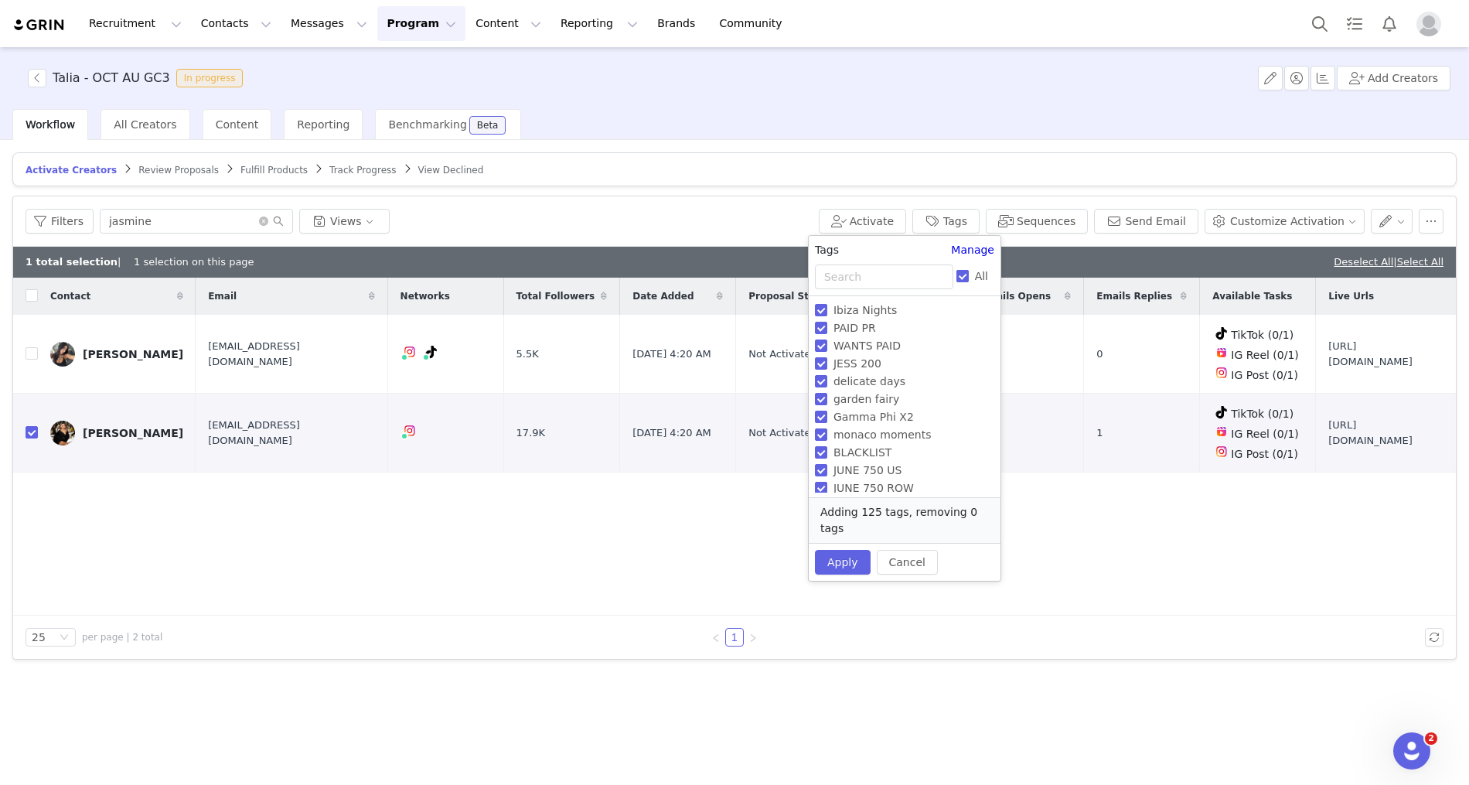
checkbox input "false"
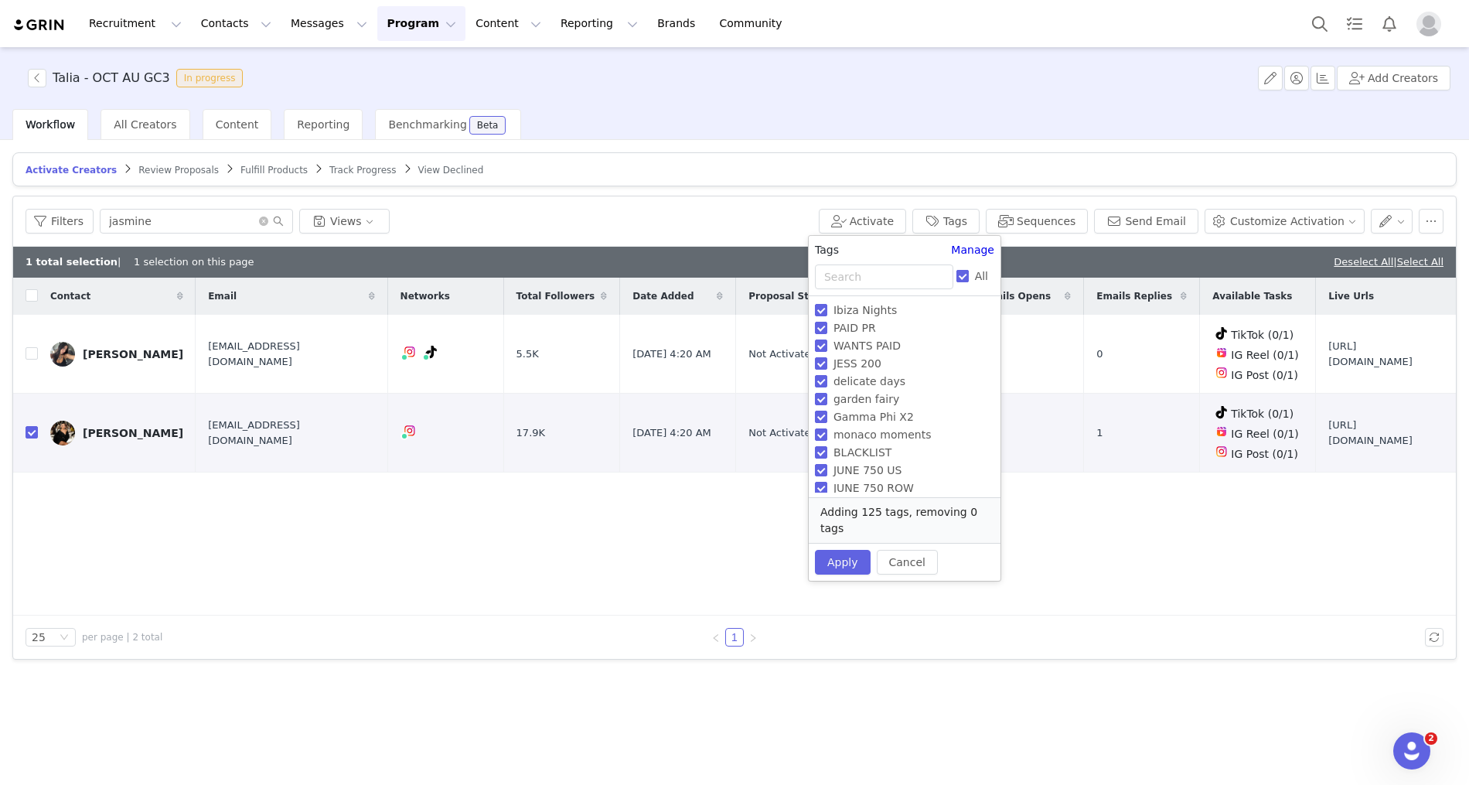
checkbox input "false"
click at [866, 346] on span "WANTS PAID" at bounding box center [867, 345] width 80 height 12
click at [827, 346] on input "WANTS PAID" at bounding box center [821, 345] width 12 height 12
click at [866, 346] on span "WANTS PAID" at bounding box center [867, 345] width 80 height 12
click at [827, 346] on input "WANTS PAID" at bounding box center [821, 345] width 12 height 12
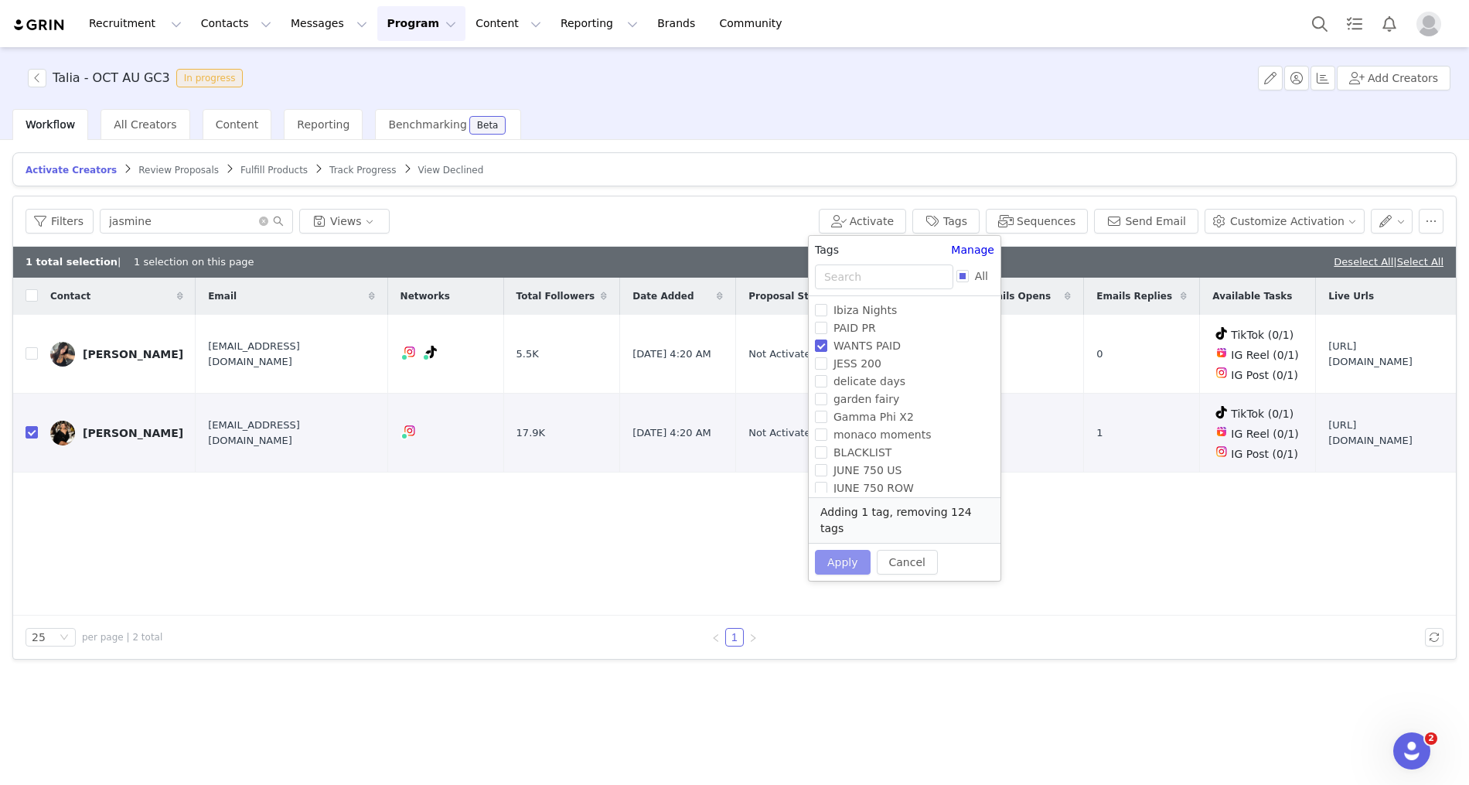
click at [839, 550] on button "Apply" at bounding box center [843, 562] width 56 height 25
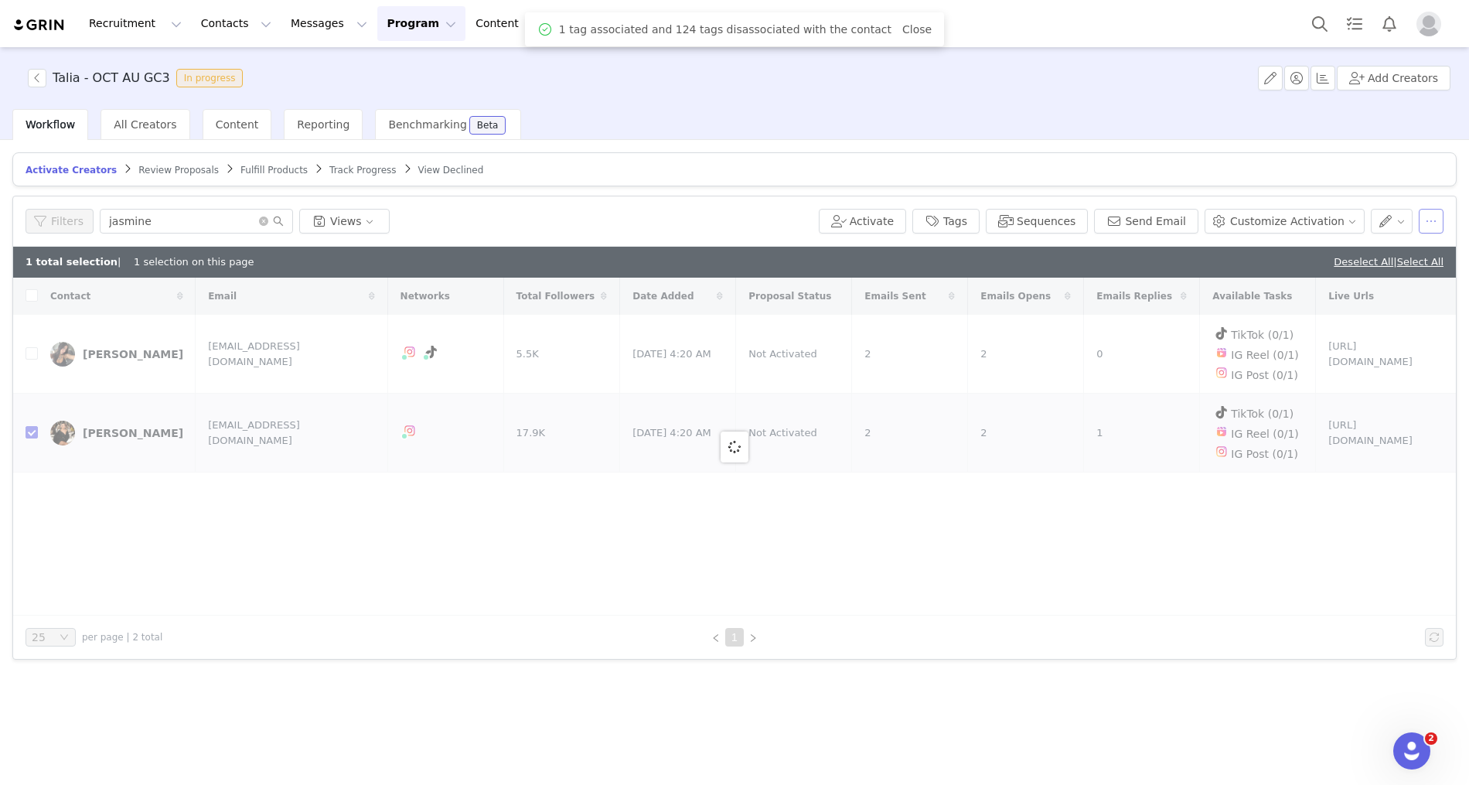
click at [1431, 217] on button "button" at bounding box center [1431, 221] width 25 height 25
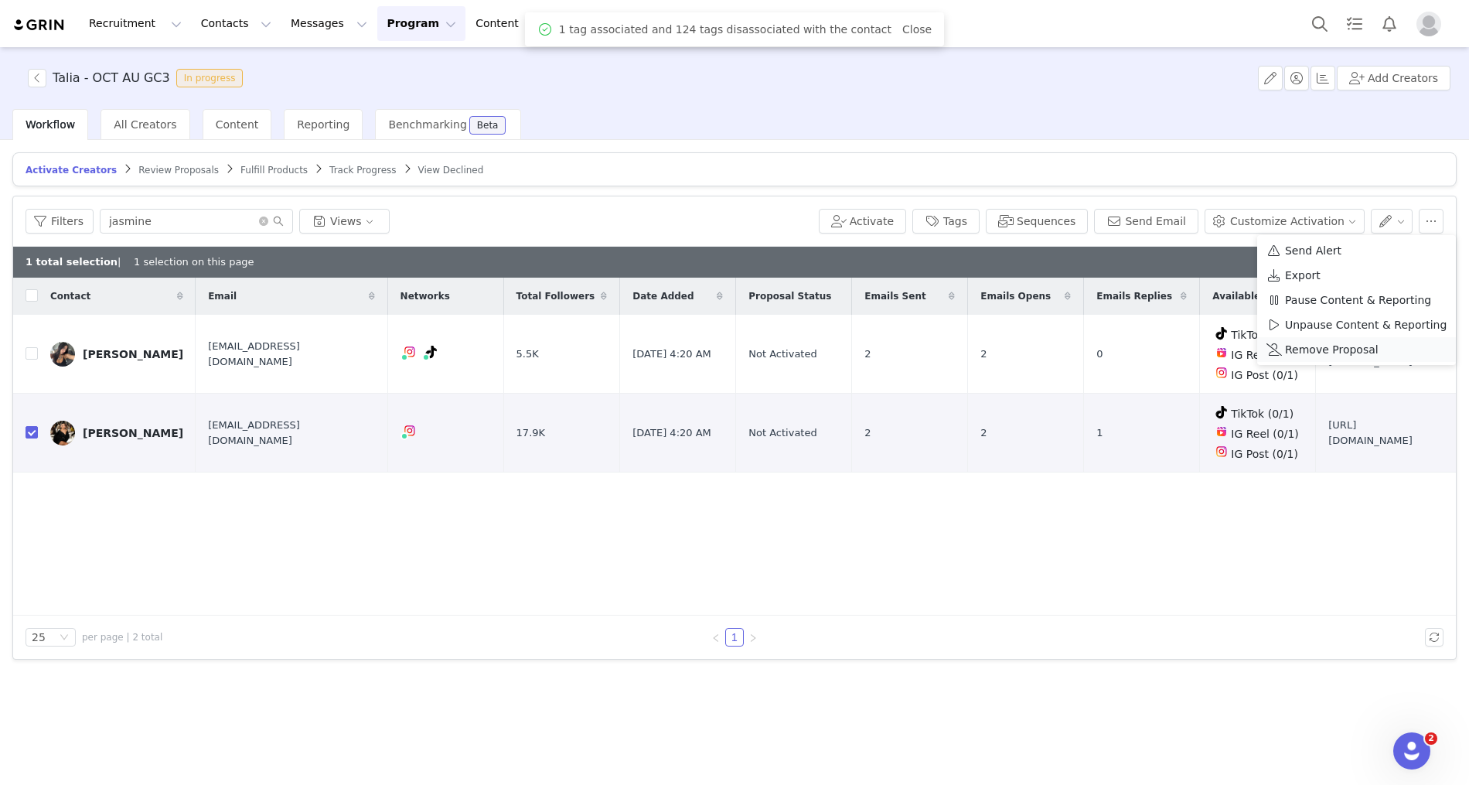
click at [1383, 346] on div "Remove Proposal" at bounding box center [1356, 349] width 180 height 17
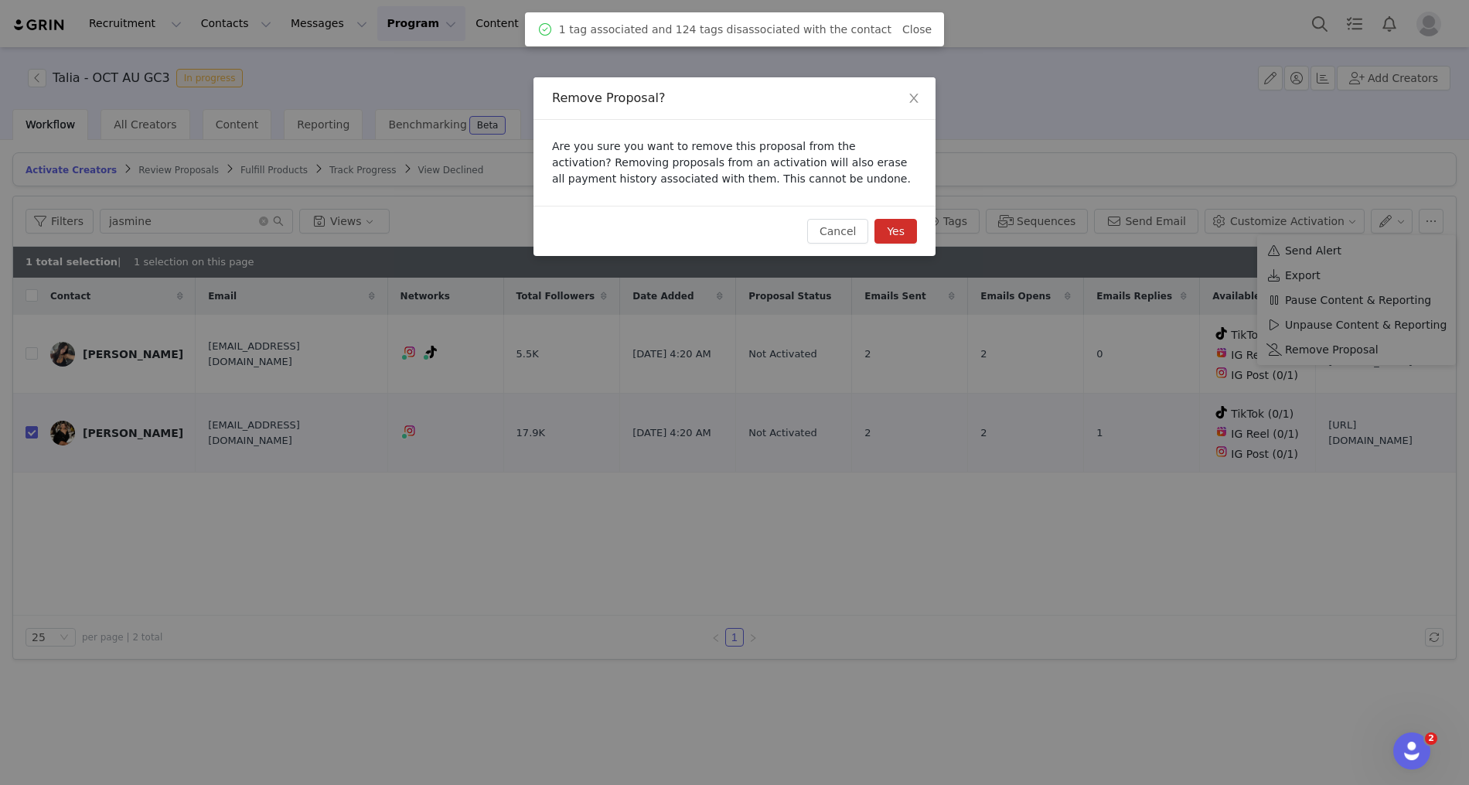
click at [893, 237] on button "Yes" at bounding box center [895, 231] width 43 height 25
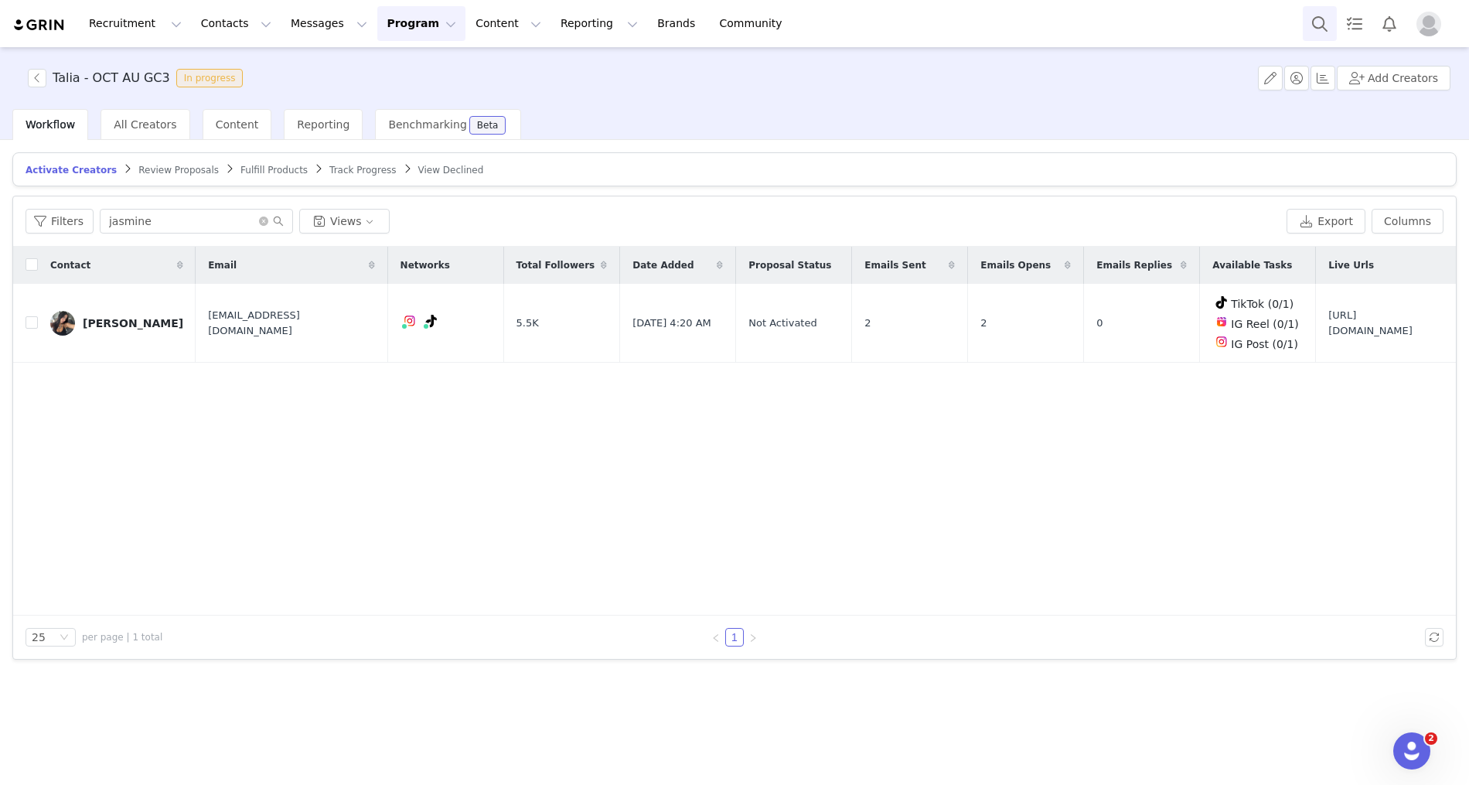
click at [1315, 22] on button "Search" at bounding box center [1320, 23] width 34 height 35
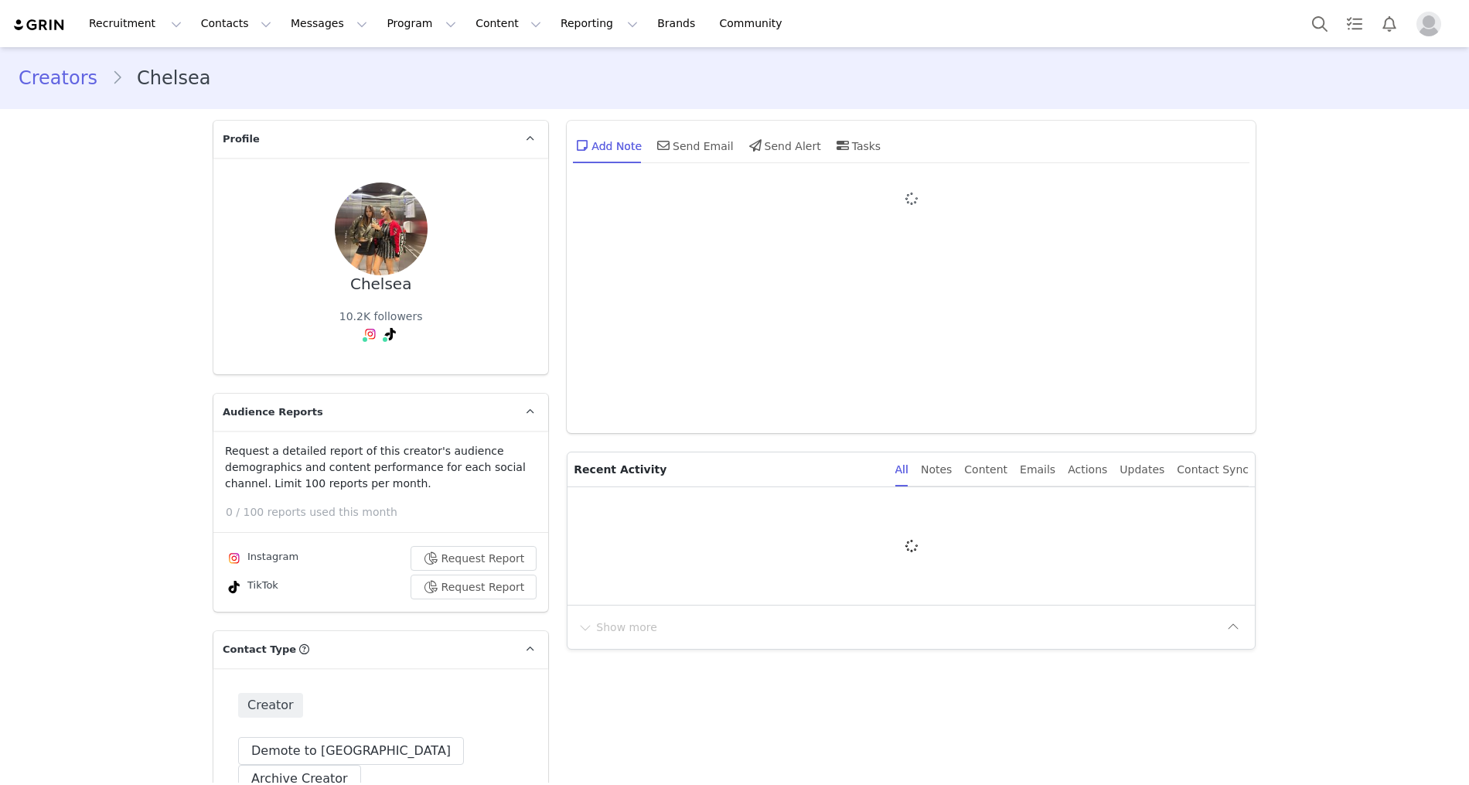
type input "+1 ([GEOGRAPHIC_DATA])"
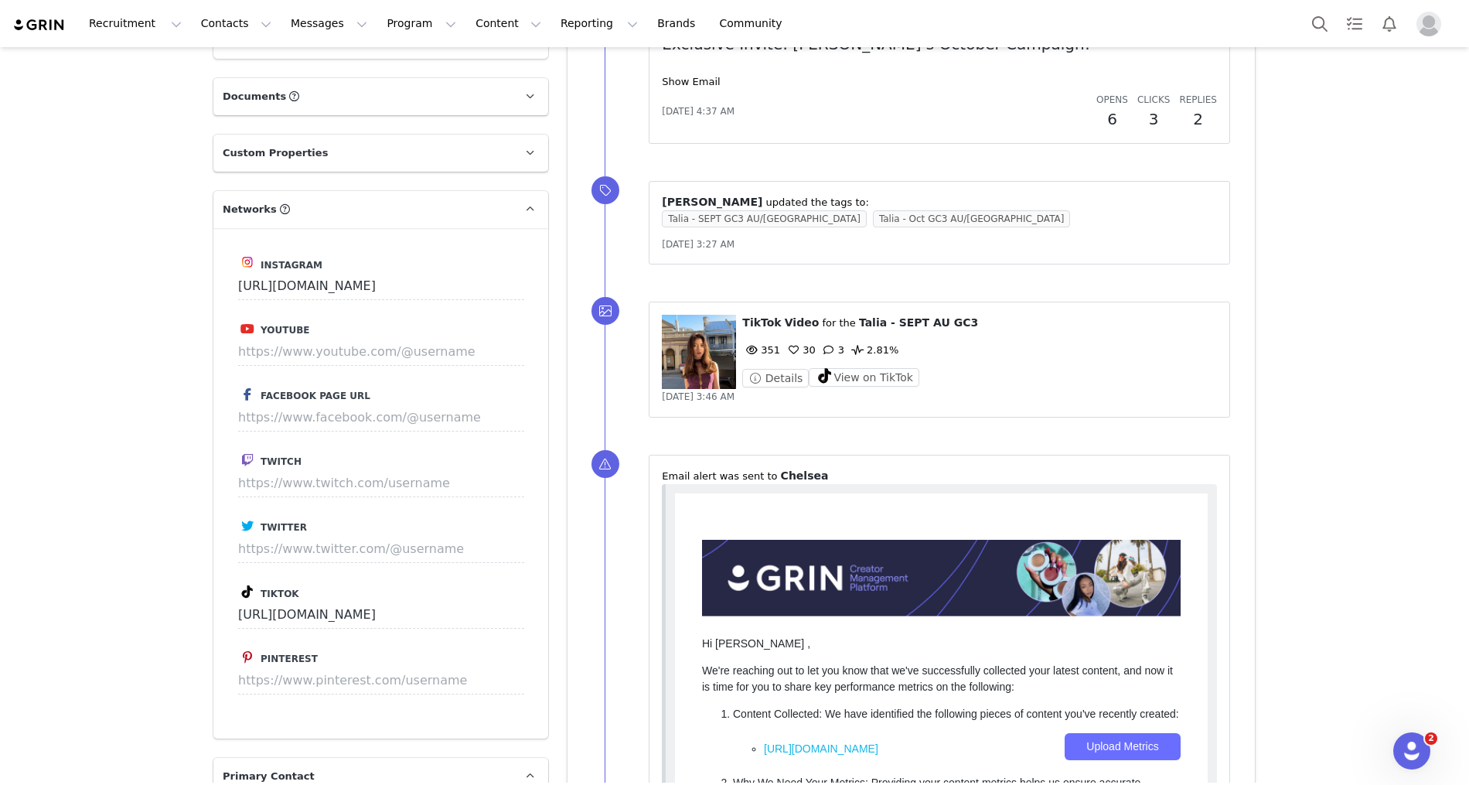
scroll to position [2786, 0]
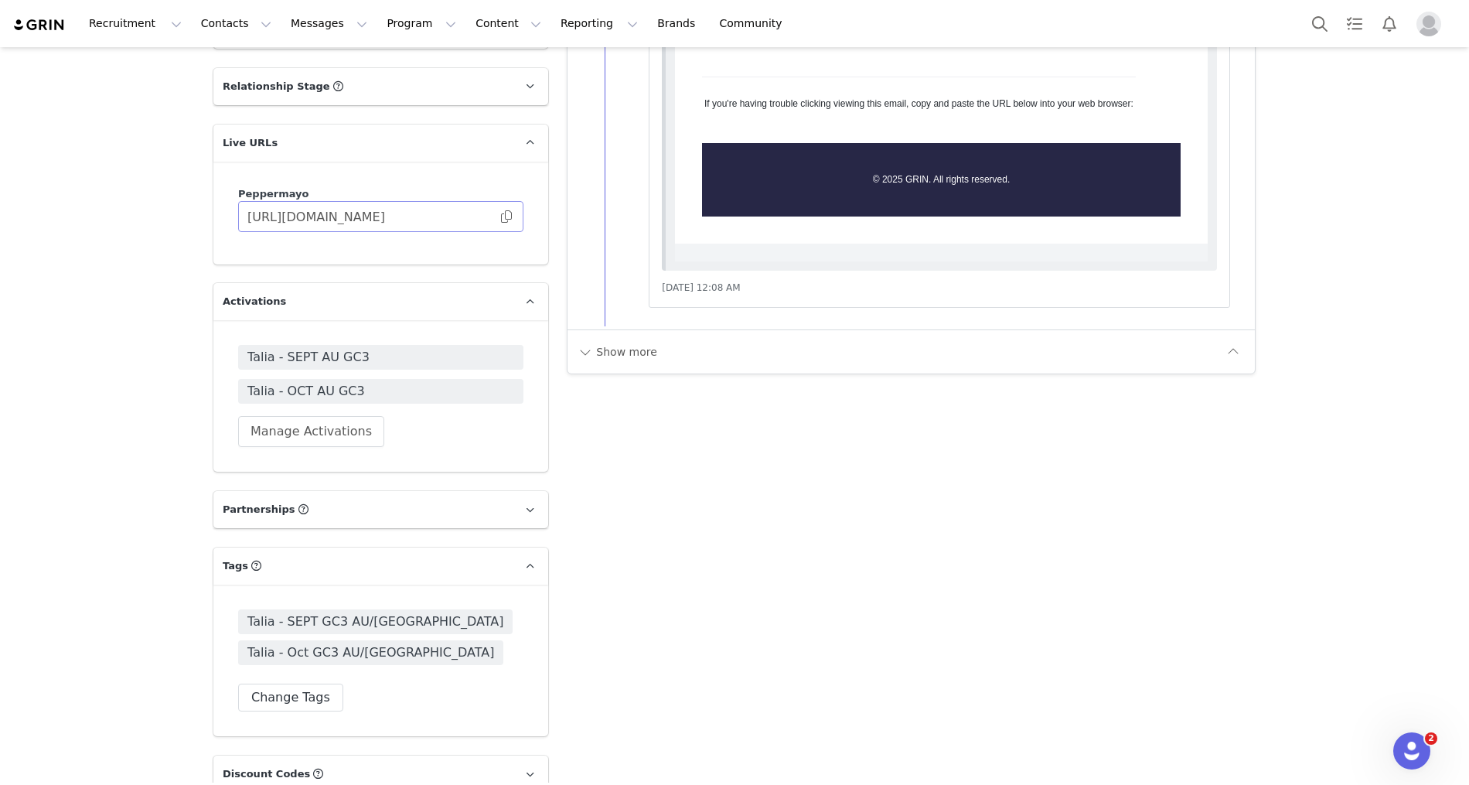
click at [506, 216] on span at bounding box center [506, 216] width 15 height 0
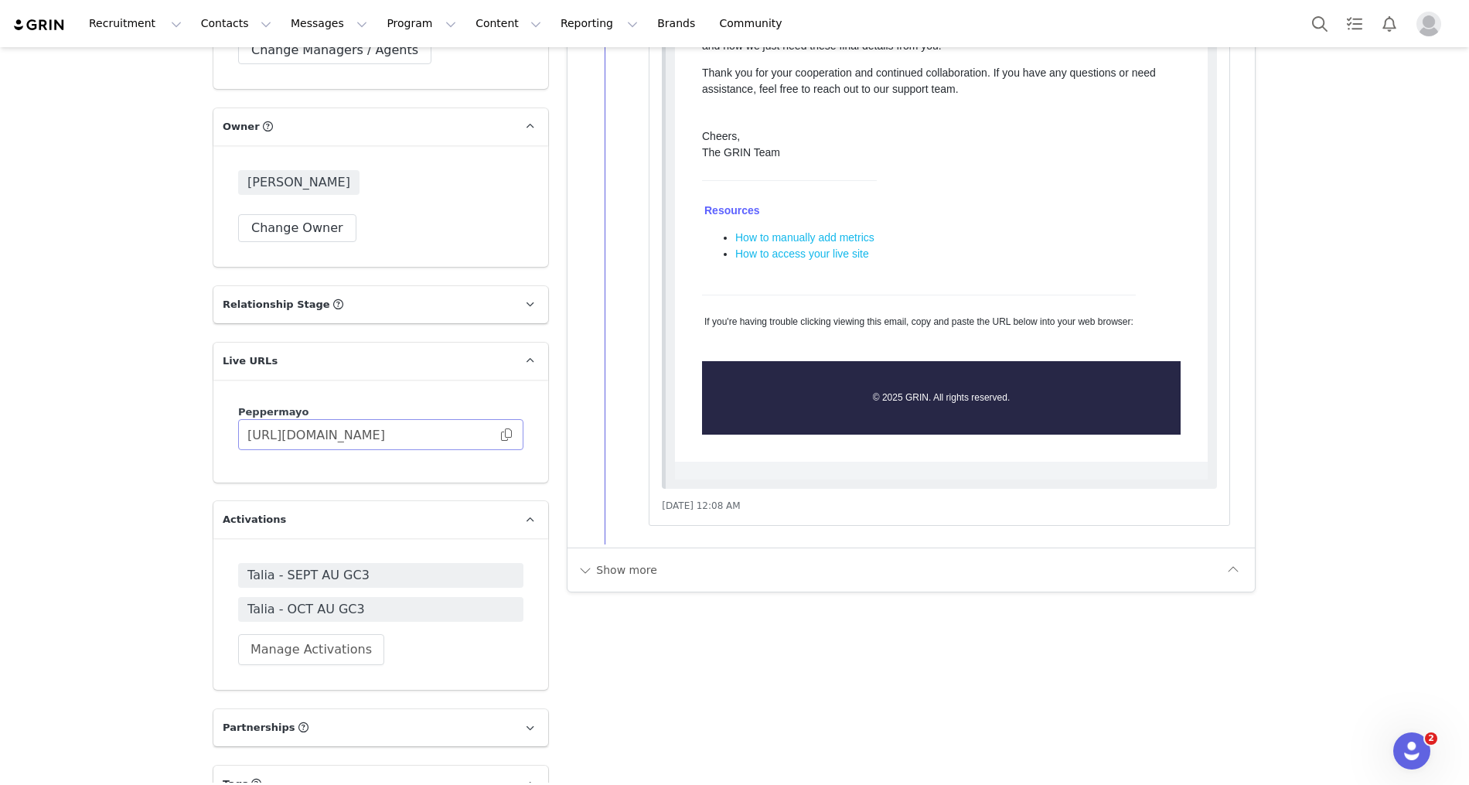
click at [505, 435] on span at bounding box center [506, 435] width 15 height 0
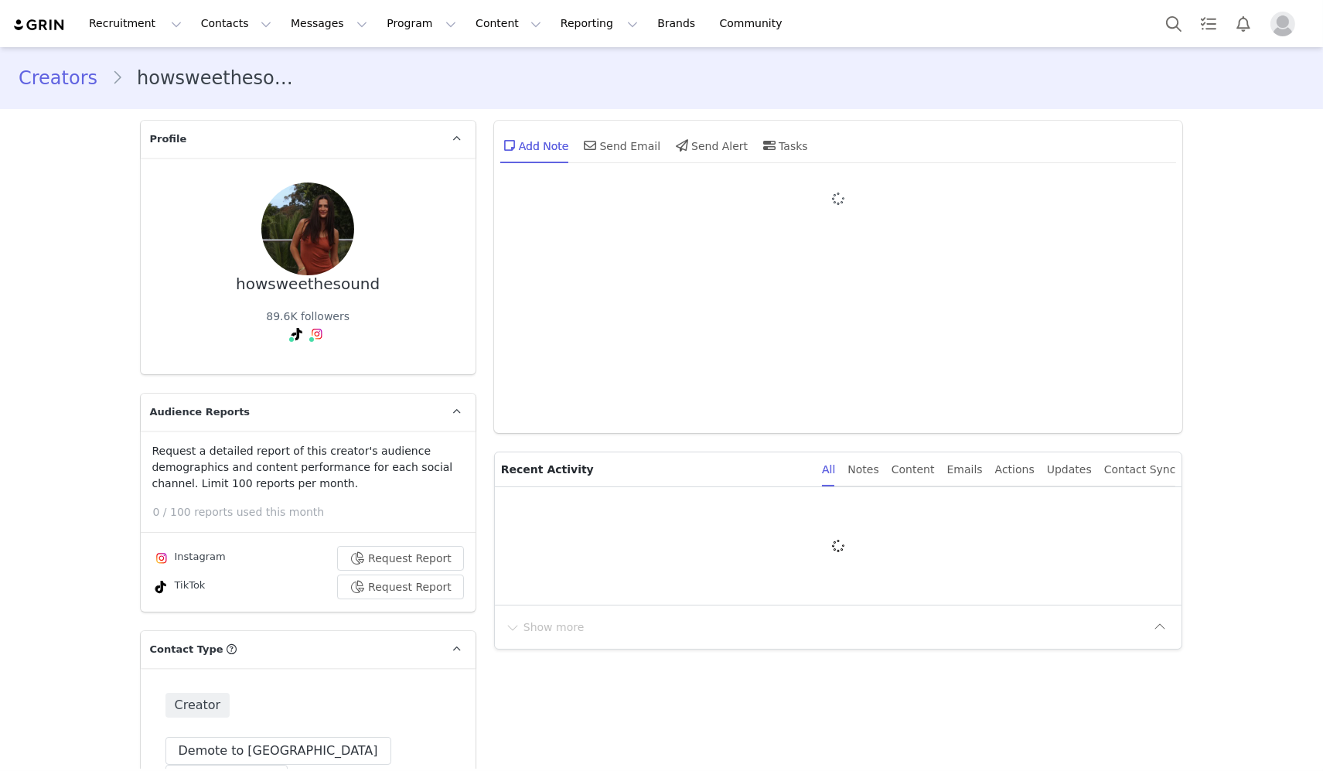
type input "+1 ([GEOGRAPHIC_DATA])"
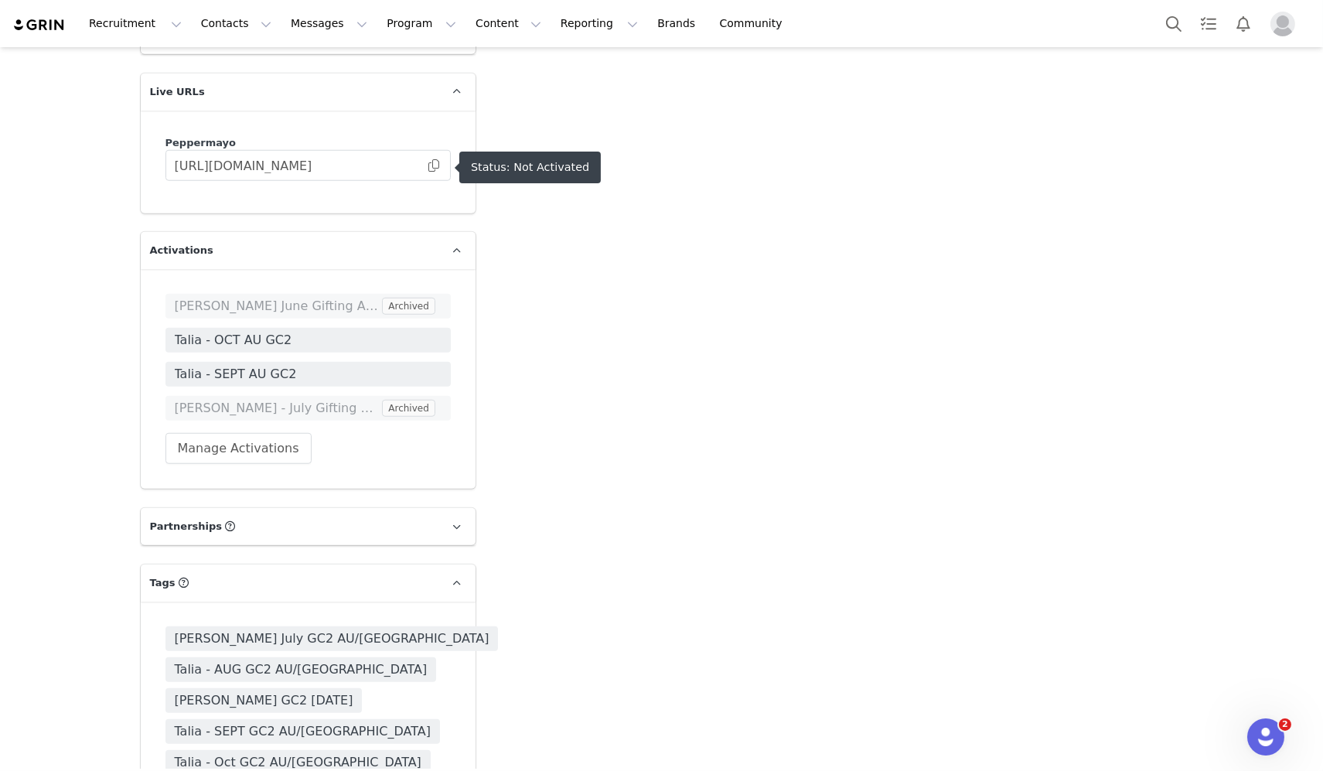
scroll to position [2824, 0]
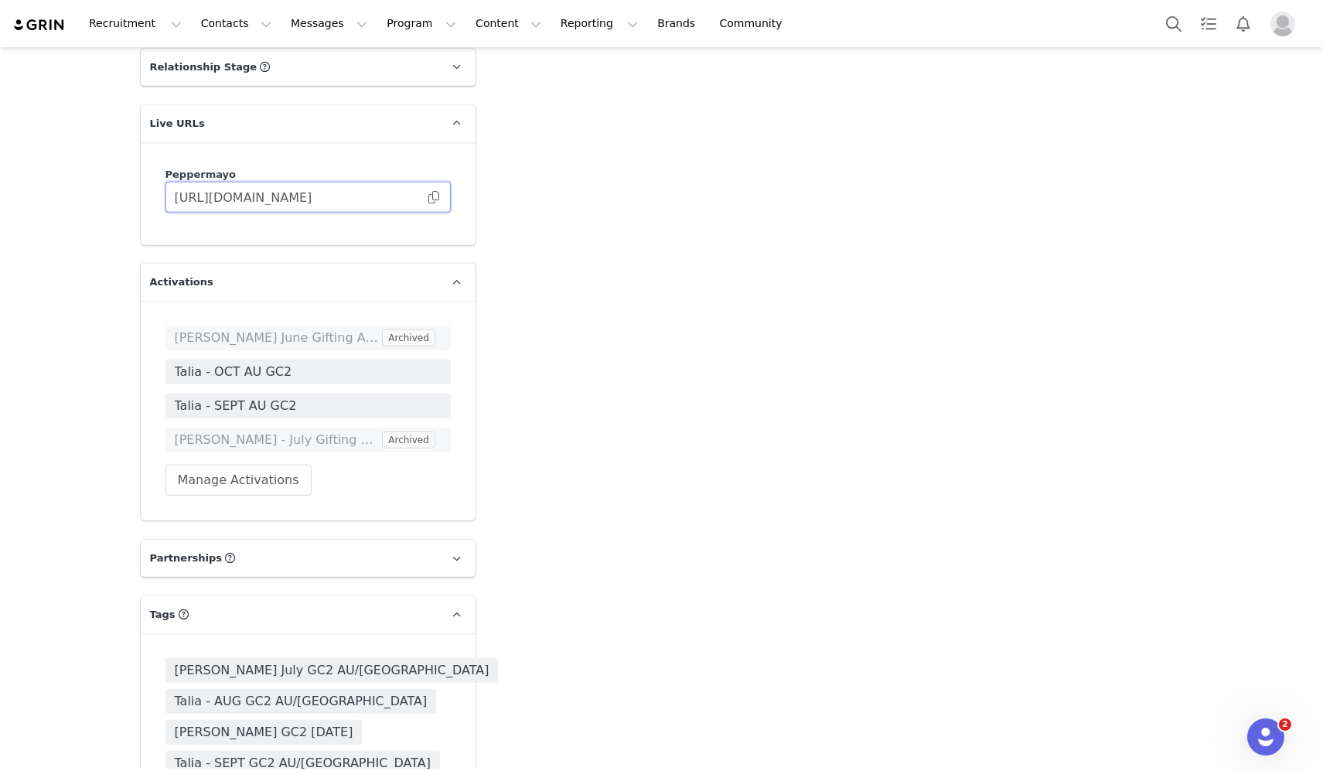
click at [417, 182] on input "[URL][DOMAIN_NAME]" at bounding box center [307, 197] width 285 height 31
click at [435, 197] on span at bounding box center [433, 197] width 15 height 0
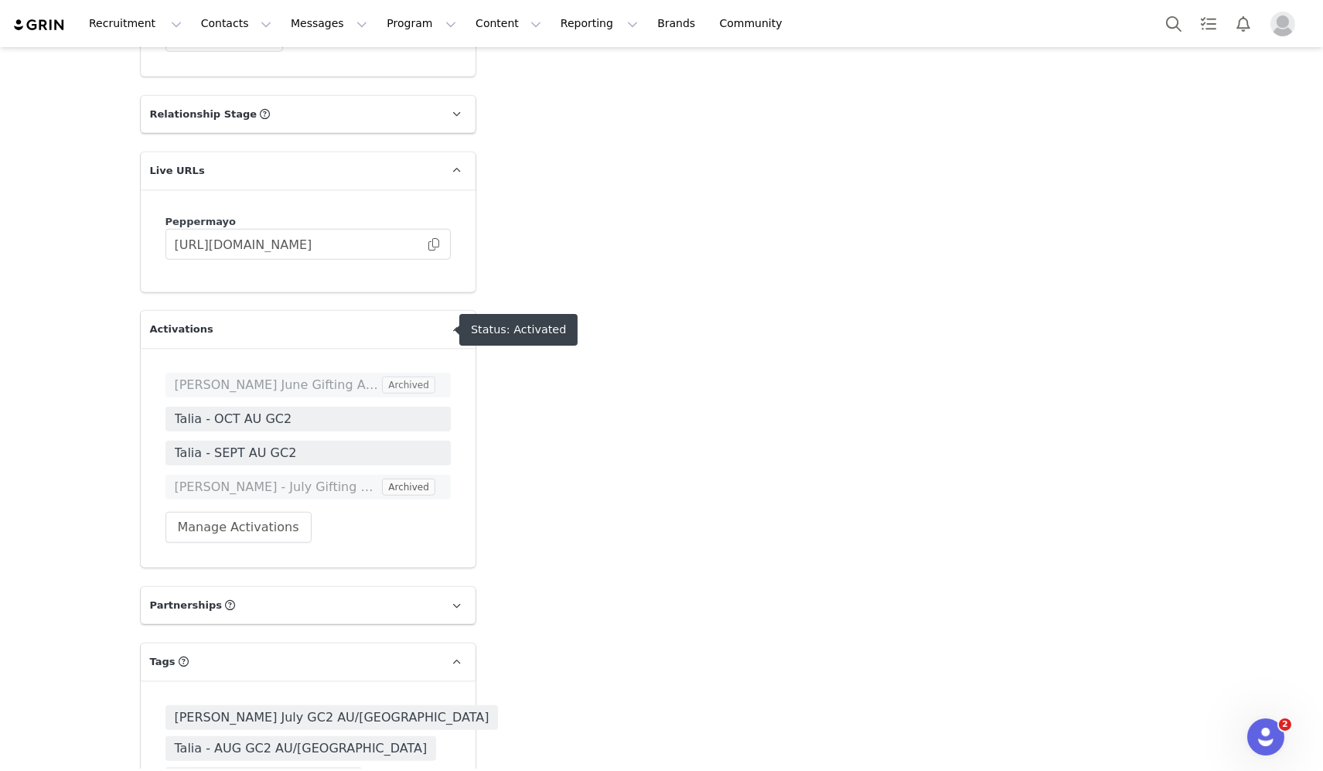
scroll to position [2765, 0]
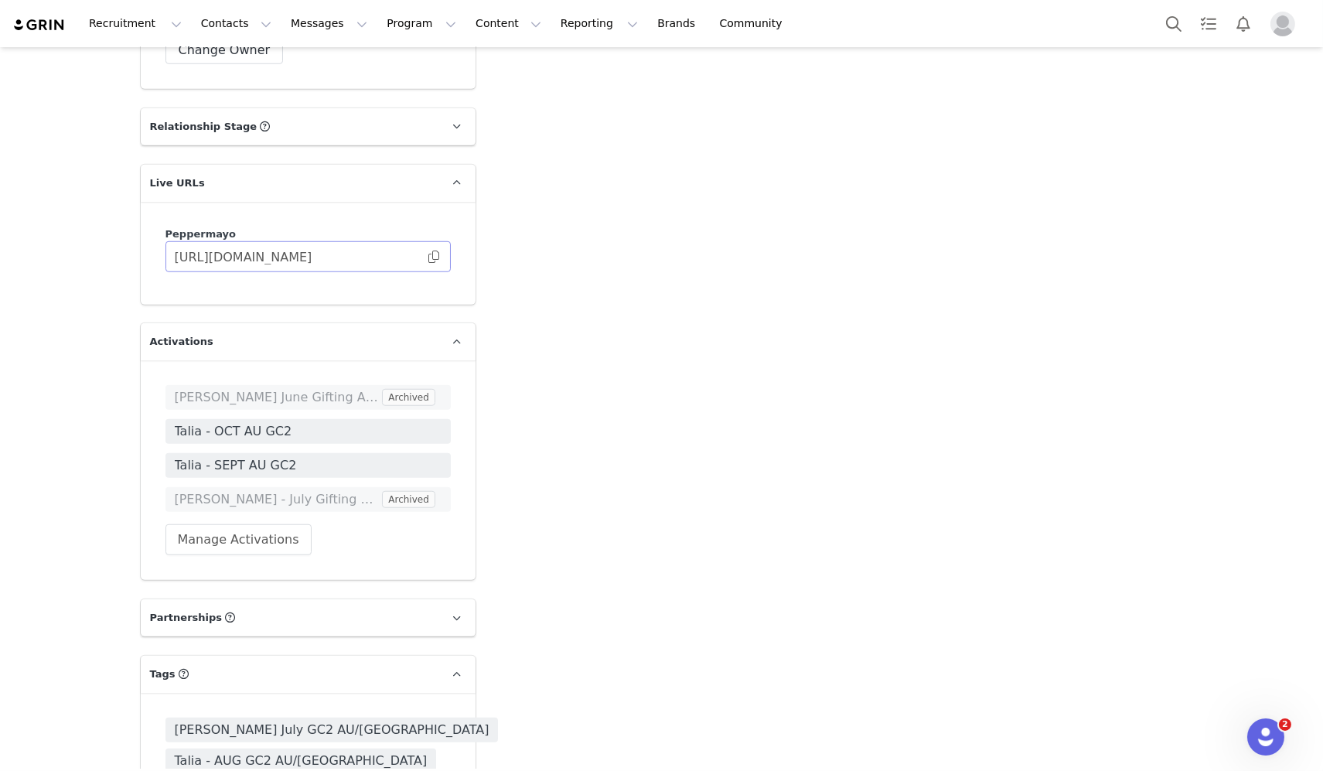
click at [431, 257] on span at bounding box center [433, 257] width 15 height 0
